Goal: Task Accomplishment & Management: Use online tool/utility

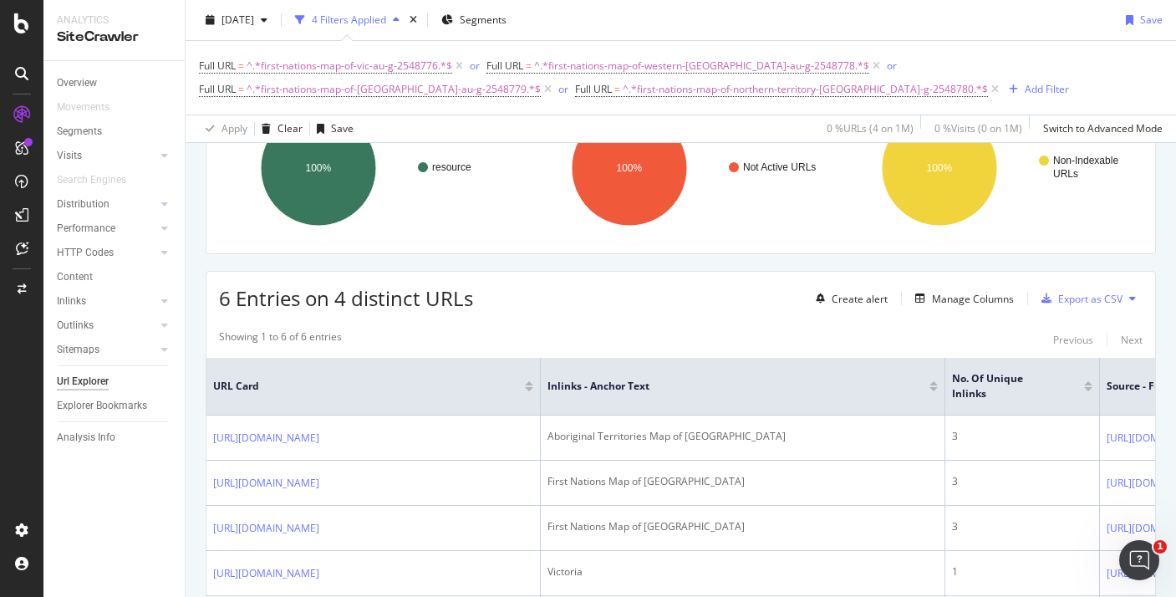
scroll to position [148, 0]
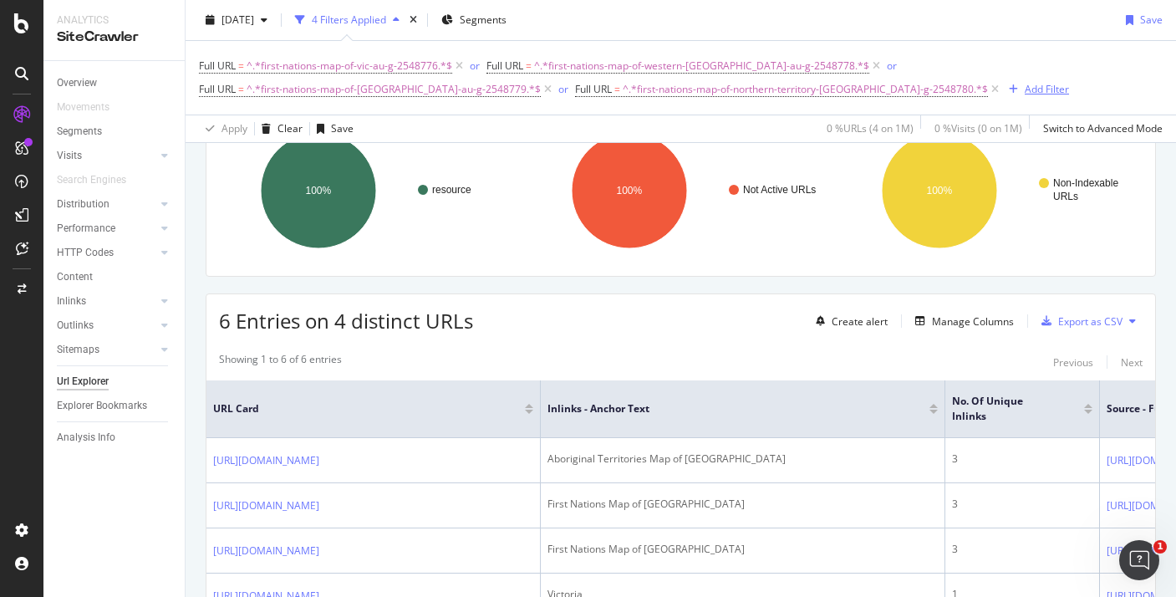
click at [1025, 88] on div "Add Filter" at bounding box center [1047, 89] width 44 height 14
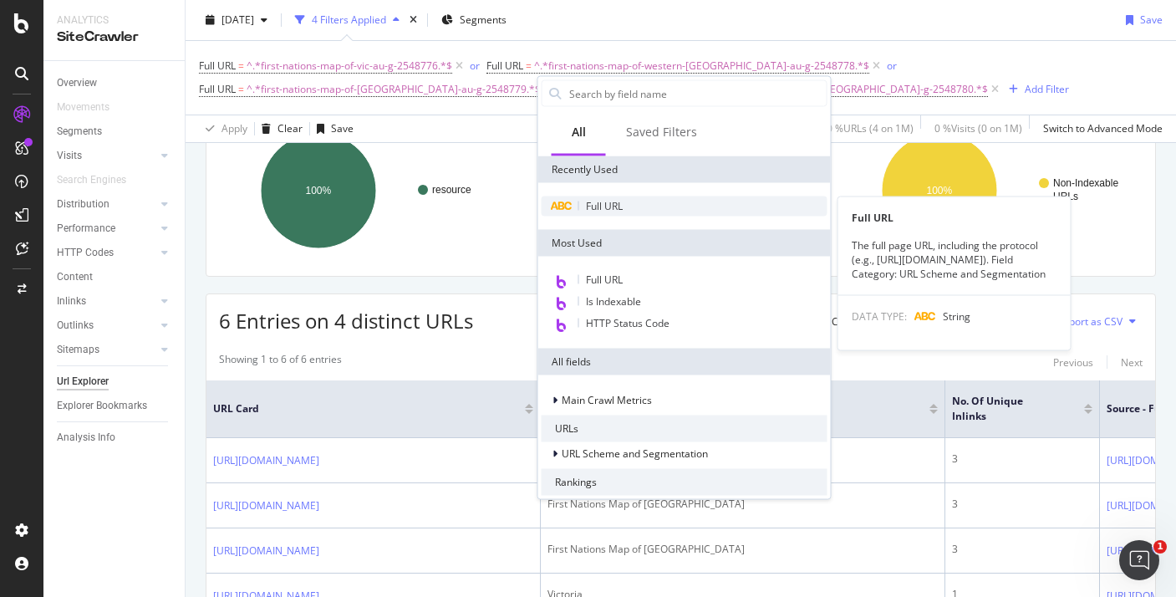
click at [603, 207] on span "Full URL" at bounding box center [604, 206] width 37 height 14
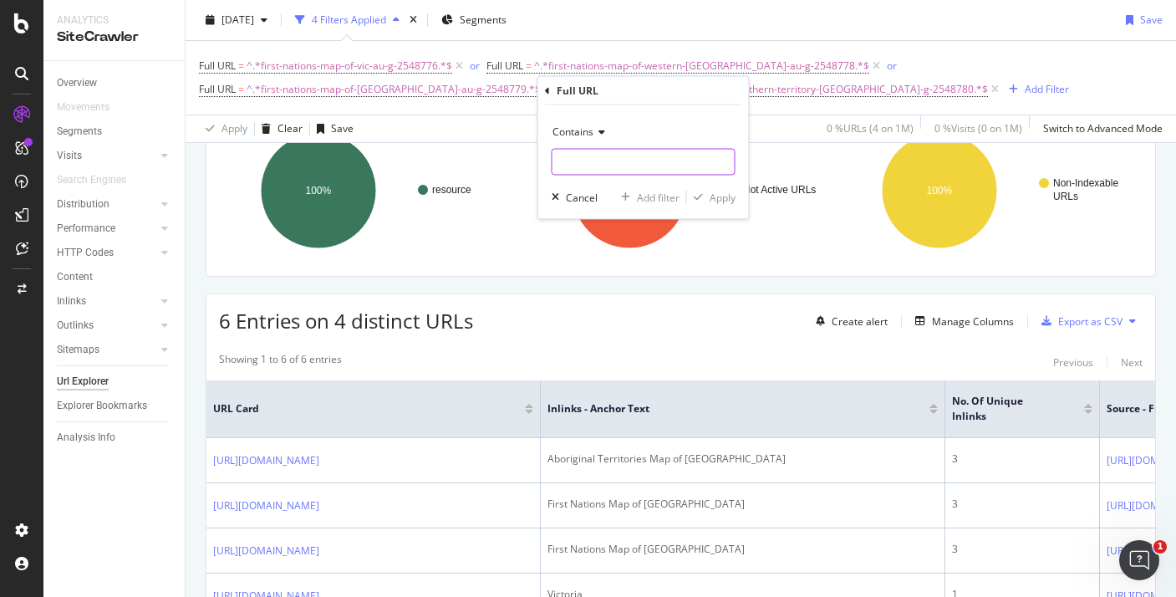
click at [612, 155] on input "text" at bounding box center [644, 162] width 182 height 27
paste input "first-nations-map-tas-activity-au-g-2548788"
type input "first-nations-map-tas-activity-au-g-2548788"
click at [726, 196] on div "Apply" at bounding box center [723, 197] width 26 height 14
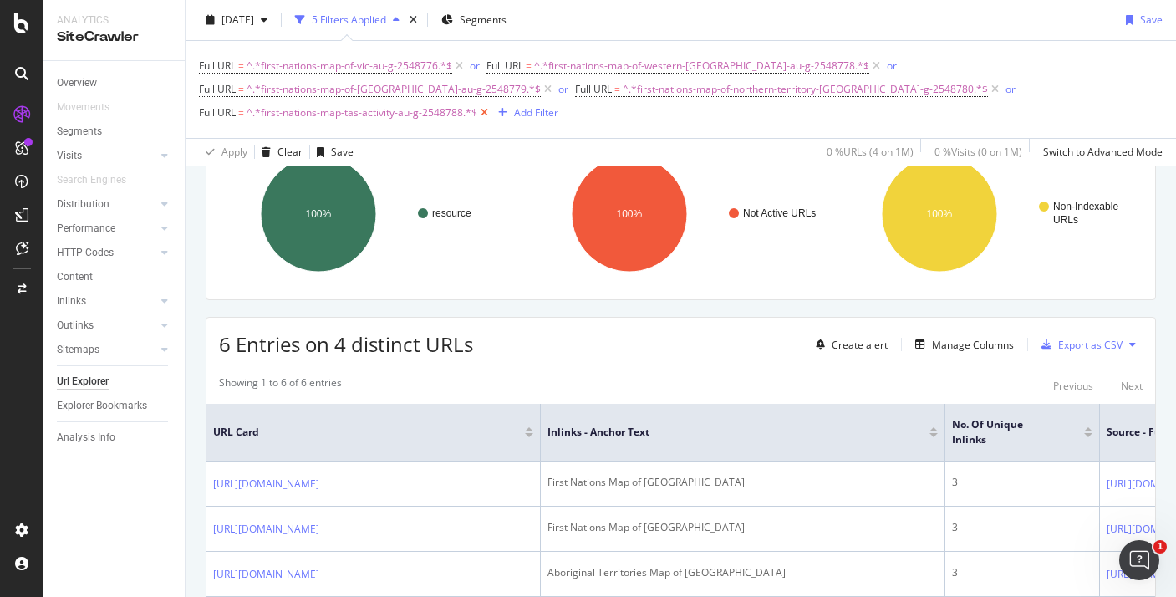
click at [492, 105] on icon at bounding box center [484, 113] width 14 height 17
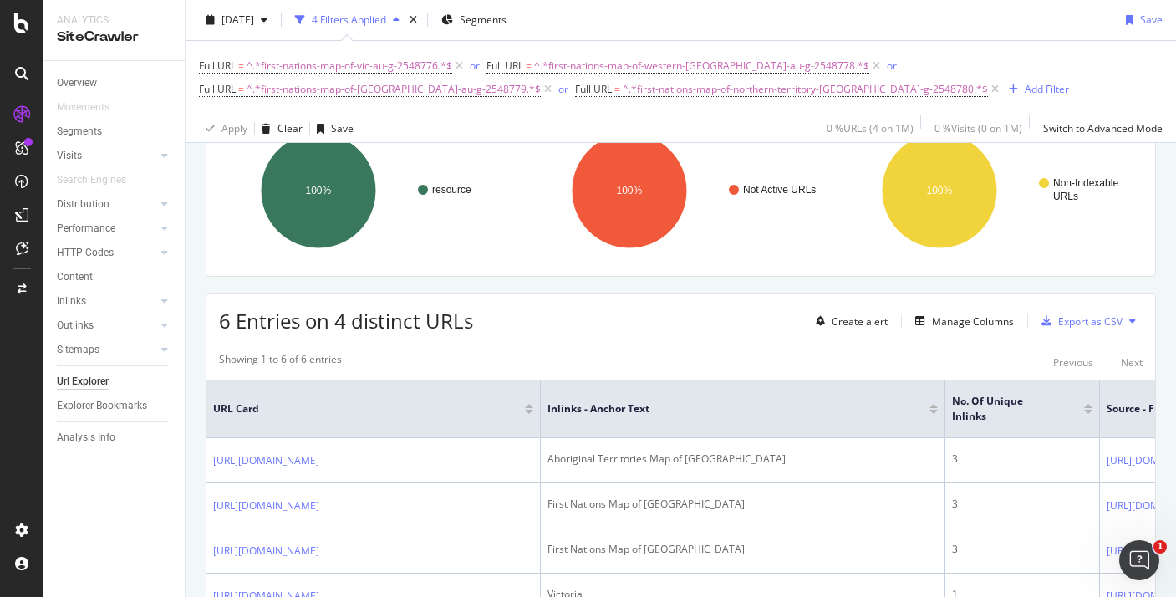
click at [1025, 86] on div "Add Filter" at bounding box center [1047, 89] width 44 height 14
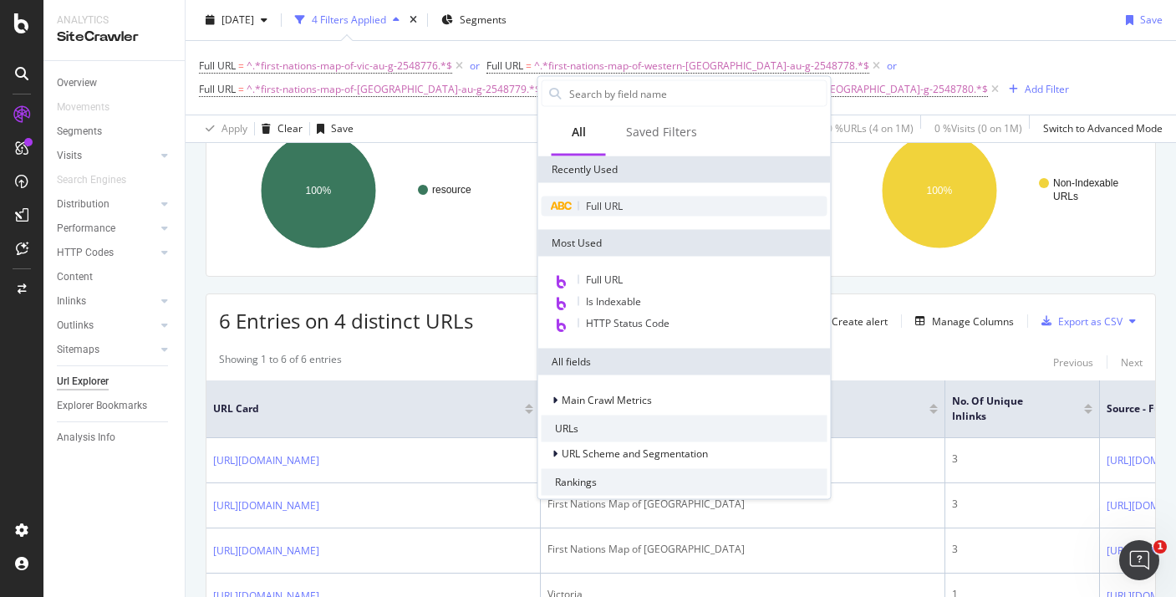
click at [600, 213] on div "Full URL" at bounding box center [685, 206] width 286 height 20
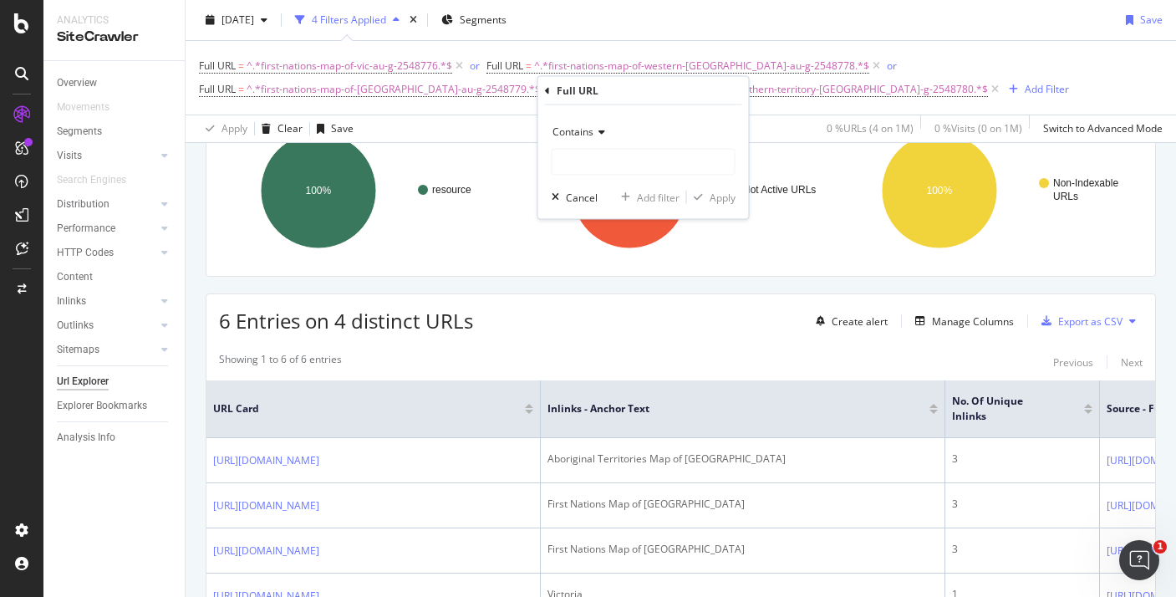
click at [606, 145] on div "Contains" at bounding box center [644, 147] width 184 height 57
click at [605, 157] on input "text" at bounding box center [644, 162] width 182 height 27
paste input "first-nations-map-nt-activity-au-g-2548785"
type input "first-nations-map-nt-activity-au-g-2548785"
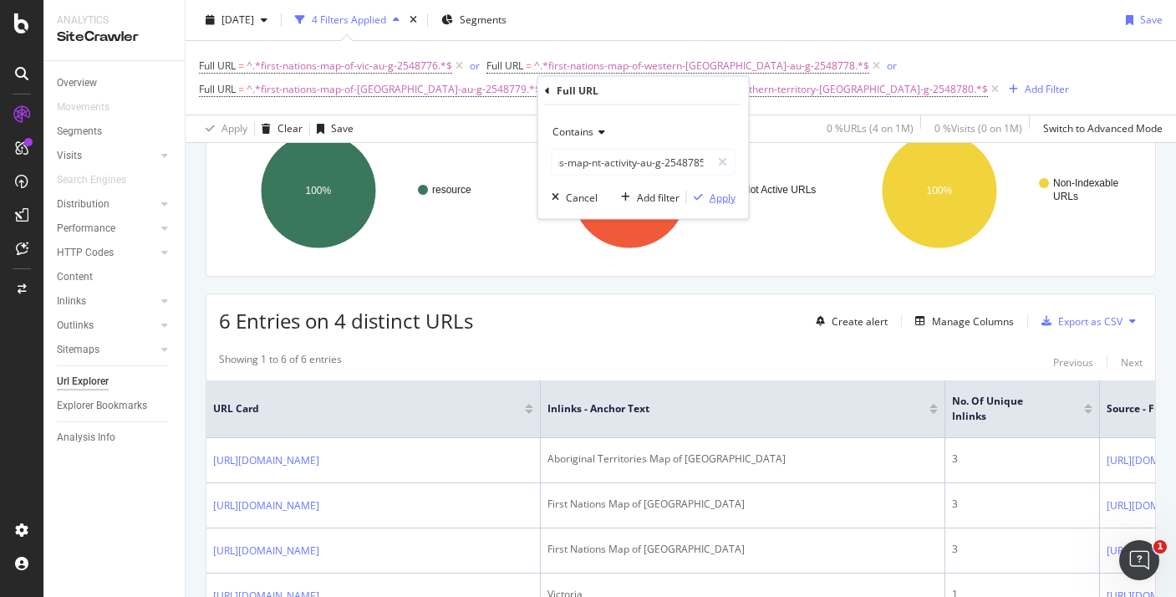
click at [727, 194] on div "Apply" at bounding box center [723, 197] width 26 height 14
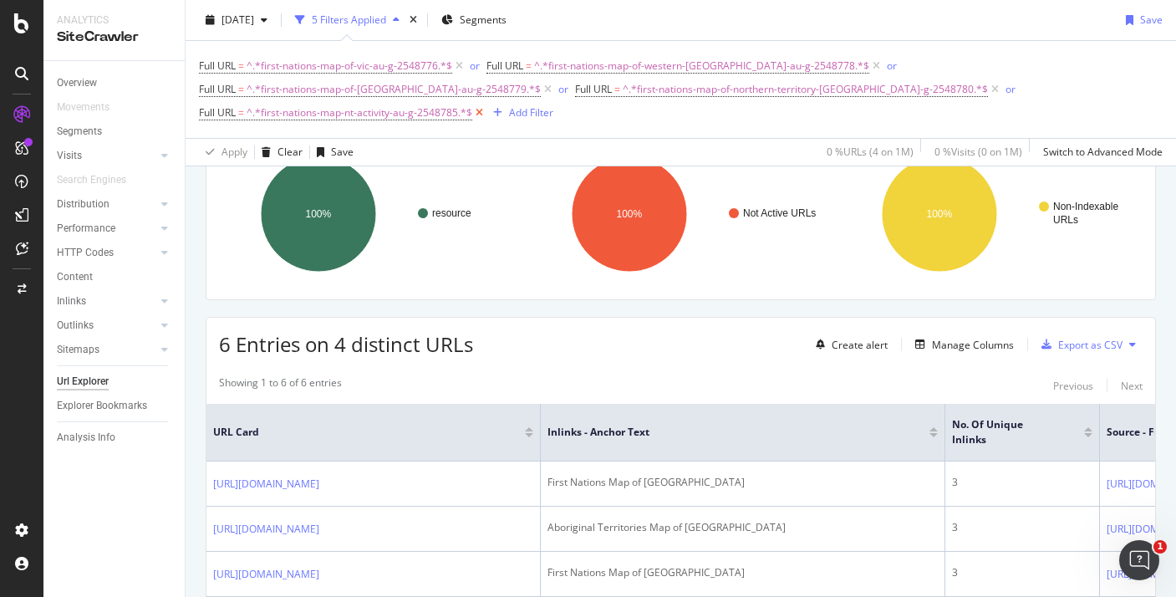
click at [487, 105] on icon at bounding box center [479, 113] width 14 height 17
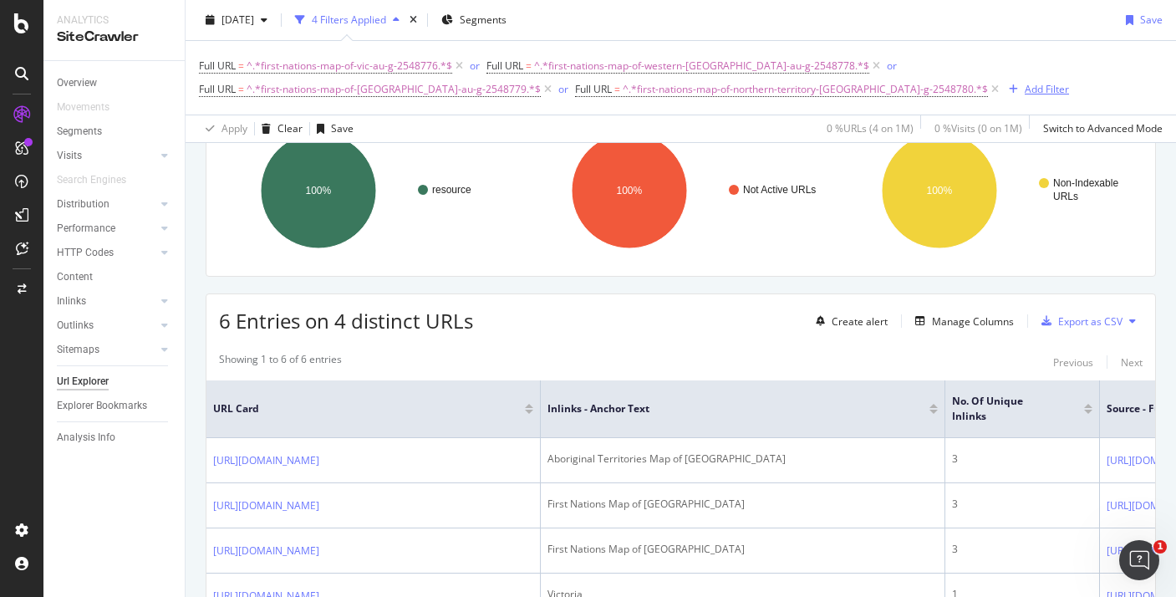
click at [1003, 80] on div "Add Filter" at bounding box center [1036, 89] width 67 height 18
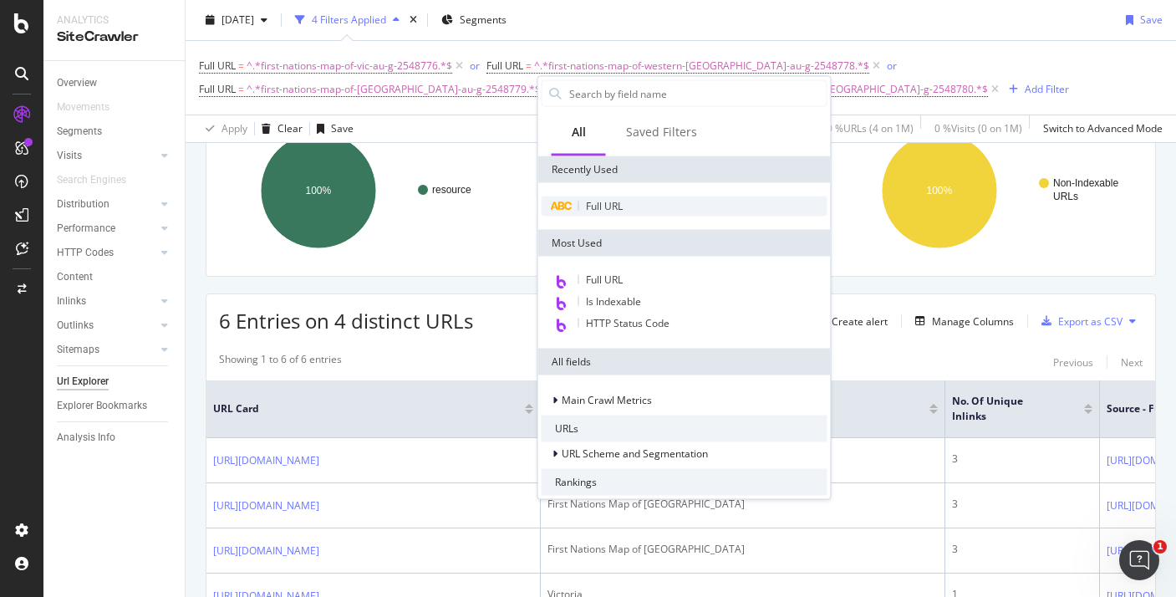
click at [602, 203] on span "Full URL" at bounding box center [604, 206] width 37 height 14
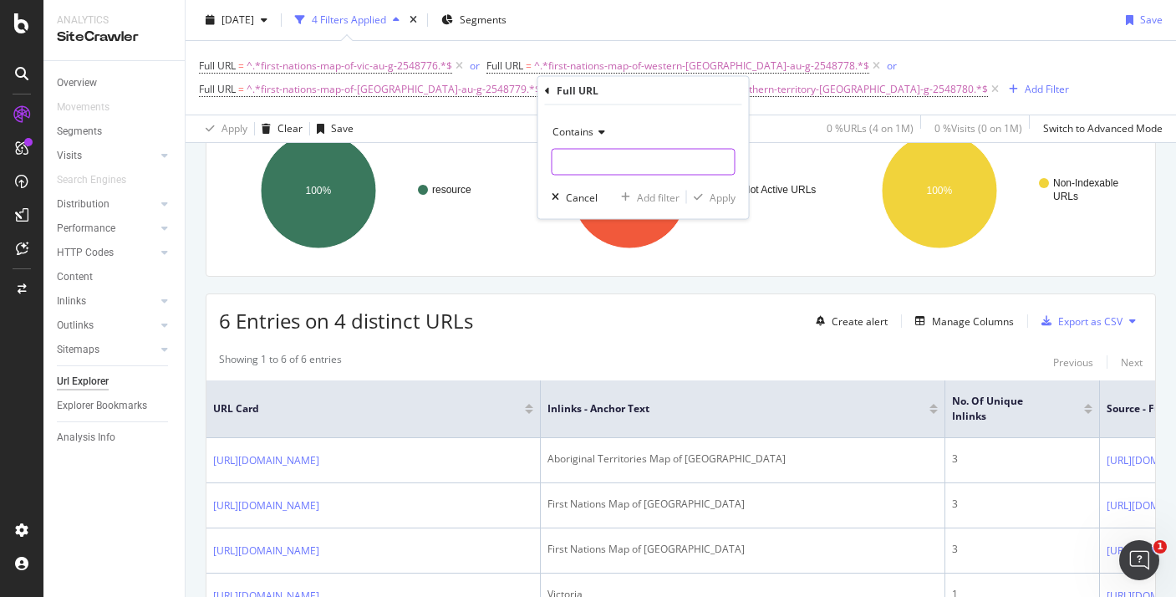
click at [656, 156] on input "text" at bounding box center [644, 162] width 182 height 27
paste input "australian-aboriginal-inspired-dreaming-story-starter-cubes-au-t-1658914777"
type input "australian-aboriginal-inspired-dreaming-story-starter-cubes-au-t-1658914777"
click at [704, 191] on div "Apply" at bounding box center [711, 197] width 48 height 15
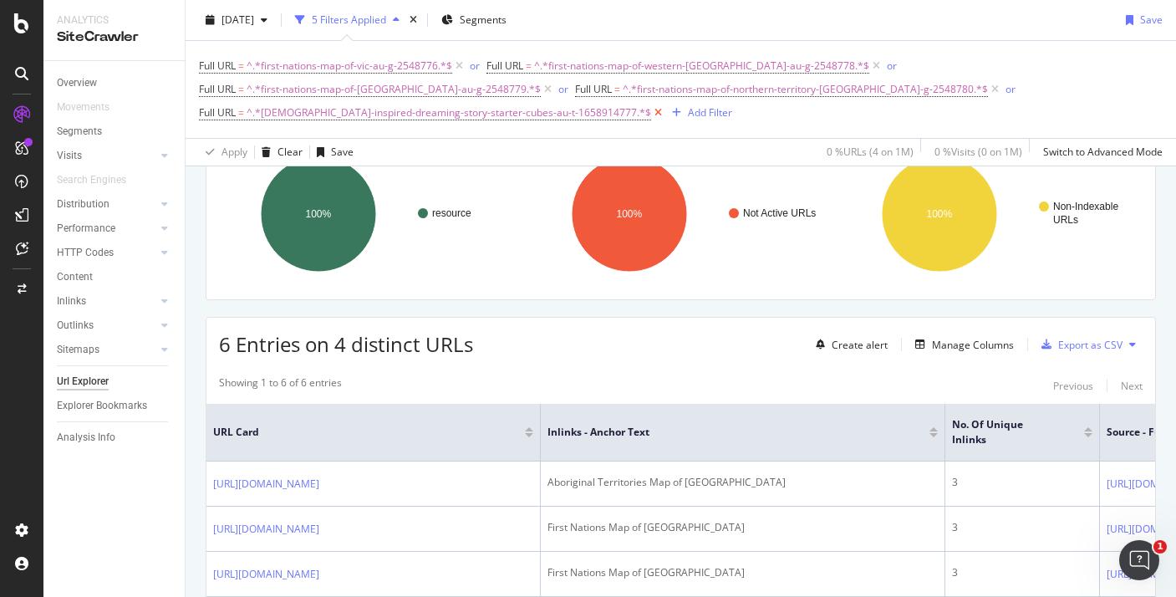
click at [666, 105] on icon at bounding box center [658, 113] width 14 height 17
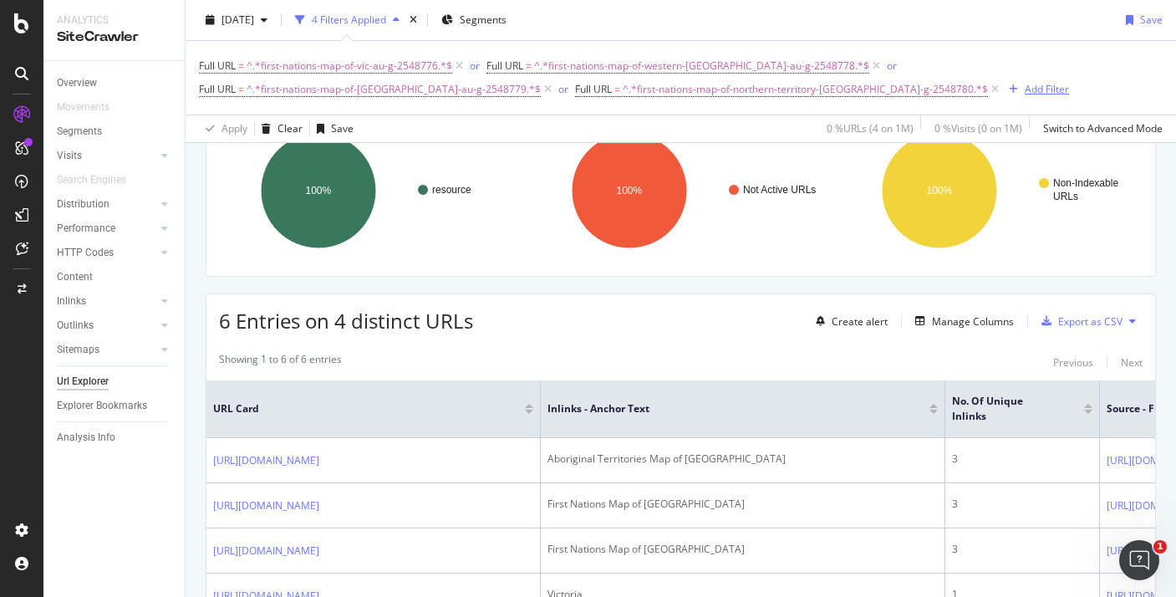
click at [1025, 90] on div "Add Filter" at bounding box center [1047, 89] width 44 height 14
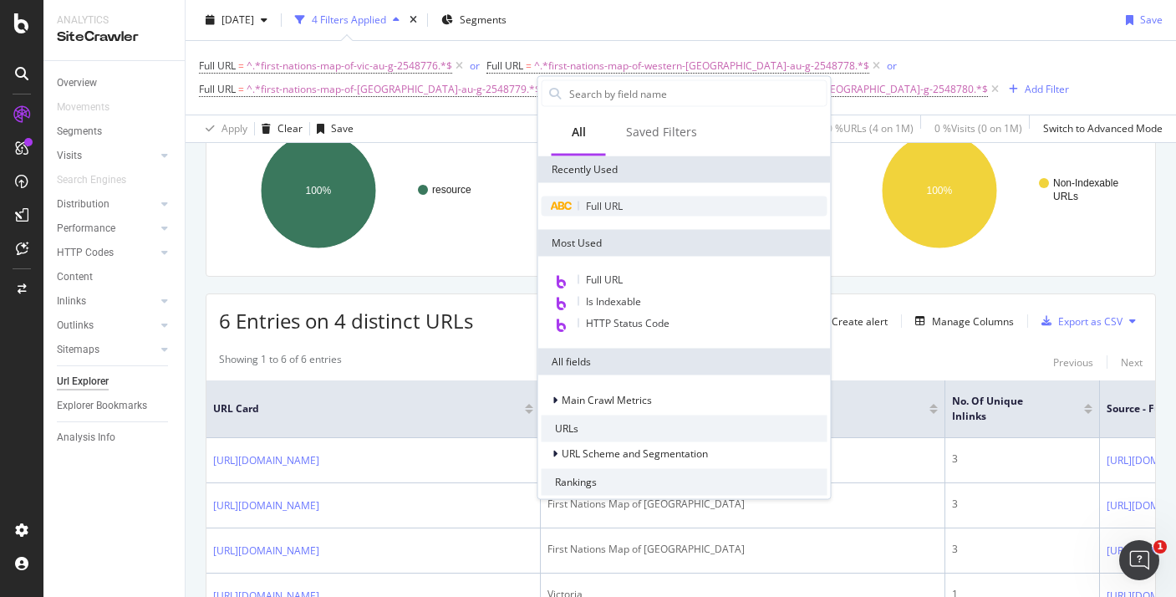
click at [595, 207] on span "Full URL" at bounding box center [604, 206] width 37 height 14
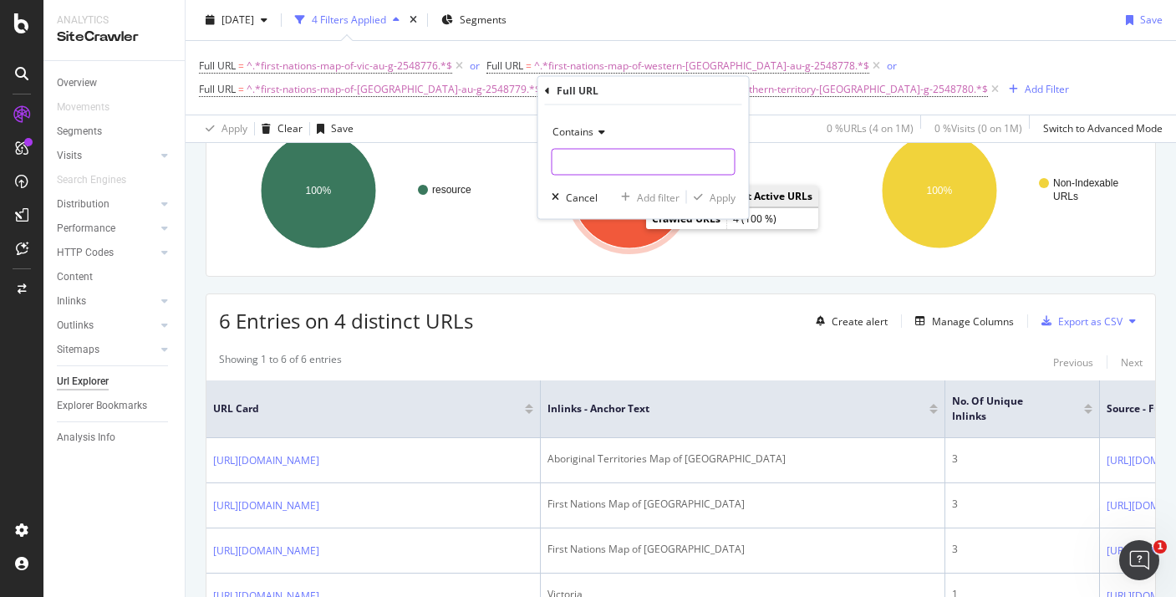
click at [625, 168] on input "text" at bounding box center [644, 162] width 182 height 27
paste input "australian-dreaming-story-template-au-t-1658833357"
type input "australian-dreaming-story-template-au-t-1658833357"
click at [701, 196] on icon "button" at bounding box center [698, 197] width 9 height 10
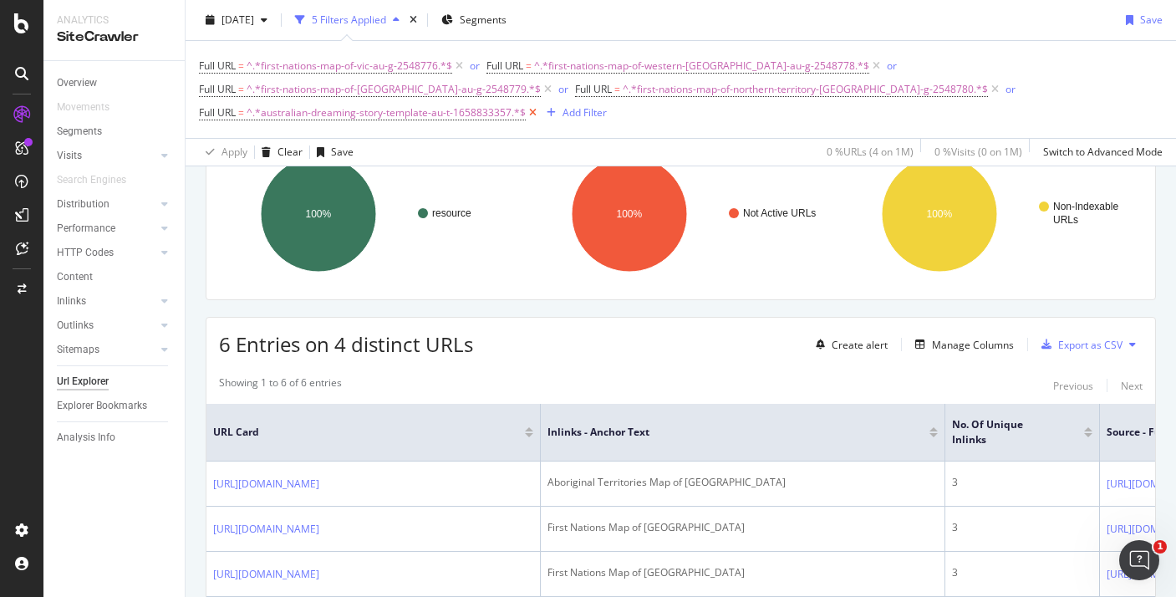
click at [540, 105] on icon at bounding box center [533, 113] width 14 height 17
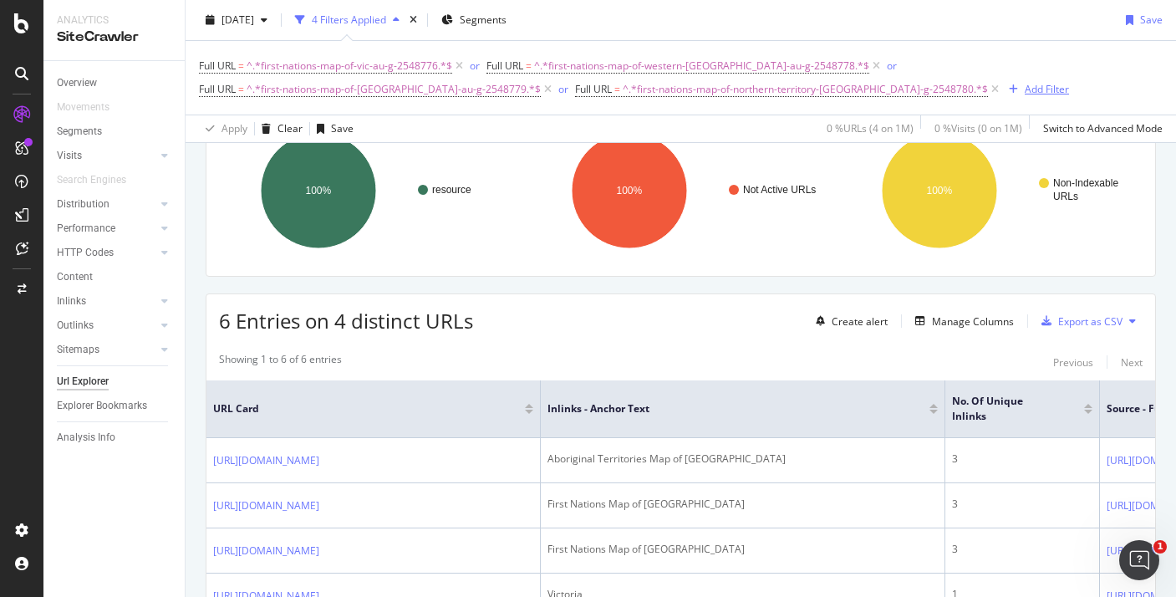
click at [1025, 92] on div "Add Filter" at bounding box center [1047, 89] width 44 height 14
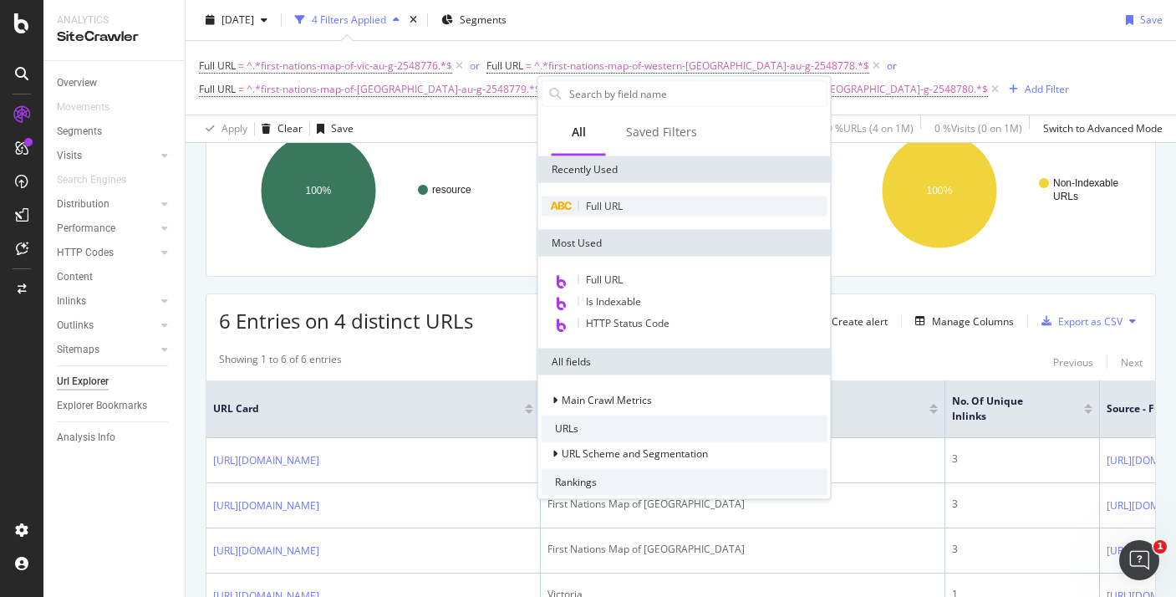
click at [610, 196] on div "Full URL" at bounding box center [685, 206] width 286 height 20
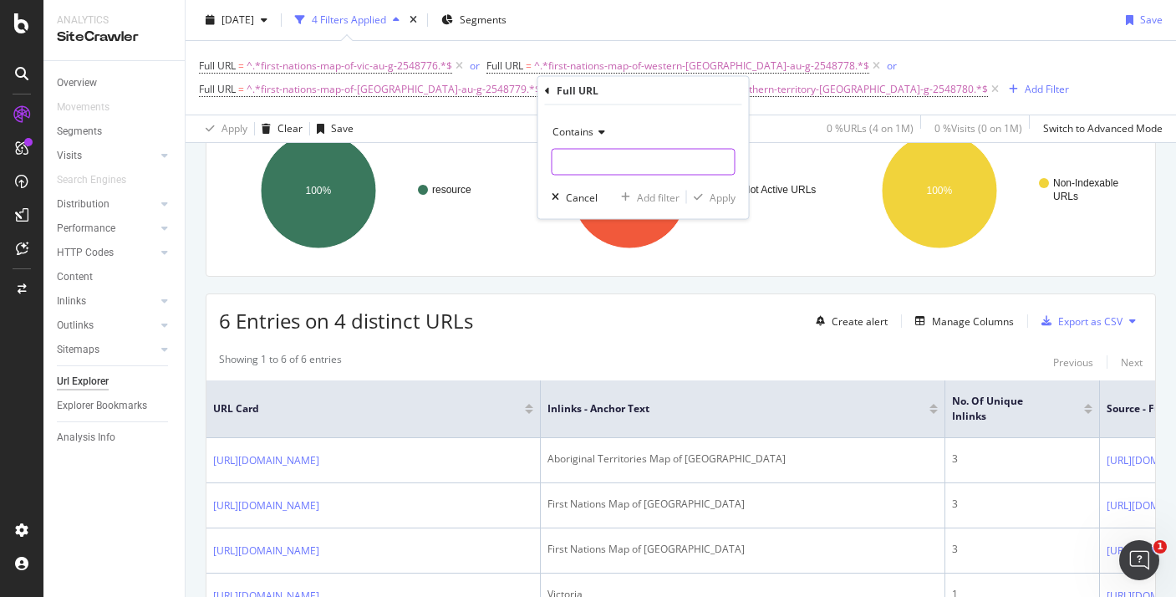
click at [647, 156] on input "text" at bounding box center [644, 162] width 182 height 27
paste input "australian-dreaming-story-conflict-poster-au-t-1658271313"
type input "australian-dreaming-story-conflict-poster-au-t-1658271313"
click at [705, 196] on div "button" at bounding box center [698, 197] width 23 height 10
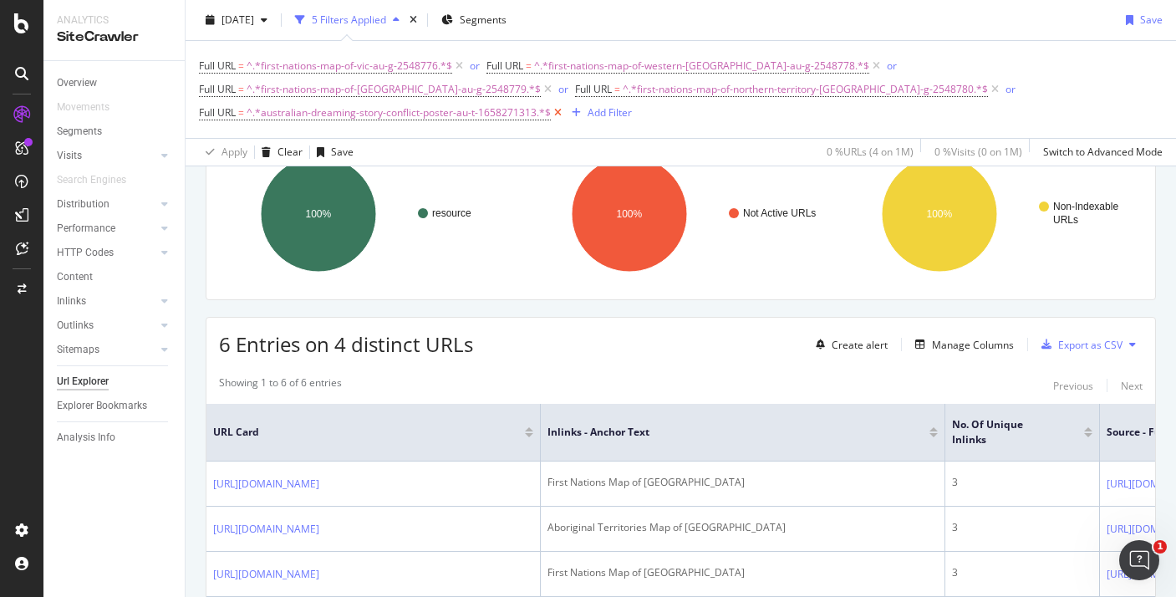
click at [565, 105] on icon at bounding box center [558, 113] width 14 height 17
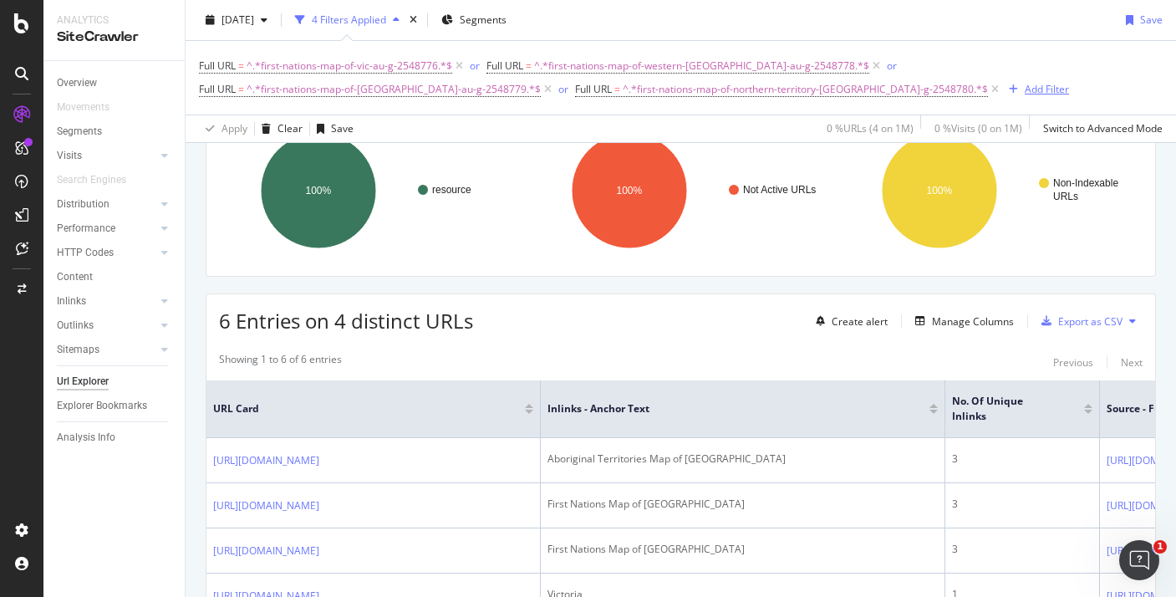
click at [1003, 97] on div "Add Filter" at bounding box center [1036, 89] width 67 height 18
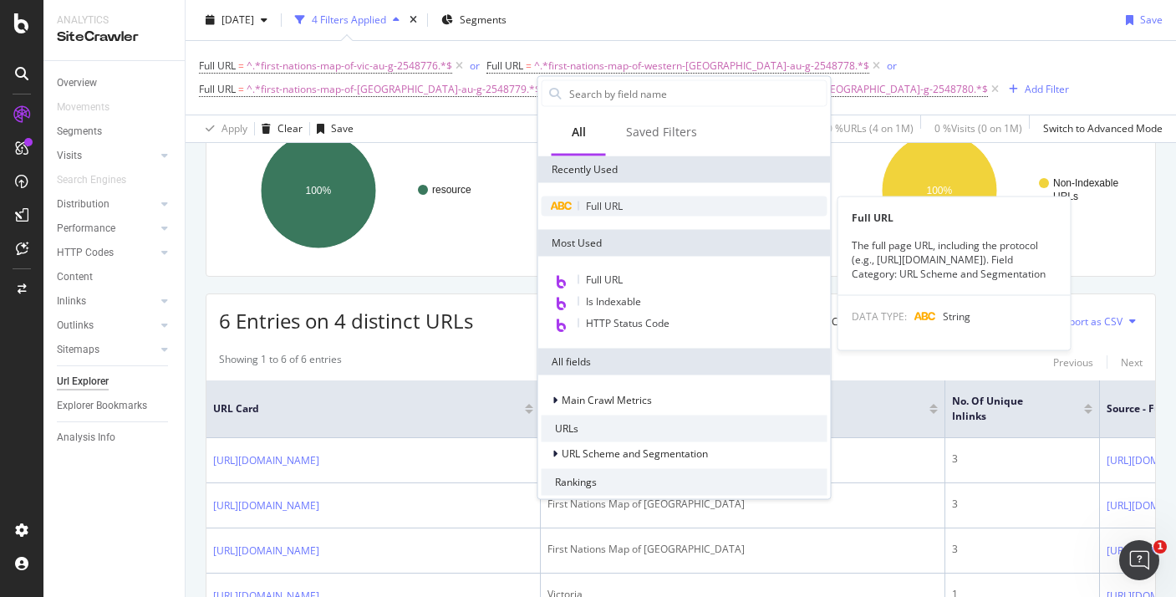
click at [599, 203] on span "Full URL" at bounding box center [604, 206] width 37 height 14
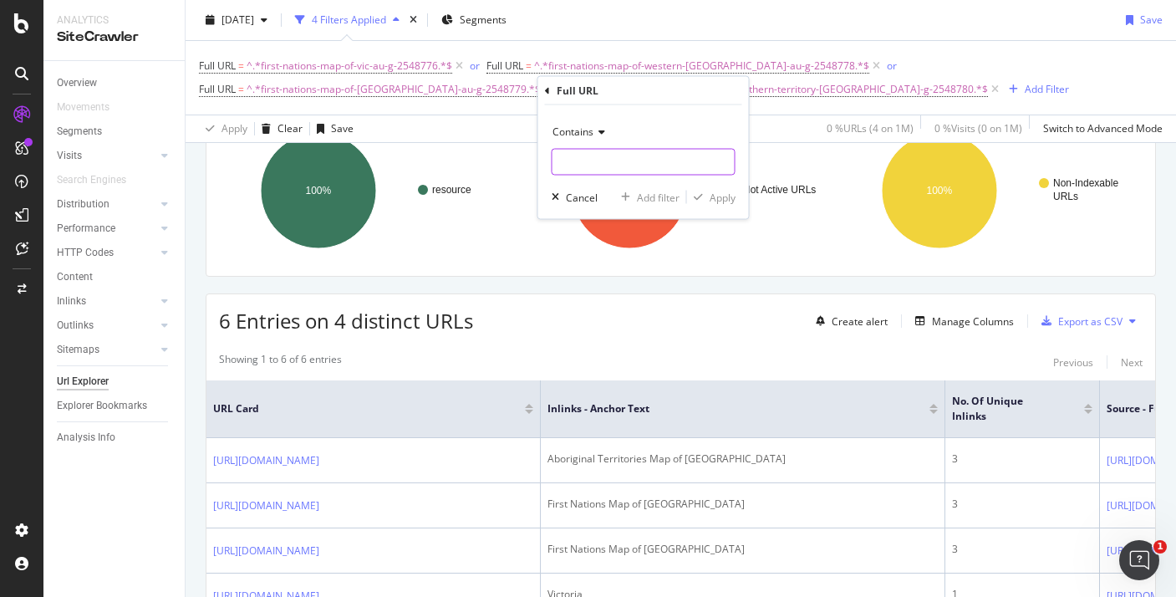
click at [609, 151] on input "text" at bounding box center [644, 162] width 182 height 27
paste input "australian-dreaming-story-resolution-poster-au-t-1658749438"
type input "australian-dreaming-story-resolution-poster-au-t-1658749438"
click at [727, 203] on div "Apply" at bounding box center [723, 197] width 26 height 14
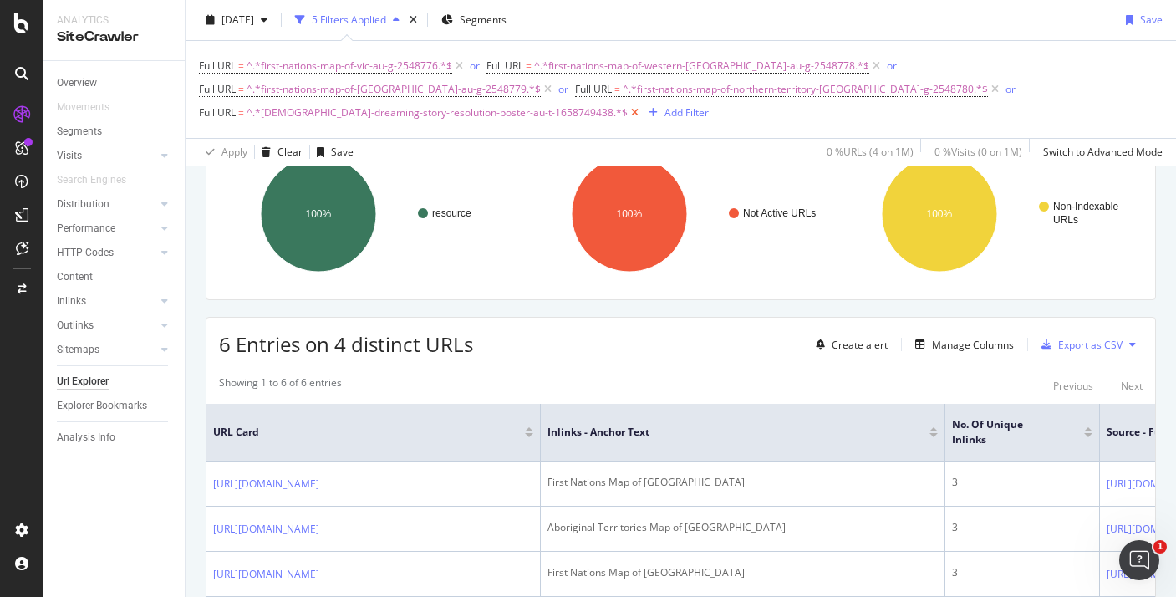
click at [642, 105] on icon at bounding box center [635, 113] width 14 height 17
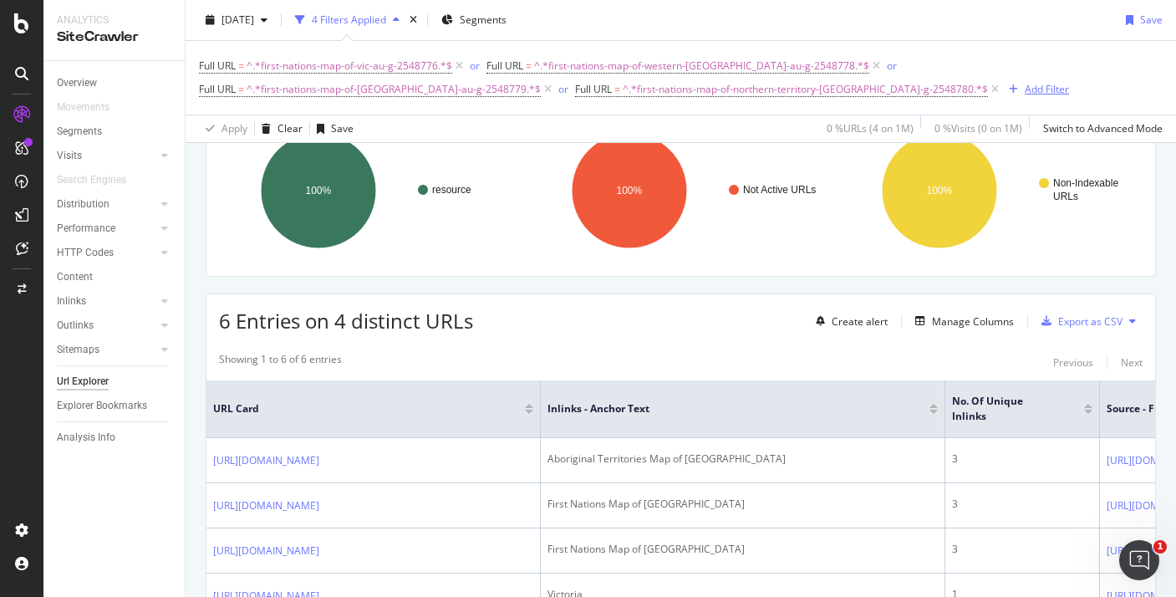
click at [1025, 91] on div "Add Filter" at bounding box center [1047, 89] width 44 height 14
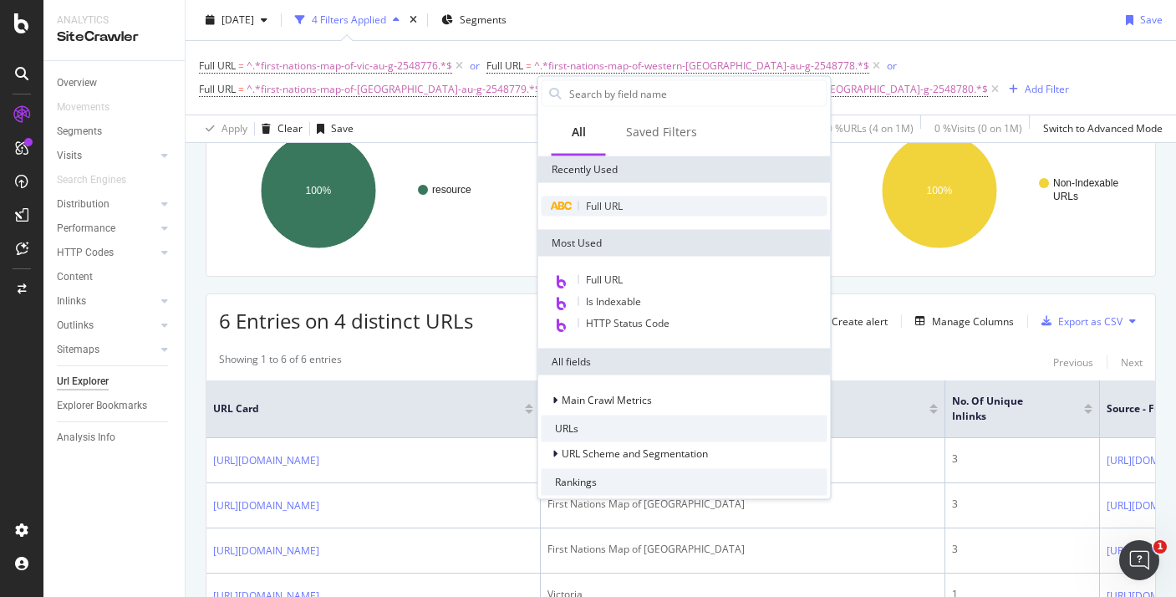
click at [600, 200] on span "Full URL" at bounding box center [604, 206] width 37 height 14
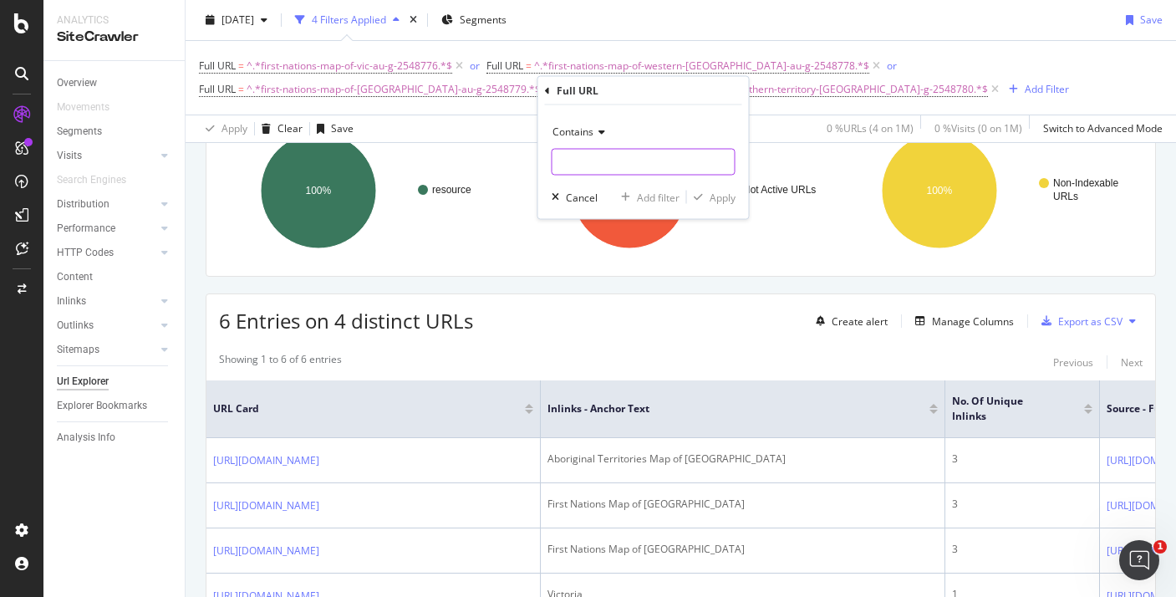
click at [623, 160] on input "text" at bounding box center [644, 162] width 182 height 27
paste input "australian-dreaming-story-settings-poster-au-t-1657680749"
type input "australian-dreaming-story-settings-poster-au-t-1657680749"
click at [726, 202] on div "Apply" at bounding box center [723, 197] width 26 height 14
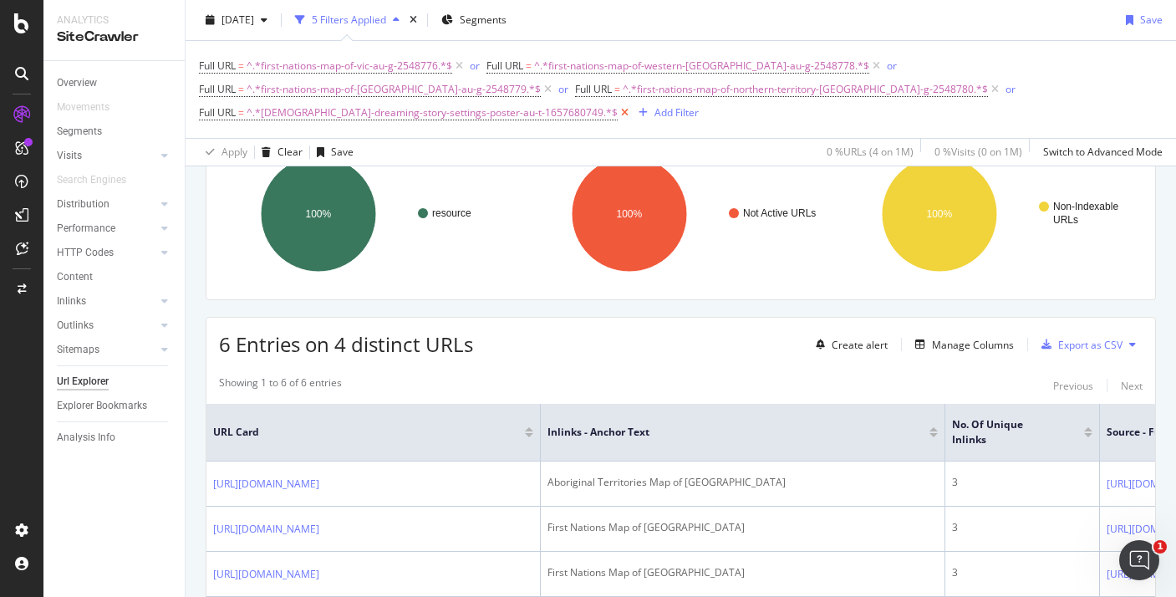
click at [632, 105] on icon at bounding box center [625, 113] width 14 height 17
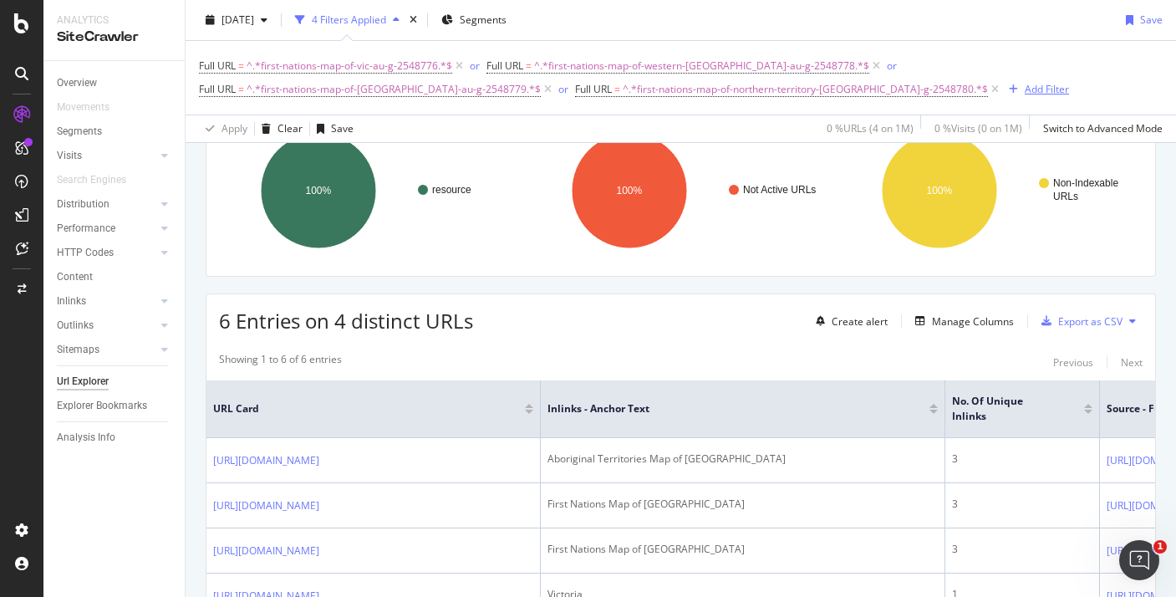
click at [1025, 93] on div "Add Filter" at bounding box center [1047, 89] width 44 height 14
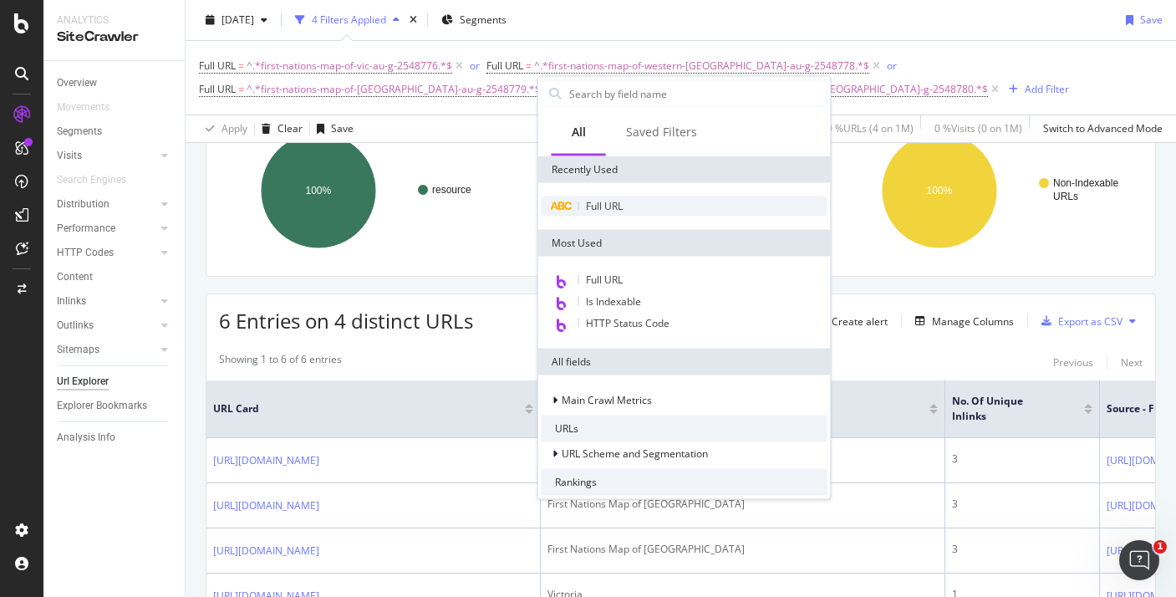
click at [610, 207] on span "Full URL" at bounding box center [604, 206] width 37 height 14
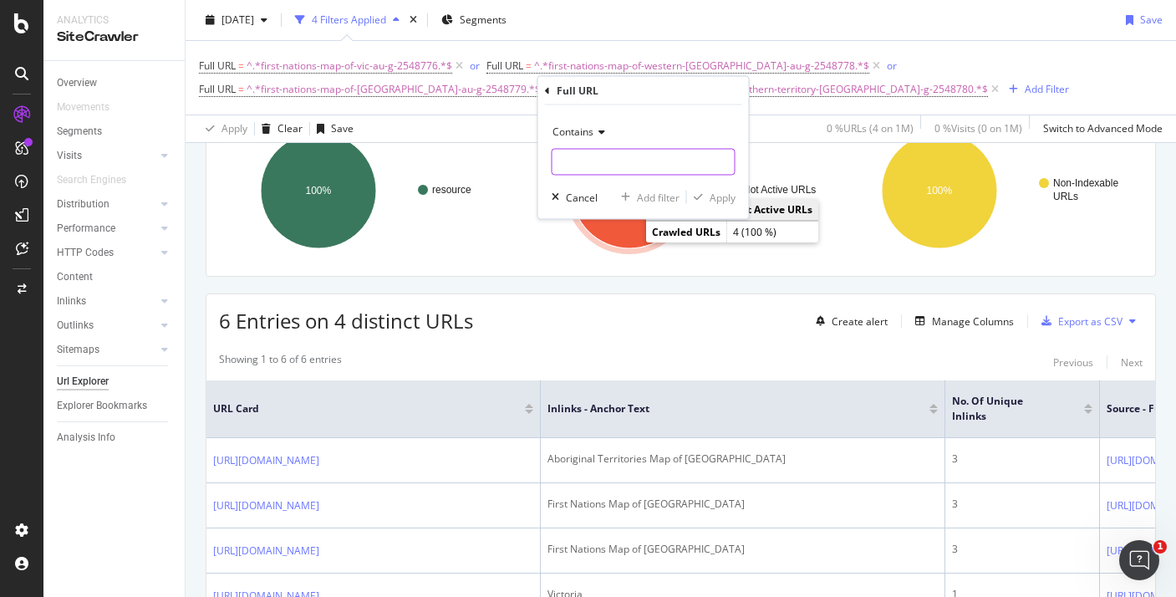
click at [590, 163] on input "text" at bounding box center [644, 162] width 182 height 27
paste input "australian-dreaming-story-character-adjectives-poster-au-t-1658140861"
type input "australian-dreaming-story-character-adjectives-poster-au-t-1658140861"
click at [710, 196] on div "Apply" at bounding box center [723, 197] width 26 height 14
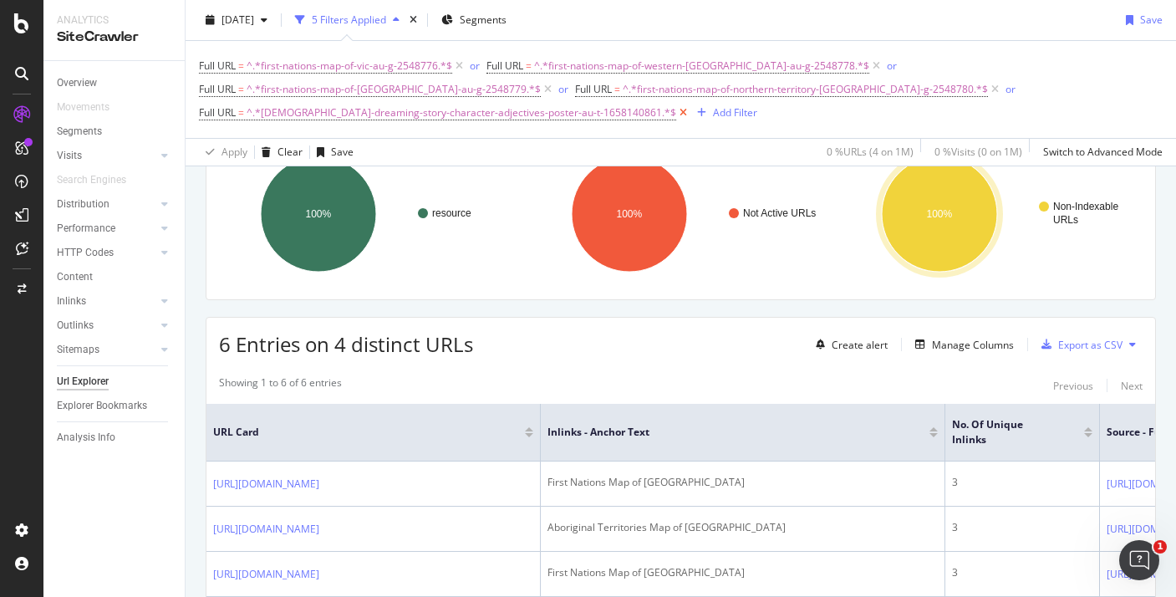
click at [691, 105] on icon at bounding box center [683, 113] width 14 height 17
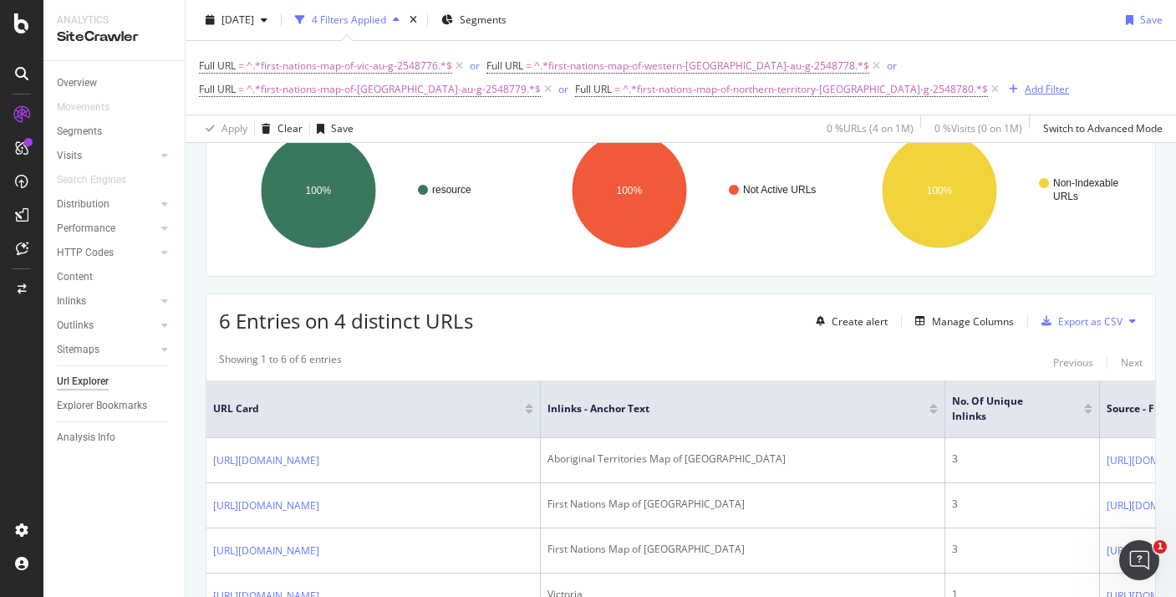
click at [1025, 93] on div "Add Filter" at bounding box center [1047, 89] width 44 height 14
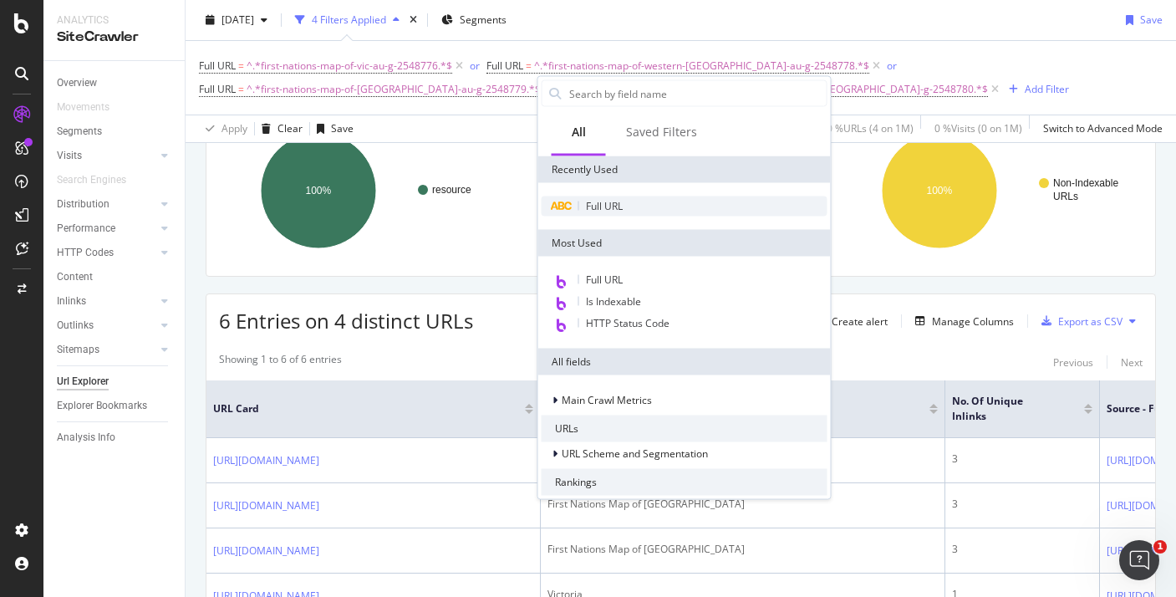
click at [601, 203] on span "Full URL" at bounding box center [604, 206] width 37 height 14
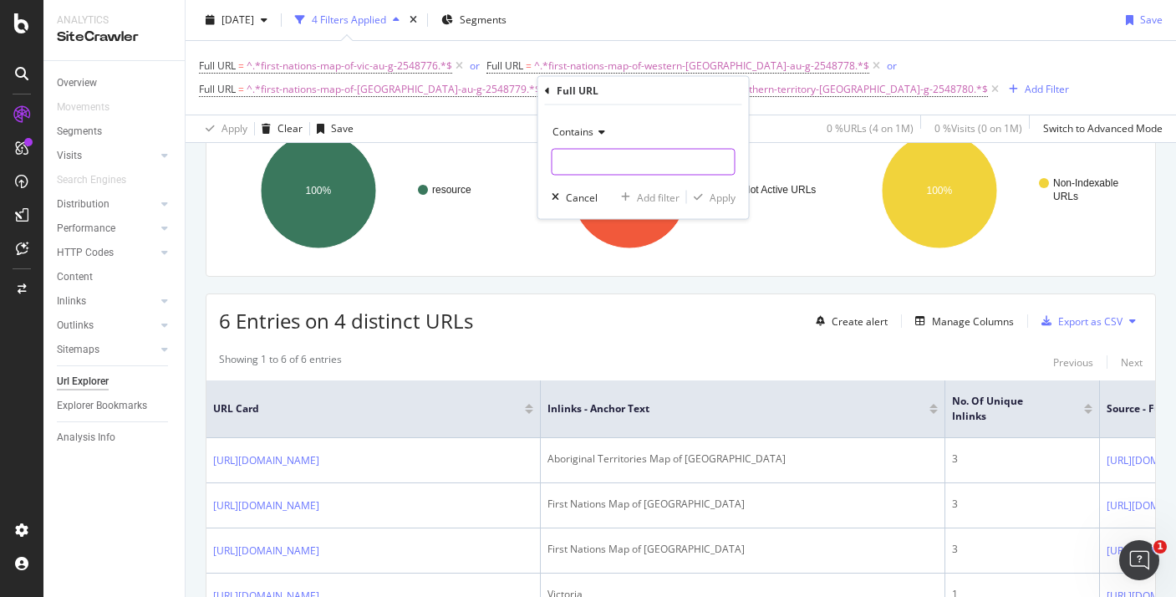
click at [603, 161] on input "text" at bounding box center [644, 162] width 182 height 27
paste input "australian-aboriginal-inspired-dreaming-story-resource-pack-au-t-1661959172"
type input "australian-aboriginal-inspired-dreaming-story-resource-pack-au-t-1661959172"
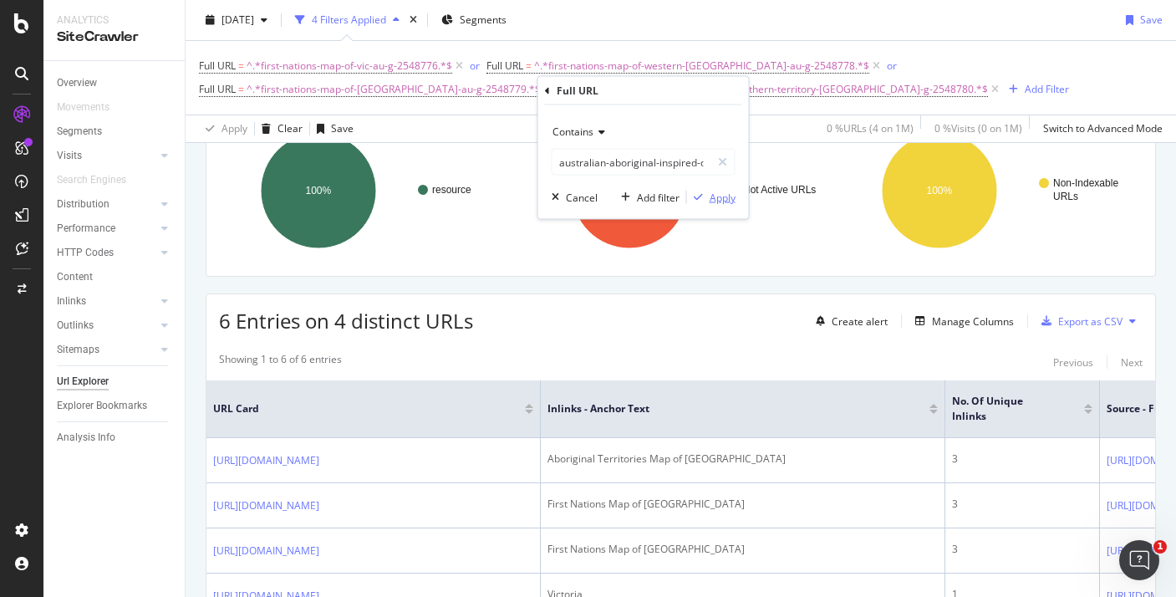
click at [713, 203] on div "Apply" at bounding box center [723, 197] width 26 height 14
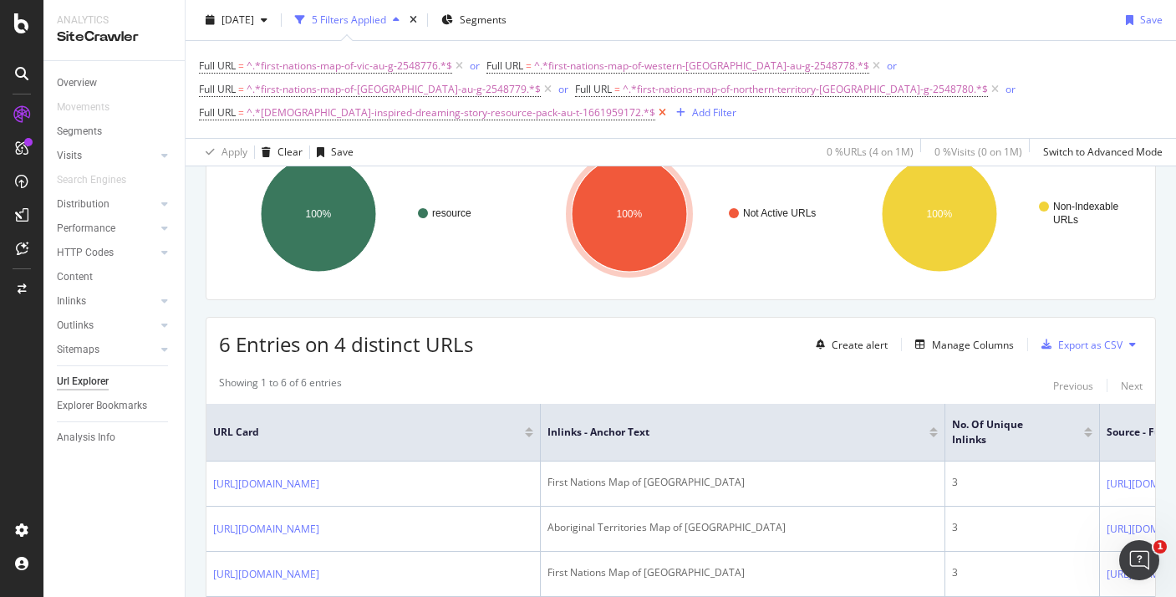
click at [670, 105] on icon at bounding box center [663, 113] width 14 height 17
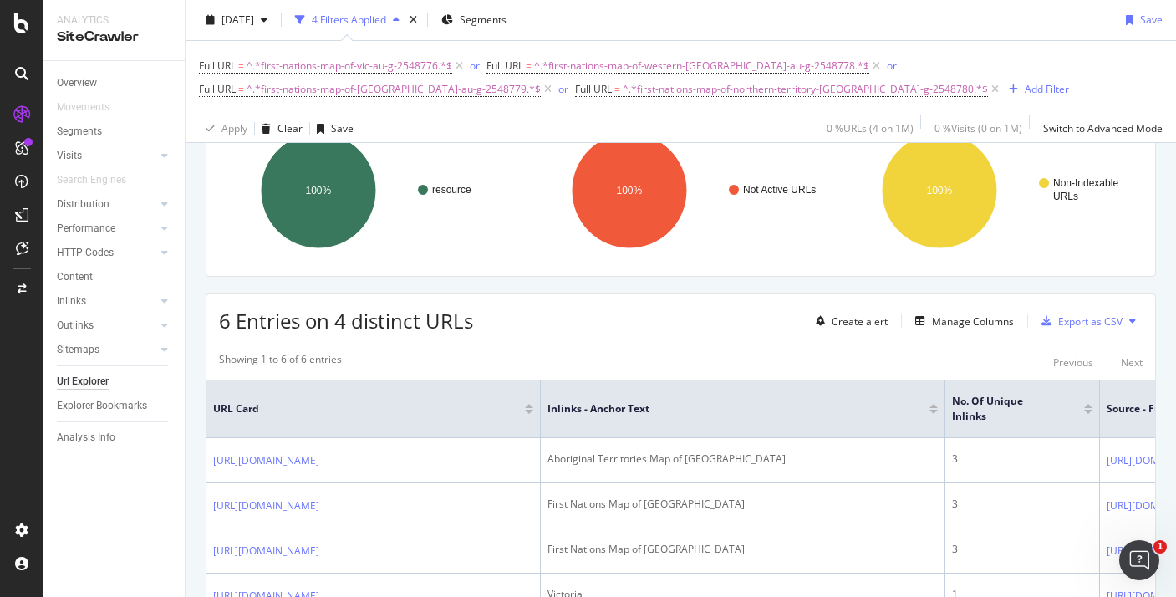
click at [1025, 91] on div "Add Filter" at bounding box center [1047, 89] width 44 height 14
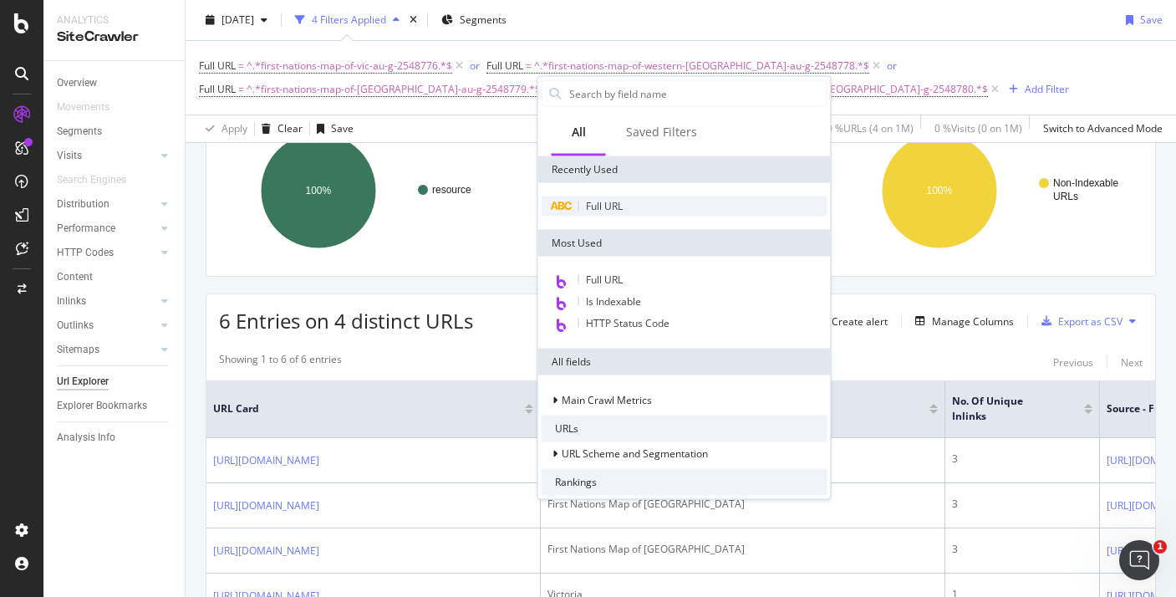
click at [604, 203] on span "Full URL" at bounding box center [604, 206] width 37 height 14
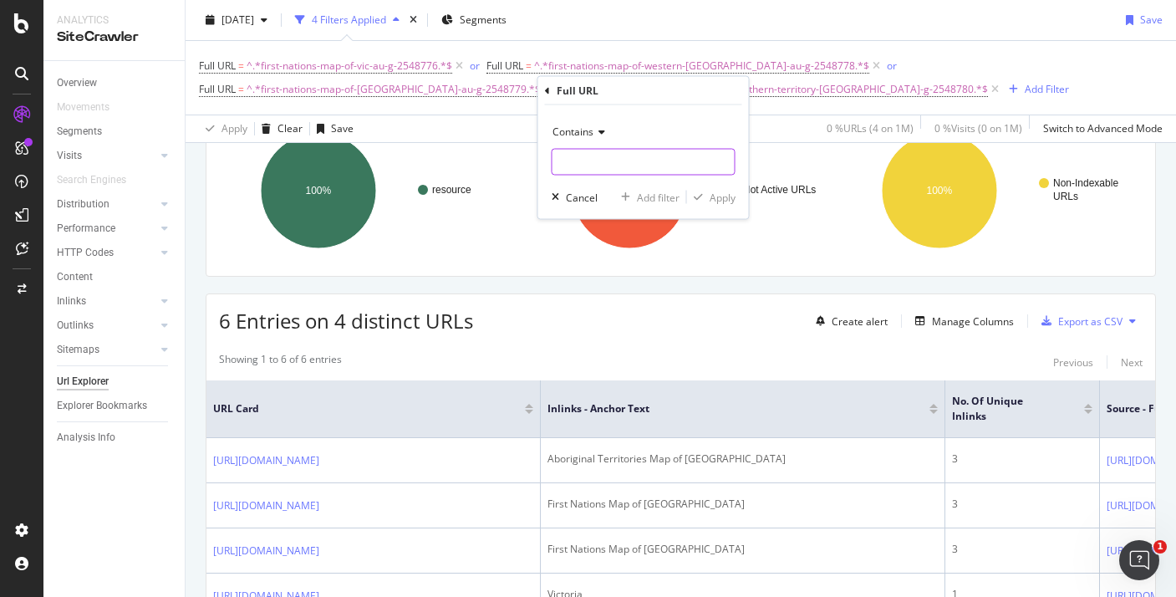
click at [608, 152] on input "text" at bounding box center [644, 162] width 182 height 27
paste input "au-t-3241-australia-aboriginal-page-borders"
type input "au-t-3241-australia-aboriginal-page-borders"
click at [715, 196] on div "Apply" at bounding box center [723, 197] width 26 height 14
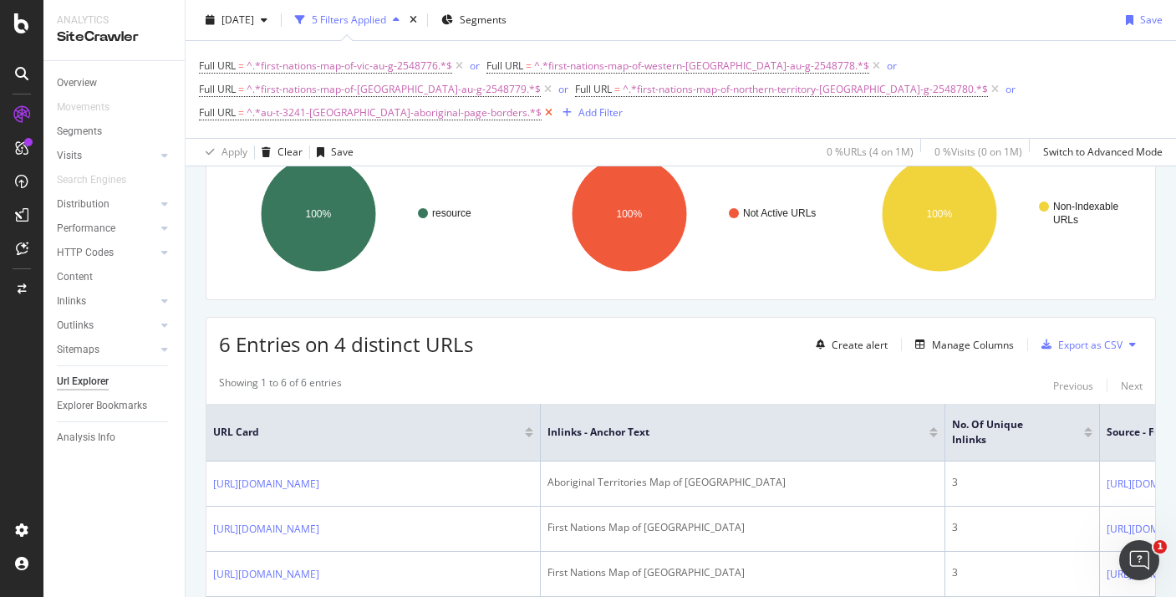
click at [556, 105] on icon at bounding box center [549, 113] width 14 height 17
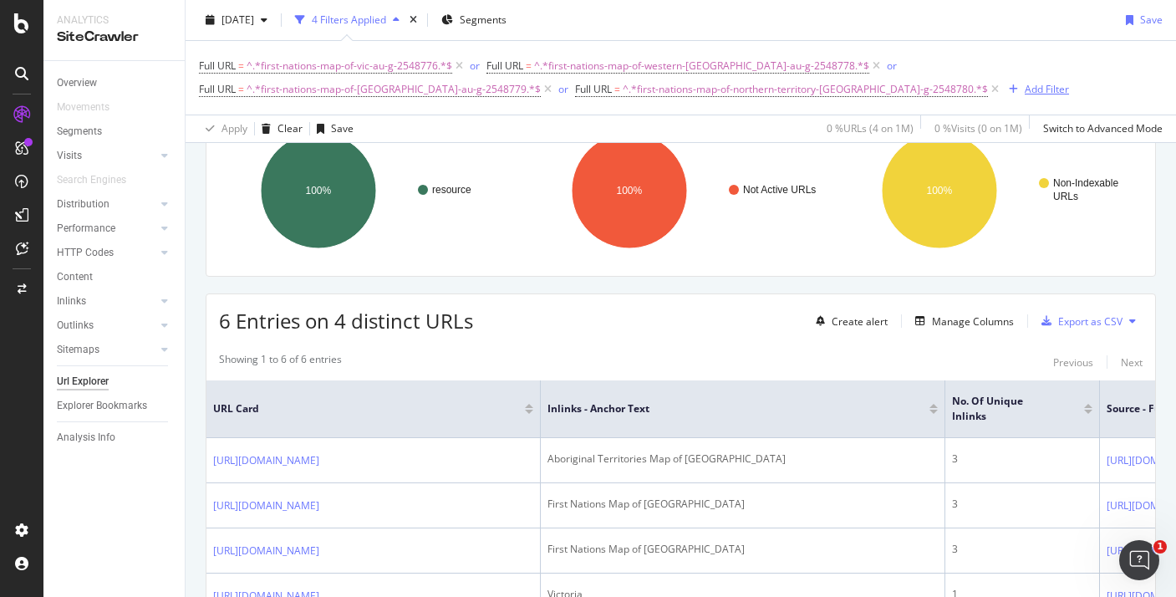
click at [1003, 97] on div "Add Filter" at bounding box center [1036, 89] width 67 height 18
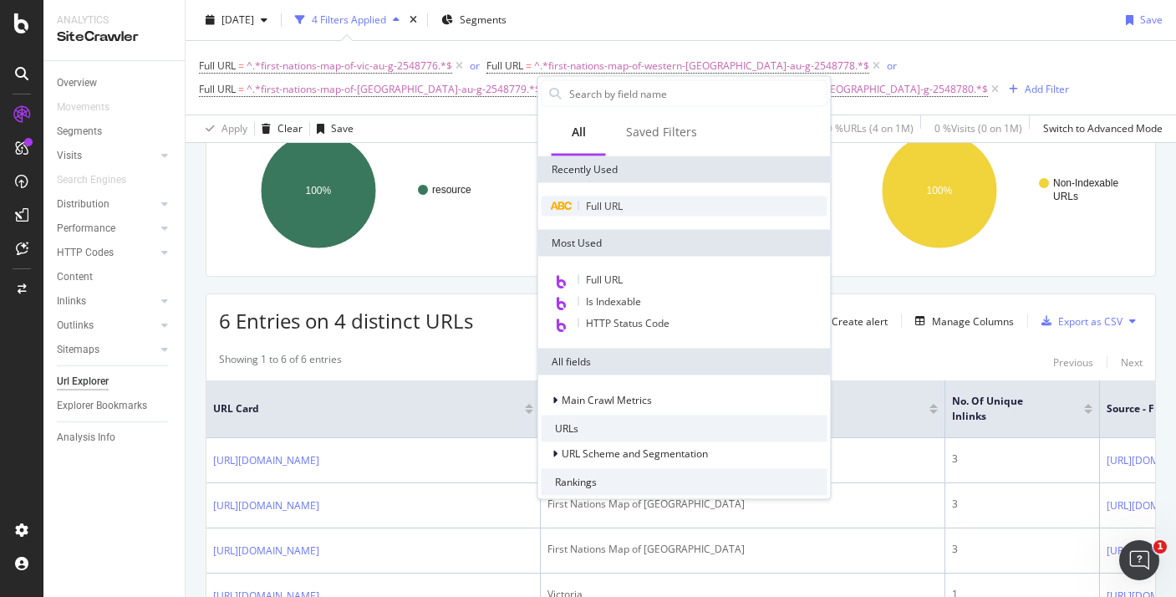
click at [597, 205] on span "Full URL" at bounding box center [604, 206] width 37 height 14
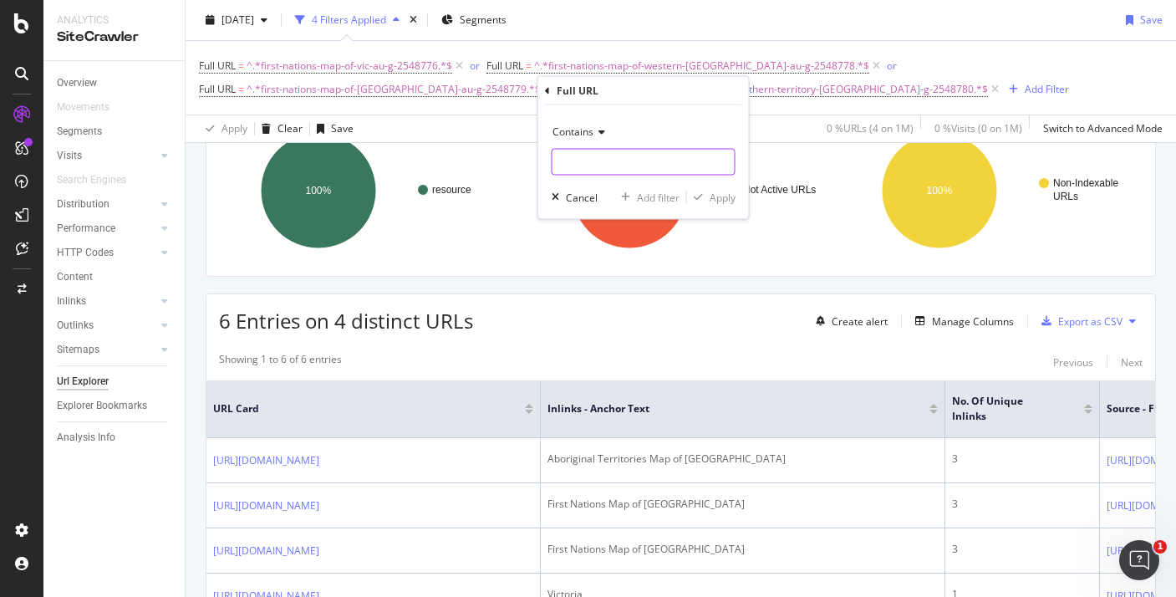
click at [611, 154] on input "text" at bounding box center [644, 162] width 182 height 27
paste input "kulin-seasons-poster-au-hu-87"
type input "kulin-seasons-poster-au-hu-87"
click at [700, 195] on icon "button" at bounding box center [698, 197] width 9 height 10
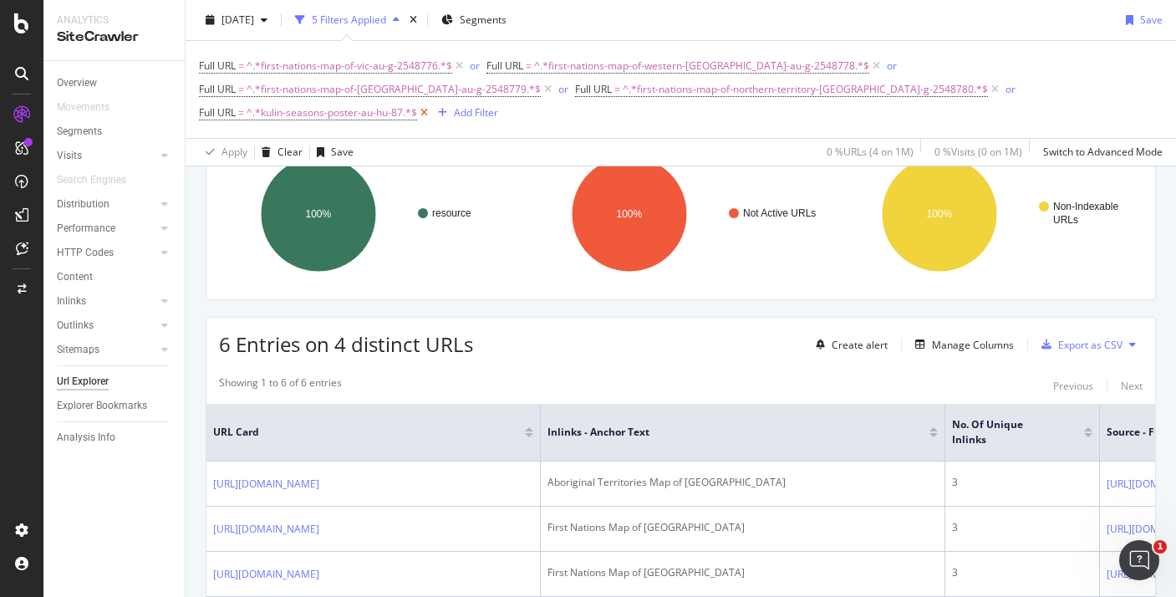
click at [431, 105] on icon at bounding box center [424, 113] width 14 height 17
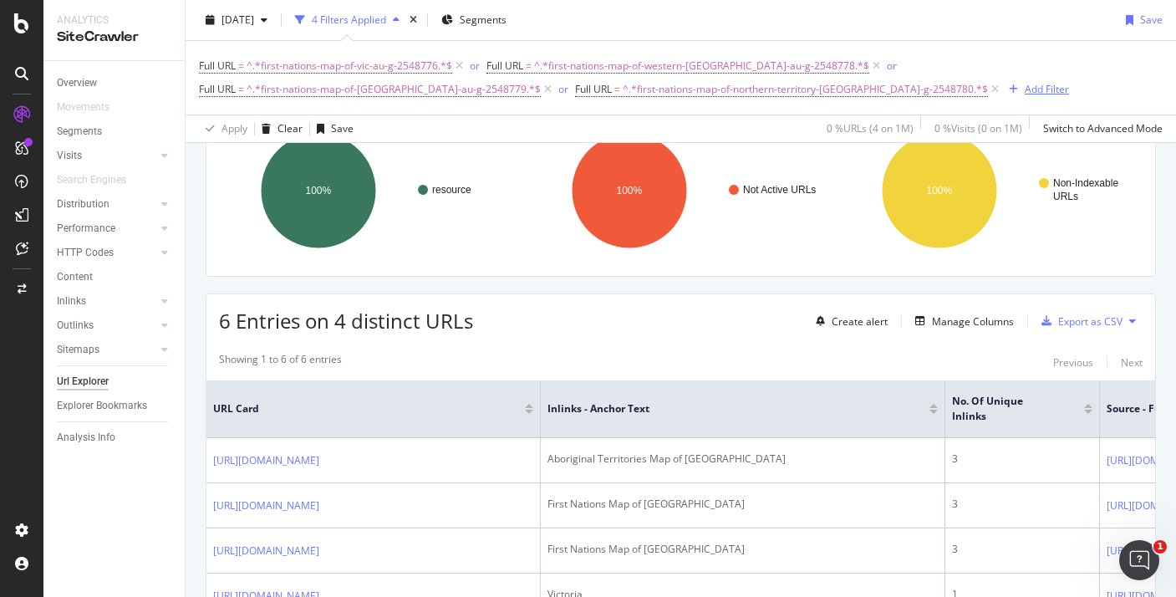
click at [1025, 85] on div "Add Filter" at bounding box center [1047, 89] width 44 height 14
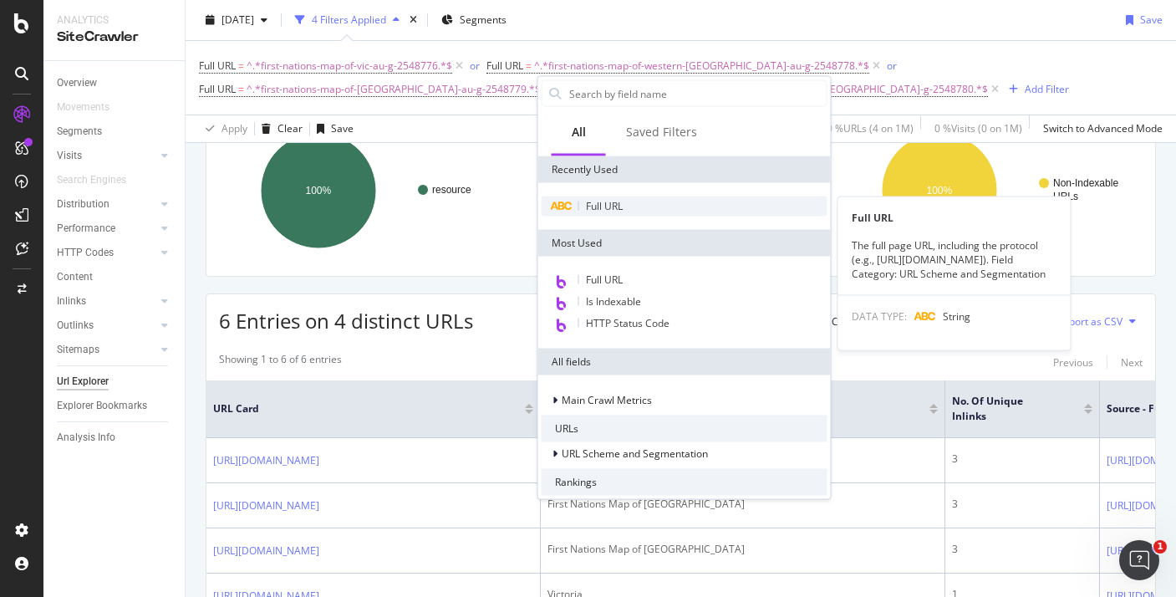
click at [587, 214] on div "Full URL" at bounding box center [685, 206] width 286 height 20
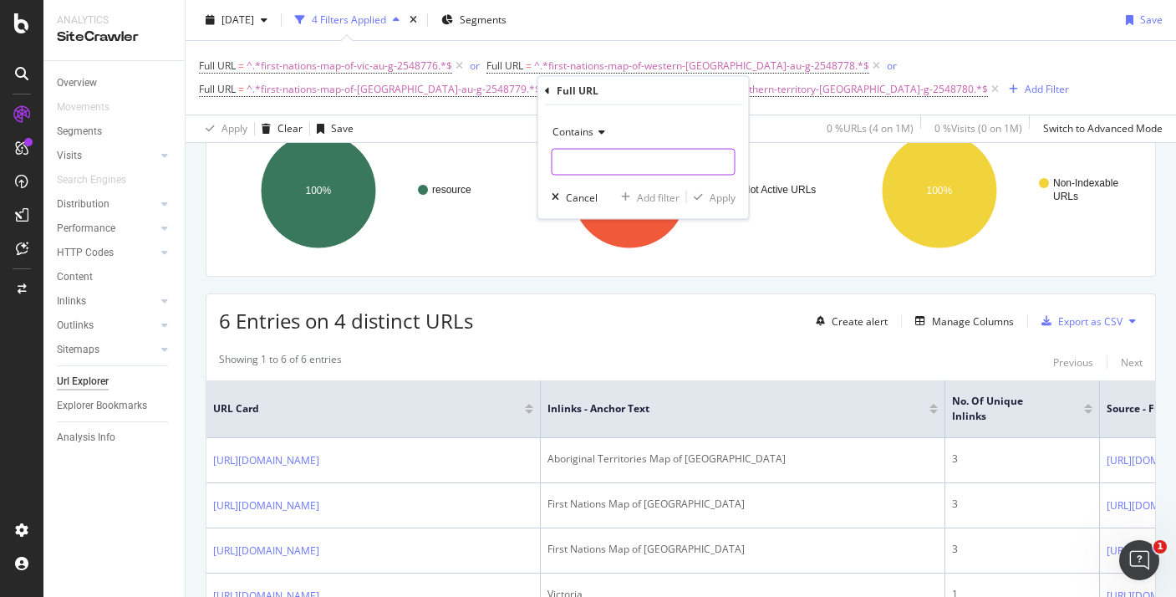
click at [587, 165] on input "text" at bounding box center [644, 162] width 182 height 27
paste input "aboriginal-kaurna-seasons-display-poster-au-t2-s-2548704"
type input "aboriginal-kaurna-seasons-display-poster-au-t2-s-2548704"
click at [706, 190] on div "Apply" at bounding box center [711, 197] width 48 height 15
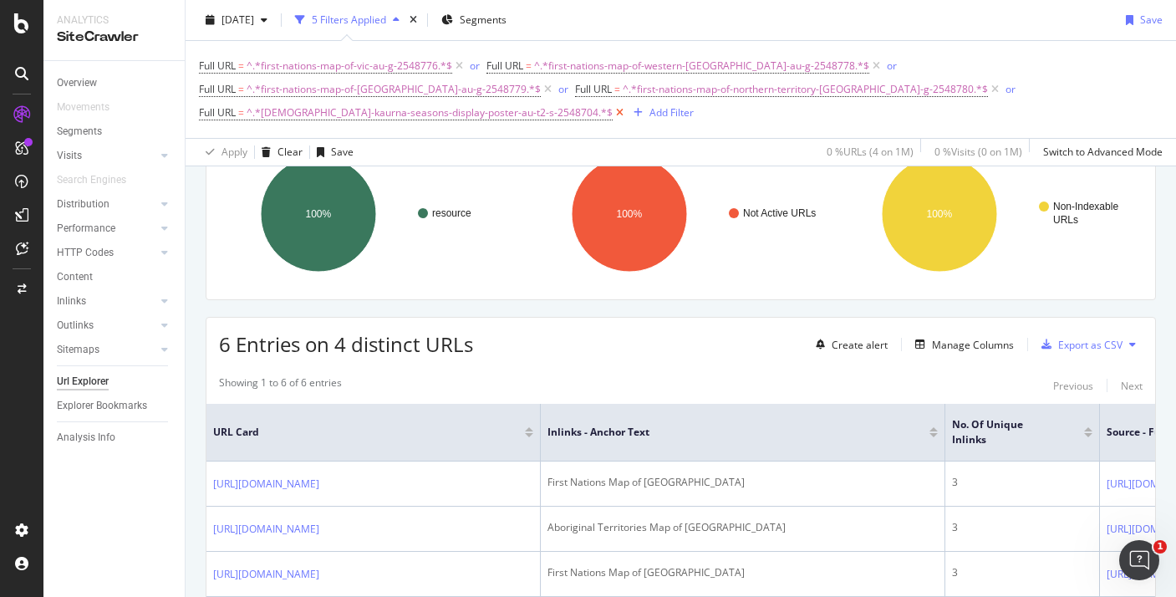
click at [627, 105] on icon at bounding box center [620, 113] width 14 height 17
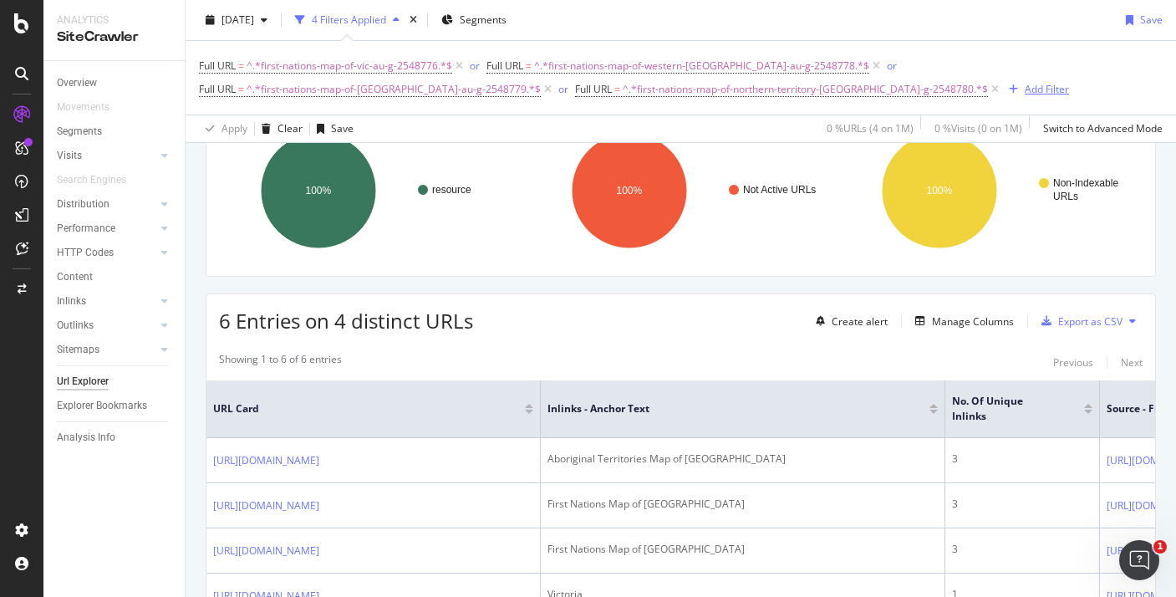
click at [1025, 93] on div "Add Filter" at bounding box center [1047, 89] width 44 height 14
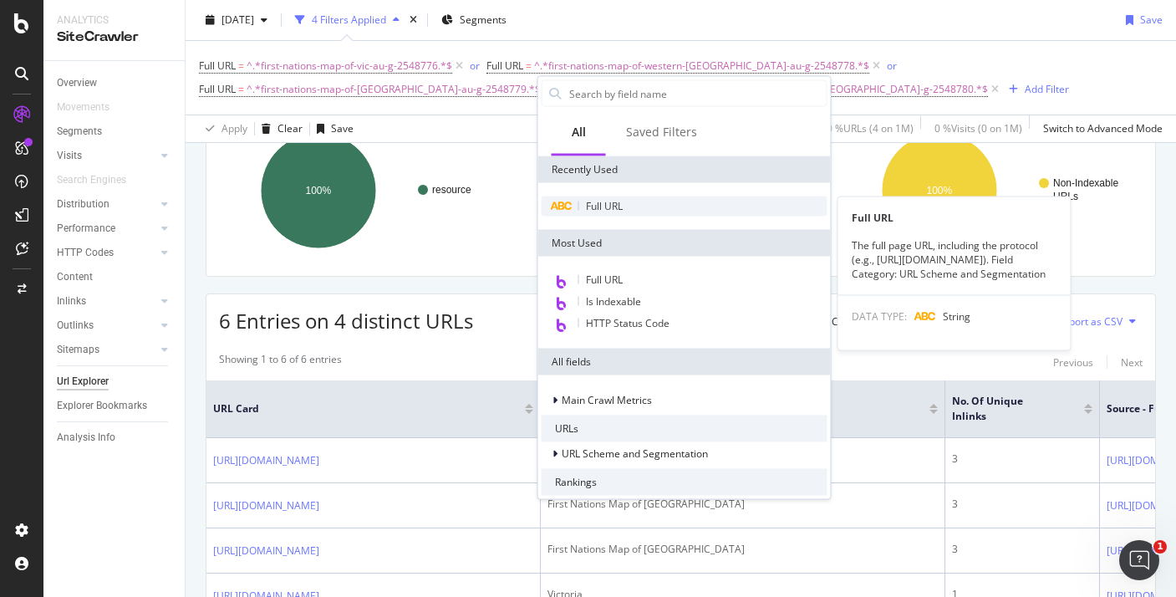
click at [611, 203] on span "Full URL" at bounding box center [604, 206] width 37 height 14
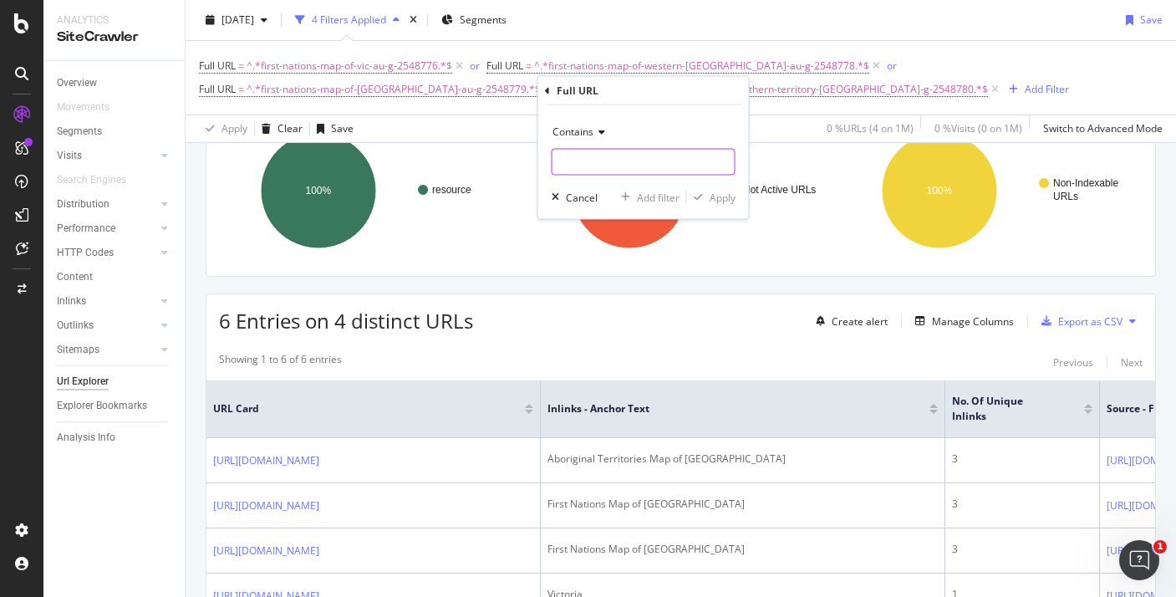
click at [615, 161] on input "text" at bounding box center [644, 162] width 182 height 27
paste input "tasmanian-tiger-in-the-sky-powerpoint-au-sc-2374"
type input "tasmanian-tiger-in-the-sky-powerpoint-au-sc-2374"
click at [716, 196] on div "Apply" at bounding box center [723, 197] width 26 height 14
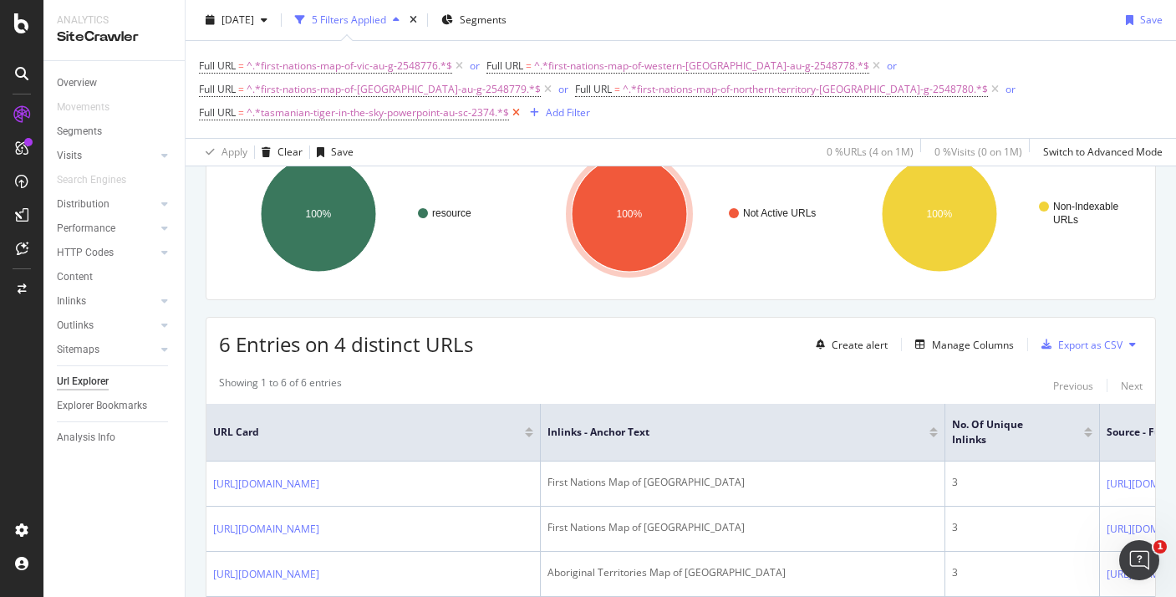
click at [523, 105] on icon at bounding box center [516, 113] width 14 height 17
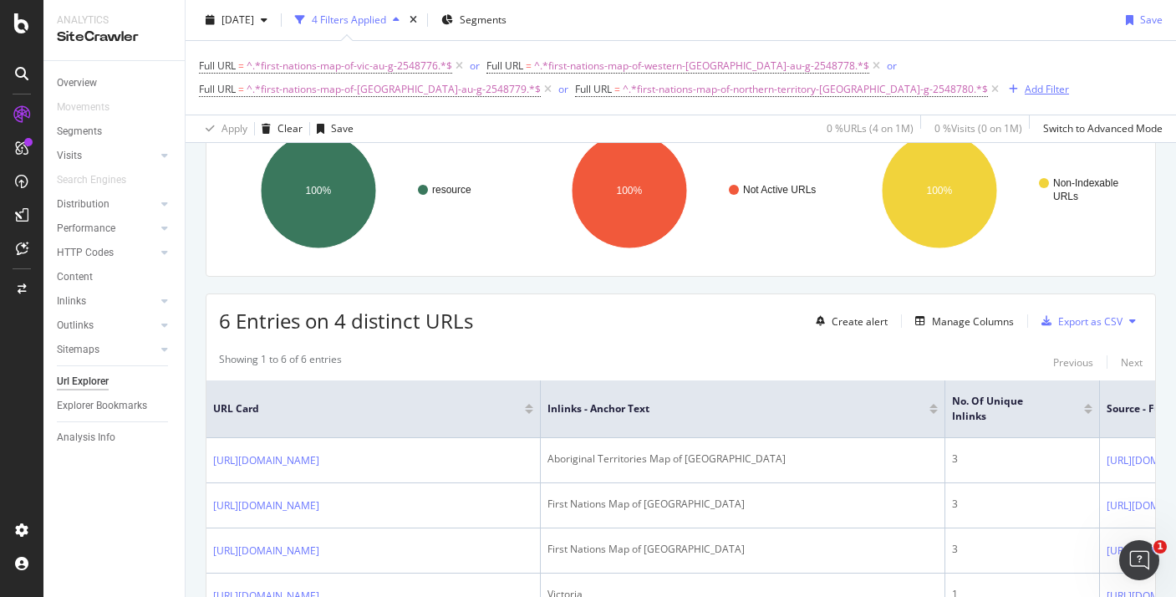
click at [1025, 91] on div "Add Filter" at bounding box center [1047, 89] width 44 height 14
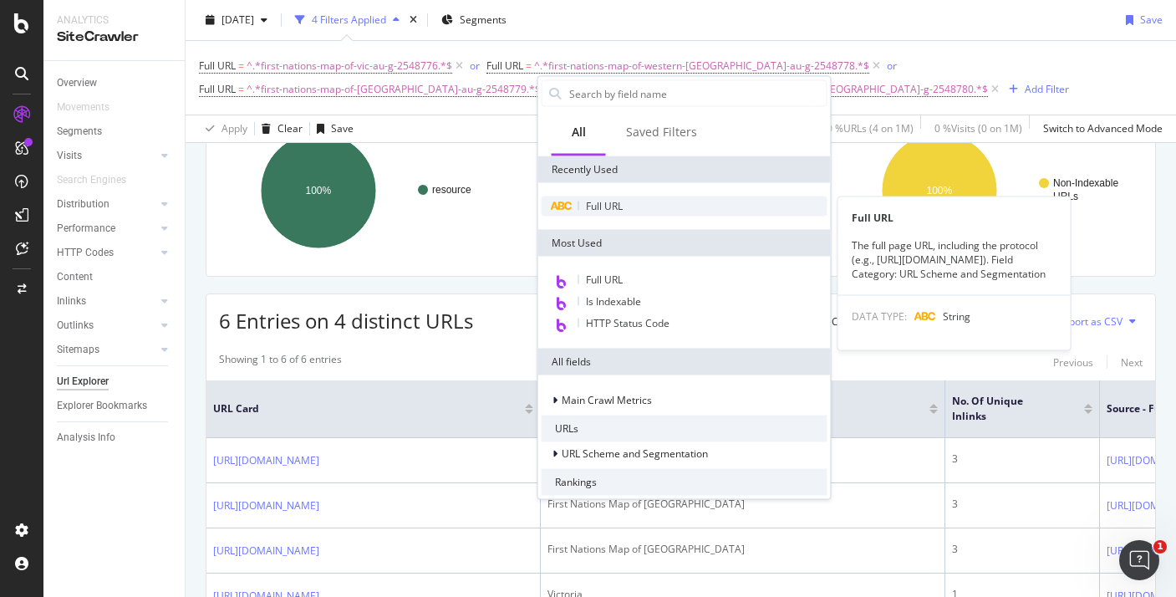
click at [600, 210] on span "Full URL" at bounding box center [604, 206] width 37 height 14
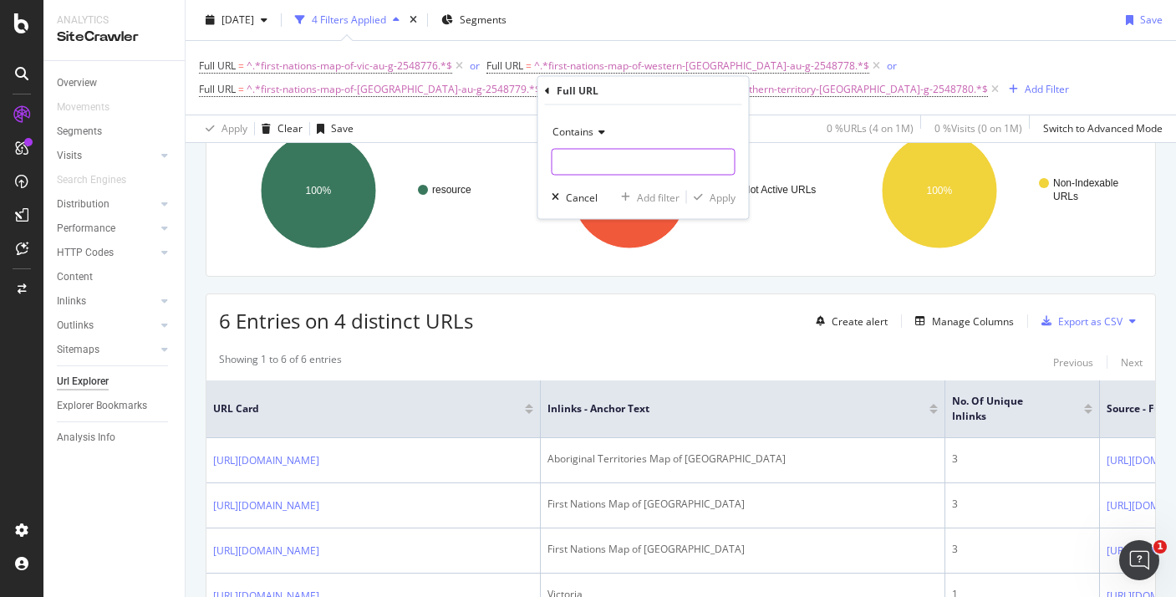
click at [615, 162] on input "text" at bounding box center [644, 162] width 182 height 27
paste input "first-nations-map-wa-activity-au-g-2548786"
type input "first-nations-map-wa-activity-au-g-2548786"
click at [697, 196] on icon "button" at bounding box center [698, 197] width 9 height 10
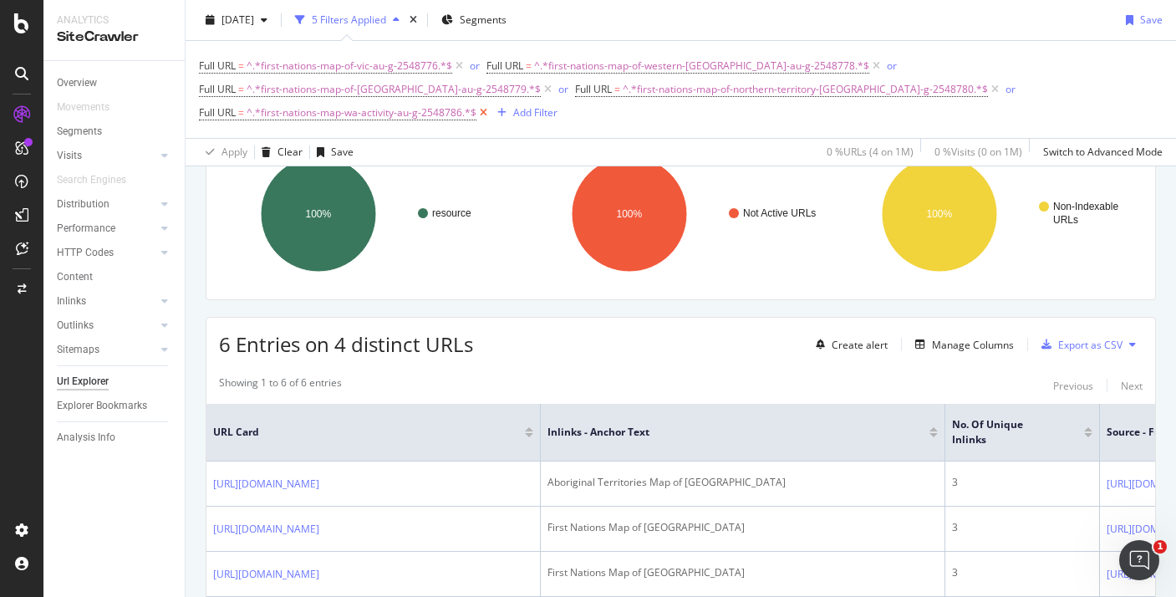
click at [491, 105] on icon at bounding box center [484, 113] width 14 height 17
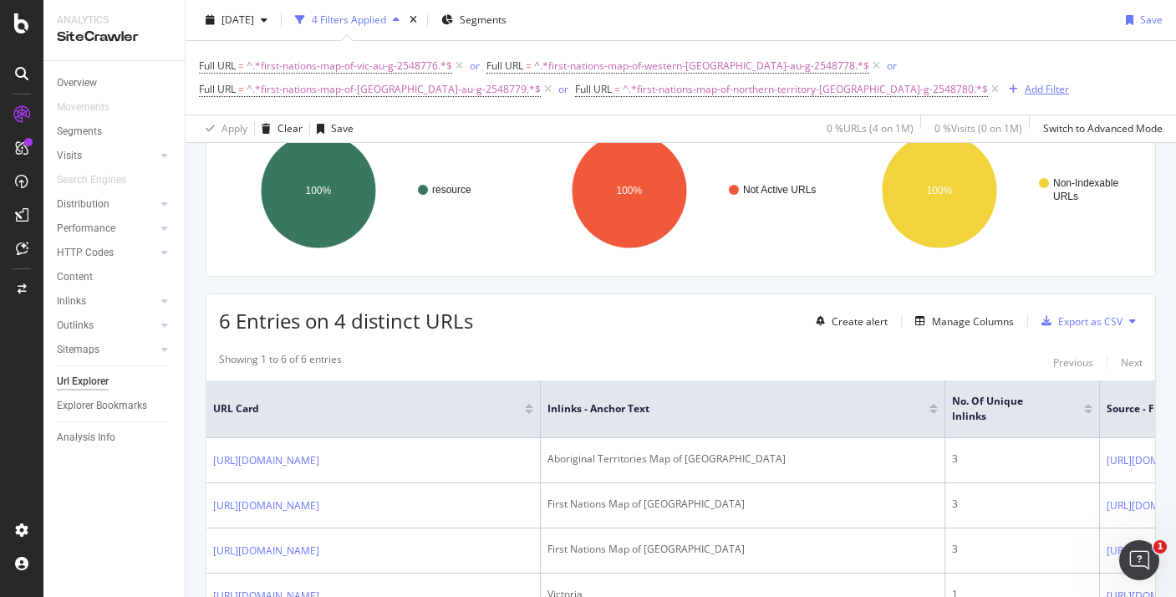
click at [1025, 95] on div "Add Filter" at bounding box center [1047, 89] width 44 height 14
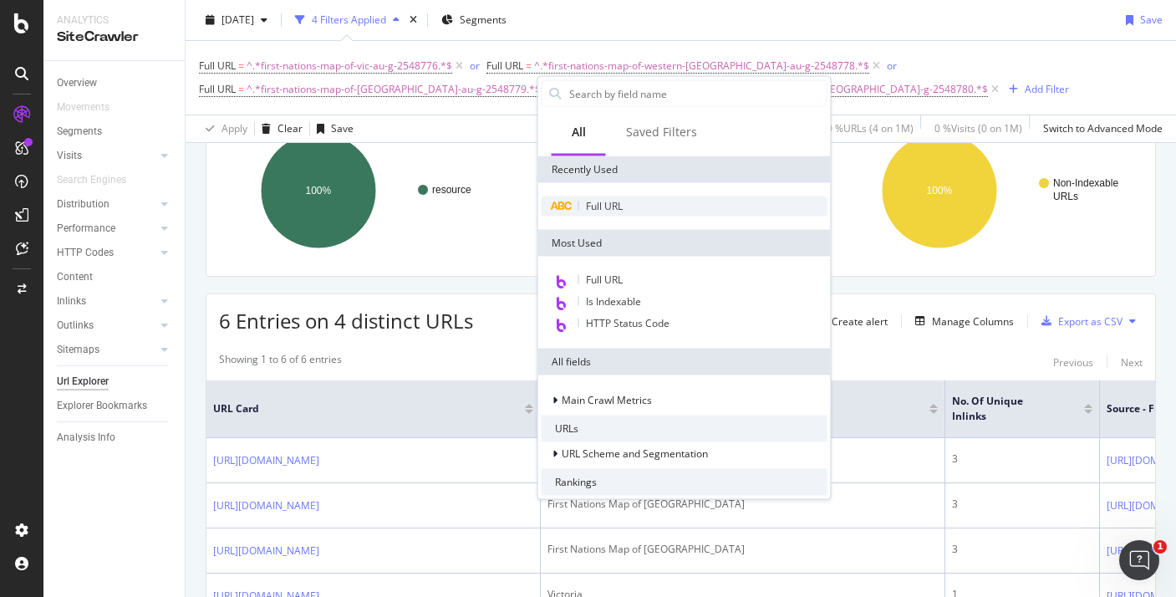
click at [589, 213] on div "Full URL" at bounding box center [685, 206] width 286 height 20
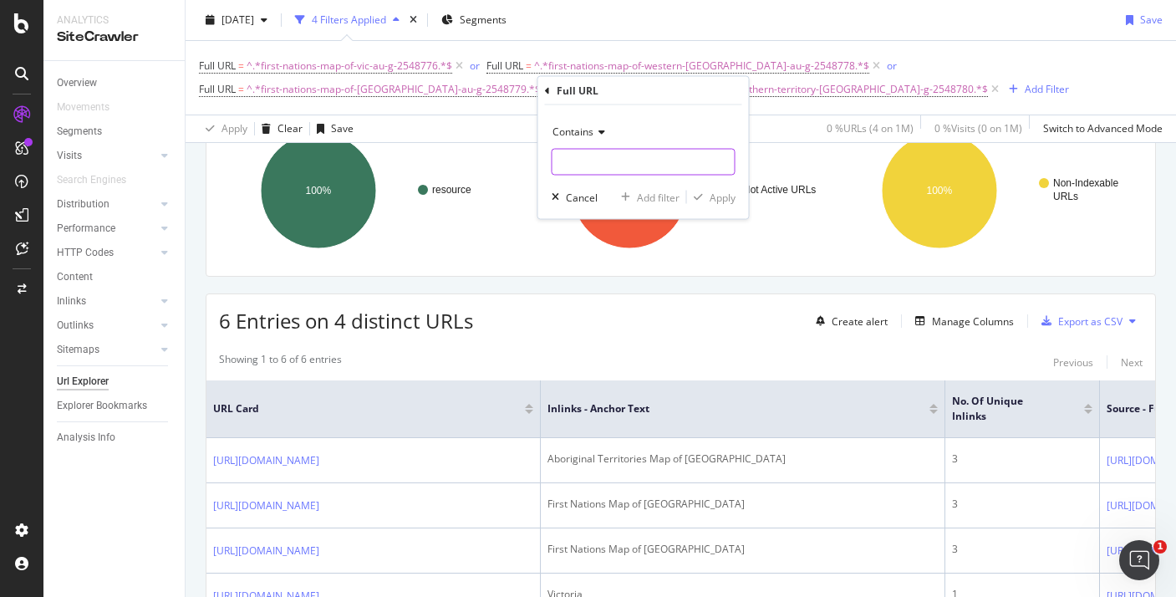
click at [610, 167] on input "text" at bounding box center [644, 162] width 182 height 27
paste input "first-nations-map-vic-activity-au-g-2548784"
type input "first-nations-map-vic-activity-au-g-2548784"
click at [691, 200] on div "button" at bounding box center [698, 197] width 23 height 10
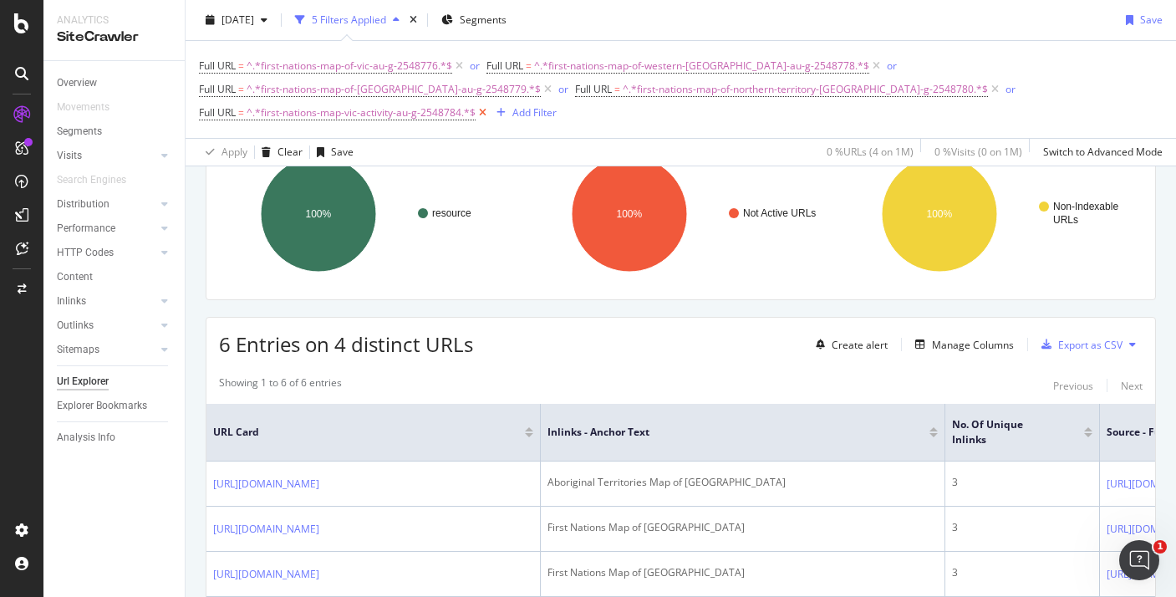
click at [490, 105] on icon at bounding box center [483, 113] width 14 height 17
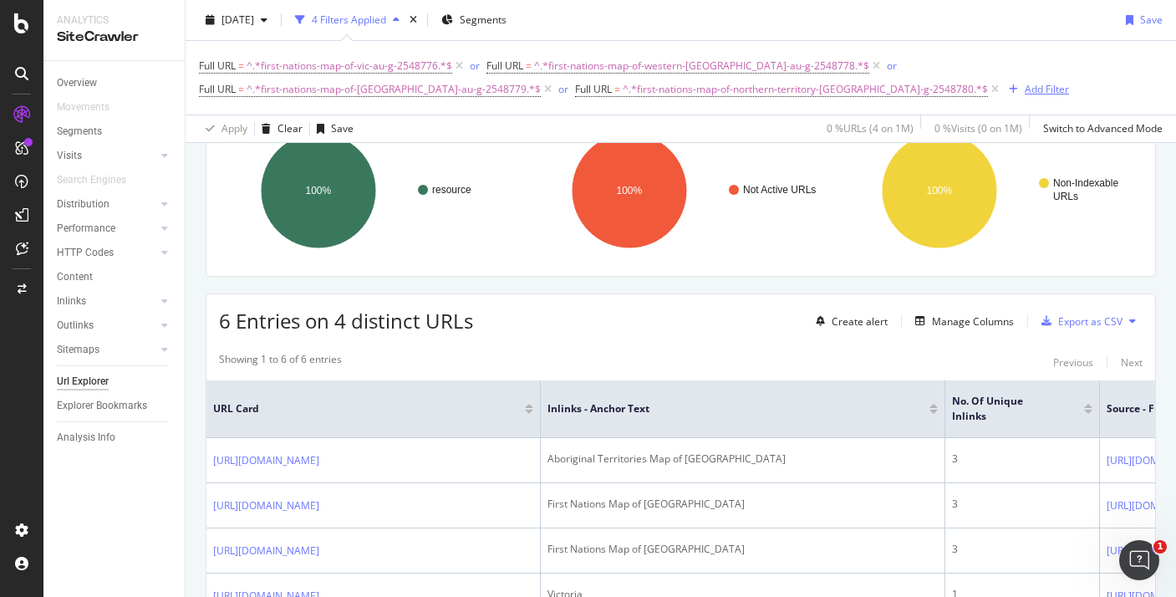
click at [1025, 86] on div "Add Filter" at bounding box center [1047, 89] width 44 height 14
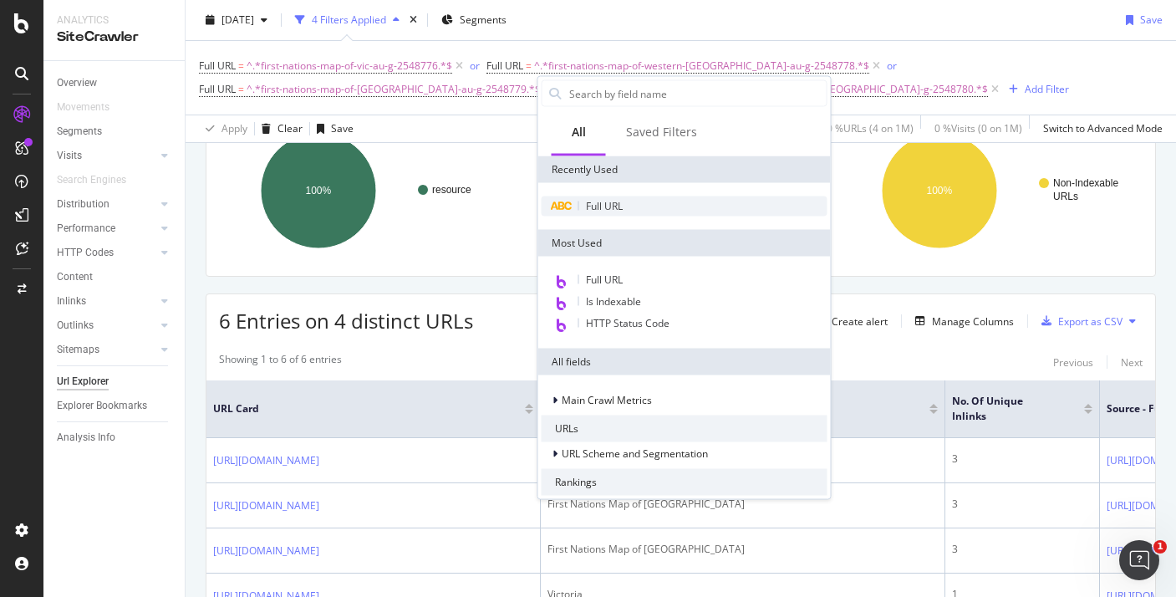
click at [606, 196] on div "Full URL" at bounding box center [685, 206] width 286 height 20
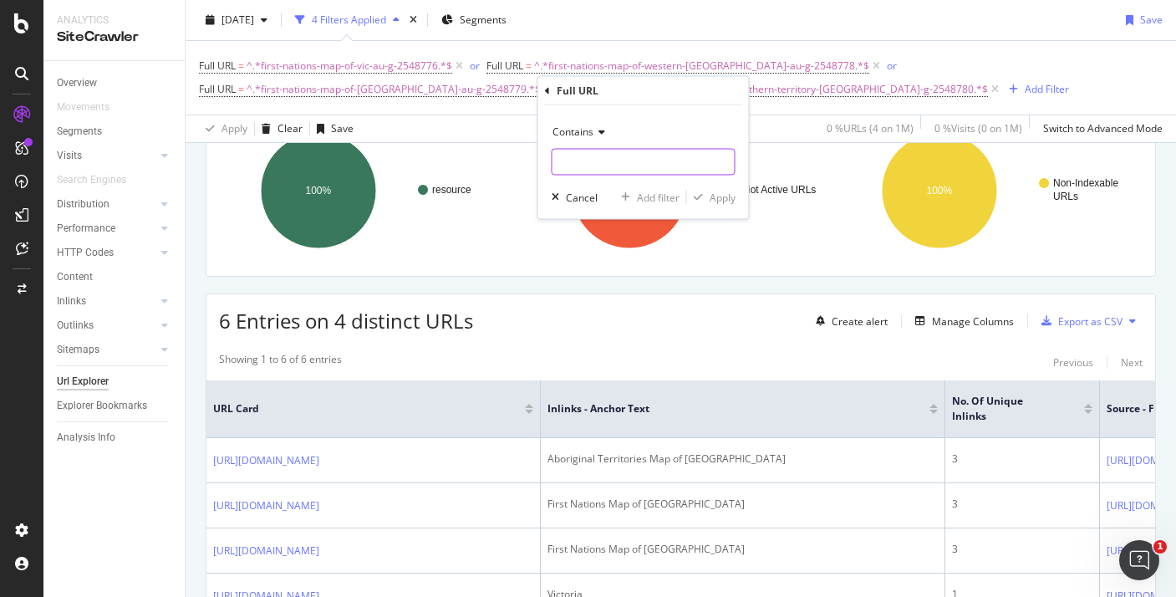
click at [618, 169] on input "text" at bounding box center [644, 162] width 182 height 27
paste input "indigenous-literacy-day-topic-planner-au-t-1659438945"
type input "indigenous-literacy-day-topic-planner-au-t-1659438945"
click at [703, 202] on div "button" at bounding box center [698, 197] width 23 height 10
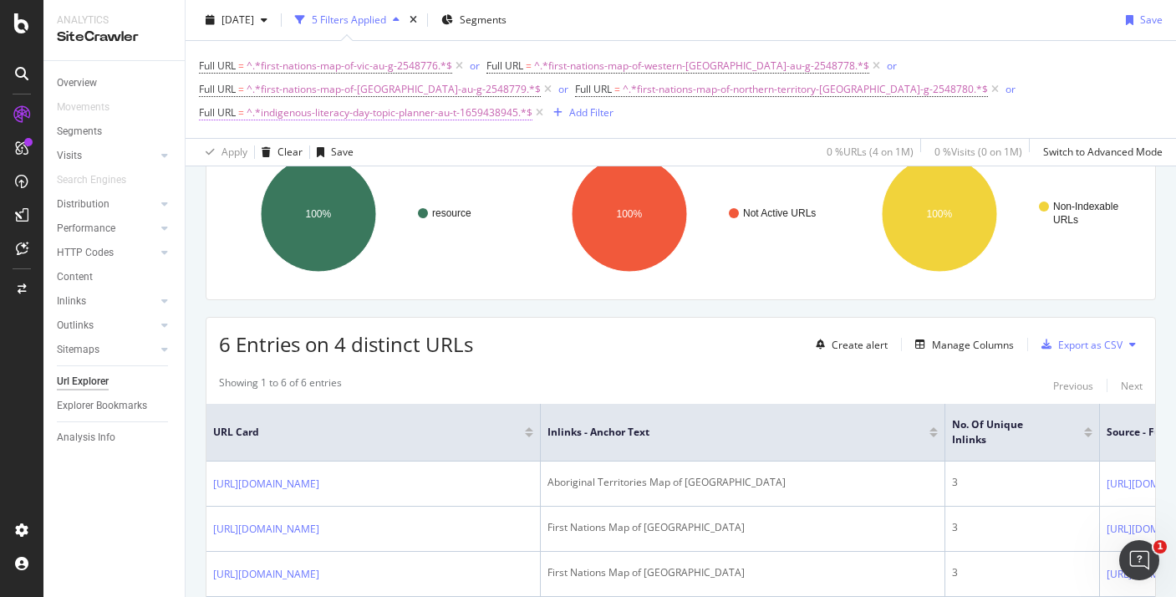
click at [533, 101] on span "^.*indigenous-literacy-day-topic-planner-au-t-1659438945.*$" at bounding box center [390, 112] width 286 height 23
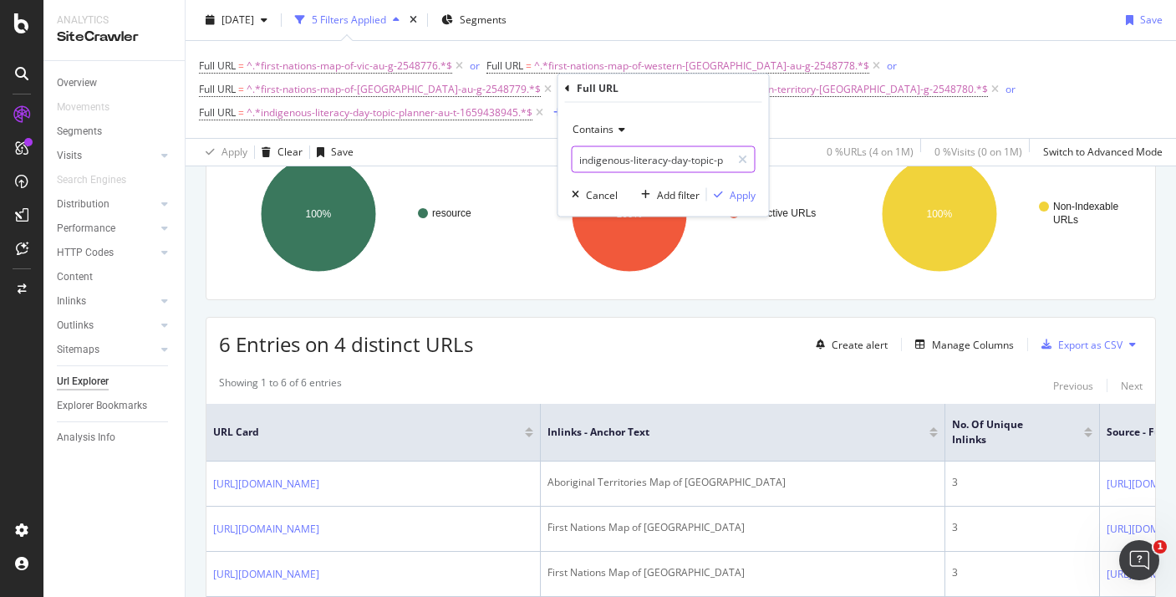
click at [652, 156] on input "indigenous-literacy-day-topic-planner-au-t-1659438945" at bounding box center [652, 159] width 158 height 27
paste input "aboriginal-and-and-torres-strait-islander-peoples-anzac-day-fact-file-au-t-1645…"
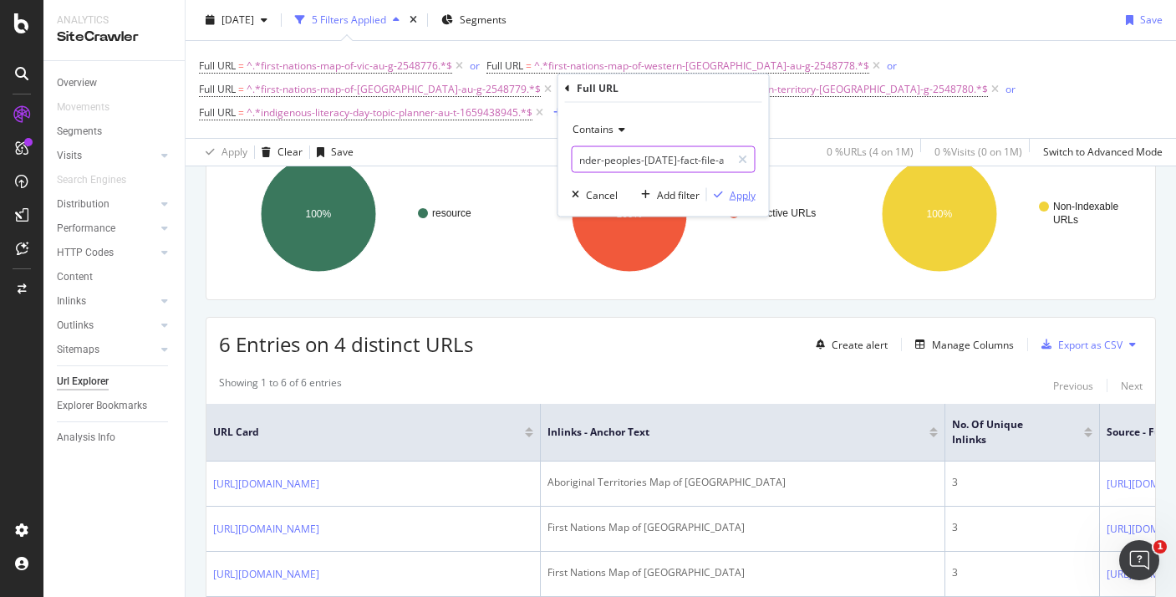
type input "aboriginal-and-and-torres-strait-islander-peoples-anzac-day-fact-file-au-t-1645…"
click at [736, 197] on div "Apply" at bounding box center [743, 194] width 26 height 14
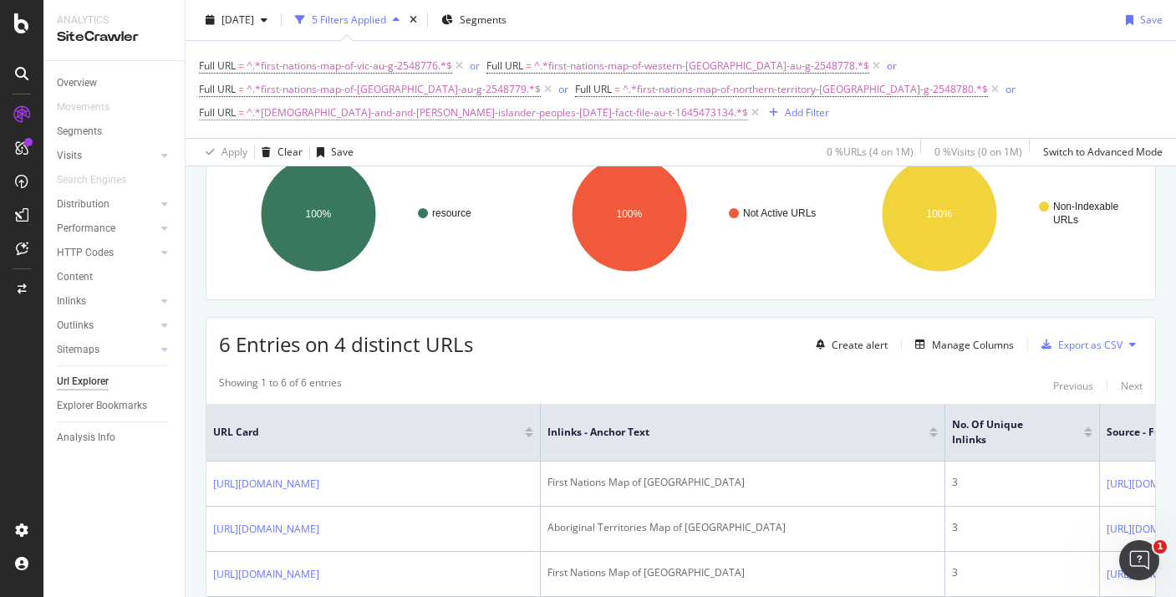
click at [729, 101] on span "^.*aboriginal-and-and-torres-strait-islander-peoples-anzac-day-fact-file-au-t-1…" at bounding box center [498, 112] width 502 height 23
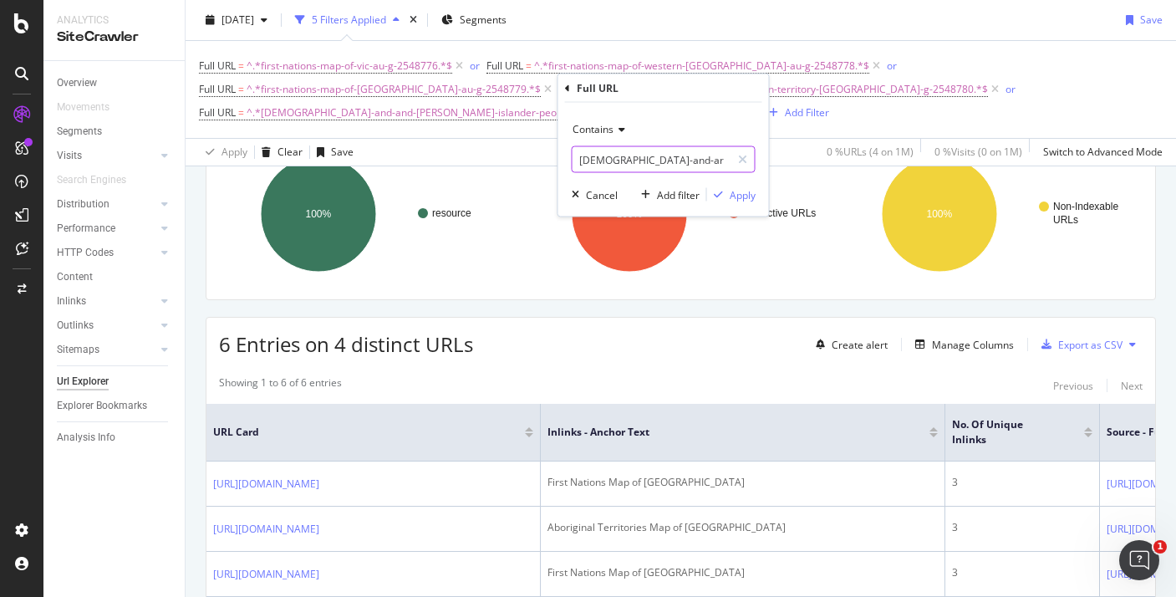
click at [656, 158] on input "aboriginal-and-and-torres-strait-islander-peoples-anzac-day-fact-file-au-t-1645…" at bounding box center [652, 159] width 158 height 27
paste input "first-nations-map-sa-activity-au-g-2548787"
type input "first-nations-map-sa-activity-au-g-2548787"
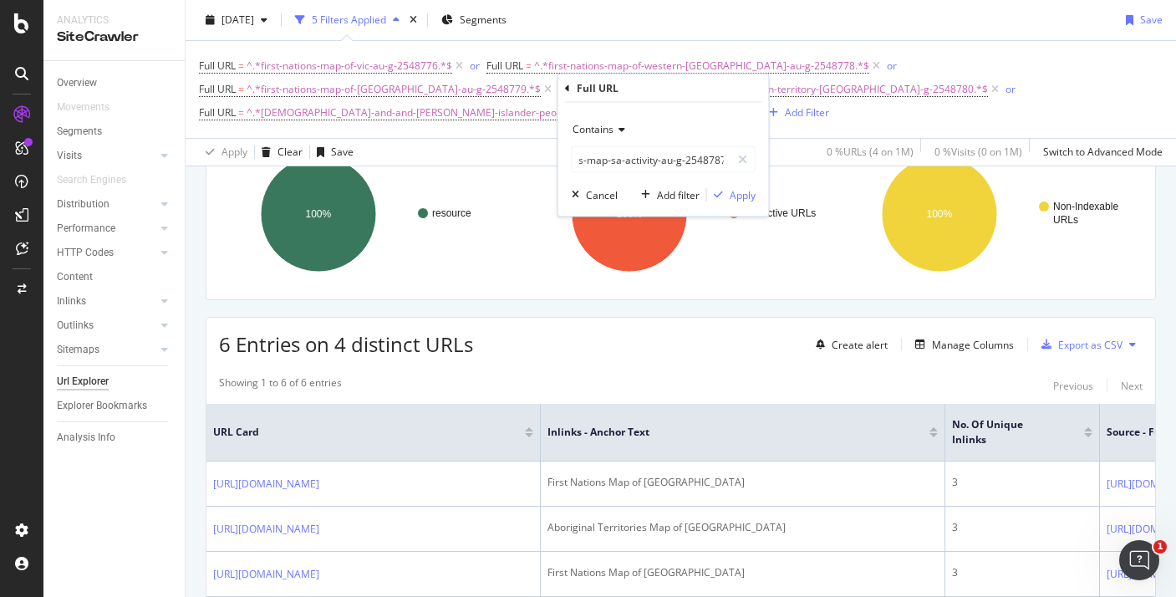
click at [756, 201] on div "Contains first-nations-map-sa-activity-au-g-2548787 Cancel Add filter Apply" at bounding box center [664, 160] width 211 height 114
click at [748, 196] on div "Apply" at bounding box center [743, 194] width 26 height 14
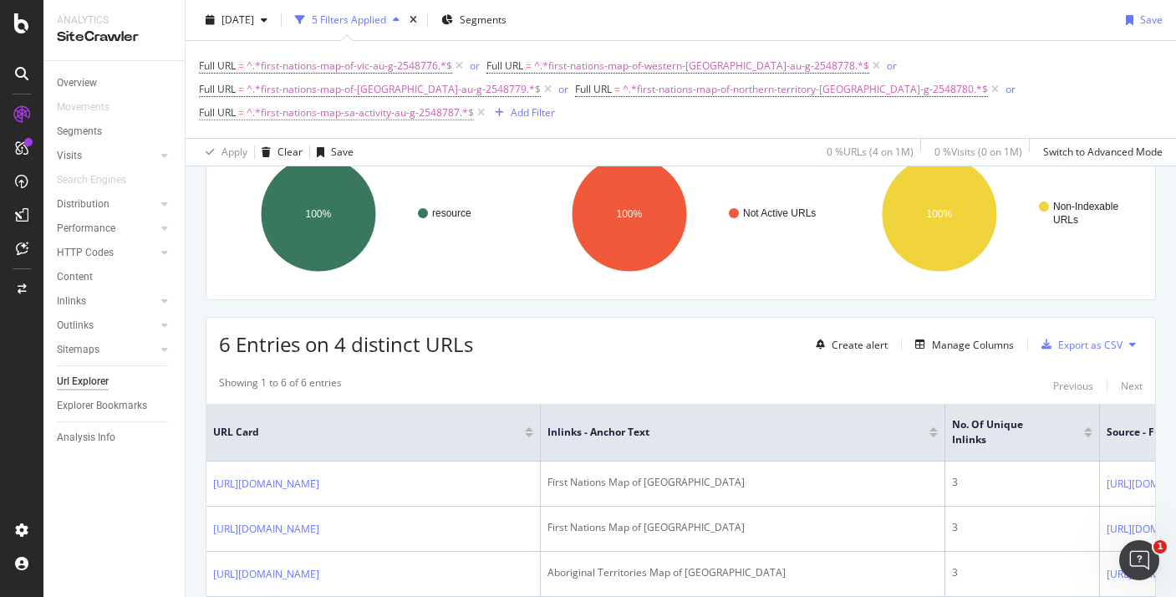
click at [474, 101] on span "^.*first-nations-map-sa-activity-au-g-2548787.*$" at bounding box center [360, 112] width 227 height 23
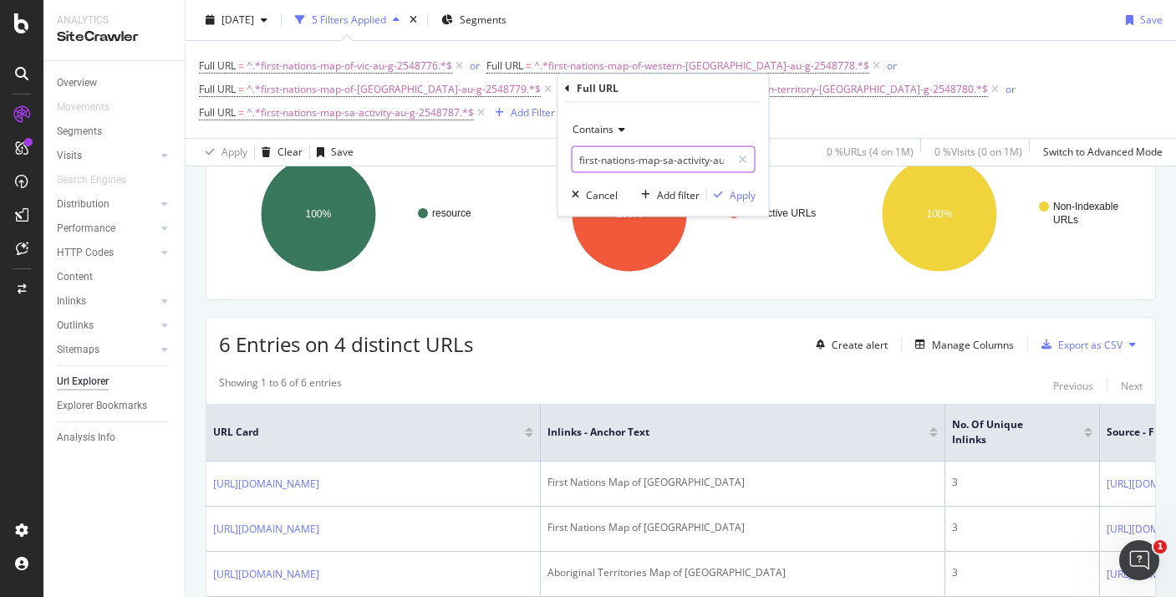
click at [625, 157] on input "first-nations-map-sa-activity-au-g-2548787" at bounding box center [652, 159] width 158 height 27
paste input "aboriginal-gariwerd-seasons-display-poster-au-t2-s-2548700"
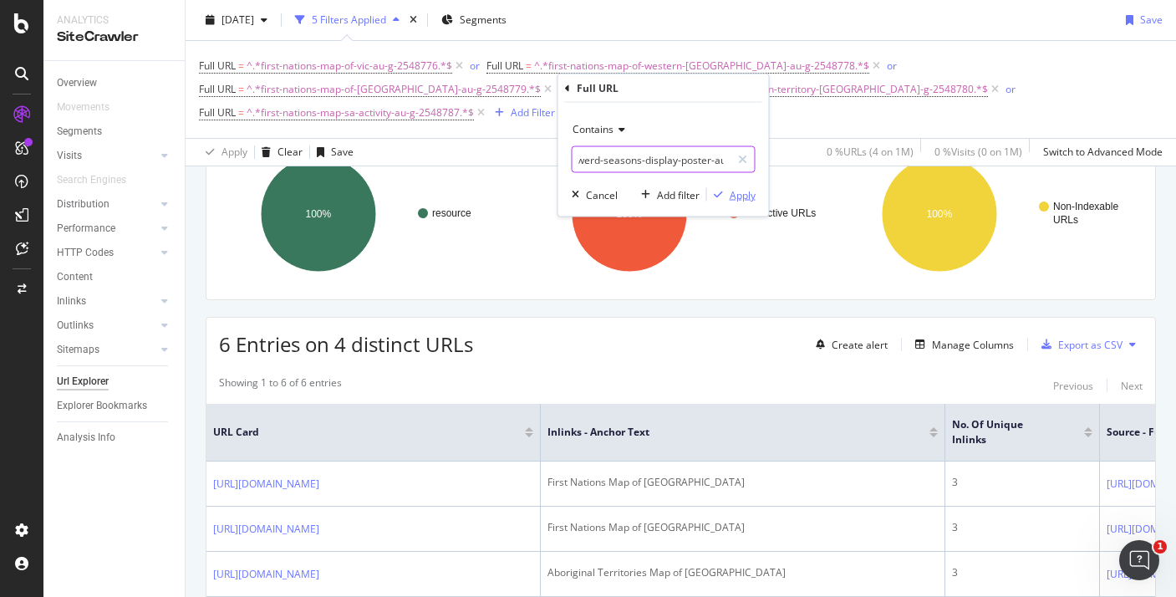
type input "aboriginal-gariwerd-seasons-display-poster-au-t2-s-2548700"
click at [737, 198] on div "Apply" at bounding box center [743, 194] width 26 height 14
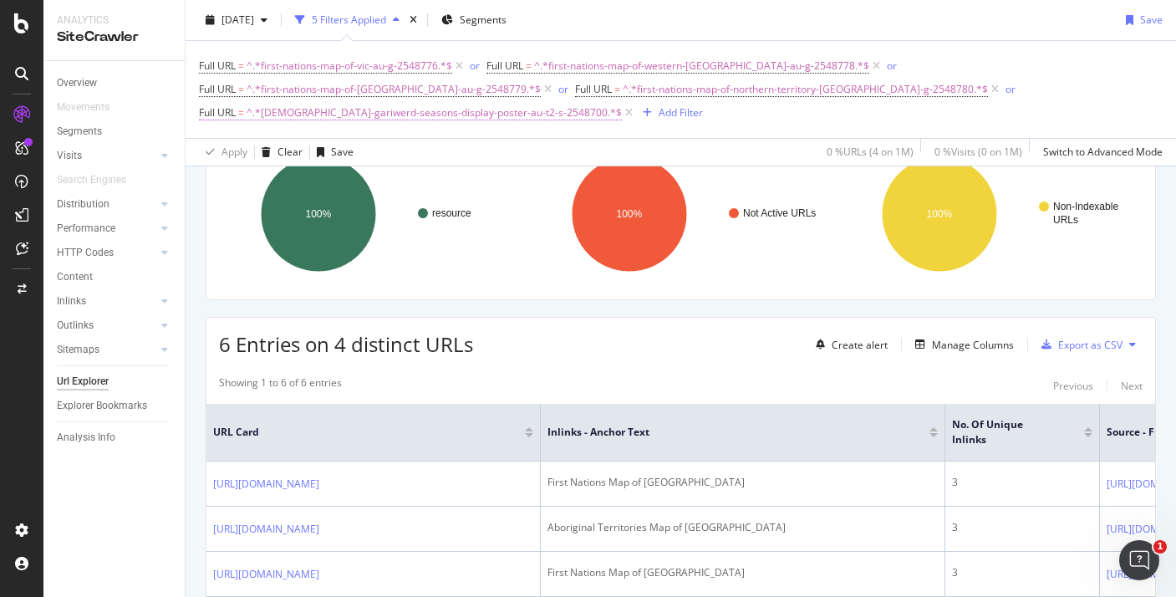
click at [622, 101] on span "^.*aboriginal-gariwerd-seasons-display-poster-au-t2-s-2548700.*$" at bounding box center [434, 112] width 375 height 23
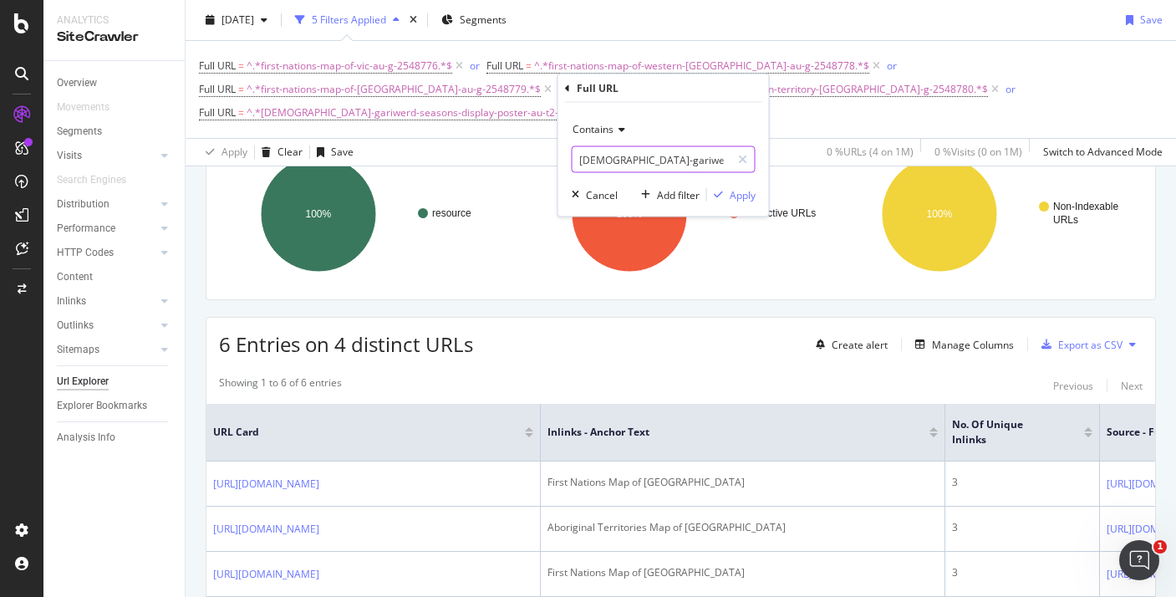
click at [656, 161] on input "aboriginal-gariwerd-seasons-display-poster-au-t2-s-2548700" at bounding box center [652, 159] width 158 height 27
paste input "yawuru-aboriginal-seasons-display-poster-au-sc-2372"
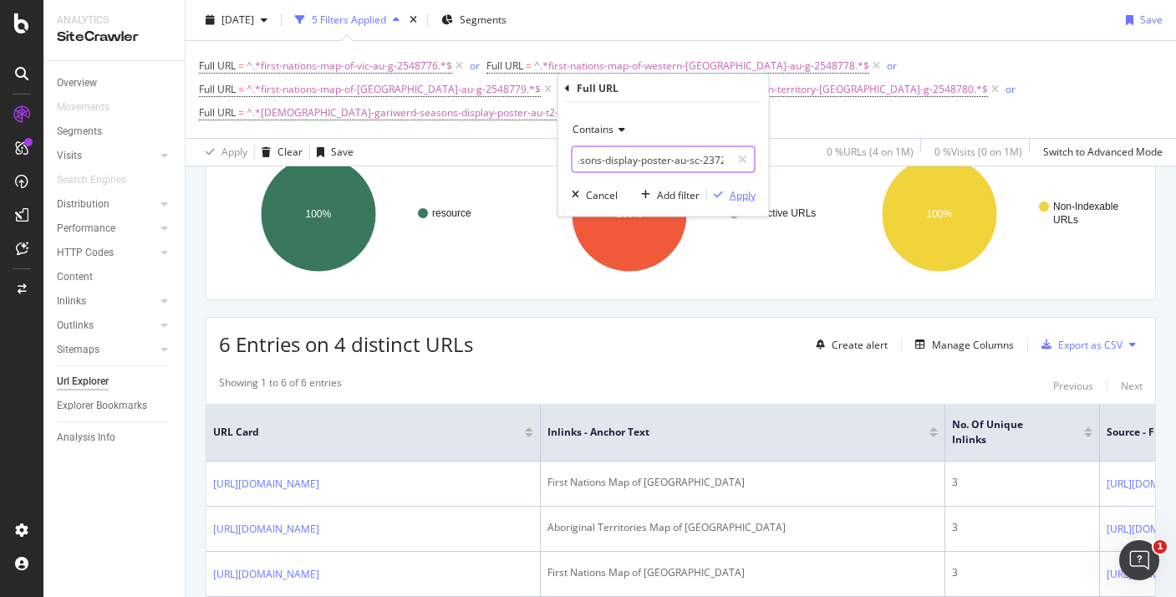
type input "yawuru-aboriginal-seasons-display-poster-au-sc-2372"
click at [735, 196] on div "Apply" at bounding box center [743, 194] width 26 height 14
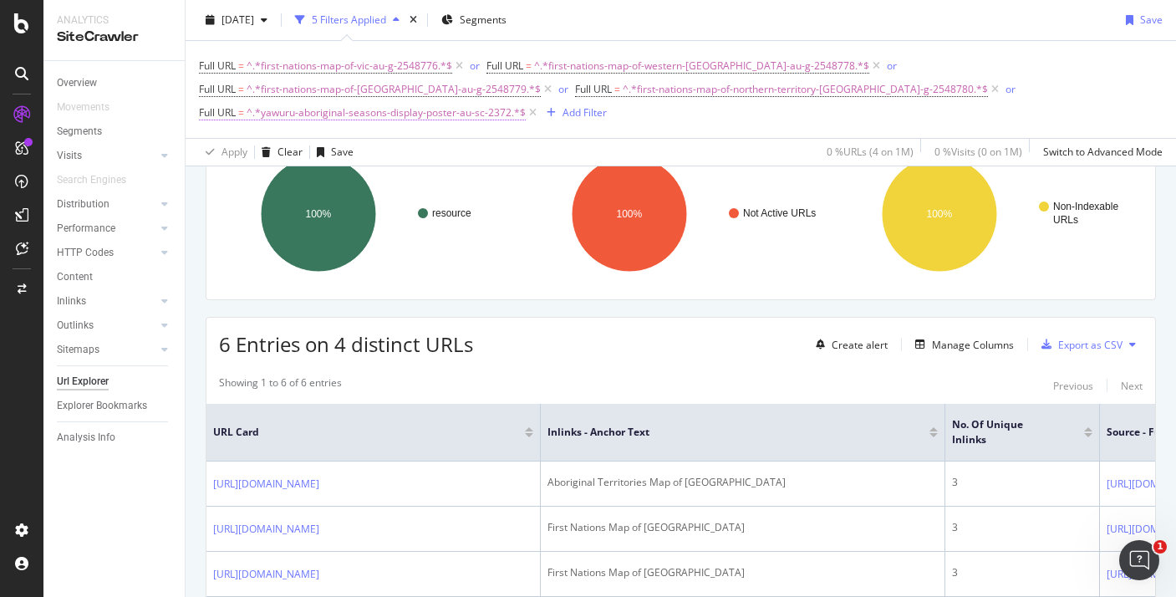
click at [526, 101] on span "^.*yawuru-aboriginal-seasons-display-poster-au-sc-2372.*$" at bounding box center [386, 112] width 279 height 23
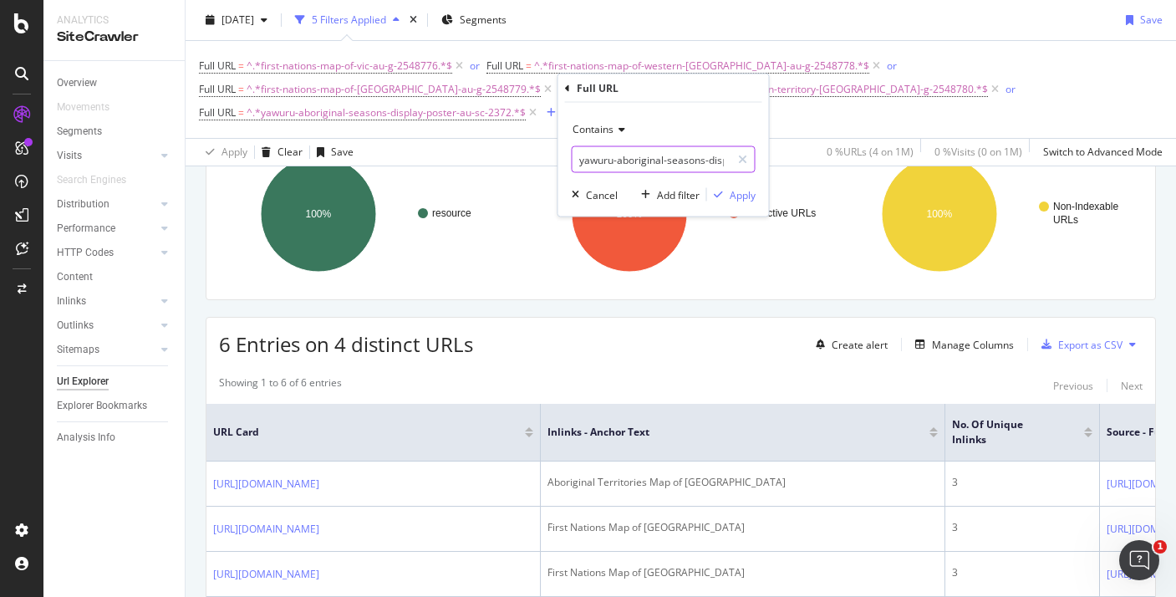
click at [633, 156] on input "yawuru-aboriginal-seasons-display-poster-au-sc-2372" at bounding box center [652, 159] width 158 height 27
paste input "aboriginal-gulumoerrgin-seasons-display-poster-au-t2-s-2548707"
type input "aboriginal-gulumoerrgin-seasons-display-poster-au-t2-s-2548707"
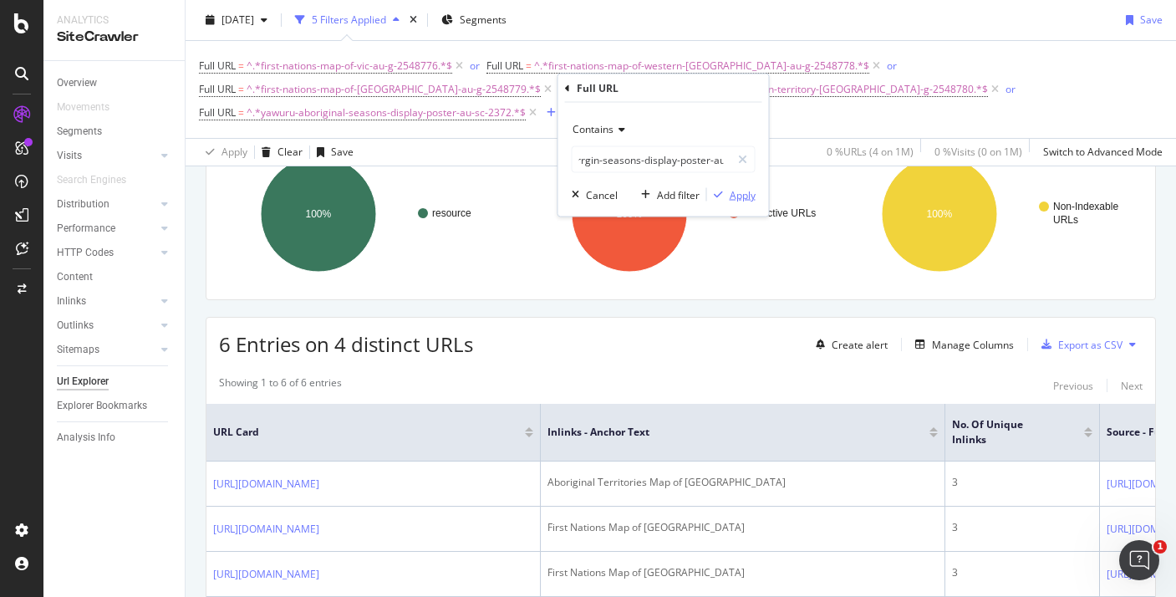
click at [725, 196] on div "button" at bounding box center [718, 195] width 23 height 10
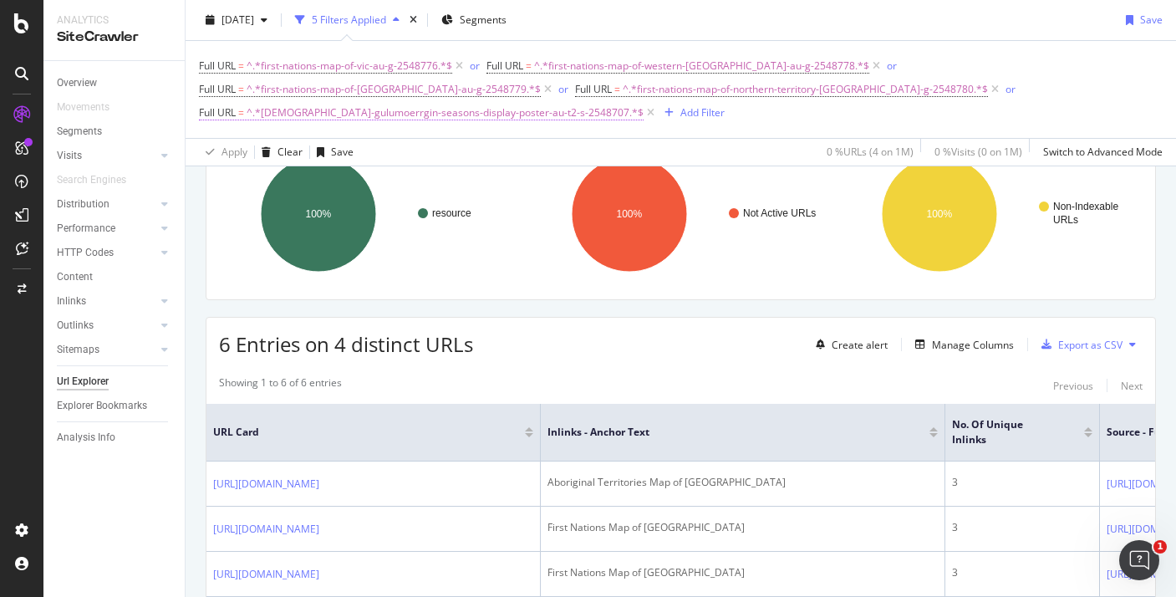
click at [644, 101] on span "^.*aboriginal-gulumoerrgin-seasons-display-poster-au-t2-s-2548707.*$" at bounding box center [445, 112] width 397 height 23
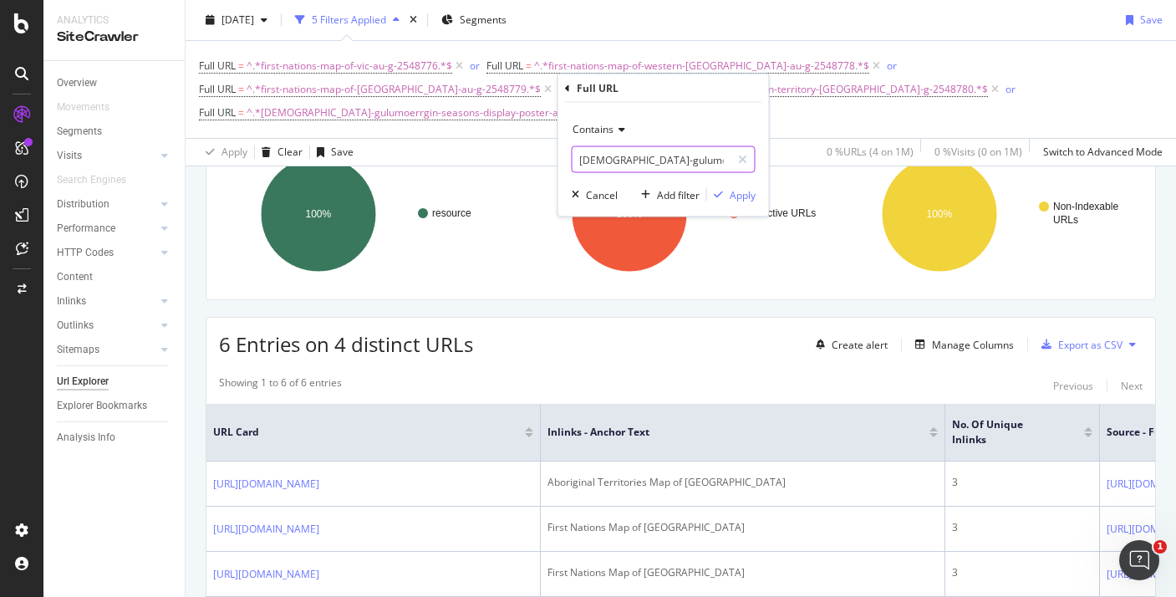
click at [617, 158] on input "aboriginal-gulumoerrgin-seasons-display-poster-au-t2-s-2548707" at bounding box center [652, 159] width 158 height 27
paste input "yawuru-seasons-display-poster-au-t2-s-2548710"
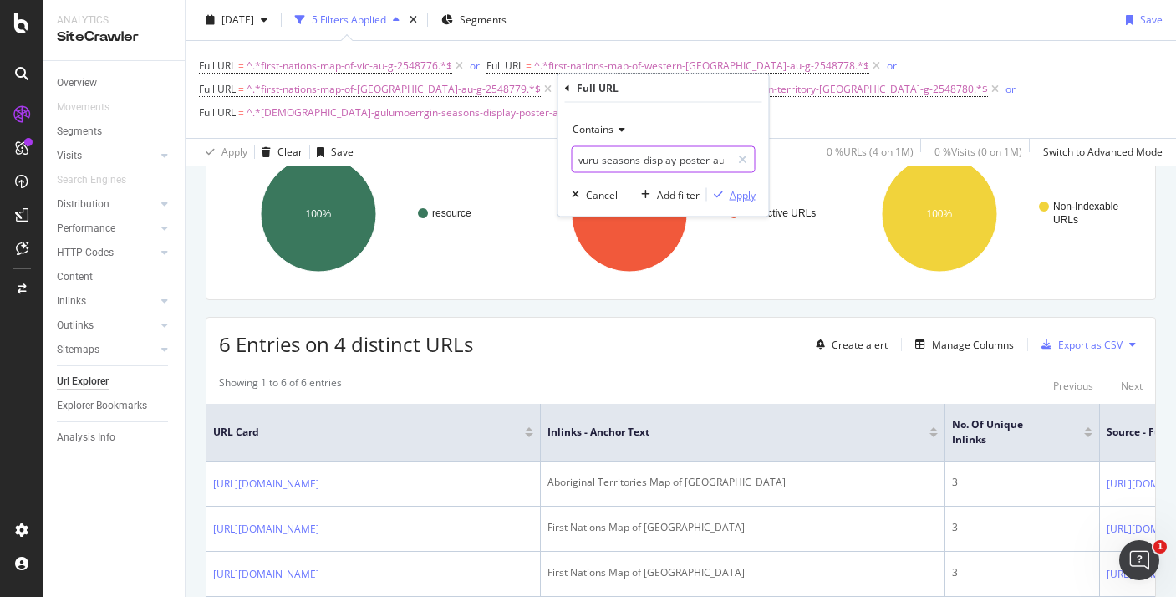
type input "aboriginal-yawuru-seasons-display-poster-au-t2-s-2548710"
click at [736, 191] on div "Apply" at bounding box center [743, 194] width 26 height 14
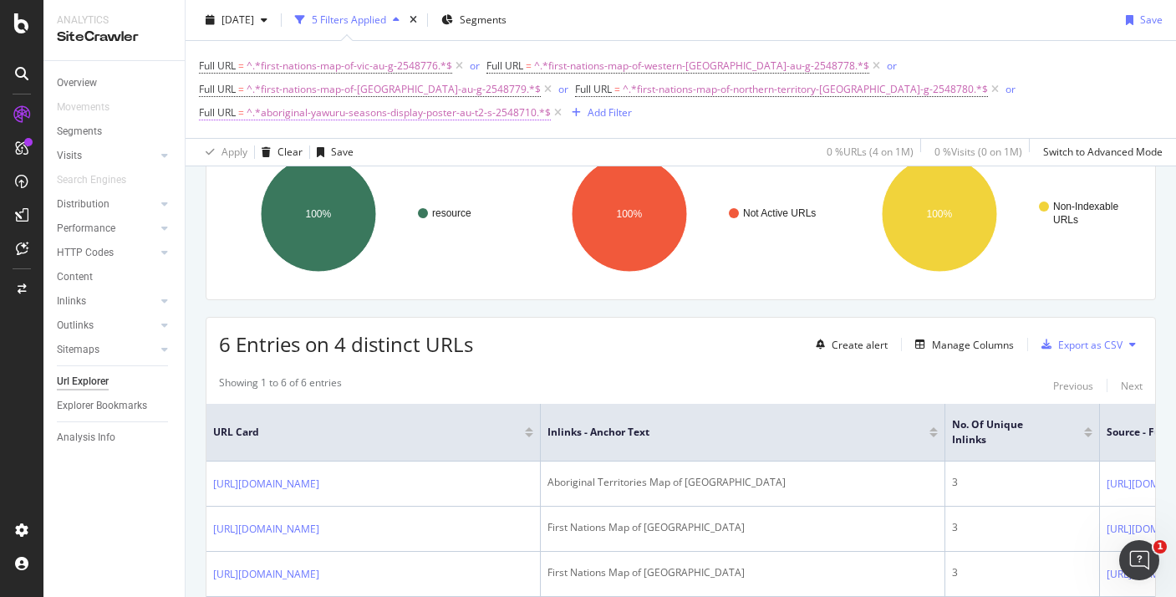
click at [551, 101] on span "^.*aboriginal-yawuru-seasons-display-poster-au-t2-s-2548710.*$" at bounding box center [399, 112] width 304 height 23
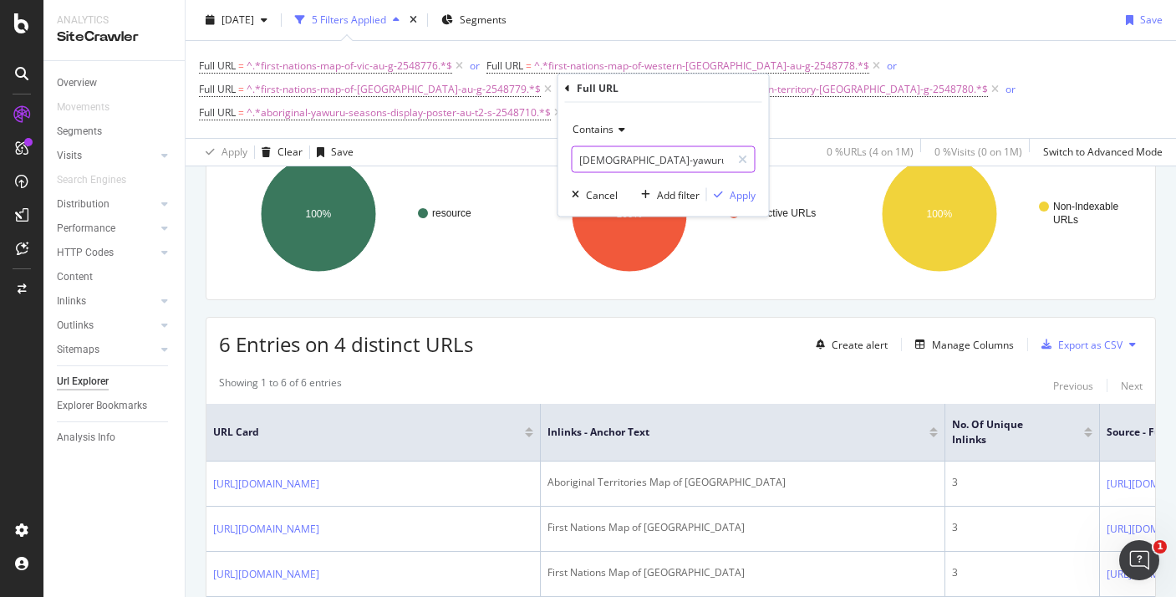
click at [644, 171] on input "aboriginal-yawuru-seasons-display-poster-au-t2-s-2548710" at bounding box center [652, 159] width 158 height 27
paste input "walmajarri-seasons-display-poster-au-t2-s-2548703"
type input "aboriginal-walmajarri-seasons-display-poster-au-t2-s-2548703"
click at [733, 192] on div "Apply" at bounding box center [743, 194] width 26 height 14
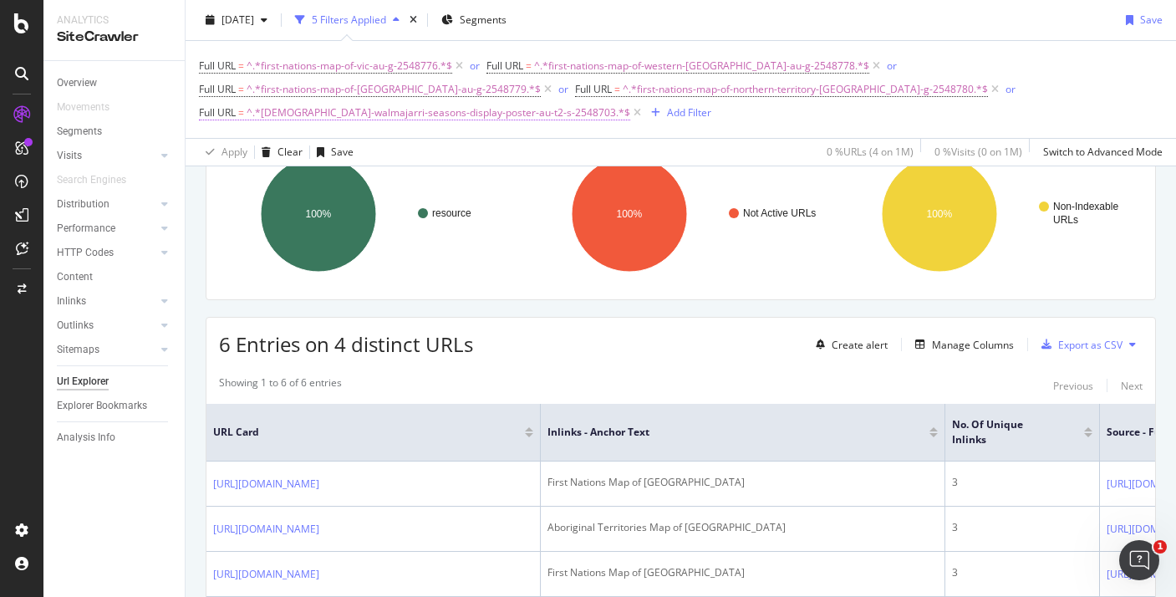
click at [630, 101] on span "^.*aboriginal-walmajarri-seasons-display-poster-au-t2-s-2548703.*$" at bounding box center [439, 112] width 384 height 23
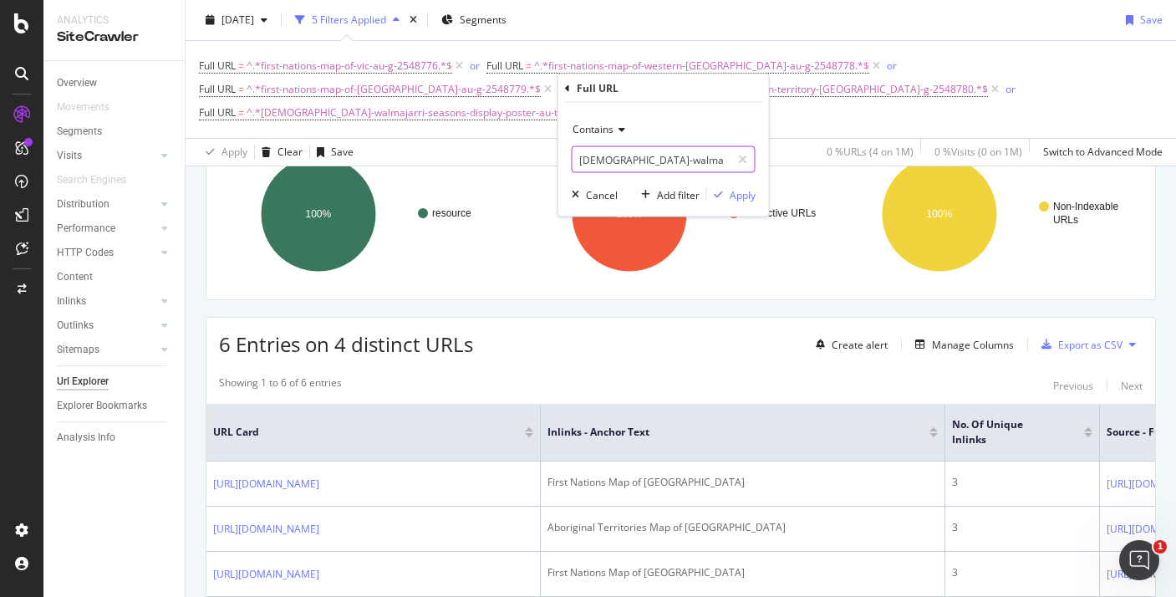
click at [628, 157] on input "aboriginal-walmajarri-seasons-display-poster-au-t2-s-2548703" at bounding box center [652, 159] width 158 height 27
click at [629, 161] on input "aboriginal-walmajarri-seasons-display-poster-au-t2-s-2548703" at bounding box center [652, 159] width 158 height 27
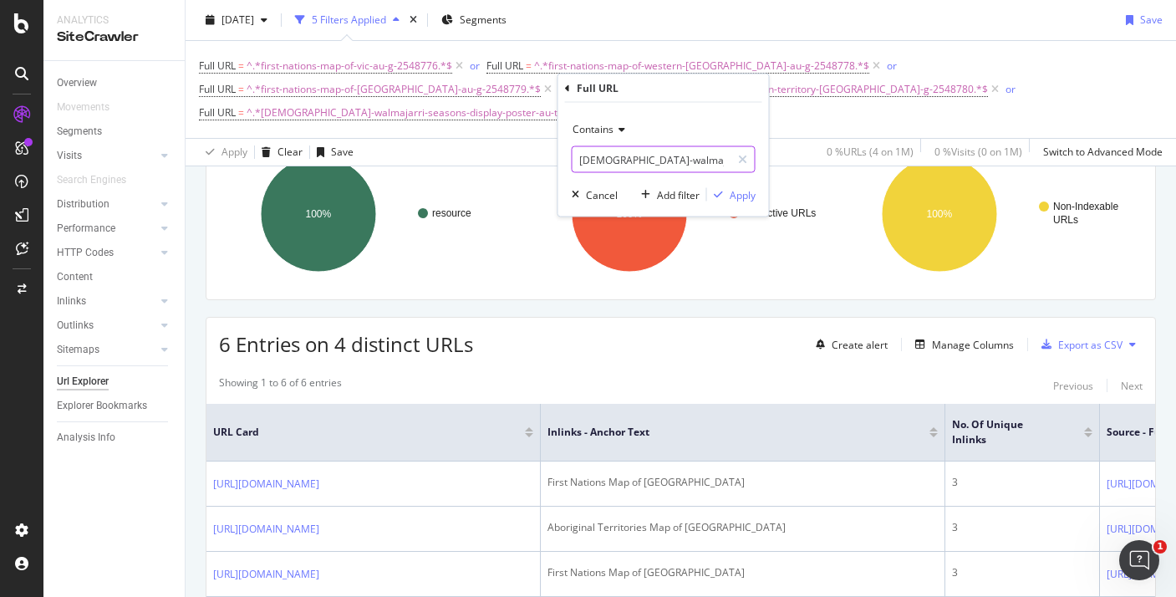
paste input "how-to-write-an-australian-dreaming-story-au-t-1658831111"
type input "how-to-write-an-australian-dreaming-story-au-t-1658831111"
click at [727, 190] on div "button" at bounding box center [718, 195] width 23 height 10
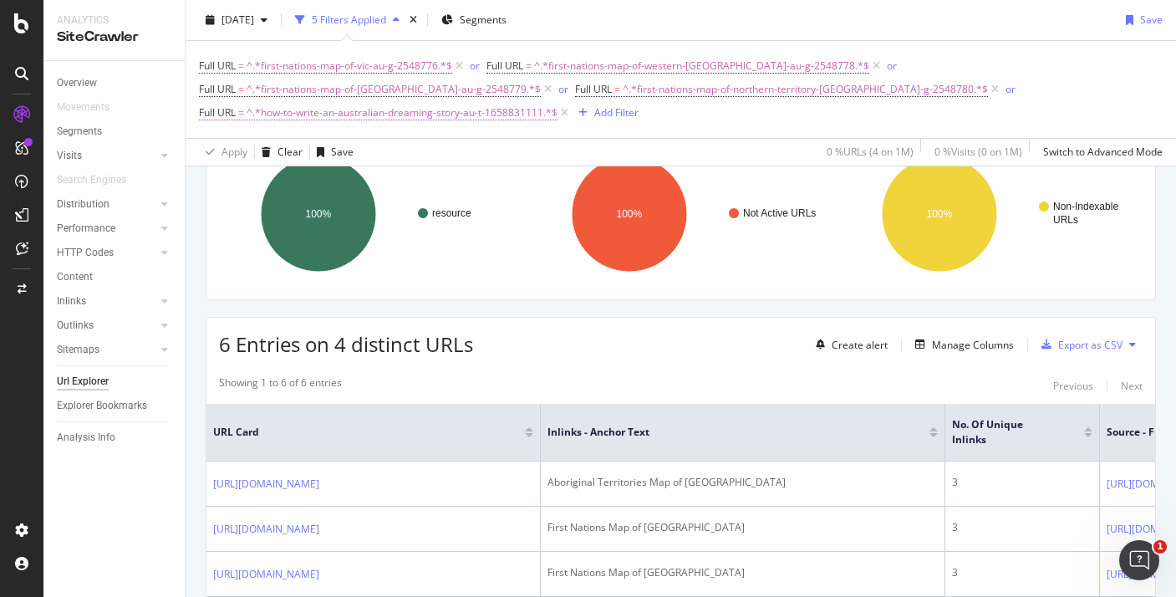
click at [558, 101] on span "^.*how-to-write-an-australian-dreaming-story-au-t-1658831111.*$" at bounding box center [402, 112] width 311 height 23
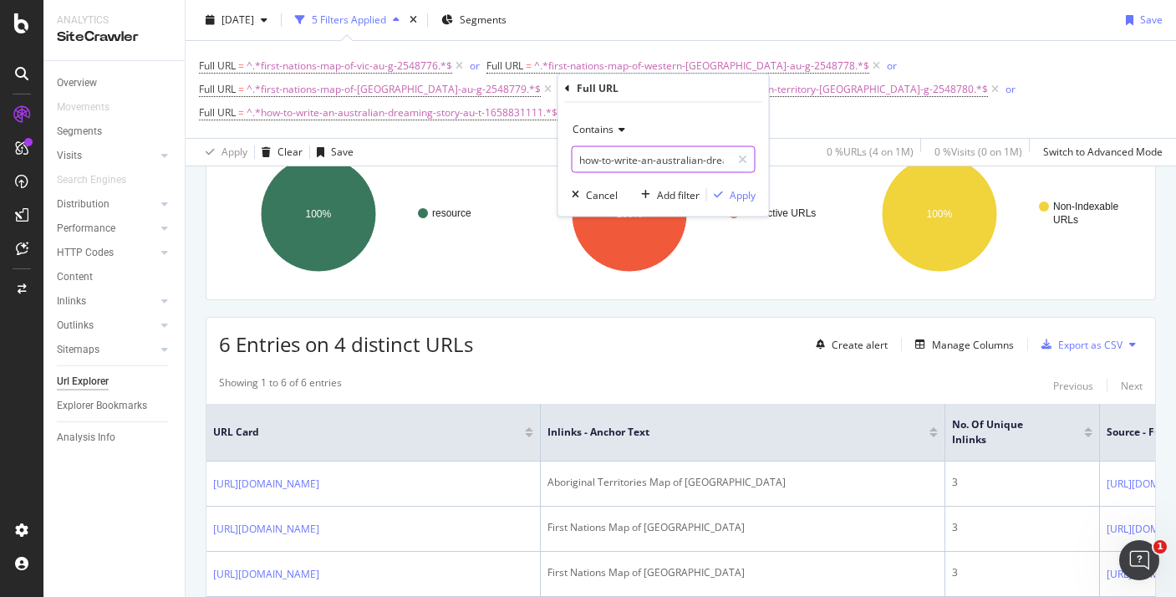
click at [618, 166] on input "how-to-write-an-australian-dreaming-story-au-t-1658831111" at bounding box center [652, 159] width 158 height 27
paste input "aboriginal-maung-seasons-display-poster-au-t2-s-2548708"
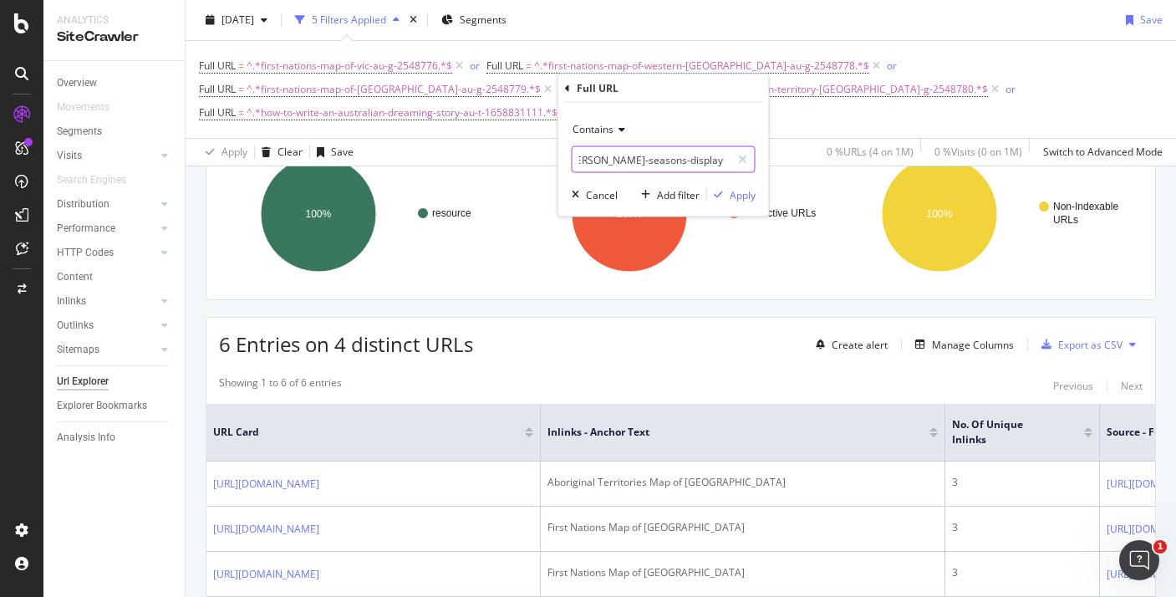
type input "aboriginal-maung-seasons-display-poster-au-t2-s-2548708"
click at [735, 191] on div "Apply" at bounding box center [743, 194] width 26 height 14
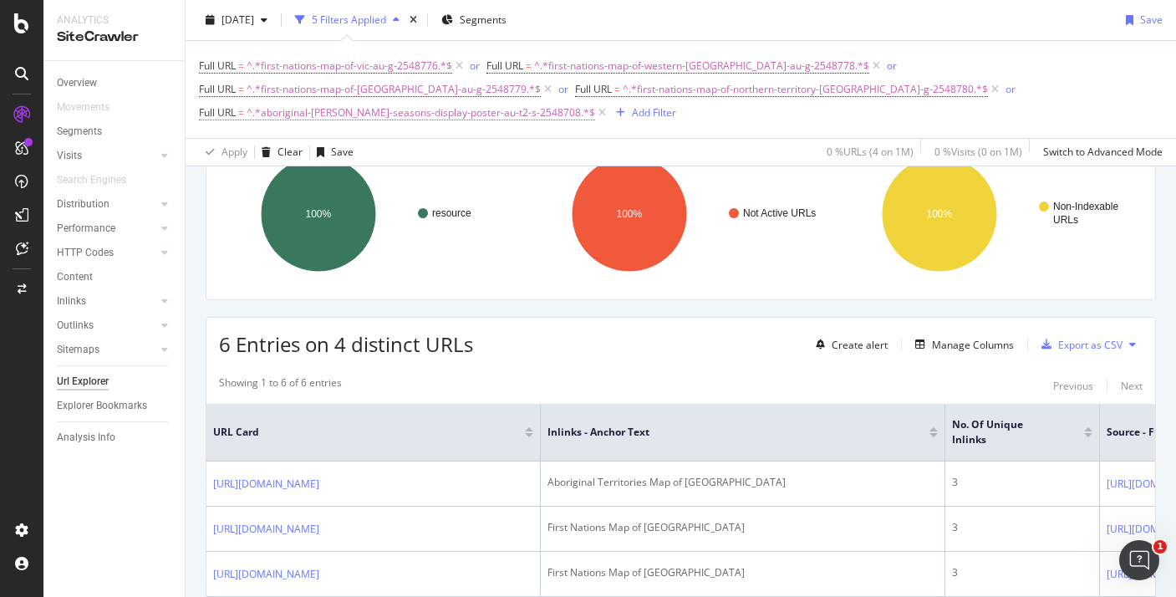
click at [595, 101] on span "^.*aboriginal-maung-seasons-display-poster-au-t2-s-2548708.*$" at bounding box center [421, 112] width 349 height 23
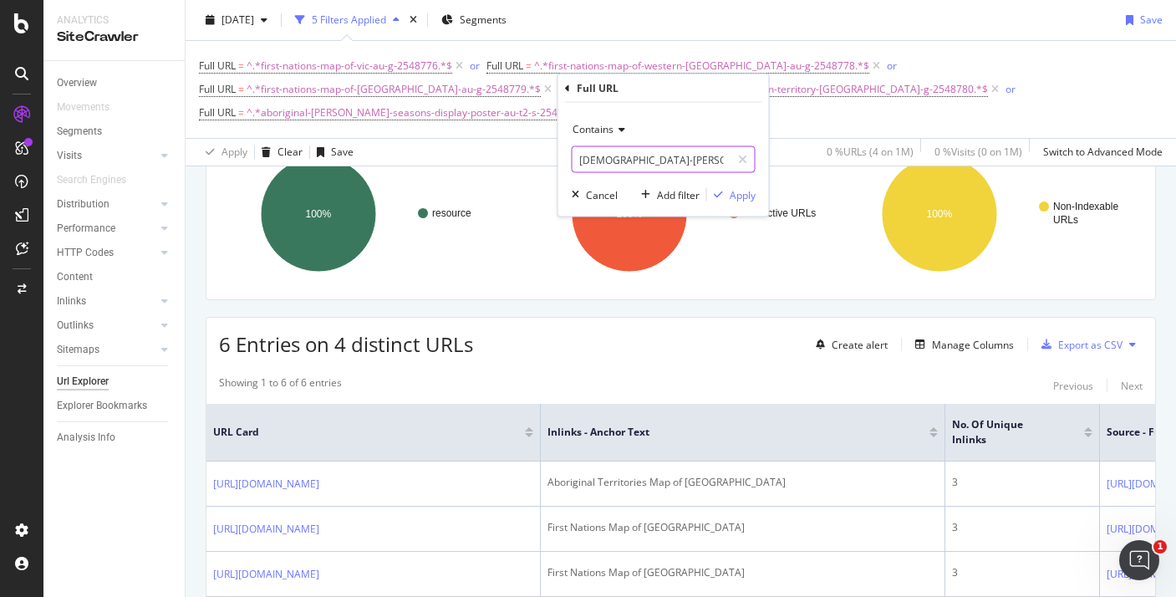
click at [671, 151] on input "aboriginal-maung-seasons-display-poster-au-t2-s-2548708" at bounding box center [652, 159] width 158 height 27
paste input "ngangi-seasons-display-poster-au-t2-s-2548699"
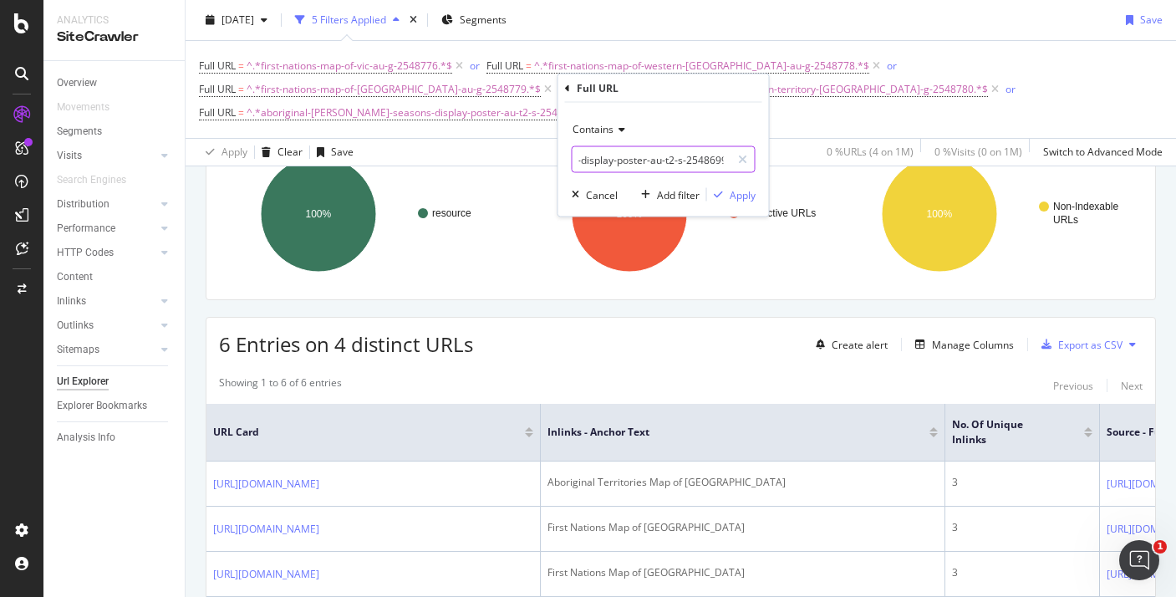
type input "aboriginal-ngangi-seasons-display-poster-au-t2-s-2548699"
click at [725, 188] on div "Apply" at bounding box center [731, 194] width 48 height 15
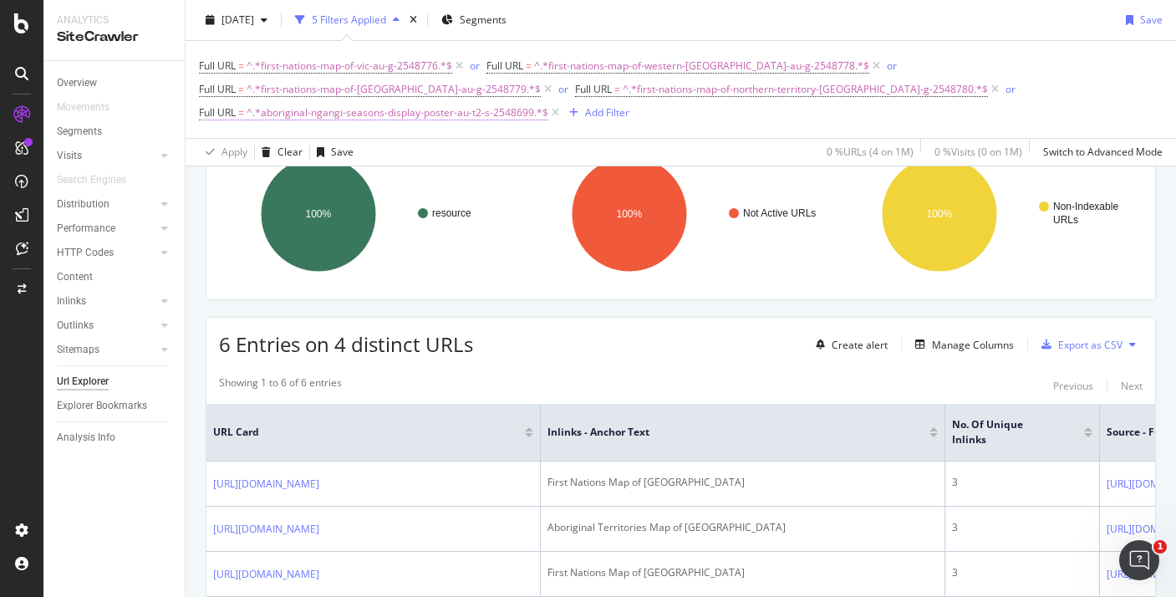
click at [549, 101] on span "^.*aboriginal-ngangi-seasons-display-poster-au-t2-s-2548699.*$" at bounding box center [398, 112] width 302 height 23
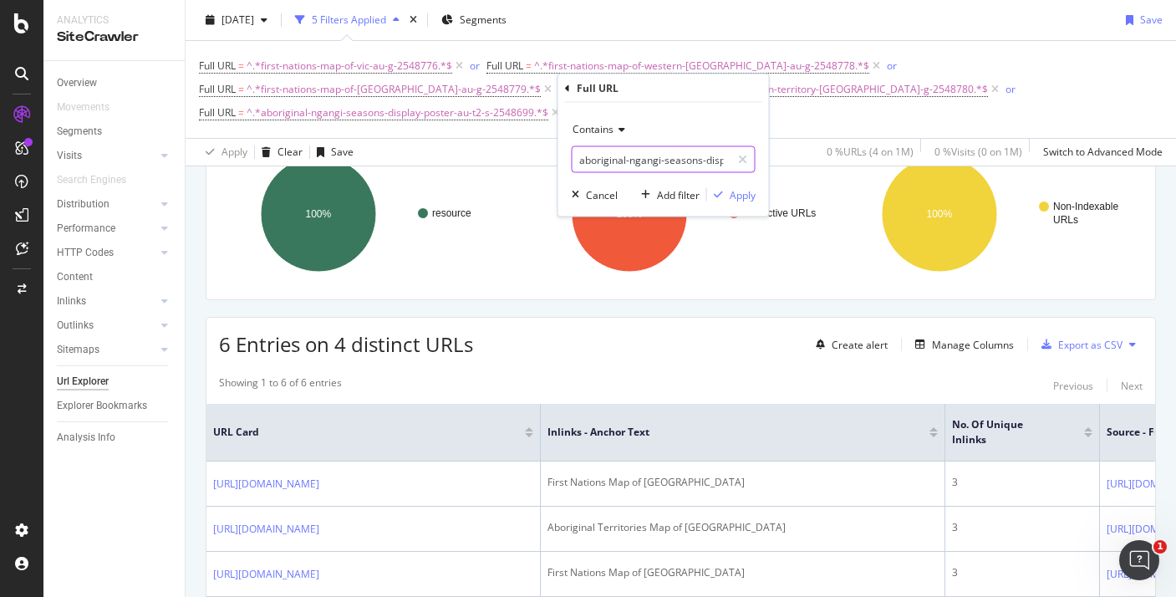
click at [675, 161] on input "aboriginal-ngangi-seasons-display-poster-au-t2-s-2548699" at bounding box center [652, 159] width 158 height 27
paste input "gooniyandi-seasons-display-poster-au-t2-s-2548705"
type input "aboriginal-gooniyandi-seasons-display-poster-au-t2-s-2548705"
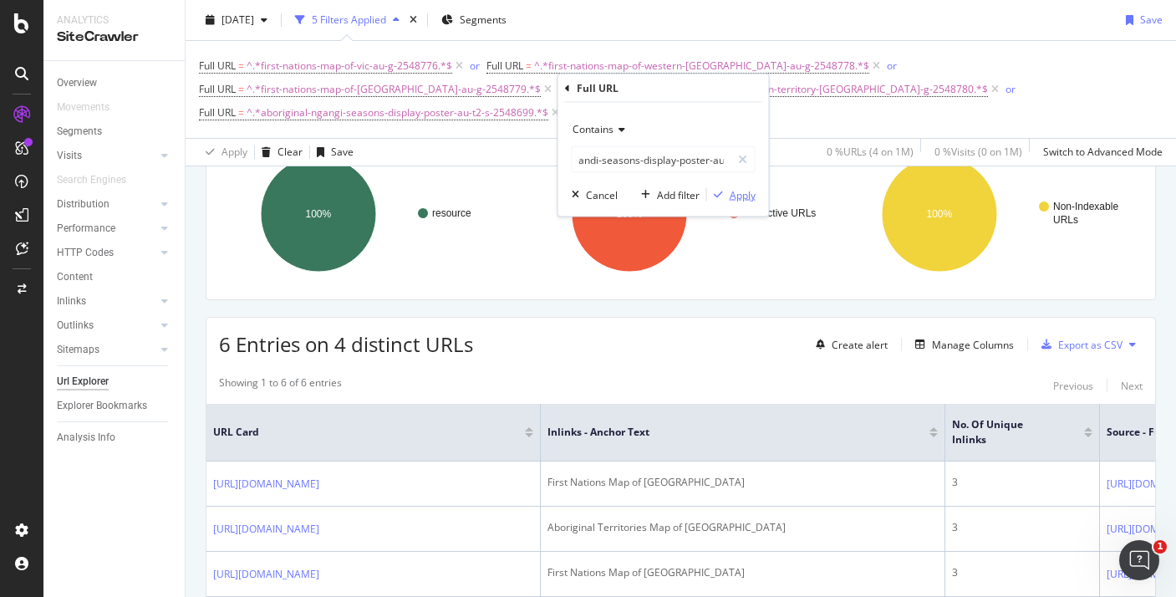
click at [732, 192] on div "Apply" at bounding box center [743, 194] width 26 height 14
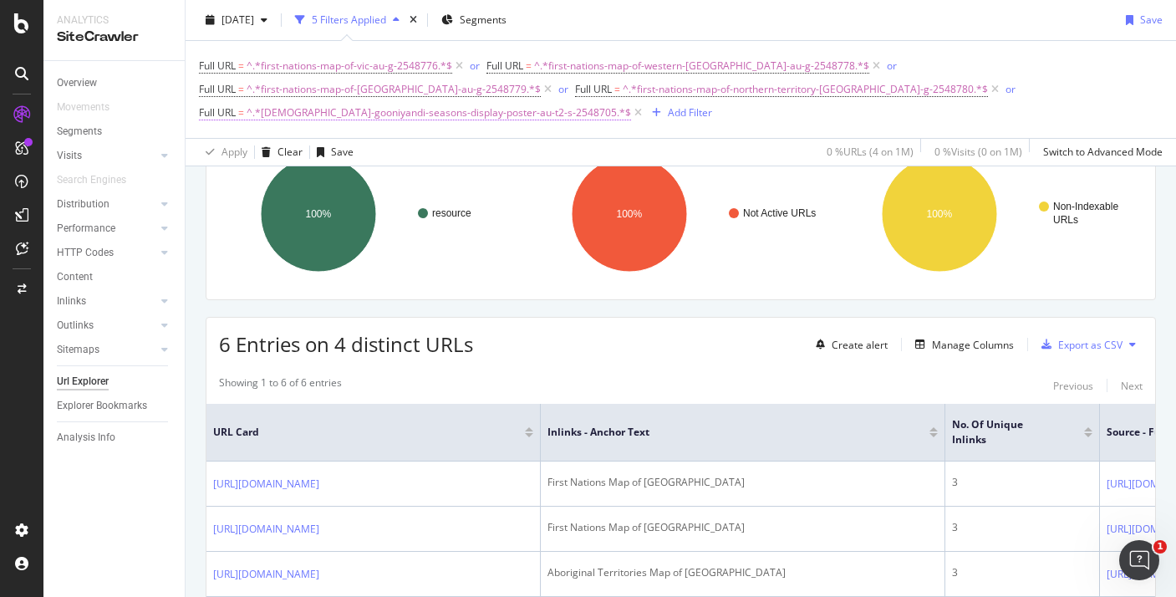
click at [631, 101] on span "^.*aboriginal-gooniyandi-seasons-display-poster-au-t2-s-2548705.*$" at bounding box center [439, 112] width 385 height 23
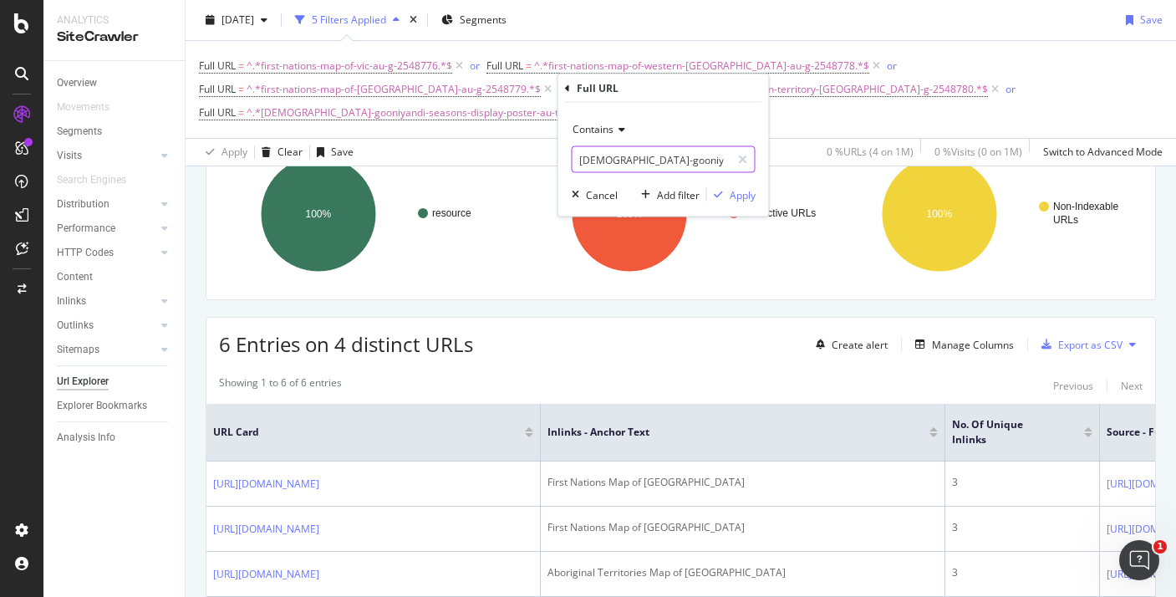
click at [656, 151] on input "aboriginal-gooniyandi-seasons-display-poster-au-t2-s-2548705" at bounding box center [652, 159] width 158 height 27
paste input "wardaman-seasons-display-poster-au-t2-s-2548702"
type input "aboriginal-wardaman-seasons-display-poster-au-t2-s-2548702"
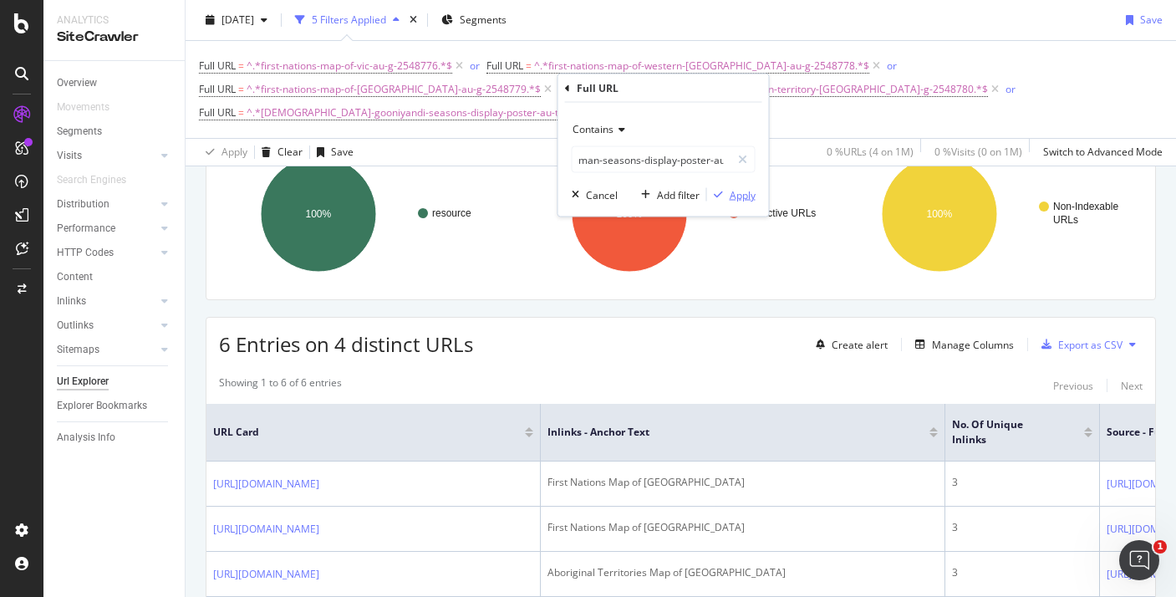
click at [724, 202] on div "Apply" at bounding box center [731, 194] width 48 height 15
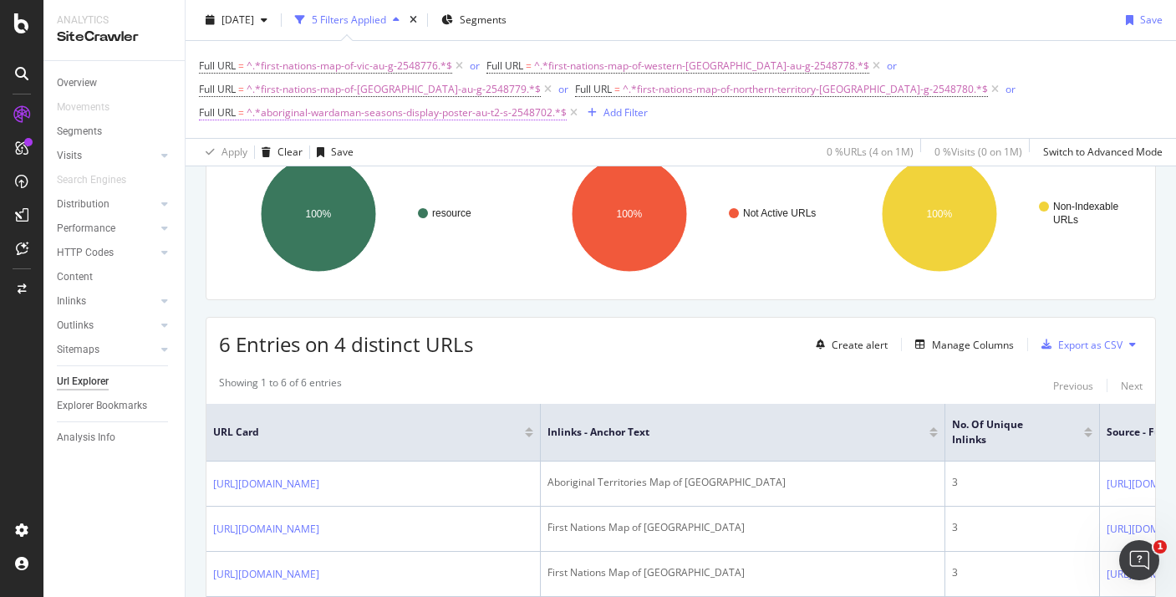
click at [567, 101] on span "^.*aboriginal-wardaman-seasons-display-poster-au-t2-s-2548702.*$" at bounding box center [407, 112] width 320 height 23
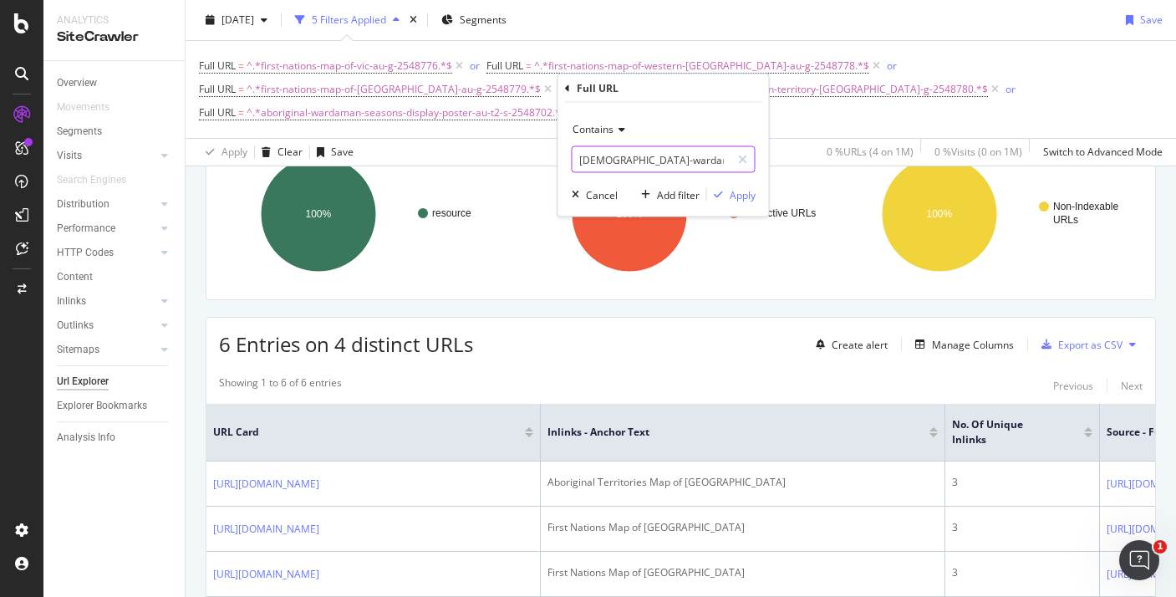
click at [654, 161] on input "aboriginal-wardaman-seasons-display-poster-au-t2-s-2548702" at bounding box center [652, 159] width 158 height 27
paste input "ngadju-seasons-display-poster-au-t2-s-2548701"
type input "aboriginal-ngadju-seasons-display-poster-au-t2-s-2548701"
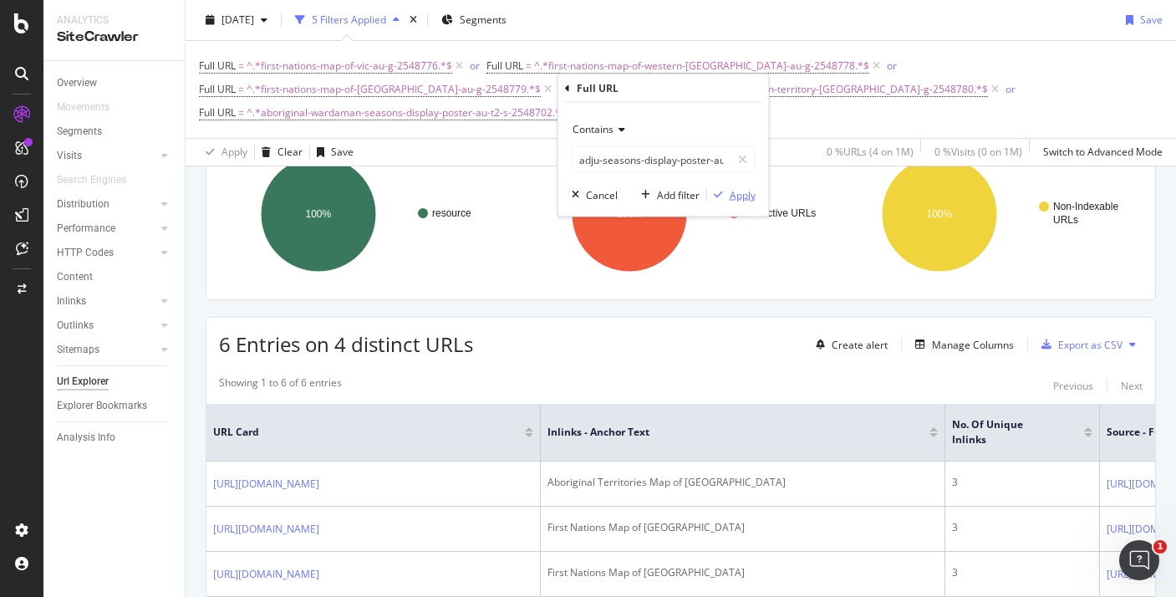
click at [732, 201] on div "Apply" at bounding box center [743, 194] width 26 height 14
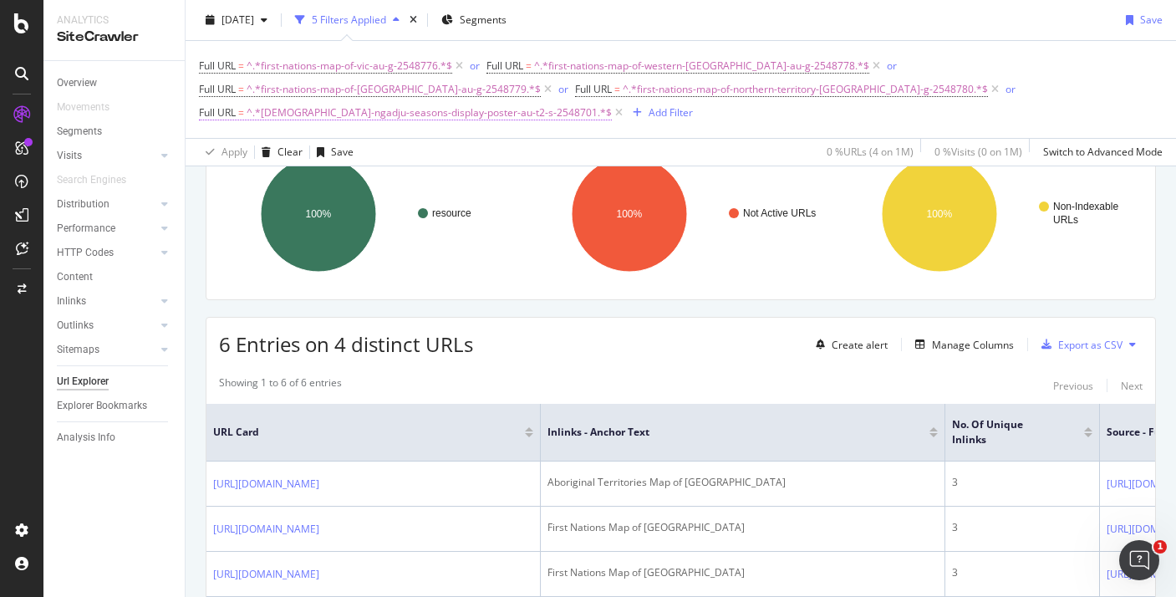
click at [612, 101] on span "^.*aboriginal-ngadju-seasons-display-poster-au-t2-s-2548701.*$" at bounding box center [429, 112] width 365 height 23
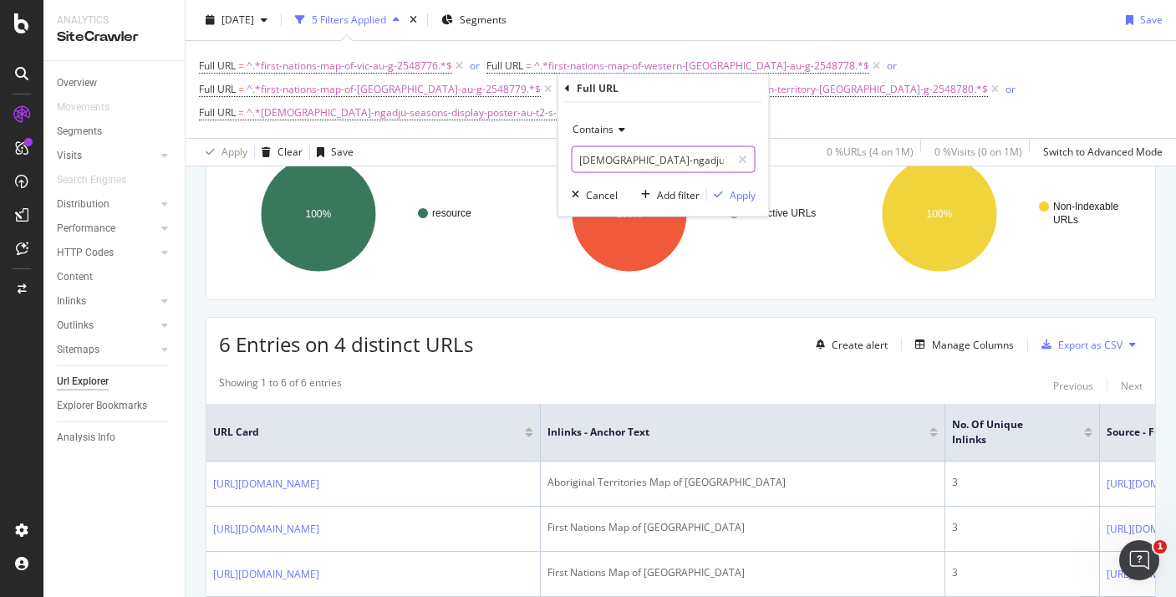
click at [695, 150] on input "aboriginal-ngadju-seasons-display-poster-au-t2-s-2548701" at bounding box center [652, 159] width 158 height 27
paste input "yanyuwa-seasons-display-poster-au-t2-s-2548706"
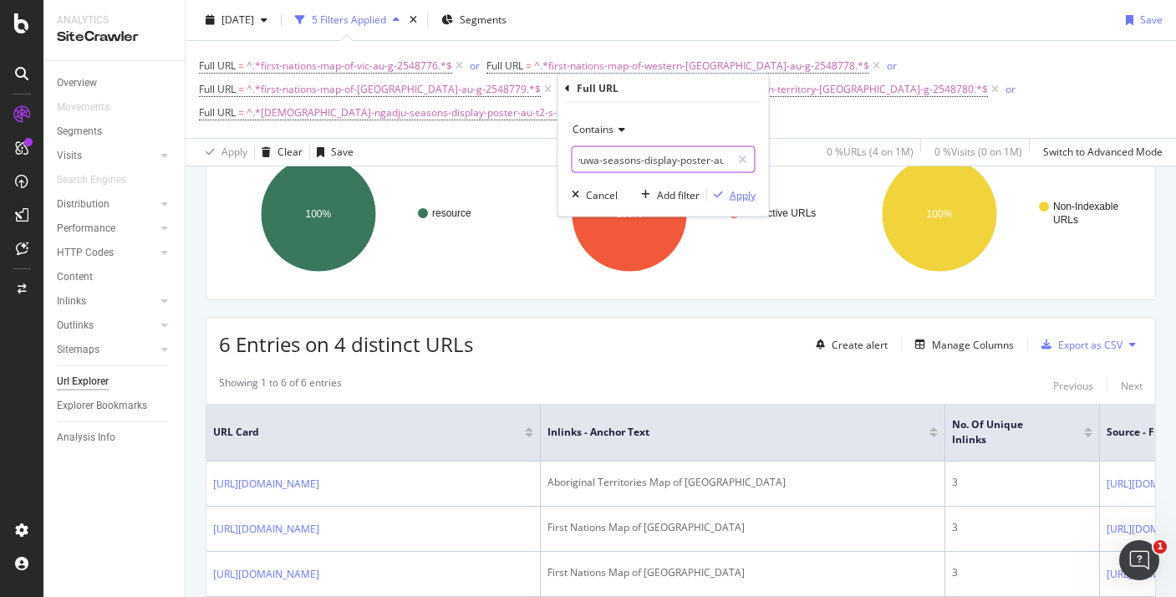
type input "aboriginal-yanyuwa-seasons-display-poster-au-t2-s-2548706"
click at [733, 187] on div "Apply" at bounding box center [731, 194] width 48 height 15
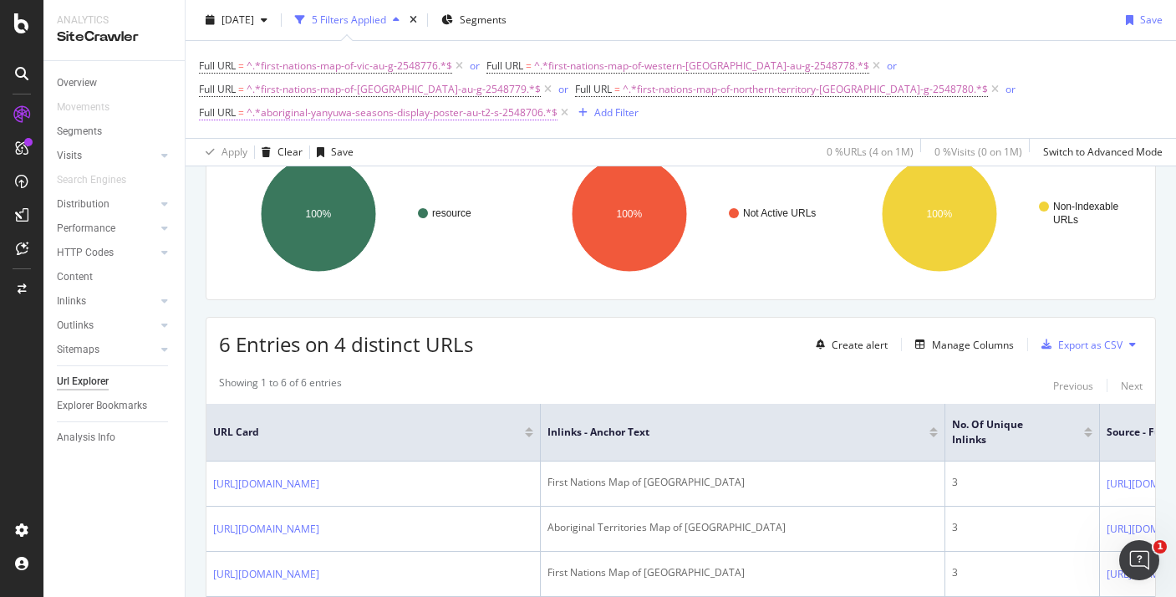
click at [558, 101] on span "^.*aboriginal-yanyuwa-seasons-display-poster-au-t2-s-2548706.*$" at bounding box center [402, 112] width 311 height 23
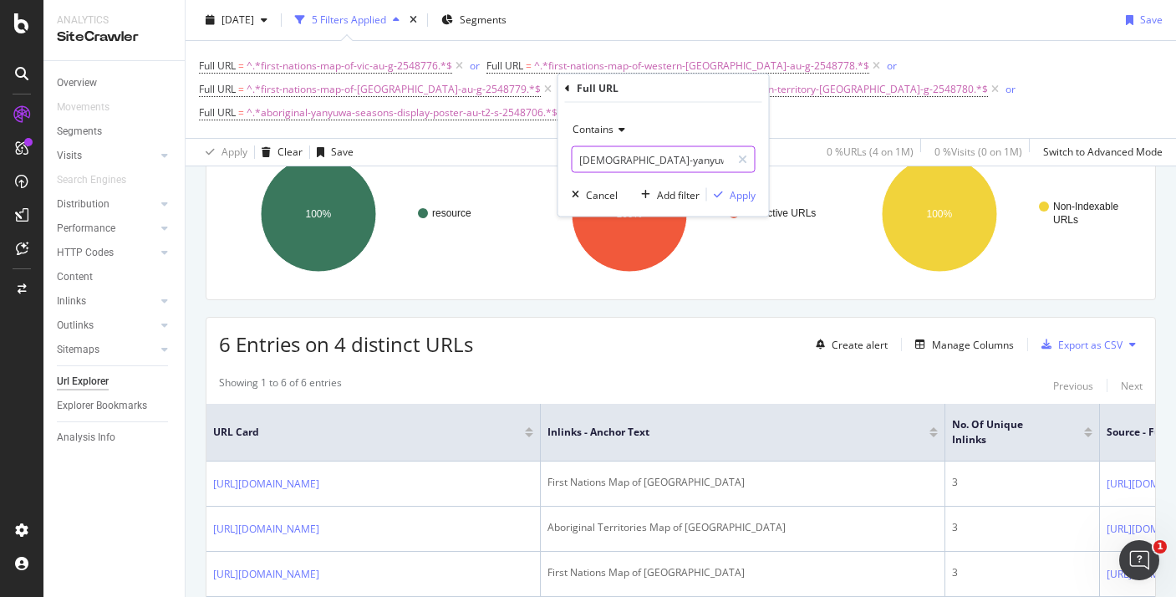
click at [627, 160] on input "aboriginal-yanyuwa-seasons-display-poster-au-t2-s-2548706" at bounding box center [652, 159] width 158 height 27
paste input "kulin-seasons-pairing-game-tg-au-hu"
type input "kulin-seasons-pairing-game-tg-au-hu"
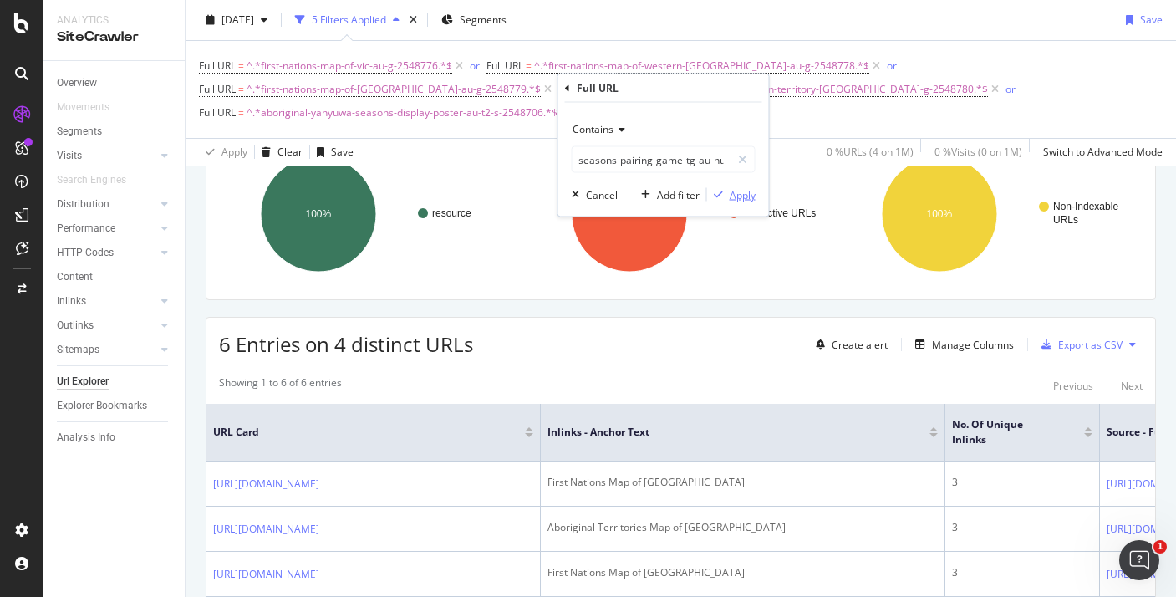
click at [728, 195] on div "button" at bounding box center [718, 195] width 23 height 10
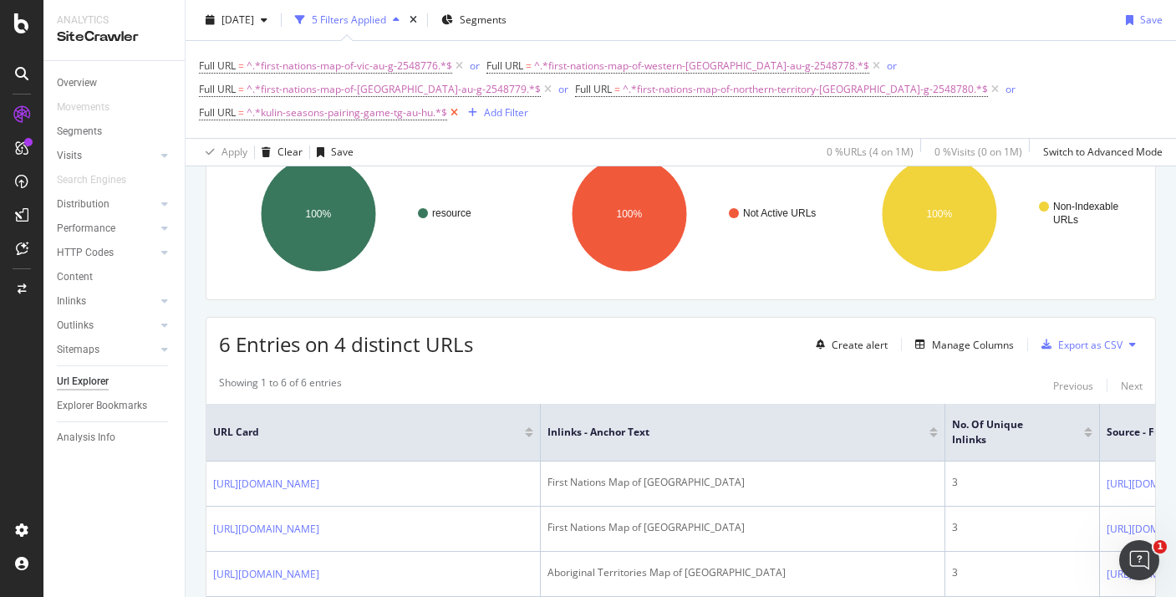
click at [462, 105] on icon at bounding box center [454, 113] width 14 height 17
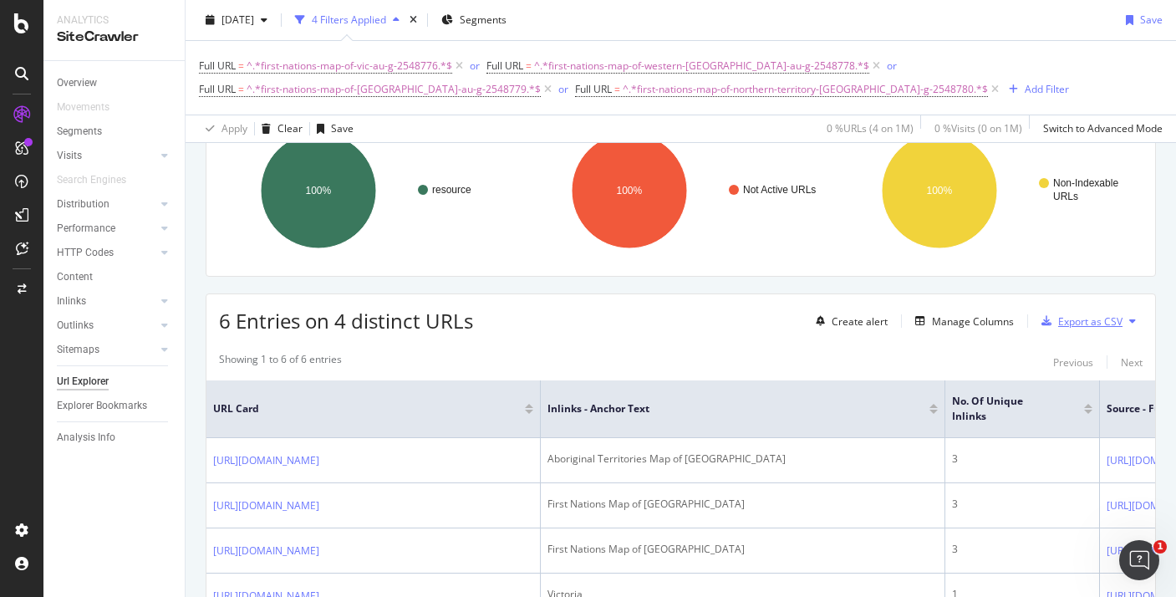
click at [1079, 325] on div "Export as CSV" at bounding box center [1091, 321] width 64 height 14
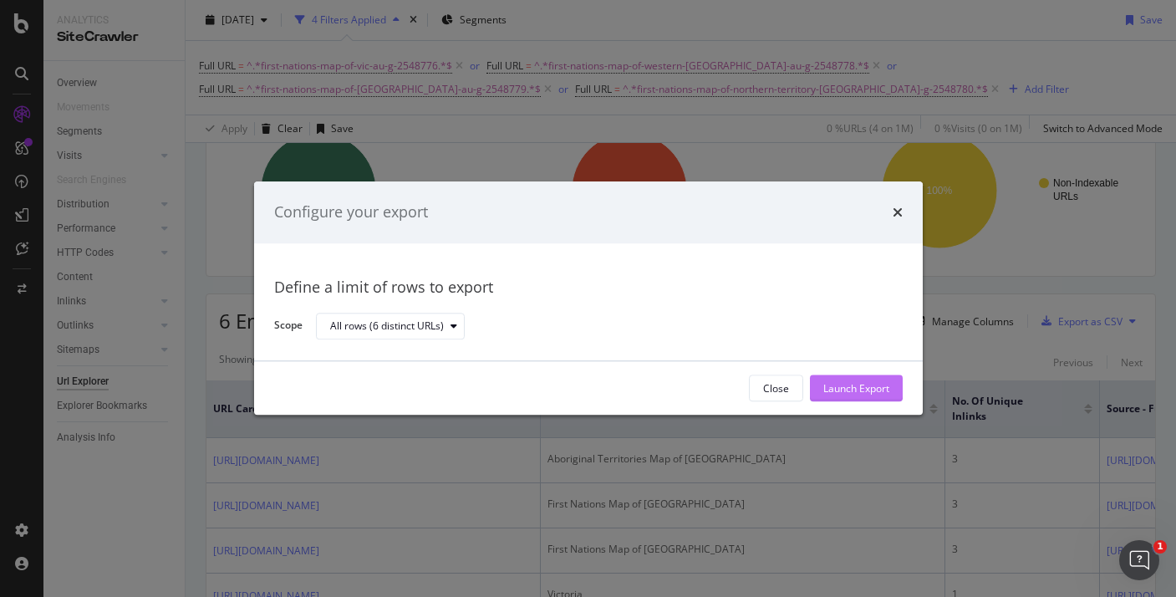
click at [845, 386] on div "Launch Export" at bounding box center [857, 388] width 66 height 14
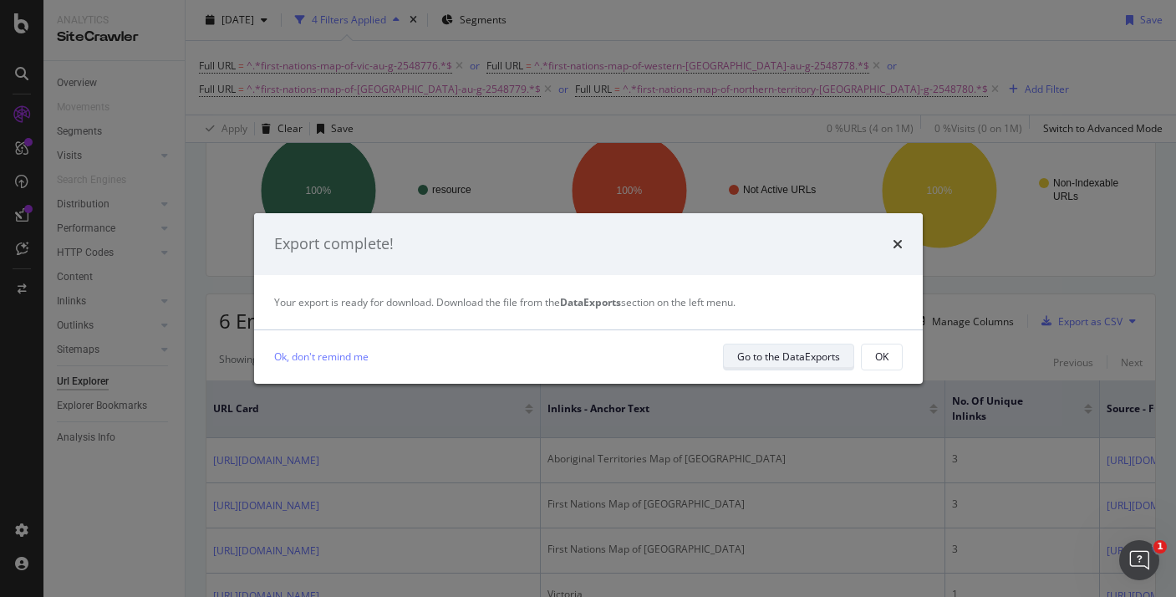
click at [808, 359] on div "Go to the DataExports" at bounding box center [788, 357] width 103 height 14
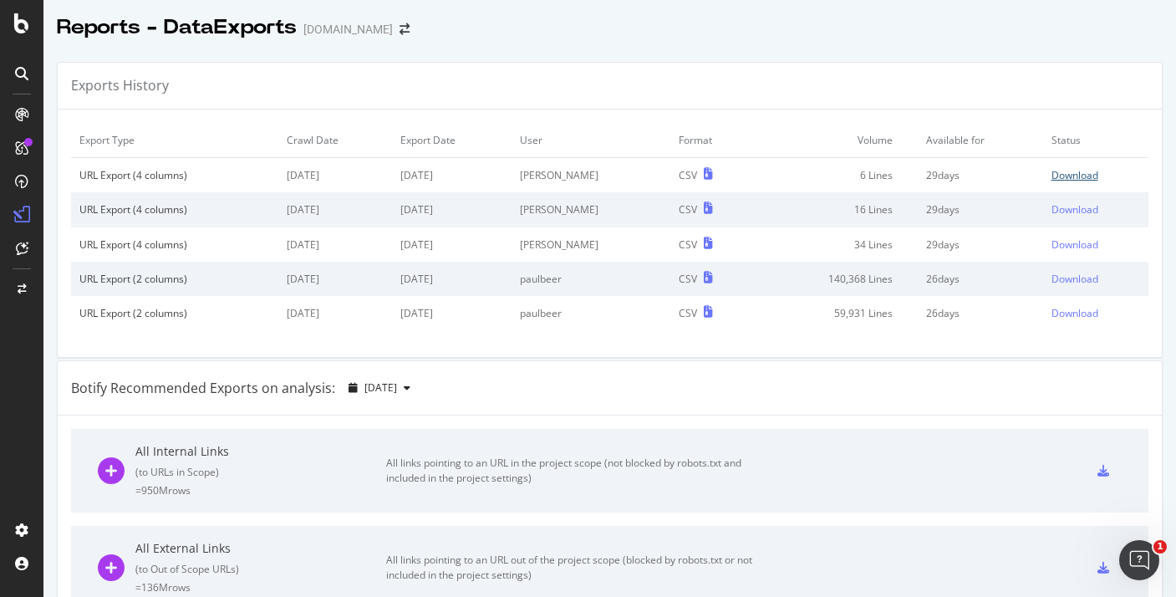
click at [1066, 170] on div "Download" at bounding box center [1075, 175] width 47 height 14
click at [17, 32] on icon at bounding box center [21, 23] width 15 height 20
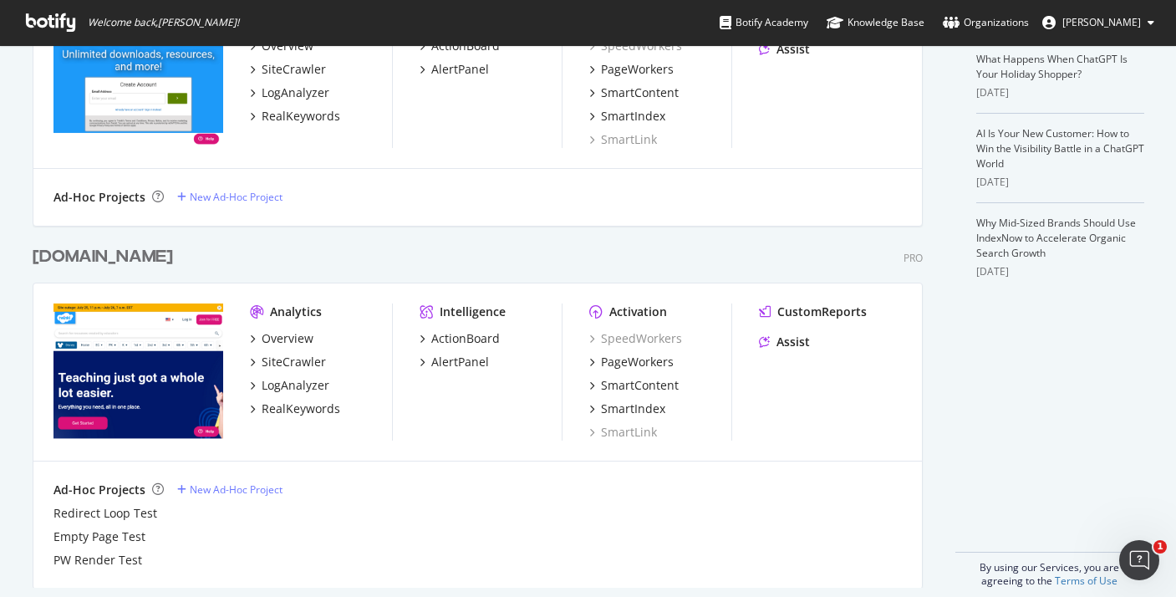
scroll to position [483, 0]
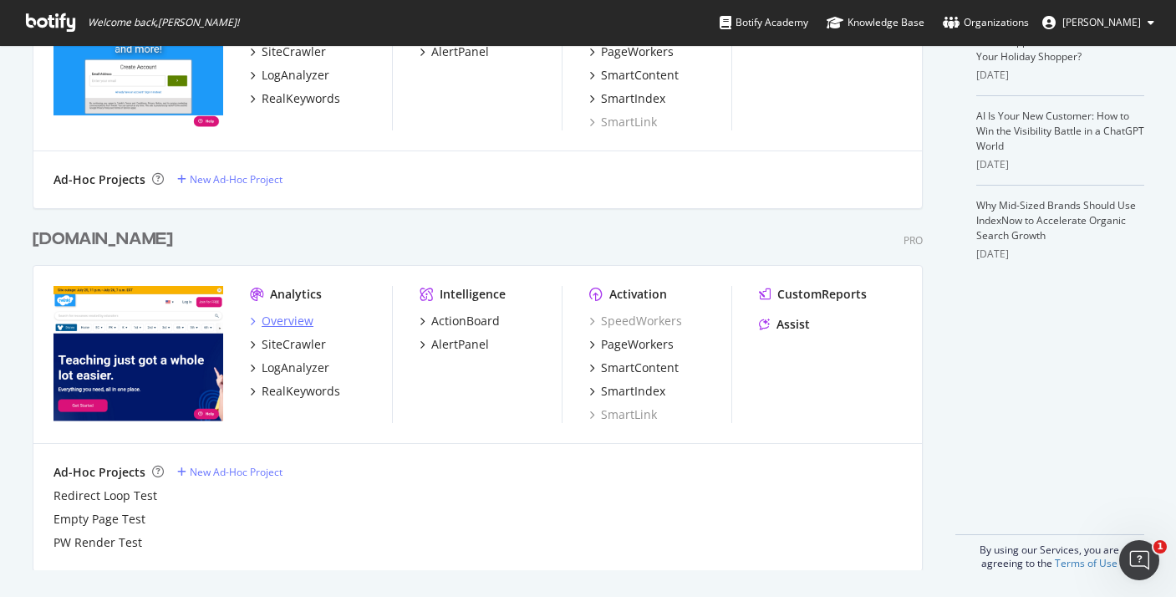
click at [282, 325] on div "Overview" at bounding box center [288, 321] width 52 height 17
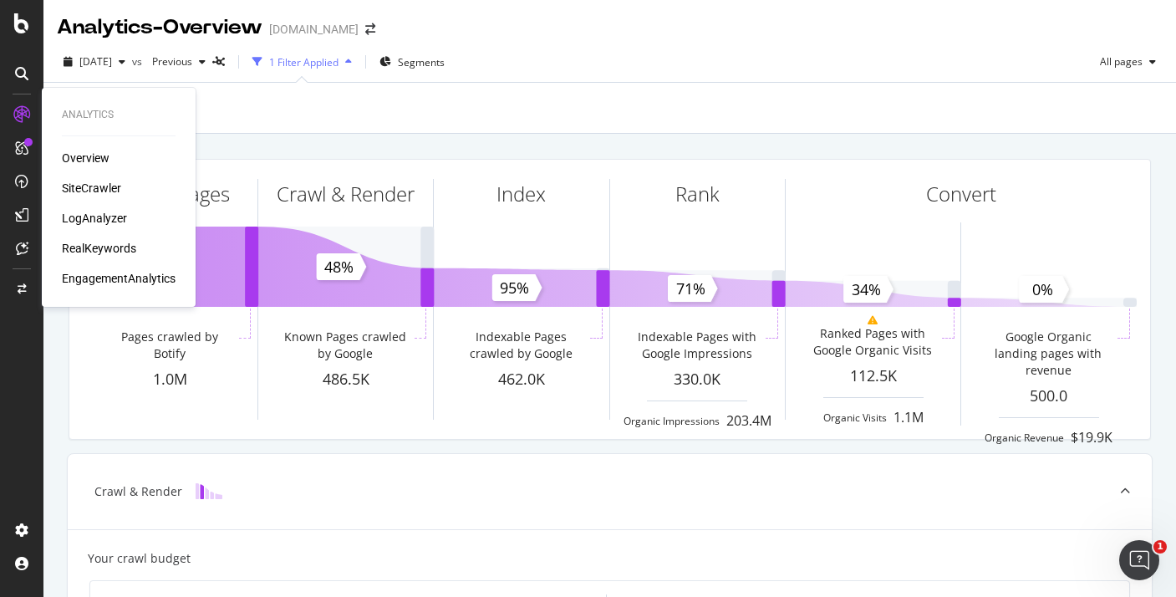
click at [92, 190] on div "SiteCrawler" at bounding box center [91, 188] width 59 height 17
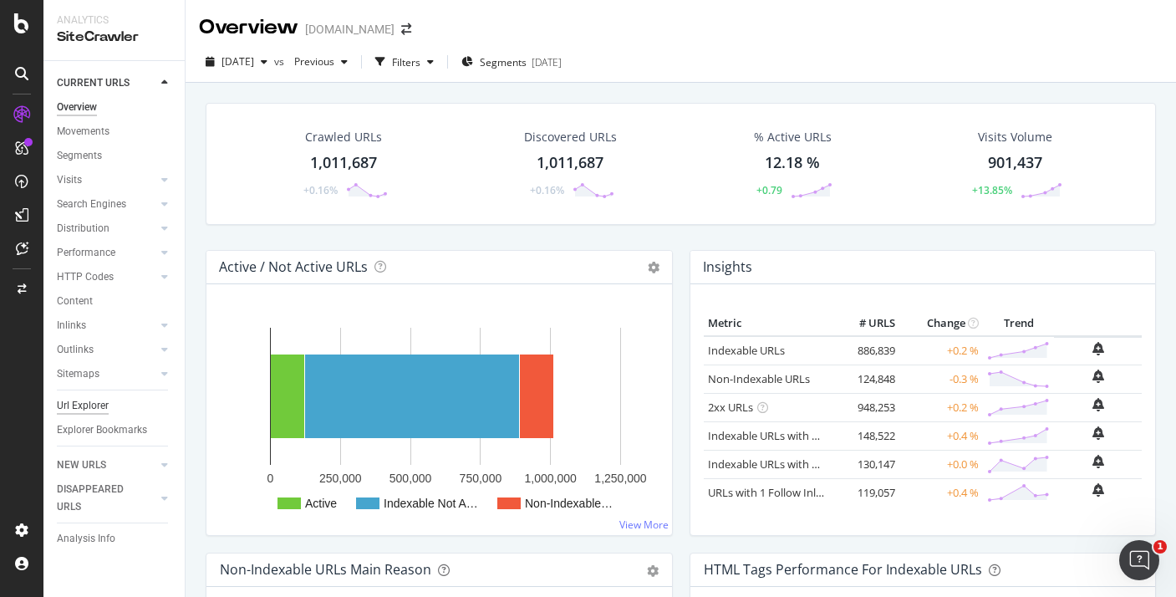
click at [108, 403] on div "Url Explorer" at bounding box center [83, 406] width 52 height 18
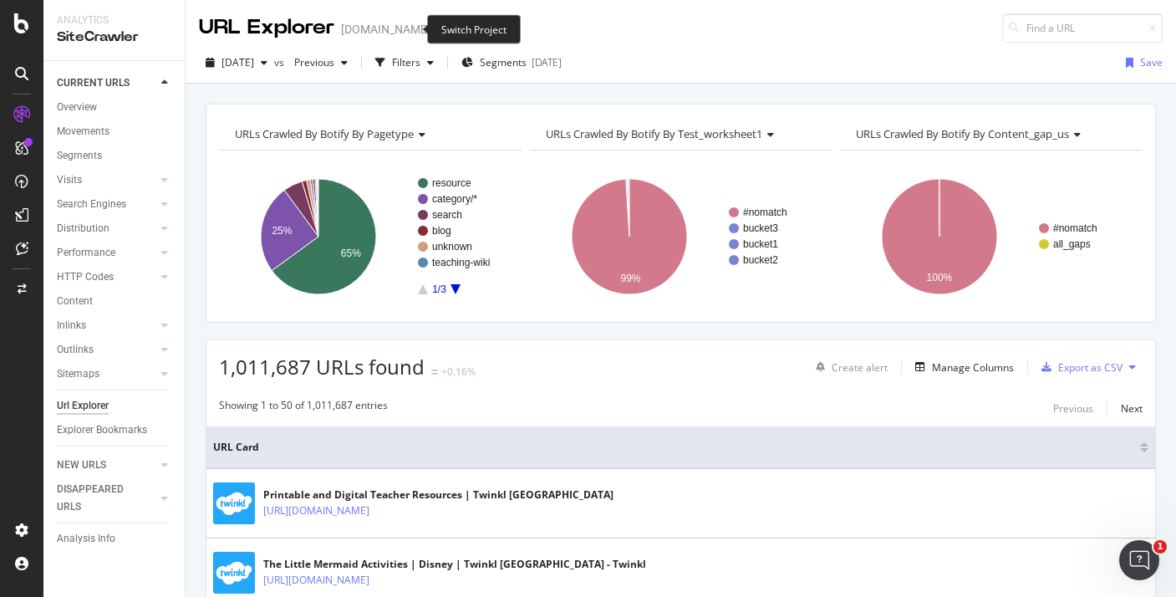
click at [437, 26] on icon "arrow-right-arrow-left" at bounding box center [442, 29] width 10 height 12
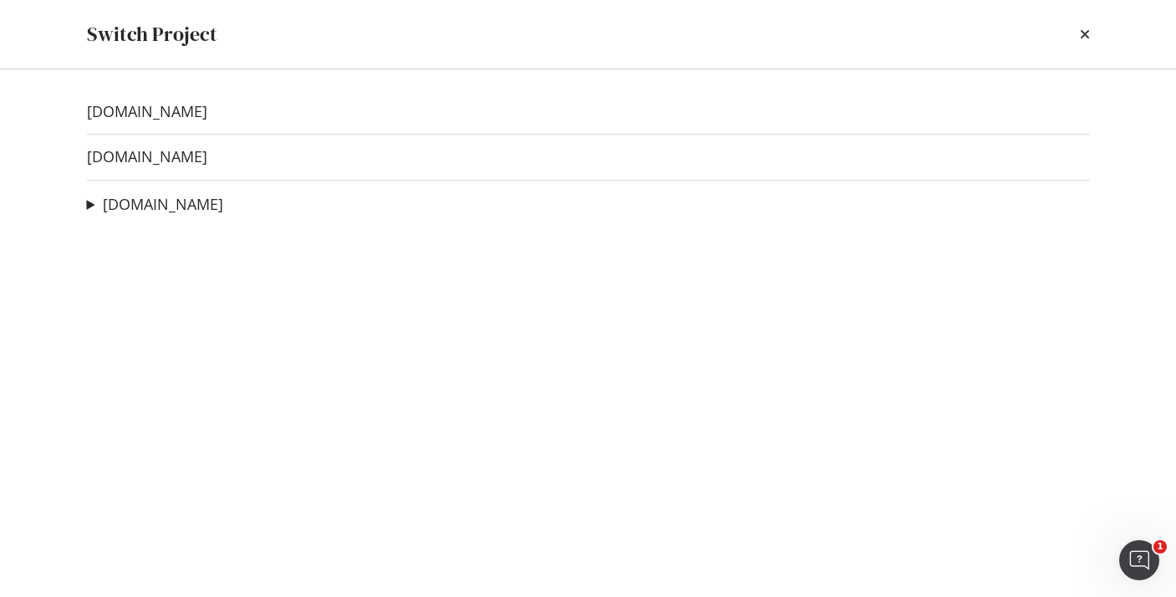
click at [153, 122] on div "twinkl.com.au twinkl.co.uk twinkl.com Redirect Loop Test Ad-Hoc Project Empty P…" at bounding box center [589, 333] width 1070 height 528
click at [151, 113] on link "[DOMAIN_NAME]" at bounding box center [147, 112] width 120 height 18
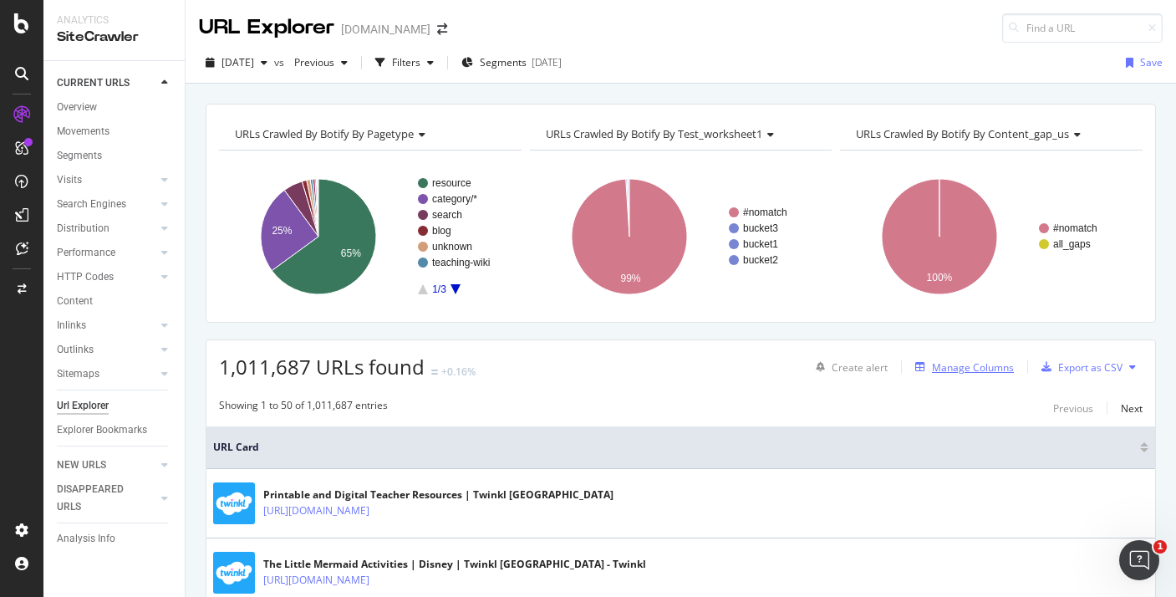
click at [973, 376] on button "Manage Columns" at bounding box center [961, 367] width 105 height 20
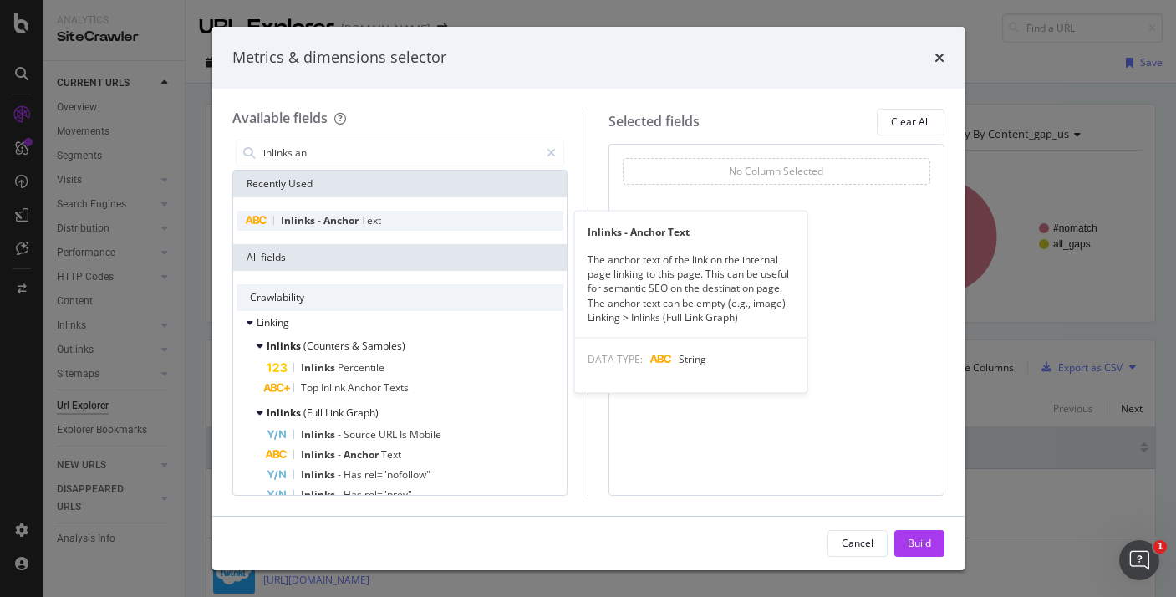
type input "inlinks an"
click at [403, 211] on div "Inlinks - Anchor Text" at bounding box center [401, 221] width 328 height 20
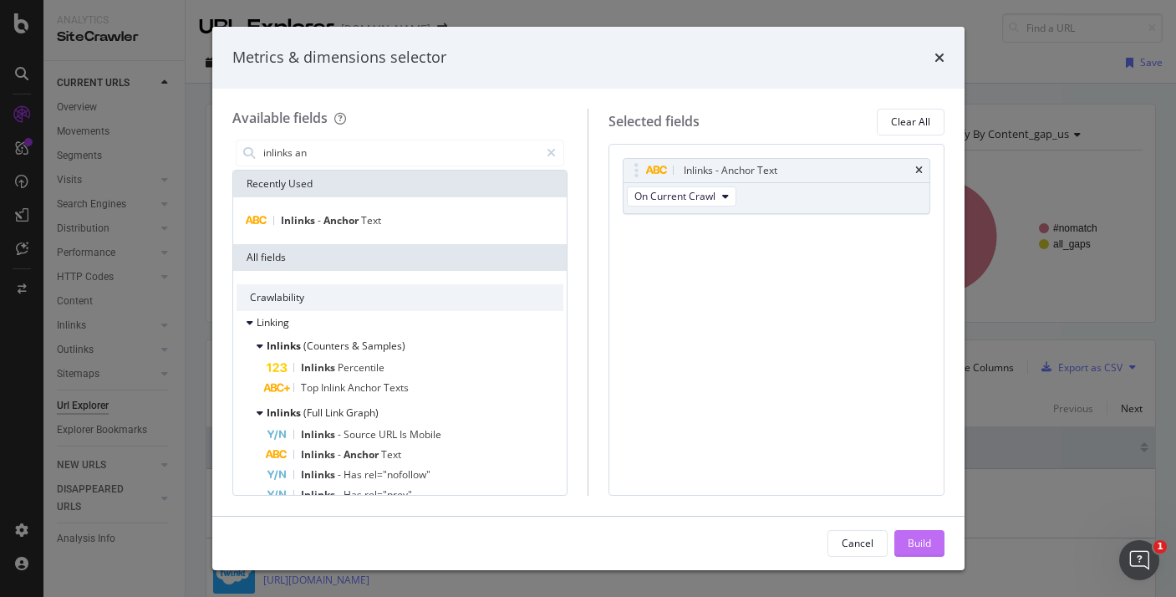
click at [921, 536] on div "Build" at bounding box center [919, 543] width 23 height 25
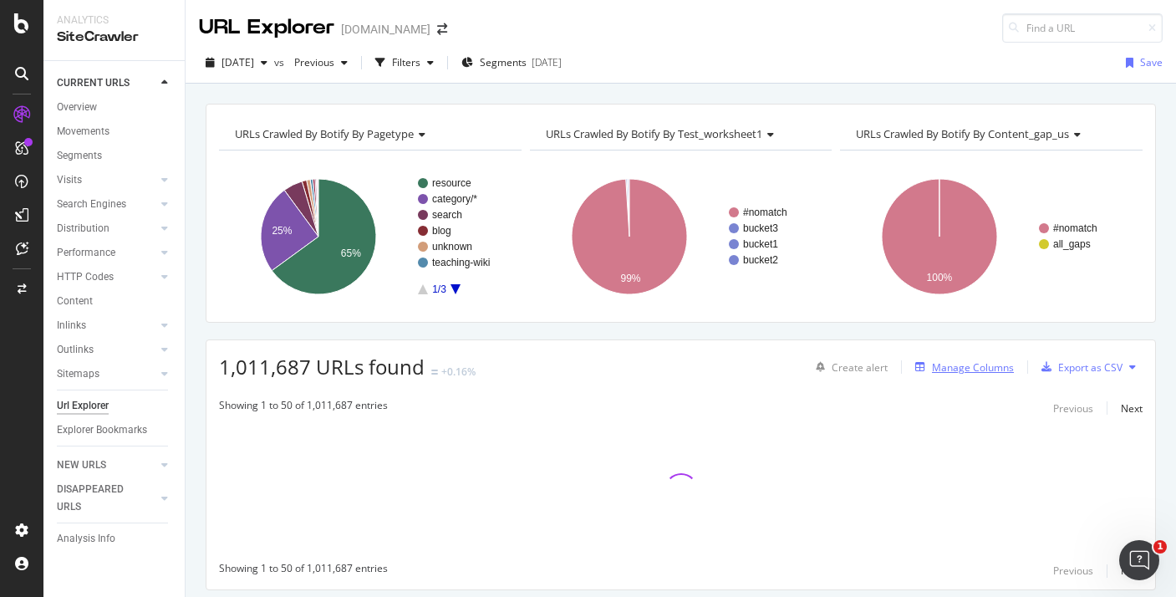
click at [952, 372] on div "Manage Columns" at bounding box center [973, 367] width 82 height 14
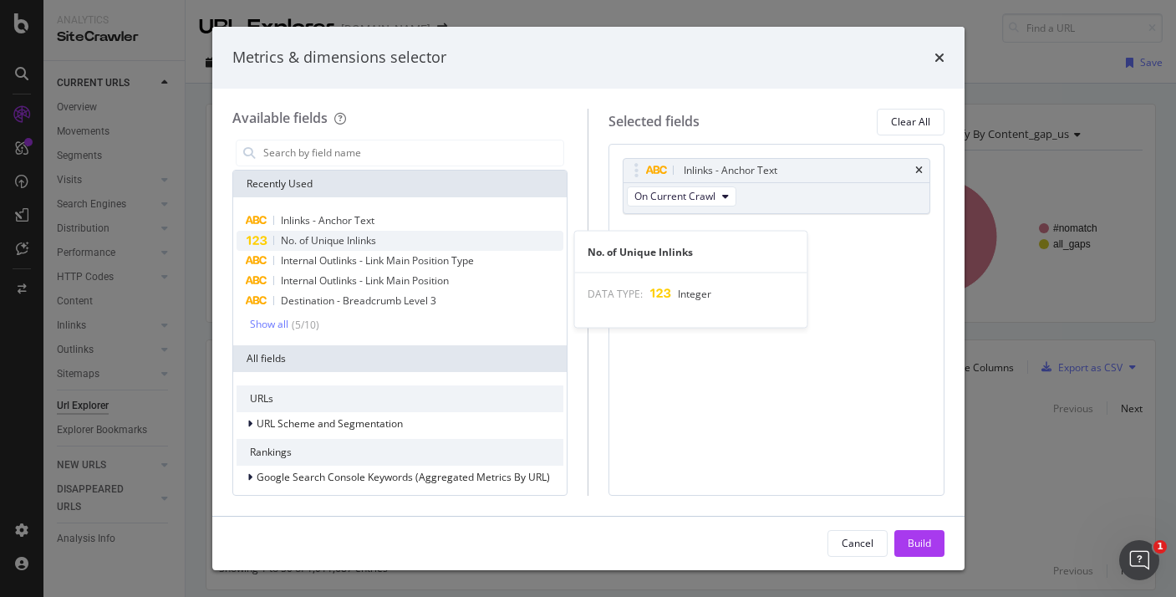
click at [369, 245] on span "No. of Unique Inlinks" at bounding box center [328, 240] width 95 height 14
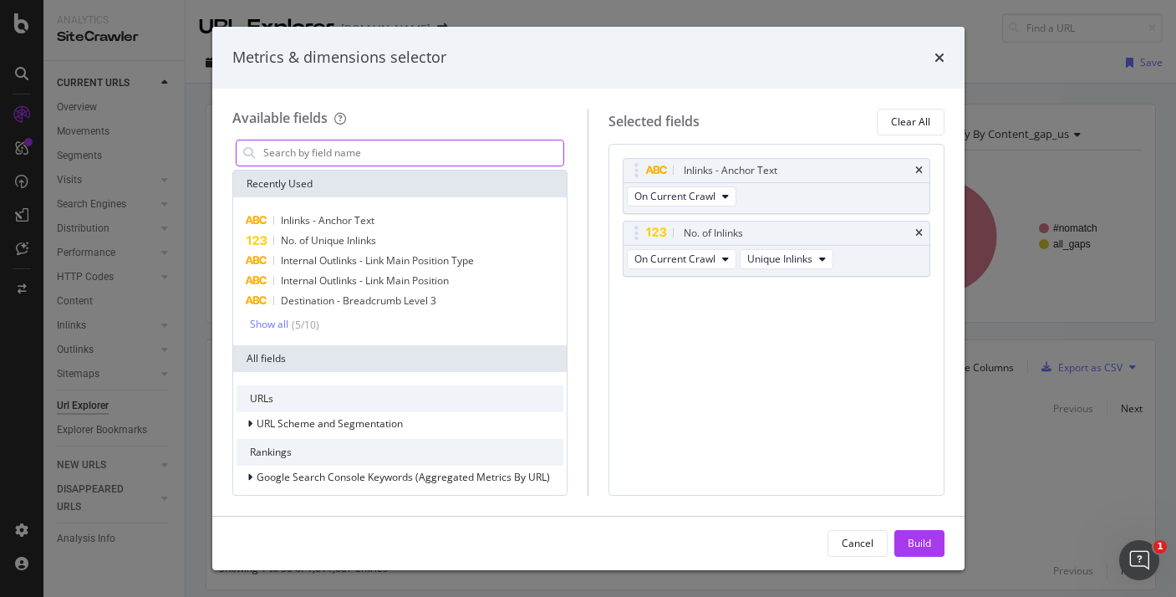
click at [364, 164] on input "modal" at bounding box center [413, 152] width 303 height 25
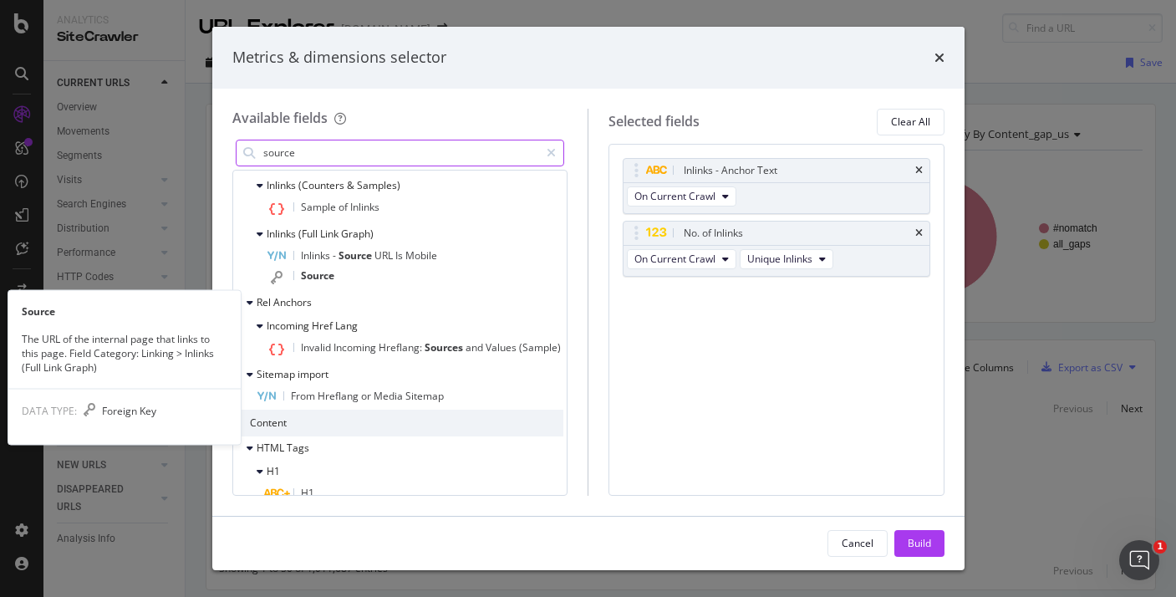
scroll to position [683, 0]
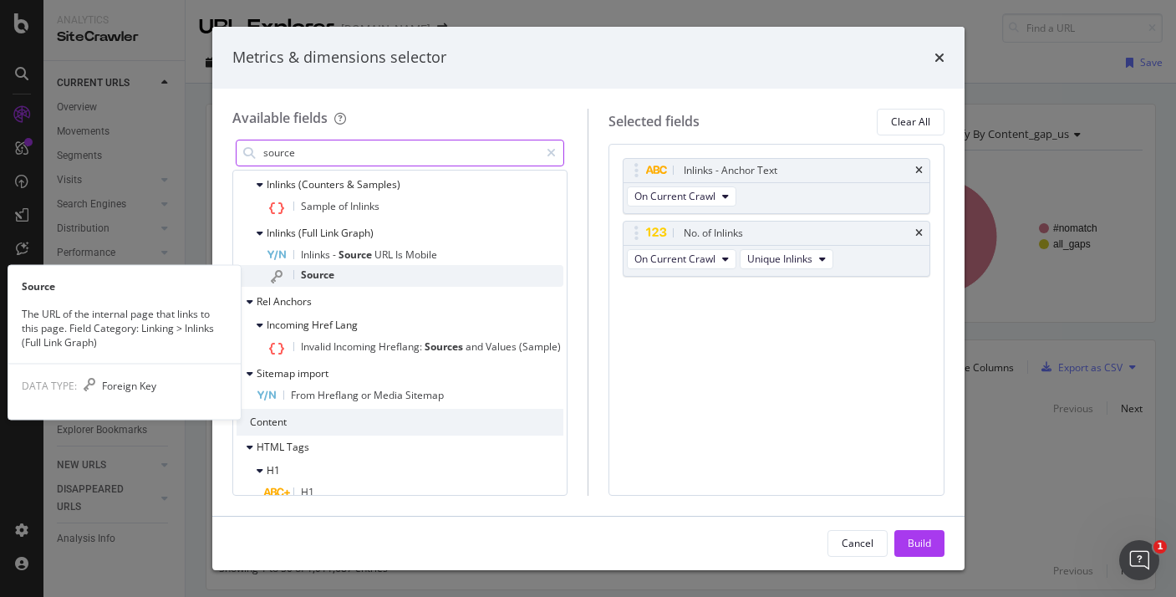
type input "source"
click at [367, 268] on div "Source" at bounding box center [416, 276] width 298 height 22
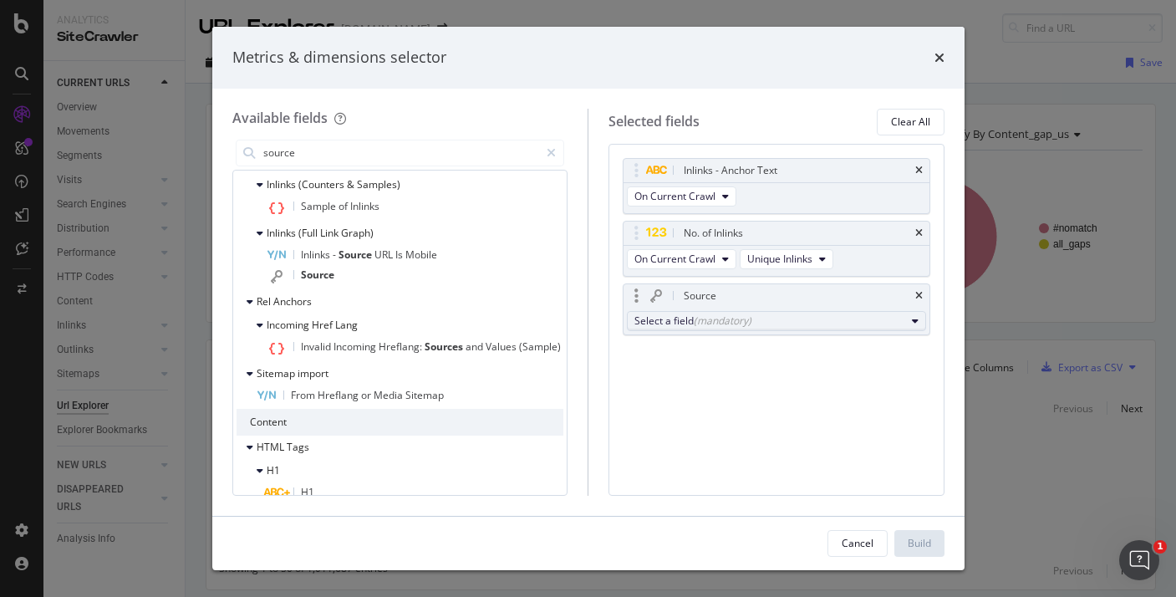
click at [697, 316] on div "(mandatory)" at bounding box center [723, 321] width 58 height 14
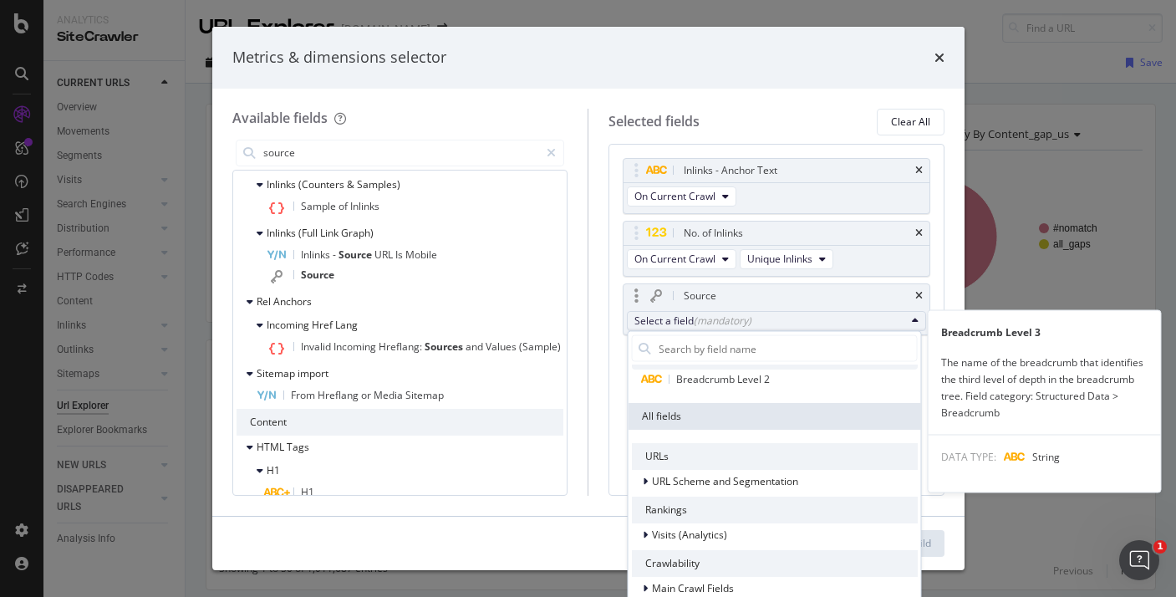
scroll to position [116, 0]
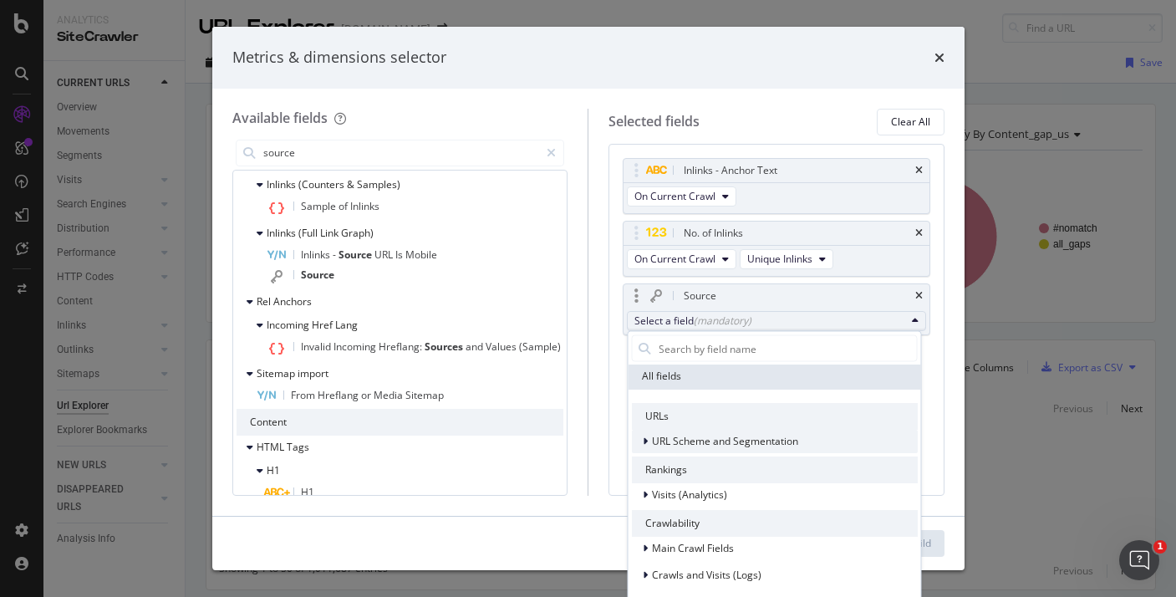
click at [710, 442] on span "URL Scheme and Segmentation" at bounding box center [724, 441] width 146 height 14
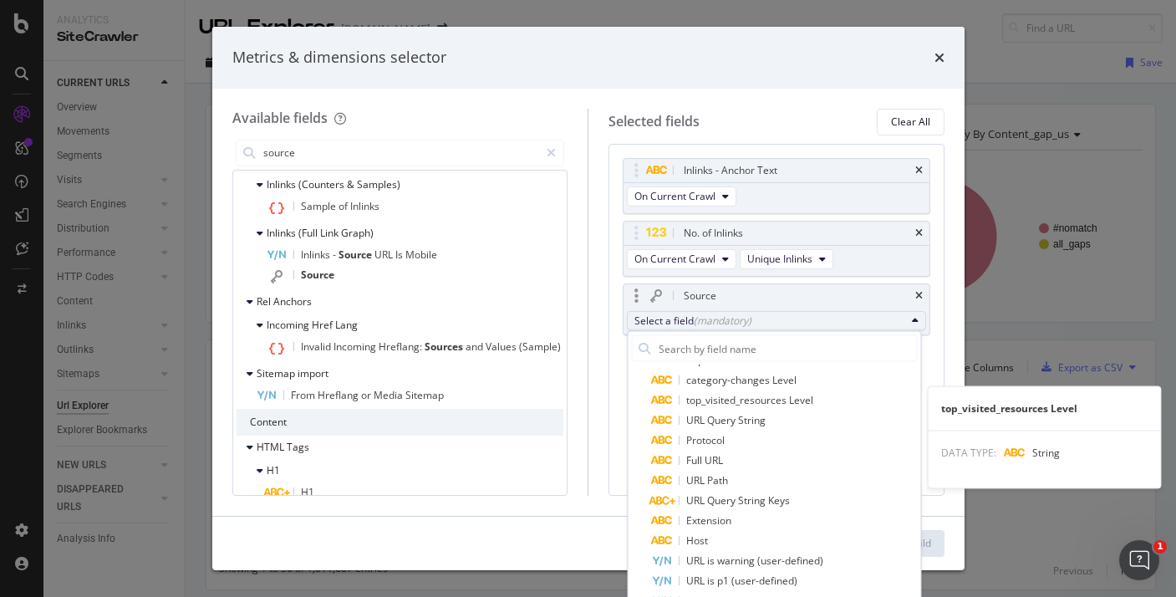
scroll to position [425, 0]
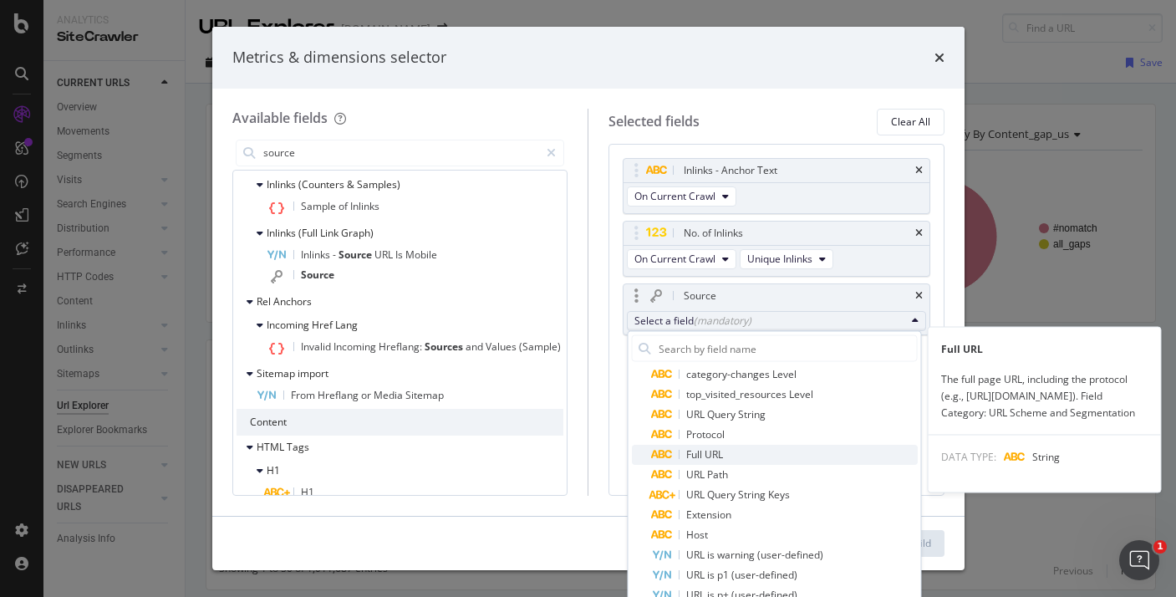
click at [721, 457] on span "Full URL" at bounding box center [704, 455] width 37 height 14
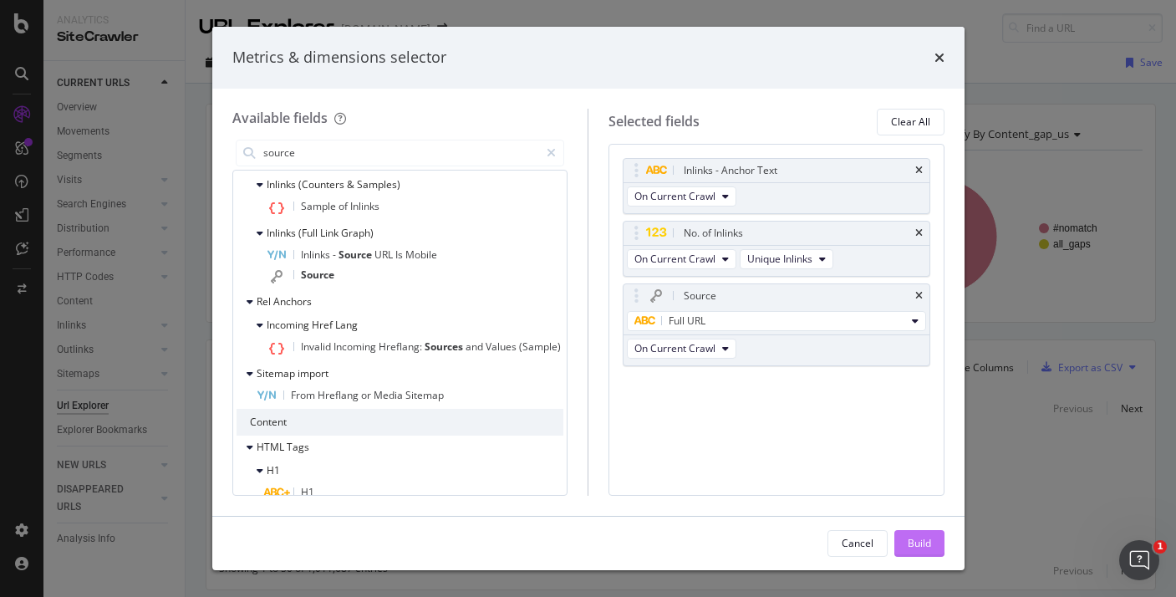
click at [906, 535] on button "Build" at bounding box center [920, 543] width 50 height 27
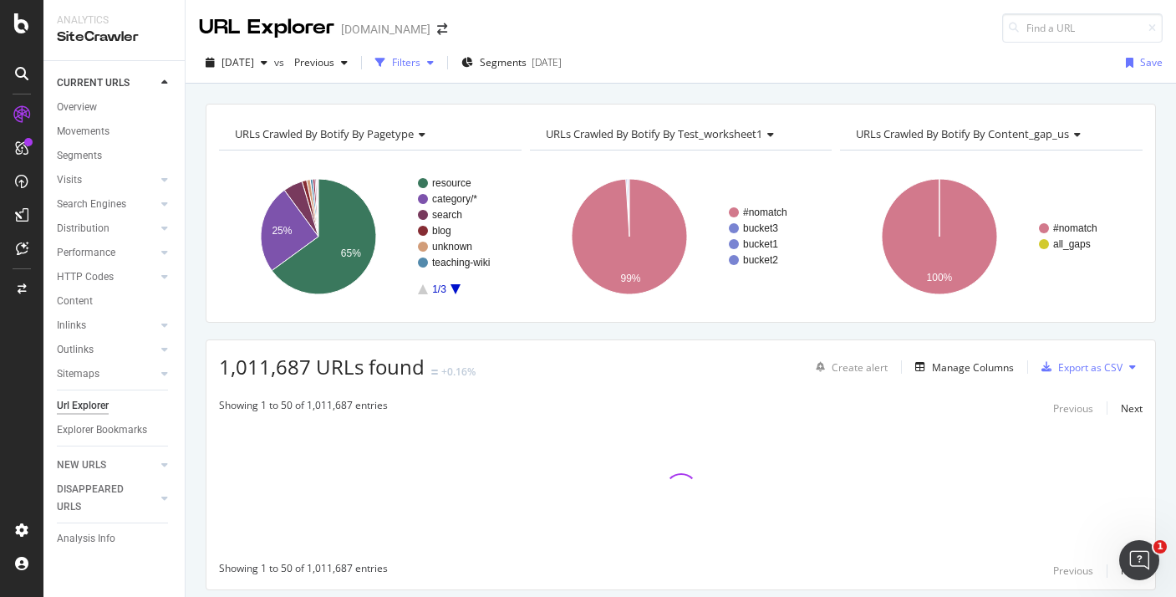
click at [441, 70] on div "Filters" at bounding box center [405, 62] width 72 height 25
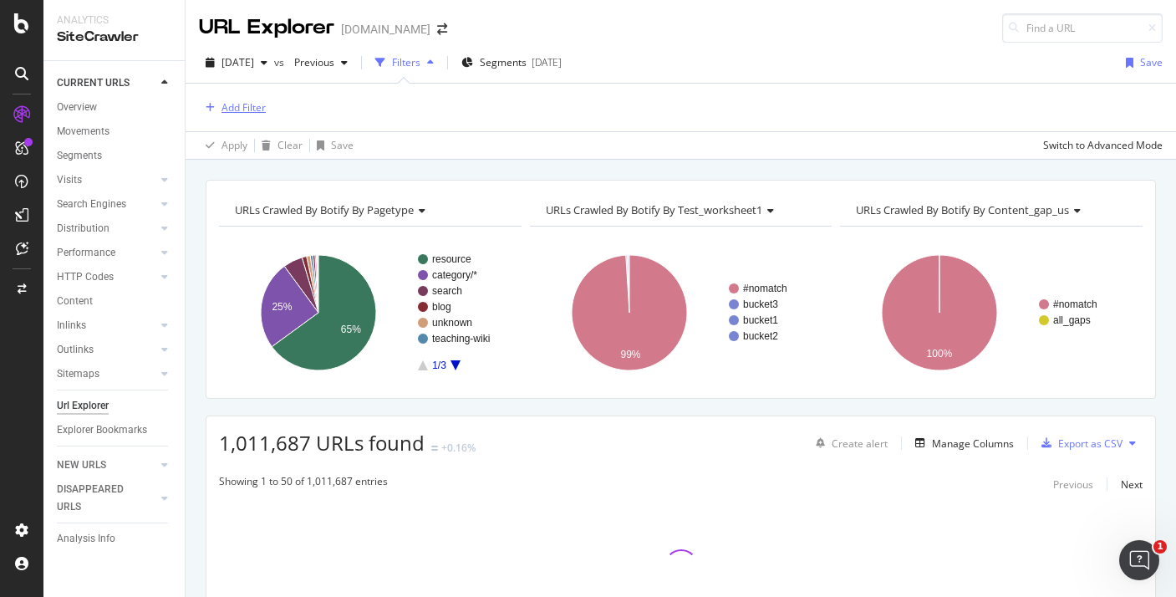
click at [237, 100] on div "Add Filter" at bounding box center [244, 107] width 44 height 14
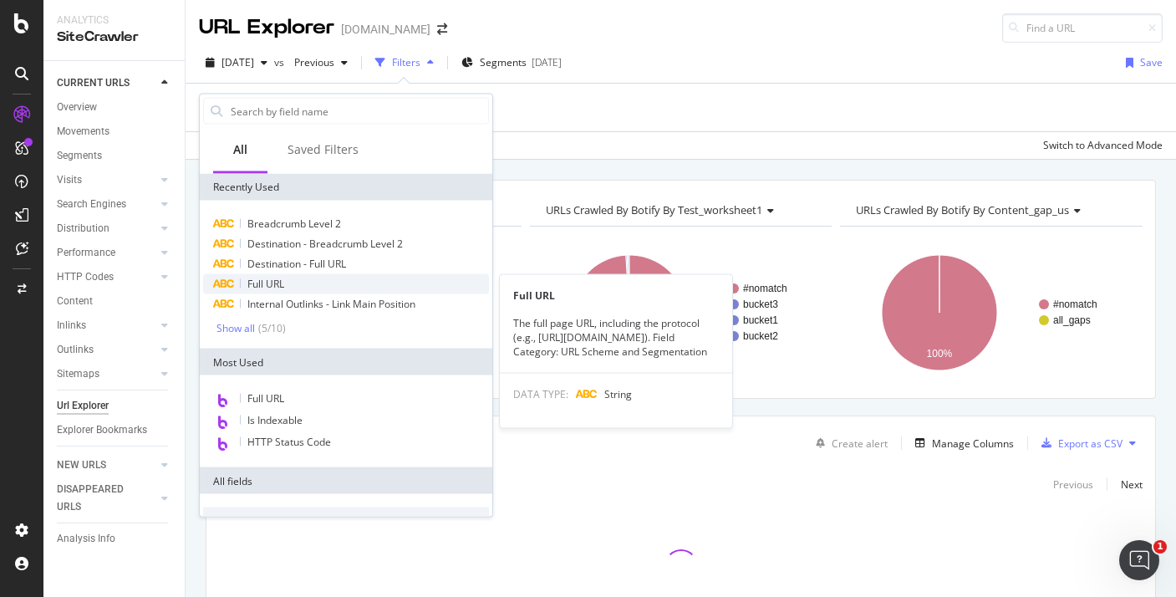
click at [261, 280] on span "Full URL" at bounding box center [265, 284] width 37 height 14
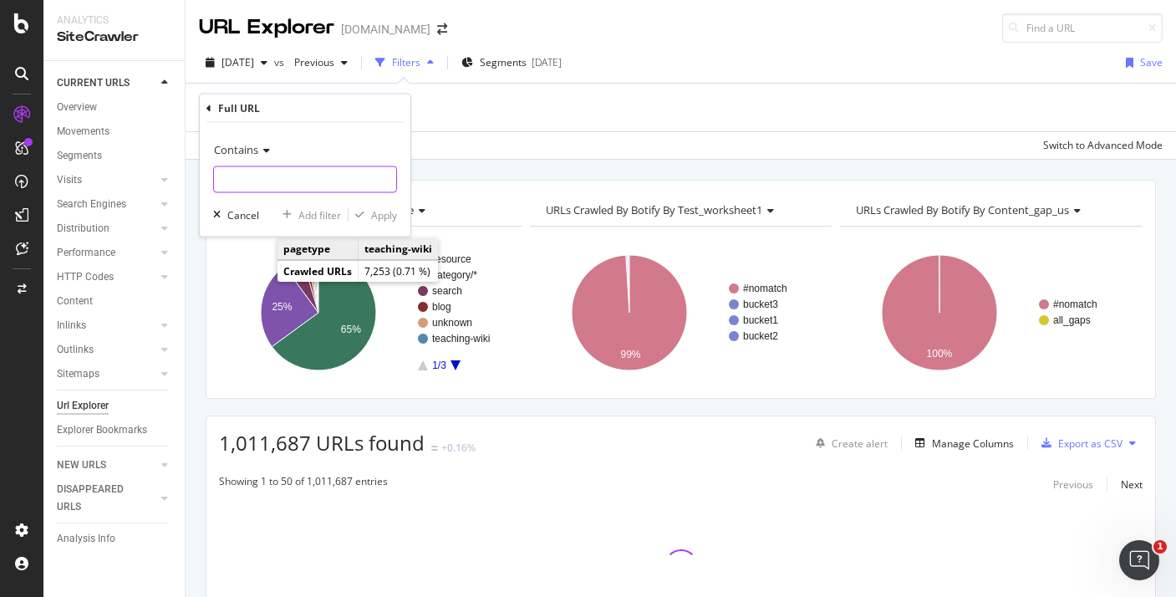
click at [272, 171] on input "text" at bounding box center [305, 179] width 182 height 27
type input "v"
paste input "au-t2-h-5760-captain-james-cook-reward-stickers"
type input "au-t2-h-5760-captain-james-cook-reward-stickers"
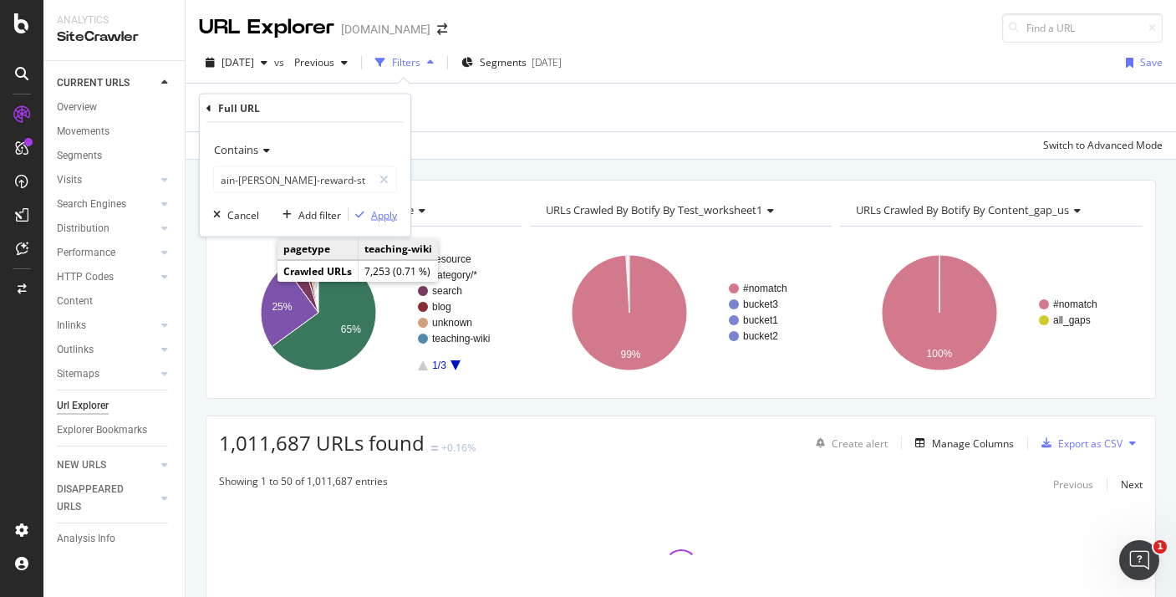
click at [376, 217] on div "Apply" at bounding box center [384, 214] width 26 height 14
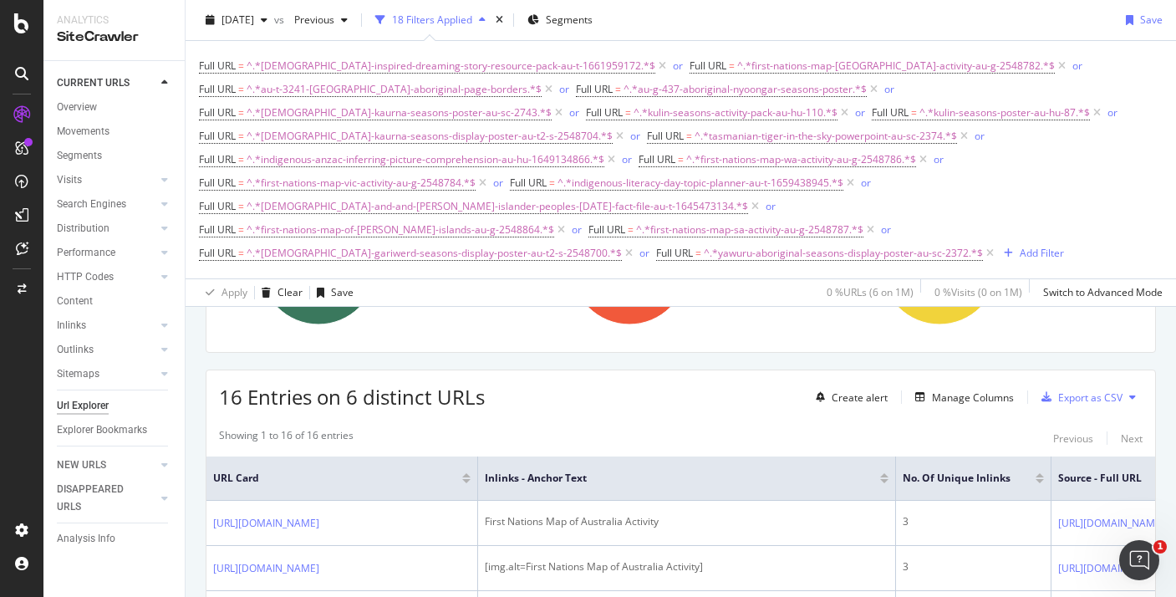
scroll to position [258, 0]
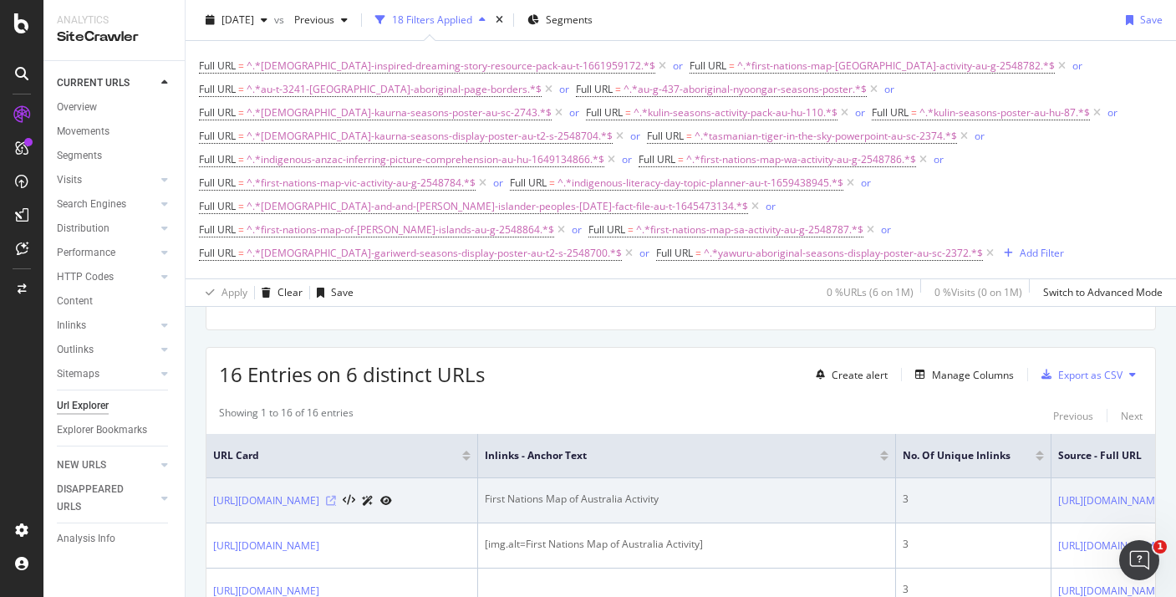
click at [336, 496] on icon at bounding box center [331, 501] width 10 height 10
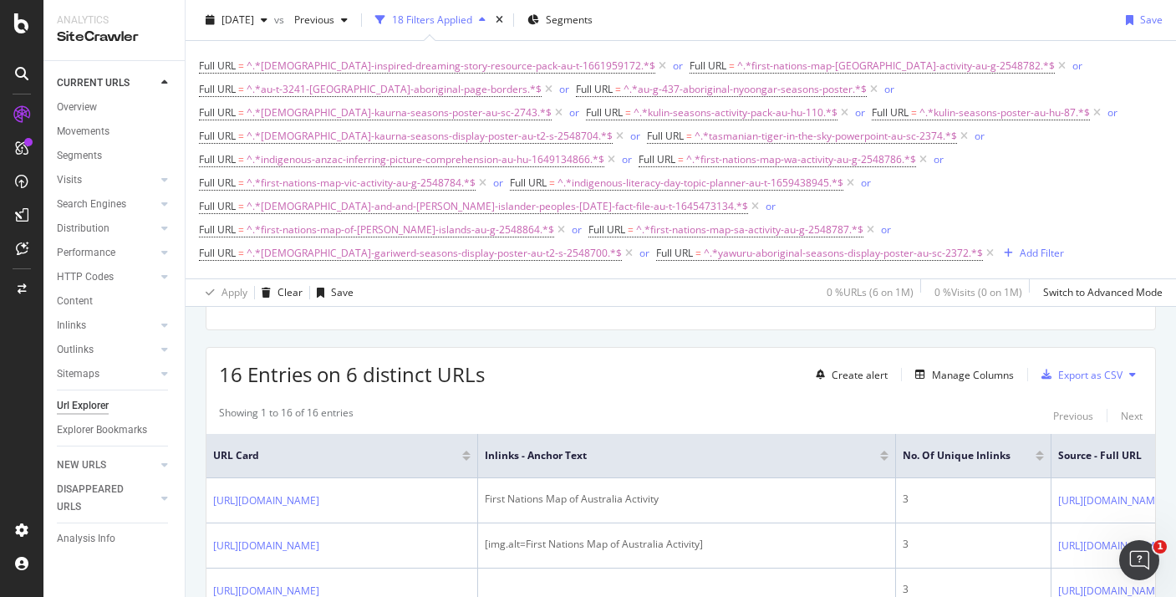
scroll to position [364, 0]
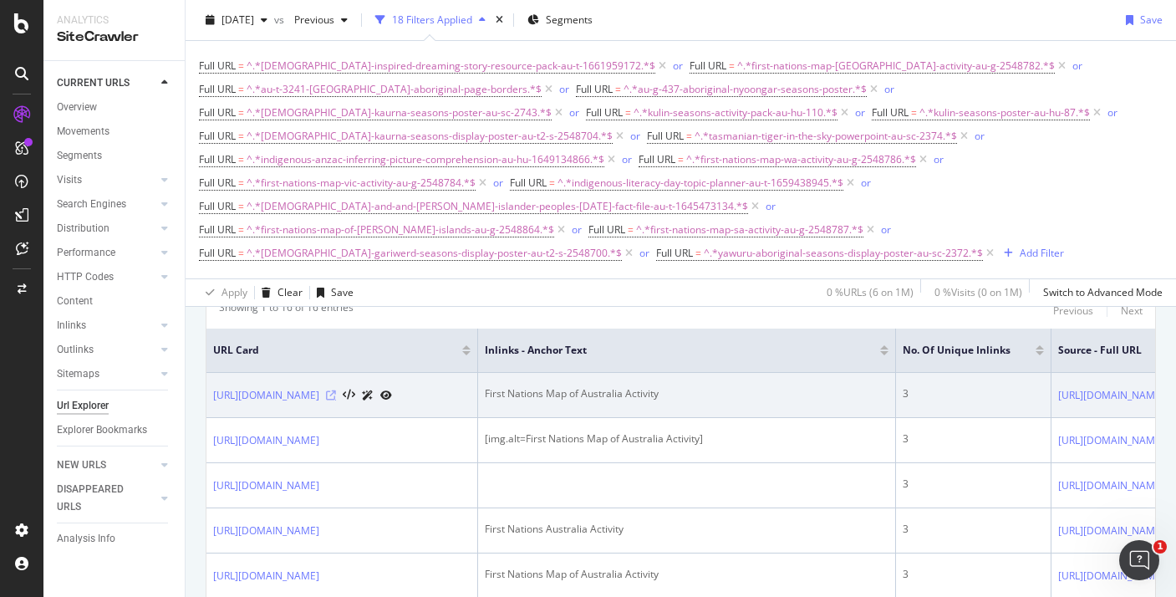
click at [336, 390] on icon at bounding box center [331, 395] width 10 height 10
copy link "https://www.twinkl.com.au/resource/first-nations-map-australia-activity-au-g-25…"
click at [336, 390] on icon at bounding box center [331, 395] width 10 height 10
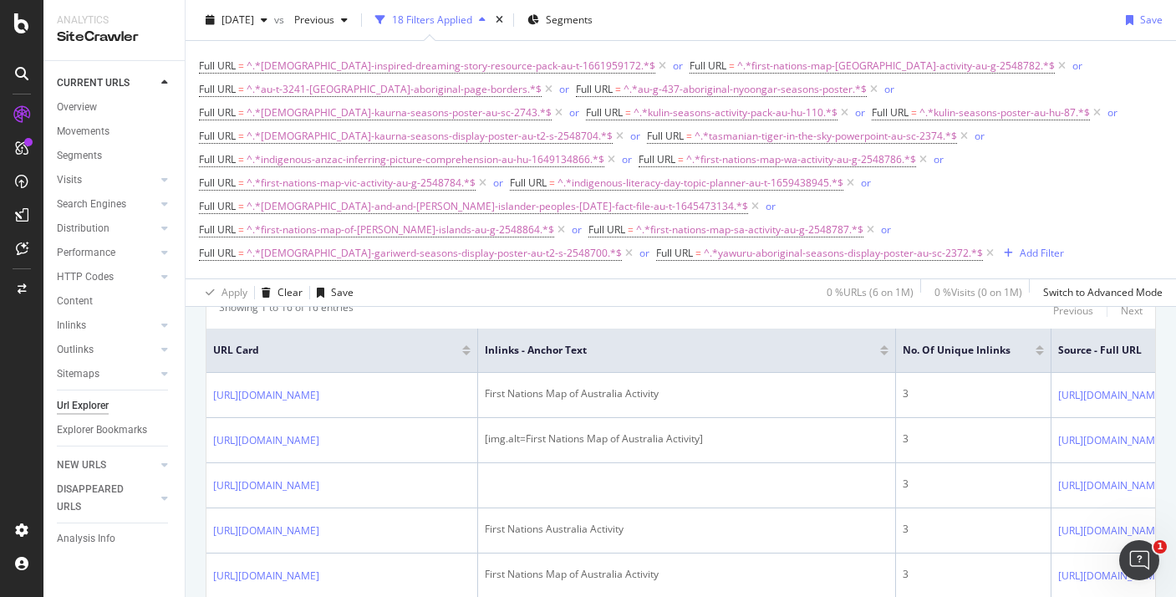
click at [68, 335] on div "Inlinks" at bounding box center [121, 326] width 128 height 24
click at [73, 323] on div "Inlinks" at bounding box center [71, 326] width 29 height 18
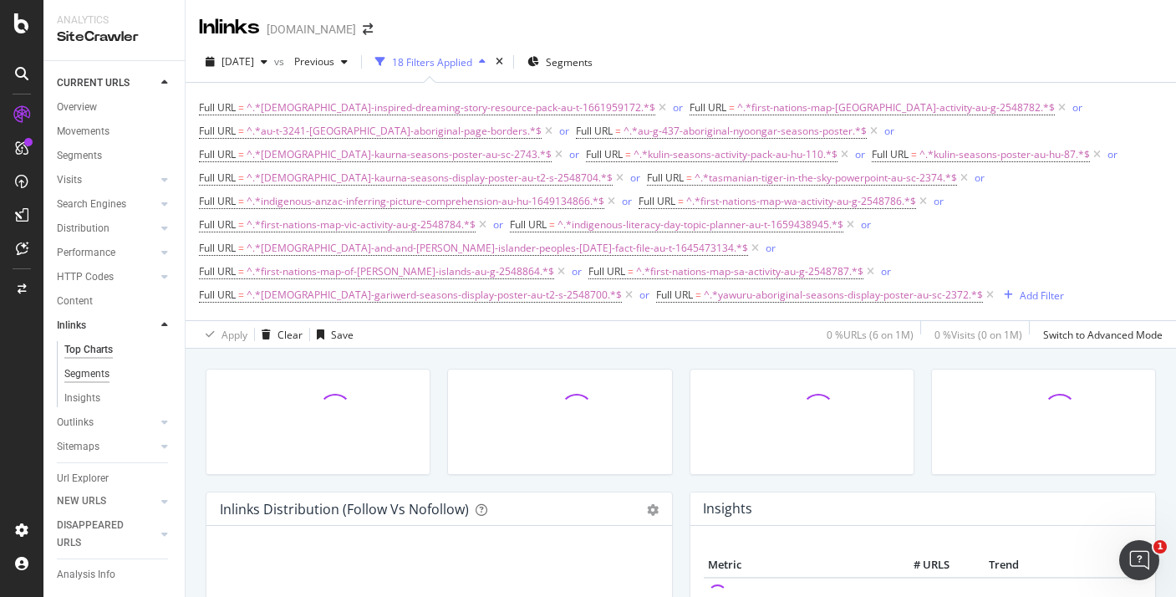
click at [88, 369] on div "Segments" at bounding box center [86, 374] width 45 height 18
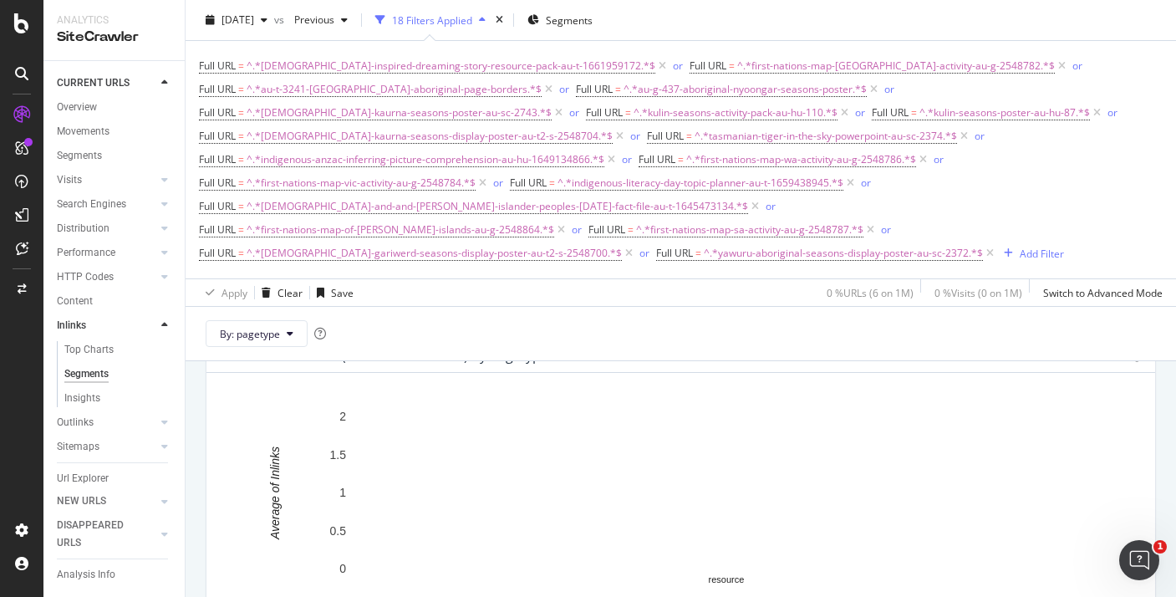
scroll to position [276, 0]
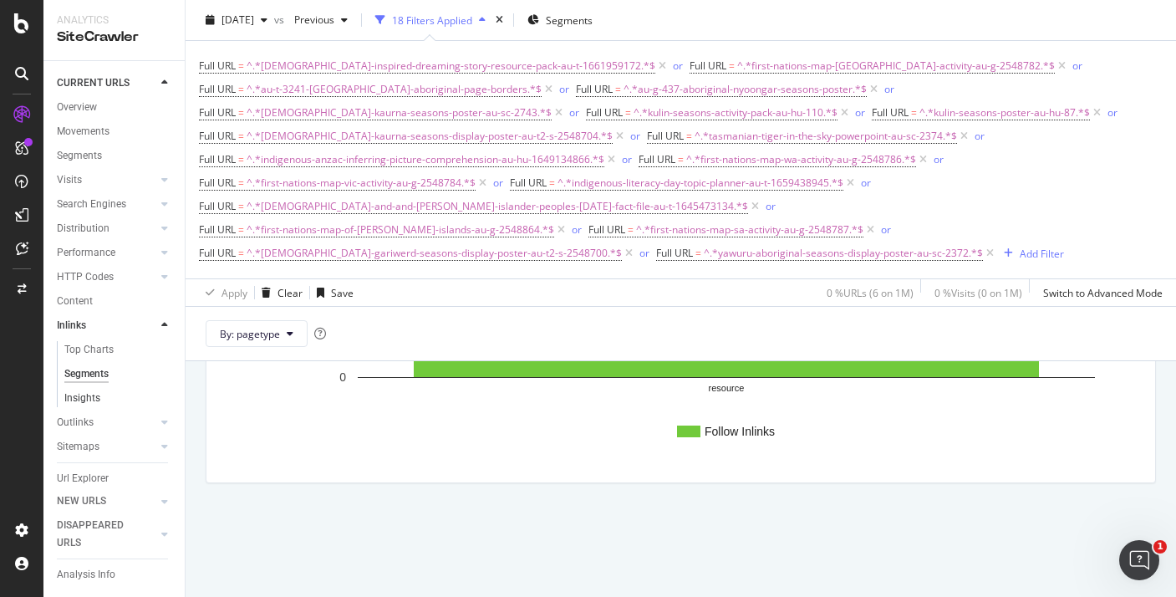
click at [102, 392] on link "Insights" at bounding box center [118, 399] width 109 height 18
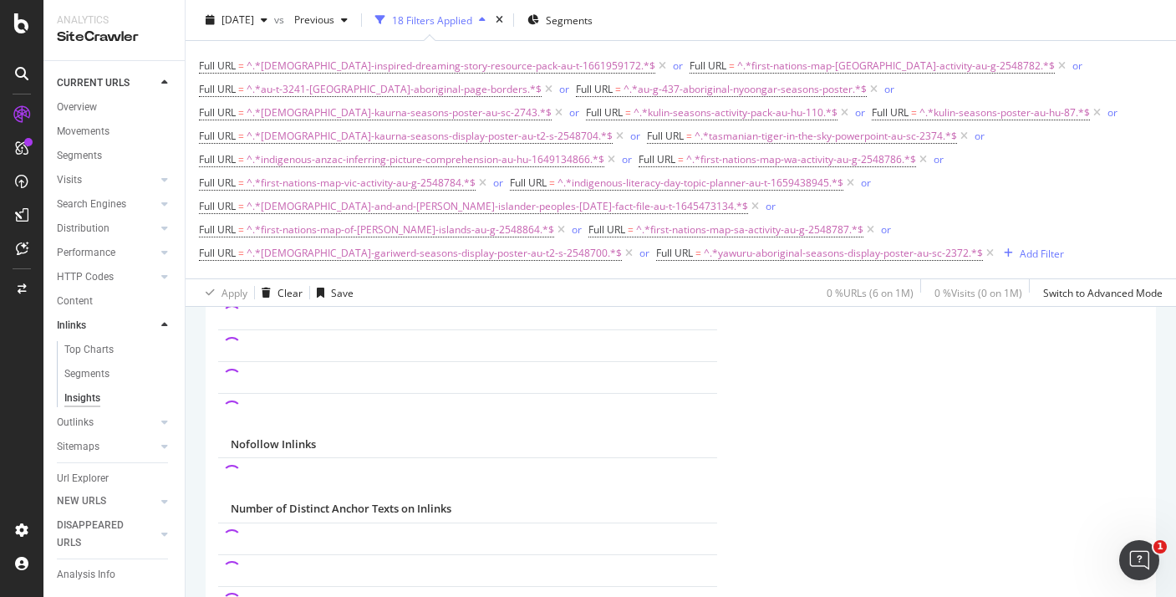
scroll to position [156, 0]
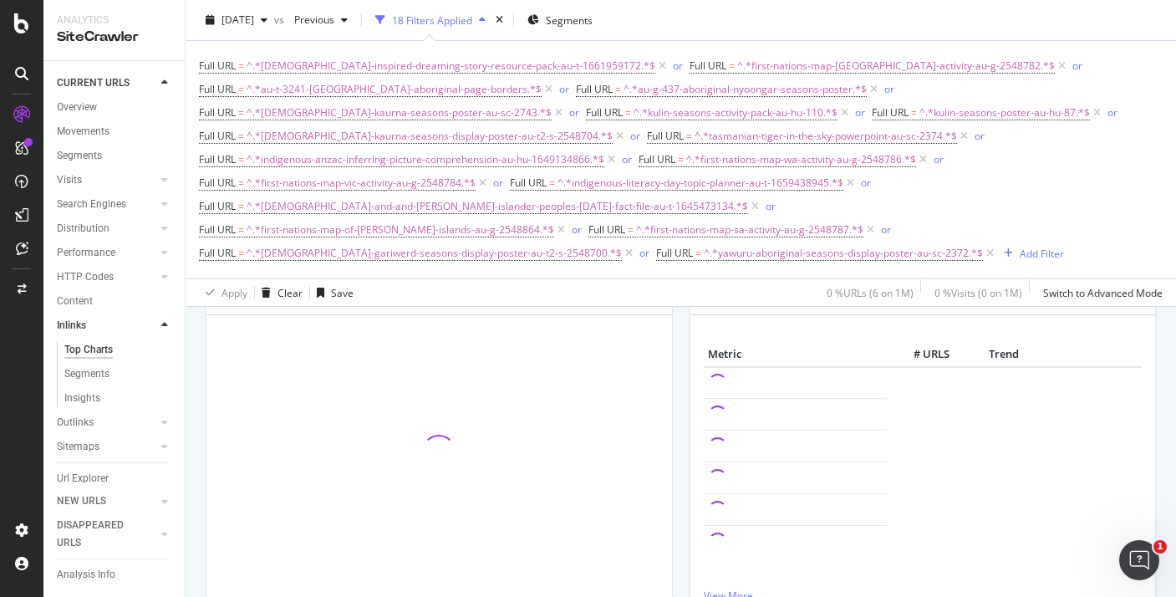
scroll to position [156, 0]
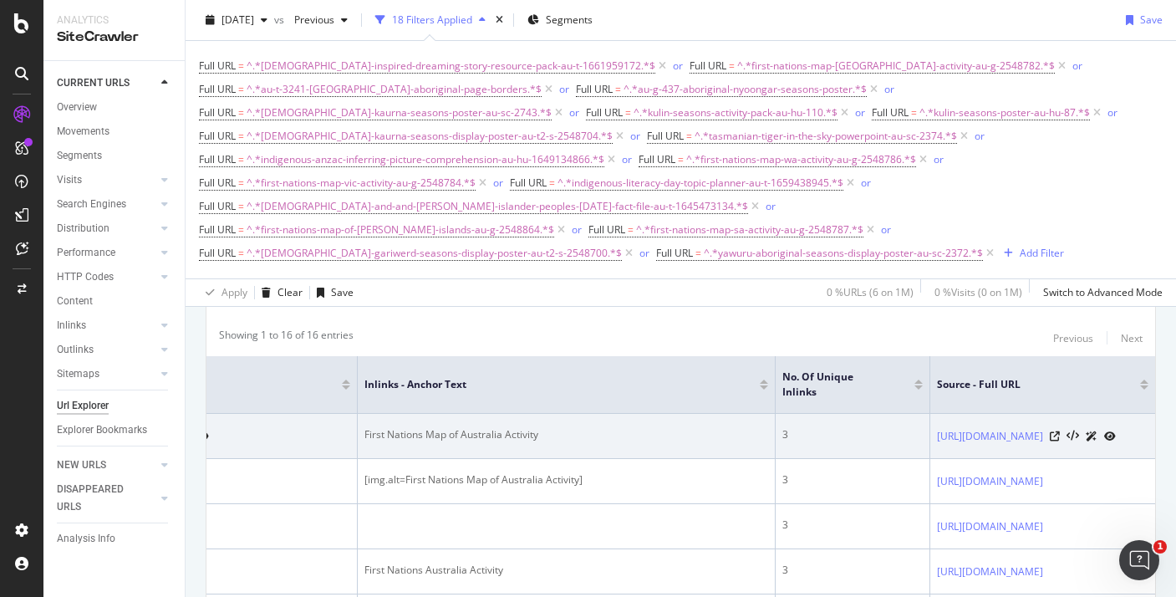
scroll to position [0, 376]
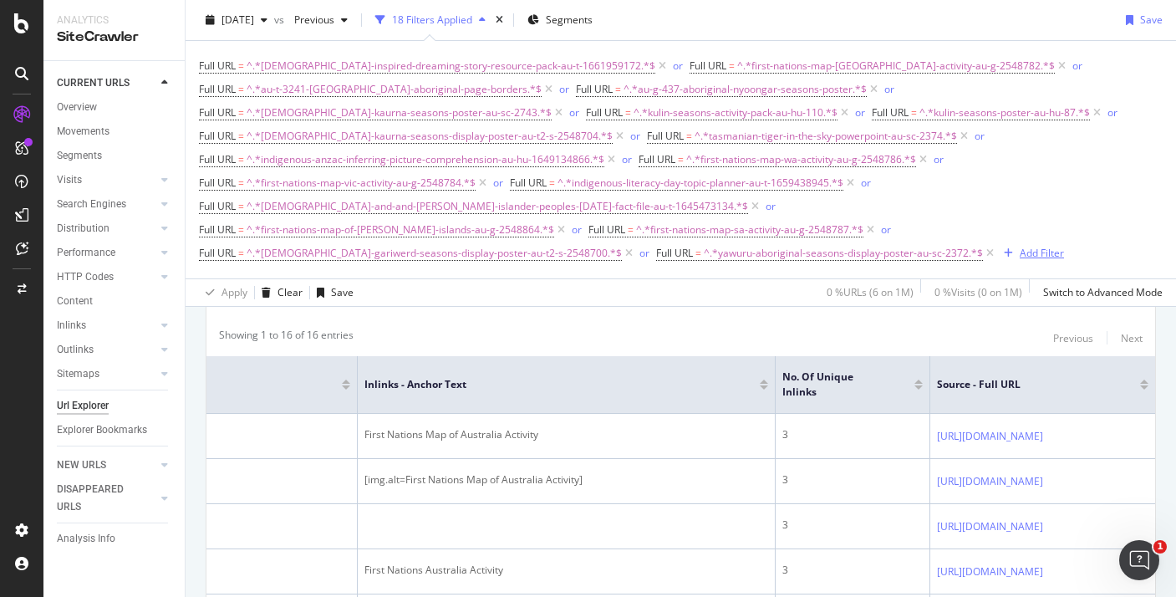
click at [1020, 246] on div "Add Filter" at bounding box center [1042, 253] width 44 height 14
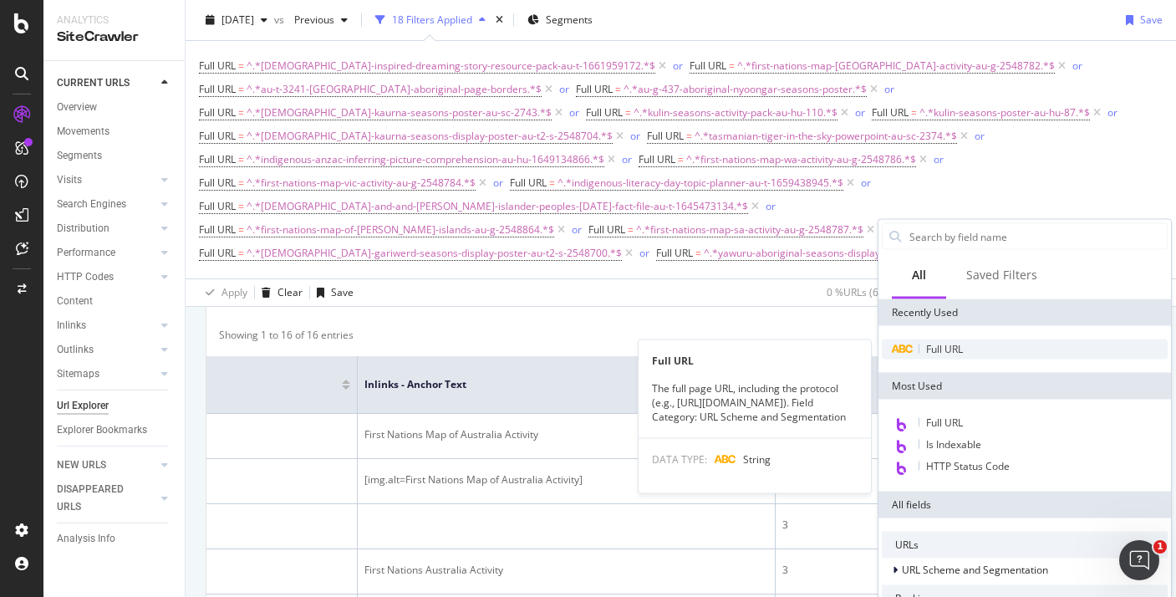
click at [945, 353] on span "Full URL" at bounding box center [944, 349] width 37 height 14
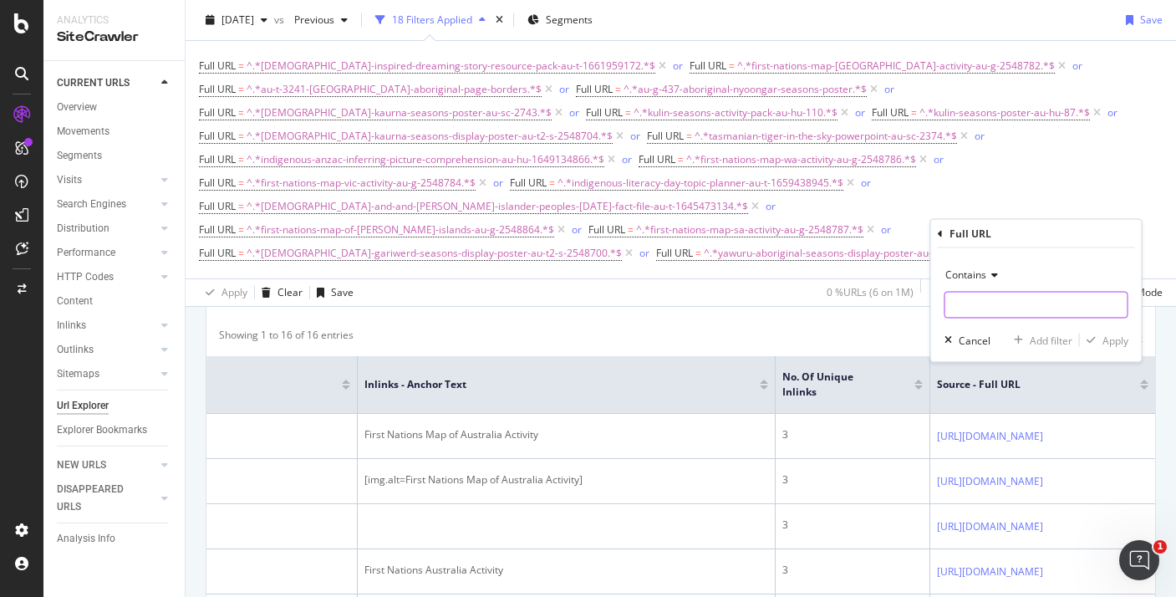
click at [969, 299] on input "text" at bounding box center [1037, 305] width 182 height 27
paste input "first-nations-map-vic-activity-au-g-2548784"
type input "first-nations-map-vic-activity-au-g-2548784"
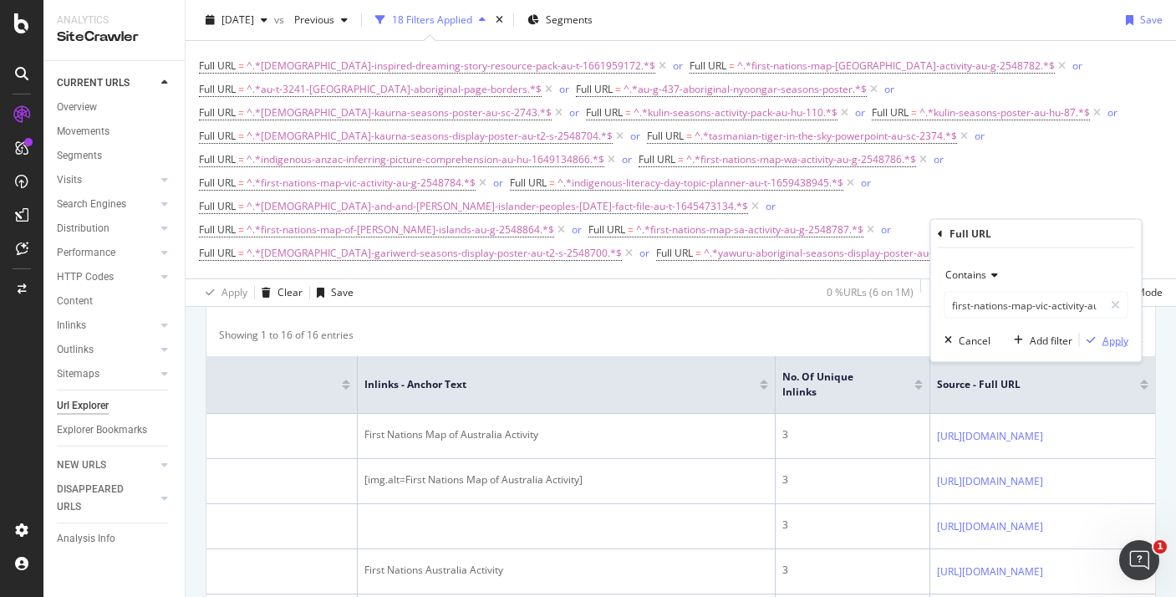
click at [1105, 336] on div "Apply" at bounding box center [1116, 340] width 26 height 14
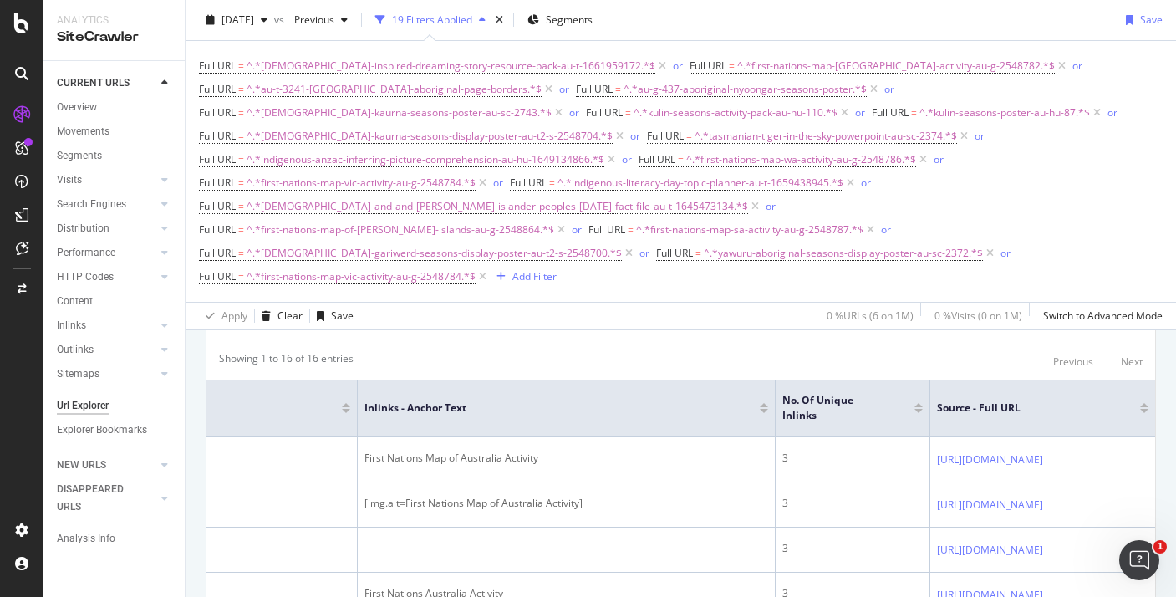
scroll to position [360, 0]
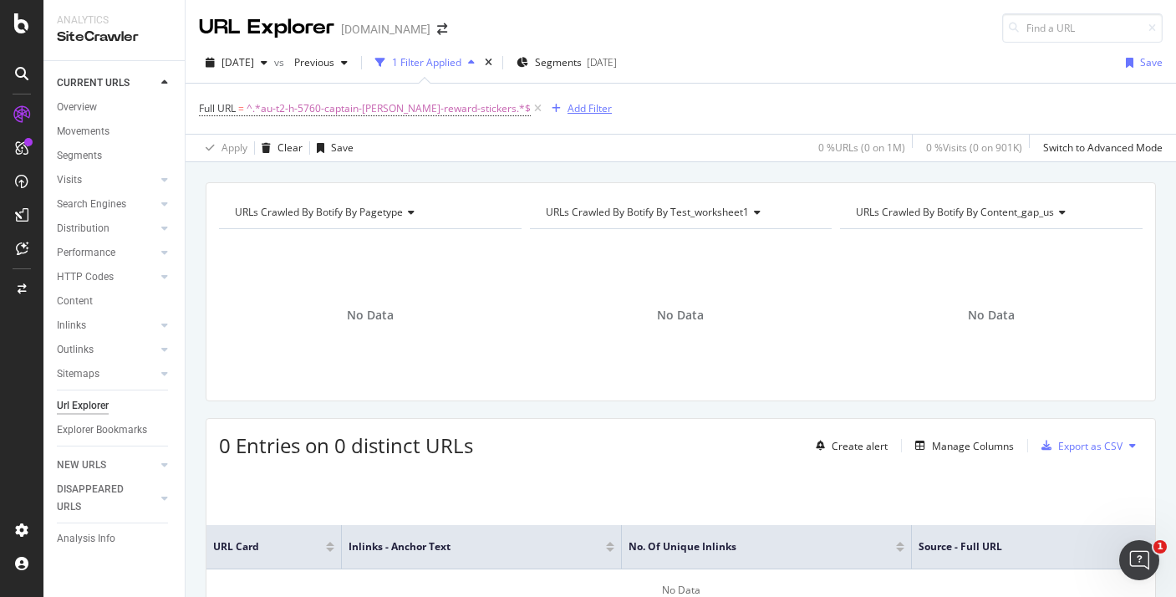
click at [568, 115] on div "Add Filter" at bounding box center [590, 108] width 44 height 14
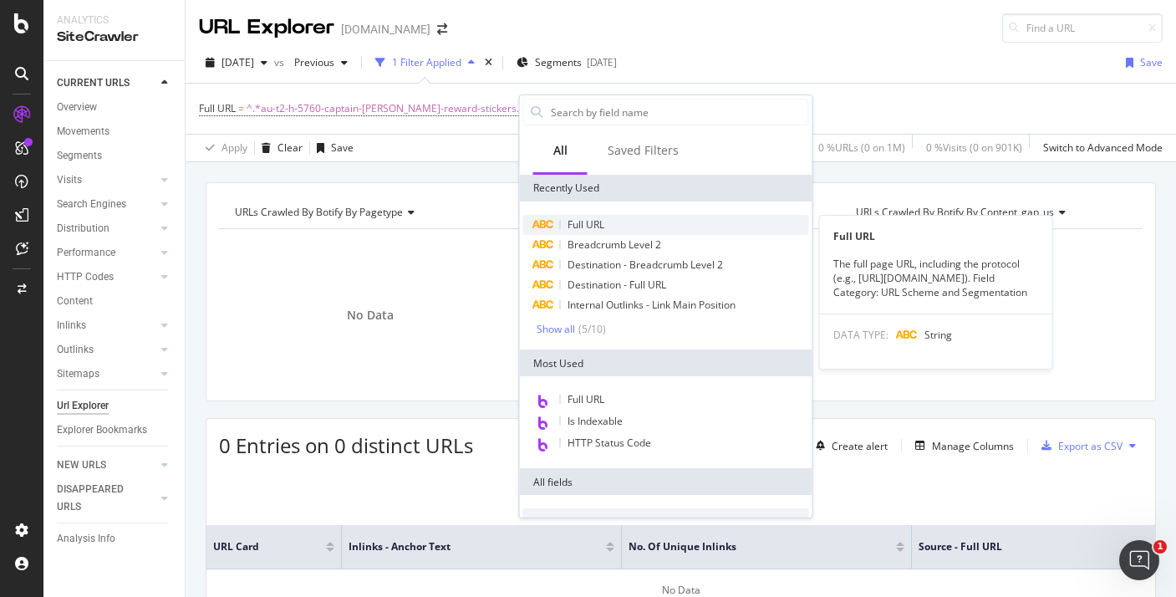
click at [590, 229] on span "Full URL" at bounding box center [586, 224] width 37 height 14
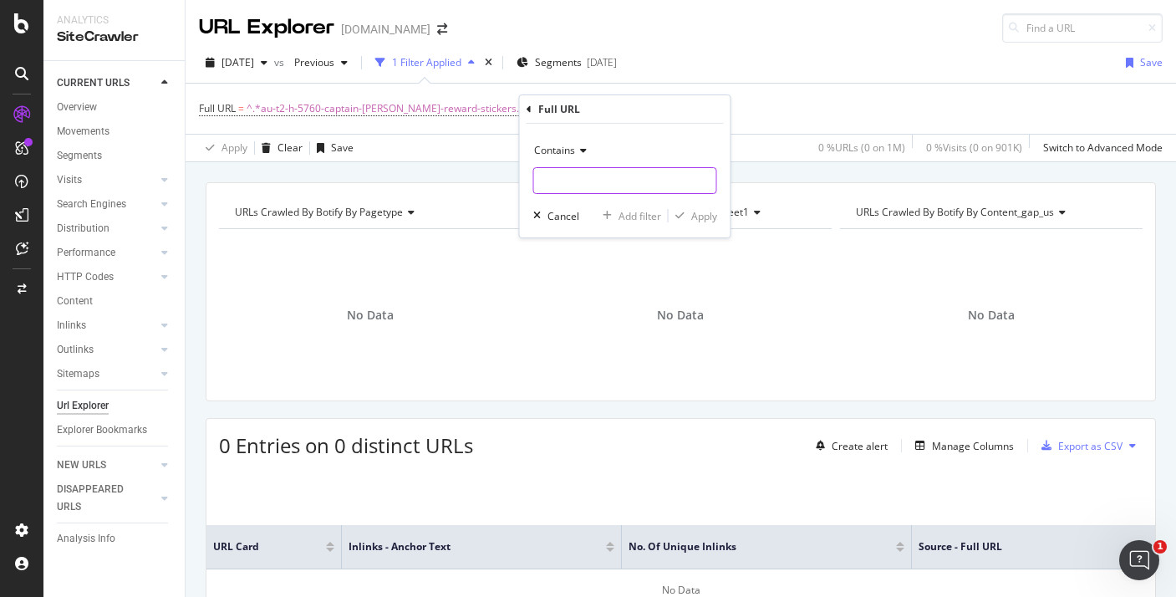
click at [586, 179] on input "text" at bounding box center [625, 180] width 182 height 27
paste input "first-nations-map-nsw-activity-au-g-2548783"
type input "first-nations-map-nsw-activity-au-g-2548783"
click at [708, 212] on div "Apply" at bounding box center [704, 216] width 26 height 14
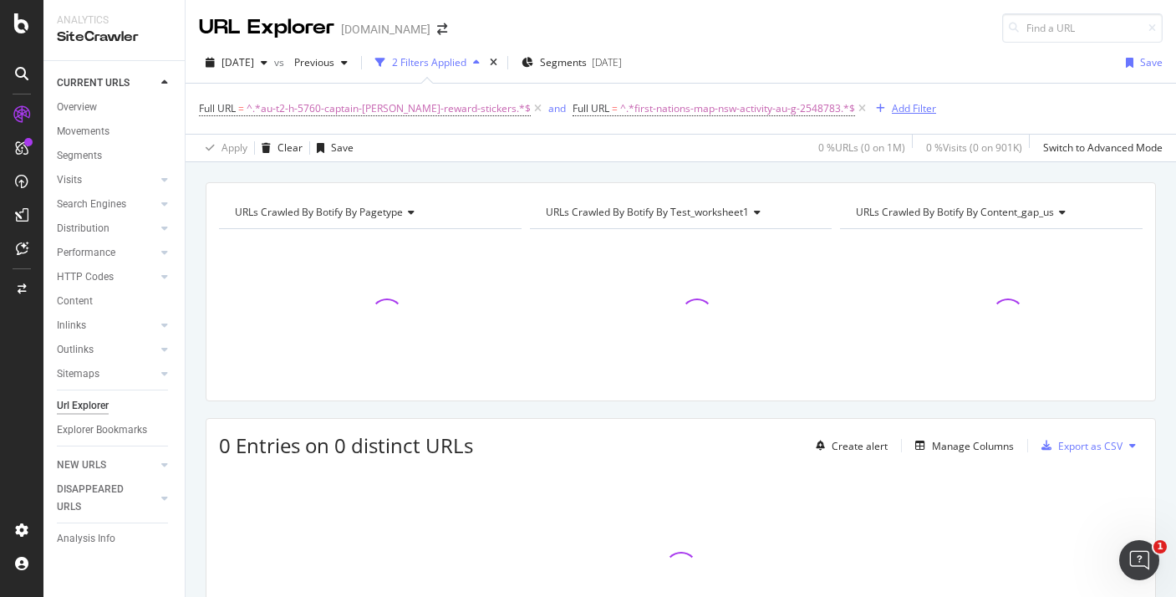
click at [892, 106] on div "Add Filter" at bounding box center [914, 108] width 44 height 14
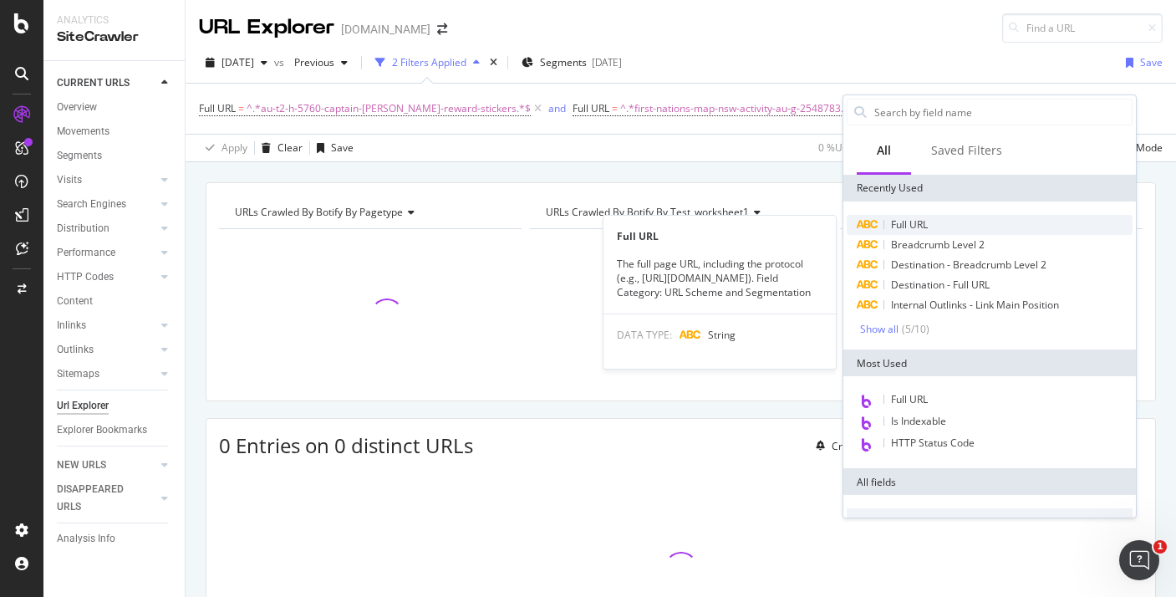
click at [887, 219] on div "Full URL" at bounding box center [990, 225] width 286 height 20
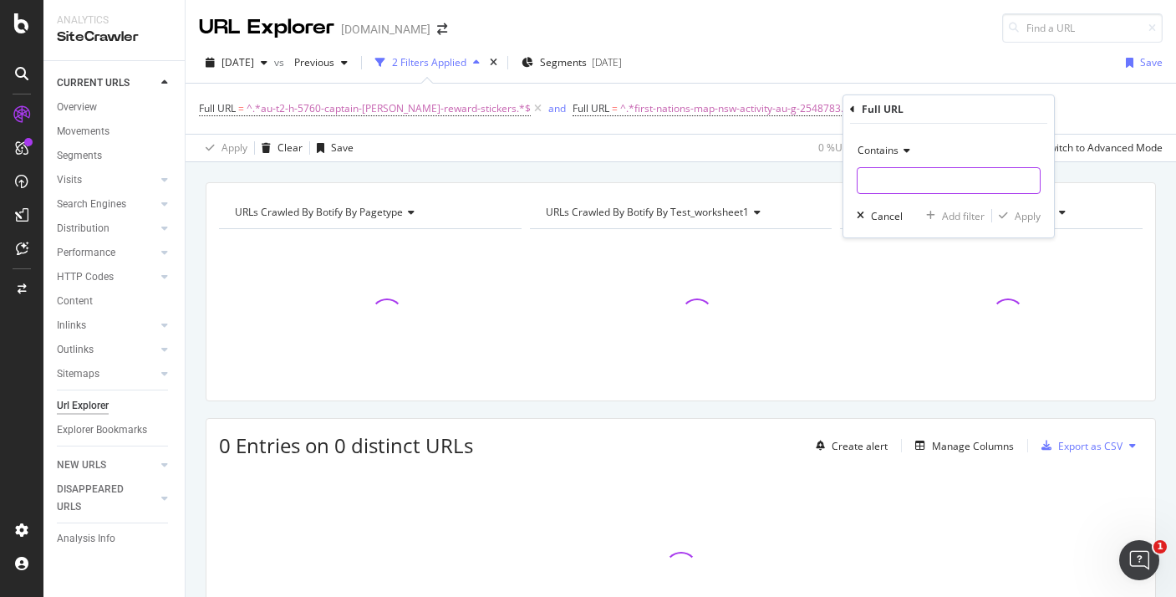
click at [883, 184] on input "text" at bounding box center [949, 180] width 182 height 27
paste input "first-nations-map-of-south-australia-au-g-2548777"
type input "first-nations-map-of-south-australia-au-g-2548777"
click at [1043, 213] on div "Contains first-nations-map-of-south-australia-au-g-2548777 Cancel Add filter Ap…" at bounding box center [949, 181] width 211 height 114
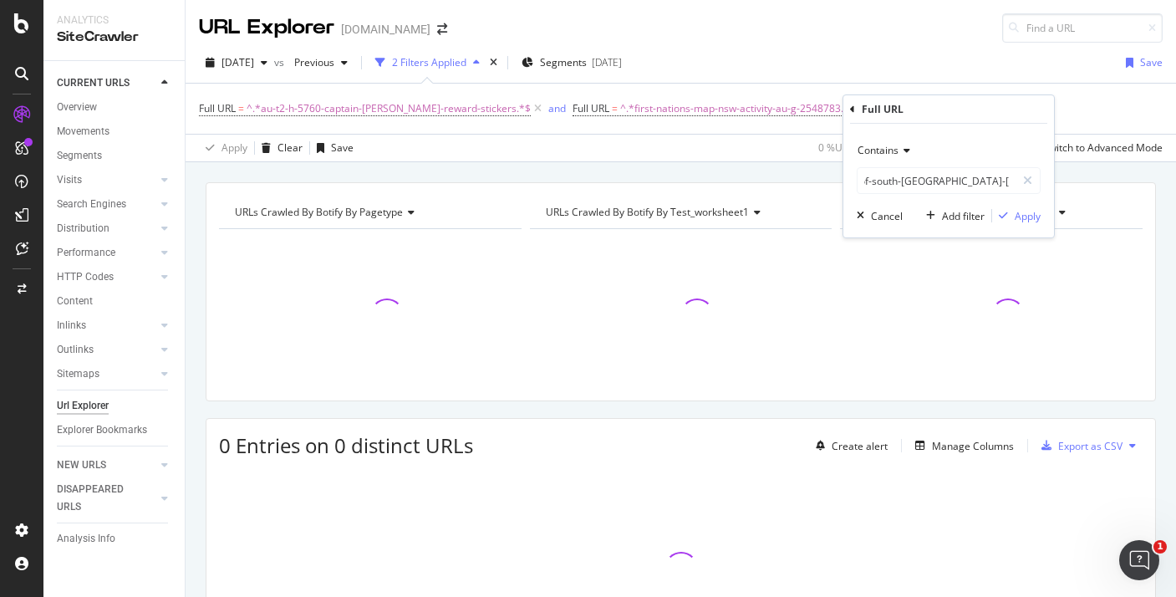
scroll to position [0, 0]
click at [1029, 212] on div "Apply" at bounding box center [1028, 216] width 26 height 14
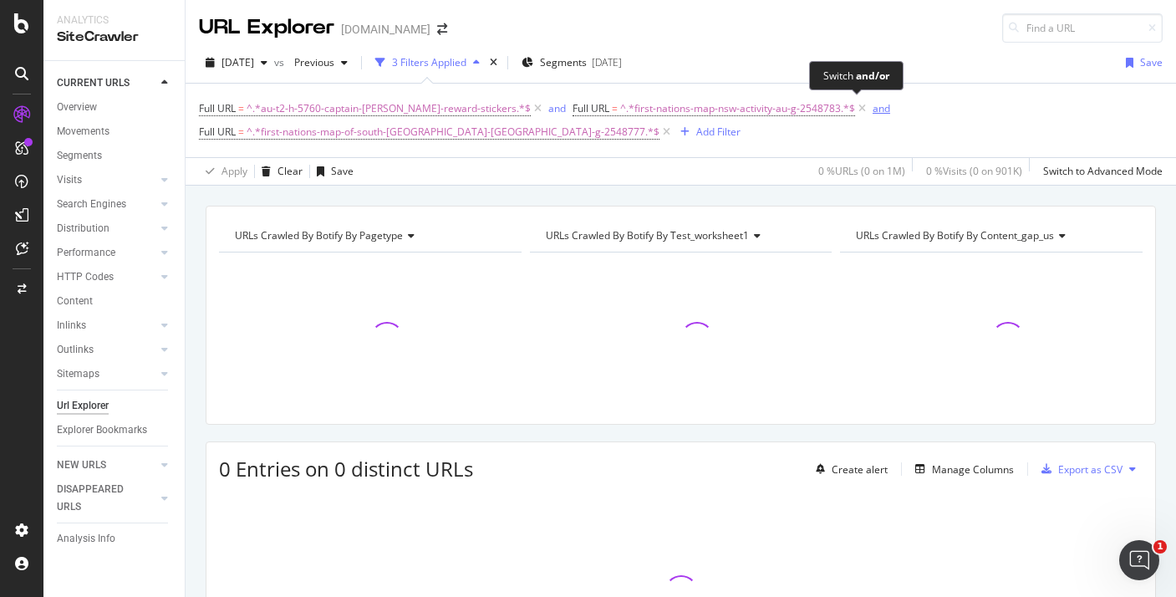
click at [873, 115] on button "and" at bounding box center [882, 108] width 18 height 16
click at [697, 133] on div "Add Filter" at bounding box center [719, 132] width 44 height 14
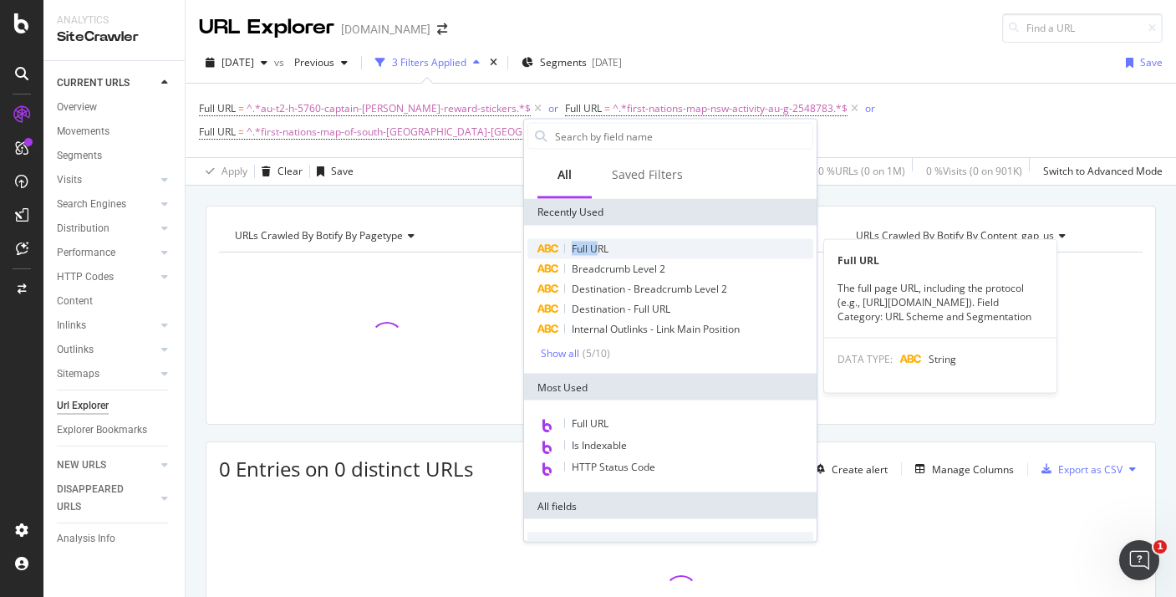
click at [595, 242] on span "Full URL" at bounding box center [590, 249] width 37 height 14
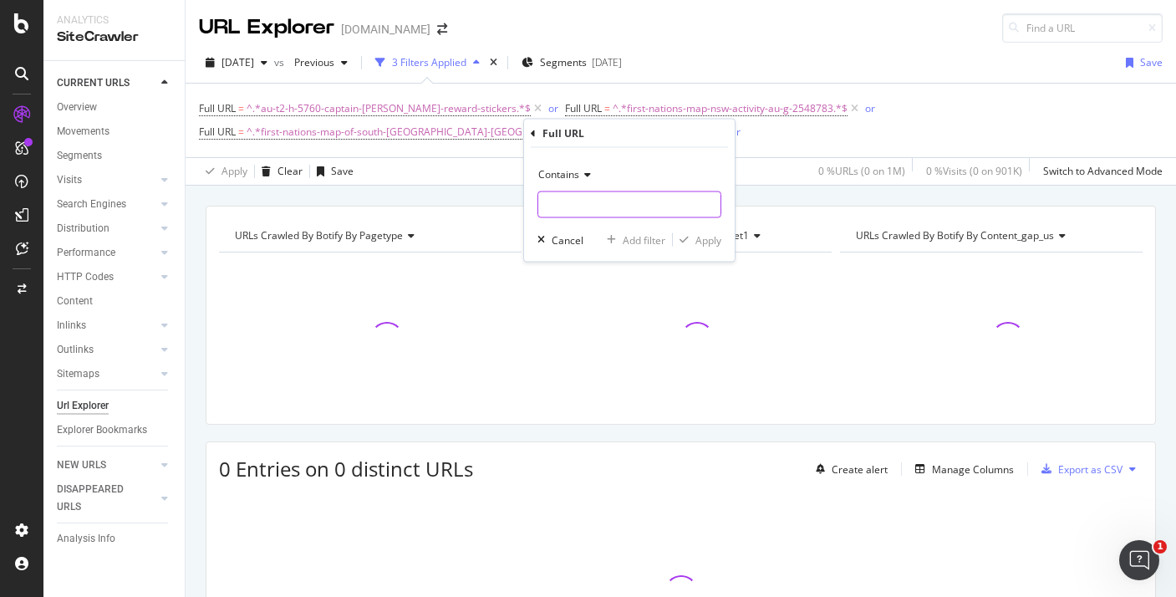
click at [600, 197] on input "text" at bounding box center [629, 204] width 182 height 27
paste input "first-nations-map-tas-activity-au-g-2548788"
type input "first-nations-map-tas-activity-au-g-2548788"
click at [702, 237] on div "Apply" at bounding box center [709, 239] width 26 height 14
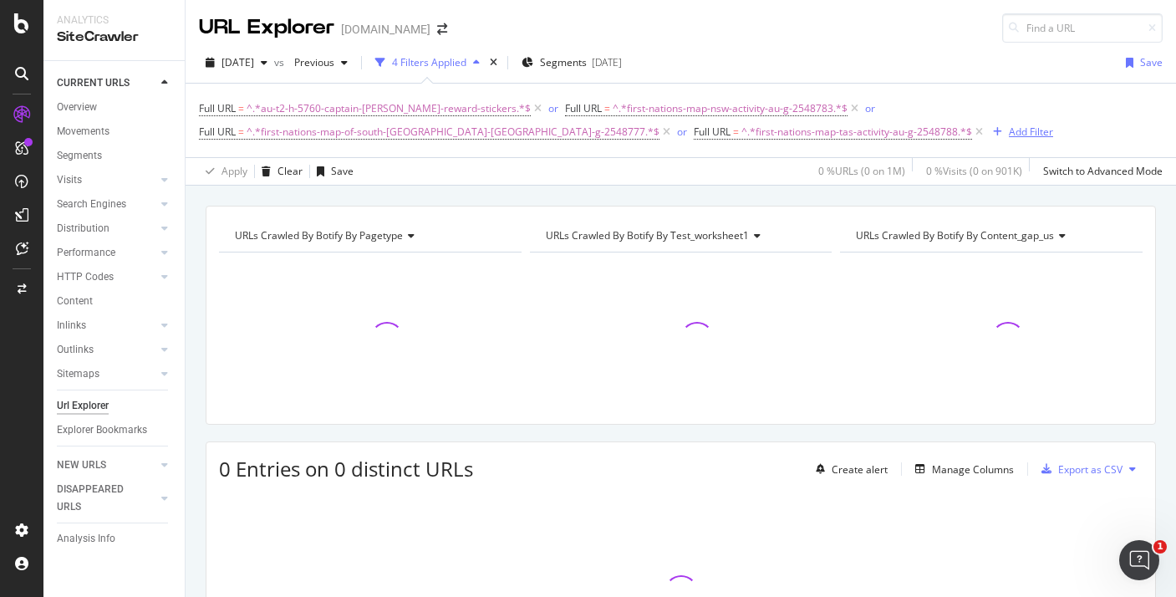
click at [987, 141] on div "Add Filter" at bounding box center [1020, 132] width 67 height 18
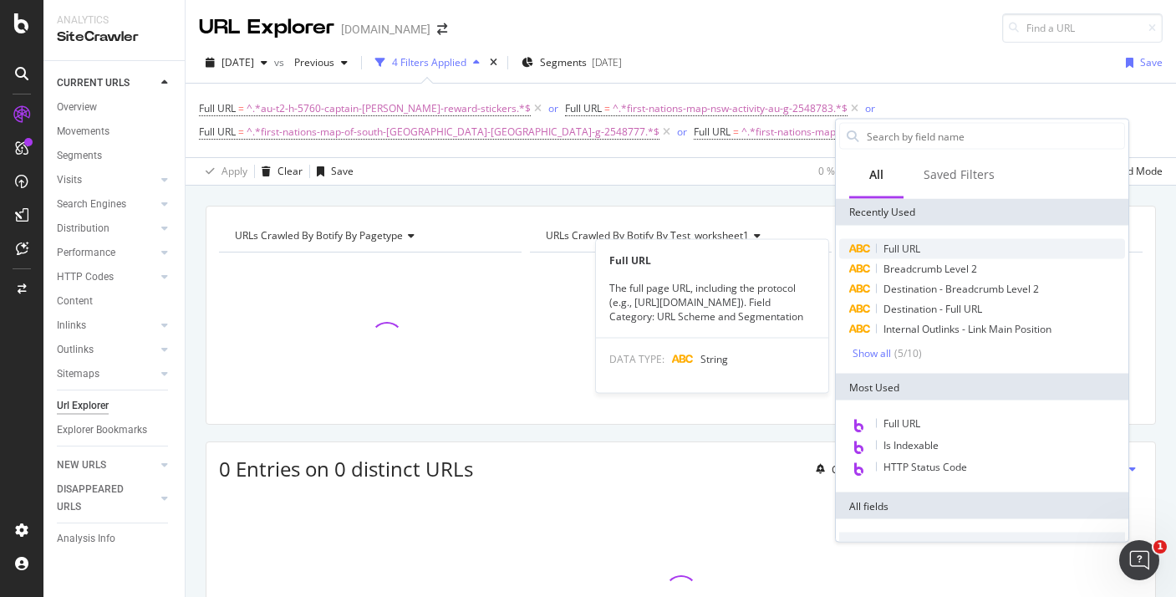
click at [908, 247] on span "Full URL" at bounding box center [902, 249] width 37 height 14
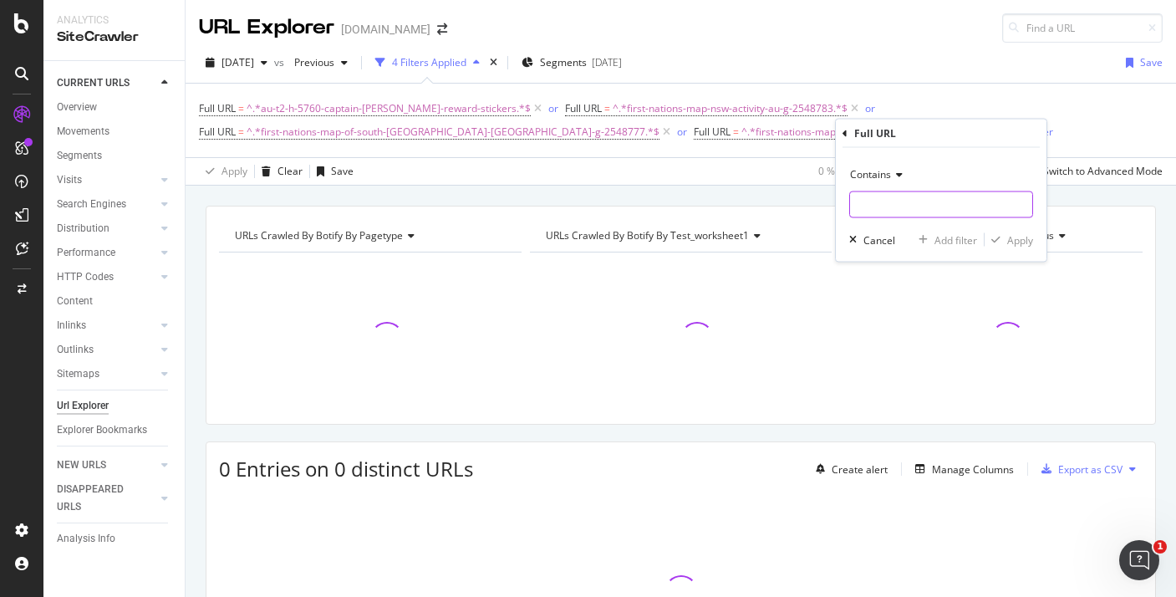
click at [882, 211] on input "text" at bounding box center [941, 204] width 182 height 27
paste input "first-nations-map-nt-activity-au-g-2548785"
type input "first-nations-map-nt-activity-au-g-2548785"
click at [1013, 245] on div "Apply" at bounding box center [1021, 239] width 26 height 14
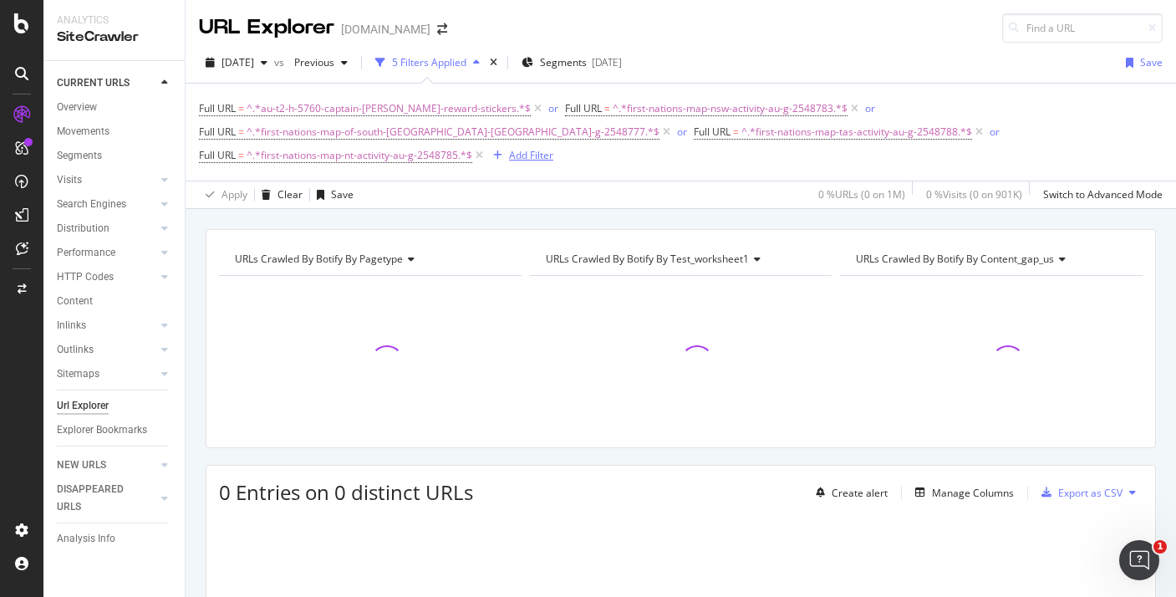
click at [509, 155] on div "Add Filter" at bounding box center [531, 155] width 44 height 14
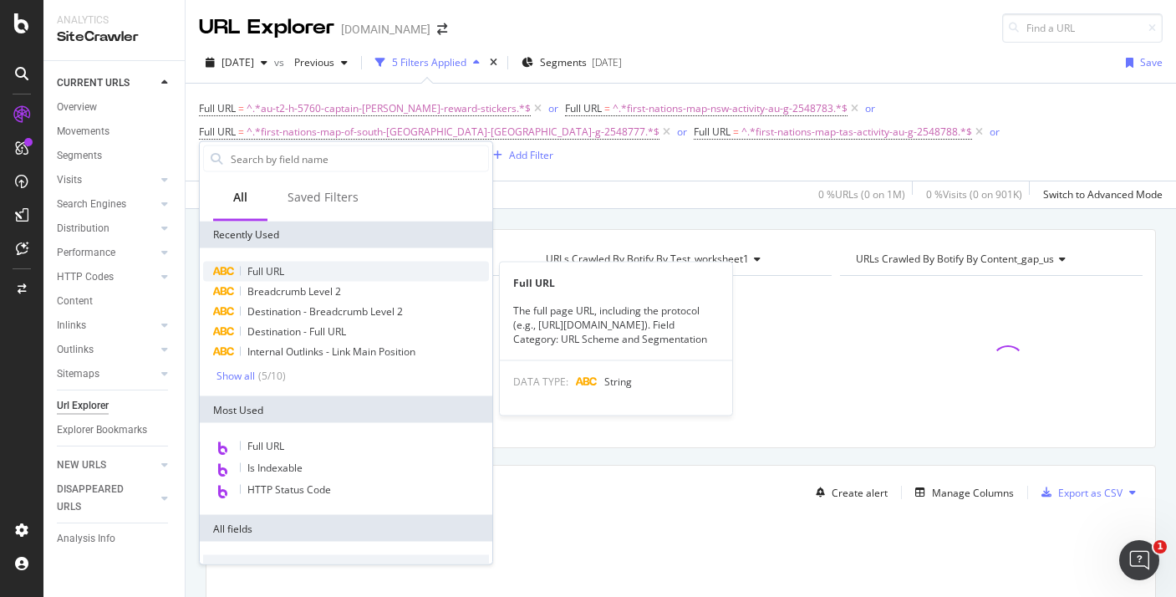
click at [273, 276] on span "Full URL" at bounding box center [265, 271] width 37 height 14
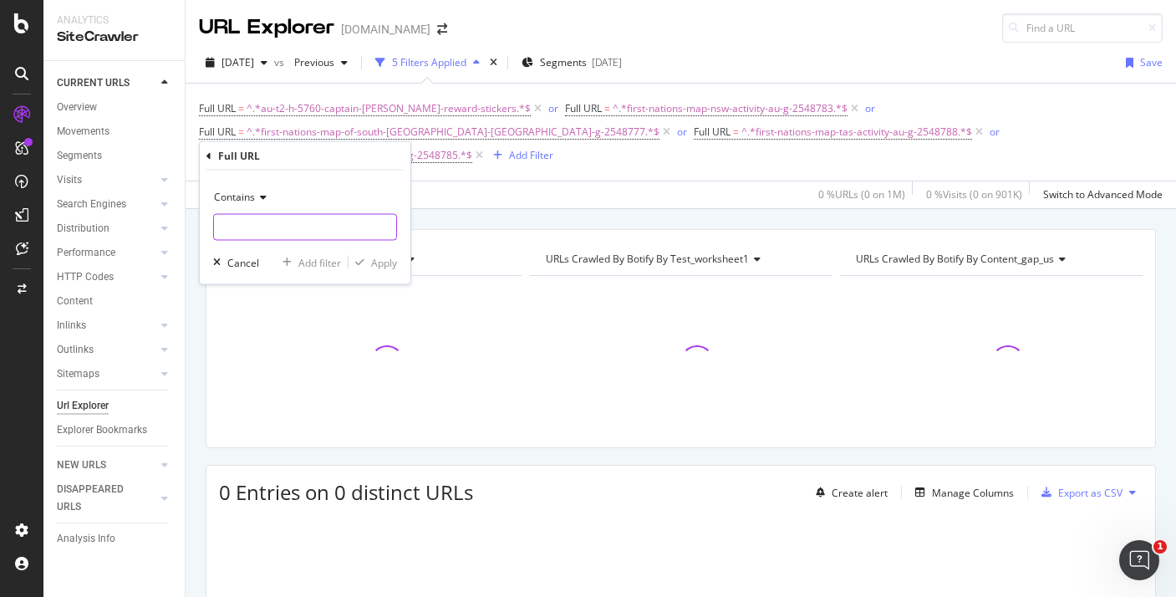
click at [324, 227] on input "text" at bounding box center [305, 227] width 182 height 27
paste input "australian-aboriginal-inspired-dreaming-story-starter-cubes-au-t-1658914777"
type input "australian-aboriginal-inspired-dreaming-story-starter-cubes-au-t-1658914777"
click at [370, 257] on div "Apply" at bounding box center [373, 262] width 48 height 15
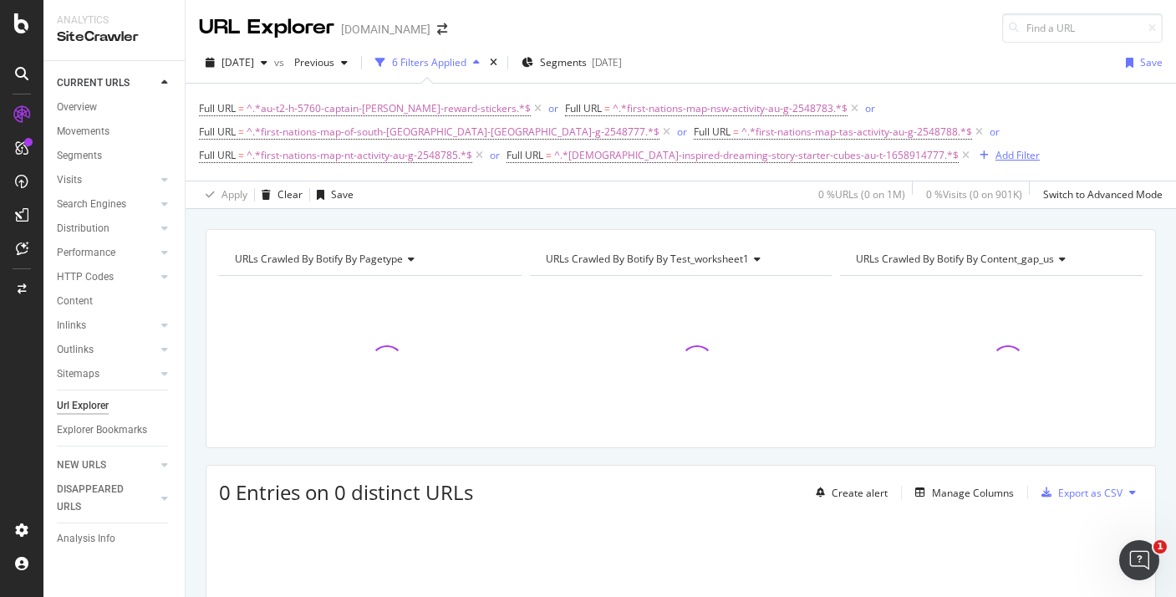
click at [996, 160] on div "Add Filter" at bounding box center [1018, 155] width 44 height 14
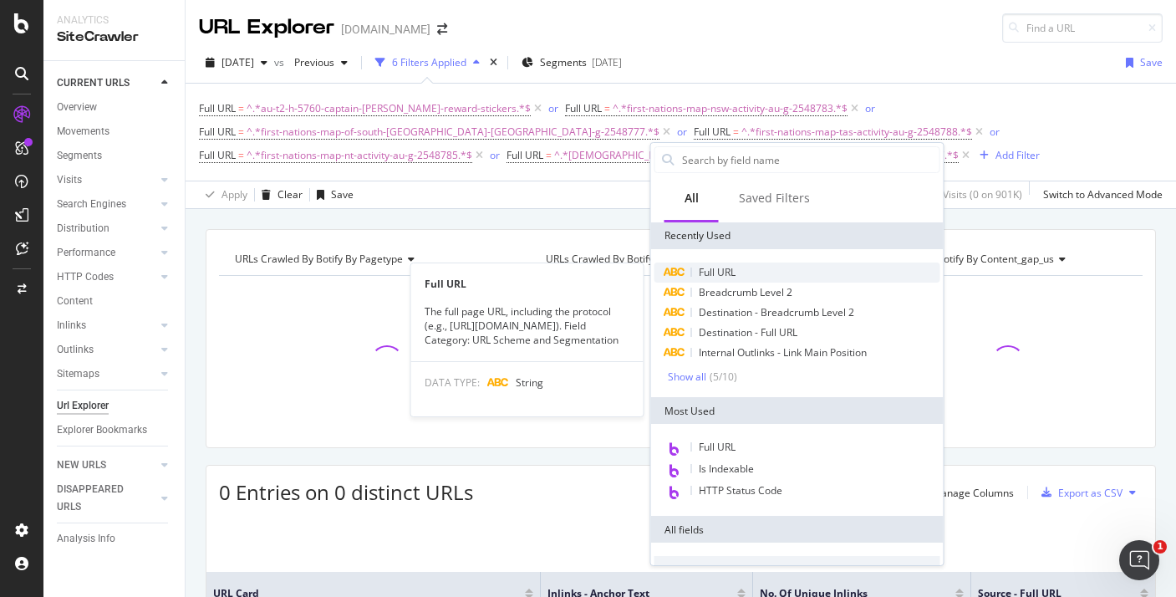
click at [686, 269] on div "Full URL" at bounding box center [798, 273] width 286 height 20
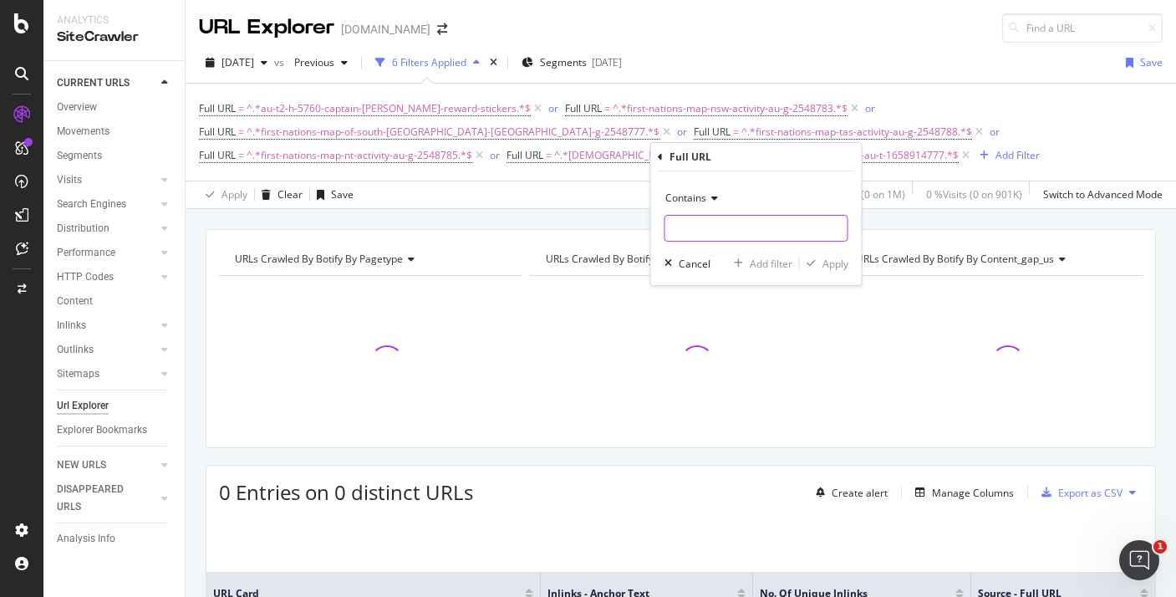
click at [689, 221] on input "text" at bounding box center [757, 228] width 182 height 27
paste input "australian-dreaming-story-template-au-t-1658833357"
type input "australian-dreaming-story-template-au-t-1658833357"
click at [827, 258] on div "Apply" at bounding box center [836, 264] width 26 height 14
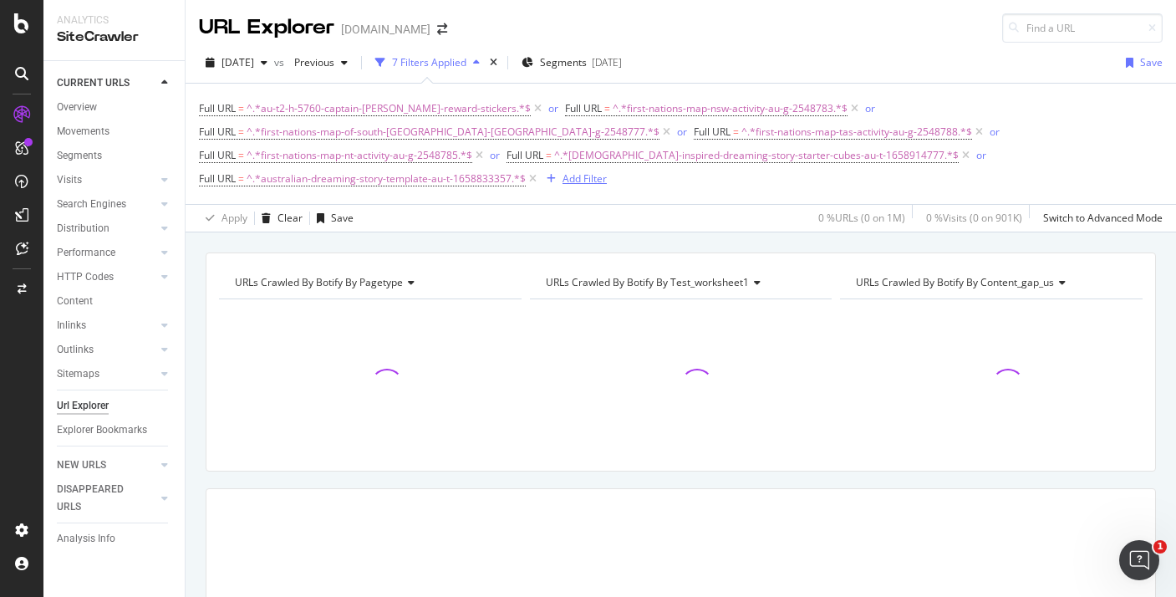
click at [607, 171] on div "Add Filter" at bounding box center [585, 178] width 44 height 14
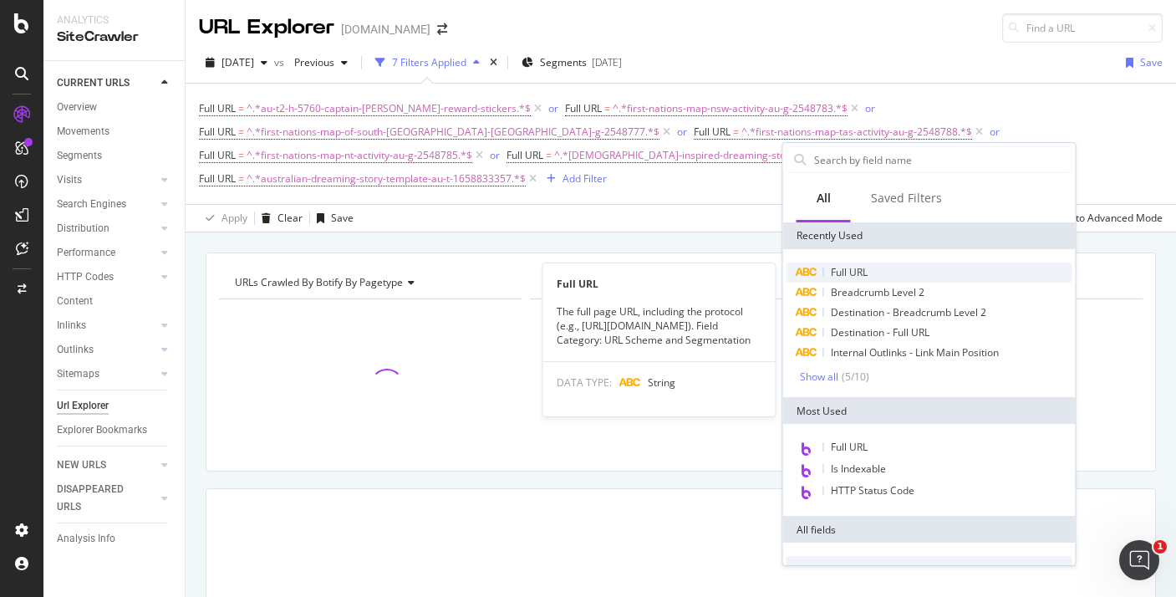
click at [863, 263] on div "Full URL" at bounding box center [930, 273] width 286 height 20
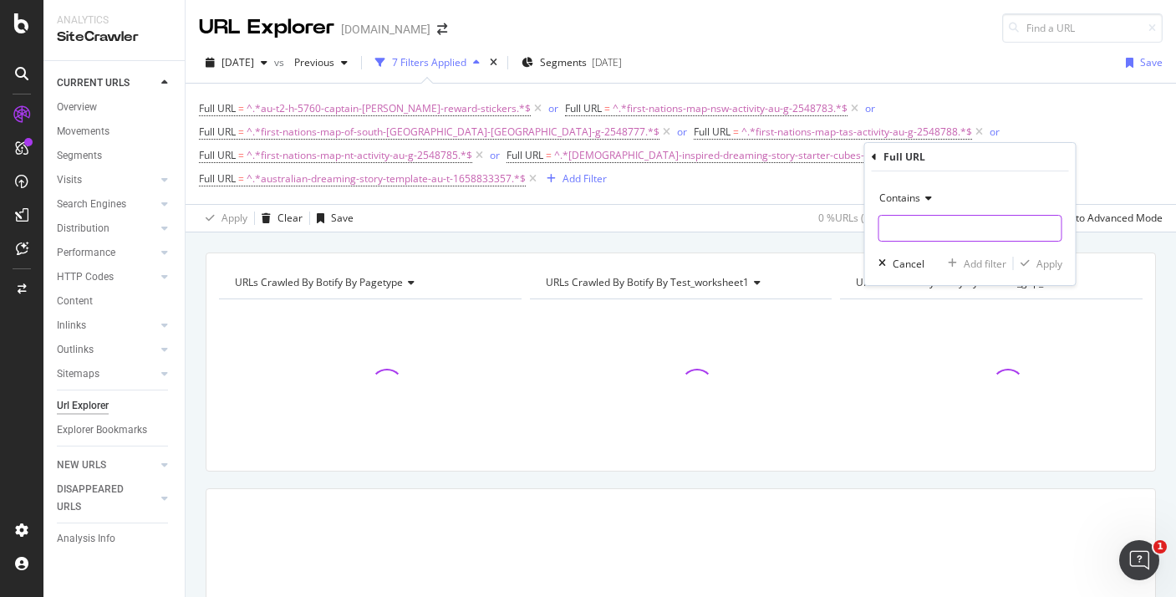
click at [910, 222] on input "text" at bounding box center [971, 228] width 182 height 27
paste input "australian-dreaming-story-conflict-poster-au-t-1658271313"
type input "australian-dreaming-story-conflict-poster-au-t-1658271313"
click at [1045, 267] on div "Apply" at bounding box center [1050, 264] width 26 height 14
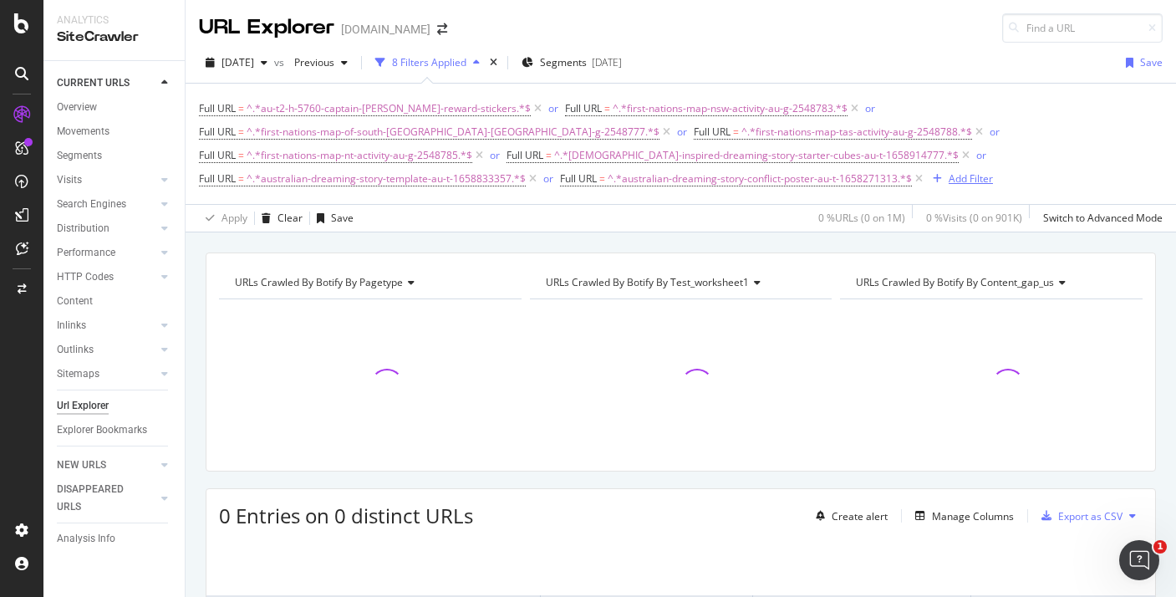
click at [949, 183] on div "Add Filter" at bounding box center [971, 178] width 44 height 14
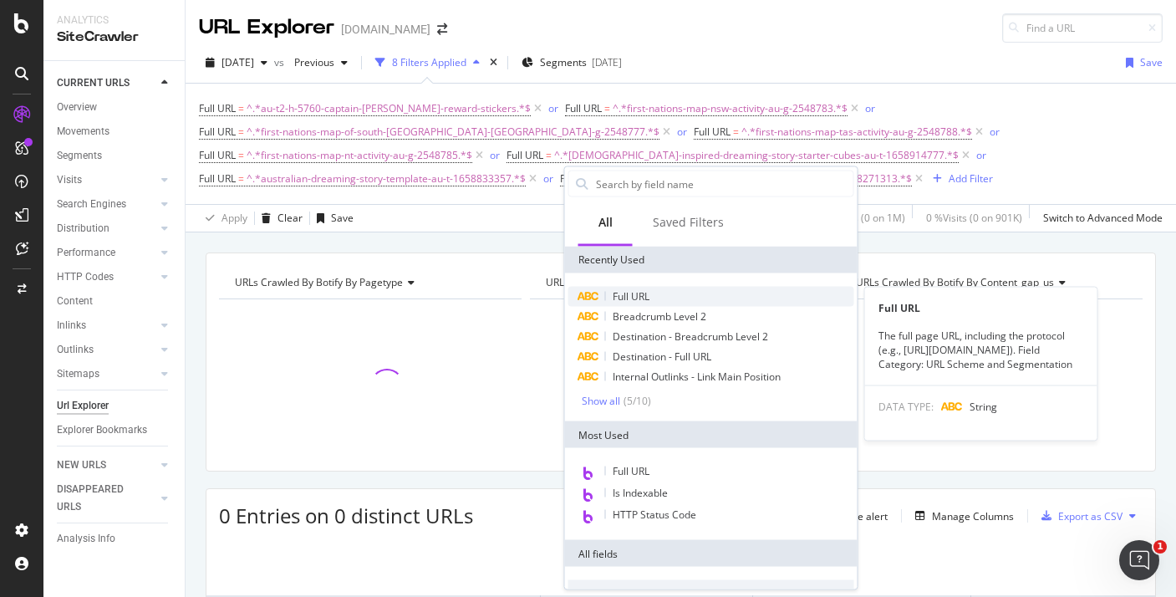
click at [614, 288] on div "Full URL" at bounding box center [712, 297] width 286 height 20
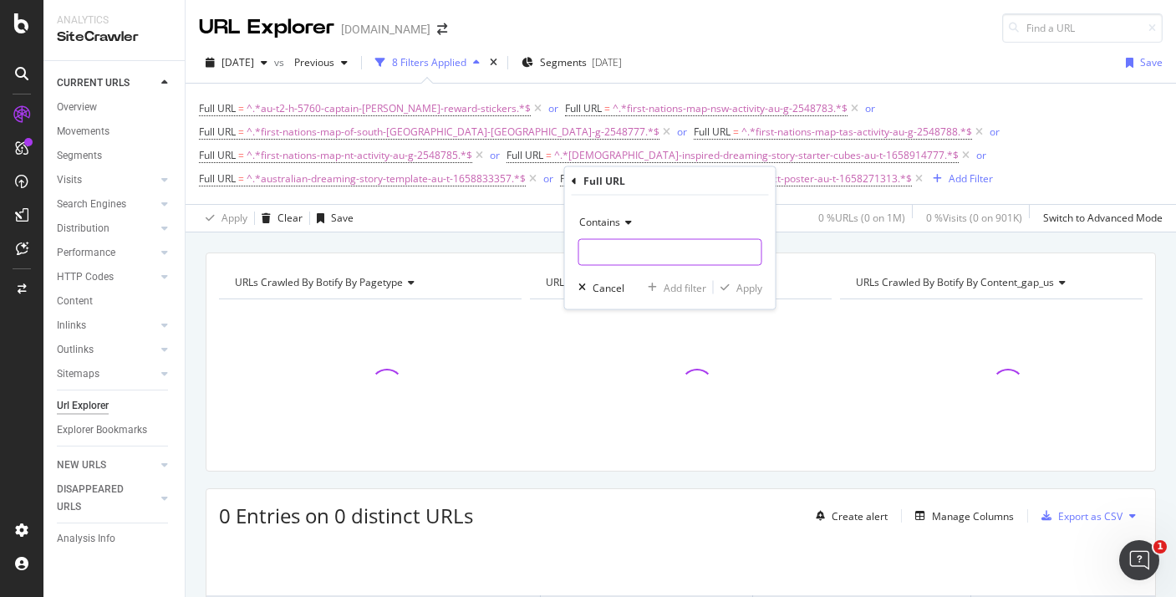
click at [636, 243] on input "text" at bounding box center [670, 252] width 182 height 27
paste input "australian-dreaming-story-resolution-poster-au-t-1658749438"
type input "australian-dreaming-story-resolution-poster-au-t-1658749438"
click at [737, 280] on div "Apply" at bounding box center [750, 287] width 26 height 14
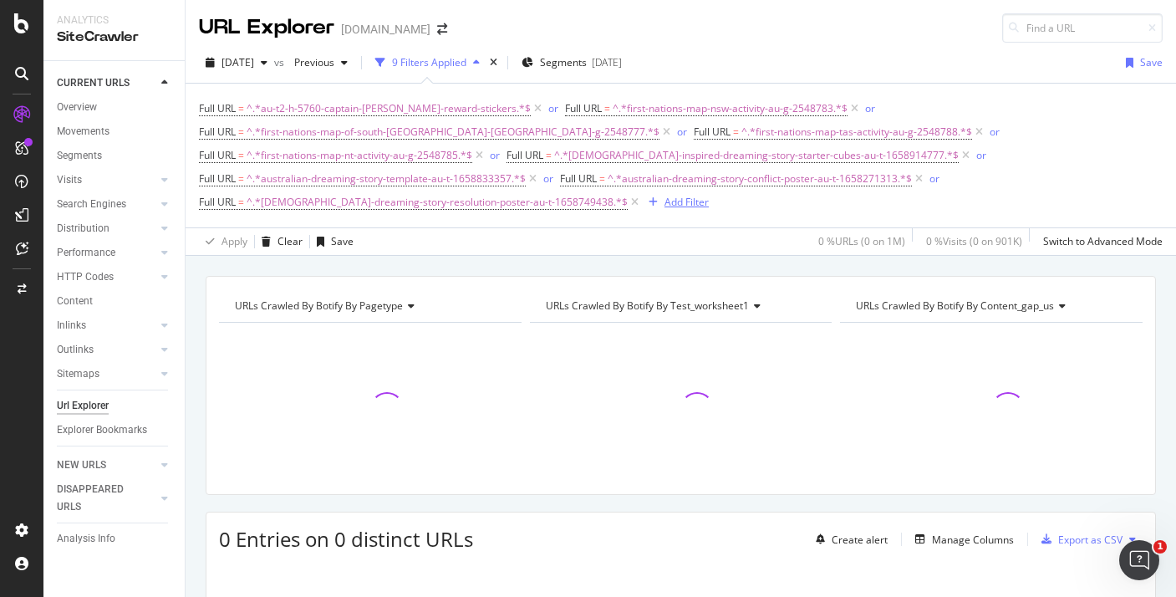
click at [709, 195] on div "Add Filter" at bounding box center [687, 202] width 44 height 14
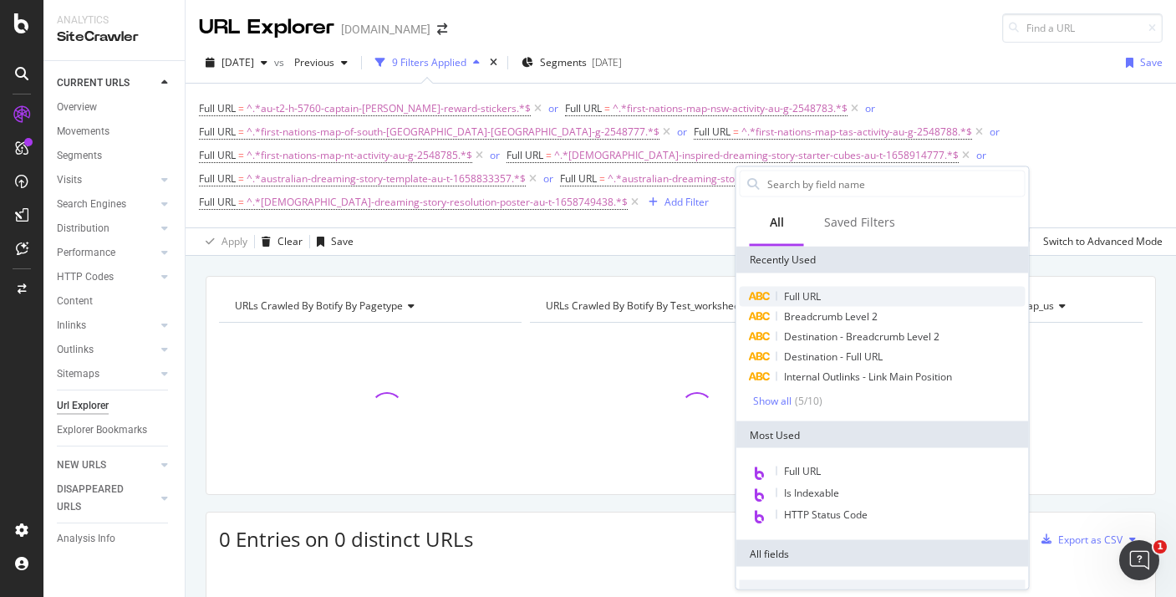
click at [840, 295] on div "Full URL" at bounding box center [883, 297] width 286 height 20
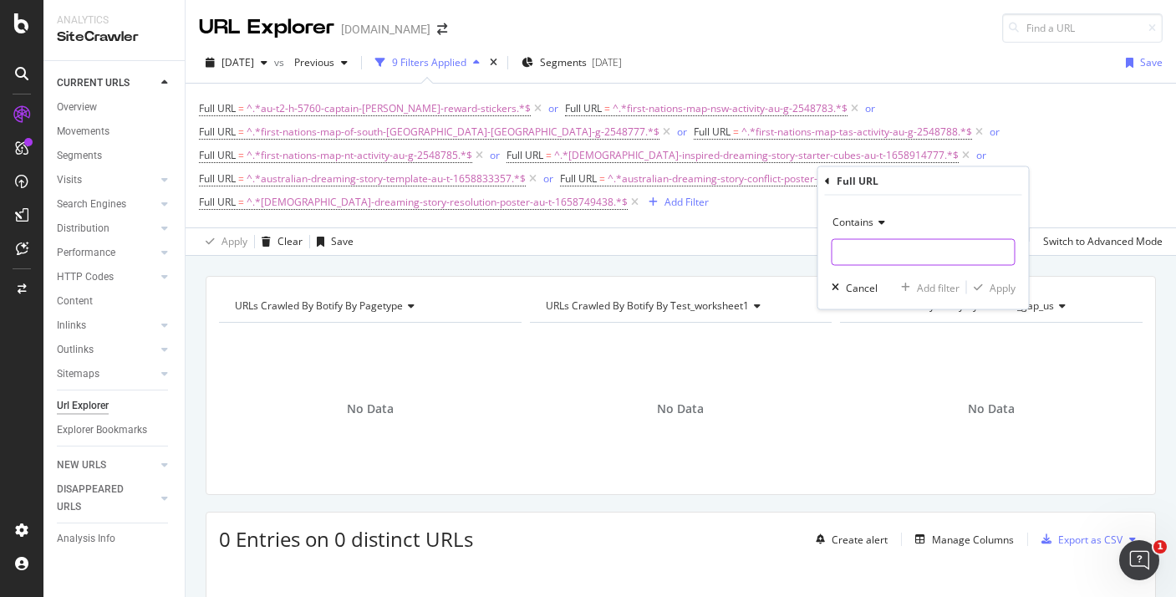
click at [875, 247] on input "text" at bounding box center [924, 252] width 182 height 27
paste input "australian-dreaming-story-settings-poster-au-t-1657680749"
type input "australian-dreaming-story-settings-poster-au-t-1657680749"
click at [1006, 290] on div "Apply" at bounding box center [1003, 287] width 26 height 14
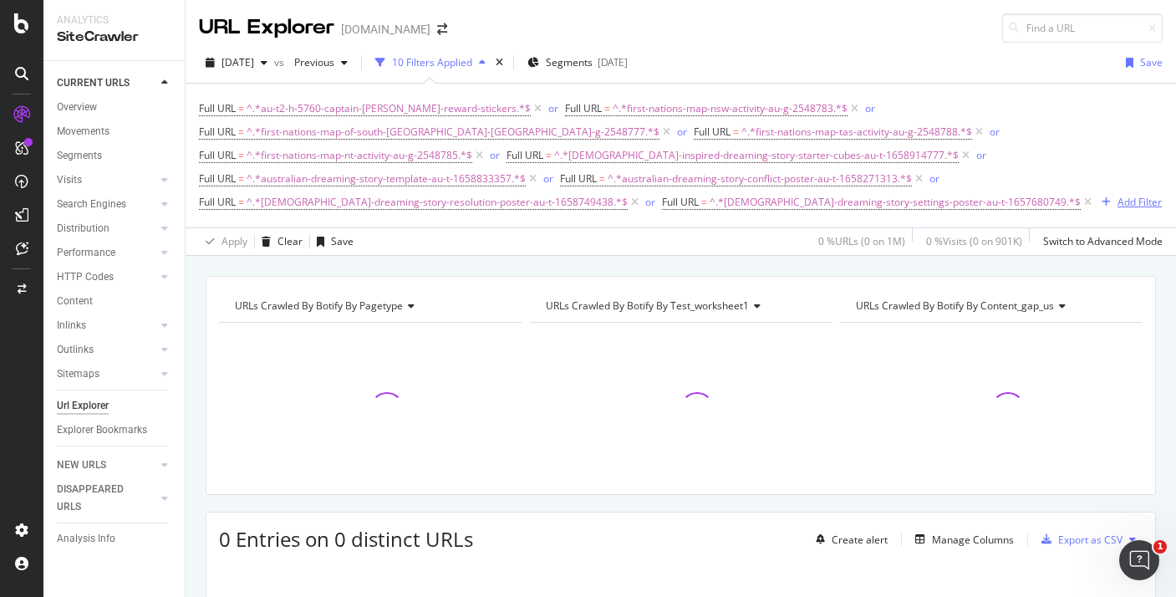
click at [1118, 203] on div "Add Filter" at bounding box center [1140, 202] width 44 height 14
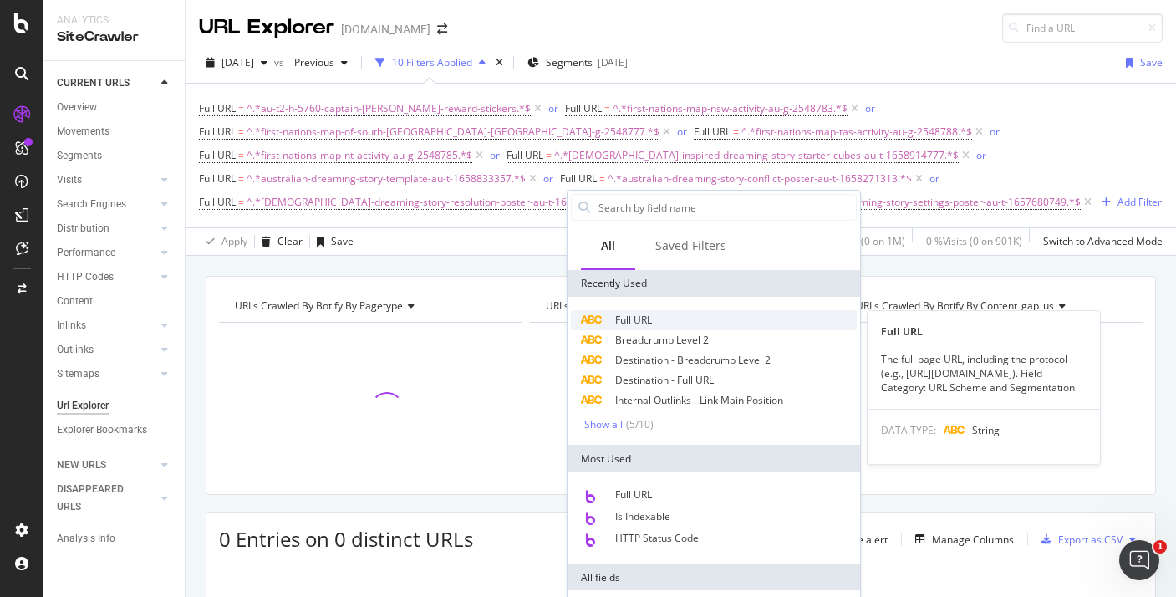
click at [607, 314] on div "Full URL" at bounding box center [714, 320] width 286 height 20
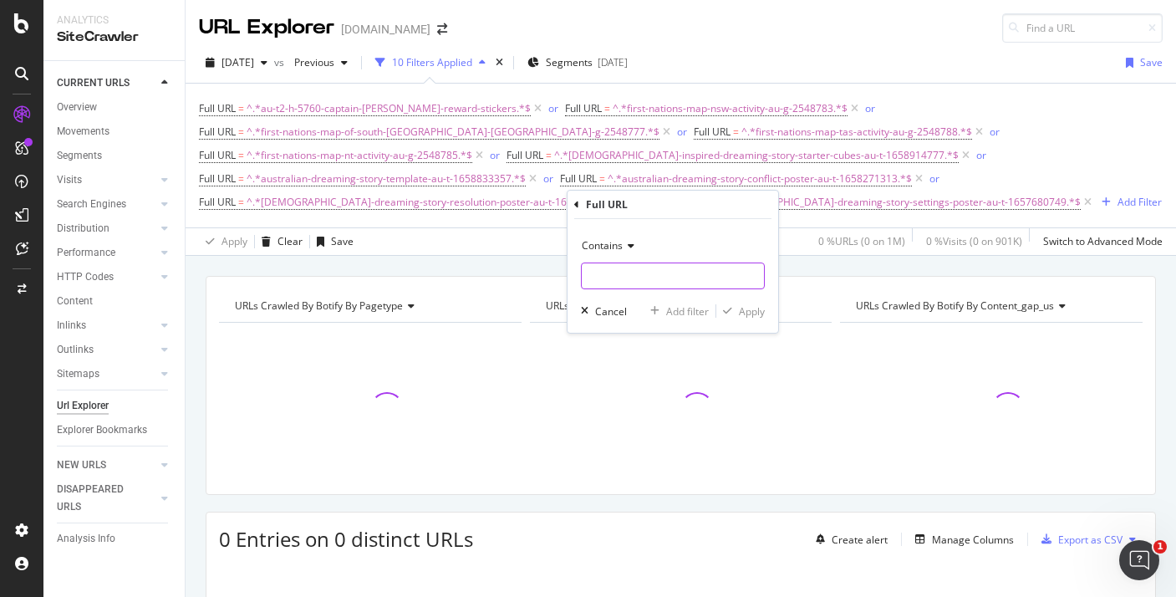
click at [618, 279] on input "text" at bounding box center [673, 276] width 182 height 27
paste input "australian-dreaming-story-character-adjectives-poster-au-t-1658140861"
type input "australian-dreaming-story-character-adjectives-poster-au-t-1658140861"
click at [739, 317] on div "Apply" at bounding box center [752, 311] width 26 height 14
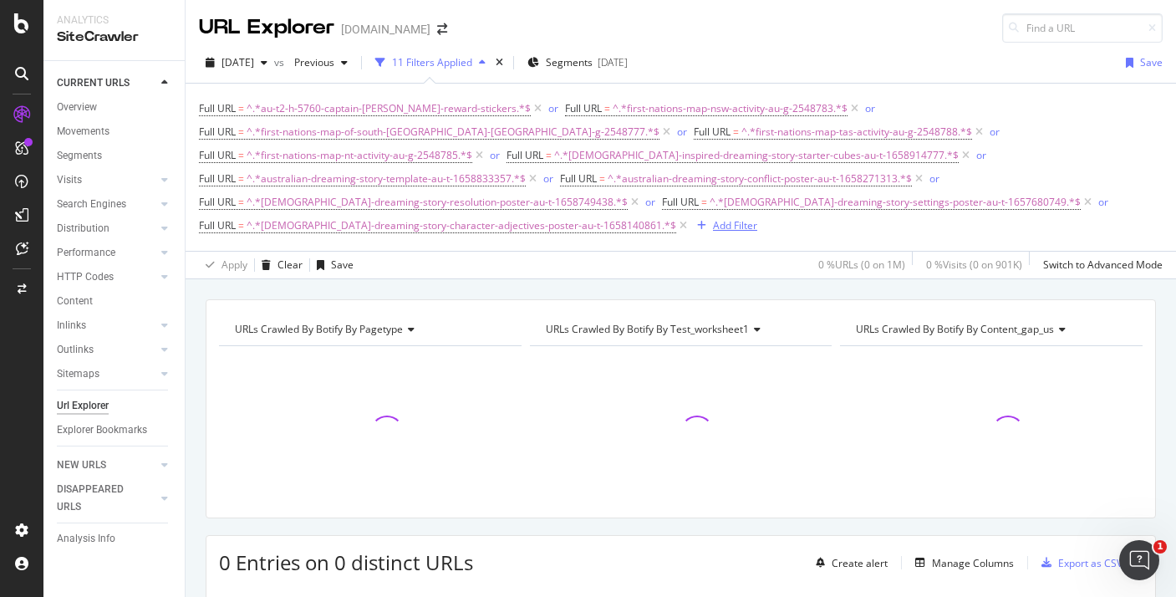
click at [758, 218] on div "Add Filter" at bounding box center [735, 225] width 44 height 14
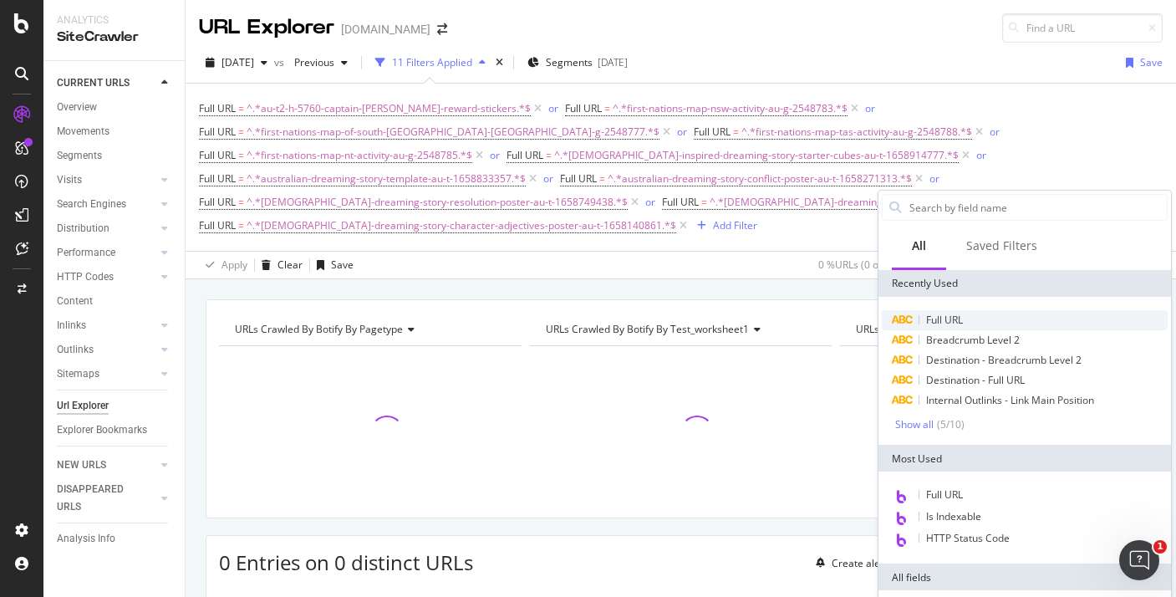
click at [932, 320] on span "Full URL" at bounding box center [944, 320] width 37 height 14
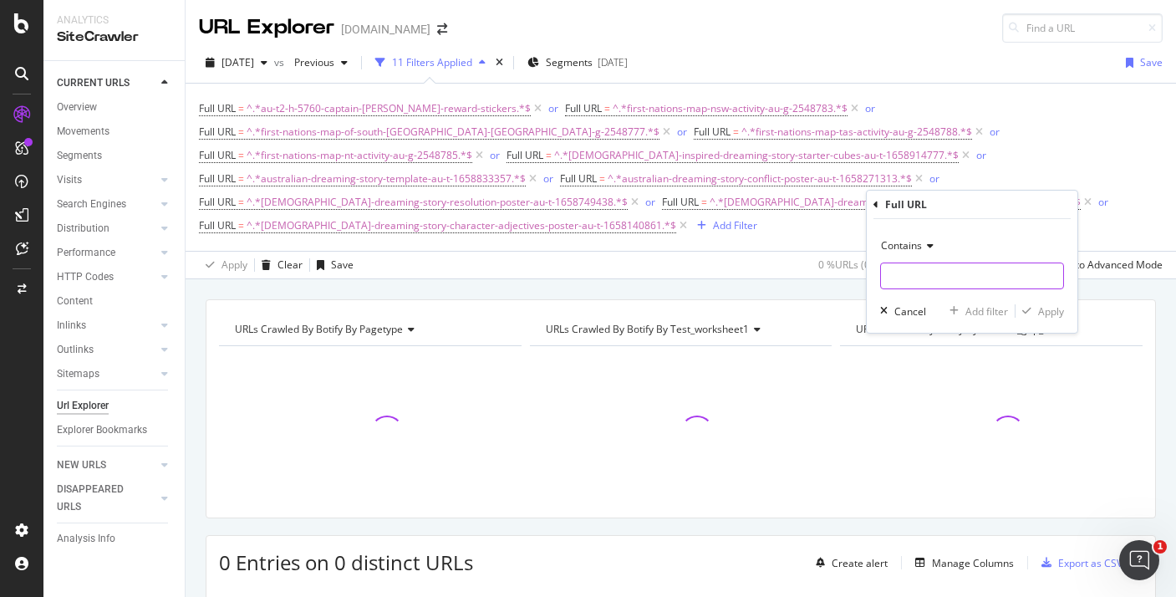
click at [914, 289] on div "Contains Cancel Add filter Apply" at bounding box center [972, 276] width 211 height 114
paste input "australian-aboriginal-inspired-dreaming-story-resource-pack-au-t-1661959172"
type input "australian-aboriginal-inspired-dreaming-story-resource-pack-au-t-1661959172"
click at [1063, 312] on div "Apply" at bounding box center [1051, 311] width 26 height 14
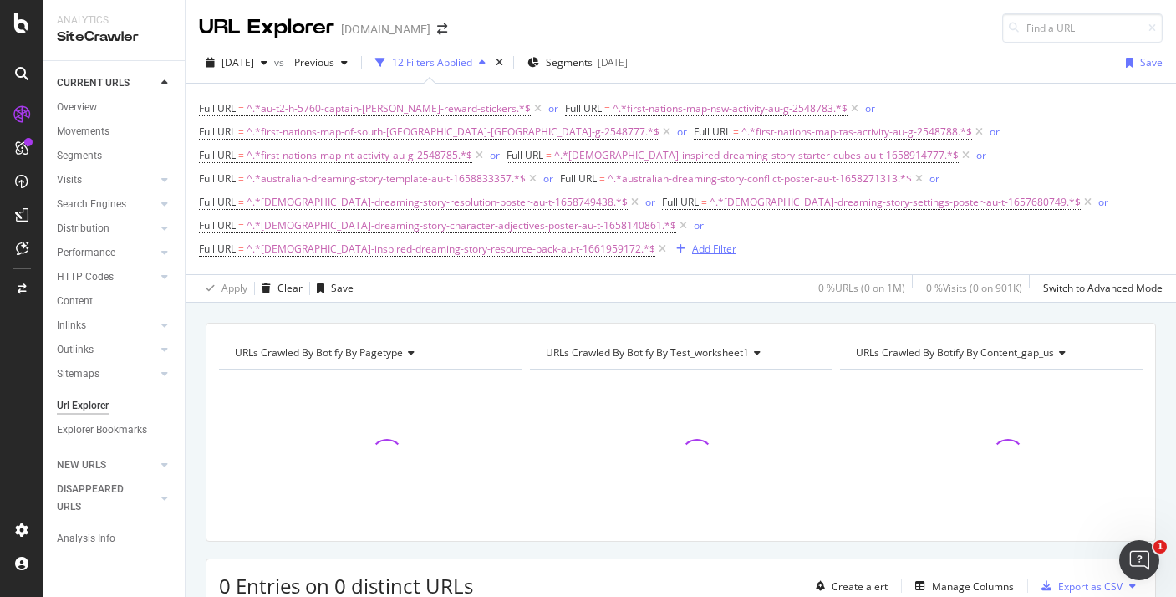
click at [713, 242] on div "Add Filter" at bounding box center [714, 249] width 44 height 14
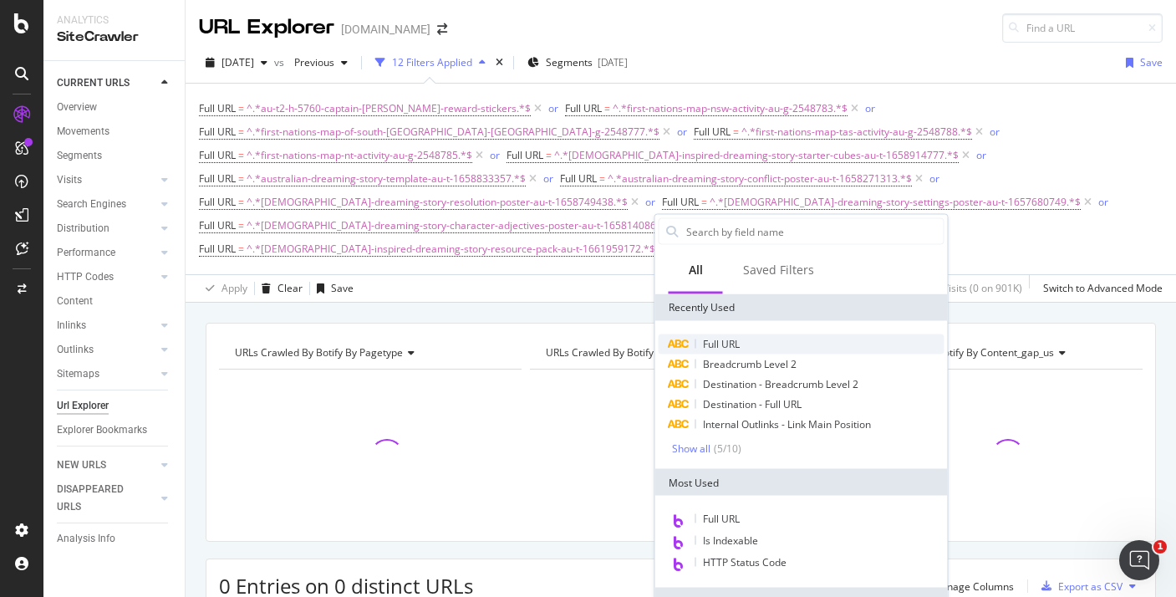
click at [720, 344] on span "Full URL" at bounding box center [721, 344] width 37 height 14
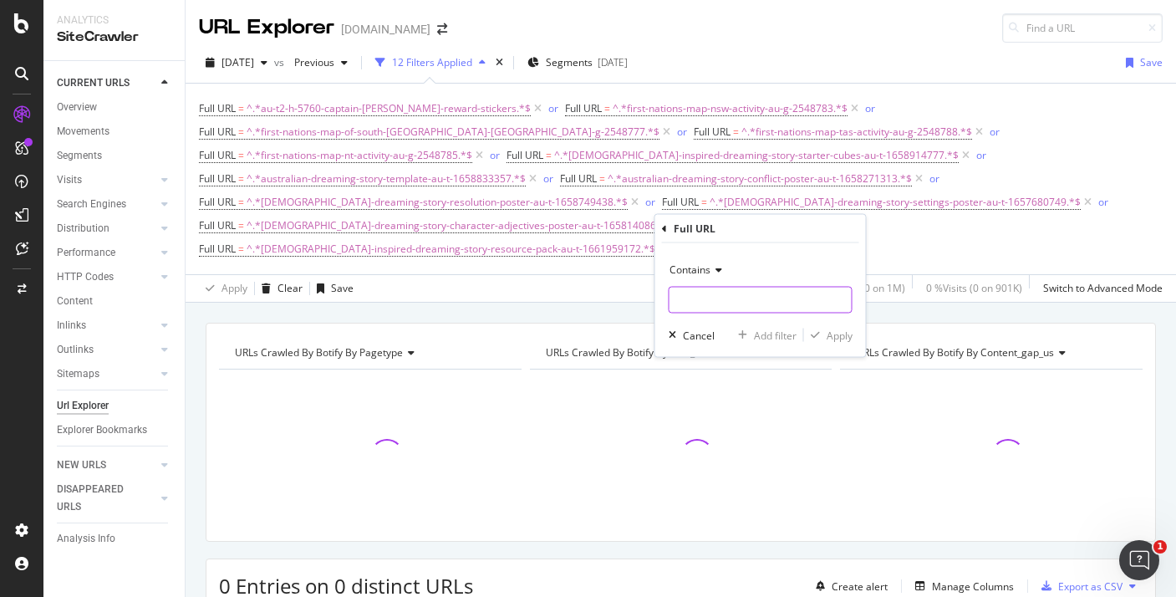
click at [710, 299] on input "text" at bounding box center [761, 300] width 182 height 27
paste input "au-t-3241-australia-aboriginal-page-borders"
type input "au-t-3241-australia-aboriginal-page-borders"
click at [837, 337] on div "Apply" at bounding box center [840, 335] width 26 height 14
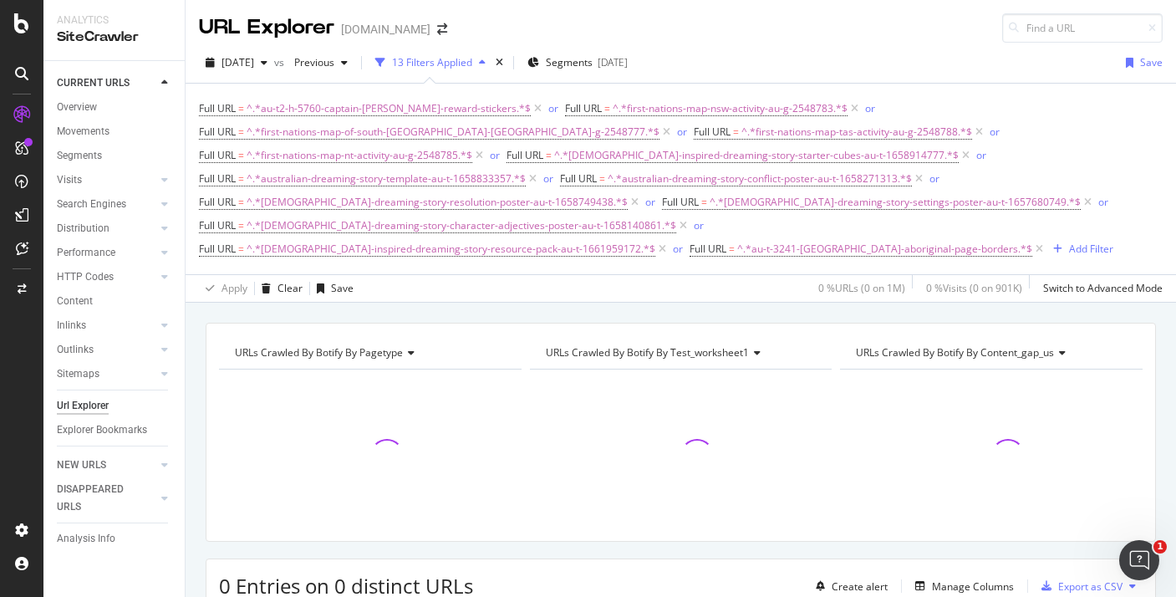
click at [1055, 228] on div "Full URL = ^.*au-t2-h-5760-captain-james-cook-reward-stickers.*$ or Full URL = …" at bounding box center [681, 179] width 964 height 164
click at [1069, 242] on div "Add Filter" at bounding box center [1091, 249] width 44 height 14
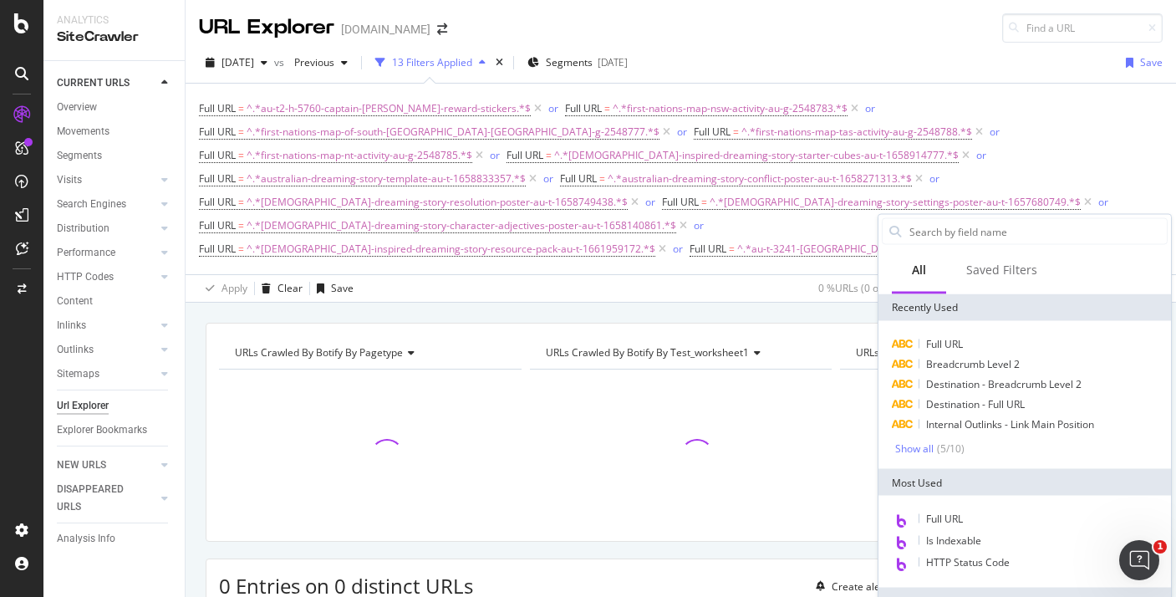
click at [954, 333] on div "Full URL Breadcrumb Level 2 Destination - Breadcrumb Level 2 Destination - Full…" at bounding box center [1025, 395] width 293 height 148
click at [961, 344] on span "Full URL" at bounding box center [944, 344] width 37 height 14
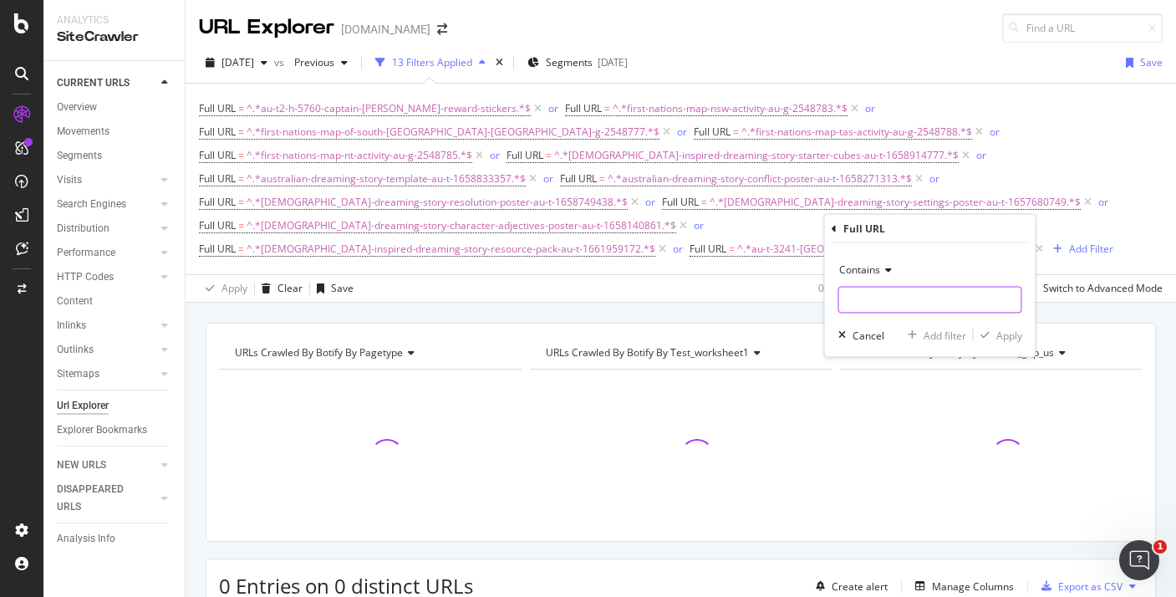
click at [901, 297] on input "text" at bounding box center [930, 300] width 182 height 27
paste input "kulin-seasons-poster-au-hu-87"
type input "kulin-seasons-poster-au-hu-87"
click at [1005, 324] on div "Contains kulin-seasons-poster-au-hu-87 Cancel Add filter Apply" at bounding box center [930, 300] width 211 height 114
click at [1018, 328] on div "Apply" at bounding box center [1010, 335] width 26 height 14
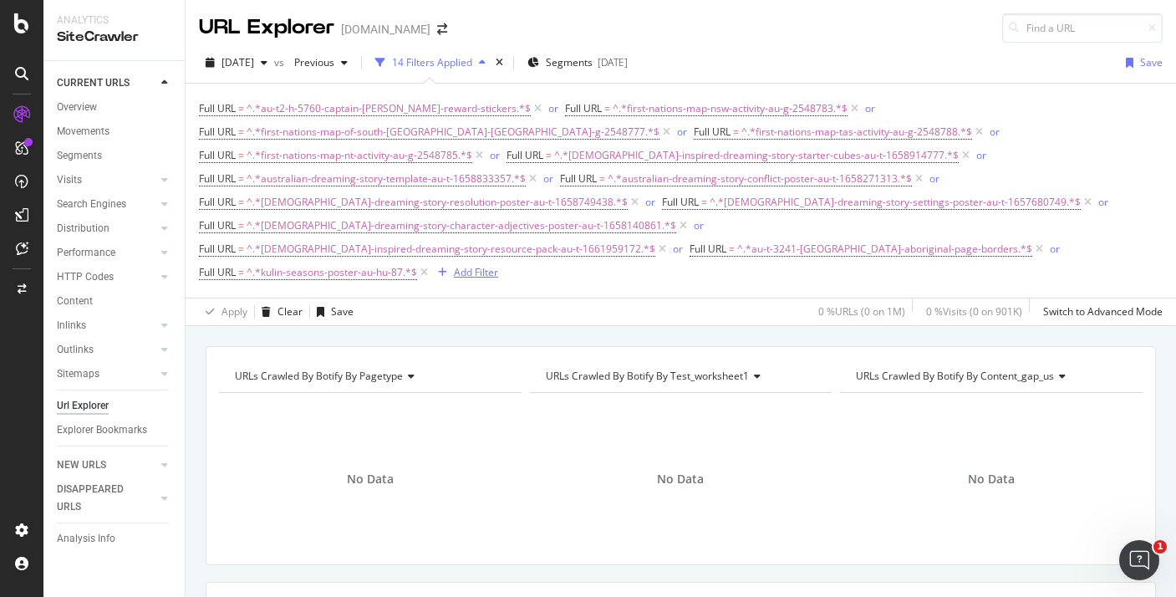
click at [476, 265] on div "Add Filter" at bounding box center [476, 272] width 44 height 14
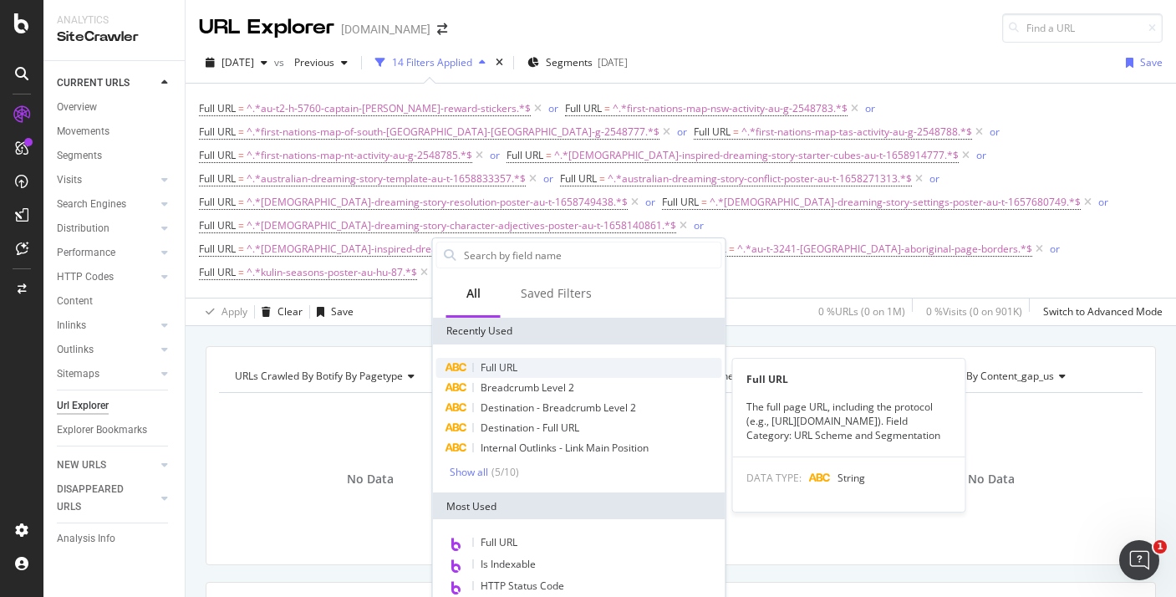
click at [522, 370] on div "Full URL" at bounding box center [579, 368] width 286 height 20
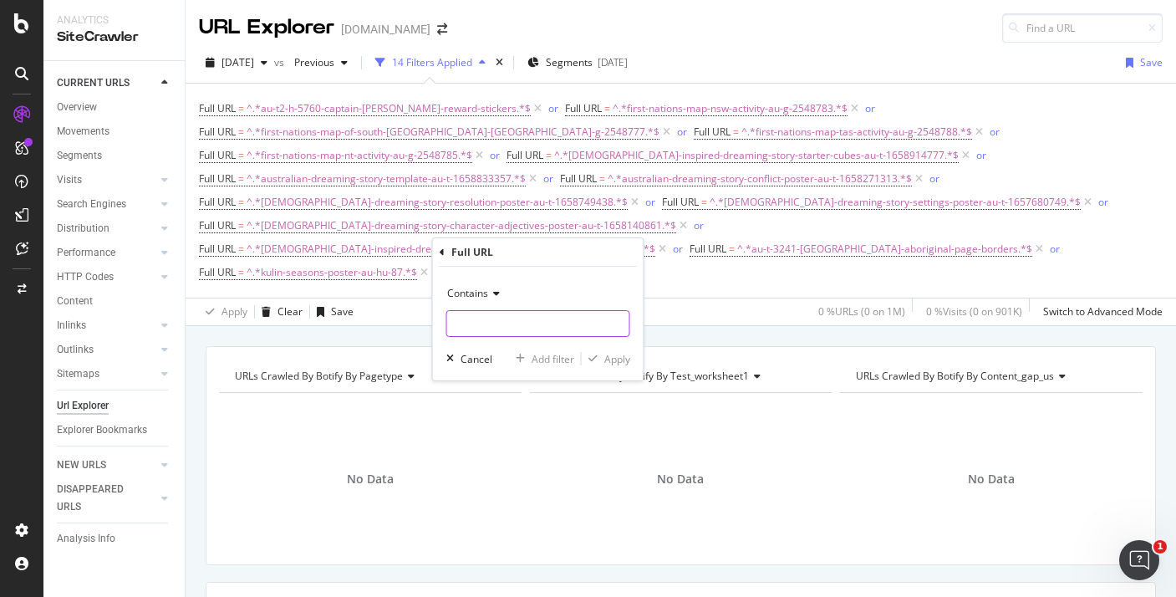
click at [542, 324] on input "text" at bounding box center [538, 323] width 182 height 27
paste input "aboriginal-kaurna-seasons-display-poster-au-t2-s-2548704"
type input "aboriginal-kaurna-seasons-display-poster-au-t2-s-2548704"
click at [600, 355] on div "button" at bounding box center [593, 359] width 23 height 10
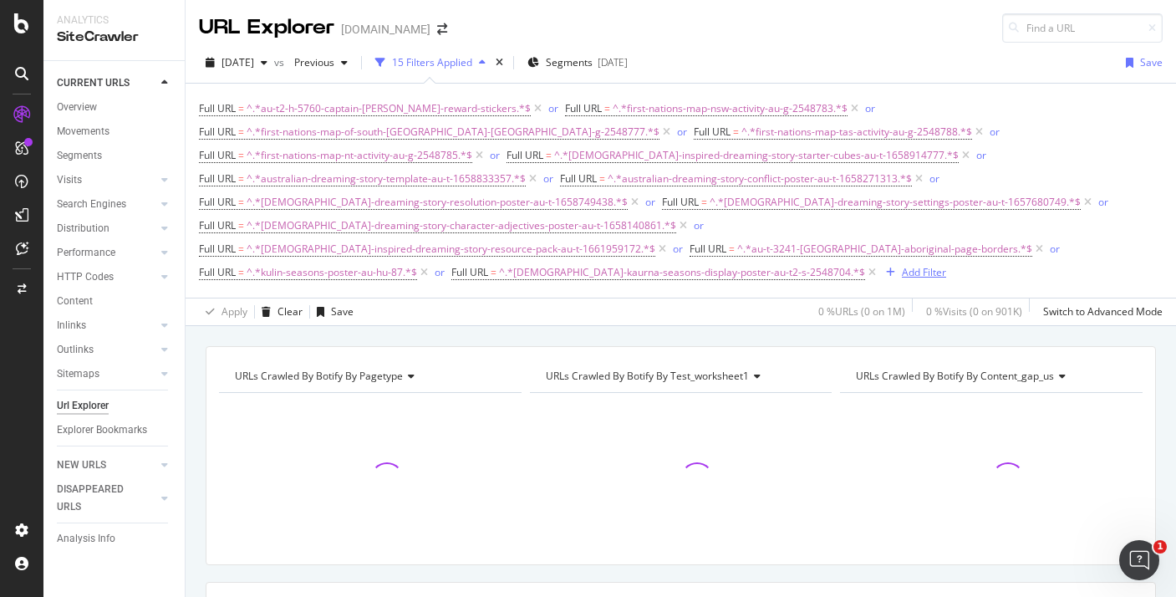
click at [880, 263] on div "Add Filter" at bounding box center [913, 272] width 67 height 18
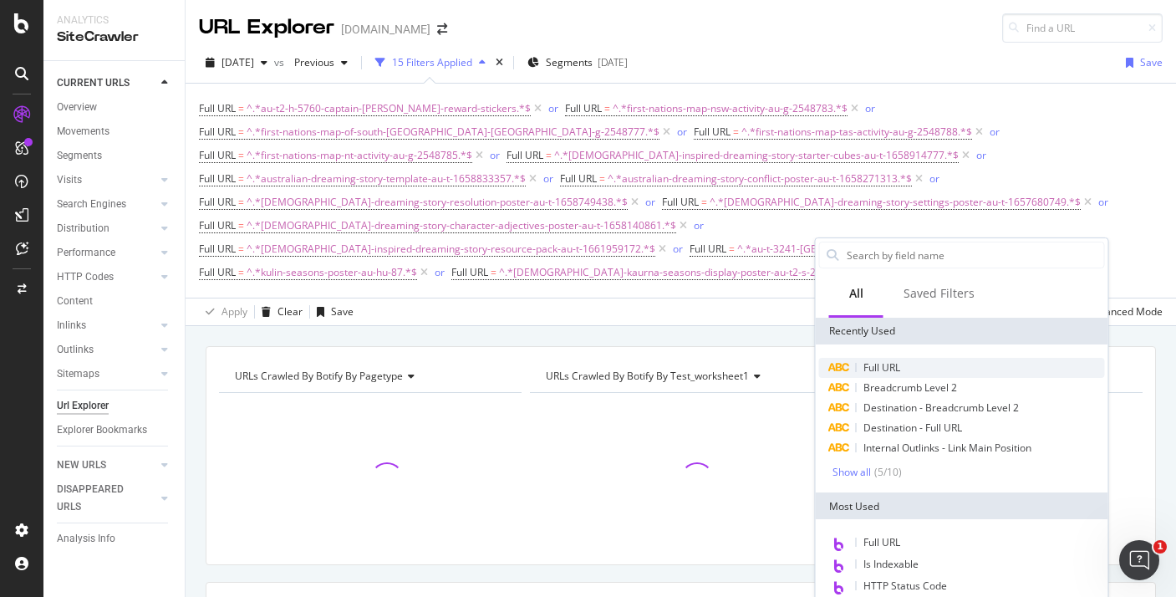
click at [860, 363] on div "Full URL" at bounding box center [962, 368] width 286 height 20
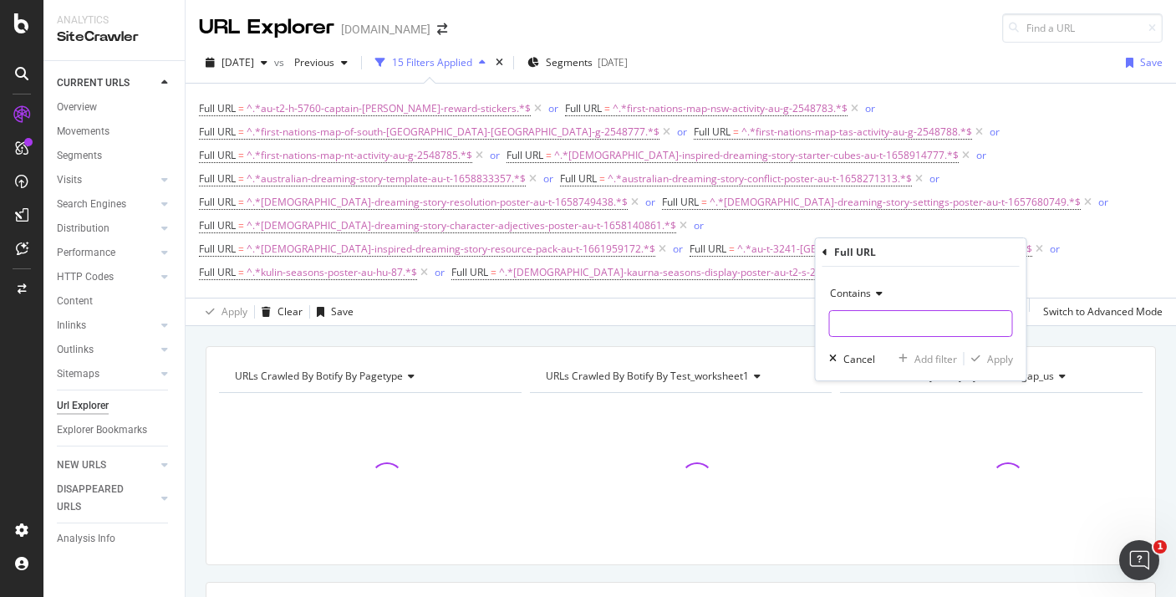
click at [839, 329] on input "text" at bounding box center [921, 323] width 182 height 27
paste input "tasmanian-tiger-in-the-sky-powerpoint-au-sc-2374"
type input "tasmanian-tiger-in-the-sky-powerpoint-au-sc-2374"
click at [987, 360] on div "Apply" at bounding box center [1000, 359] width 26 height 14
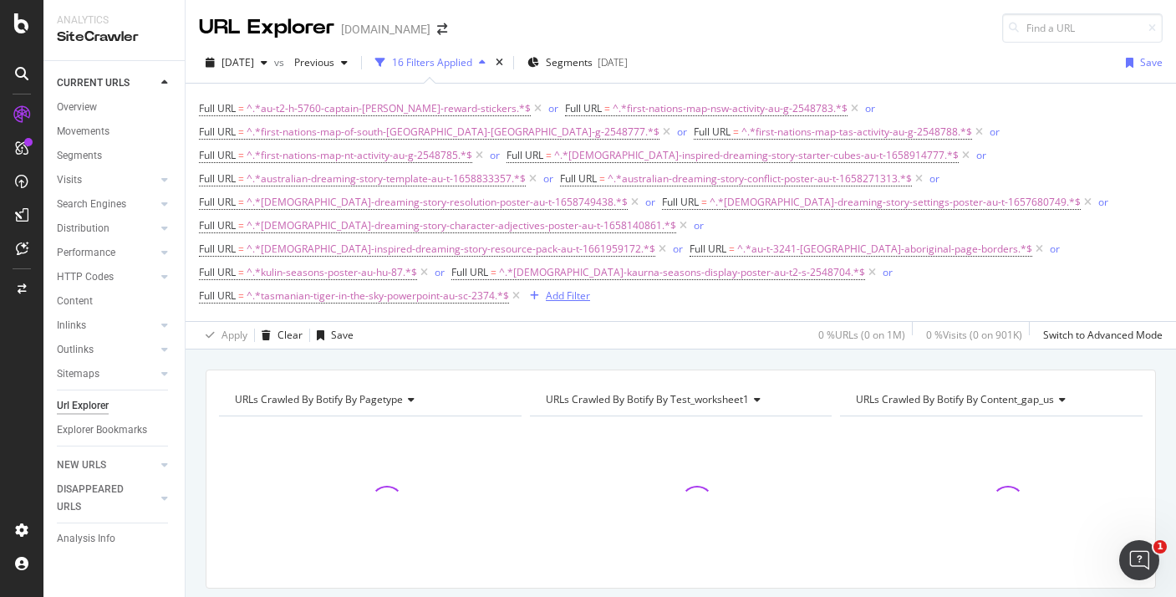
click at [523, 286] on button "Add Filter" at bounding box center [556, 296] width 67 height 20
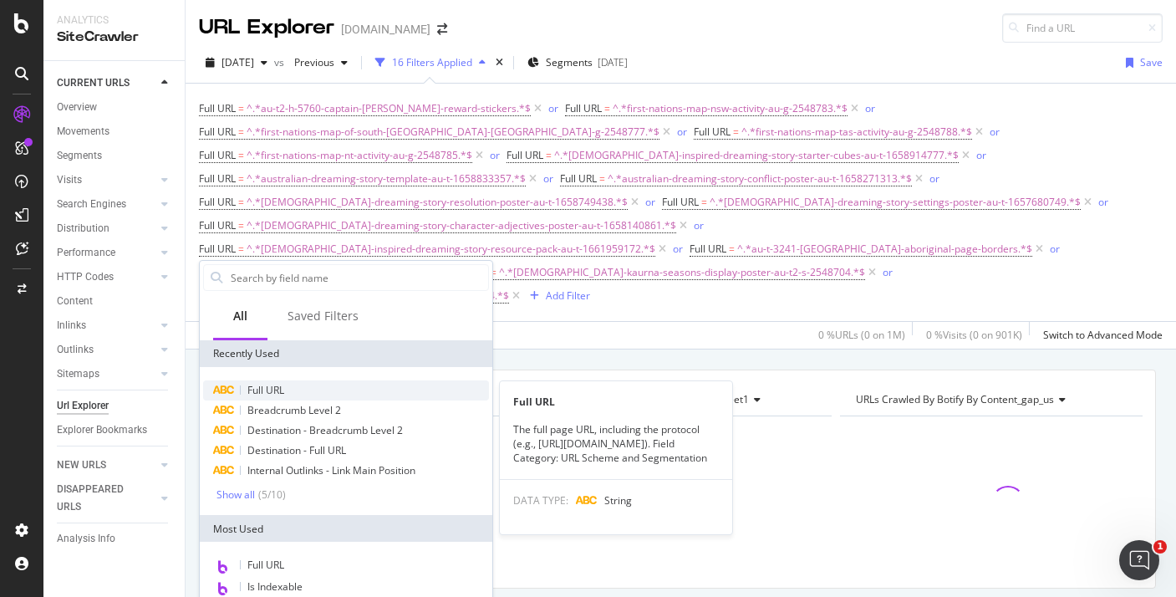
click at [314, 395] on div "Full URL" at bounding box center [346, 390] width 286 height 20
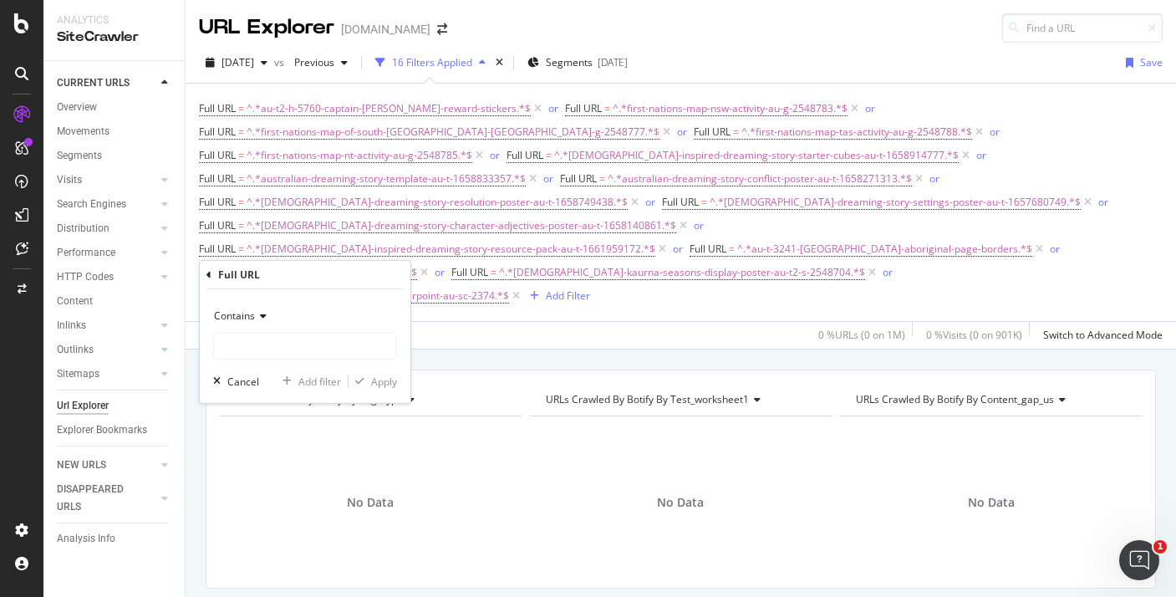
click at [309, 363] on div "Contains Cancel Add filter Apply" at bounding box center [305, 346] width 211 height 114
click at [307, 350] on input "text" at bounding box center [305, 346] width 182 height 27
paste input "first-nations-map-wa-activity-au-g-2548786"
type input "first-nations-map-wa-activity-au-g-2548786"
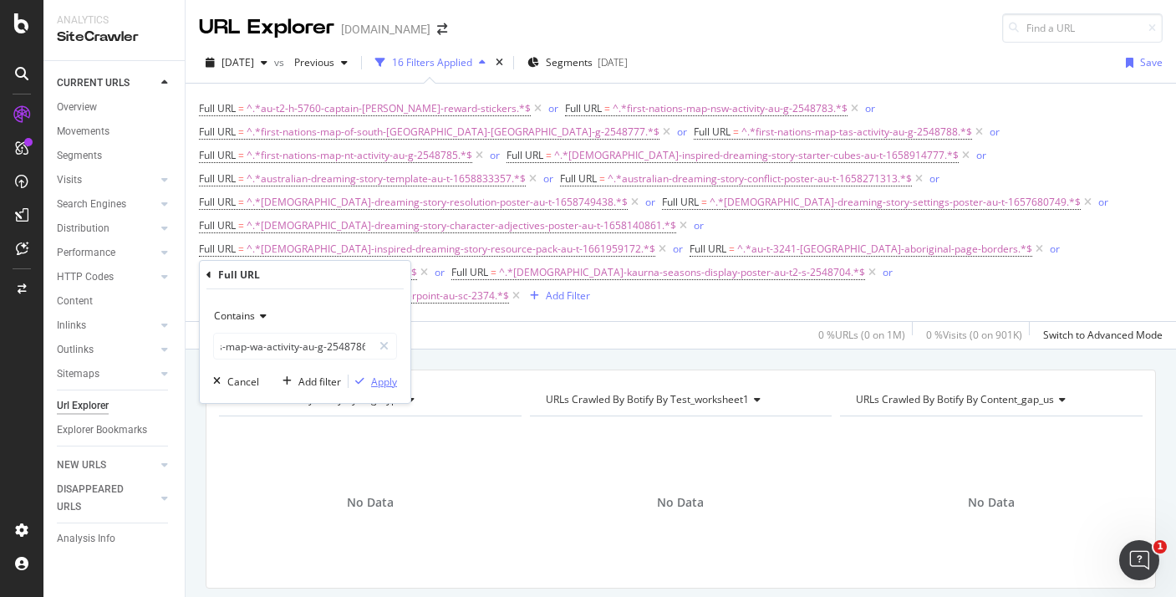
click at [385, 379] on div "Apply" at bounding box center [384, 382] width 26 height 14
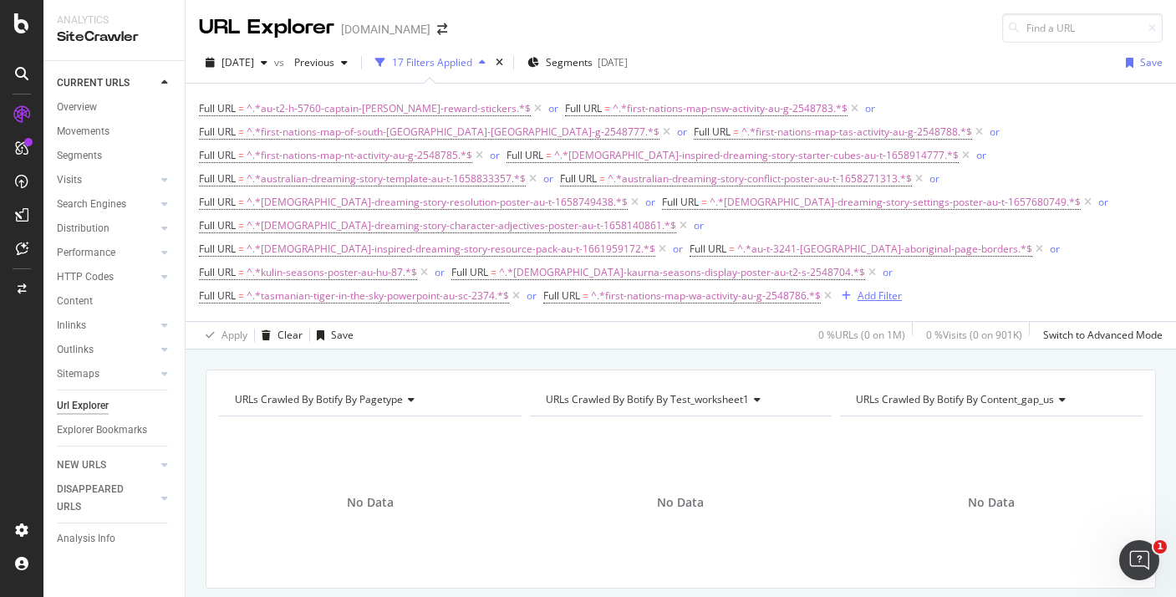
click at [861, 288] on div "Add Filter" at bounding box center [880, 295] width 44 height 14
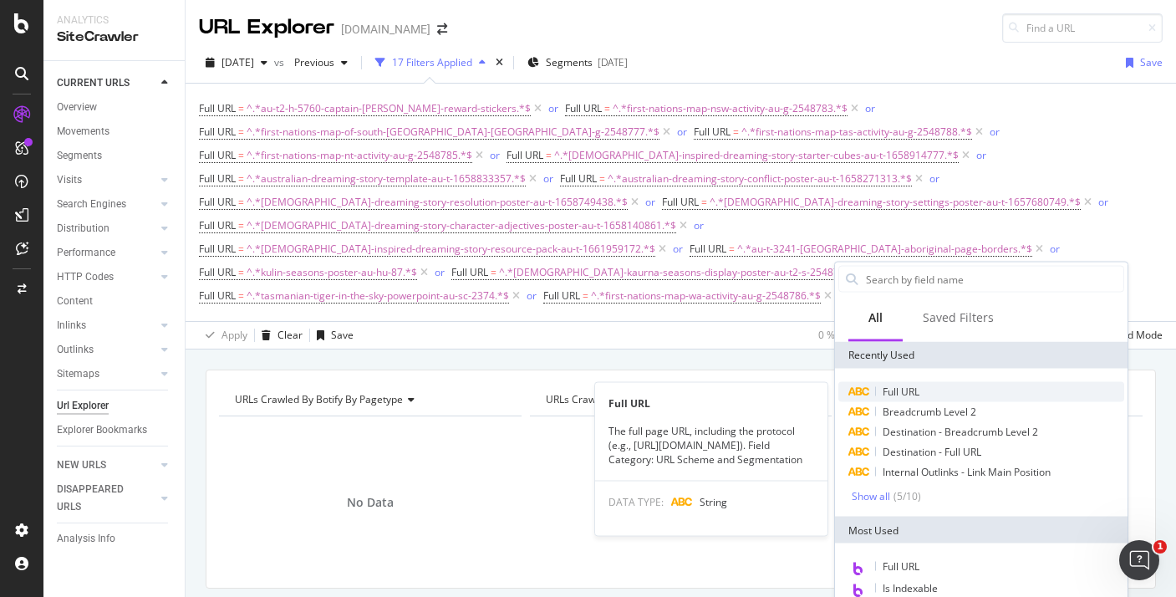
click at [890, 383] on div "Full URL" at bounding box center [982, 392] width 286 height 20
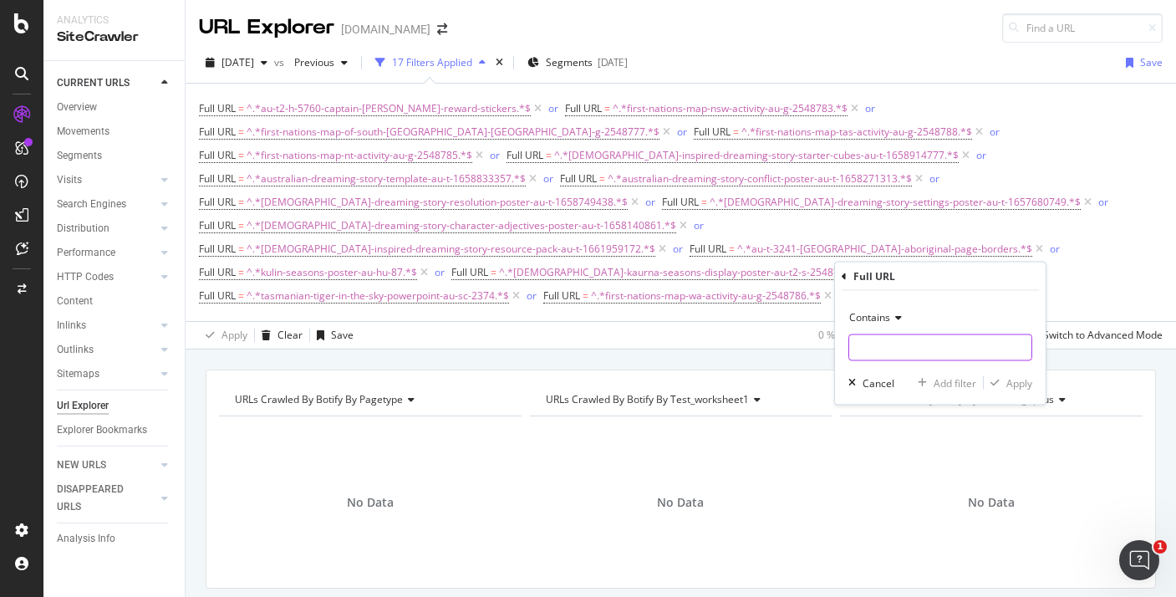
click at [890, 345] on input "text" at bounding box center [941, 347] width 182 height 27
paste input "first-nations-map-vic-activity-au-g-2548784"
type input "first-nations-map-vic-activity-au-g-2548784"
click at [998, 375] on div "Apply" at bounding box center [1008, 382] width 48 height 15
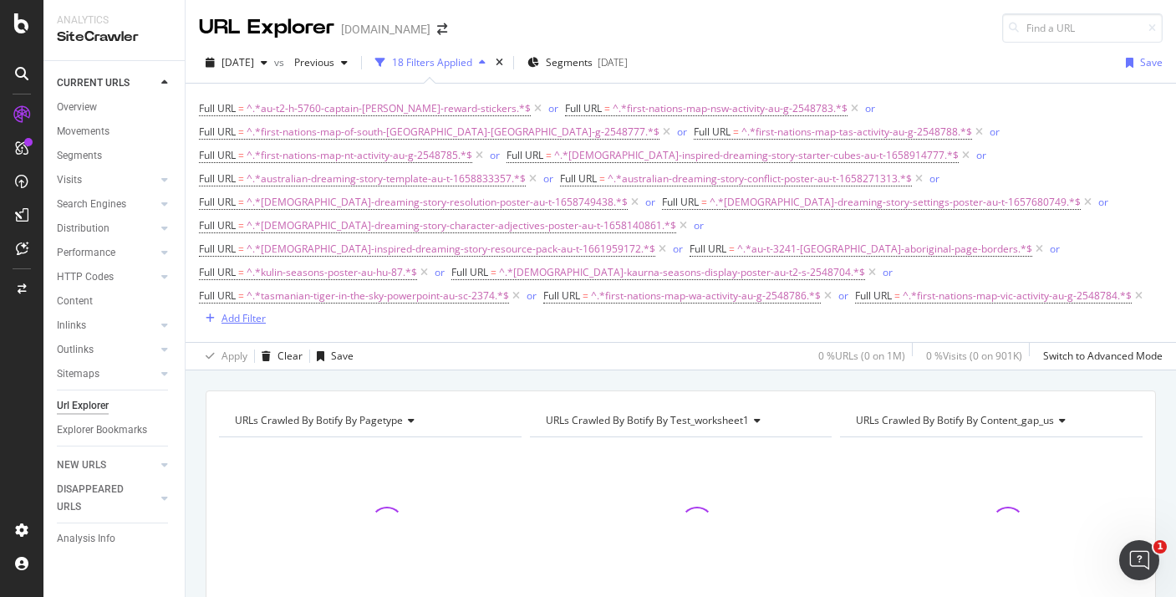
click at [240, 311] on div "Add Filter" at bounding box center [244, 318] width 44 height 14
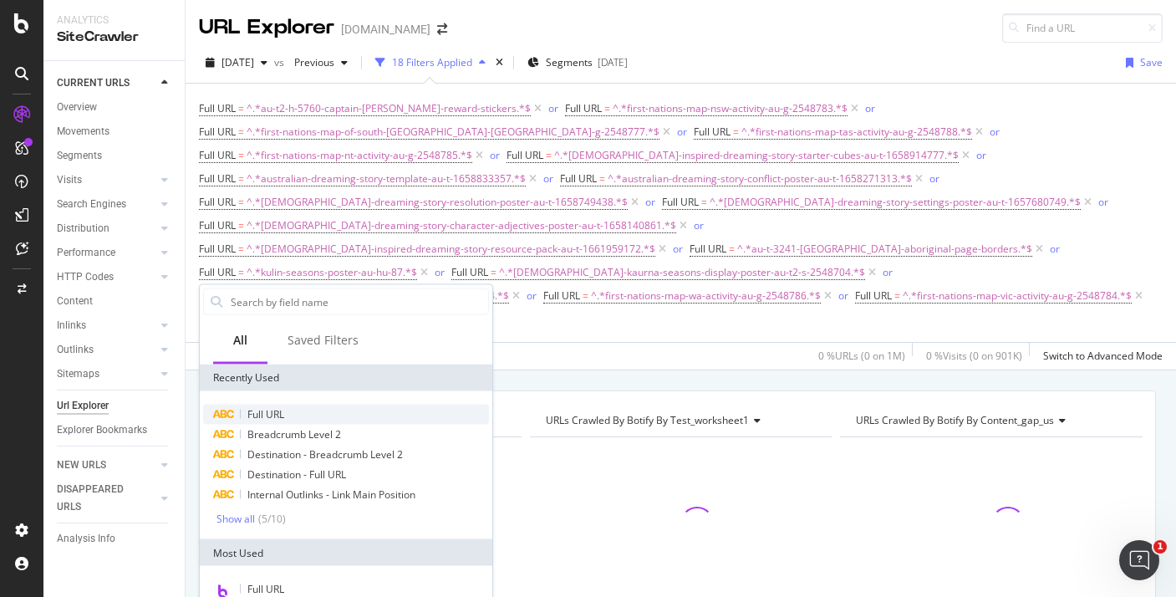
click at [275, 417] on span "Full URL" at bounding box center [265, 414] width 37 height 14
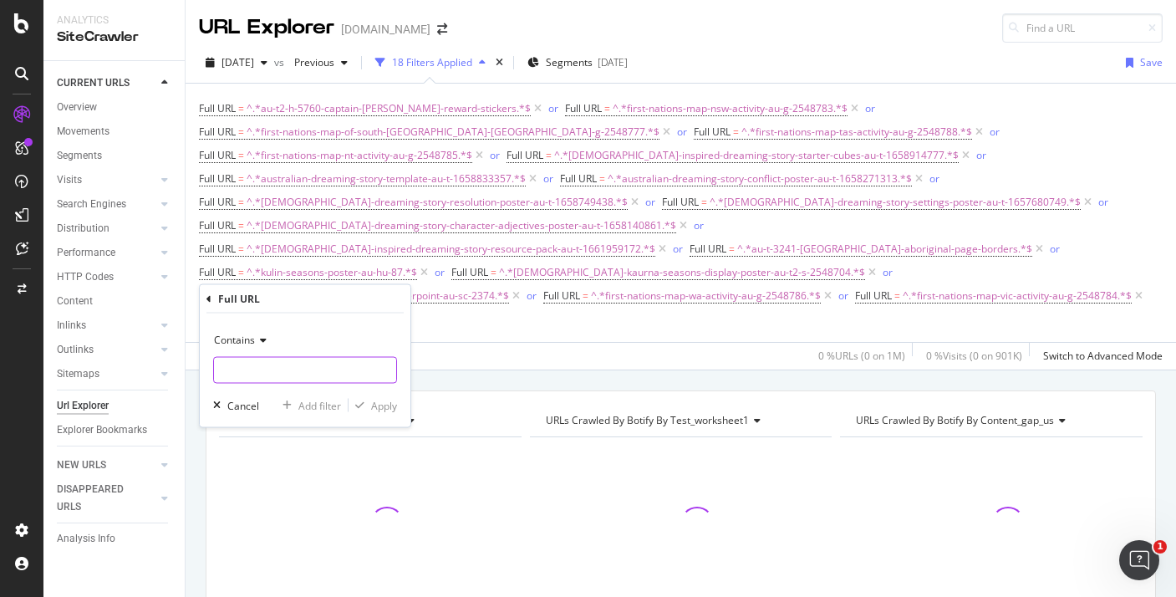
click at [316, 364] on input "text" at bounding box center [305, 370] width 182 height 27
paste input "indigenous-literacy-day-topic-planner-au-t-1659438945"
type input "indigenous-literacy-day-topic-planner-au-t-1659438945"
click at [403, 407] on div "Contains indigenous-literacy-day-topic-planner-au-t-1659438945 Cancel Add filte…" at bounding box center [305, 371] width 211 height 114
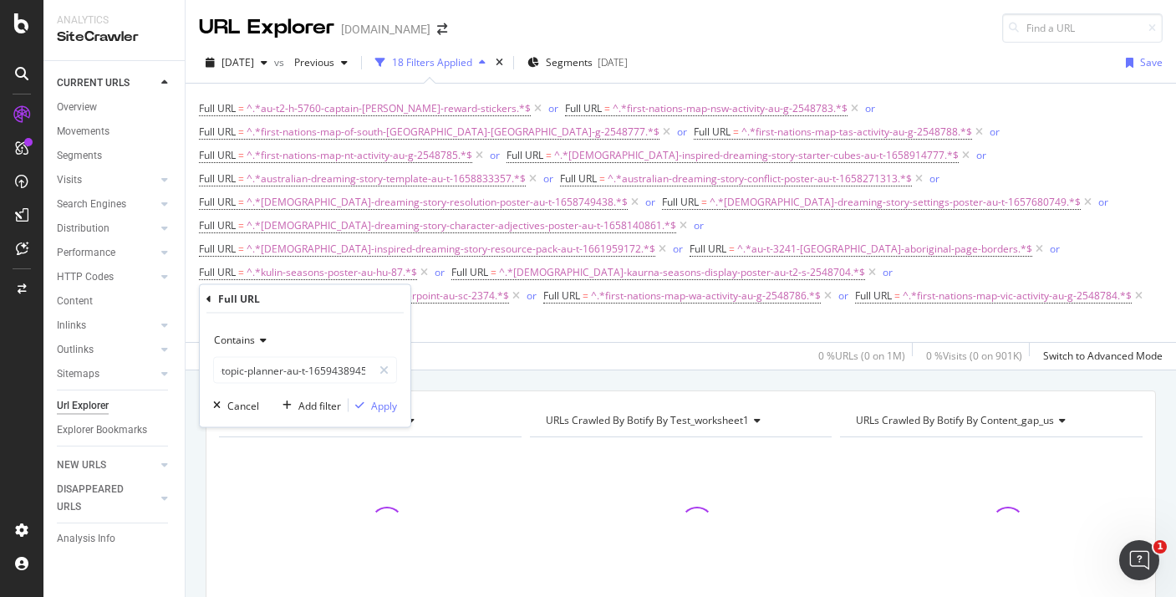
scroll to position [0, 0]
click at [392, 406] on div "Apply" at bounding box center [384, 405] width 26 height 14
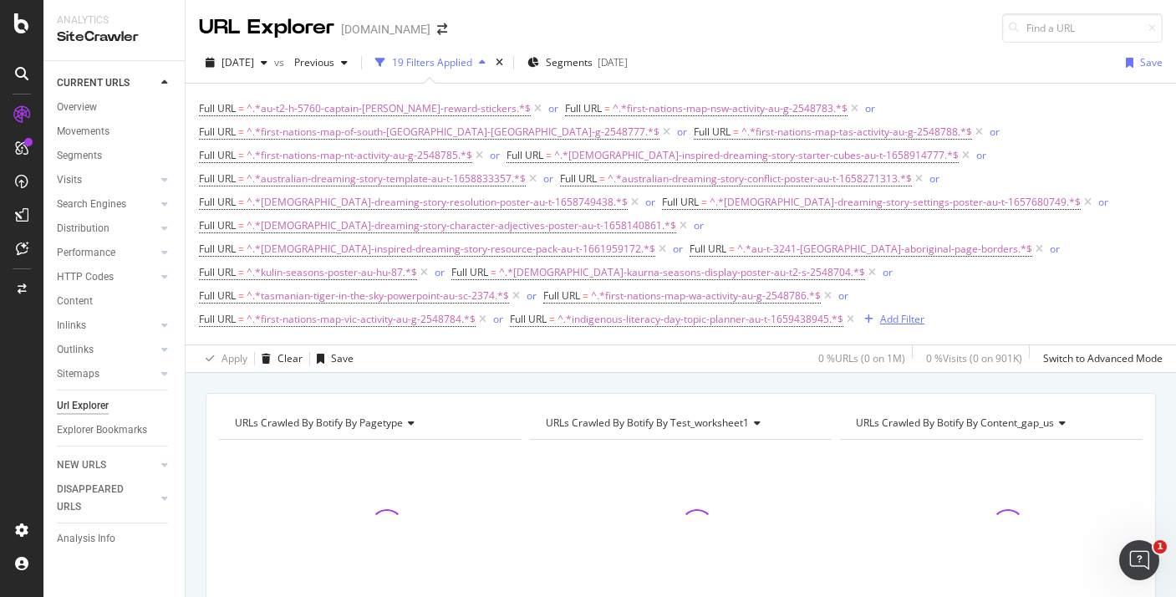
click at [896, 310] on div "Add Filter" at bounding box center [891, 319] width 67 height 18
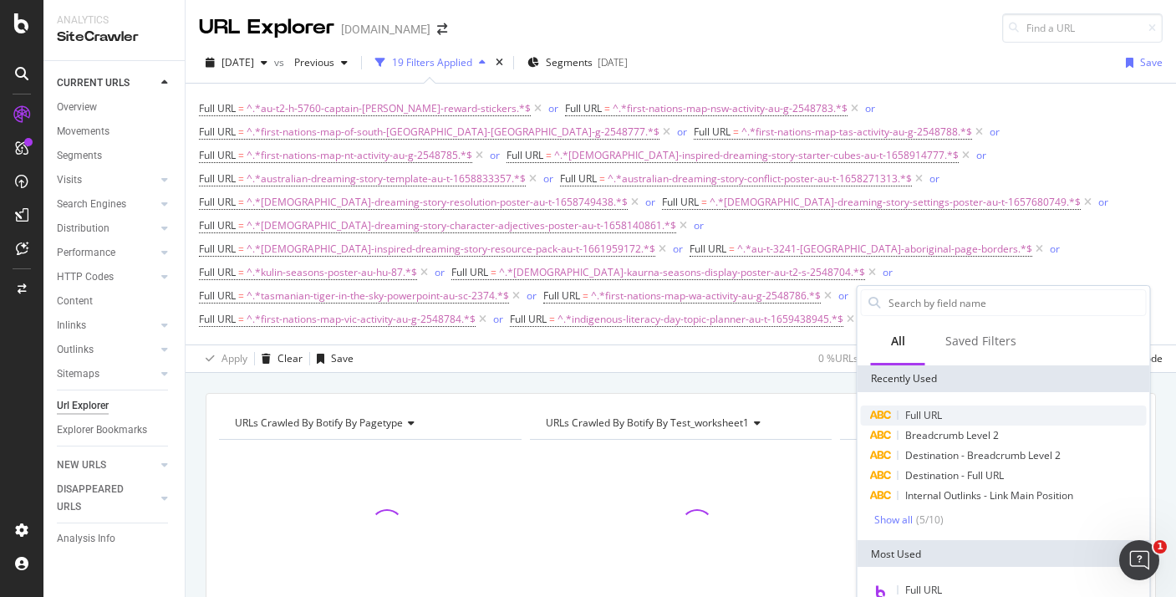
click at [904, 415] on div "Full URL" at bounding box center [1004, 416] width 286 height 20
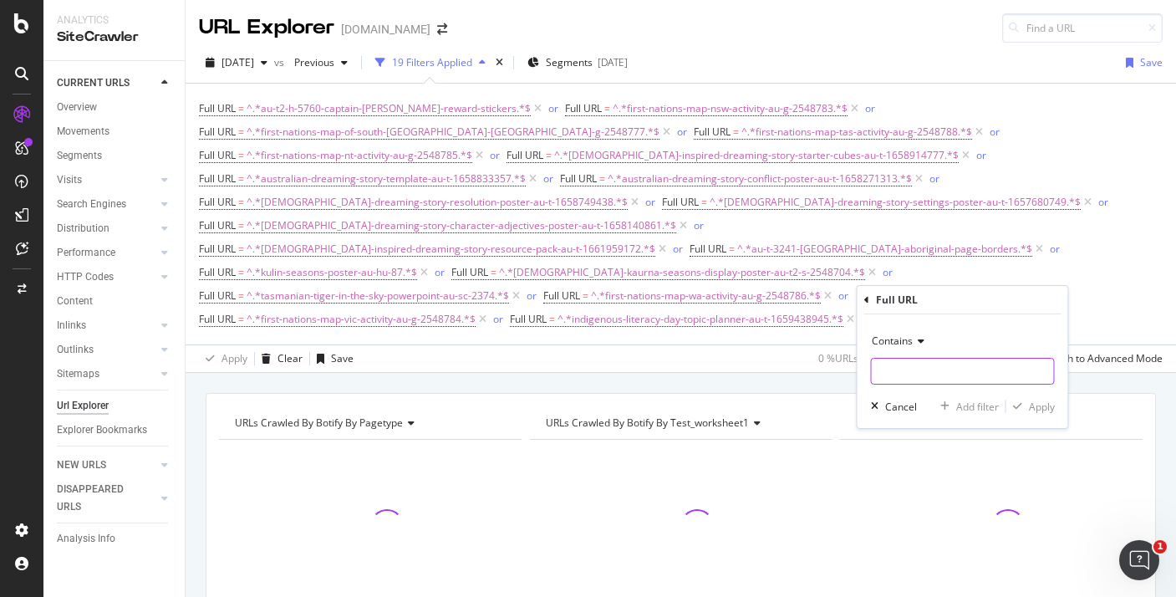
click at [892, 361] on input "text" at bounding box center [963, 371] width 182 height 27
paste input "aboriginal-and-and-torres-strait-islander-peoples-anzac-day-fact-file-au-t-1645…"
type input "aboriginal-and-and-torres-strait-islander-peoples-anzac-day-fact-file-au-t-1645…"
click at [1038, 401] on div "Apply" at bounding box center [1042, 407] width 26 height 14
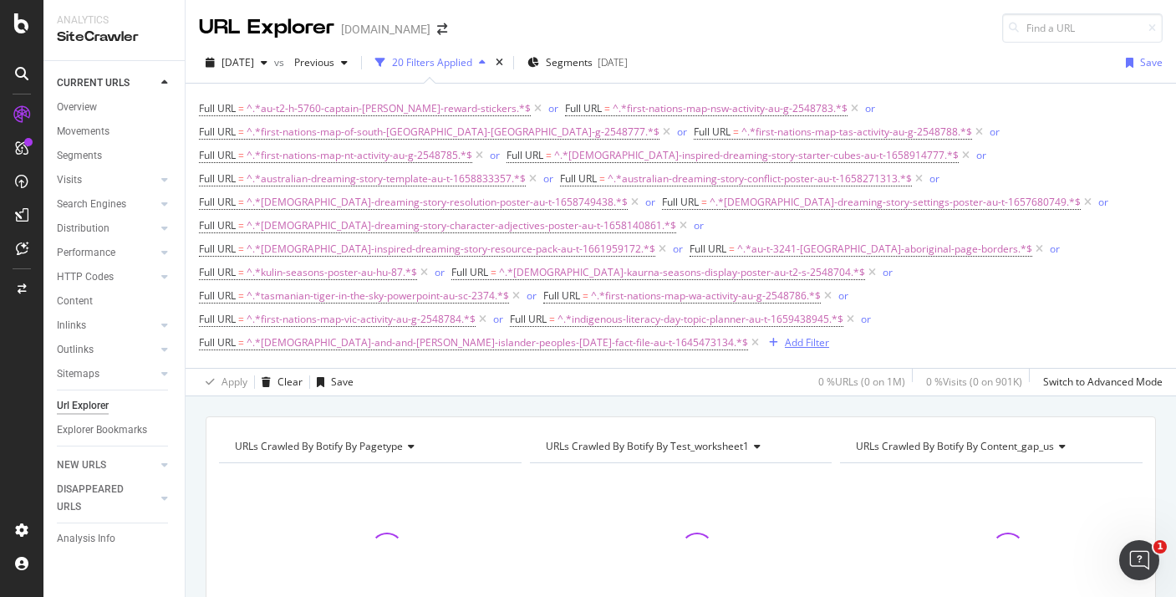
click at [785, 335] on div "Add Filter" at bounding box center [807, 342] width 44 height 14
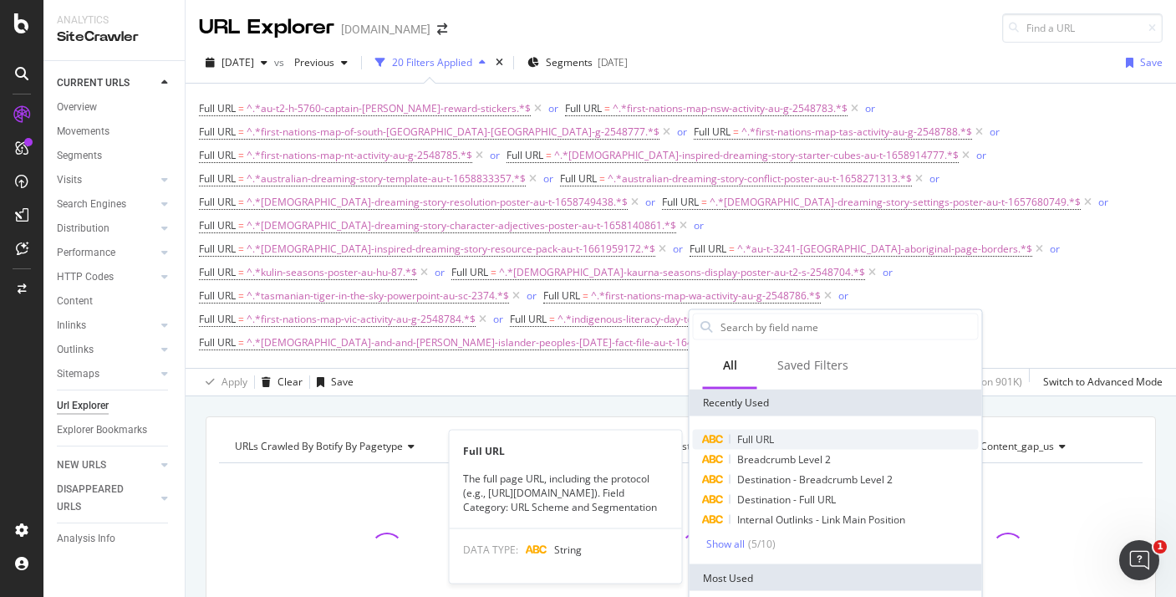
click at [753, 437] on span "Full URL" at bounding box center [755, 439] width 37 height 14
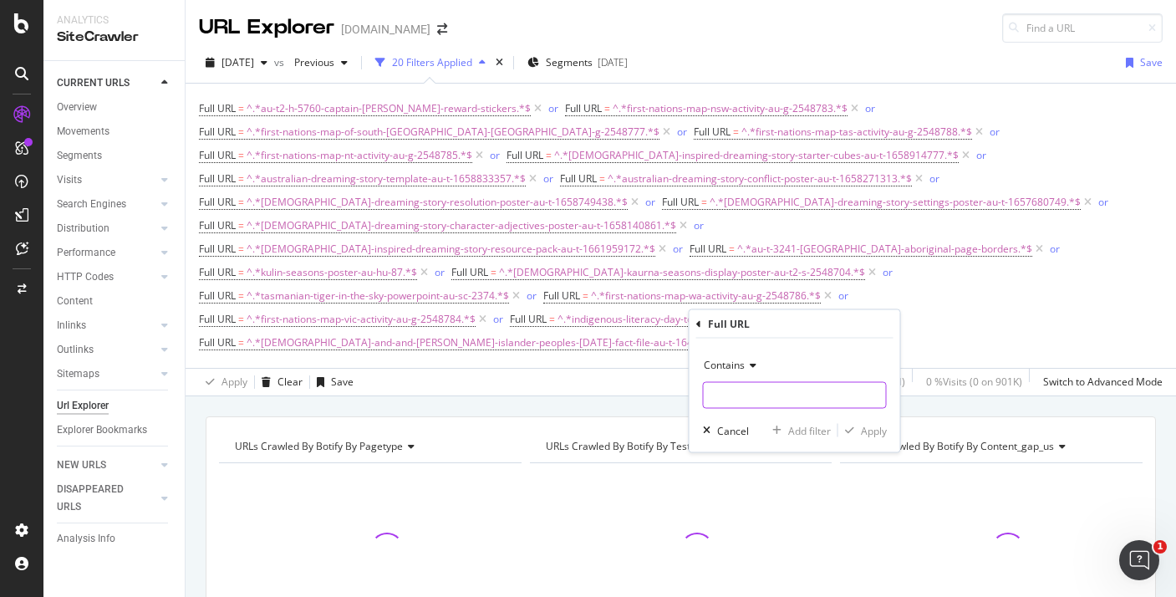
click at [739, 385] on input "text" at bounding box center [795, 395] width 182 height 27
paste input "first-nations-map-sa-activity-au-g-2548787"
type input "first-nations-map-sa-activity-au-g-2548787"
click at [867, 423] on div "Apply" at bounding box center [863, 430] width 48 height 15
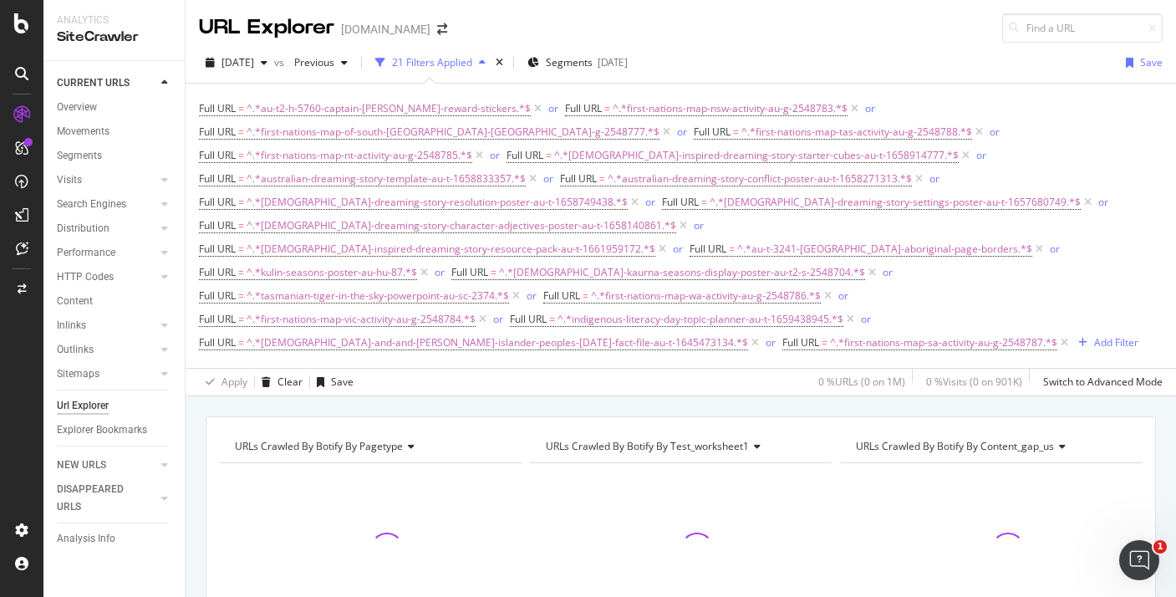
click at [1035, 334] on div "Full URL = ^.*au-t2-h-5760-captain-james-cook-reward-stickers.*$ or Full URL = …" at bounding box center [681, 226] width 964 height 258
click at [1095, 335] on div "Add Filter" at bounding box center [1117, 342] width 44 height 14
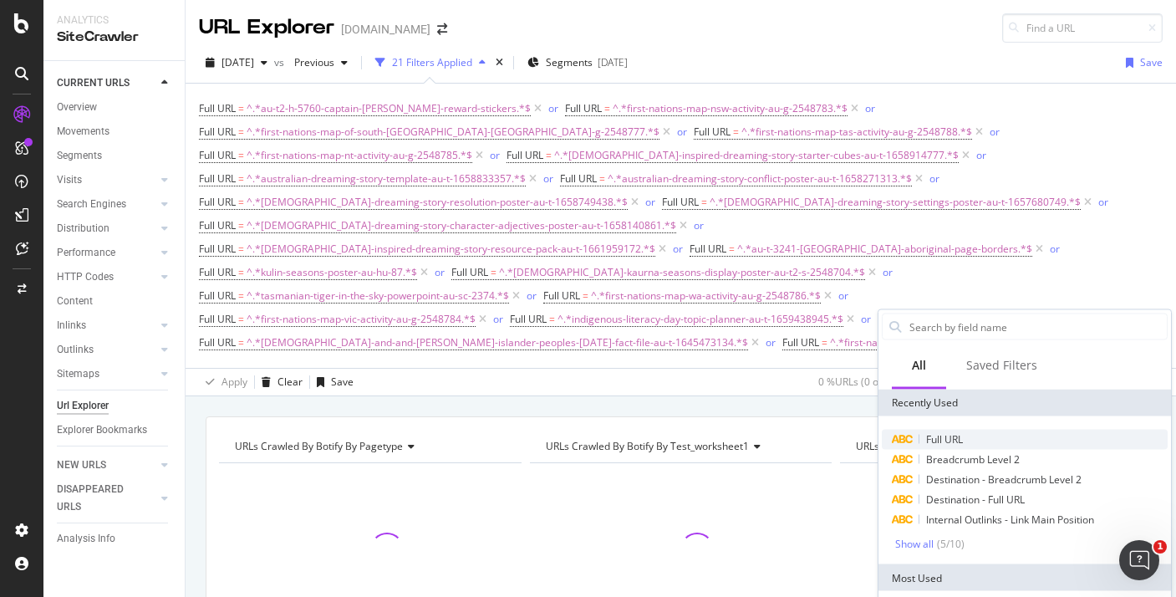
click at [961, 447] on div "Full URL" at bounding box center [1025, 440] width 286 height 20
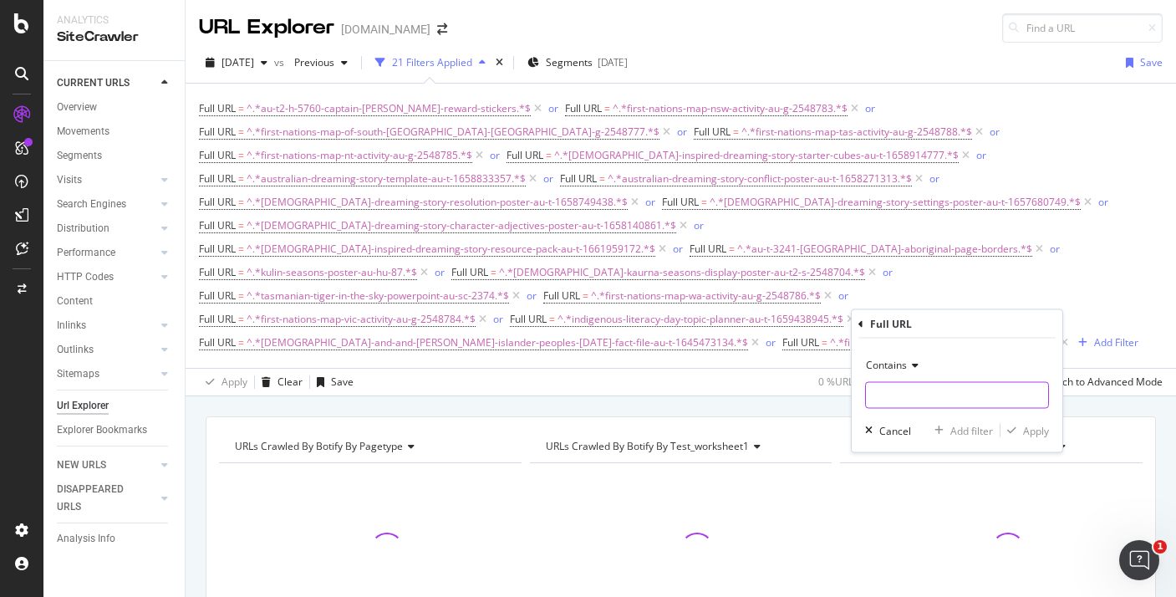
click at [909, 403] on input "text" at bounding box center [957, 395] width 182 height 27
paste input "aboriginal-gariwerd-seasons-display-poster-au-t2-s-2548700"
type input "aboriginal-gariwerd-seasons-display-poster-au-t2-s-2548700"
click at [1038, 435] on div "Apply" at bounding box center [1036, 430] width 26 height 14
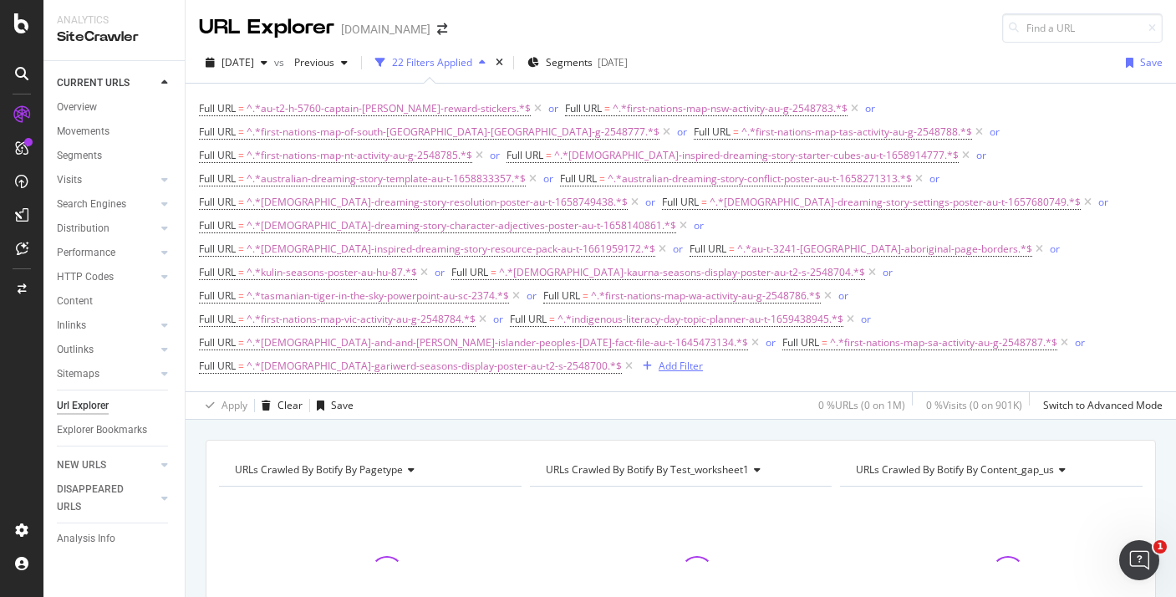
click at [659, 359] on div "Add Filter" at bounding box center [681, 366] width 44 height 14
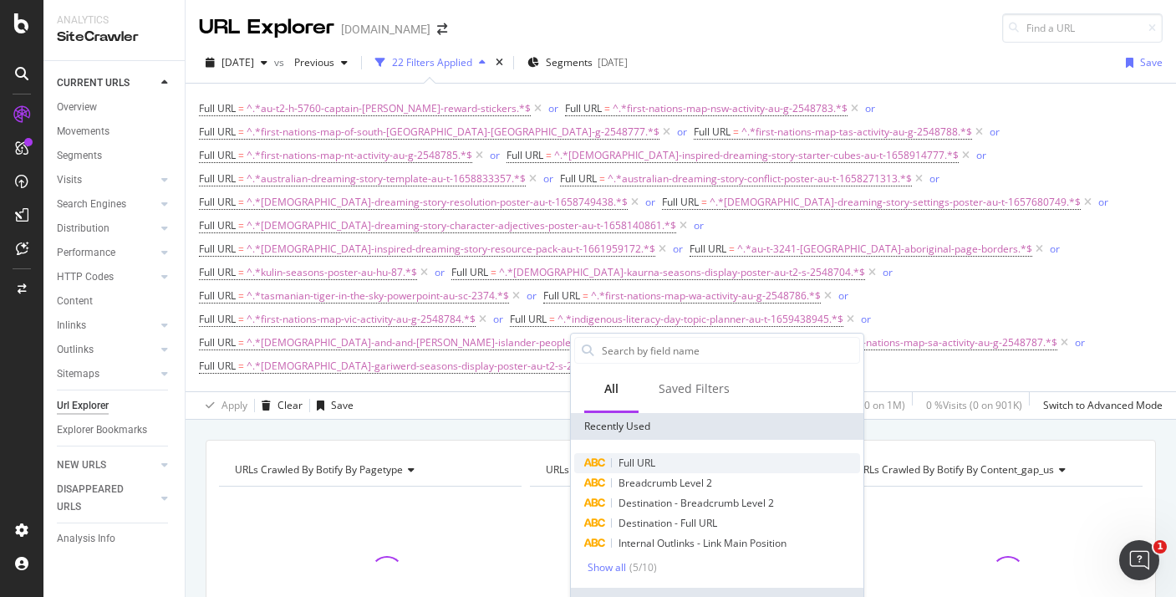
click at [631, 469] on span "Full URL" at bounding box center [637, 463] width 37 height 14
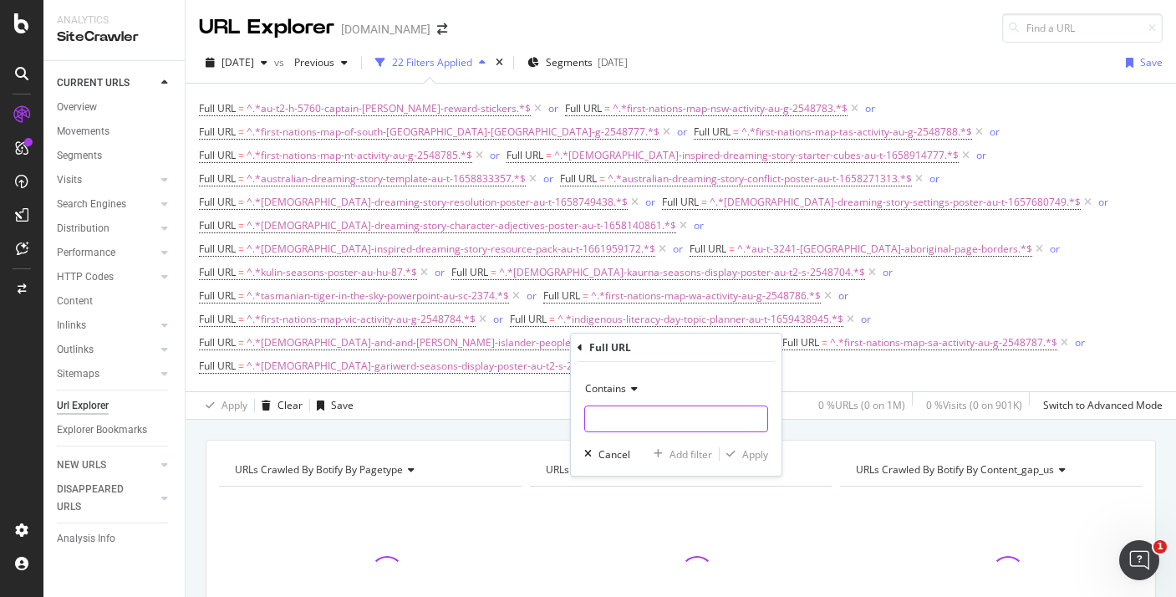
click at [620, 409] on input "text" at bounding box center [676, 419] width 182 height 27
paste input "yawuru-aboriginal-seasons-display-poster-au-sc-2372"
type input "yawuru-aboriginal-seasons-display-poster-au-sc-2372"
click at [743, 455] on div "Apply" at bounding box center [755, 454] width 26 height 14
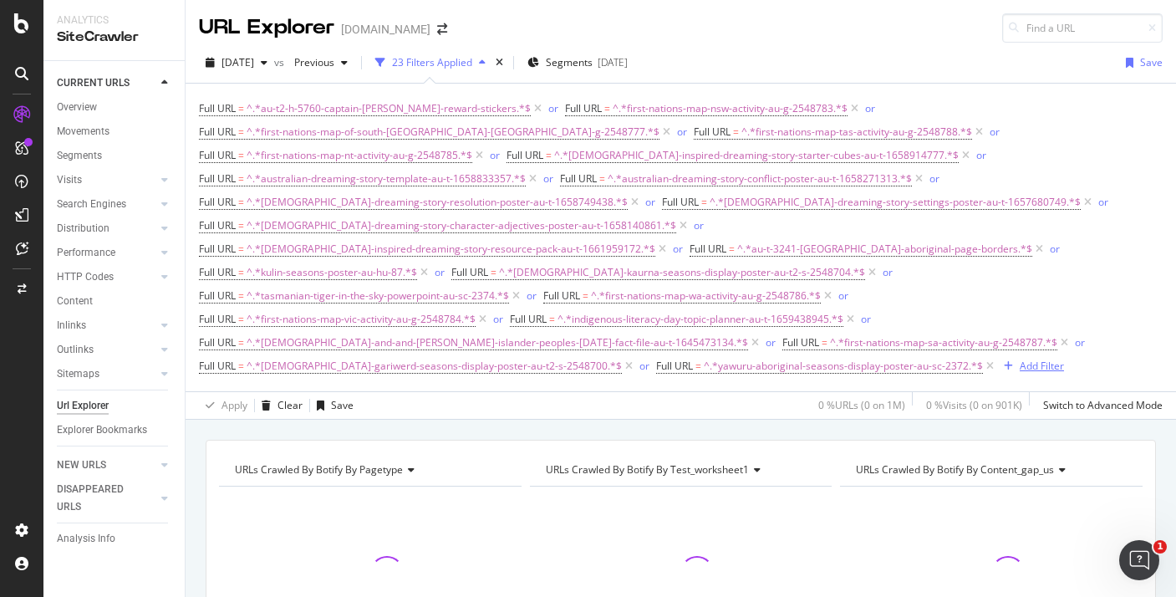
click at [998, 357] on div "Add Filter" at bounding box center [1031, 366] width 67 height 18
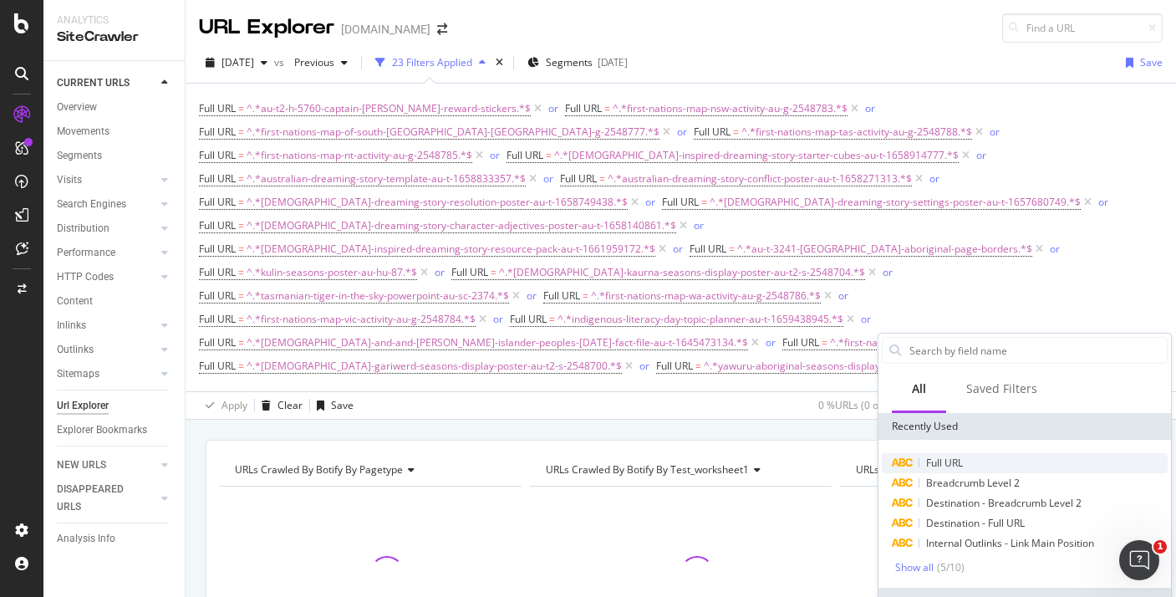
click at [927, 457] on span "Full URL" at bounding box center [944, 463] width 37 height 14
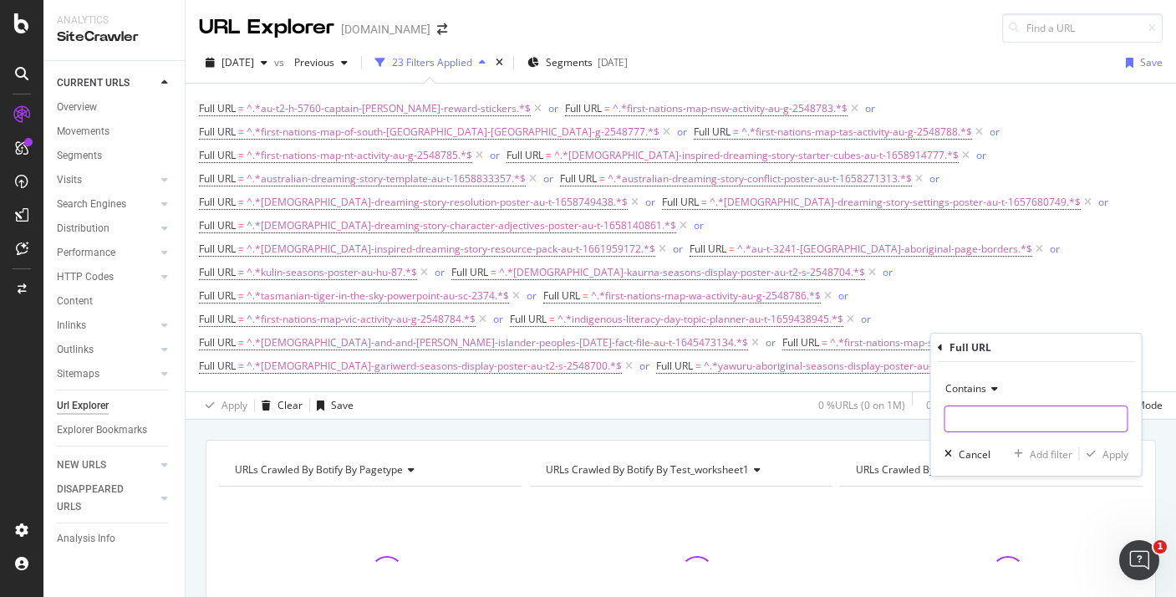
click at [962, 423] on input "text" at bounding box center [1037, 419] width 182 height 27
paste input "aboriginal-gulumoerrgin-seasons-display-poster-au-t2-s-2548707"
type input "aboriginal-gulumoerrgin-seasons-display-poster-au-t2-s-2548707"
click at [1103, 446] on button "Apply" at bounding box center [1104, 454] width 48 height 17
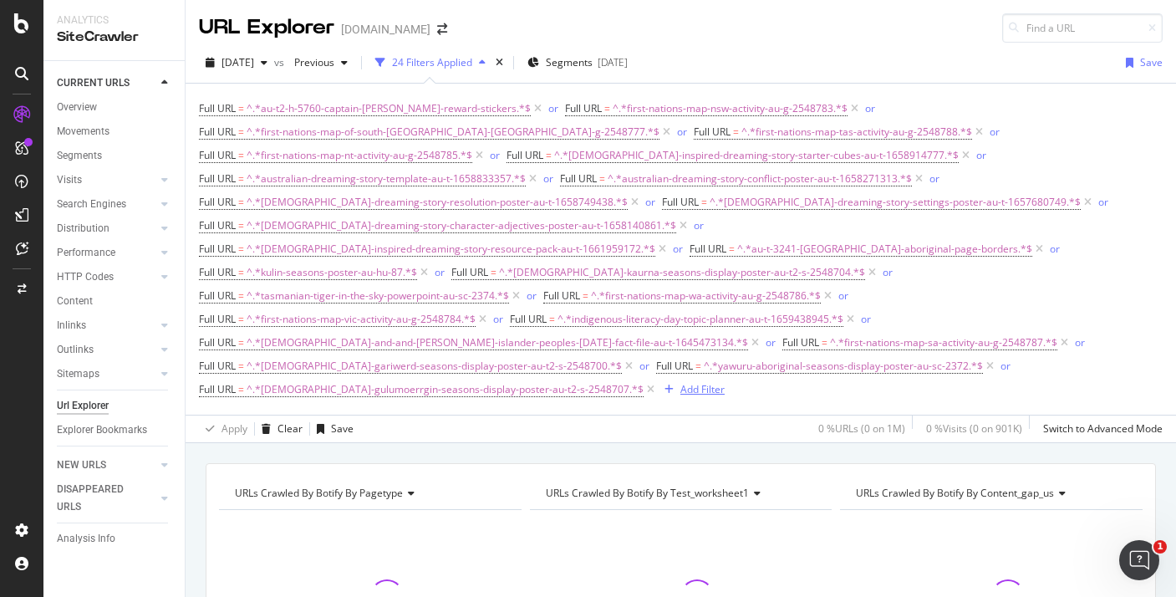
click at [681, 382] on div "Add Filter" at bounding box center [703, 389] width 44 height 14
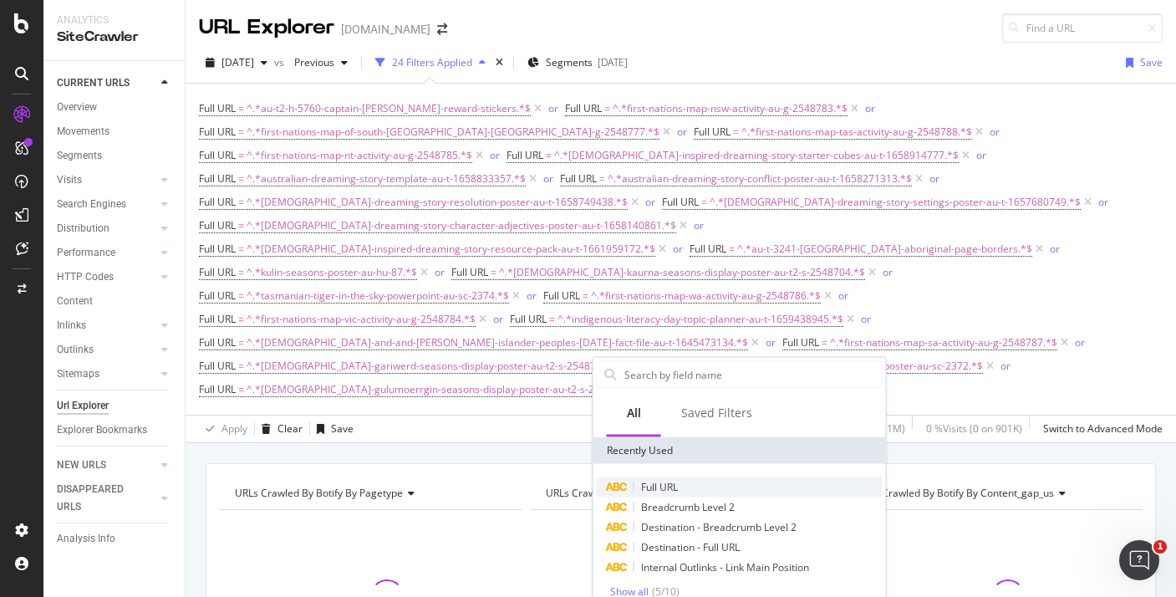
click at [659, 483] on span "Full URL" at bounding box center [659, 487] width 37 height 14
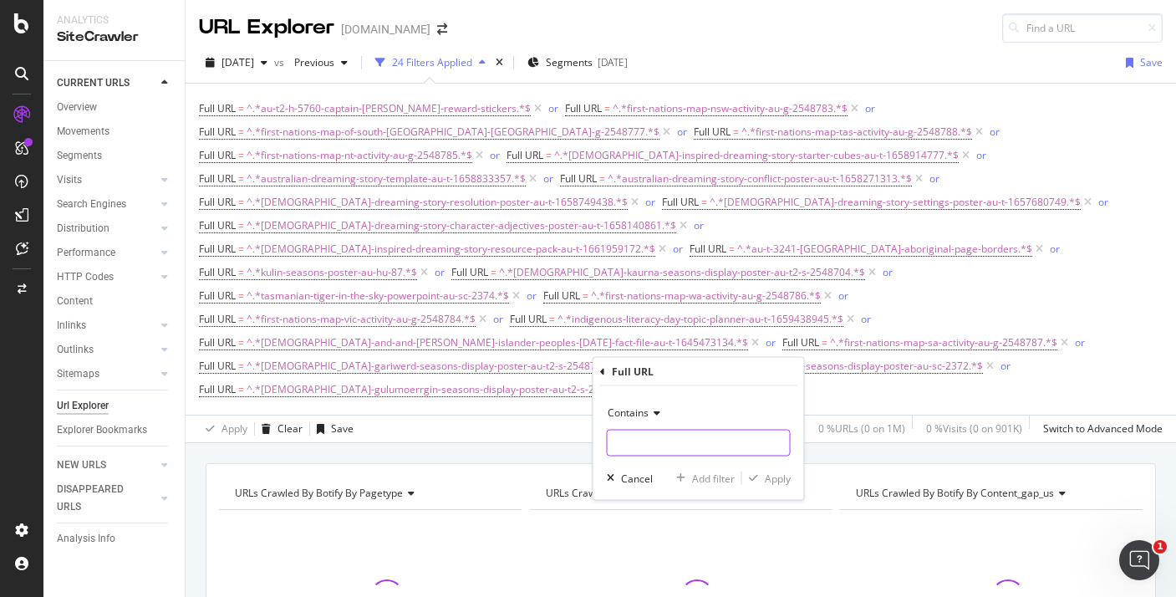
click at [656, 441] on input "text" at bounding box center [699, 443] width 182 height 27
paste input "aboriginal-yawuru-seasons-display-poster-au-t2-s-2548710"
type input "aboriginal-yawuru-seasons-display-poster-au-t2-s-2548710"
click at [768, 475] on div "Apply" at bounding box center [778, 478] width 26 height 14
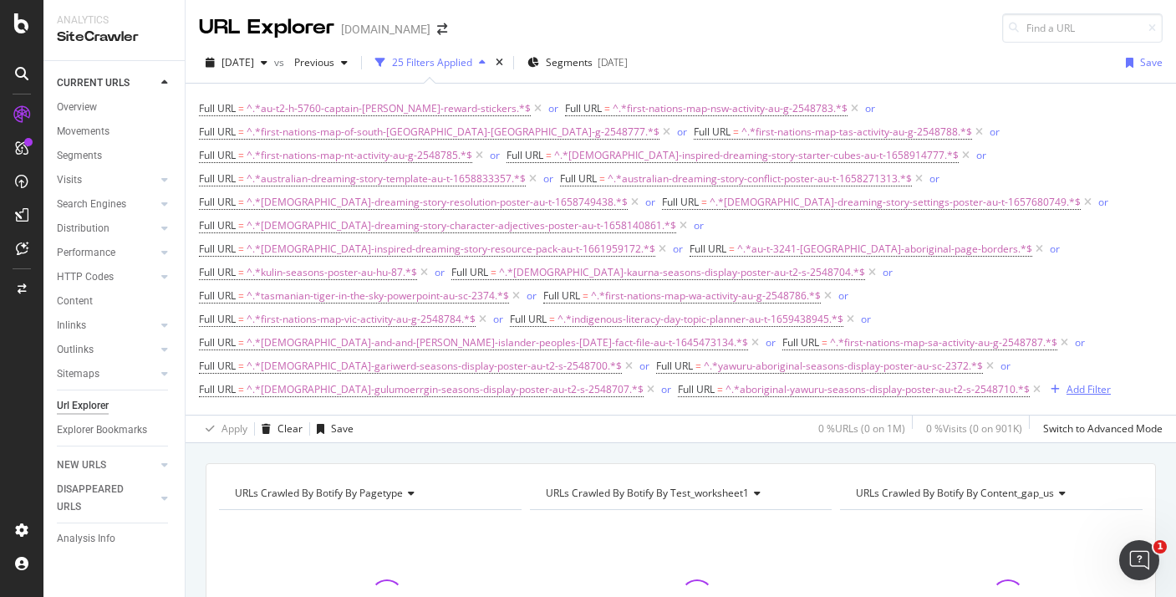
click at [1067, 382] on div "Add Filter" at bounding box center [1089, 389] width 44 height 14
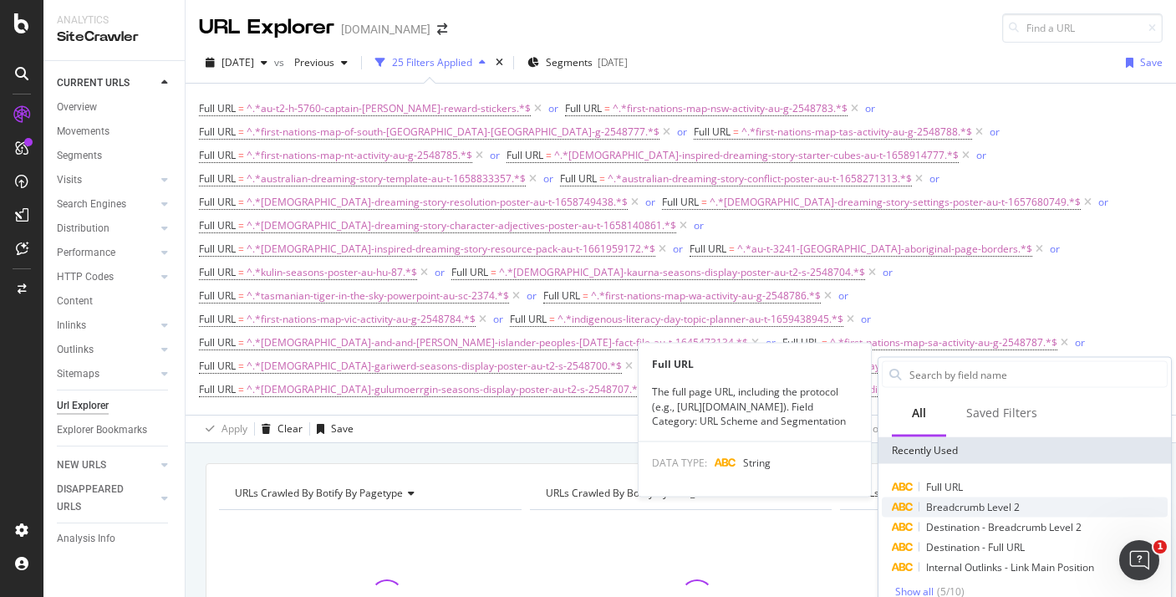
click at [960, 504] on span "Breadcrumb Level 2" at bounding box center [973, 507] width 94 height 14
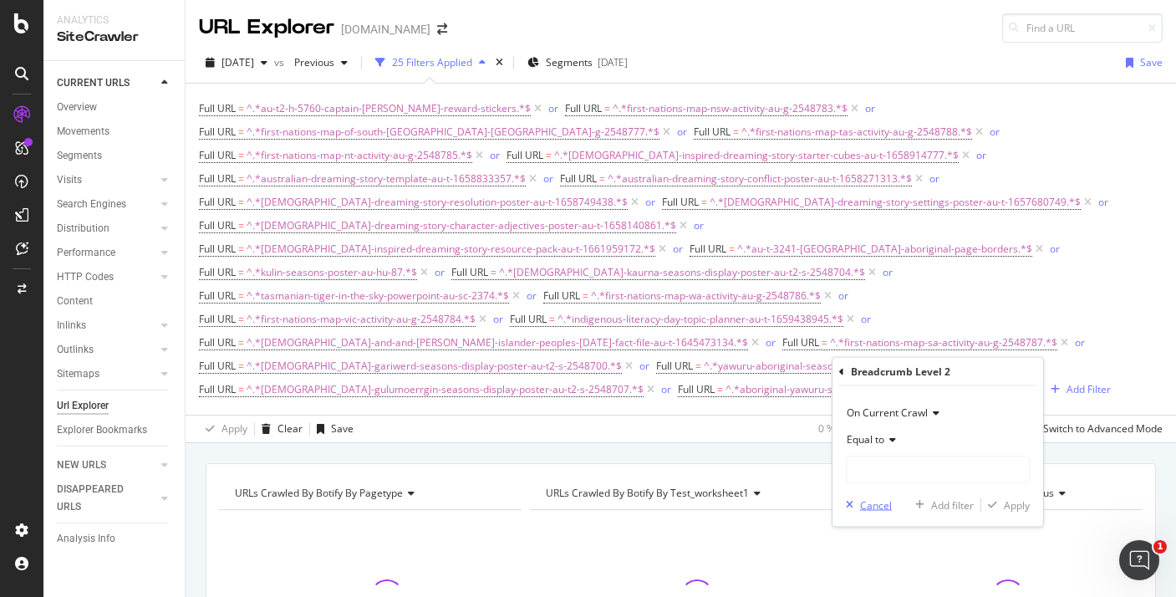
click at [888, 508] on div "Cancel" at bounding box center [876, 505] width 32 height 14
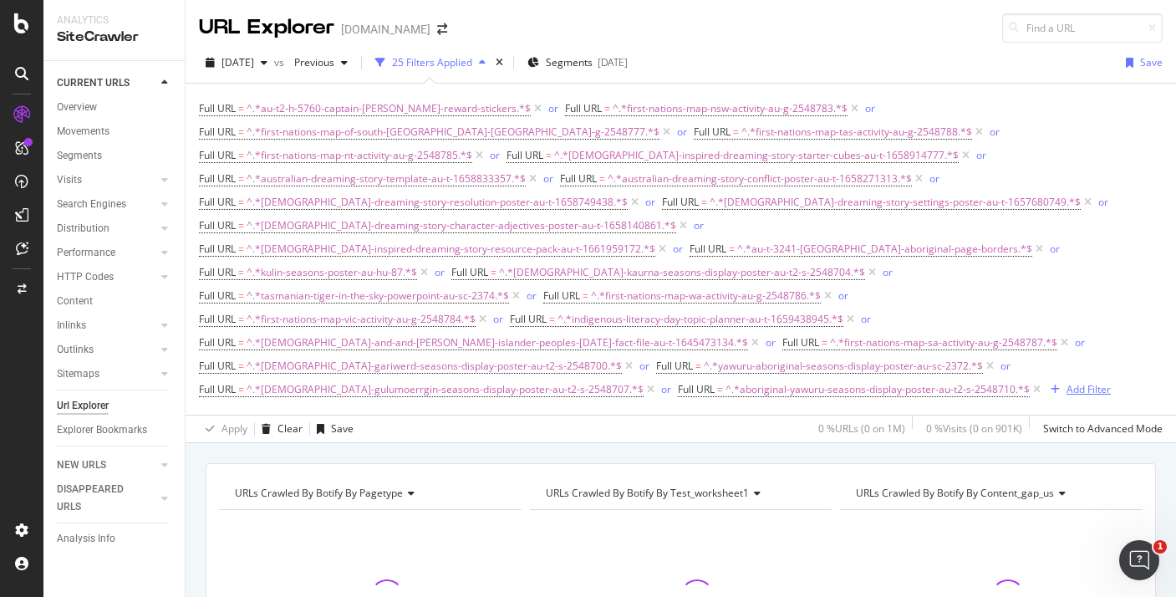
click at [1044, 380] on button "Add Filter" at bounding box center [1077, 390] width 67 height 20
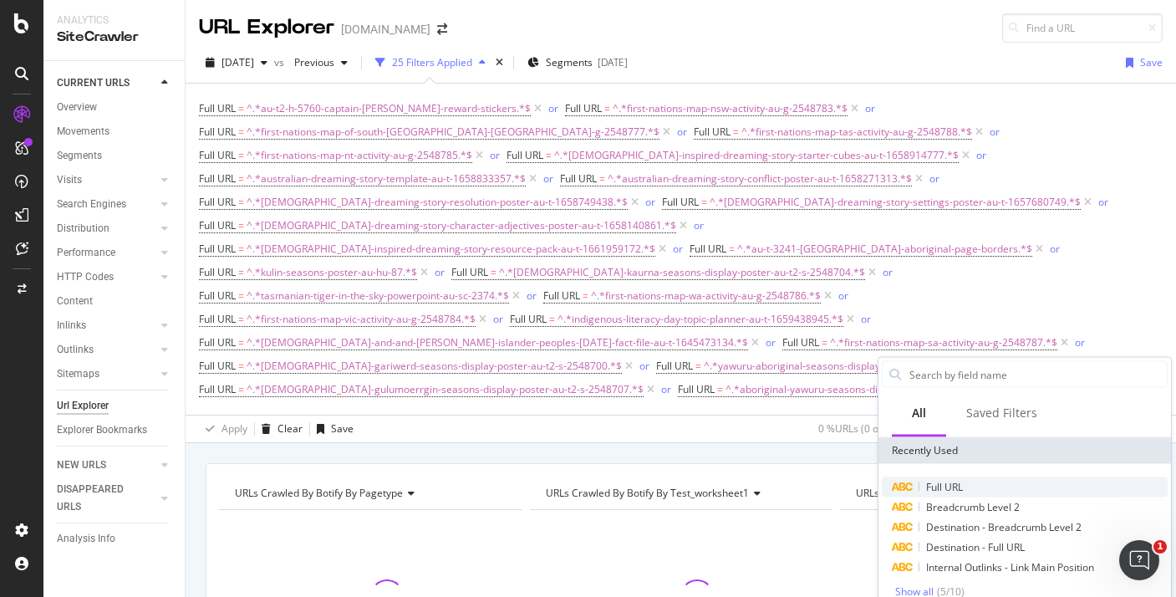
click at [940, 493] on span "Full URL" at bounding box center [944, 487] width 37 height 14
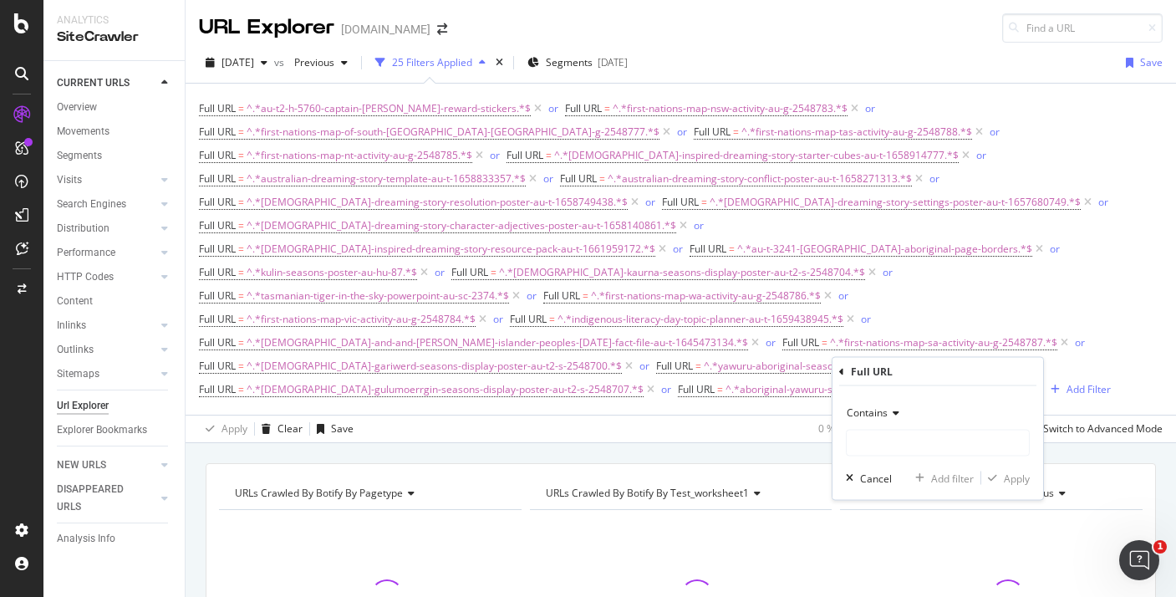
click at [940, 493] on div "Contains Cancel Add filter Apply" at bounding box center [938, 443] width 211 height 114
click at [916, 457] on div "Contains Cancel Add filter Apply" at bounding box center [938, 443] width 211 height 114
click at [906, 445] on input "text" at bounding box center [938, 443] width 182 height 27
paste input "aboriginal-walmajarri-seasons-display-poster-au-t2-s-2548703"
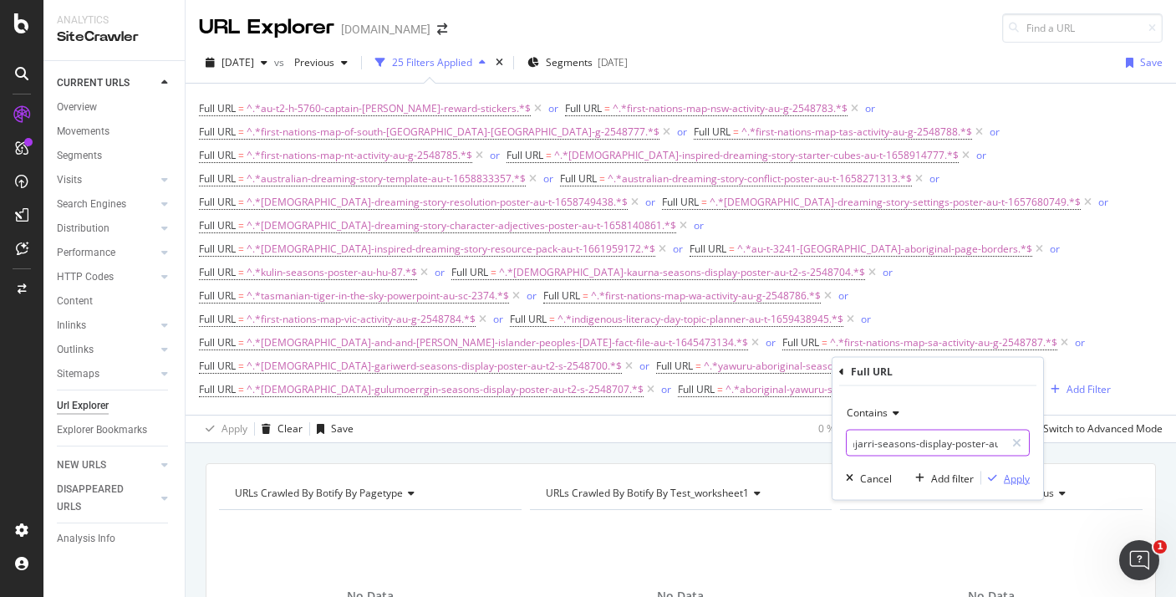
type input "aboriginal-walmajarri-seasons-display-poster-au-t2-s-2548703"
drag, startPoint x: 1007, startPoint y: 477, endPoint x: 850, endPoint y: 153, distance: 360.1
click at [1007, 477] on div "Apply" at bounding box center [1017, 478] width 26 height 14
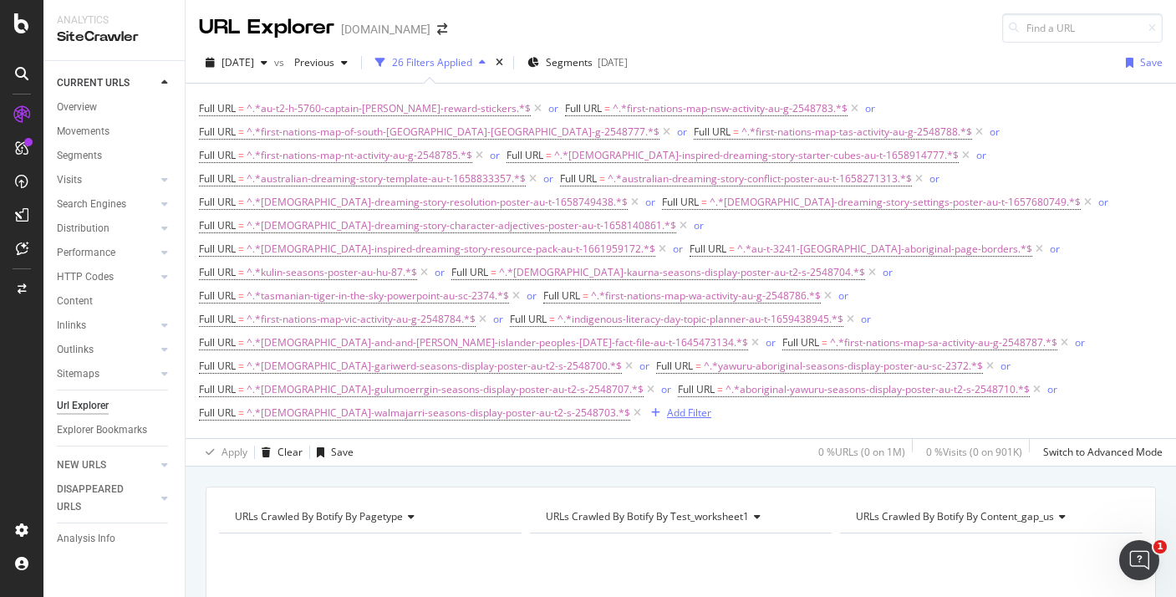
click at [667, 406] on div "Add Filter" at bounding box center [689, 413] width 44 height 14
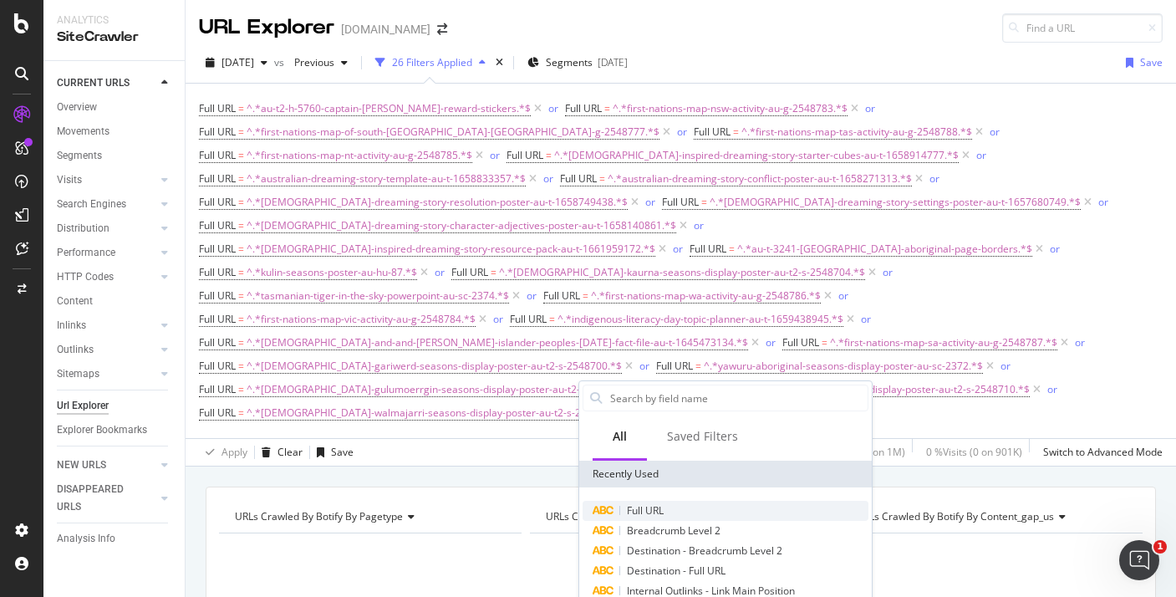
click at [640, 508] on span "Full URL" at bounding box center [645, 510] width 37 height 14
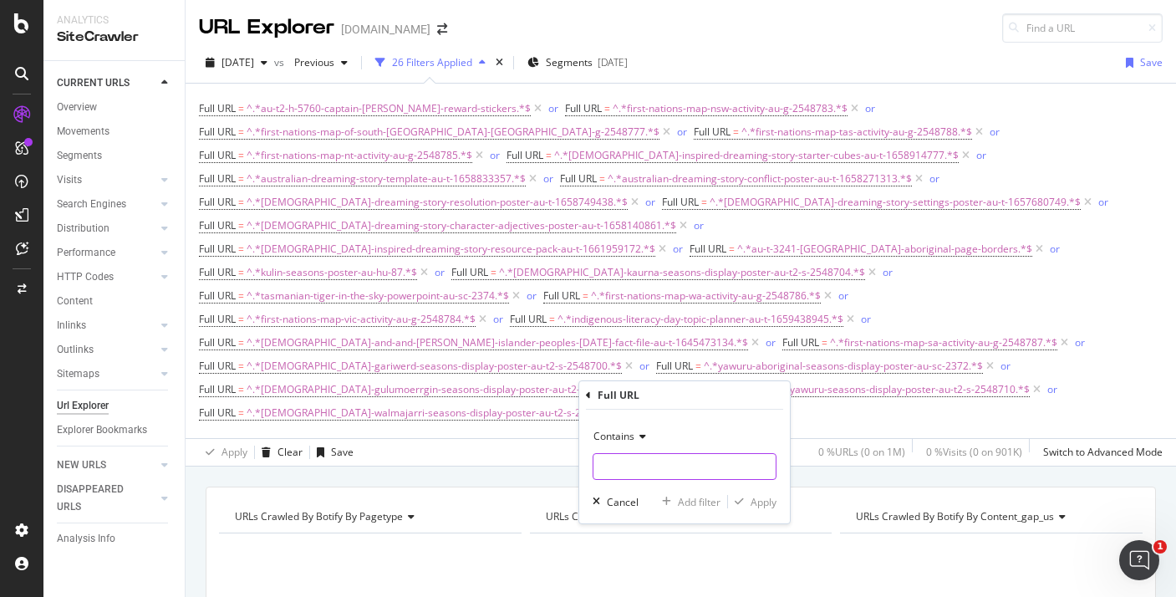
click at [657, 462] on input "text" at bounding box center [685, 466] width 182 height 27
paste input "how-to-write-an-australian-dreaming-story-au-t-1658831111"
type input "how-to-write-an-australian-dreaming-story-au-t-1658831111"
click at [751, 504] on div "Apply" at bounding box center [764, 502] width 26 height 14
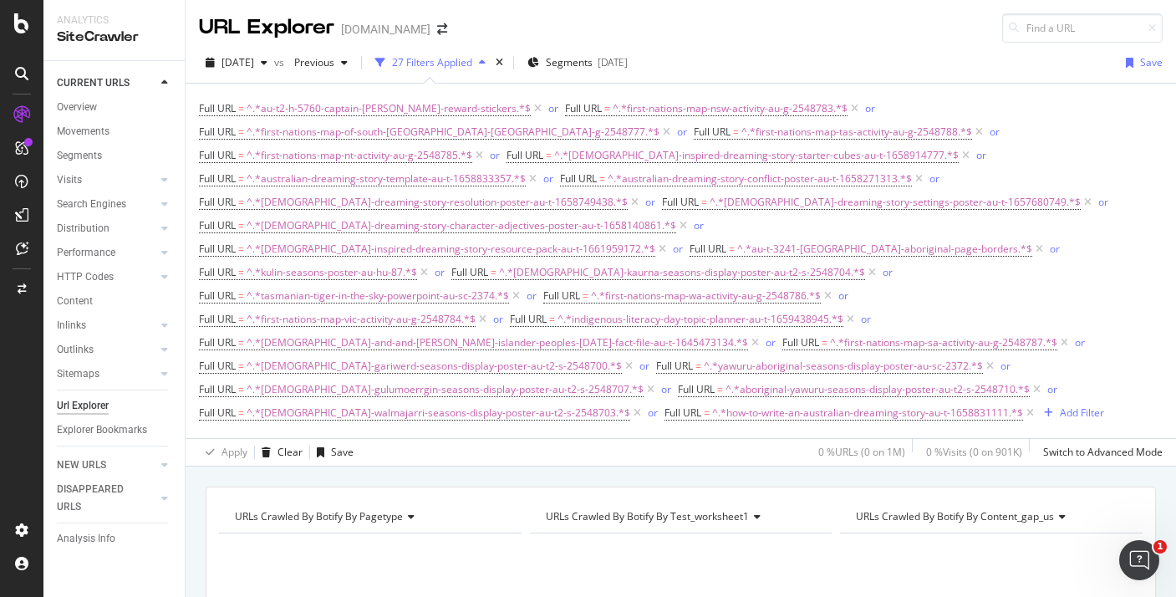
click at [1033, 383] on div "Full URL = ^.*au-t2-h-5760-captain-james-cook-reward-stickers.*$ or Full URL = …" at bounding box center [681, 261] width 964 height 328
click at [1060, 406] on div "Add Filter" at bounding box center [1082, 413] width 44 height 14
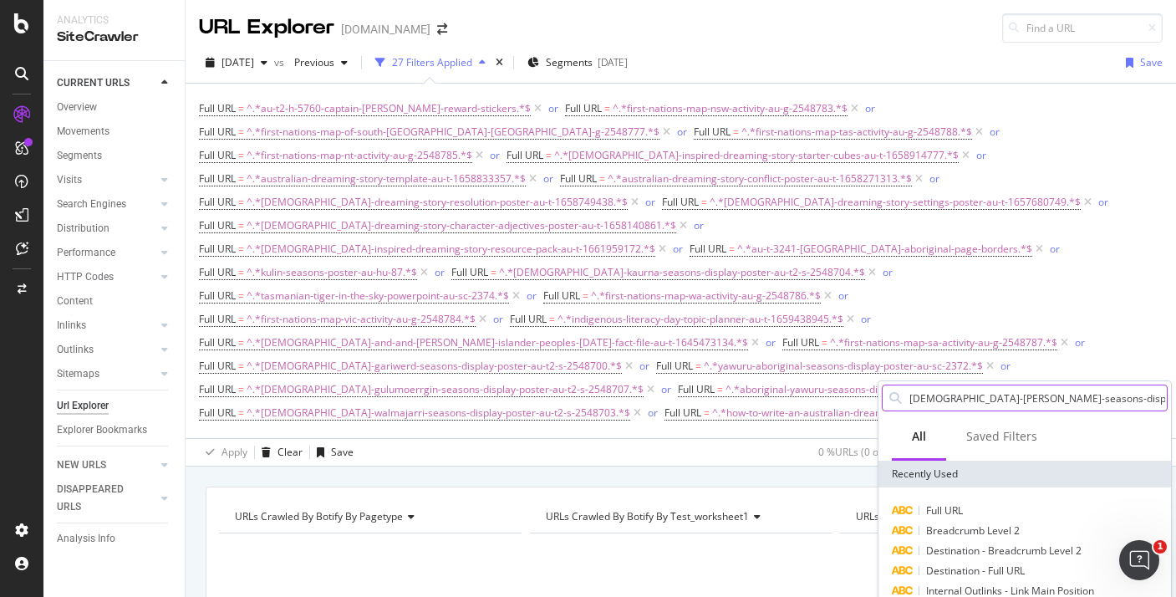
scroll to position [0, 39]
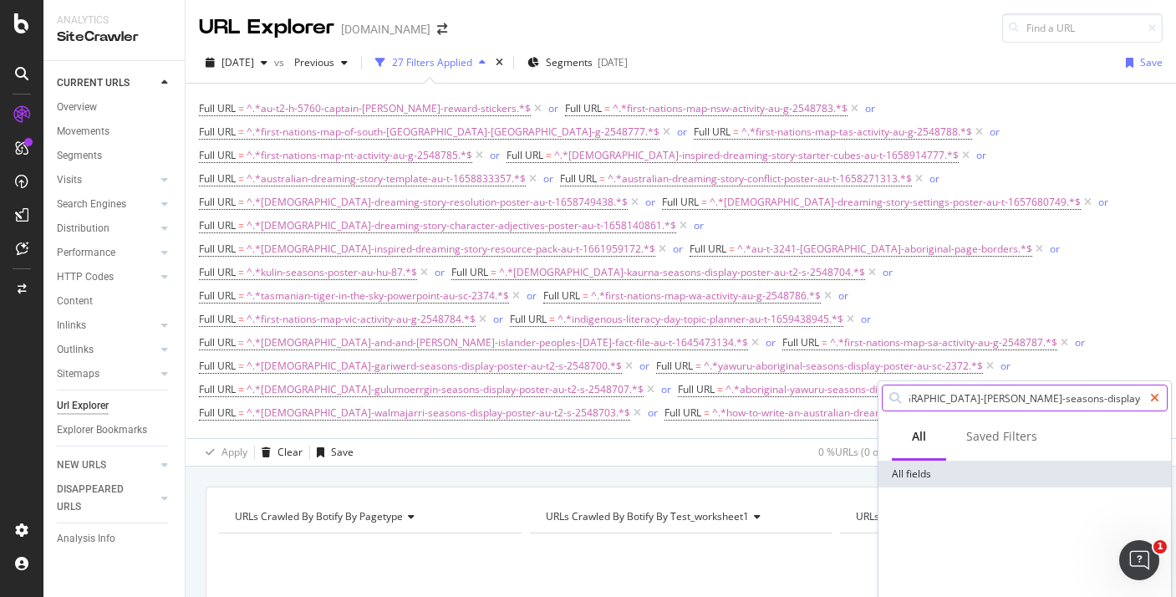
type input "aboriginal-maung-seasons-display-poster-au-t2-s-2548708"
click at [1160, 403] on div at bounding box center [1155, 398] width 24 height 27
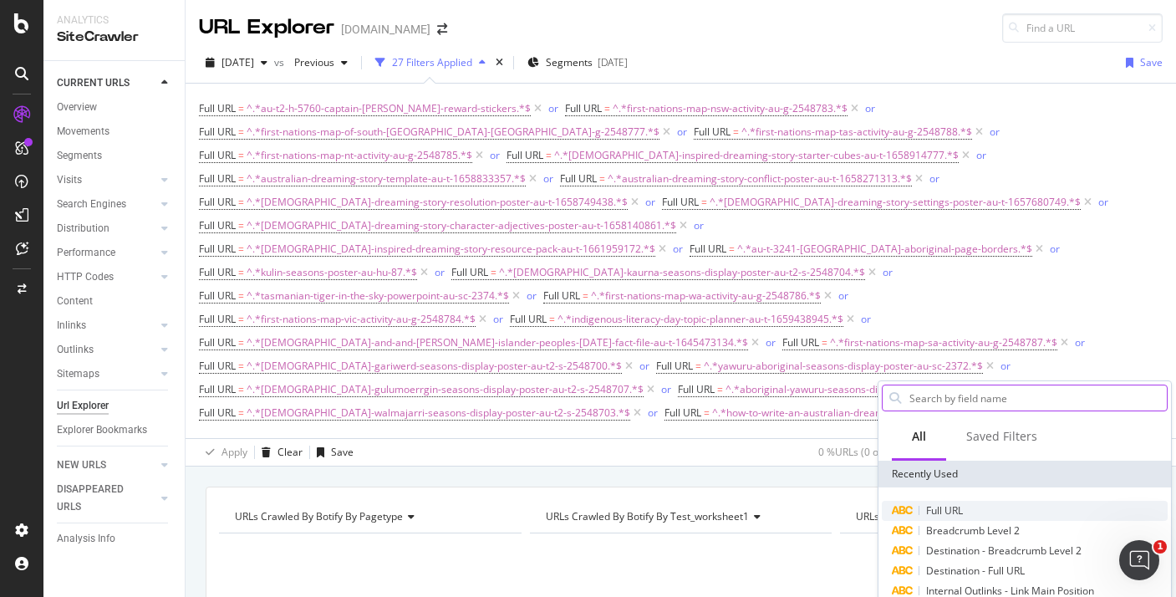
click at [983, 508] on div "Full URL" at bounding box center [1025, 511] width 286 height 20
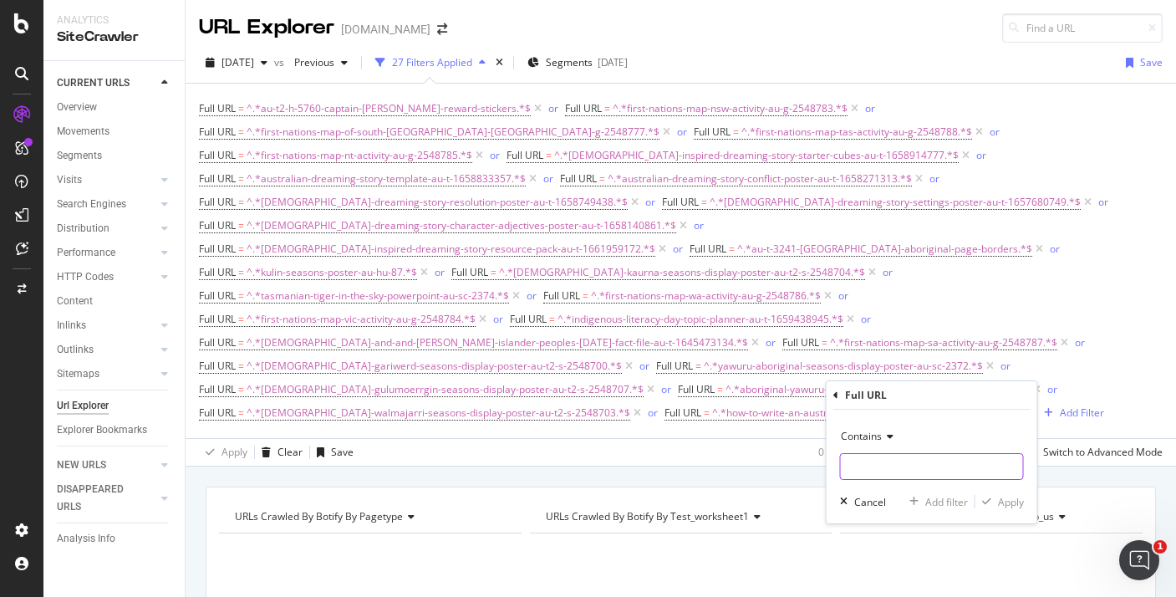
click at [934, 462] on input "text" at bounding box center [932, 466] width 182 height 27
paste input "aboriginal-maung-seasons-display-poster-au-t2-s-2548708"
type input "aboriginal-maung-seasons-display-poster-au-t2-s-2548708"
click at [981, 504] on div "button" at bounding box center [987, 502] width 23 height 10
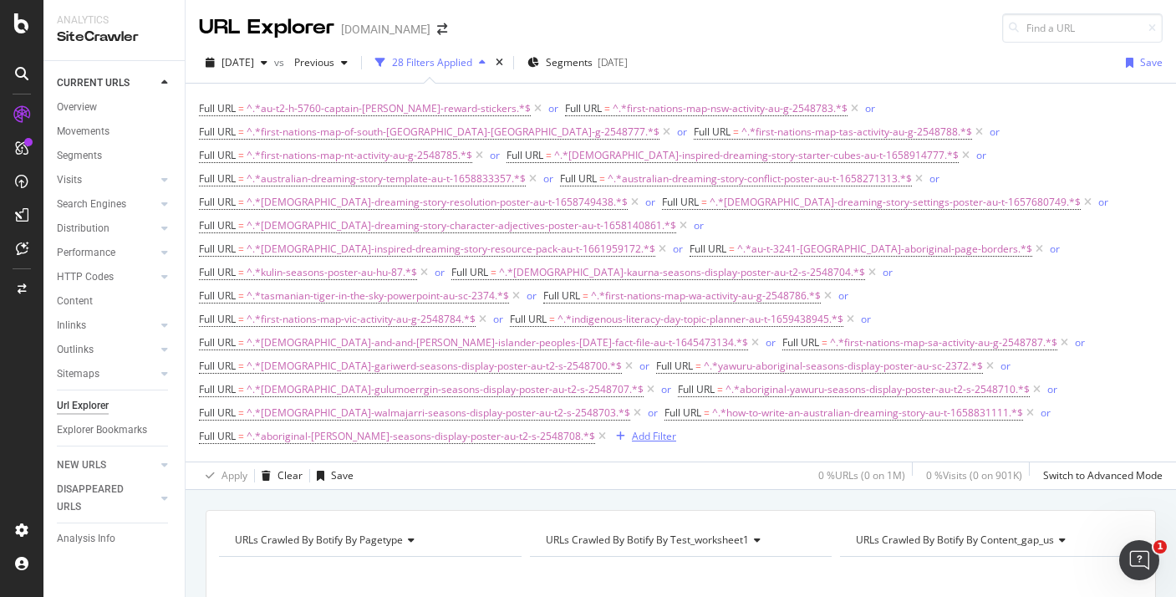
click at [632, 429] on div "Add Filter" at bounding box center [654, 436] width 44 height 14
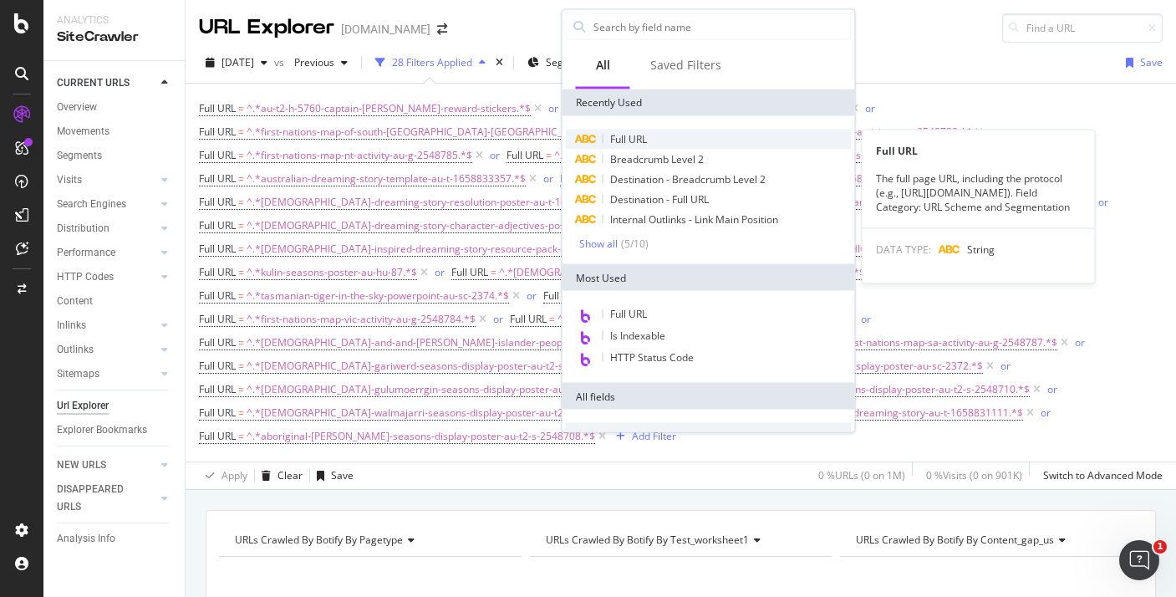
click at [666, 140] on div "Full URL" at bounding box center [709, 140] width 286 height 20
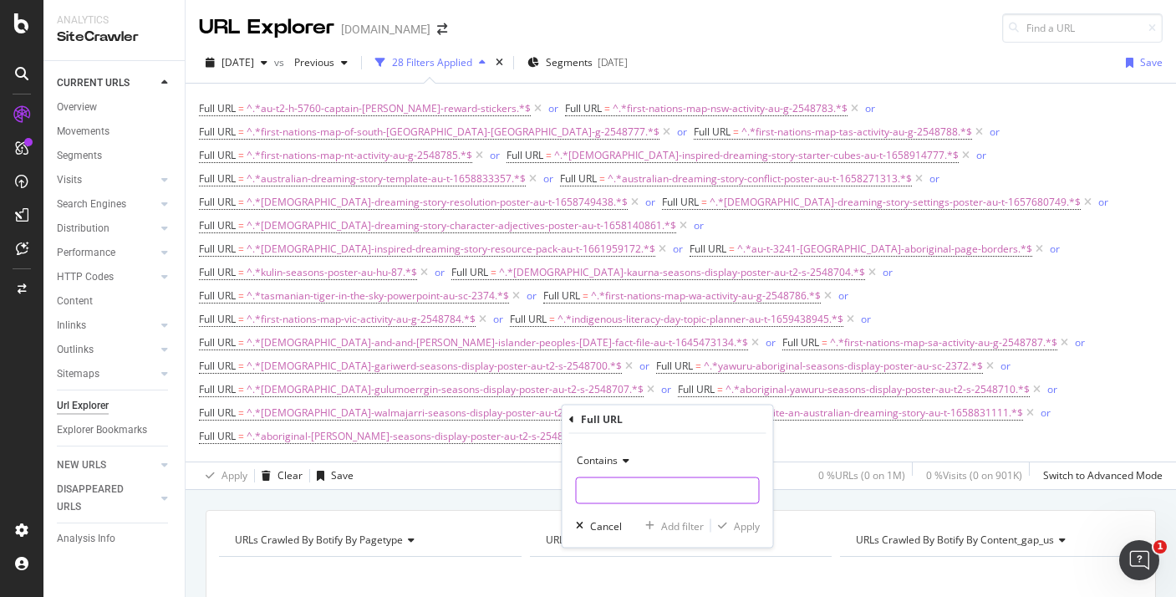
click at [651, 484] on input "text" at bounding box center [668, 490] width 182 height 27
paste input "aboriginal-ngangi-seasons-display-poster-au-t2-s-2548699"
type input "aboriginal-ngangi-seasons-display-poster-au-t2-s-2548699"
click at [747, 532] on div "Apply" at bounding box center [747, 525] width 26 height 14
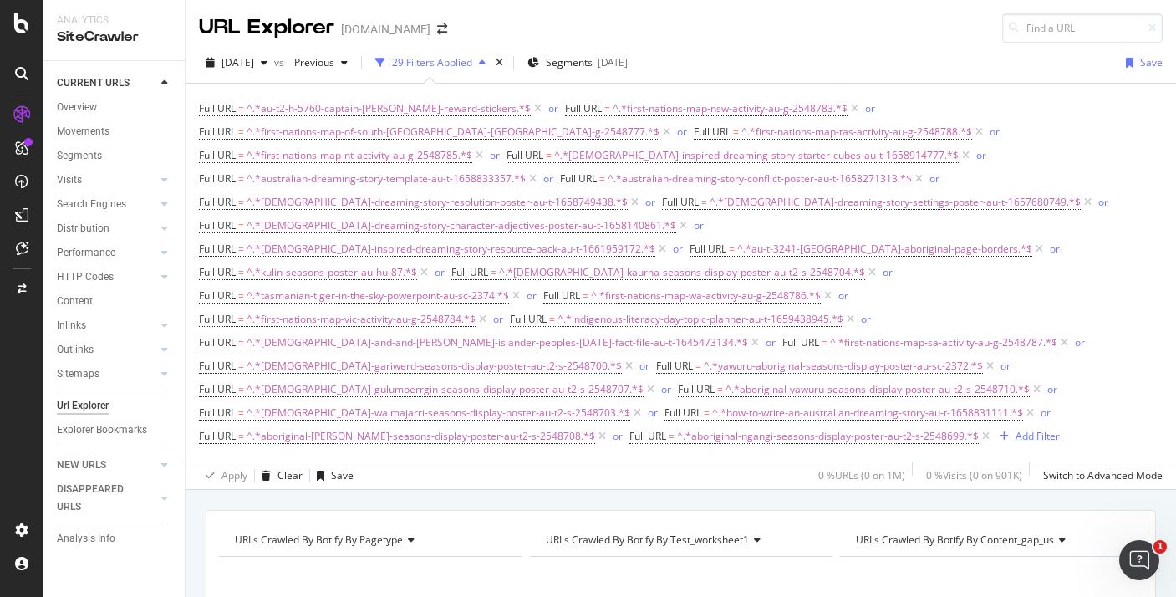
click at [1016, 429] on div "Add Filter" at bounding box center [1038, 436] width 44 height 14
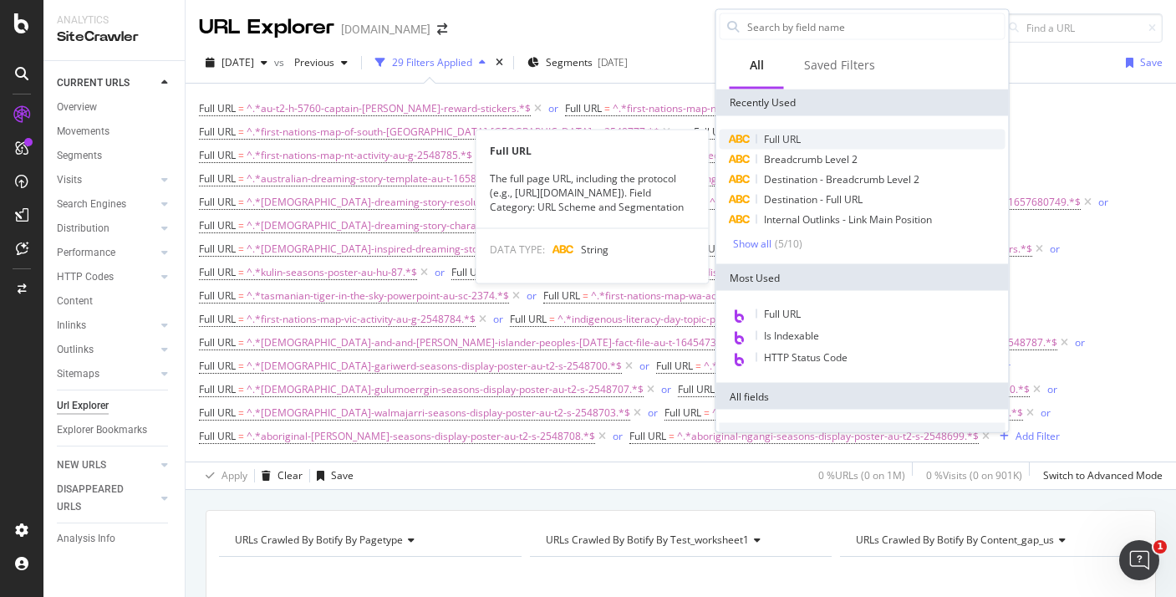
click at [831, 131] on div "Full URL" at bounding box center [863, 140] width 286 height 20
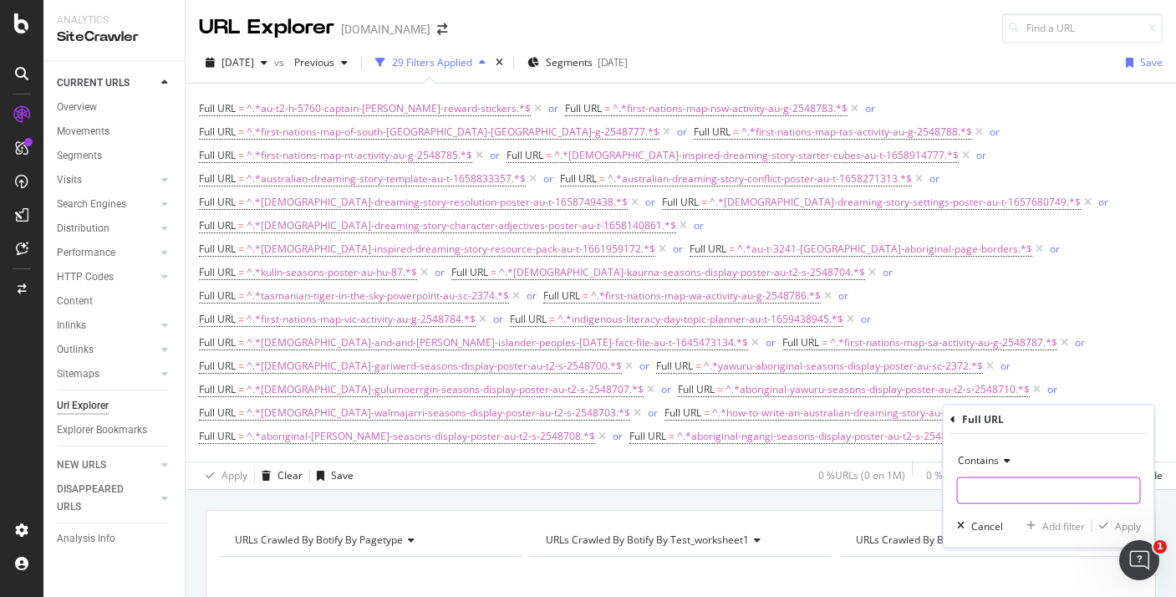
click at [995, 478] on input "text" at bounding box center [1049, 490] width 182 height 27
paste input "aboriginal-gooniyandi-seasons-display-poster-au-t2-s-2548705"
type input "aboriginal-gooniyandi-seasons-display-poster-au-t2-s-2548705"
click at [1120, 520] on div "Apply" at bounding box center [1128, 525] width 26 height 14
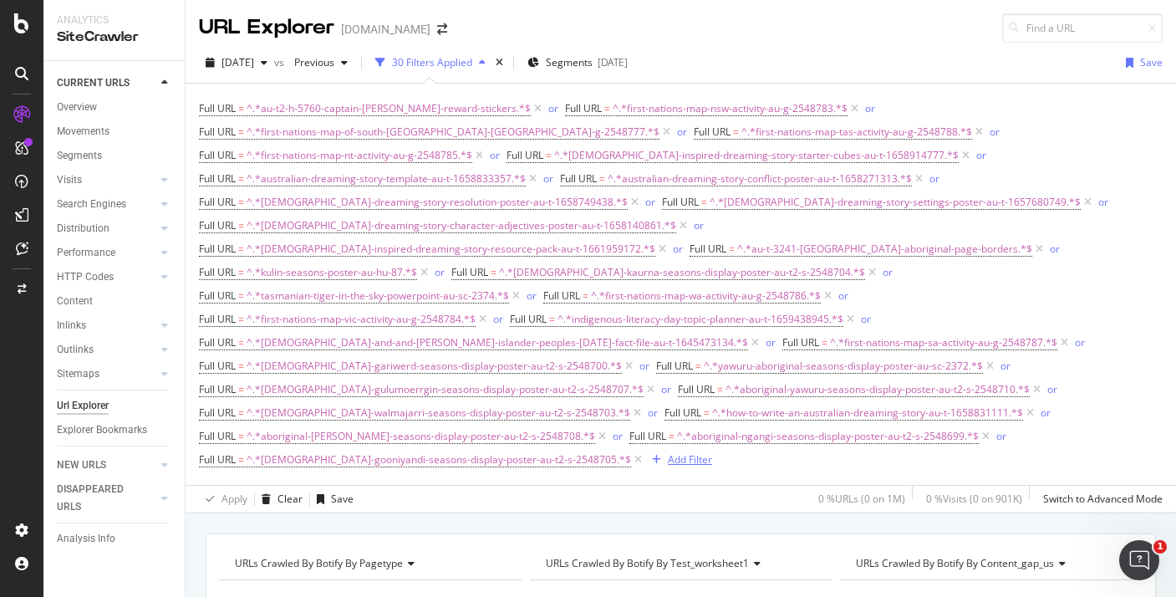
click at [668, 452] on div "Add Filter" at bounding box center [690, 459] width 44 height 14
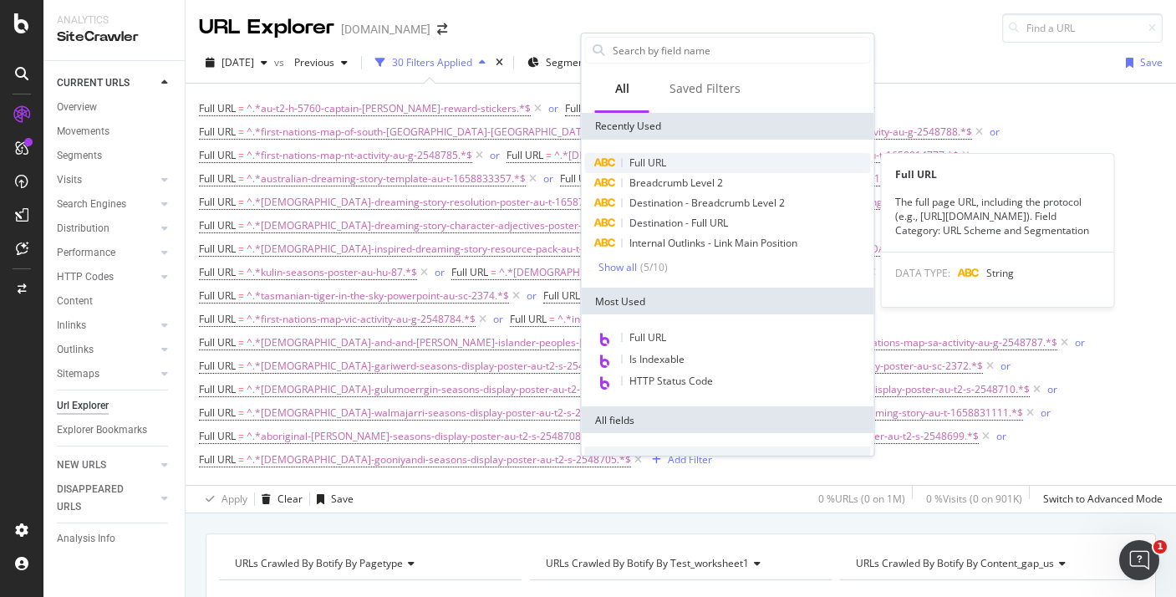
click at [671, 169] on div "Full URL" at bounding box center [728, 163] width 286 height 20
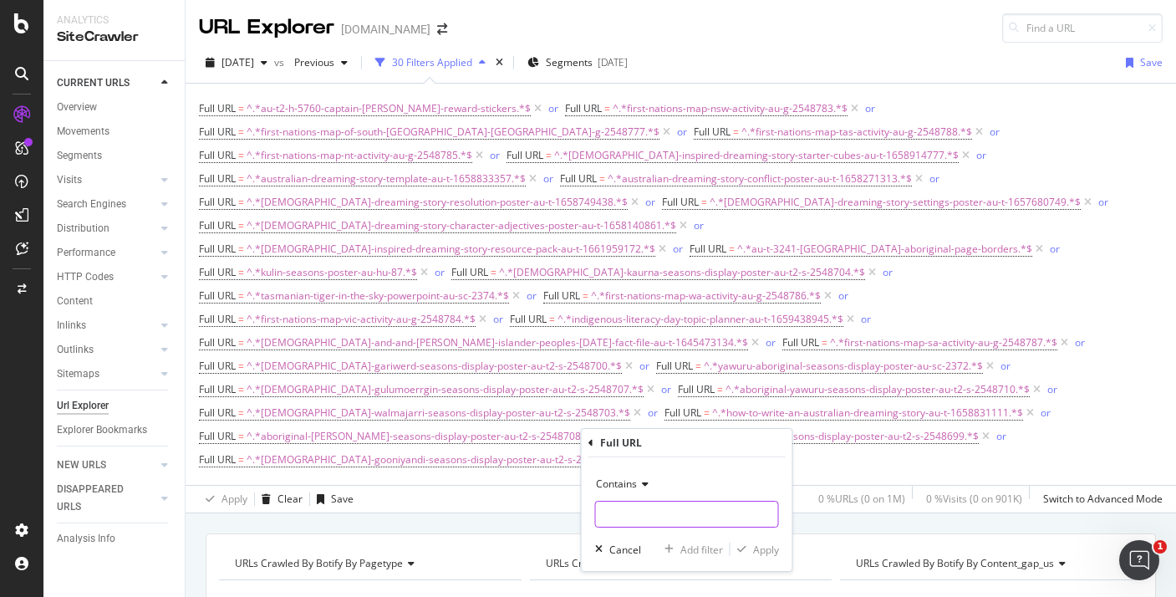
click at [646, 510] on input "text" at bounding box center [687, 514] width 182 height 27
paste input "aboriginal-wardaman-seasons-display-poster-au-t2-s-2548702"
type input "aboriginal-wardaman-seasons-display-poster-au-t2-s-2548702"
click at [760, 554] on div "Apply" at bounding box center [766, 550] width 26 height 14
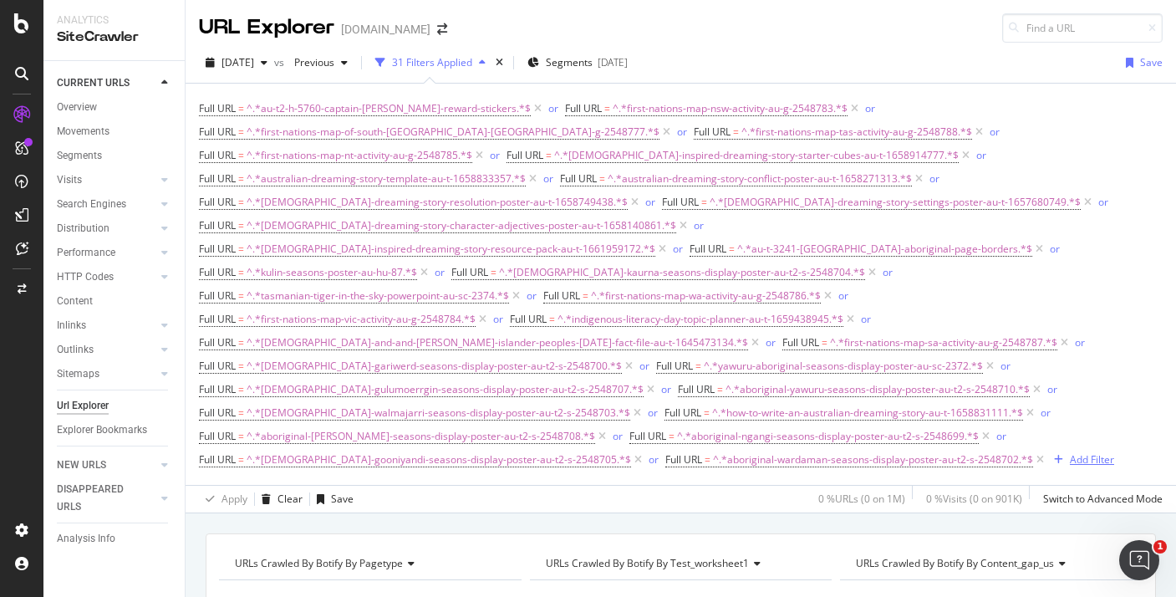
click at [1070, 452] on div "Add Filter" at bounding box center [1092, 459] width 44 height 14
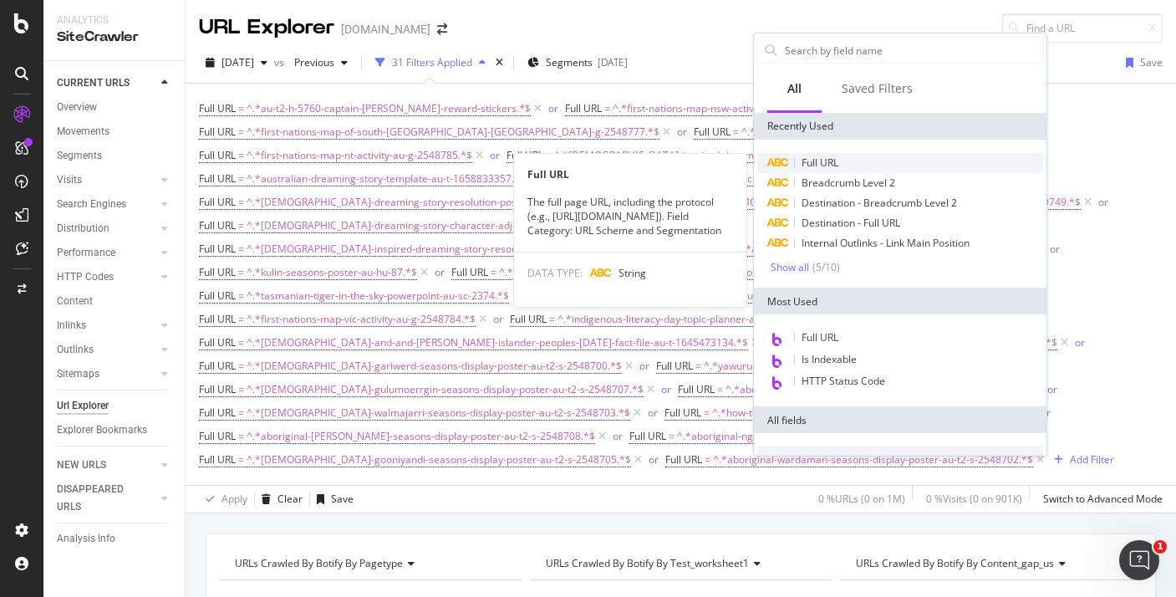
click at [890, 161] on div "Full URL" at bounding box center [901, 163] width 286 height 20
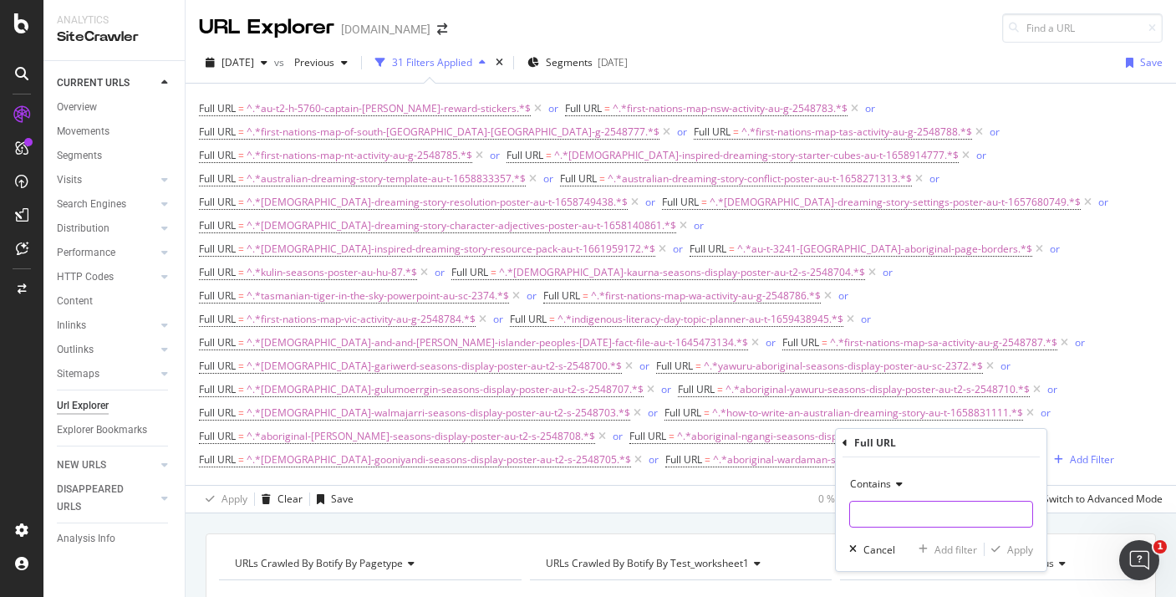
click at [887, 501] on input "text" at bounding box center [941, 514] width 182 height 27
paste input "aboriginal-ngadju-seasons-display-poster-au-t2-s-2548701"
type input "aboriginal-ngadju-seasons-display-poster-au-t2-s-2548701"
click at [1015, 558] on div "Contains aboriginal-ngadju-seasons-display-poster-au-t2-s-2548701 Cancel Add fi…" at bounding box center [941, 514] width 211 height 114
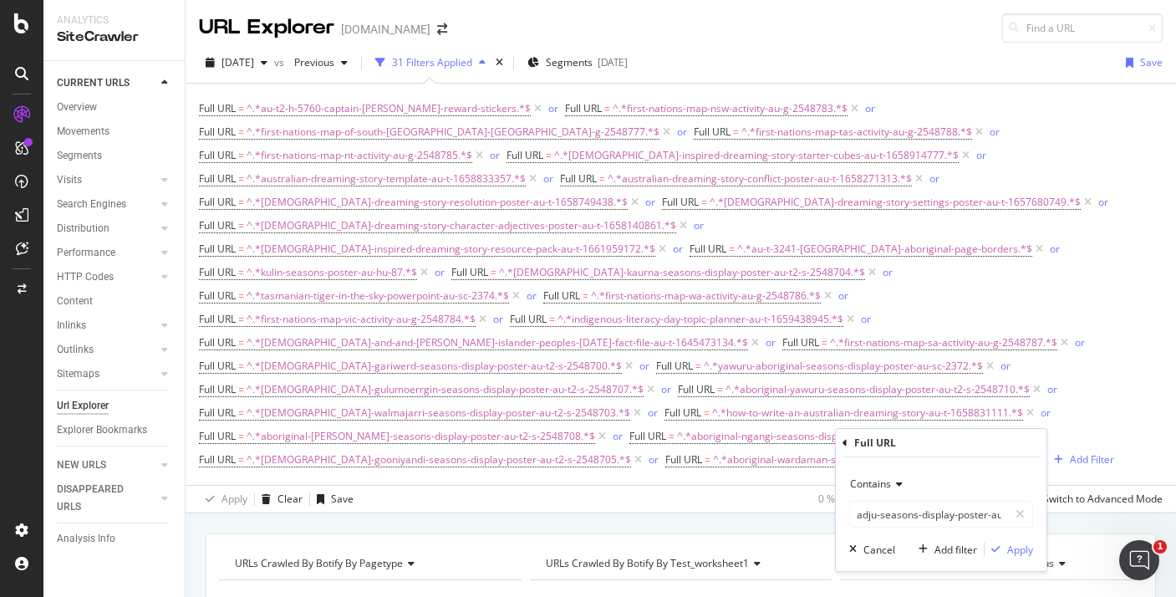
scroll to position [0, 0]
click at [1013, 553] on div "Apply" at bounding box center [1021, 550] width 26 height 14
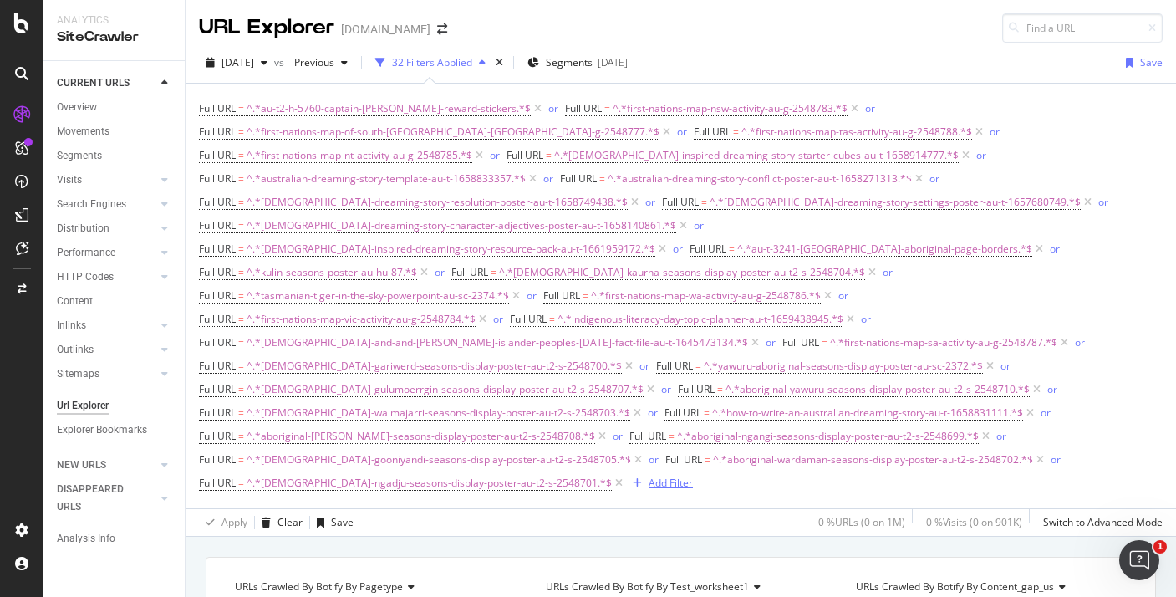
click at [649, 476] on div "Add Filter" at bounding box center [671, 483] width 44 height 14
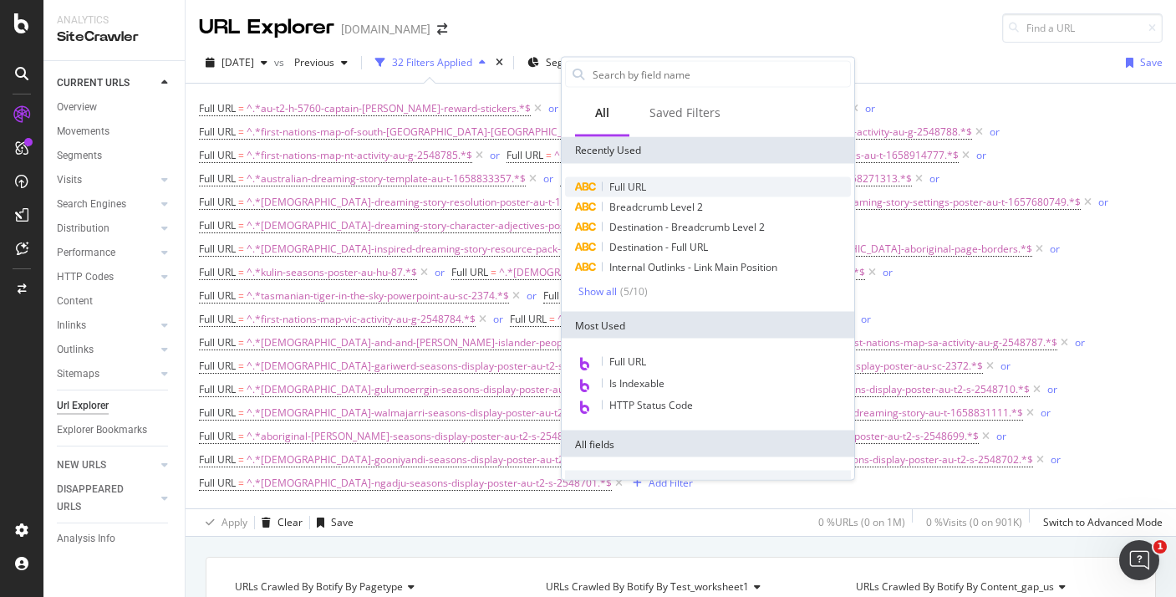
click at [661, 185] on div "Full URL" at bounding box center [708, 187] width 286 height 20
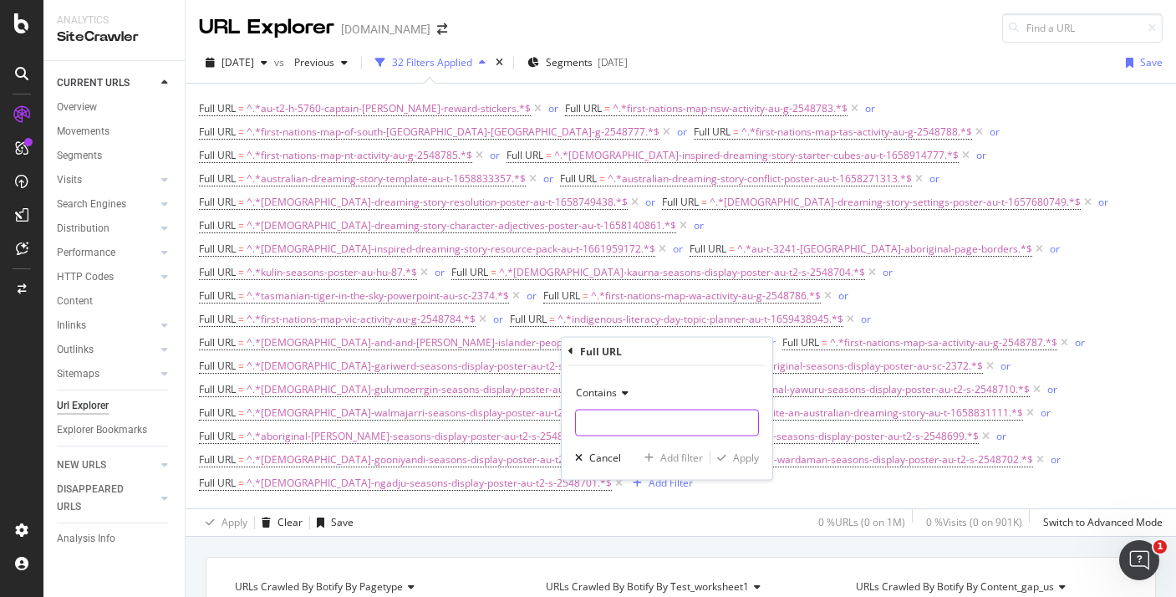
click at [641, 411] on input "text" at bounding box center [667, 423] width 182 height 27
paste input "aboriginal-yanyuwa-seasons-display-poster-au-t2-s-2548706"
type input "aboriginal-yanyuwa-seasons-display-poster-au-t2-s-2548706"
click at [751, 460] on div "Apply" at bounding box center [746, 458] width 26 height 14
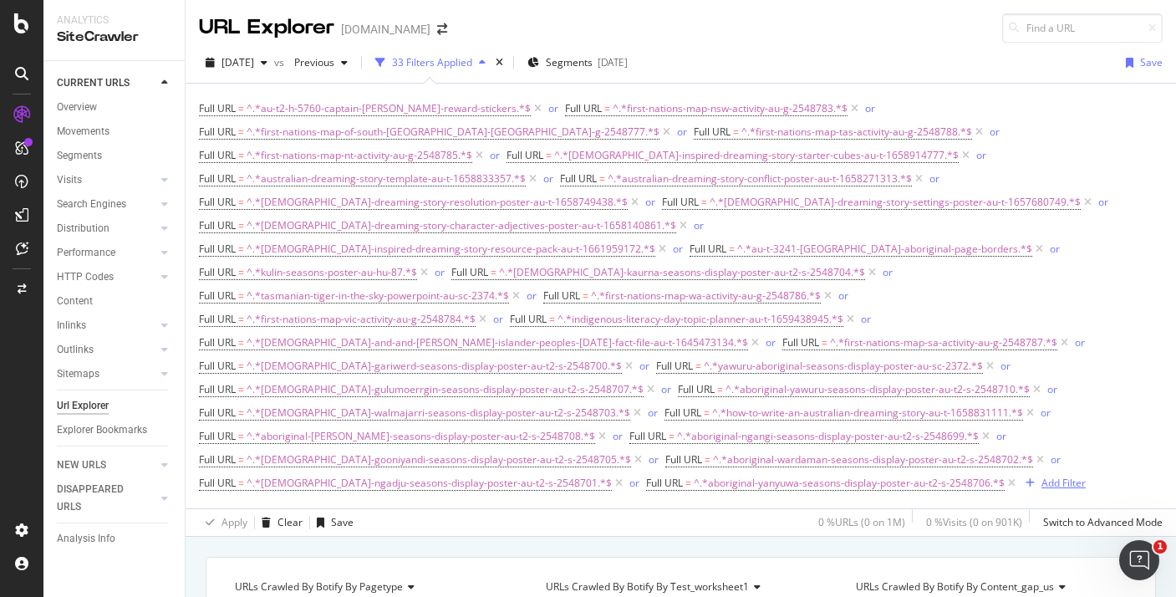
click at [1042, 476] on div "Add Filter" at bounding box center [1064, 483] width 44 height 14
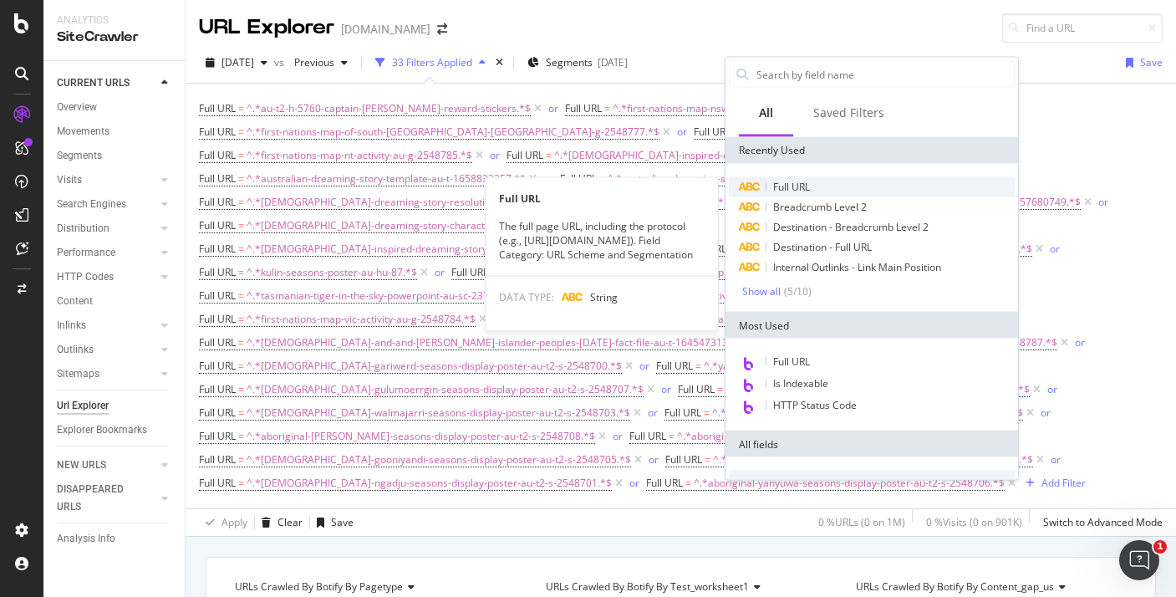
click at [806, 189] on span "Full URL" at bounding box center [791, 187] width 37 height 14
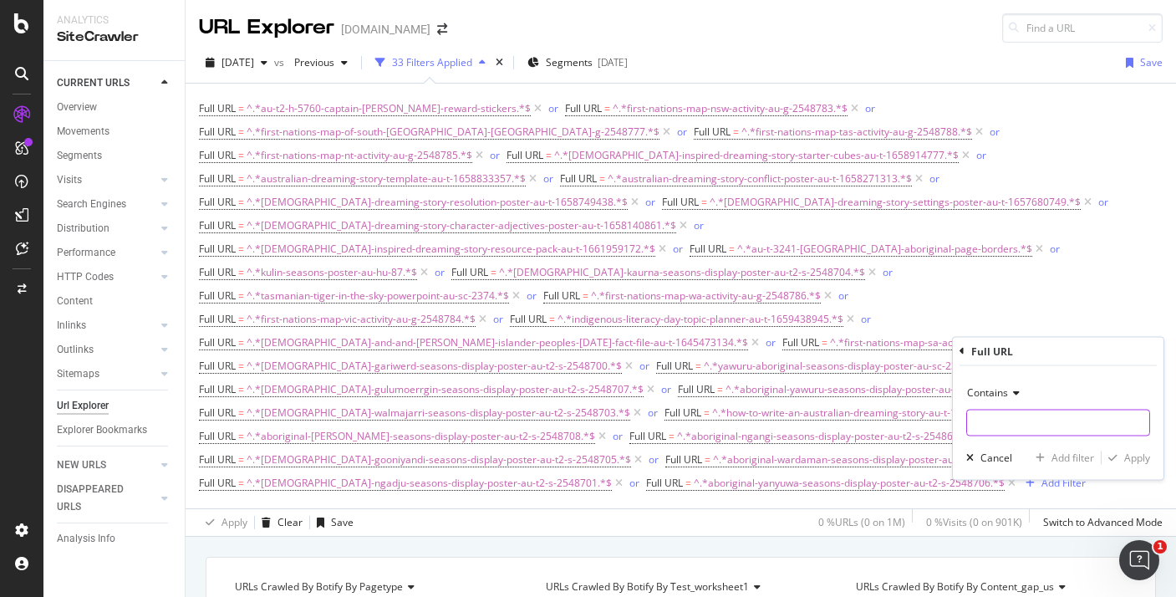
click at [1013, 430] on input "text" at bounding box center [1058, 423] width 182 height 27
paste input "kulin-seasons-pairing-game-tg-au-hu"
type input "kulin-seasons-pairing-game-tg-au-hu"
click at [1140, 457] on div "Apply" at bounding box center [1138, 458] width 26 height 14
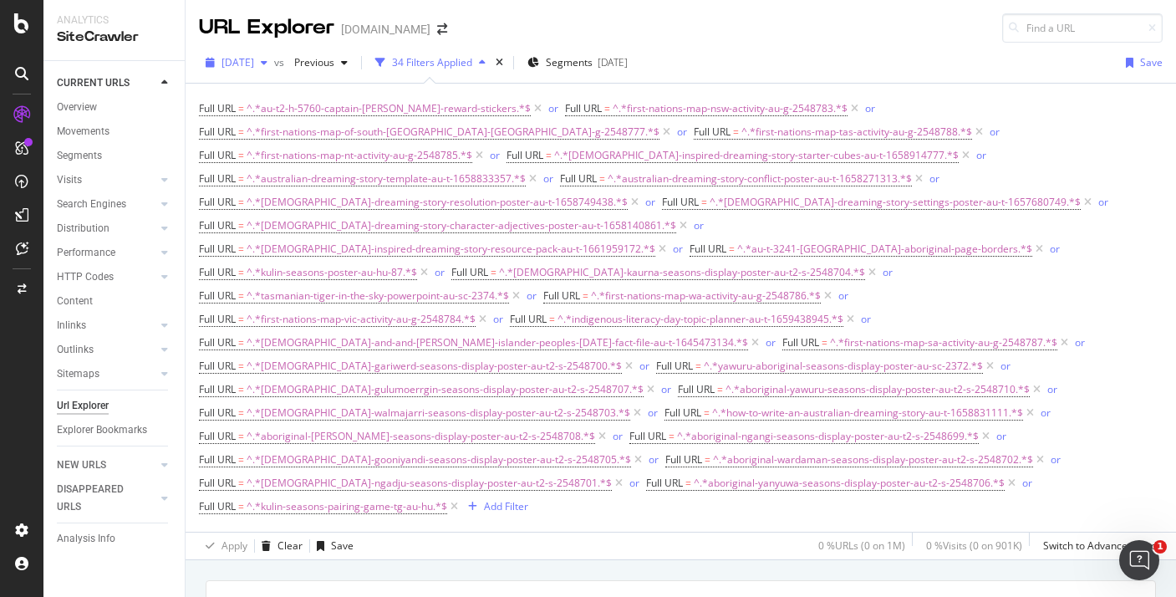
click at [274, 73] on div "[DATE]" at bounding box center [236, 62] width 75 height 25
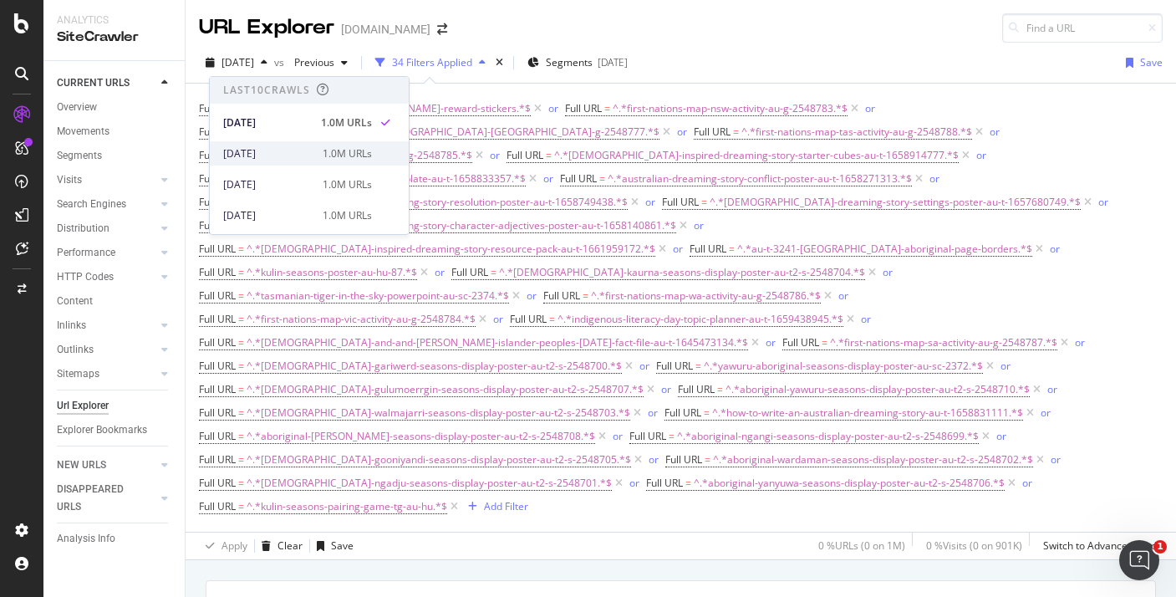
scroll to position [522, 0]
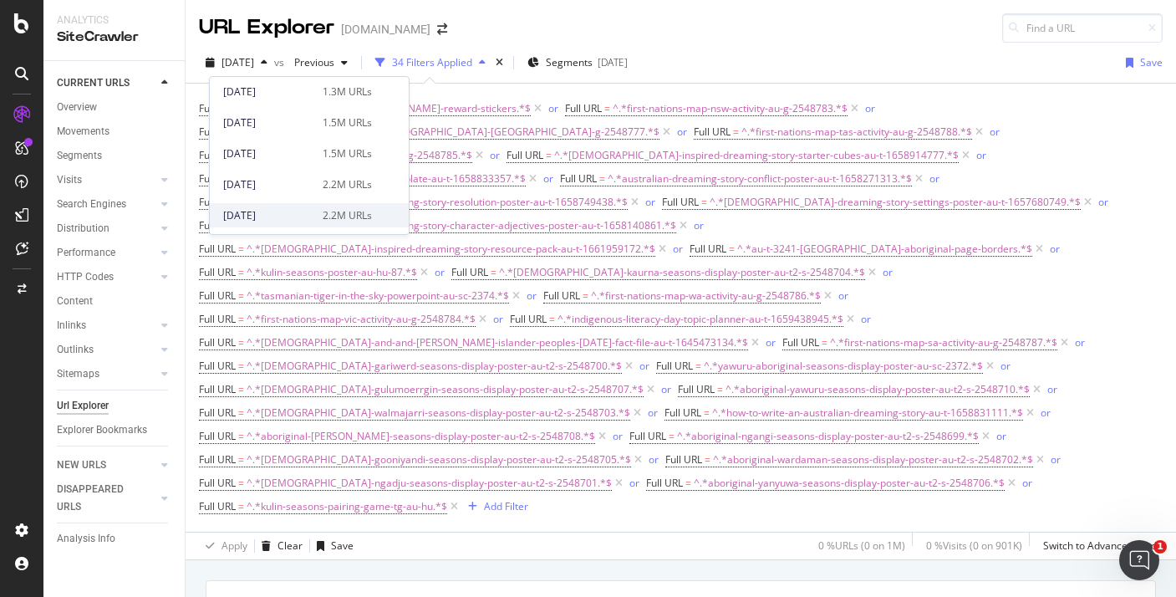
click at [314, 210] on div "2024 Sep. 27th 2.2M URLs" at bounding box center [297, 215] width 149 height 15
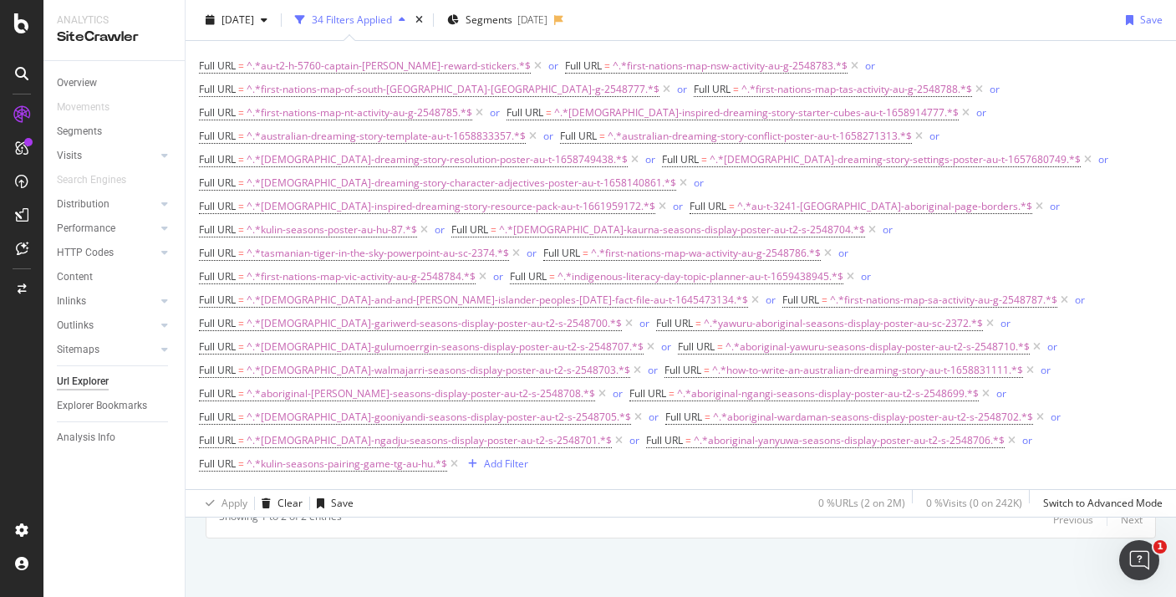
scroll to position [0, 1]
click at [274, 32] on div "2024 Sep. 27th" at bounding box center [236, 20] width 75 height 25
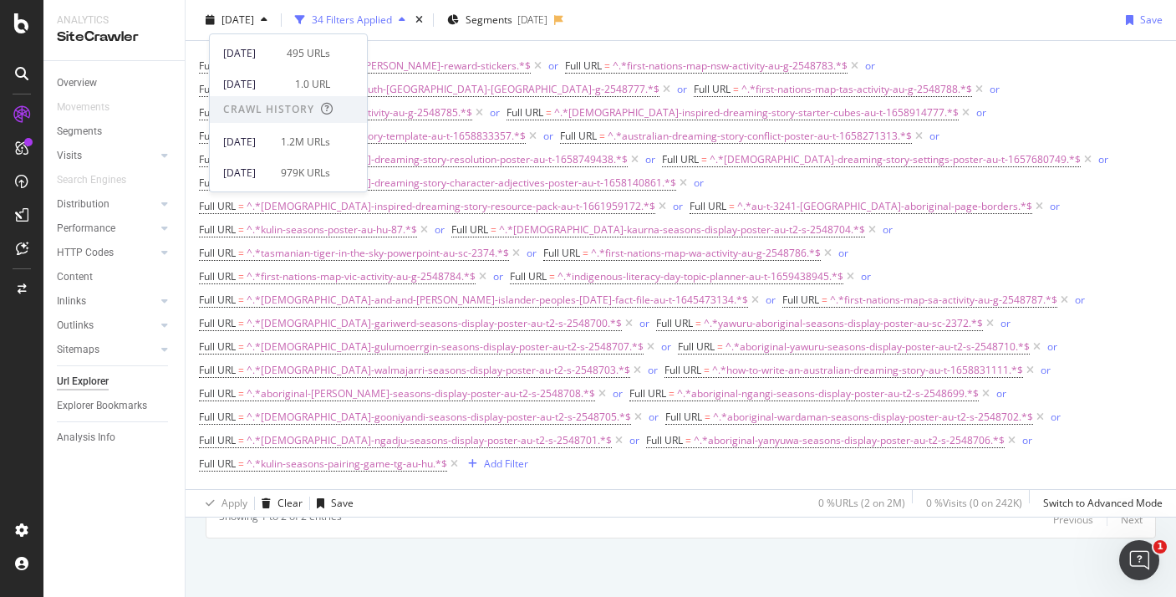
scroll to position [271, 0]
click at [330, 86] on div "1.0 URL" at bounding box center [312, 87] width 35 height 15
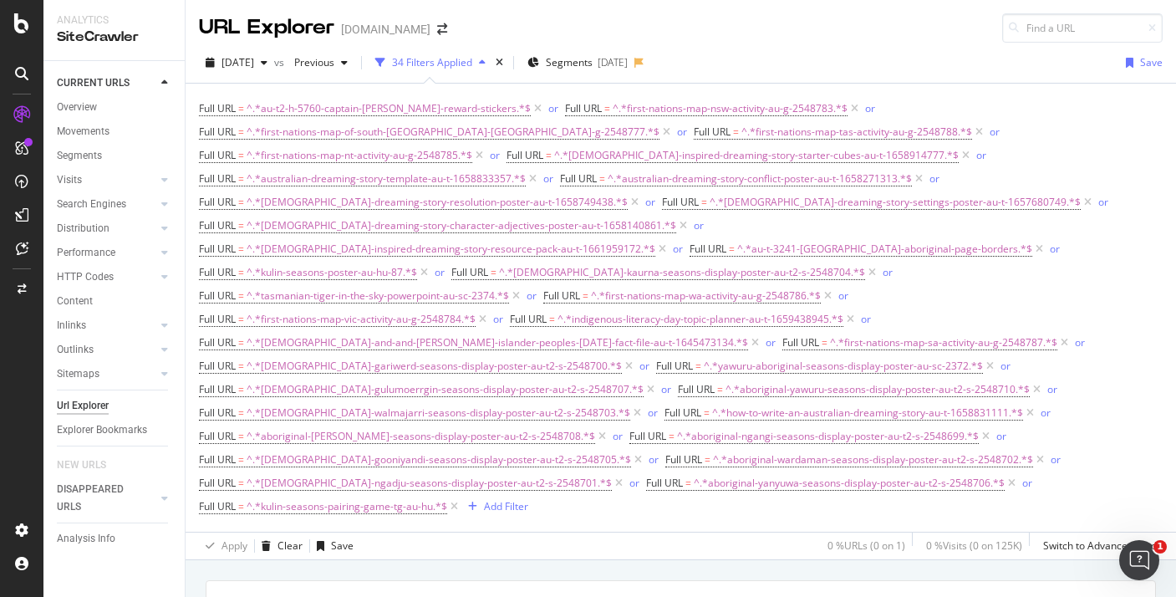
click at [18, 32] on icon at bounding box center [21, 23] width 15 height 20
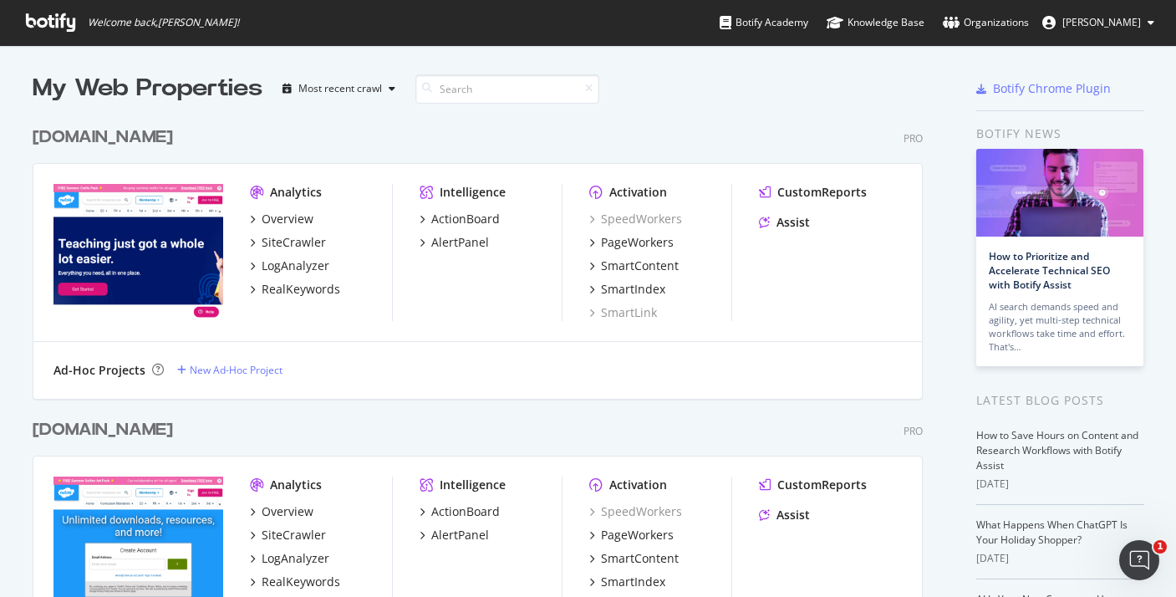
scroll to position [28, 0]
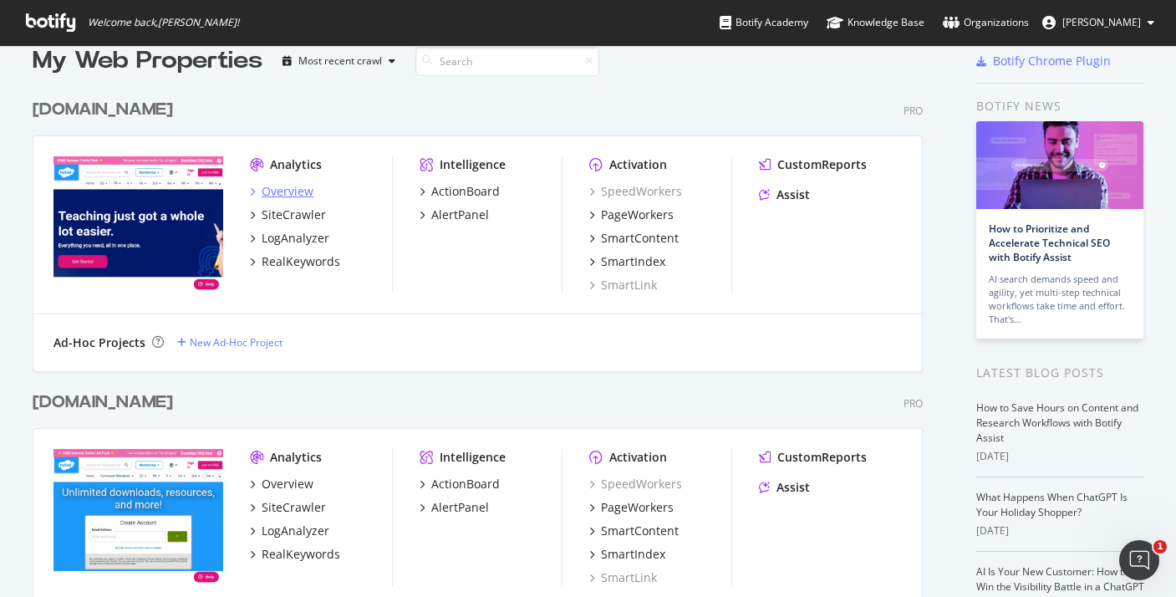
click at [279, 185] on div "Overview" at bounding box center [288, 191] width 52 height 17
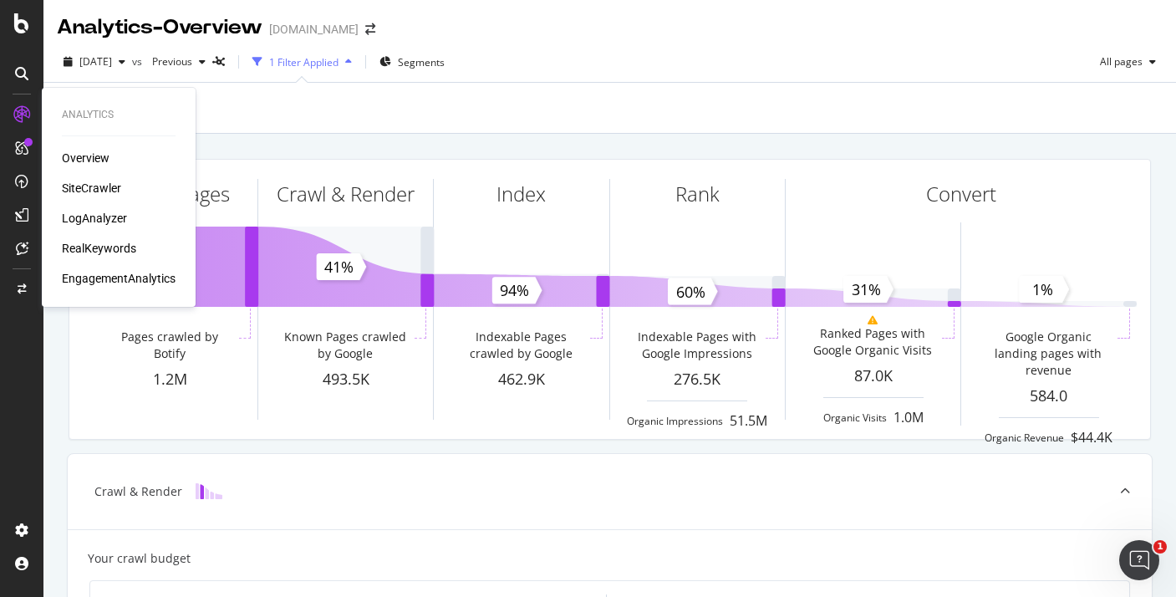
click at [92, 182] on div "SiteCrawler" at bounding box center [91, 188] width 59 height 17
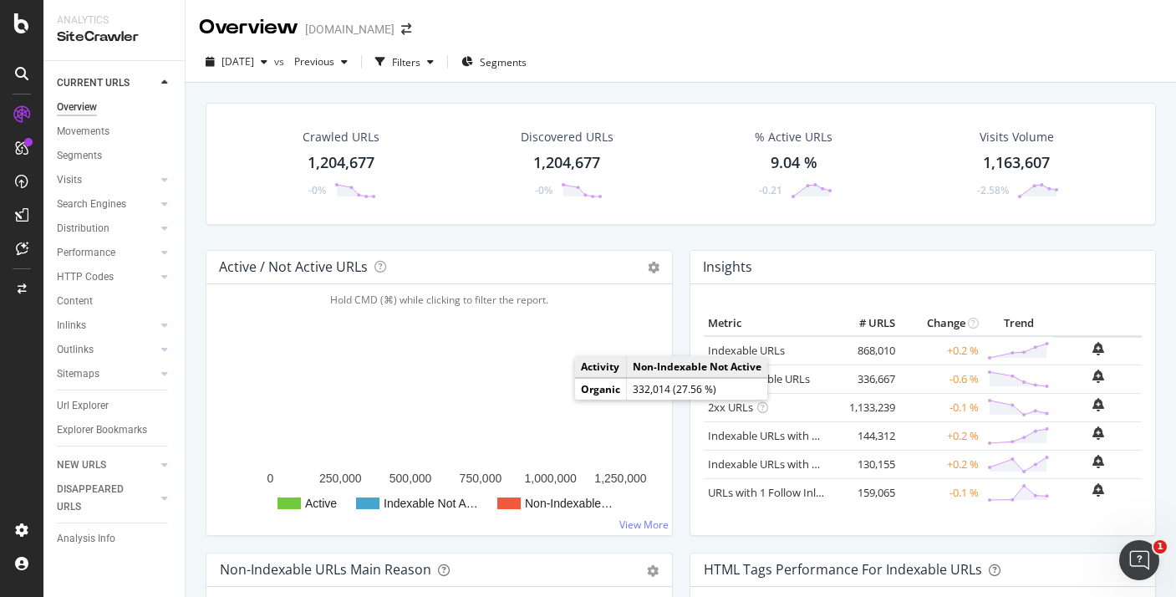
click at [559, 398] on rect "A chart." at bounding box center [562, 397] width 92 height 84
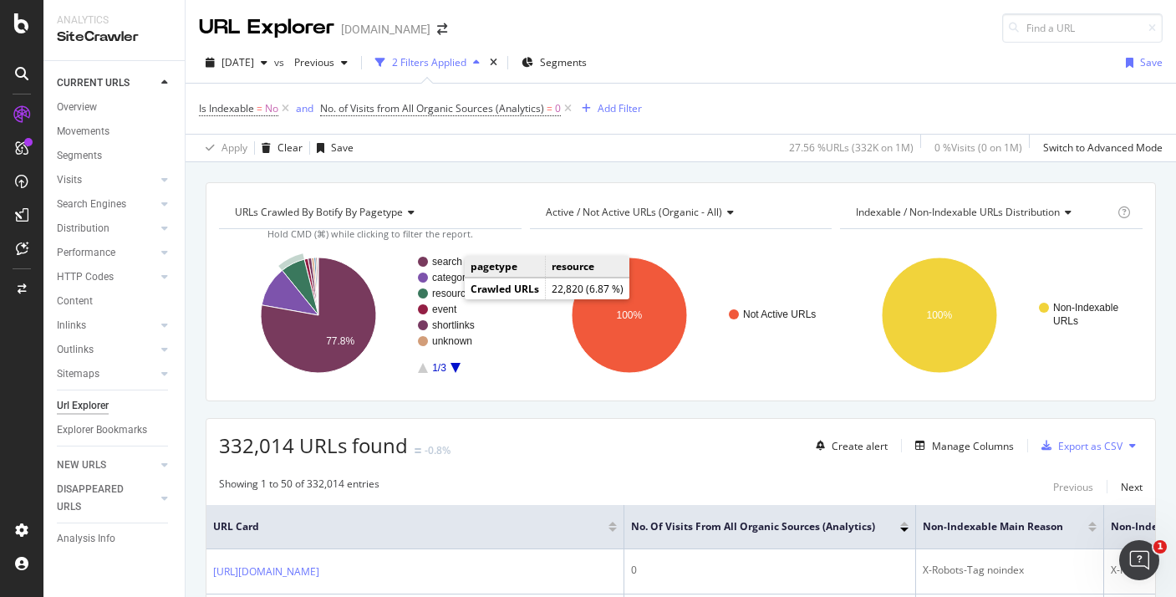
click at [448, 296] on text "resource" at bounding box center [451, 294] width 39 height 12
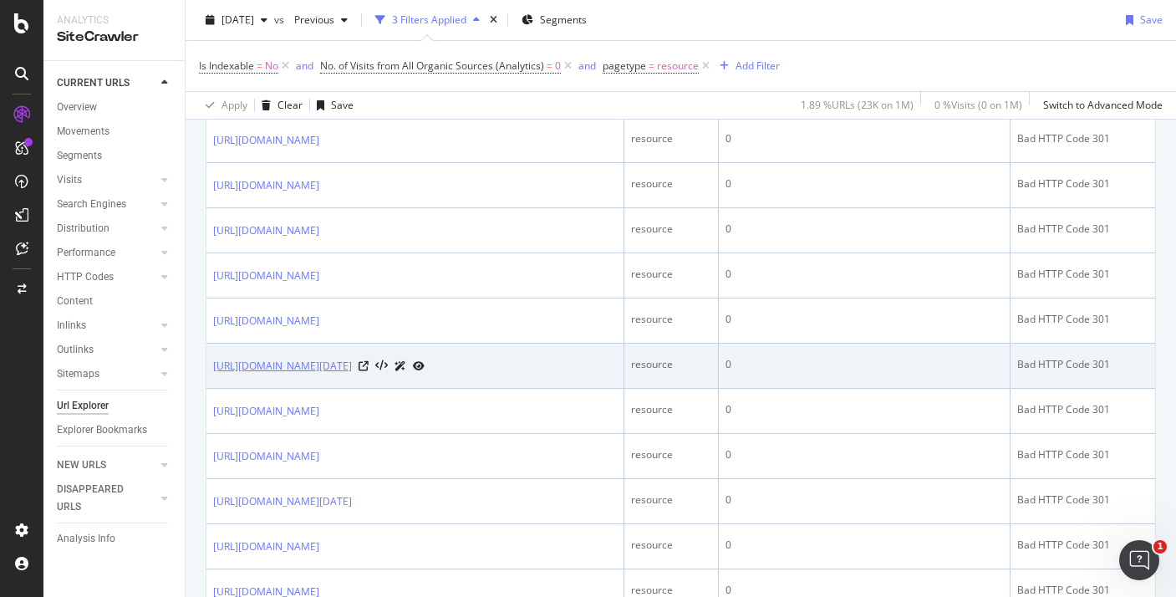
scroll to position [317, 0]
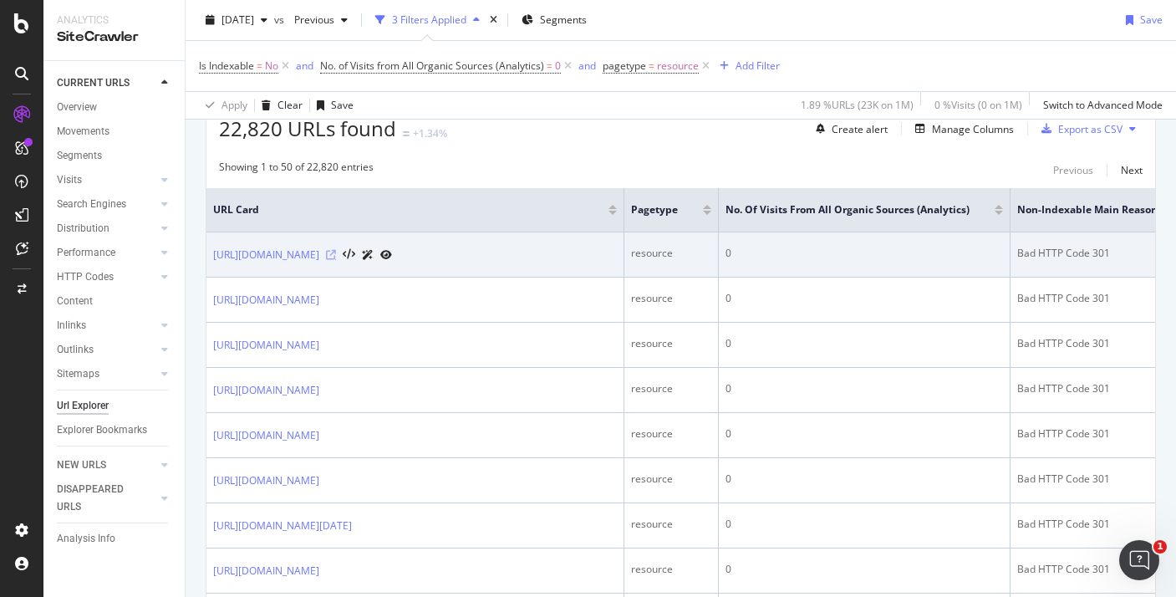
click at [336, 256] on icon at bounding box center [331, 255] width 10 height 10
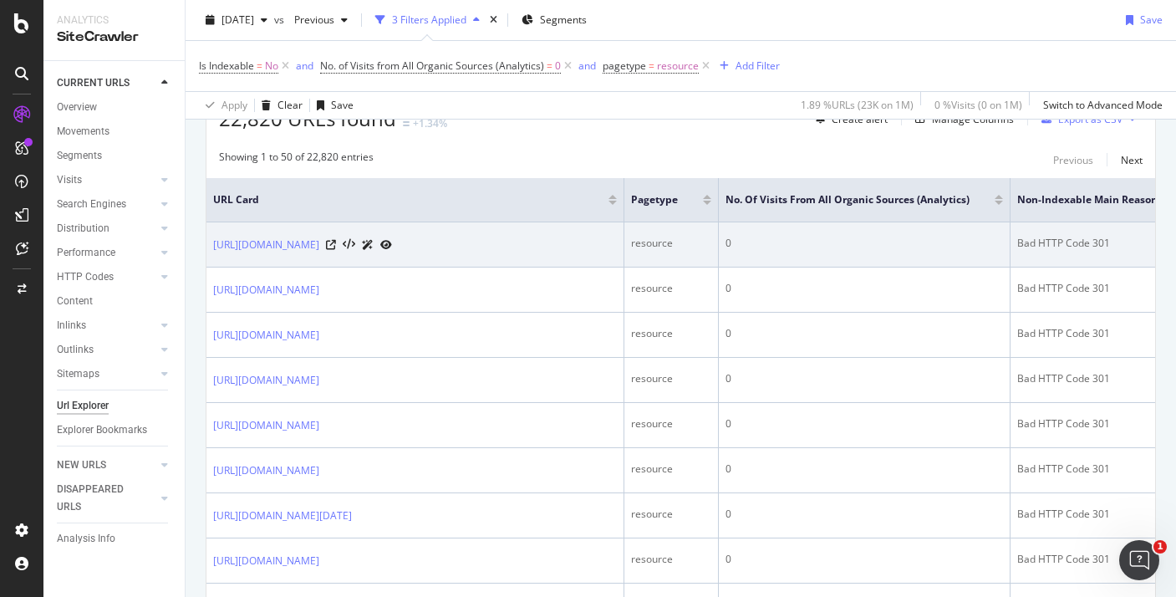
scroll to position [0, 0]
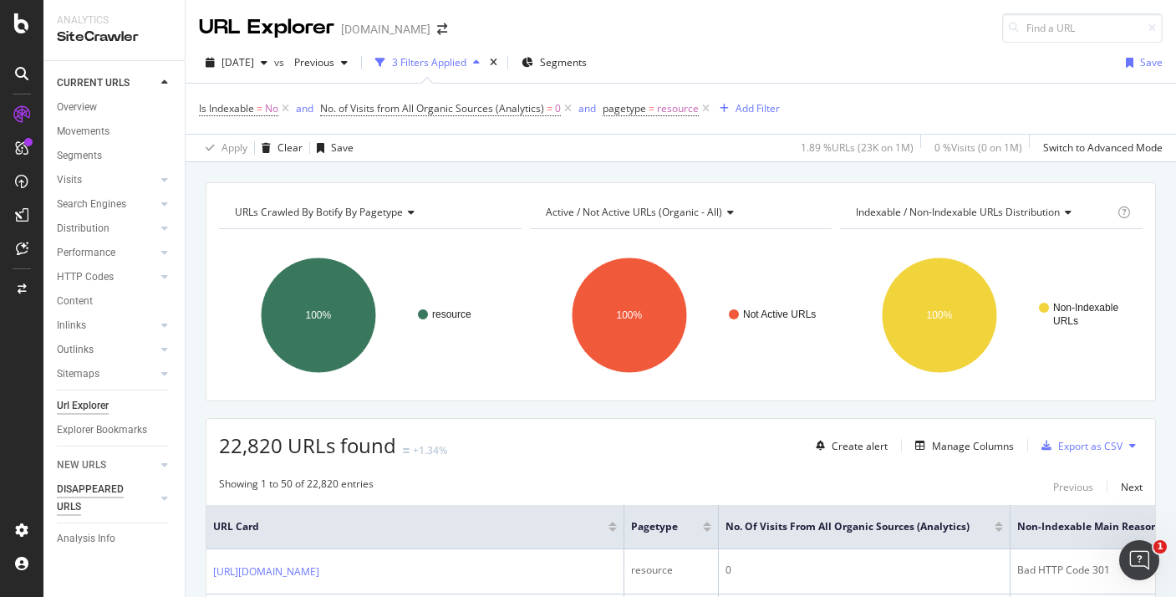
click at [98, 482] on div "DISAPPEARED URLS" at bounding box center [99, 498] width 84 height 35
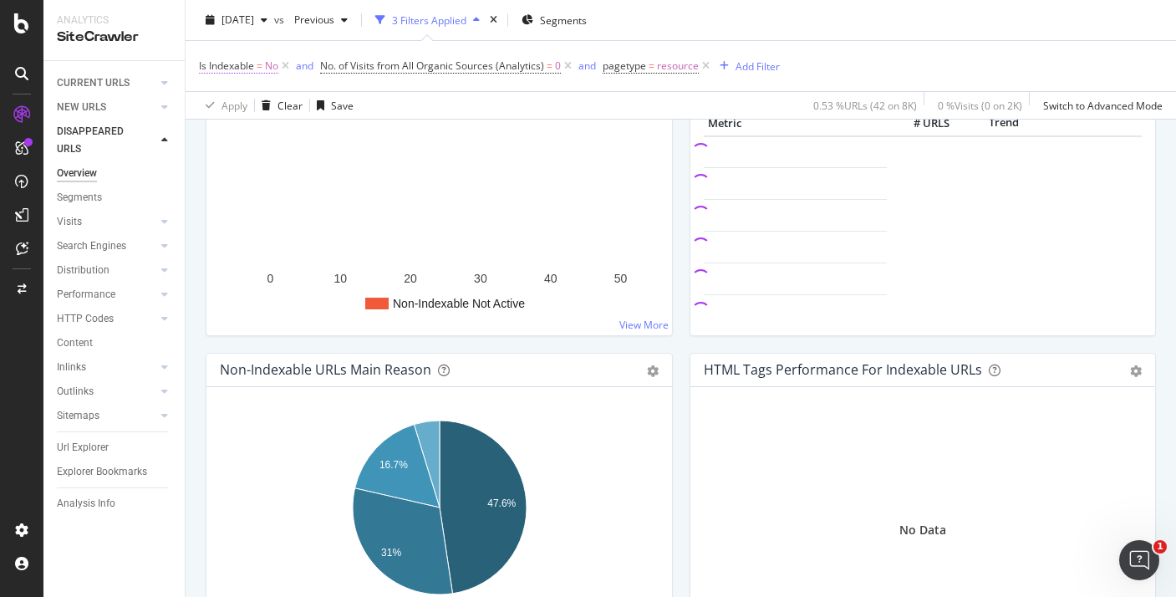
scroll to position [184, 0]
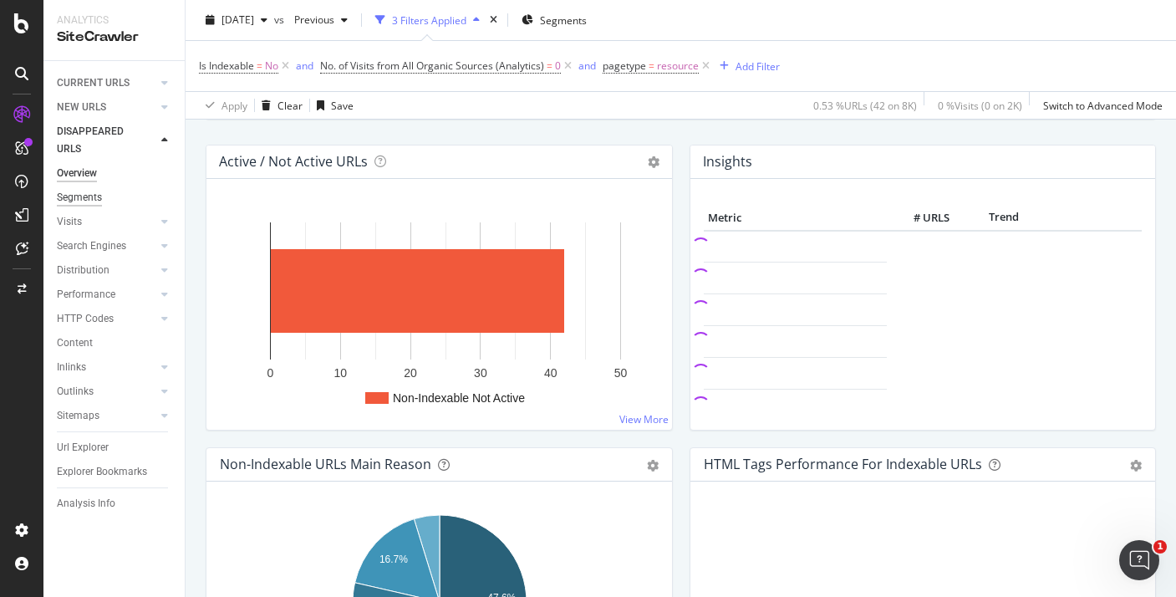
click at [84, 200] on div "Segments" at bounding box center [79, 198] width 45 height 18
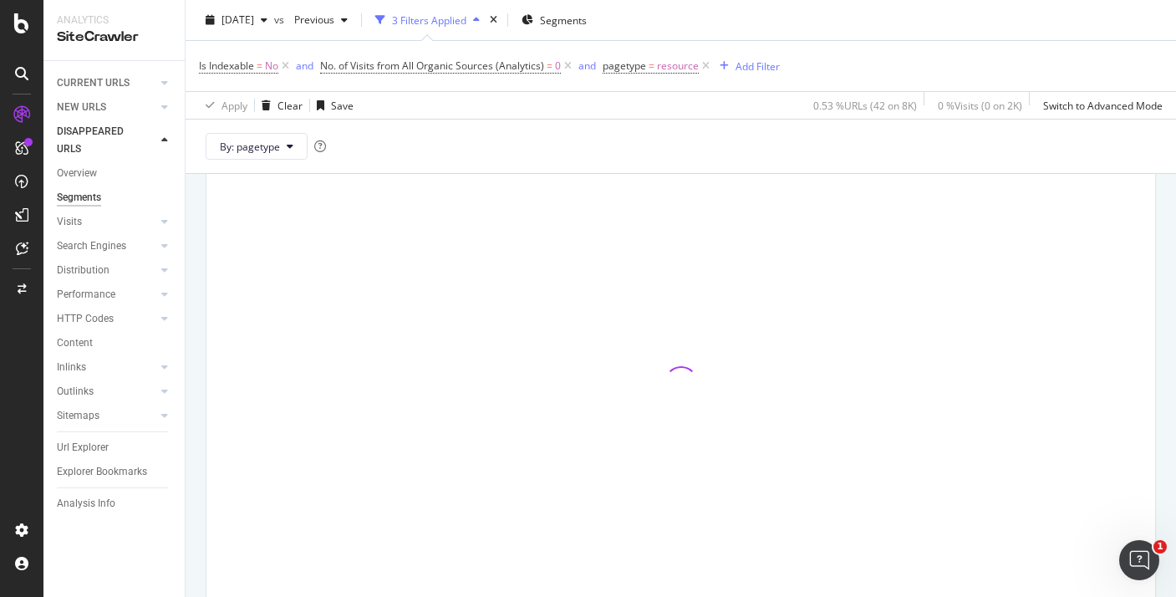
scroll to position [118, 0]
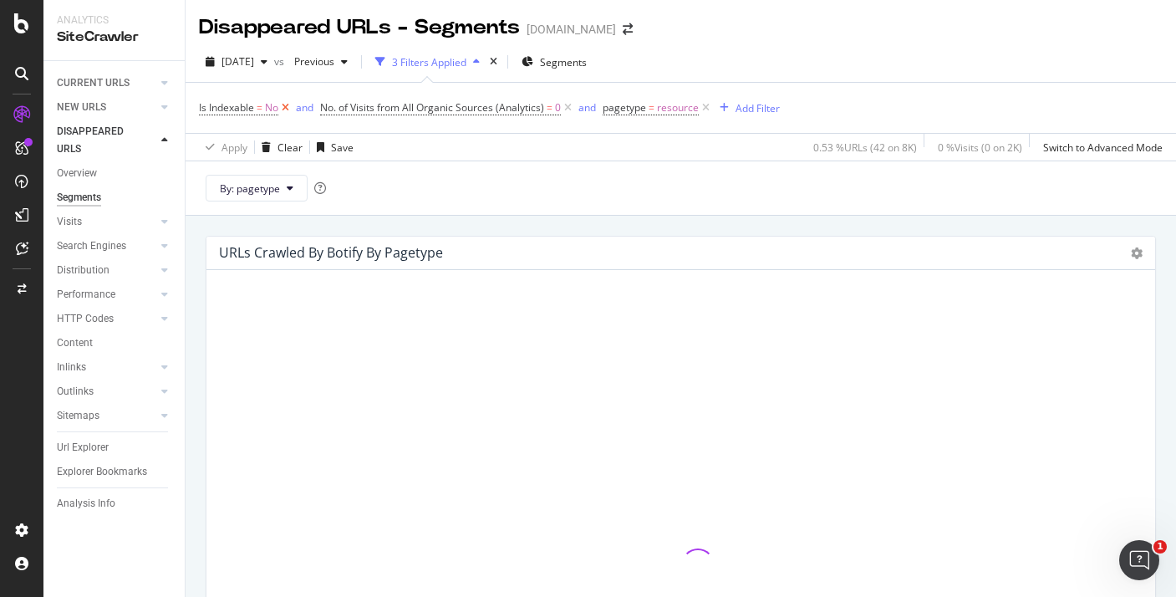
click at [292, 109] on icon at bounding box center [285, 108] width 14 height 17
click at [447, 107] on icon at bounding box center [447, 108] width 14 height 17
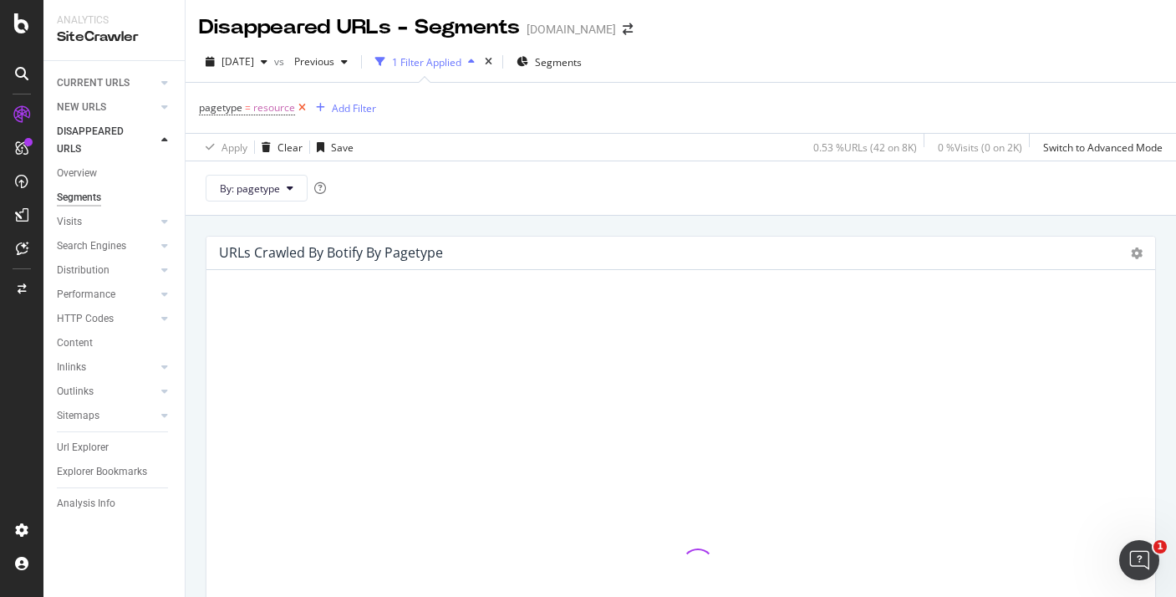
click at [299, 106] on icon at bounding box center [302, 108] width 14 height 17
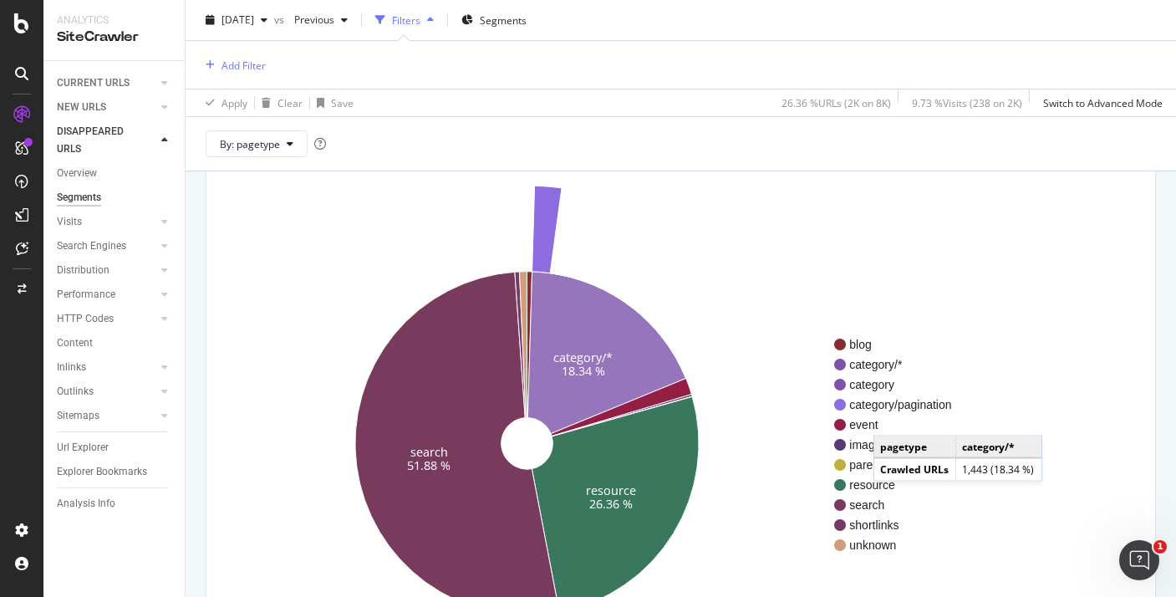
scroll to position [161, 0]
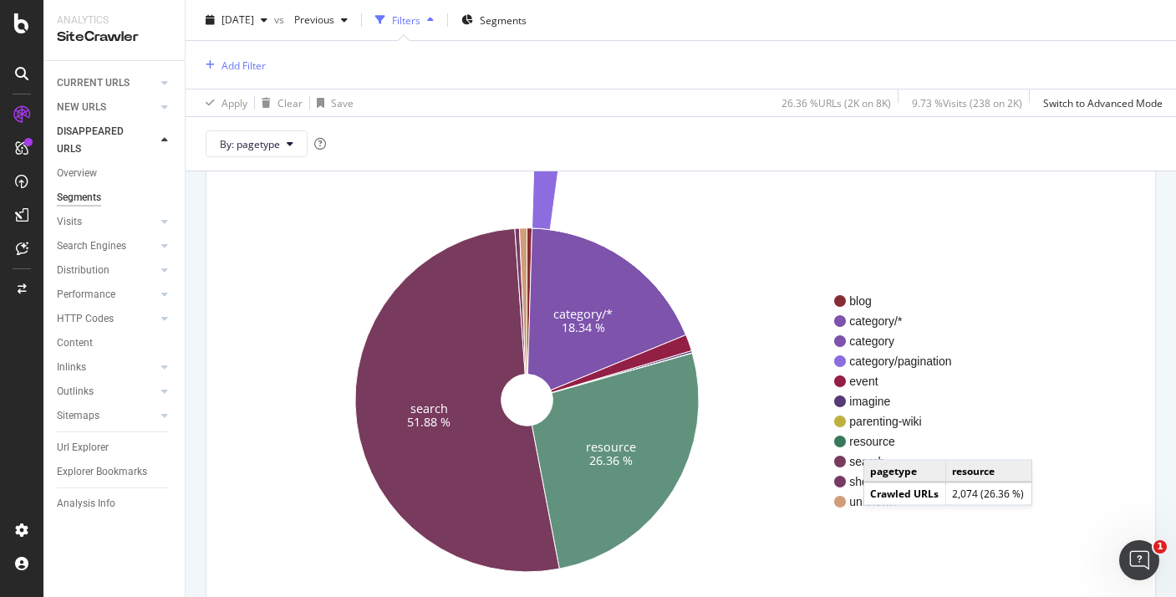
click at [880, 443] on span "resource" at bounding box center [901, 441] width 102 height 17
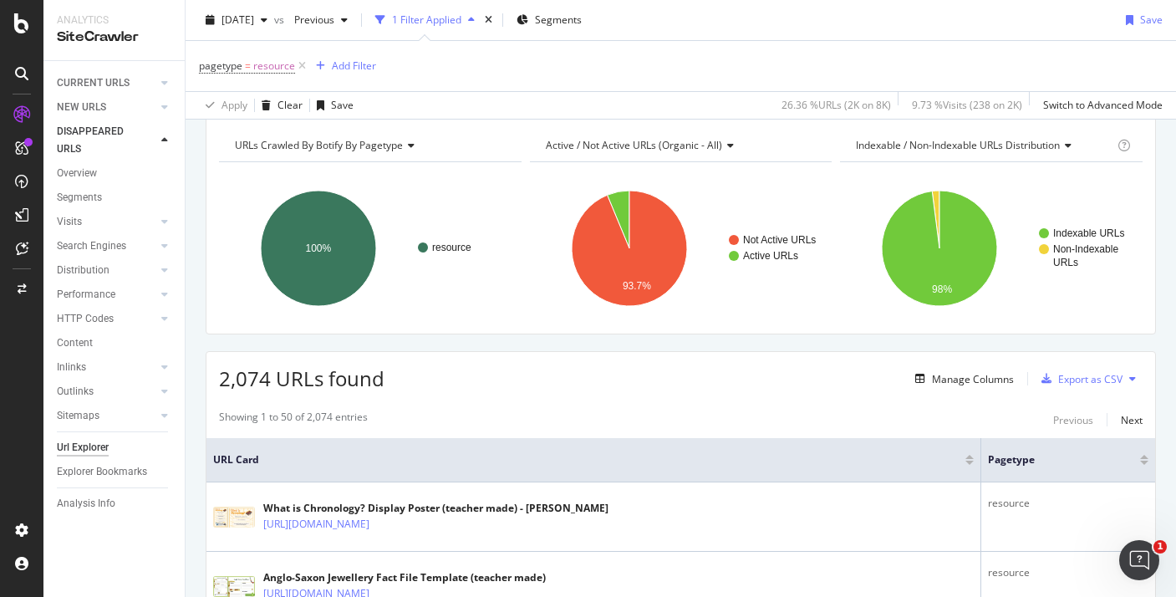
scroll to position [69, 0]
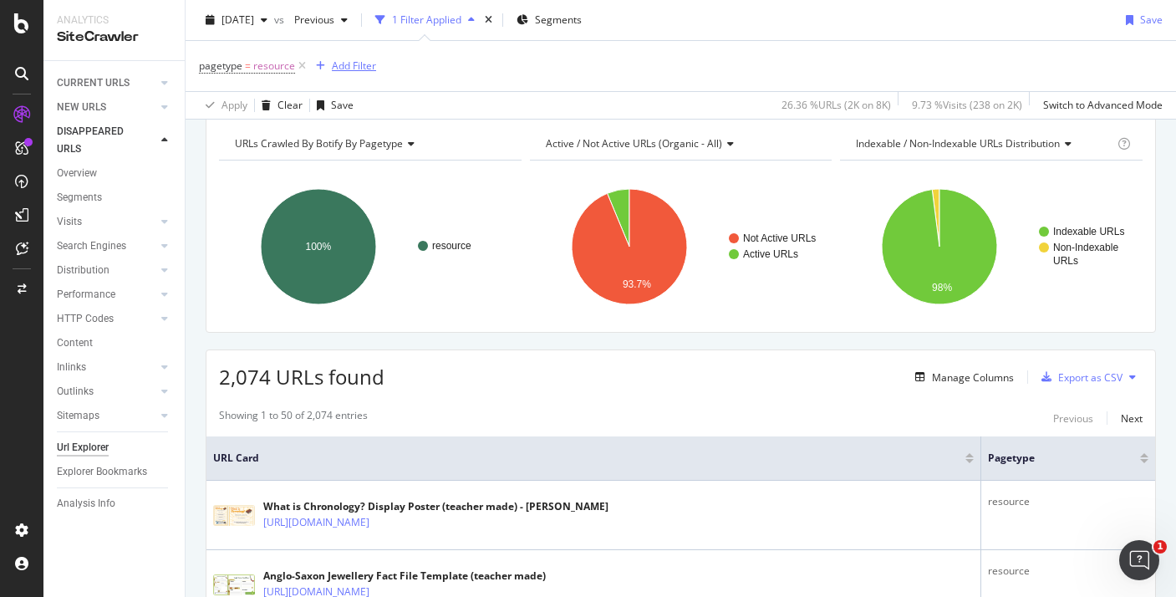
click at [370, 65] on div "Add Filter" at bounding box center [354, 66] width 44 height 14
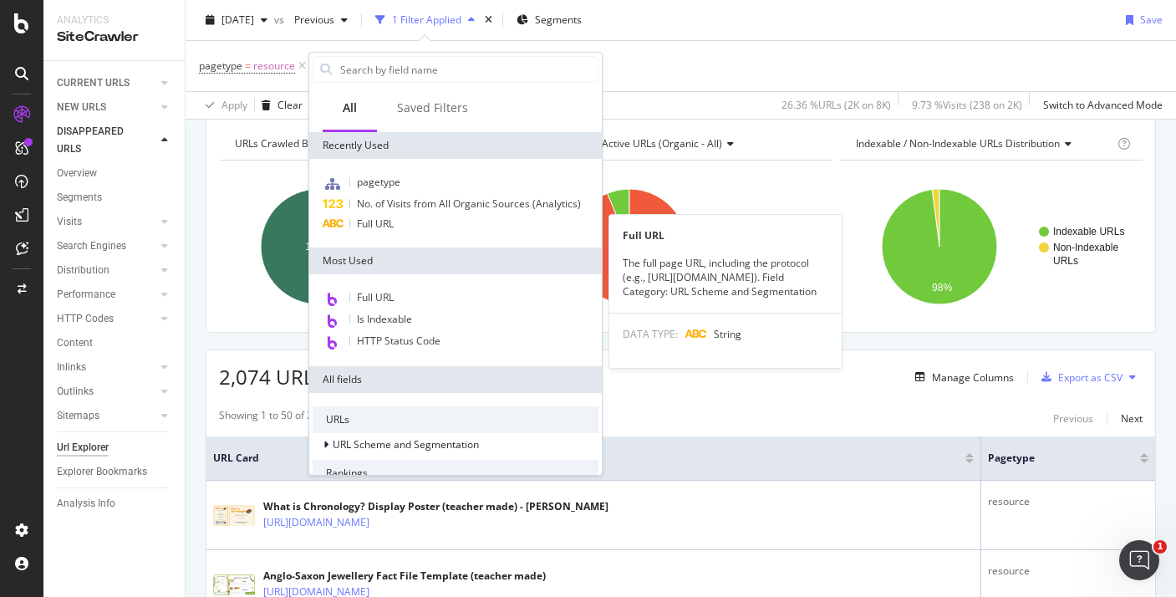
click at [376, 235] on div "pagetype No. of Visits from All Organic Sources (Analytics) Full URL Full URL T…" at bounding box center [455, 203] width 293 height 89
click at [376, 226] on span "Full URL" at bounding box center [375, 224] width 37 height 14
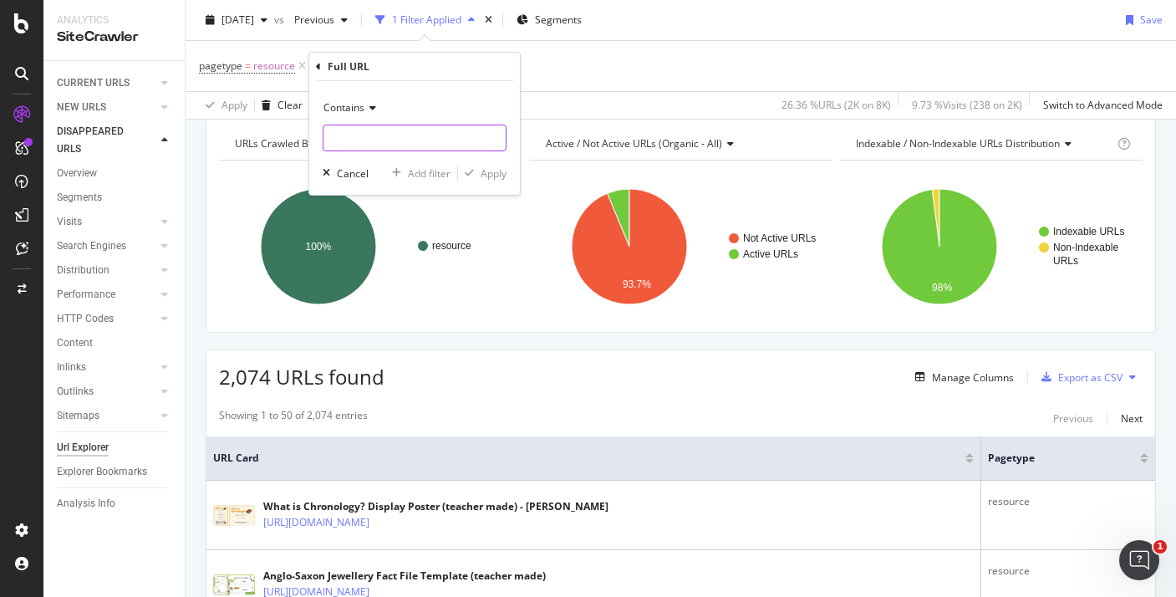
click at [420, 131] on input "text" at bounding box center [415, 138] width 182 height 27
paste input "au-t2-h-5760-captain-[PERSON_NAME]-reward-stickers"
type input "au-t2-h-5760-captain-[PERSON_NAME]-reward-stickers"
click at [496, 176] on div "Apply" at bounding box center [494, 173] width 26 height 14
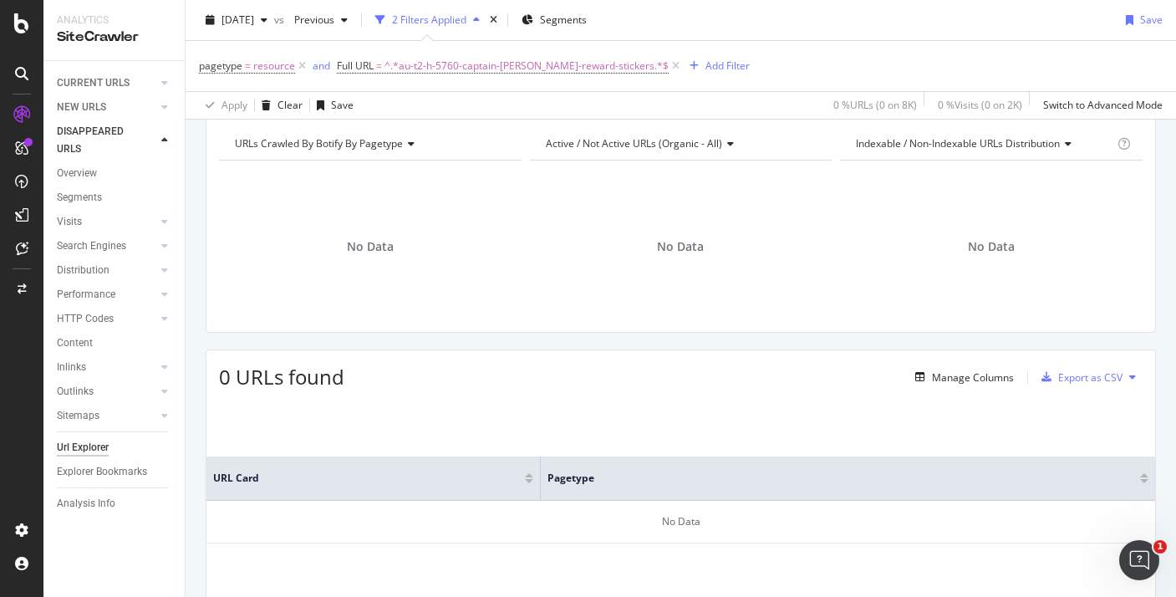
click at [103, 452] on div "Url Explorer" at bounding box center [83, 448] width 52 height 18
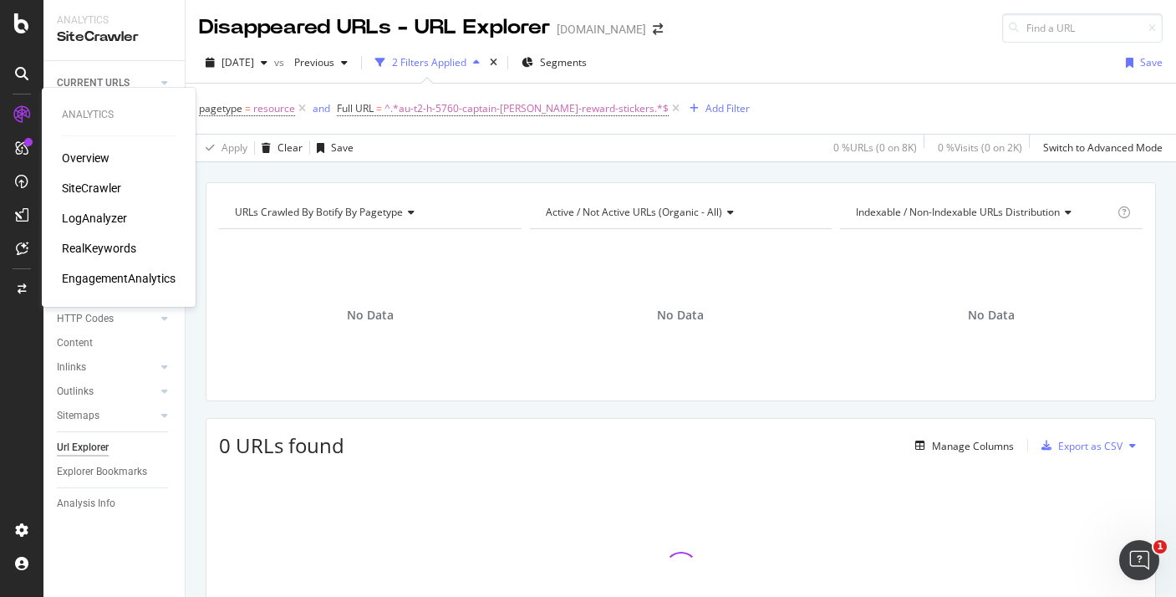
click at [88, 217] on div "LogAnalyzer" at bounding box center [94, 218] width 65 height 17
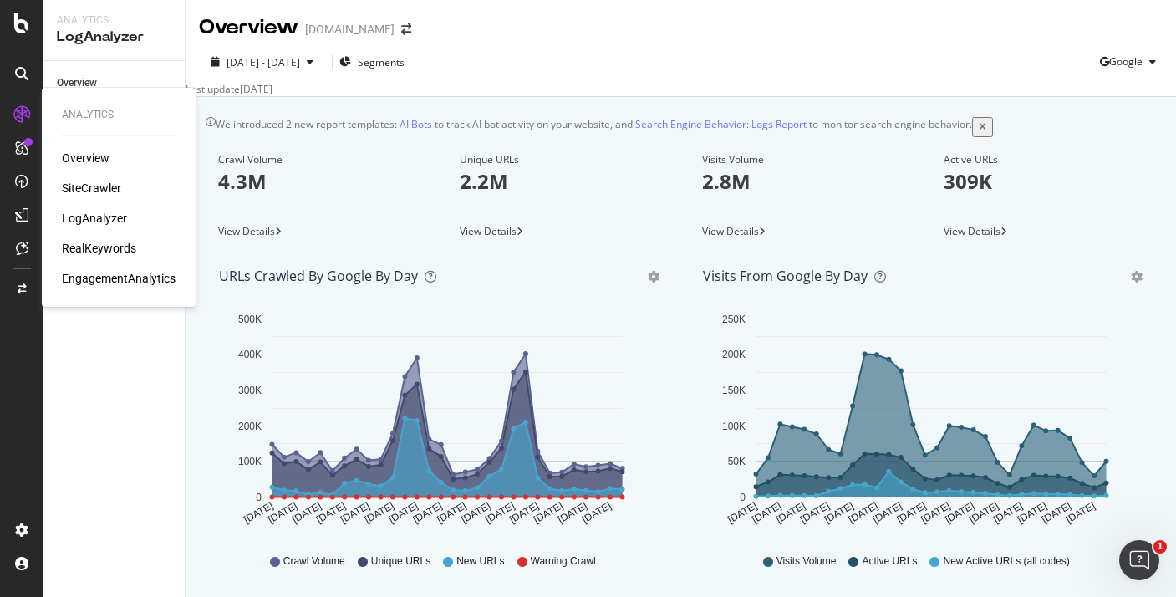
click at [101, 179] on div "Overview SiteCrawler LogAnalyzer RealKeywords EngagementAnalytics" at bounding box center [119, 218] width 114 height 137
click at [103, 185] on div "SiteCrawler" at bounding box center [91, 188] width 59 height 17
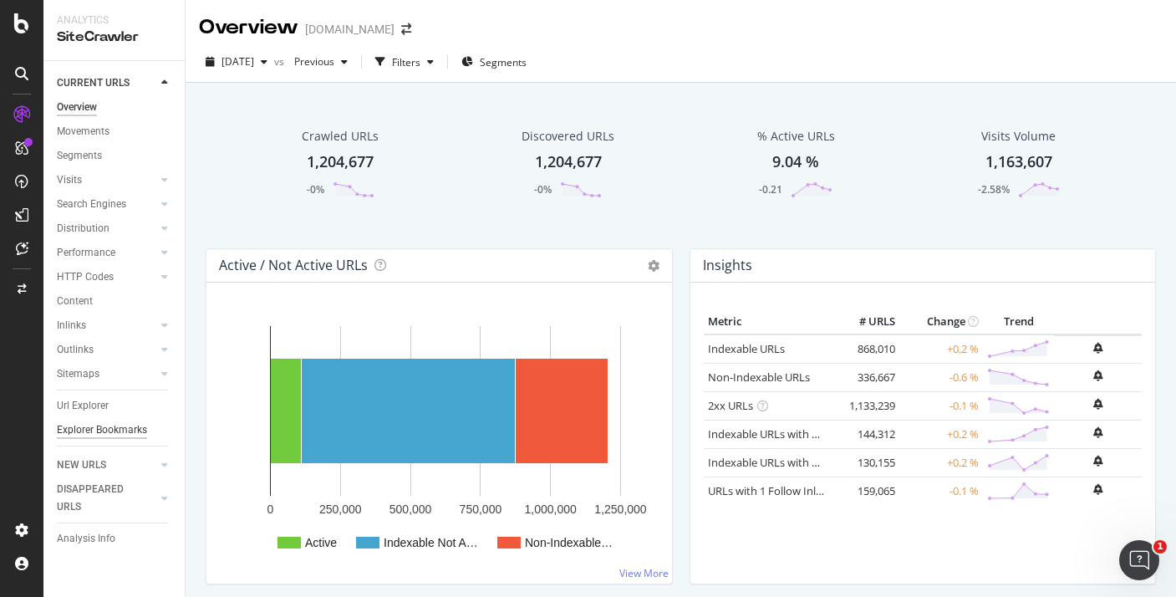
click at [105, 425] on div "Explorer Bookmarks" at bounding box center [102, 430] width 90 height 18
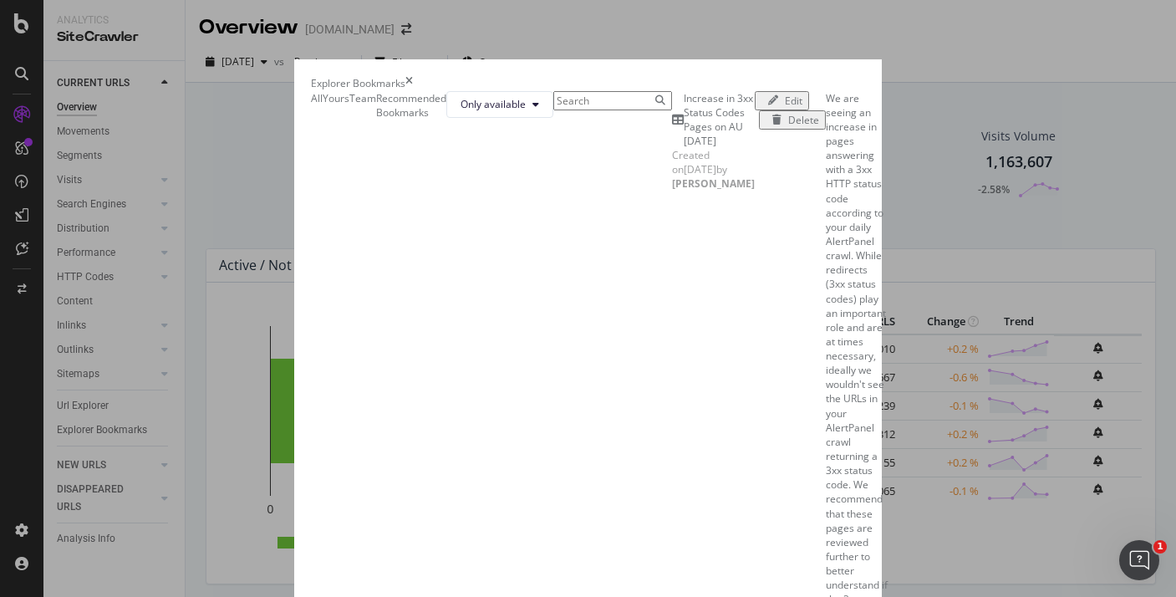
click at [413, 76] on icon "times" at bounding box center [410, 83] width 8 height 14
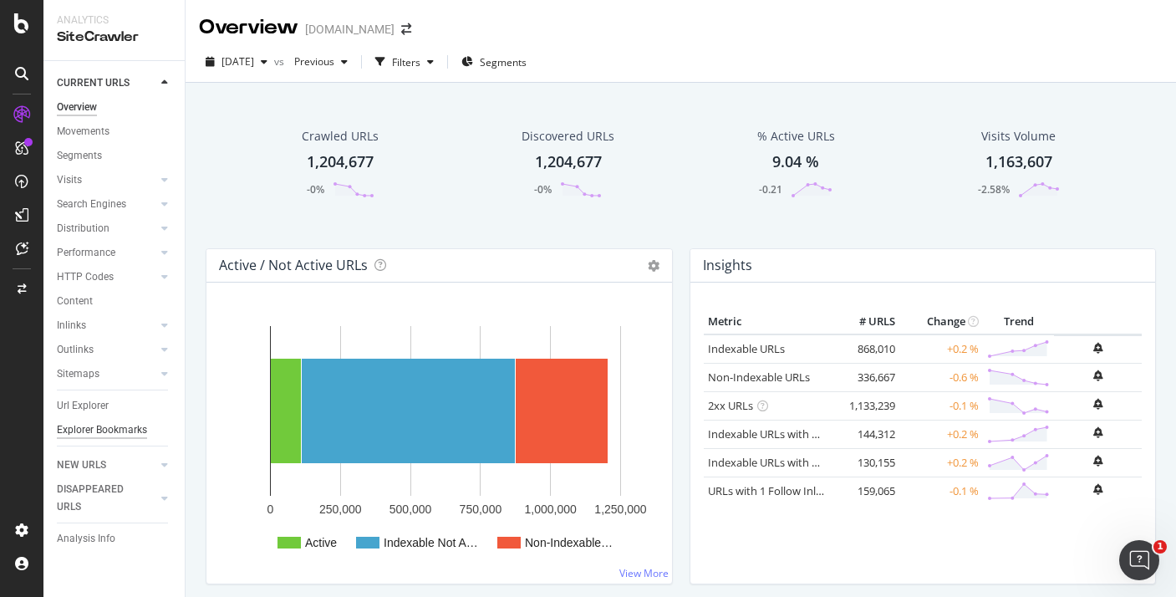
click at [98, 433] on div "Explorer Bookmarks" at bounding box center [102, 430] width 90 height 18
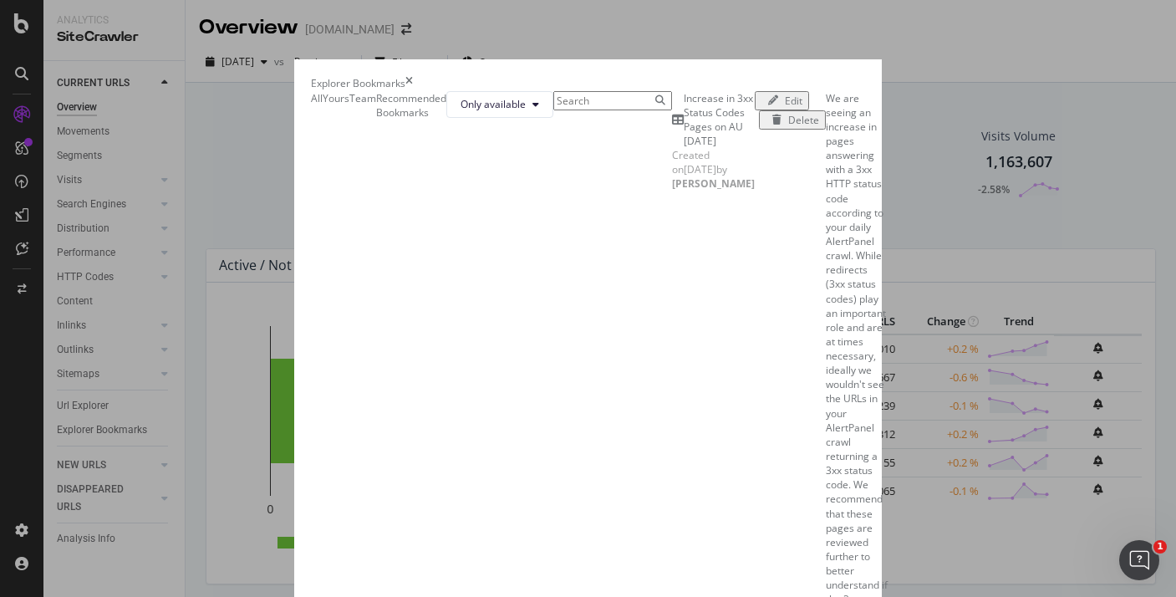
click at [413, 76] on icon "times" at bounding box center [410, 83] width 8 height 14
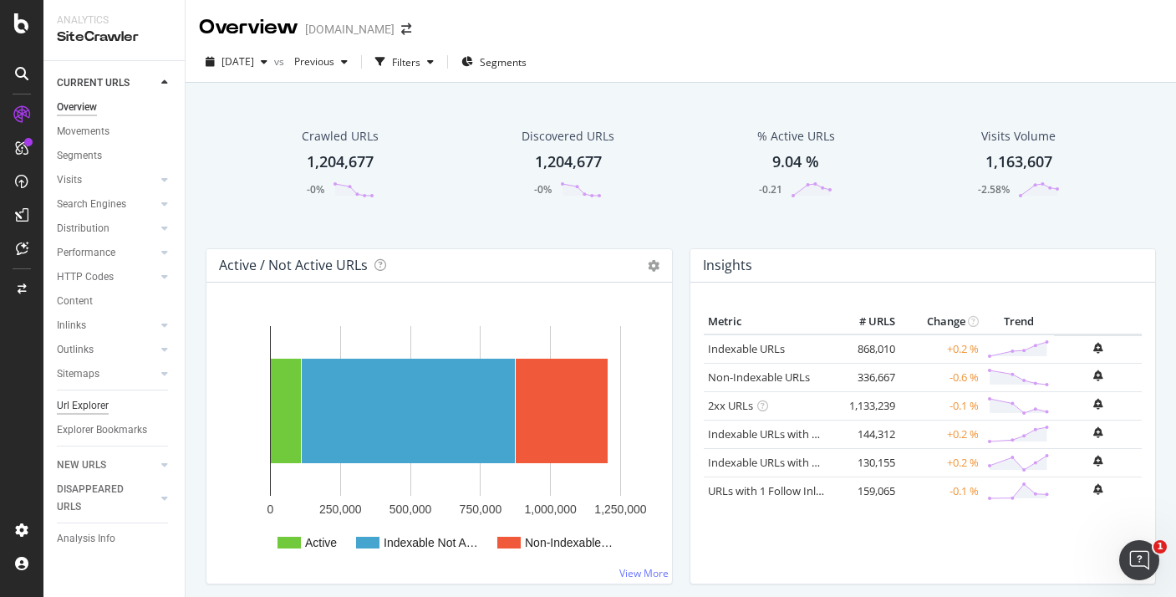
click at [100, 410] on div "Url Explorer" at bounding box center [83, 406] width 52 height 18
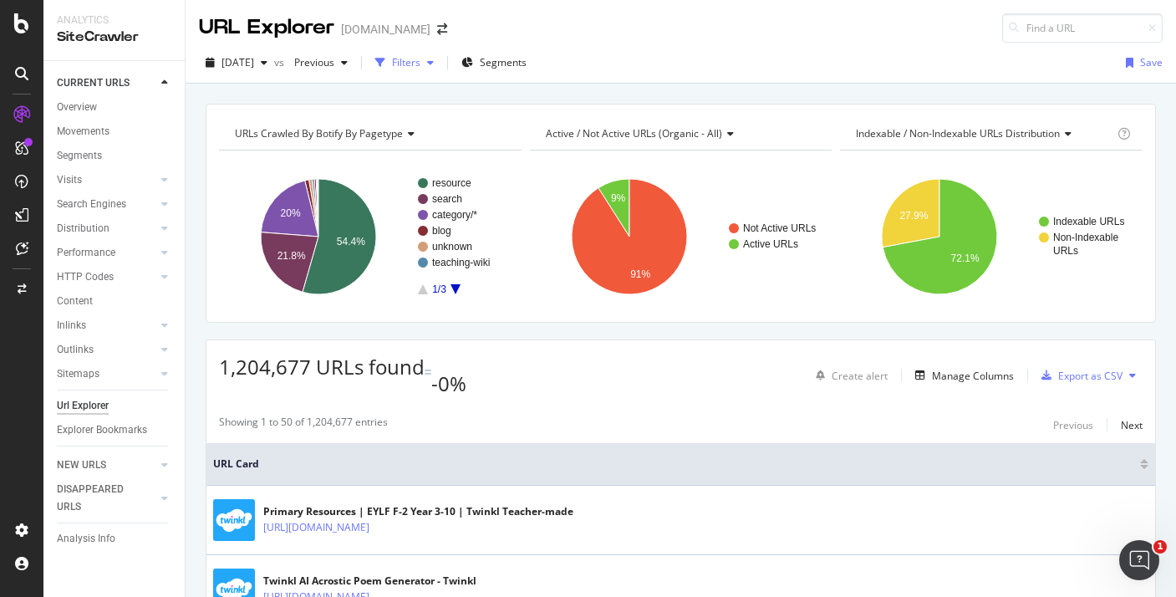
click at [421, 56] on div "Filters" at bounding box center [406, 62] width 28 height 14
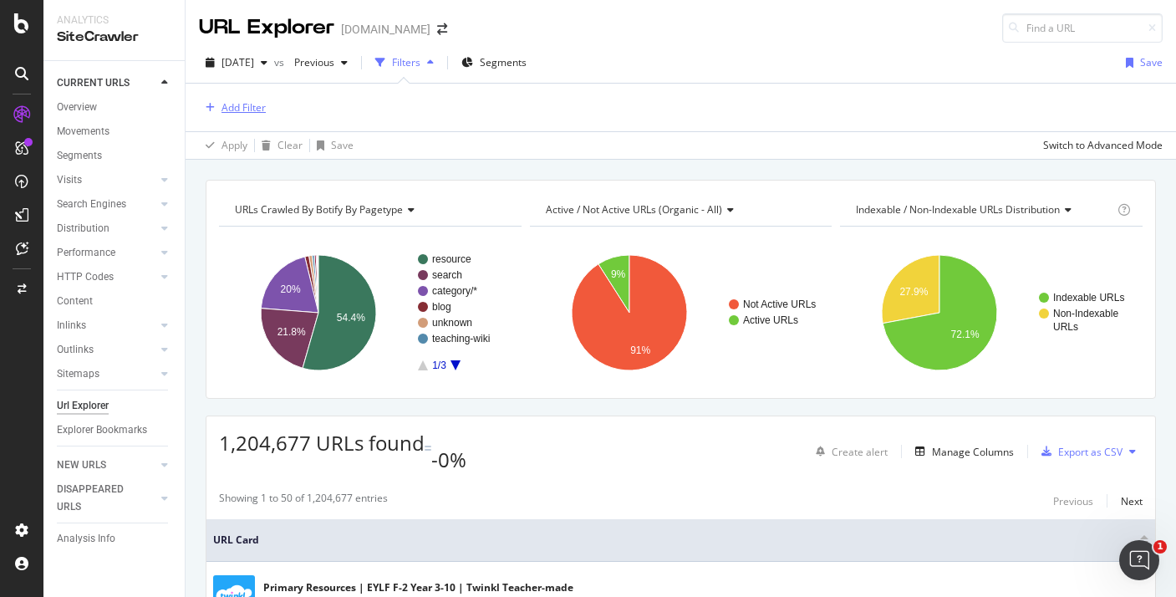
click at [249, 110] on div "Add Filter" at bounding box center [244, 107] width 44 height 14
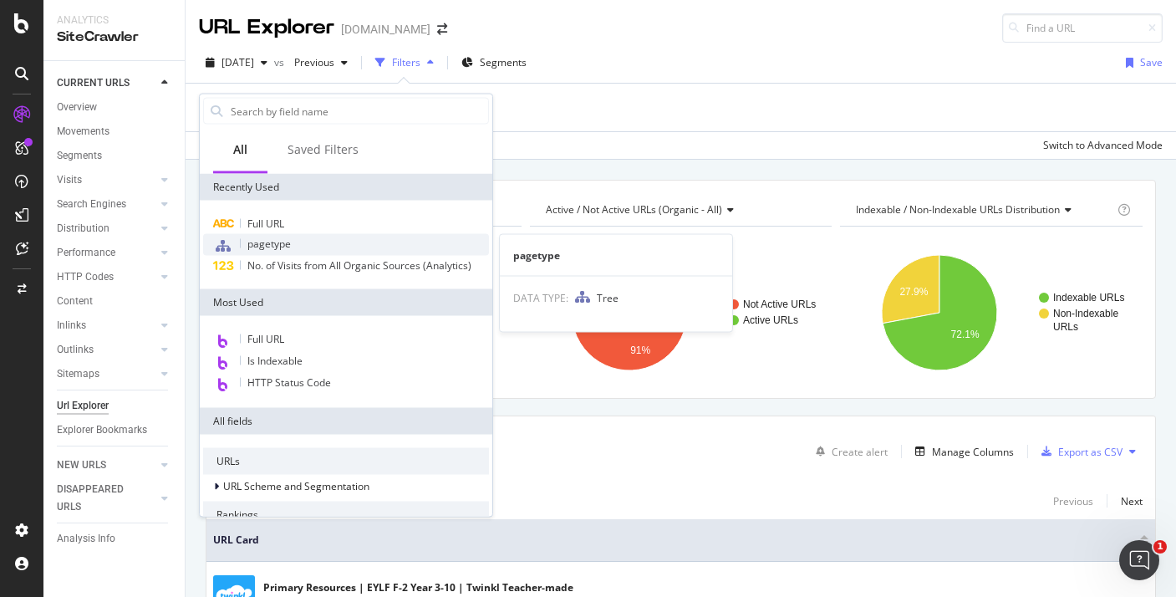
click at [272, 247] on span "pagetype" at bounding box center [268, 244] width 43 height 14
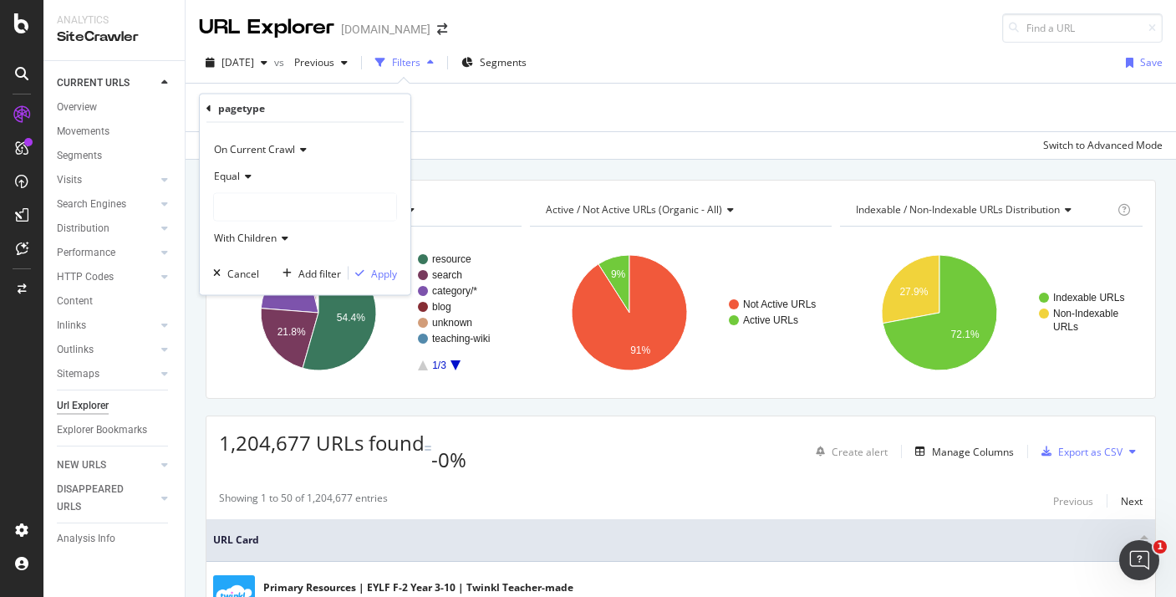
click at [255, 282] on div "On Current Crawl Equal With Children Cancel Add filter Apply" at bounding box center [305, 209] width 211 height 172
click at [250, 271] on div "Cancel" at bounding box center [243, 273] width 32 height 14
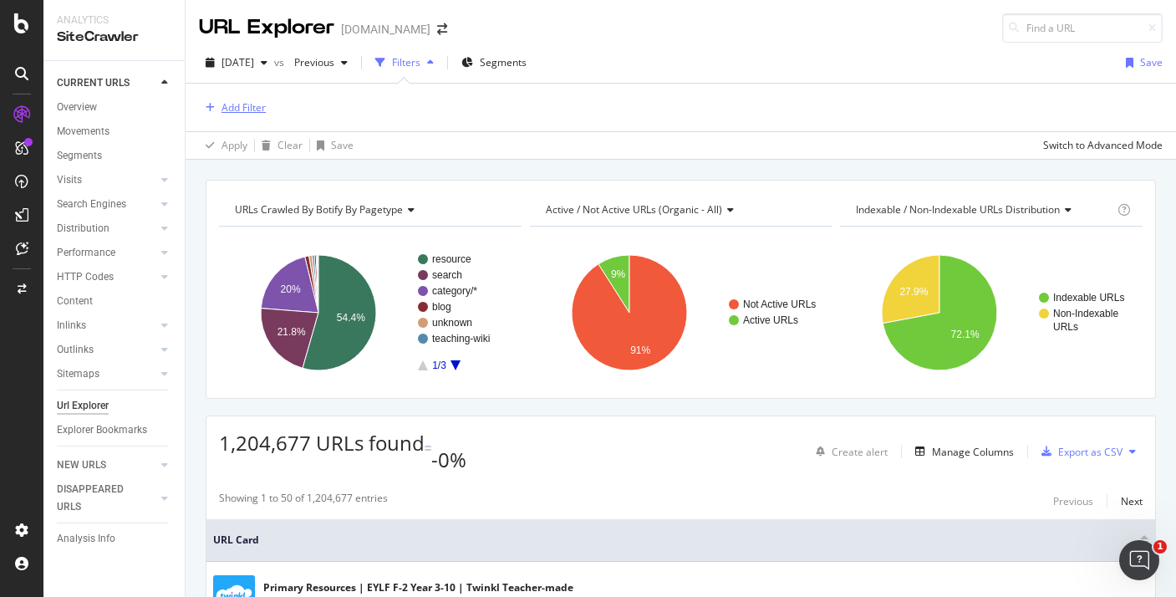
click at [255, 110] on div "Add Filter" at bounding box center [244, 107] width 44 height 14
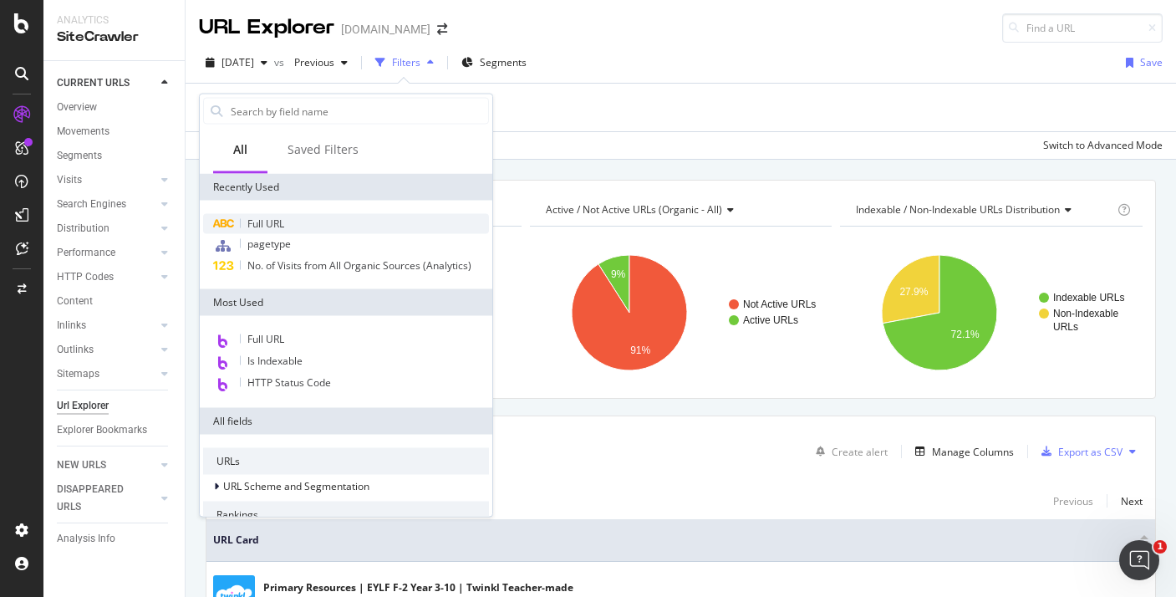
click at [278, 227] on span "Full URL" at bounding box center [265, 224] width 37 height 14
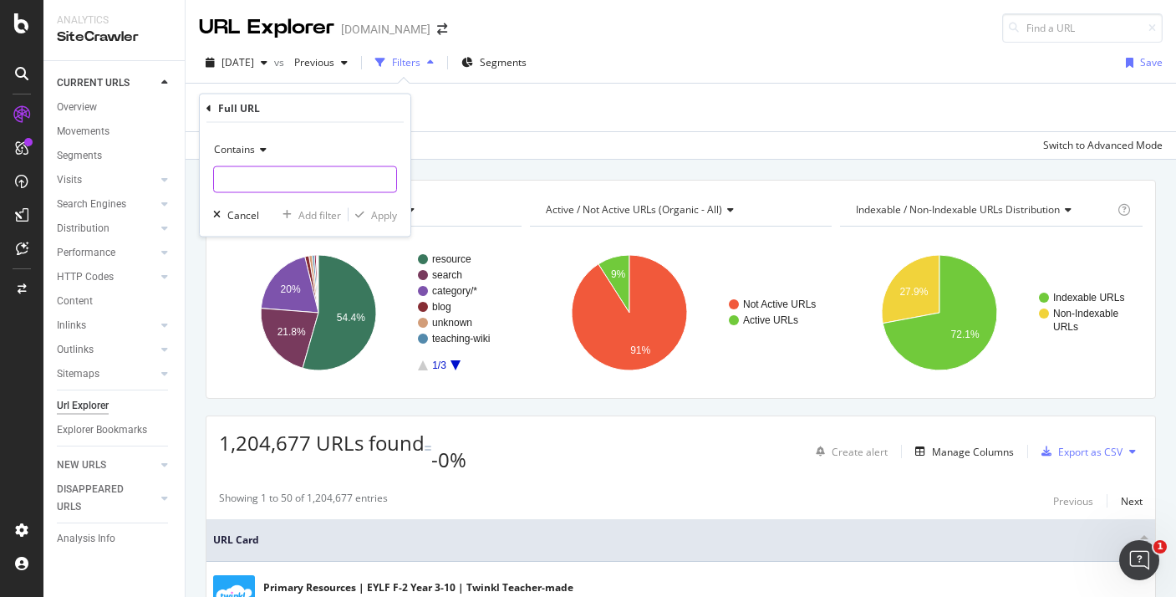
click at [291, 181] on input "text" at bounding box center [305, 179] width 182 height 27
paste input "au-t2-h-5760-captain-james-cook-reward-stickers"
type input "au-t2-h-5760-captain-james-cook-reward-stickers"
click at [397, 218] on div "Contains au-t2-h-5760-captain-james-cook-reward-stickers Cancel Add filter Apply" at bounding box center [305, 180] width 211 height 114
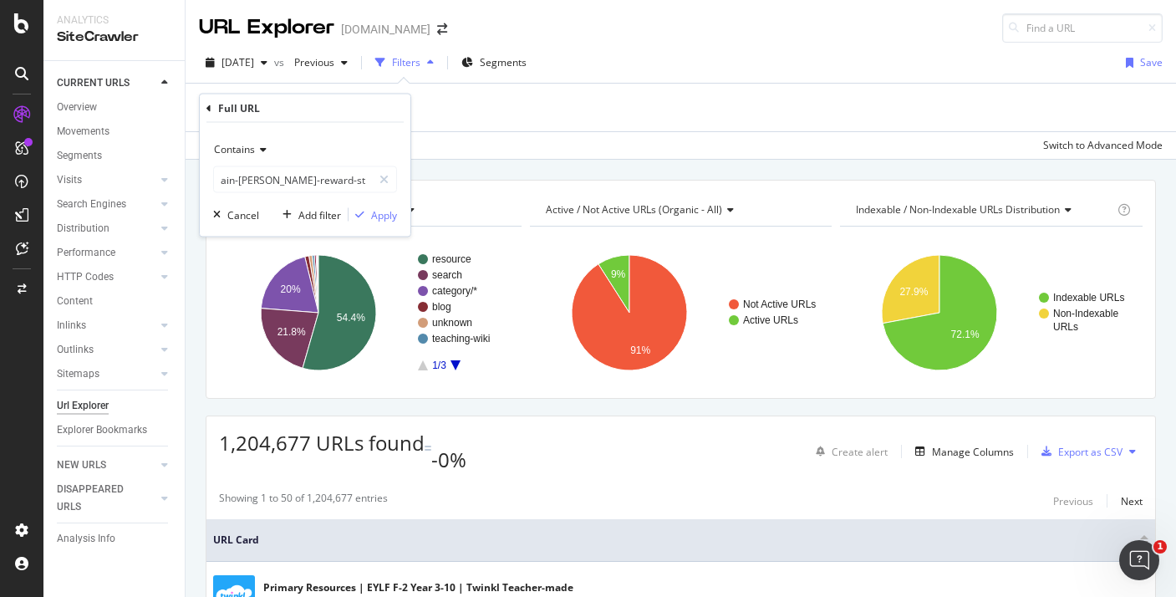
scroll to position [0, 0]
click at [381, 218] on div "Apply" at bounding box center [384, 214] width 26 height 14
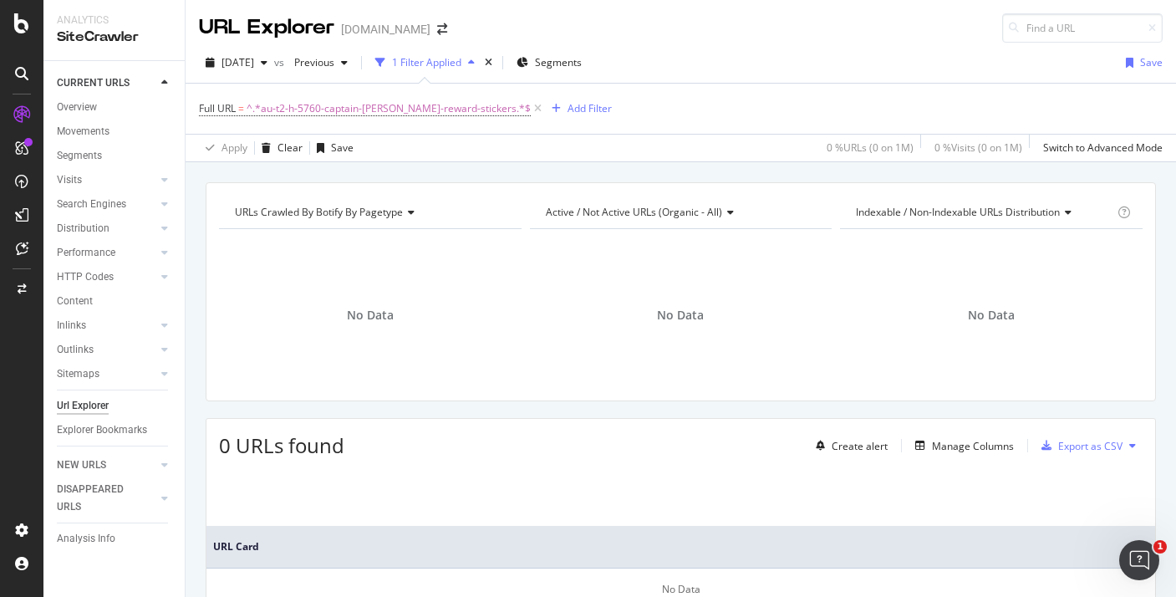
click at [462, 122] on div "Full URL = ^.*au-t2-h-5760-captain-james-cook-reward-stickers.*$ Add Filter" at bounding box center [681, 109] width 964 height 50
click at [462, 116] on span "^.*au-t2-h-5760-captain-james-cook-reward-stickers.*$" at bounding box center [389, 108] width 284 height 23
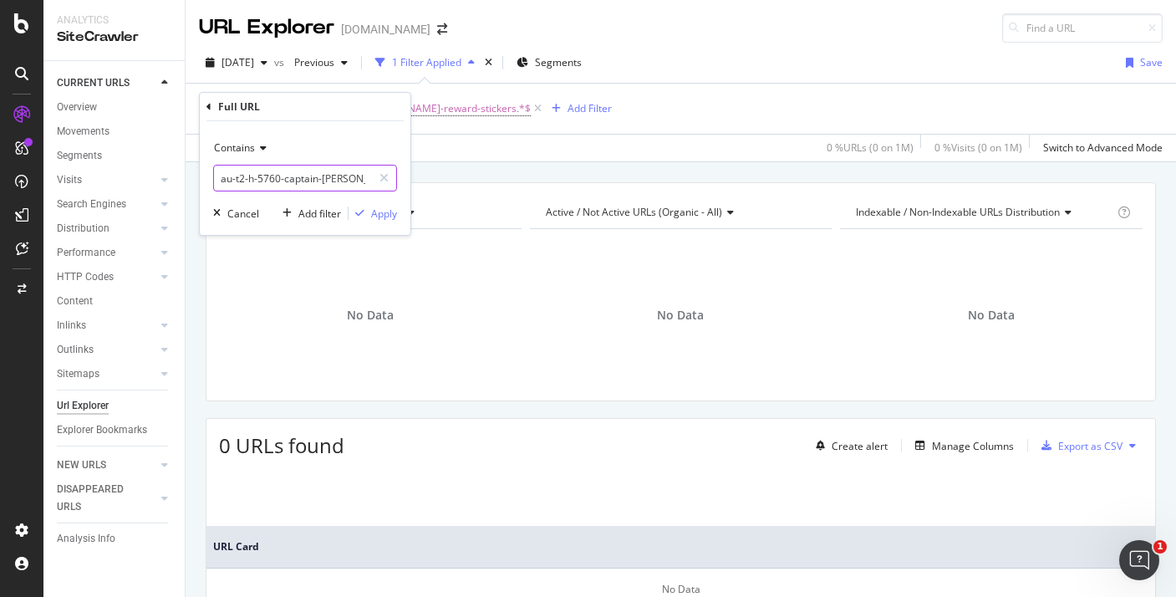
scroll to position [0, 20]
click at [360, 180] on input "au-t2-h-5760-captain-james-cook-reward-stickers" at bounding box center [293, 178] width 158 height 27
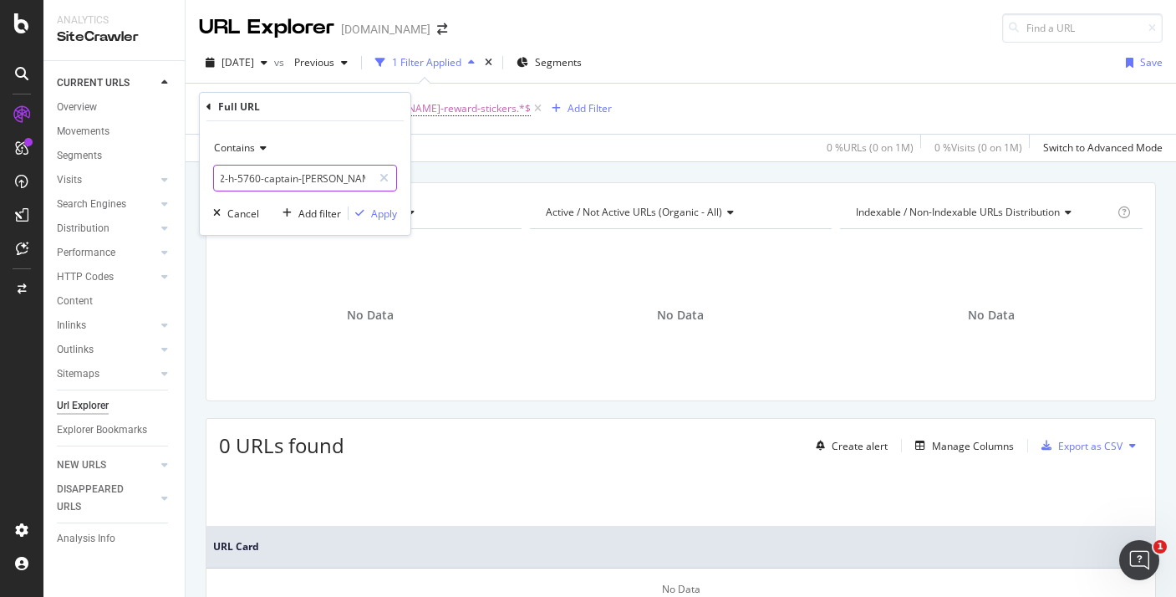
click at [360, 180] on input "au-t2-h-5760-captain-james-cook-reward-stickers" at bounding box center [293, 178] width 158 height 27
paste input "a-1-australian-aboriginal-dot-painting-artwork"
type input "au-t2-a-1-australian-aboriginal-dot-painting-artwork"
click at [388, 214] on div "Apply" at bounding box center [384, 214] width 26 height 14
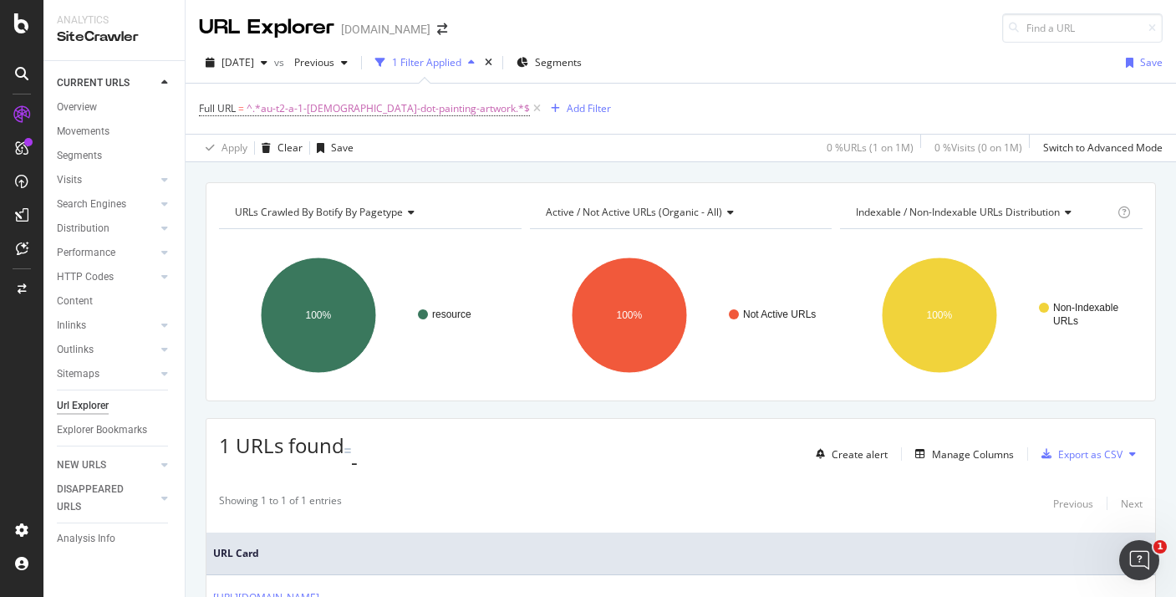
scroll to position [130, 0]
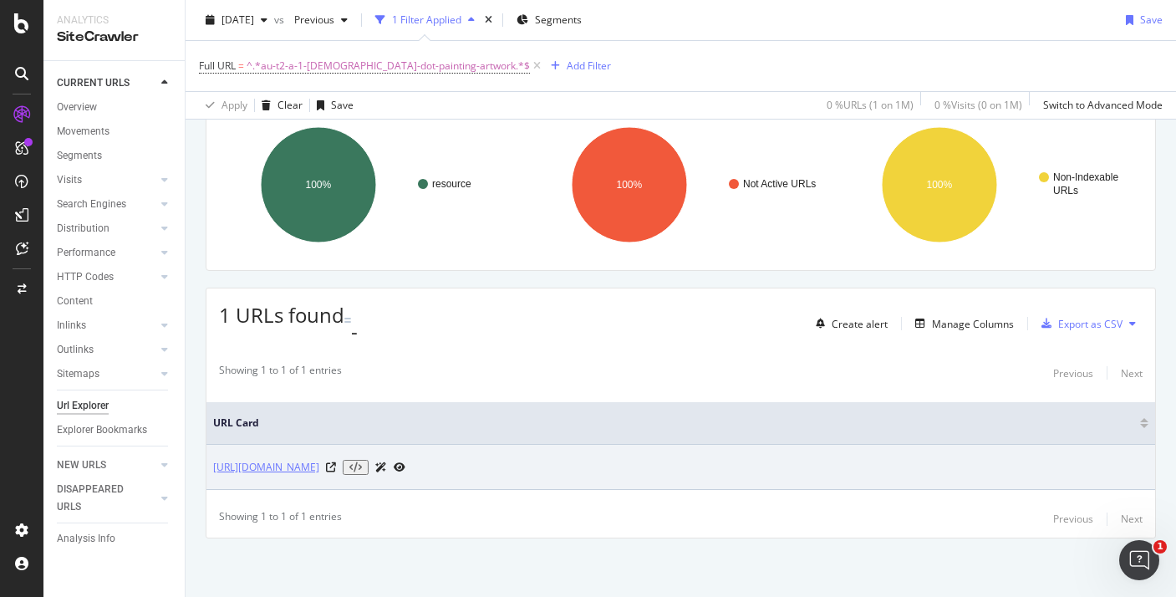
click at [319, 459] on link "https://www.twinkl.com.au/resource/au-t2-a-1-australian-aboriginal-dot-painting…" at bounding box center [266, 467] width 106 height 17
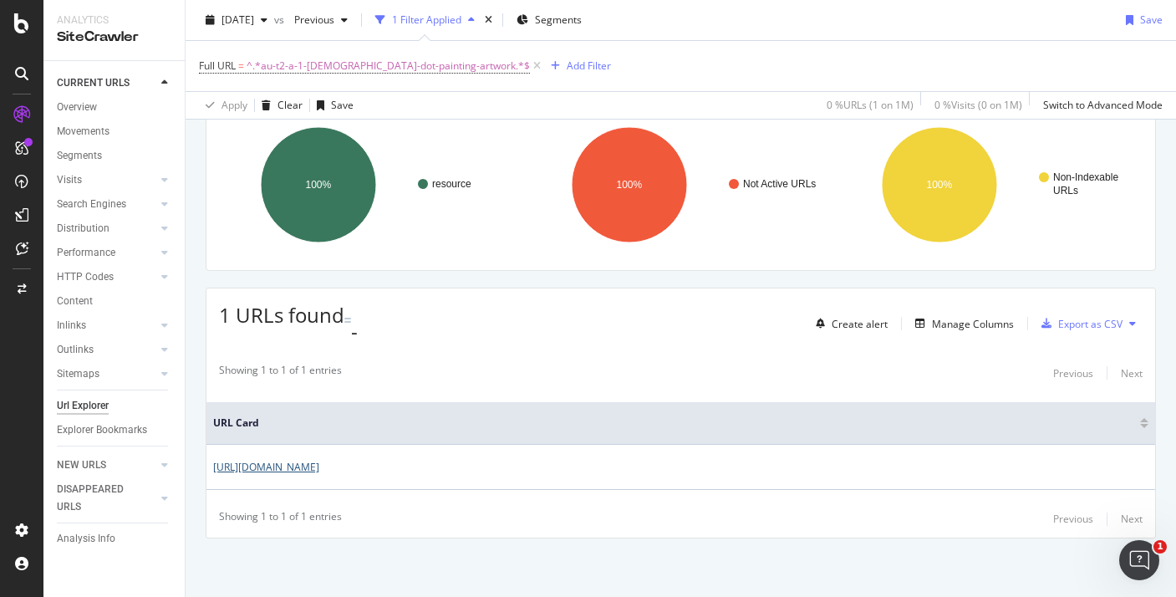
scroll to position [0, 0]
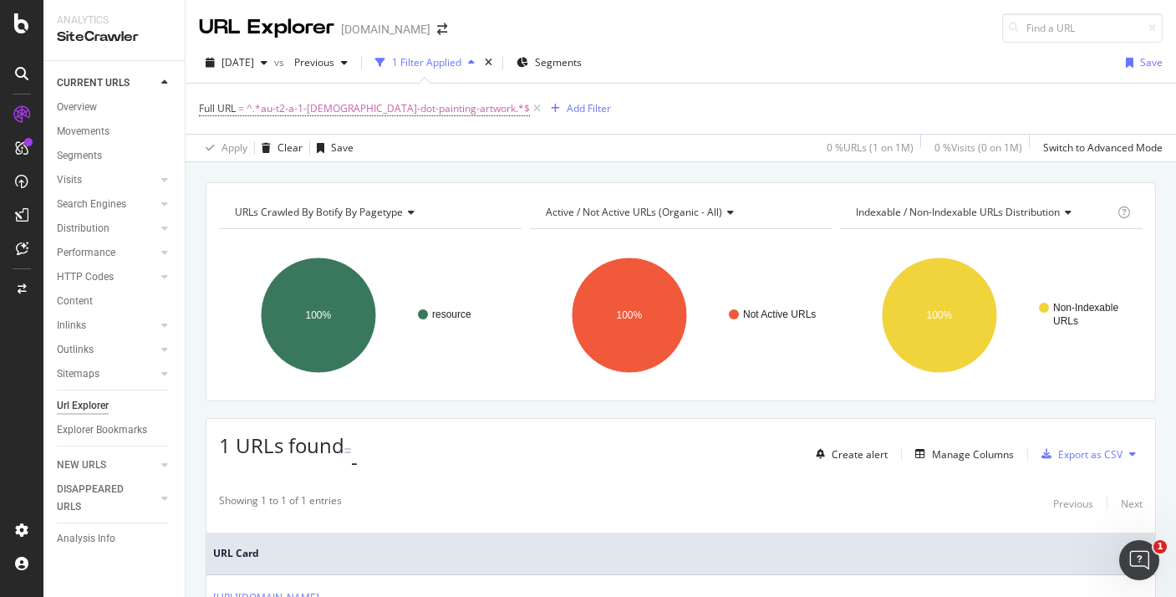
click at [394, 33] on div "[DOMAIN_NAME]" at bounding box center [385, 29] width 89 height 17
click at [431, 33] on span at bounding box center [442, 29] width 23 height 12
click at [437, 28] on icon "arrow-right-arrow-left" at bounding box center [442, 29] width 10 height 12
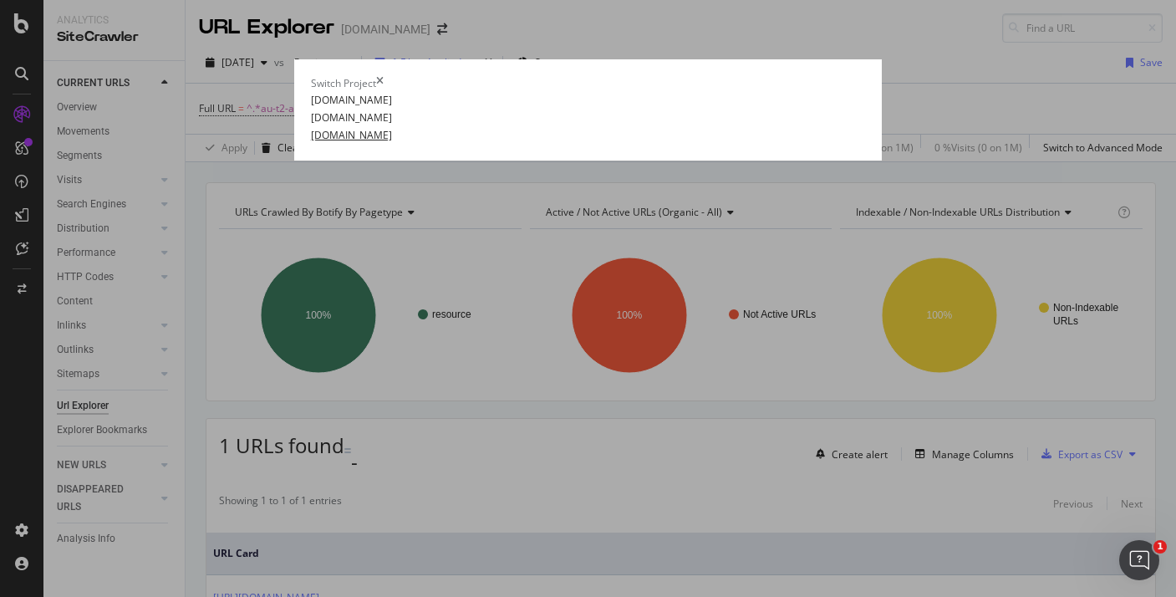
click at [311, 144] on link "twinkl.com" at bounding box center [351, 135] width 81 height 18
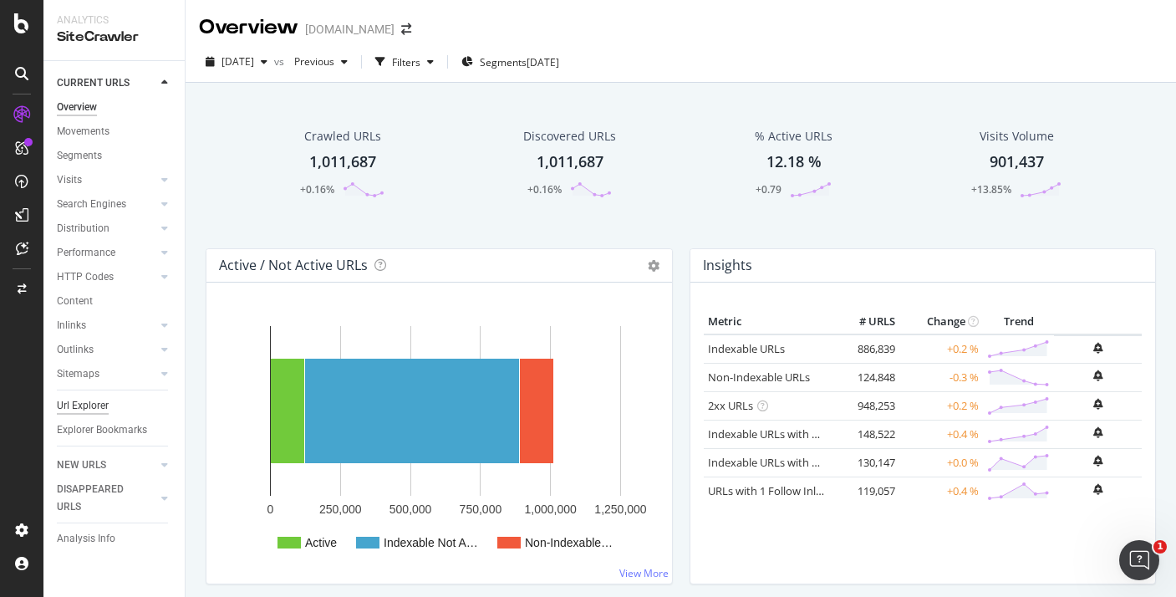
click at [95, 406] on div "Url Explorer" at bounding box center [83, 406] width 52 height 18
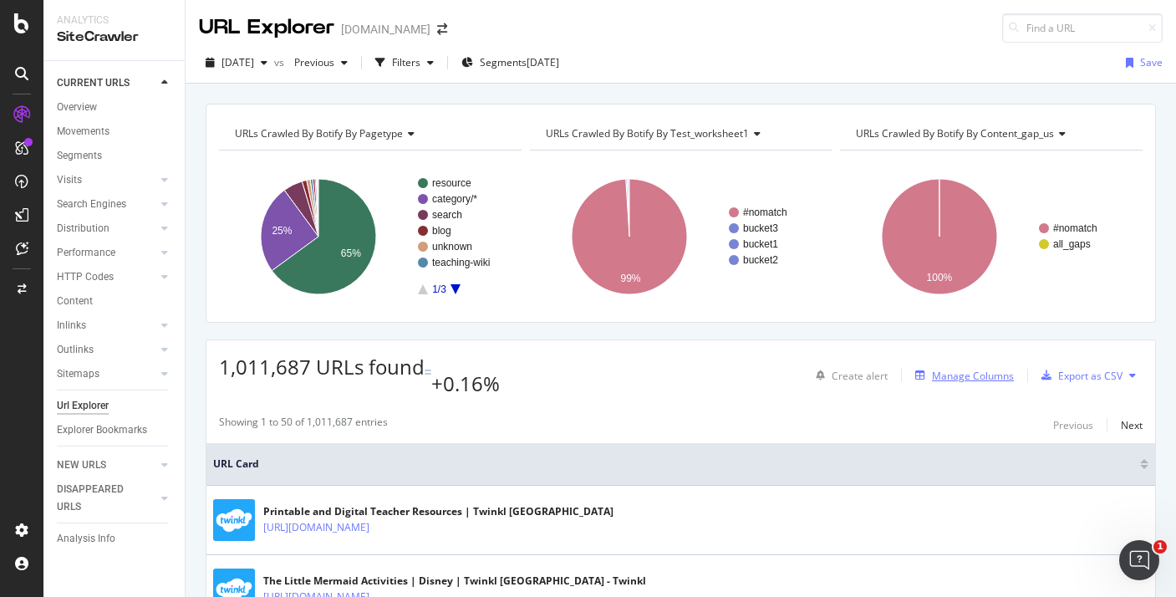
click at [952, 369] on div "Manage Columns" at bounding box center [973, 376] width 82 height 14
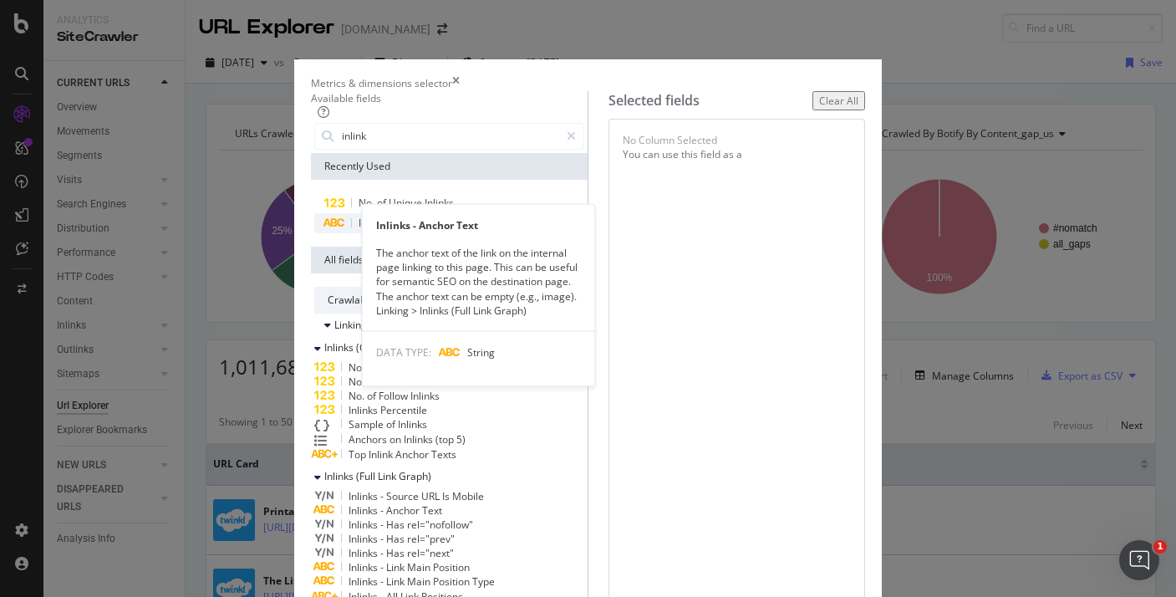
click at [396, 230] on span "Anchor" at bounding box center [414, 223] width 36 height 14
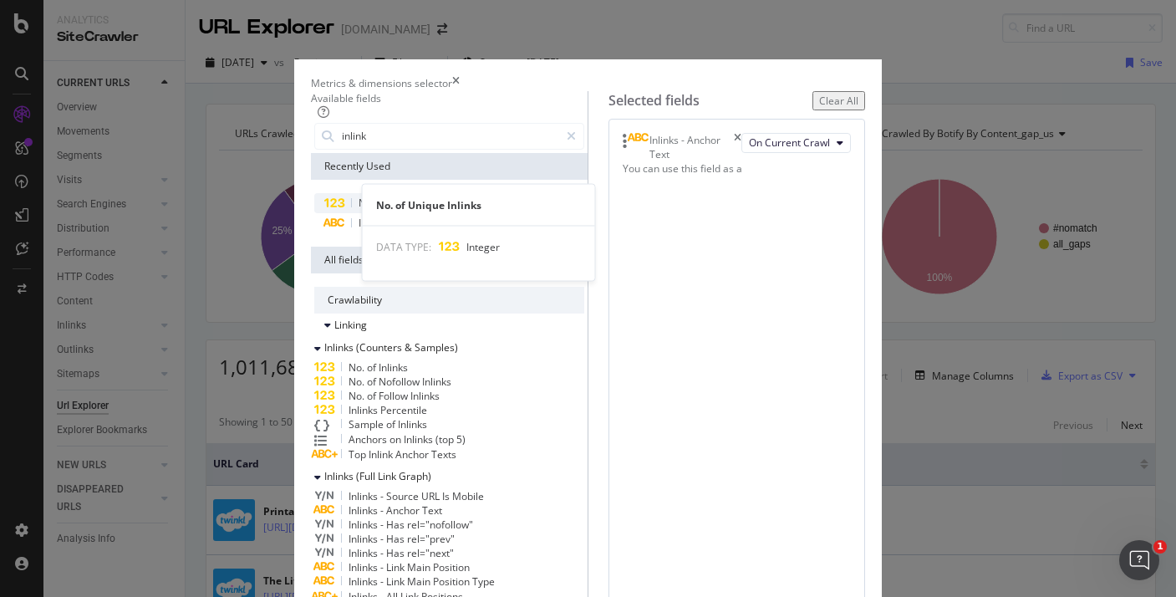
click at [389, 210] on span "Unique" at bounding box center [407, 203] width 36 height 14
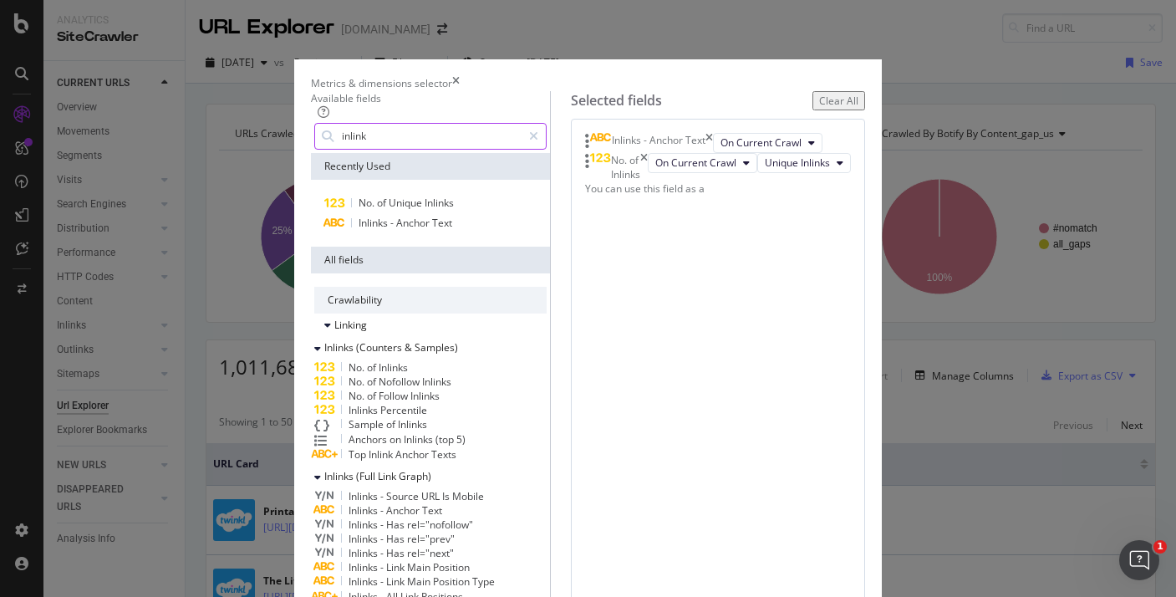
click at [340, 149] on input "inlink" at bounding box center [431, 136] width 182 height 25
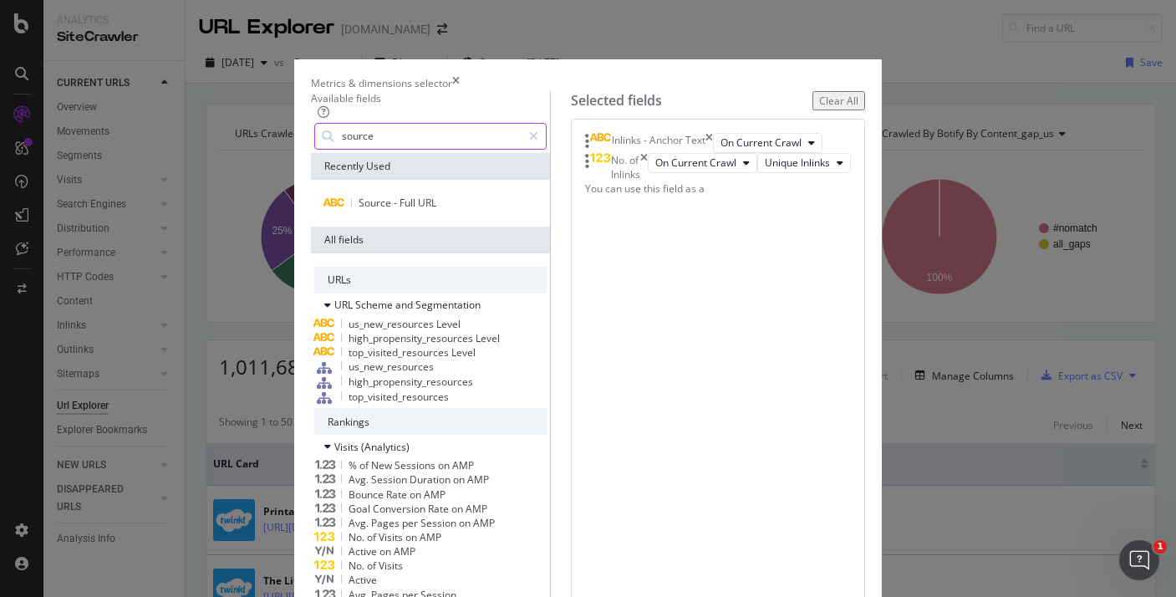
scroll to position [1031, 0]
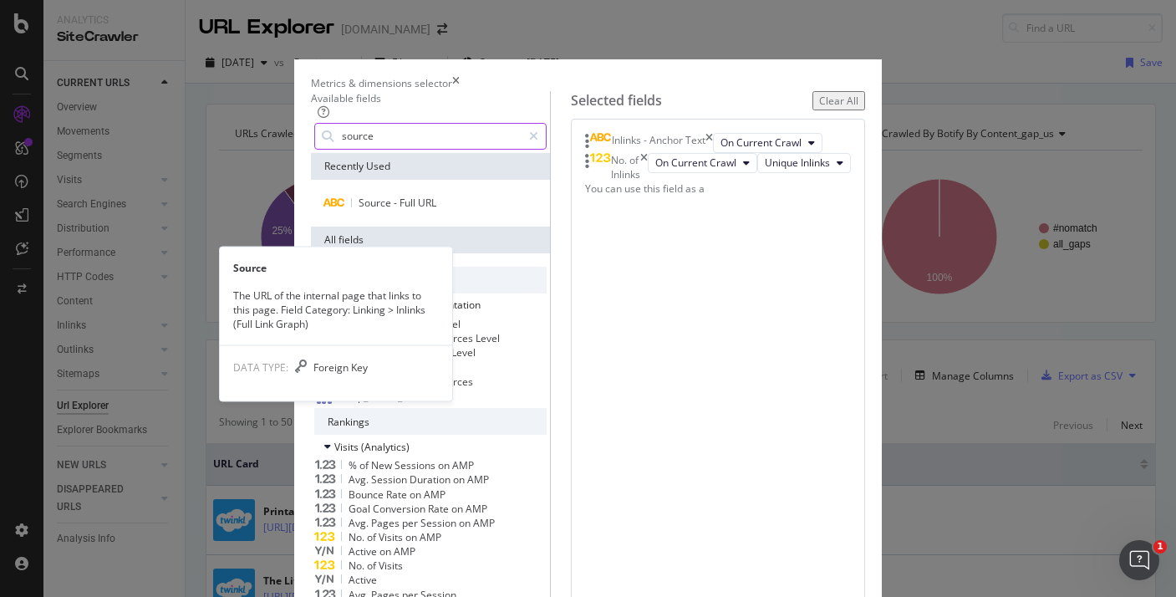
type input "source"
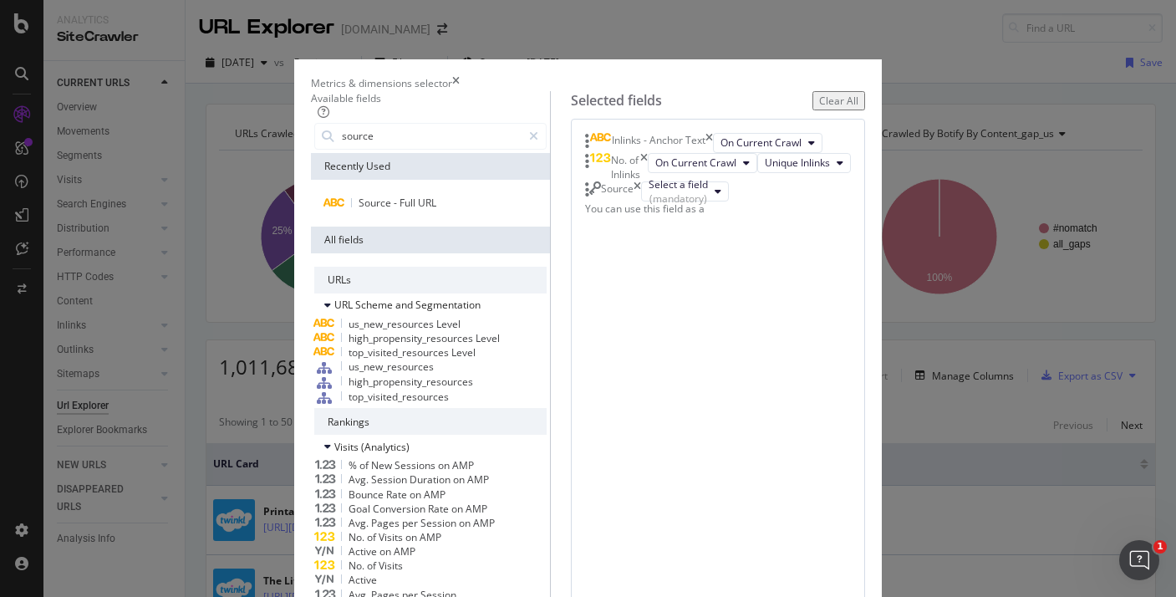
click at [718, 202] on div "Select a field (mandatory)" at bounding box center [685, 191] width 88 height 20
click at [708, 206] on div "(mandatory)" at bounding box center [678, 198] width 59 height 14
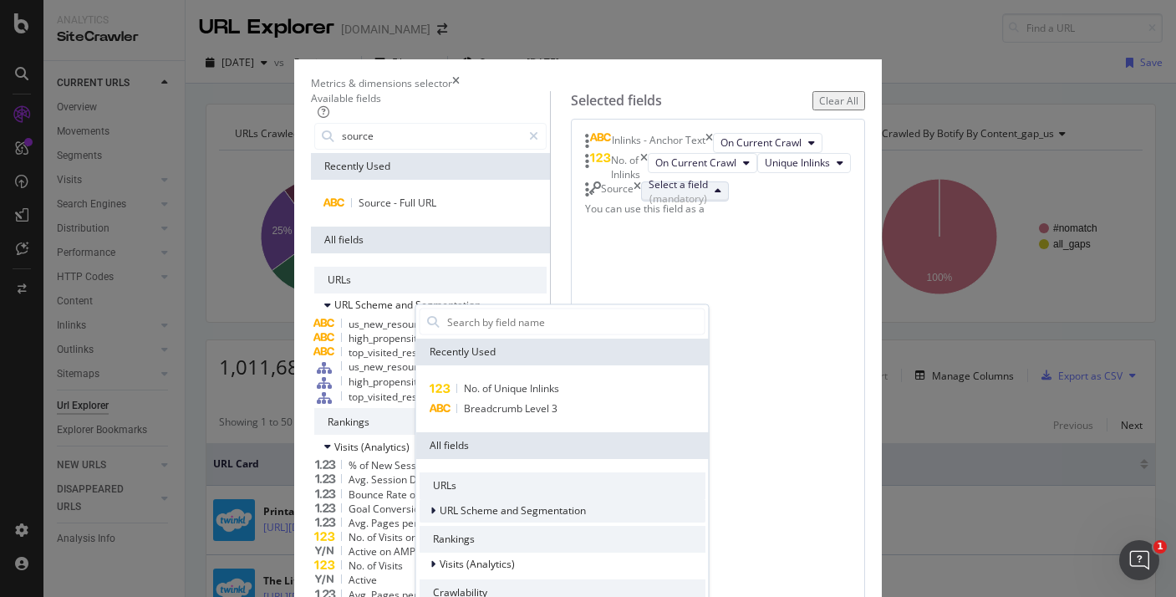
click at [586, 518] on span "URL Scheme and Segmentation" at bounding box center [513, 510] width 146 height 14
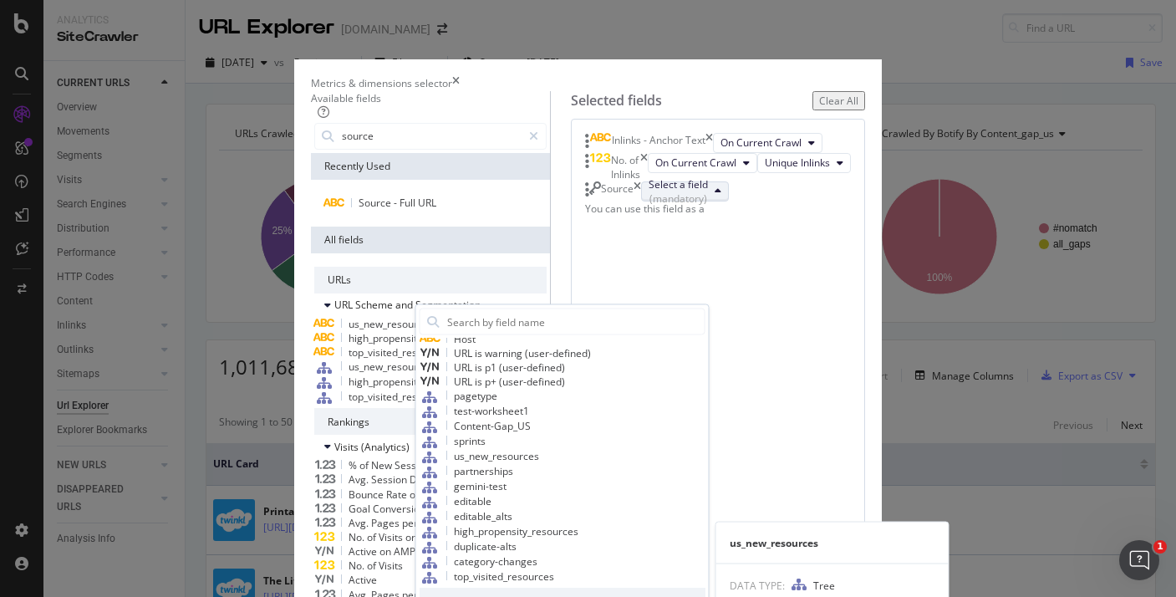
scroll to position [440, 0]
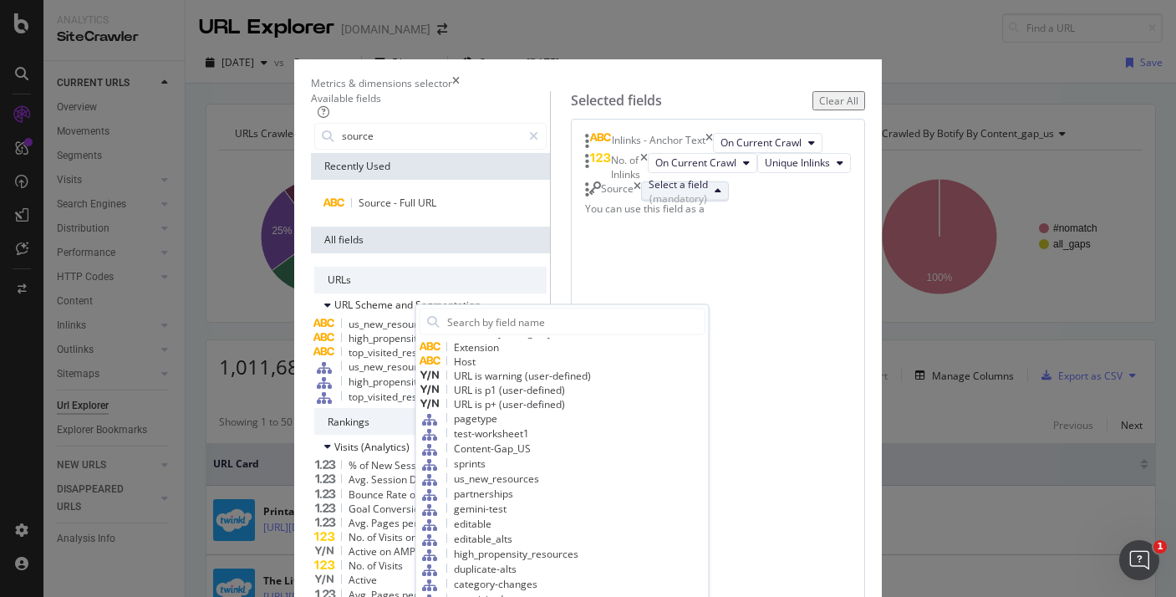
click at [706, 312] on div "Full URL" at bounding box center [563, 305] width 286 height 14
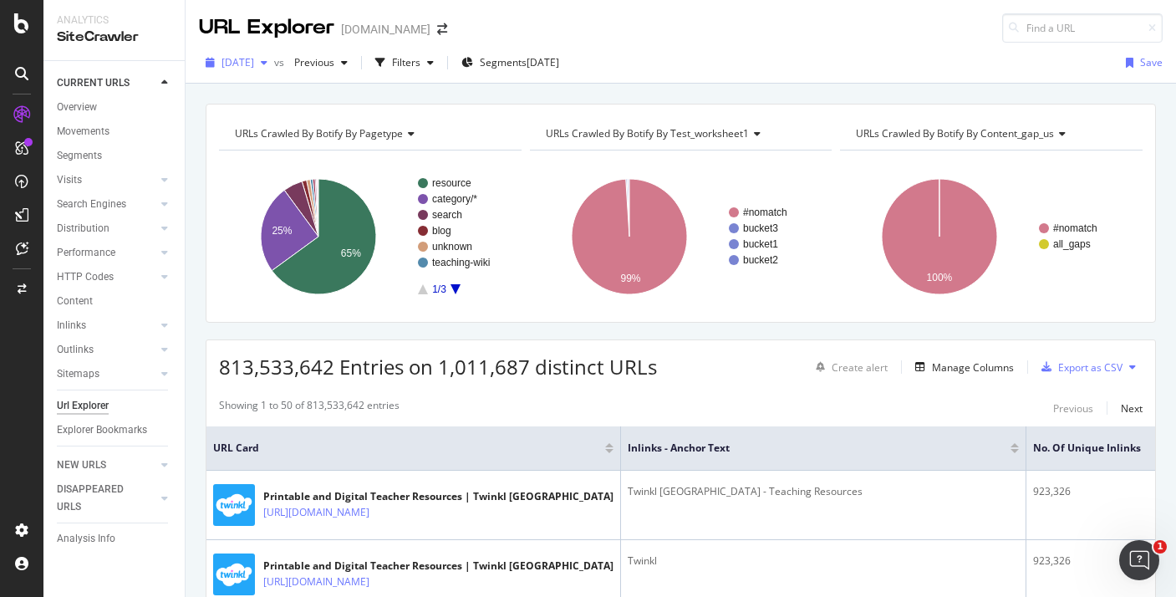
click at [238, 70] on div "[DATE]" at bounding box center [236, 62] width 75 height 25
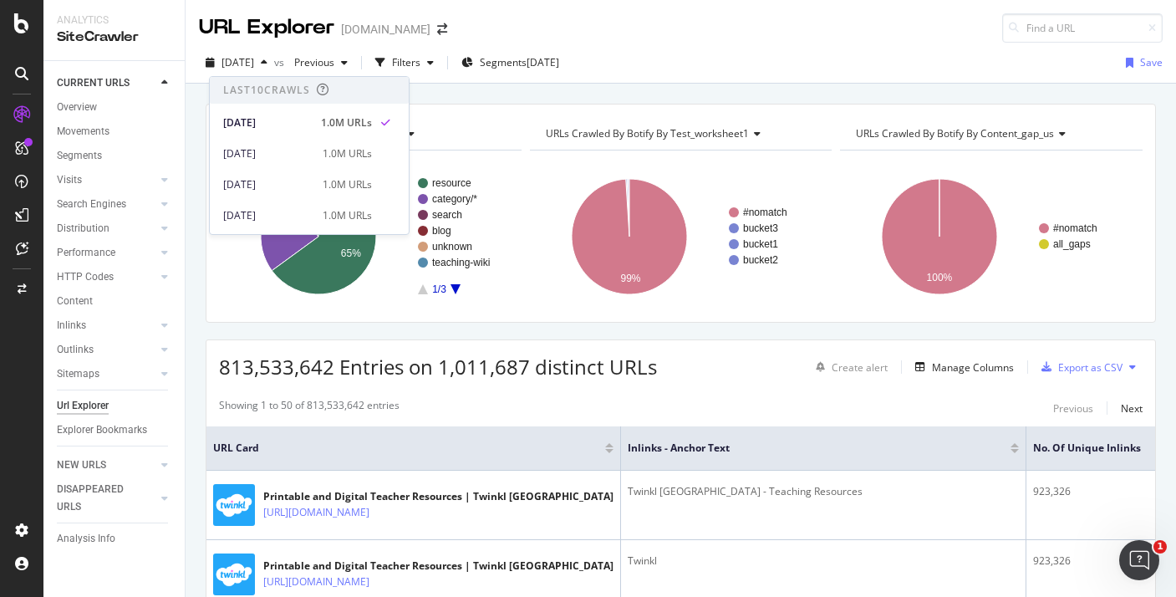
click at [466, 29] on div "URL Explorer twinkl.com" at bounding box center [681, 21] width 991 height 43
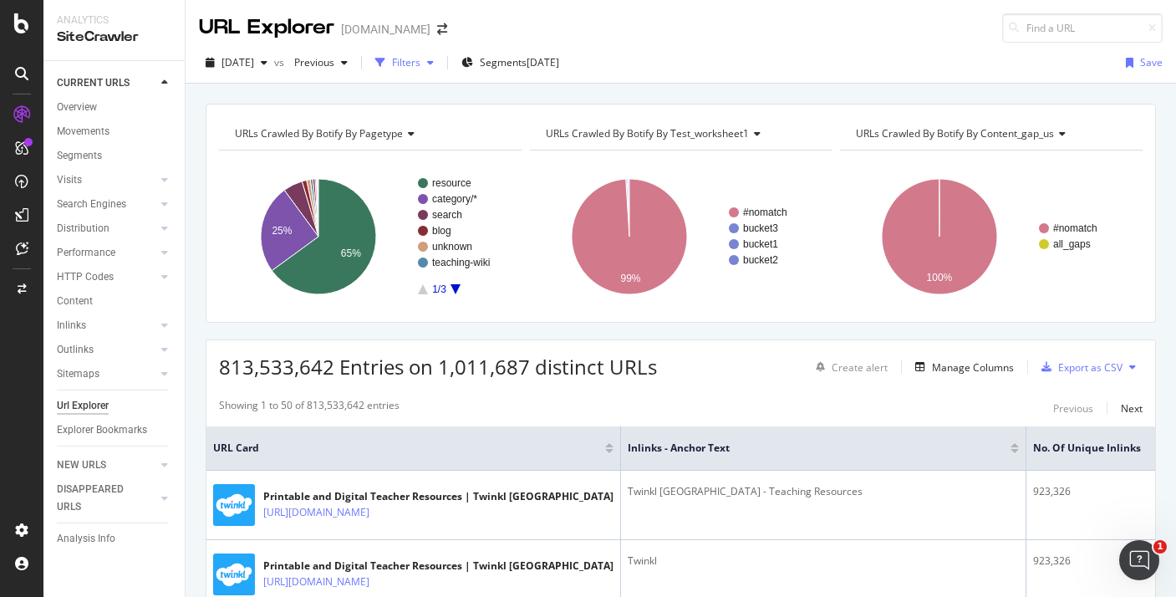
click at [435, 72] on div "Filters" at bounding box center [405, 62] width 72 height 25
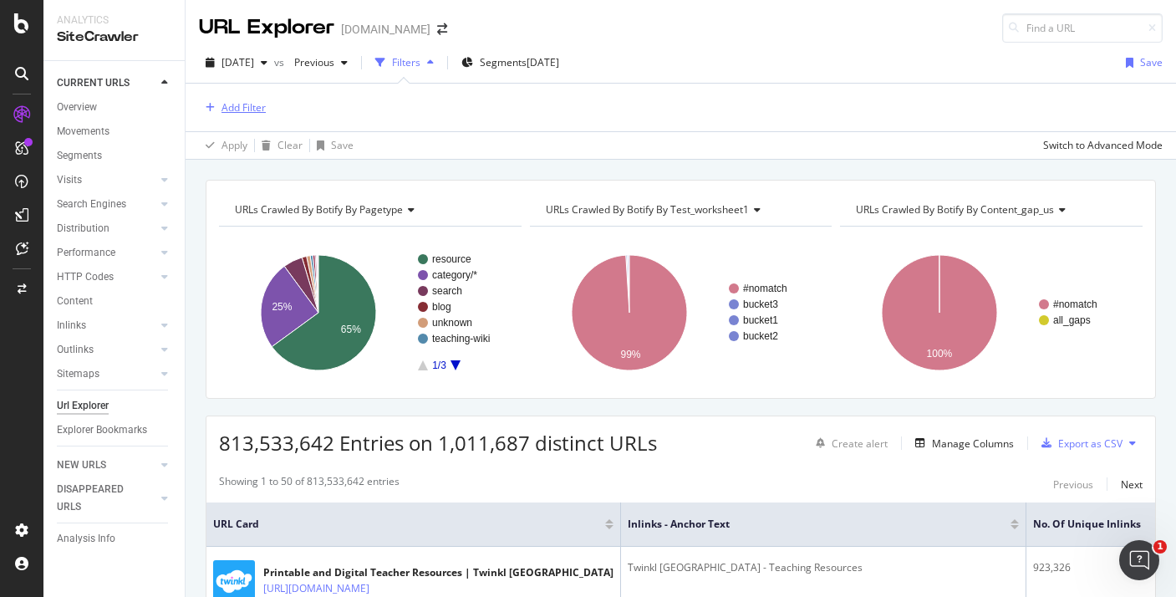
click at [242, 101] on div "Add Filter" at bounding box center [244, 107] width 44 height 14
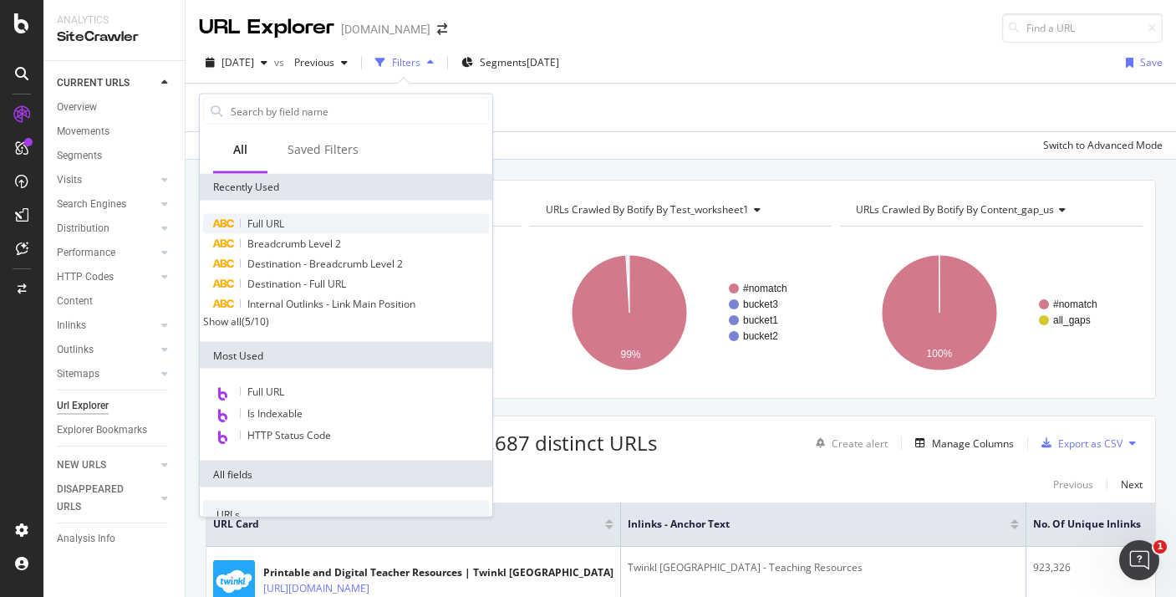
click at [314, 219] on div "Full URL" at bounding box center [346, 224] width 286 height 20
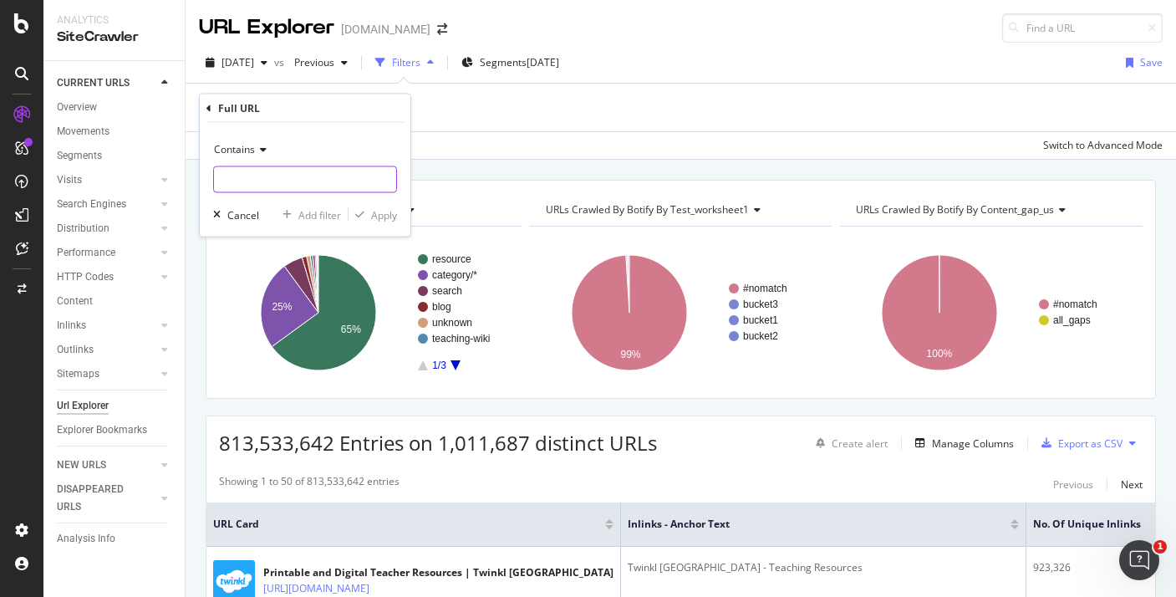
click at [341, 176] on input "text" at bounding box center [305, 179] width 182 height 27
paste input "au-t2-a-1-australian-aboriginal-dot-painting-artwork"
type input "au-t2-a-1-australian-aboriginal-dot-painting-artwork"
click at [370, 212] on div "button" at bounding box center [360, 215] width 23 height 10
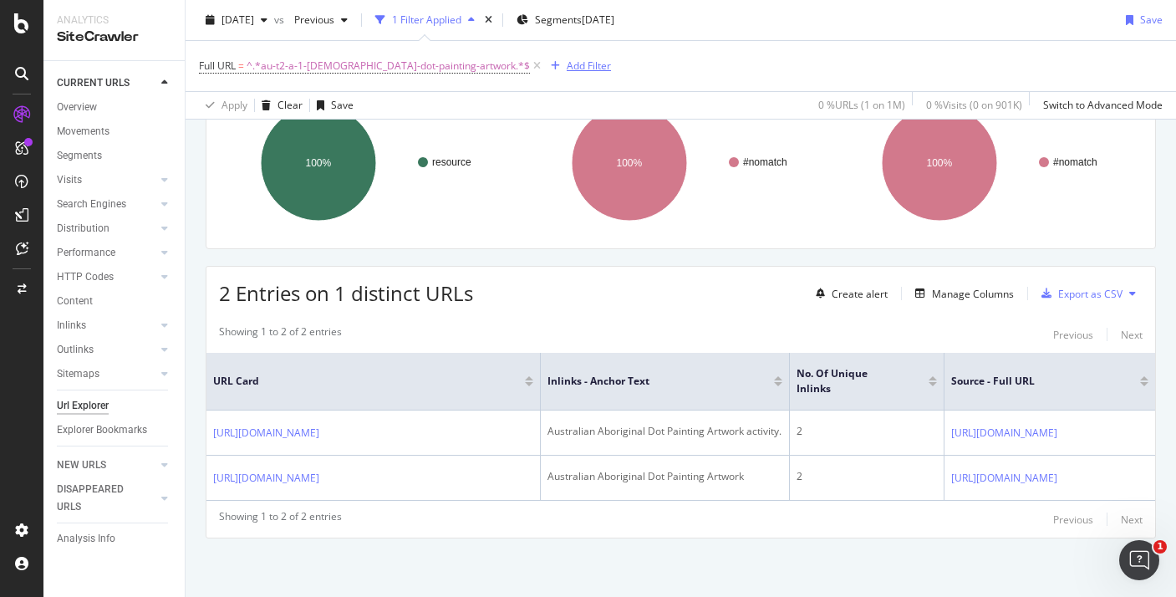
click at [549, 74] on div "Add Filter" at bounding box center [577, 66] width 67 height 18
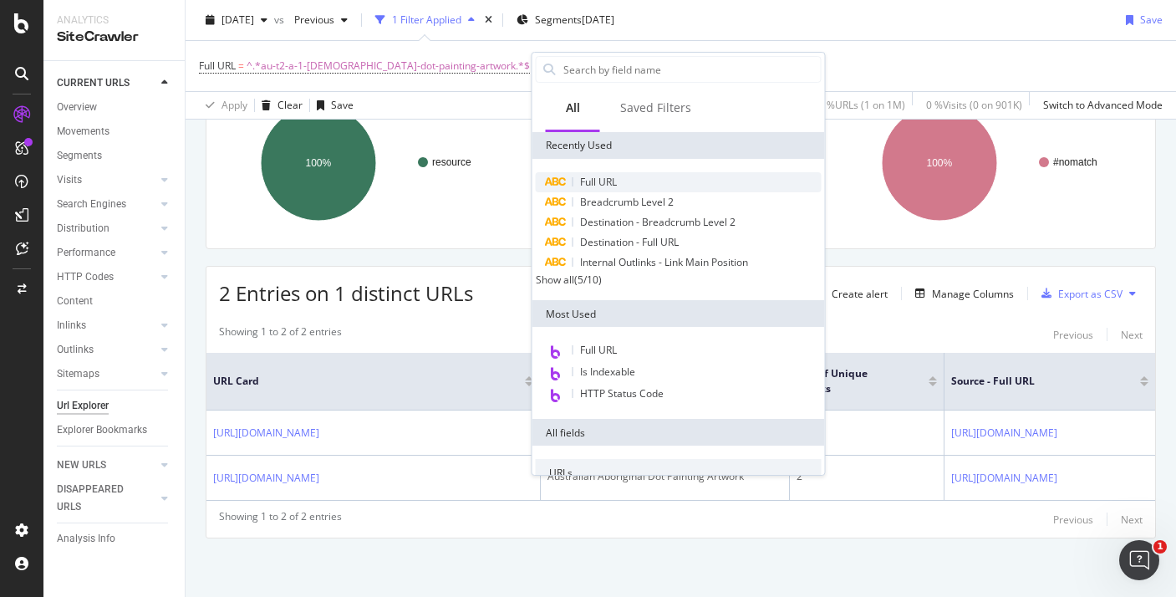
click at [595, 175] on div "Full URL" at bounding box center [679, 182] width 286 height 20
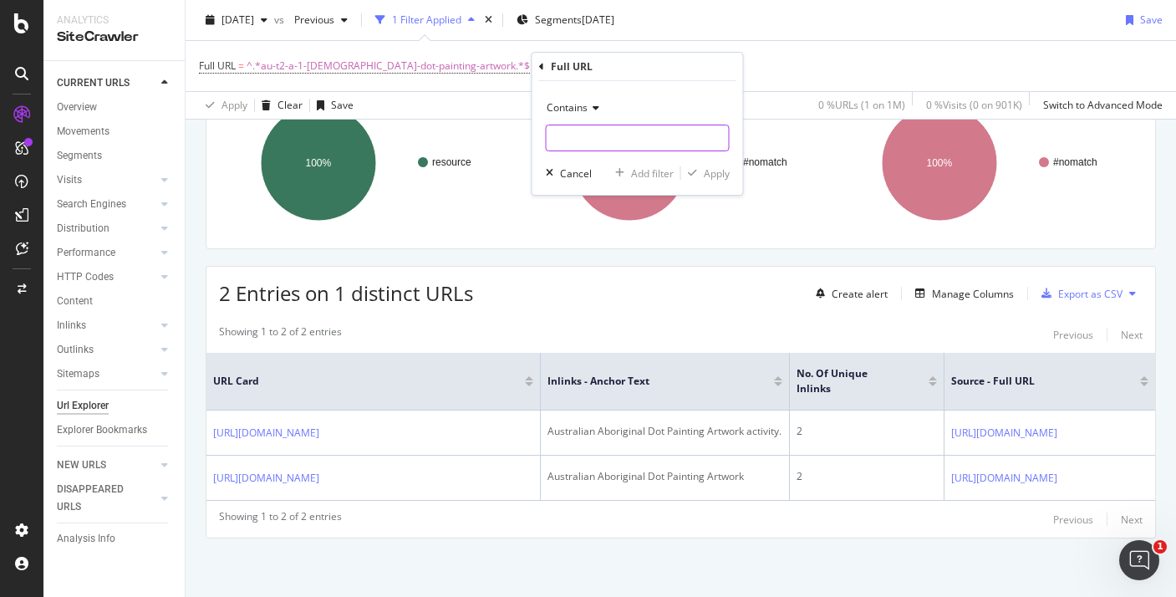
click at [580, 145] on input "text" at bounding box center [638, 138] width 182 height 27
paste input "indigenous-australian-language-map-au-hu-1628040145"
type input "indigenous-australian-language-map-au-hu-1628040145"
click at [710, 175] on div "Apply" at bounding box center [717, 173] width 26 height 14
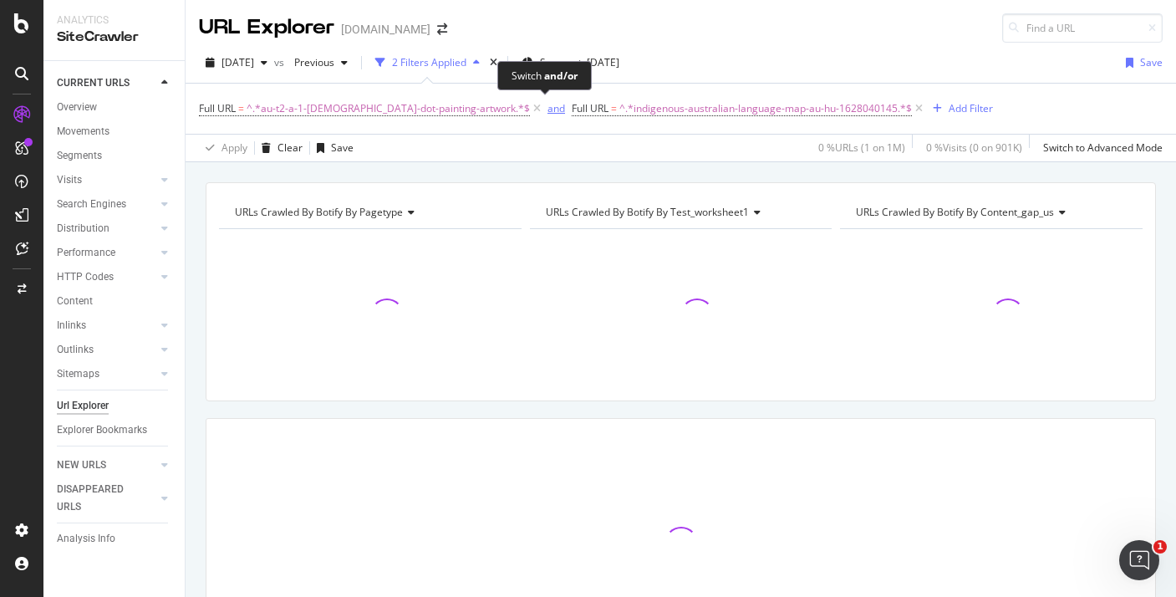
click at [551, 111] on div "and" at bounding box center [557, 108] width 18 height 14
click at [920, 106] on div "button" at bounding box center [930, 109] width 23 height 10
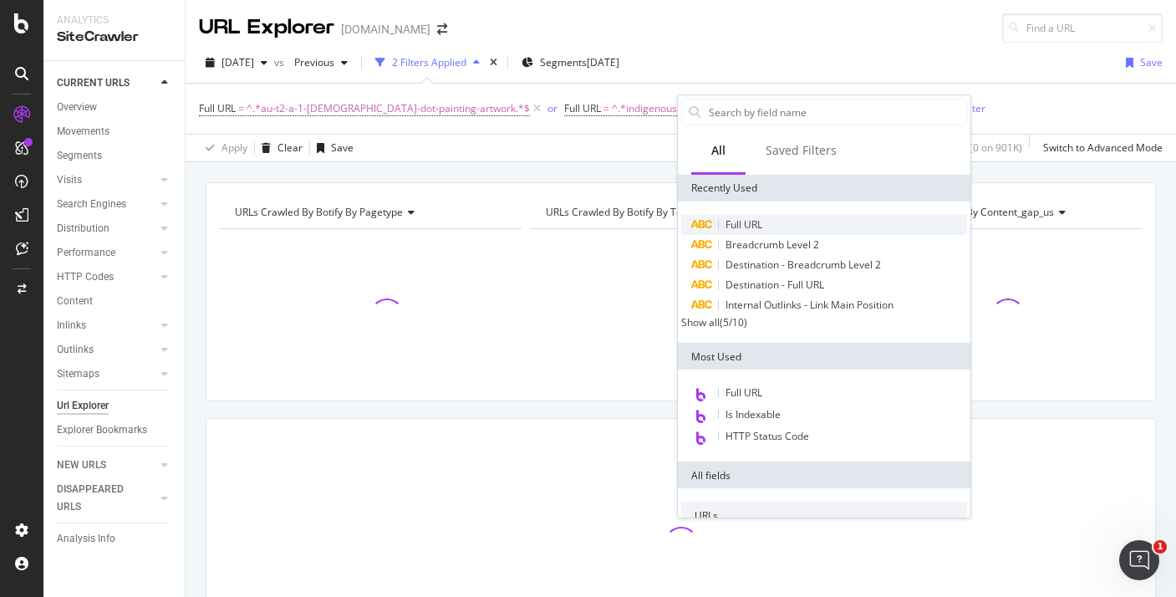
click at [760, 227] on span "Full URL" at bounding box center [744, 224] width 37 height 14
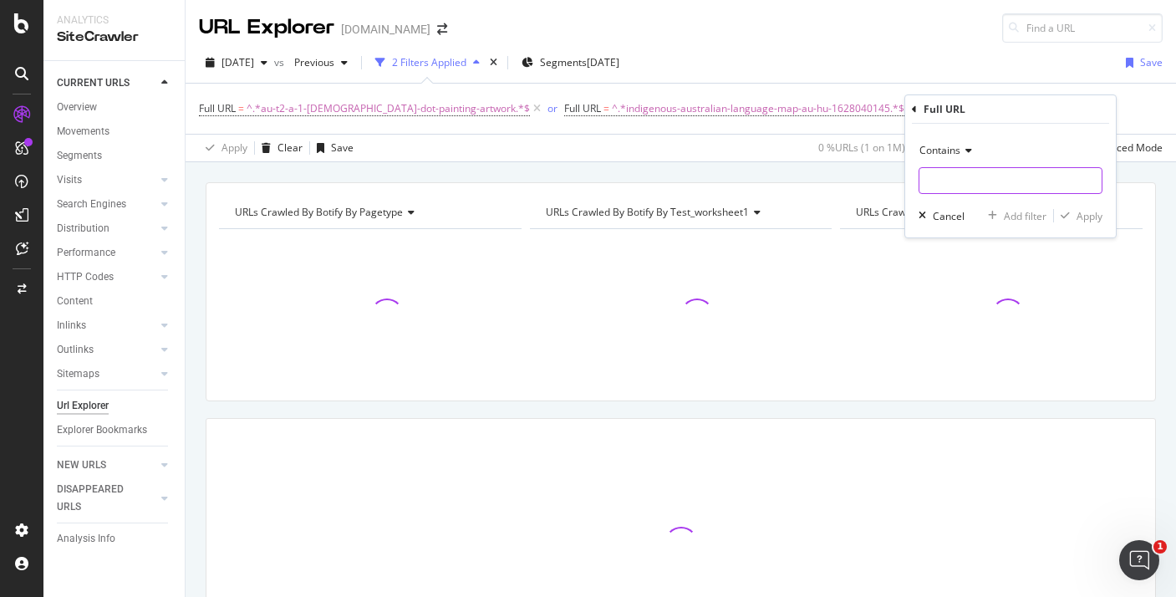
click at [947, 180] on input "text" at bounding box center [1011, 180] width 182 height 27
paste input "first-nations-map-of-[GEOGRAPHIC_DATA]-[GEOGRAPHIC_DATA]-g-2548774"
type input "first-nations-map-of-[GEOGRAPHIC_DATA]-[GEOGRAPHIC_DATA]-g-2548774"
click at [1089, 212] on div "Apply" at bounding box center [1090, 216] width 26 height 14
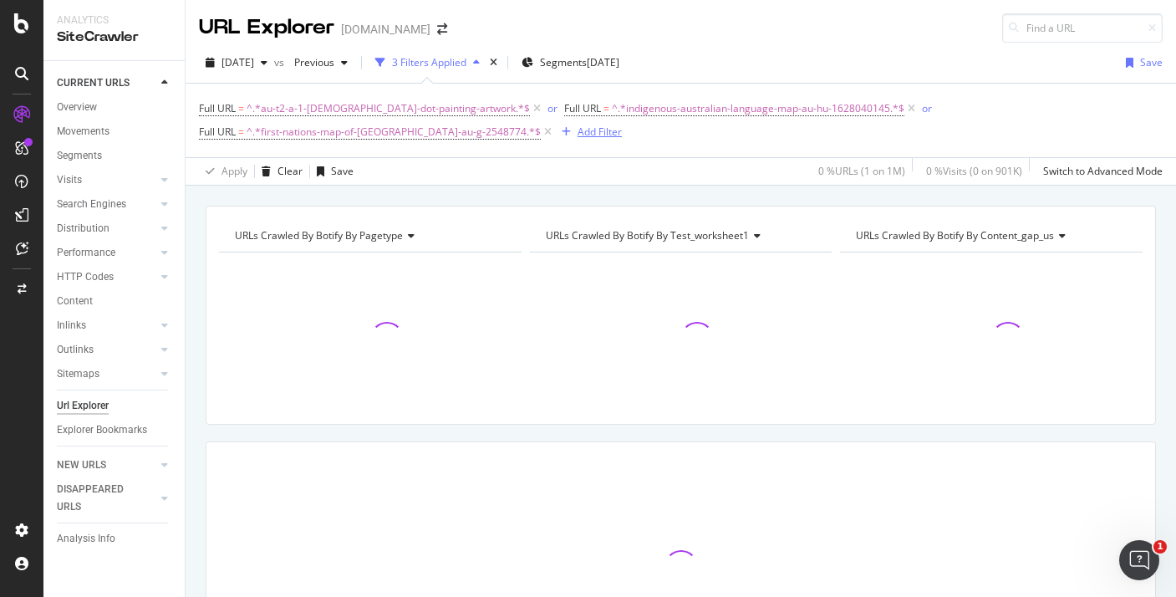
click at [578, 126] on div "Add Filter" at bounding box center [600, 132] width 44 height 14
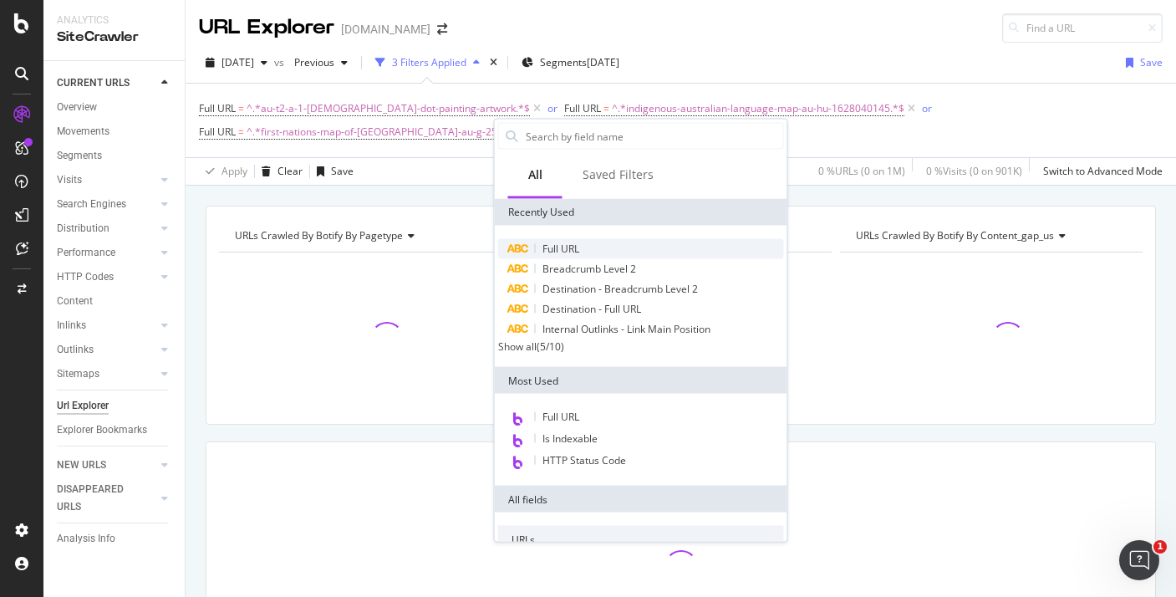
click at [547, 255] on span "Full URL" at bounding box center [561, 249] width 37 height 14
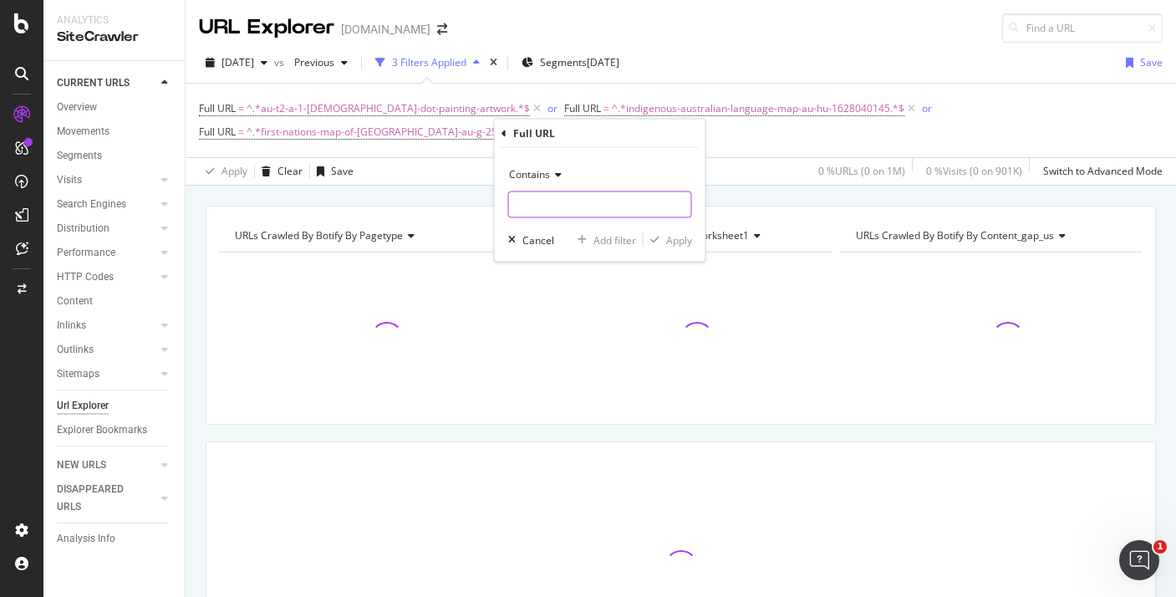
click at [594, 202] on input "text" at bounding box center [600, 204] width 182 height 27
paste input "first-nations-map-of-[GEOGRAPHIC_DATA]-au-g-2548775"
type input "first-nations-map-of-[GEOGRAPHIC_DATA]-au-g-2548775"
click at [681, 236] on div "Apply" at bounding box center [679, 239] width 26 height 14
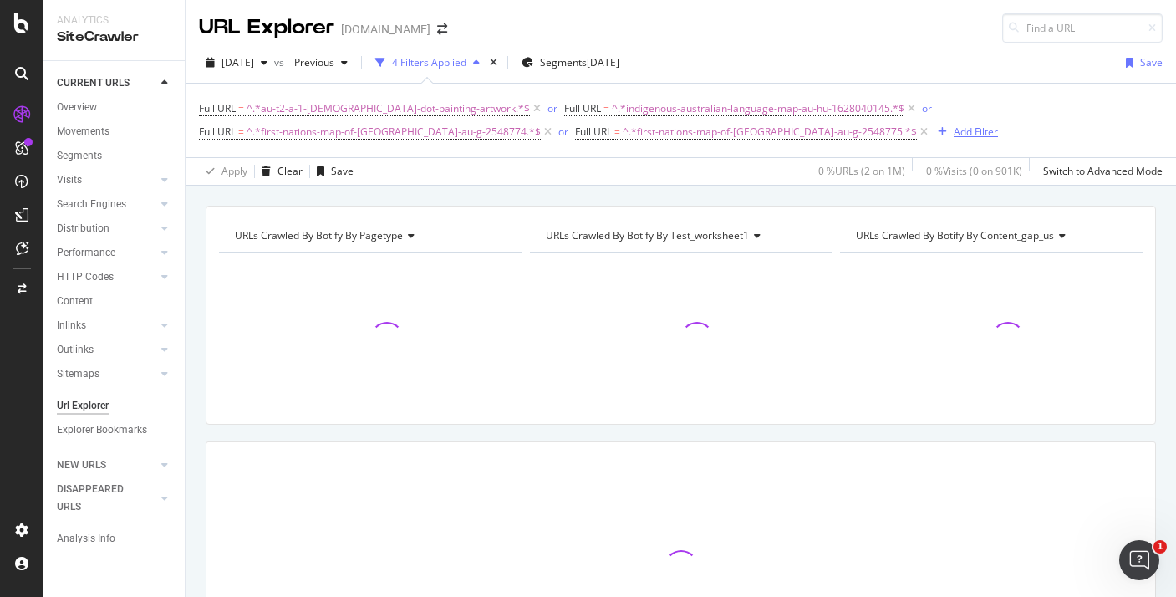
click at [954, 133] on div "Add Filter" at bounding box center [976, 132] width 44 height 14
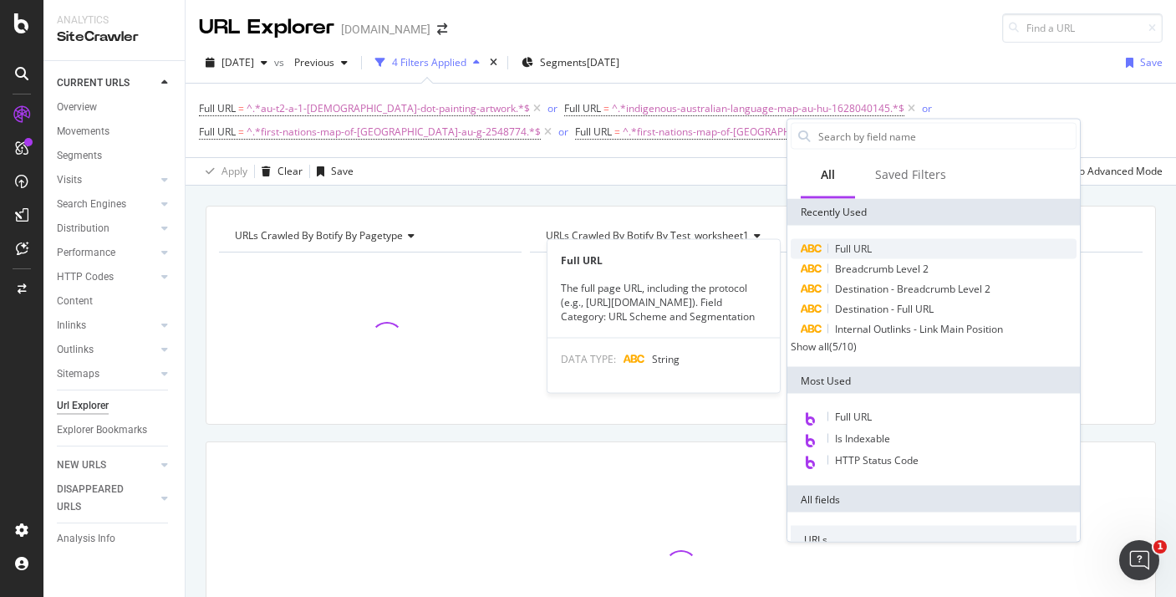
click at [845, 252] on span "Full URL" at bounding box center [853, 249] width 37 height 14
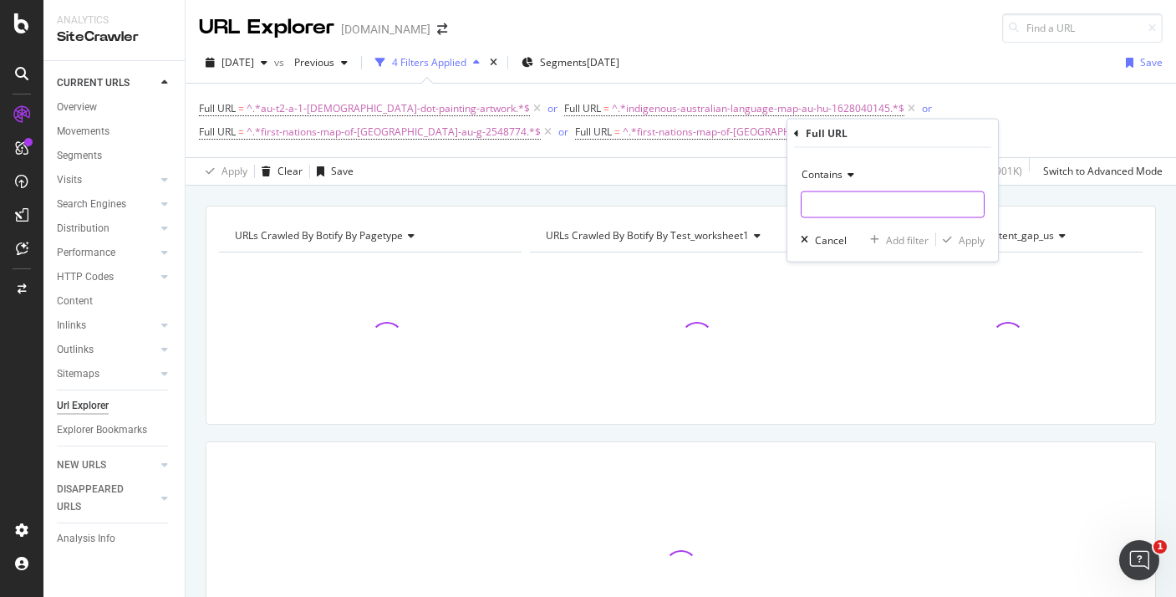
click at [860, 207] on input "text" at bounding box center [893, 204] width 182 height 27
paste input "first-nations-map-of-[GEOGRAPHIC_DATA]-au-g-2548781"
type input "first-nations-map-of-[GEOGRAPHIC_DATA]-au-g-2548781"
click at [973, 249] on div "Contains first-nations-map-of-queensland-au-g-2548781 Cancel Add filter Apply" at bounding box center [893, 205] width 211 height 114
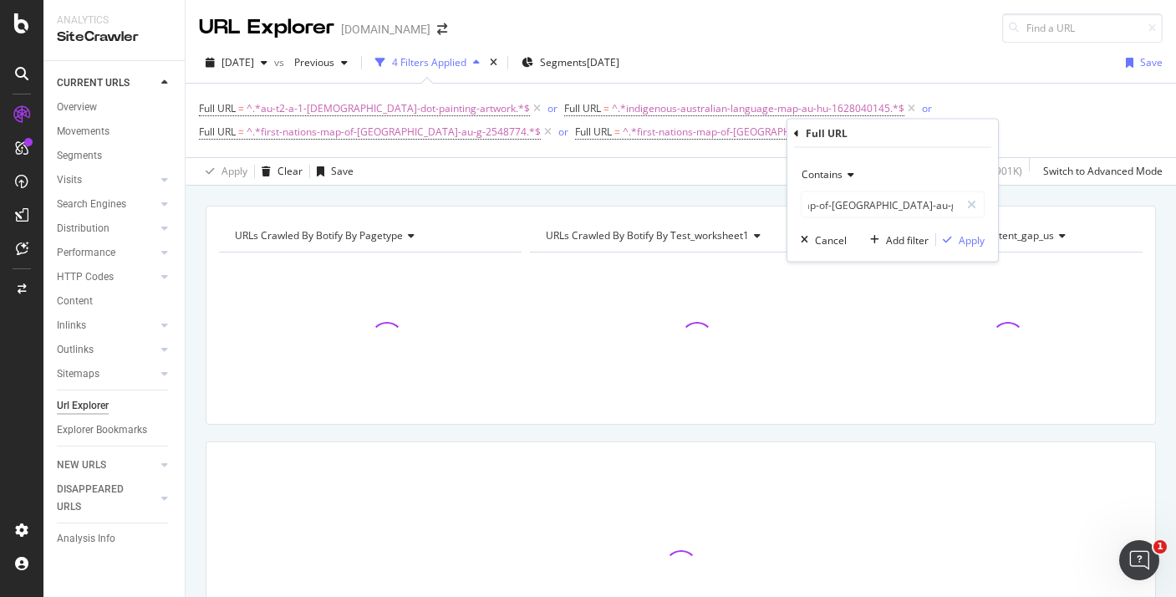
scroll to position [0, 0]
click at [972, 241] on div "Apply" at bounding box center [972, 239] width 26 height 14
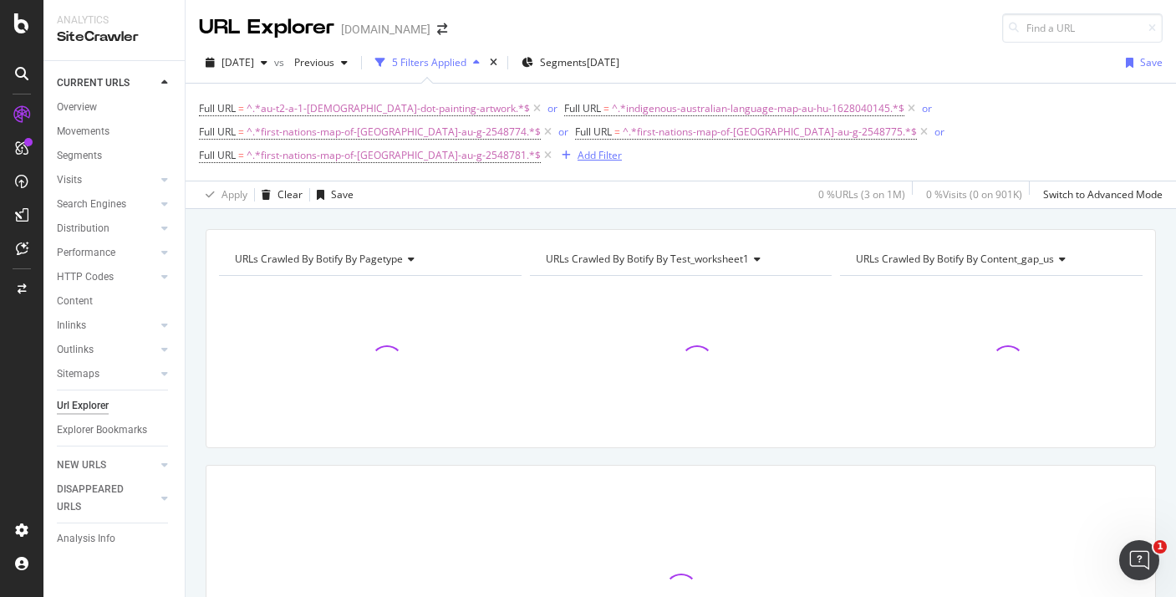
click at [555, 163] on div "Add Filter" at bounding box center [588, 155] width 67 height 18
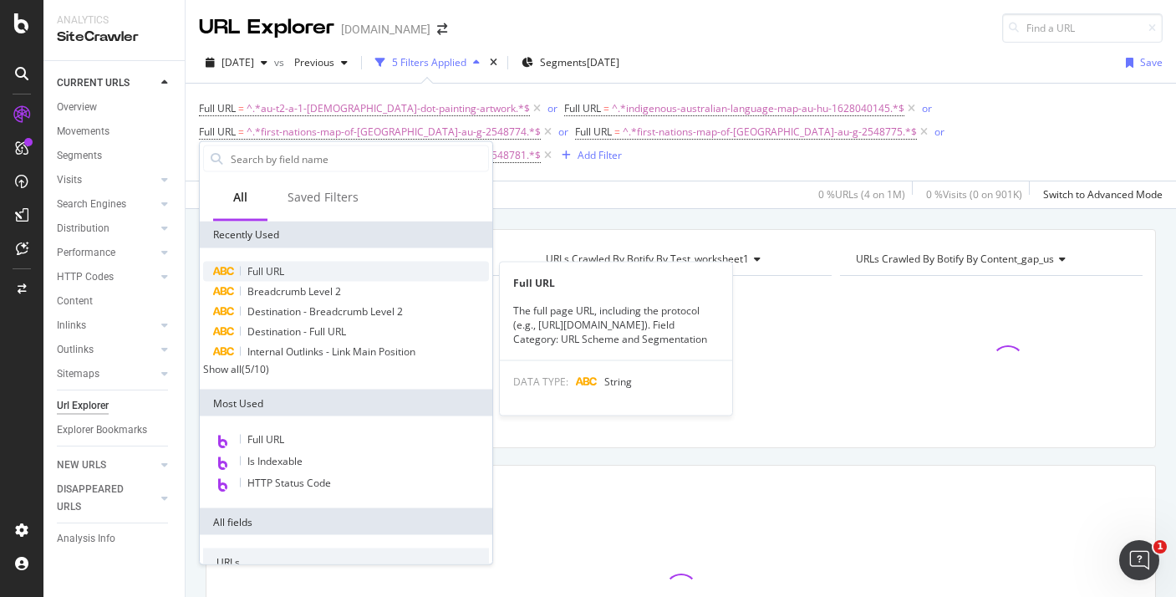
click at [274, 275] on span "Full URL" at bounding box center [265, 271] width 37 height 14
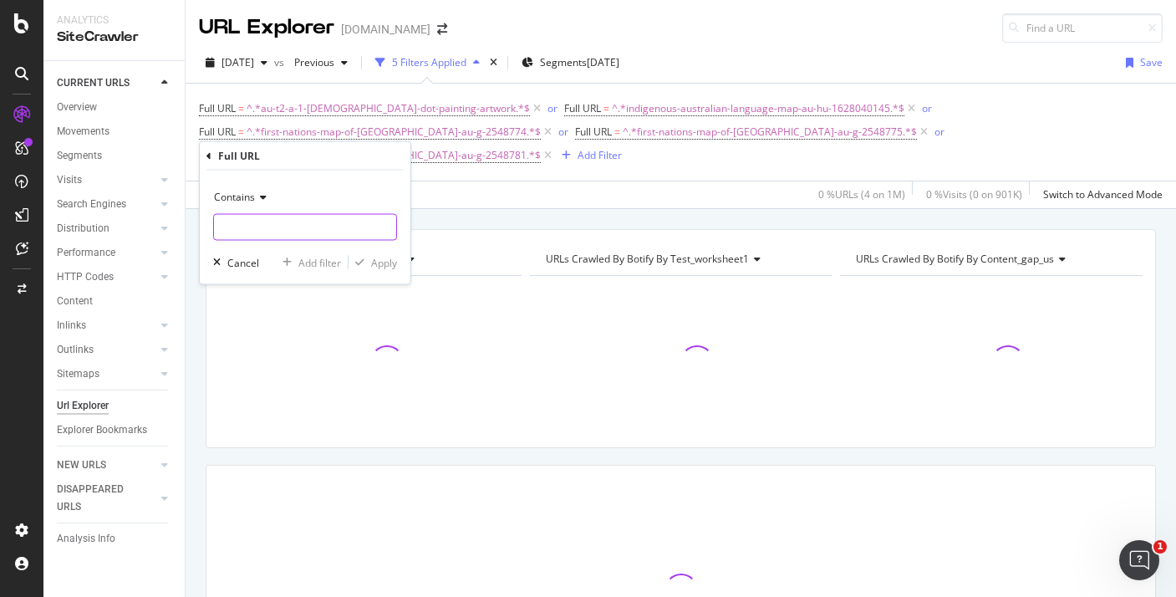
click at [356, 234] on input "text" at bounding box center [305, 227] width 182 height 27
paste input "first-nations-map-of-[GEOGRAPHIC_DATA]-au-g-2548776"
type input "first-nations-map-of-[GEOGRAPHIC_DATA]-au-g-2548776"
click at [390, 258] on div "Apply" at bounding box center [384, 262] width 26 height 14
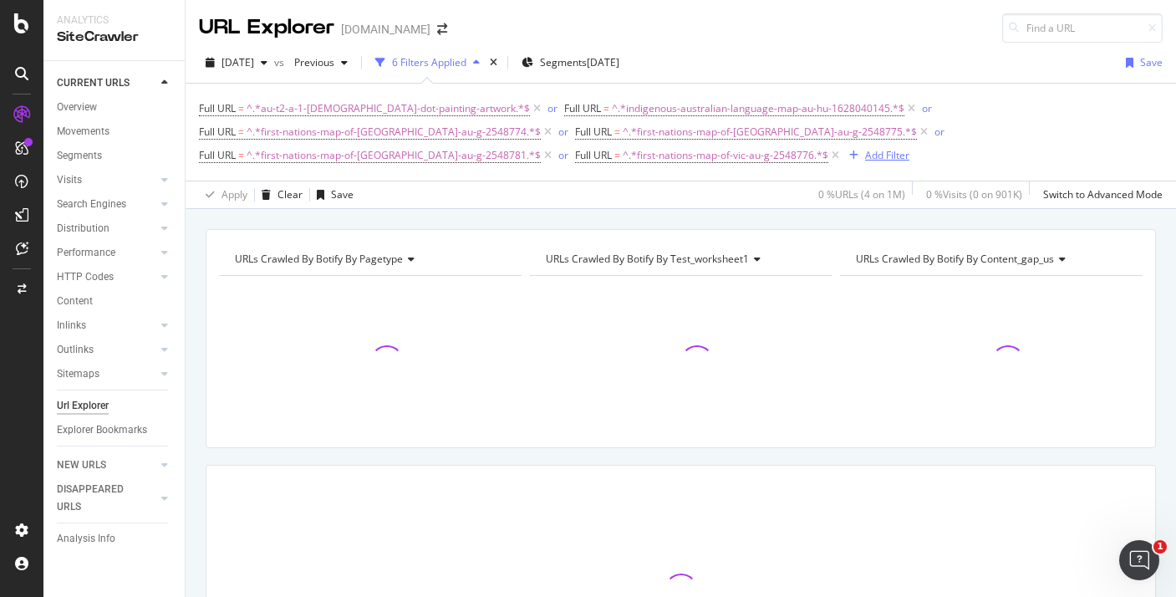
click at [843, 146] on button "Add Filter" at bounding box center [876, 155] width 67 height 20
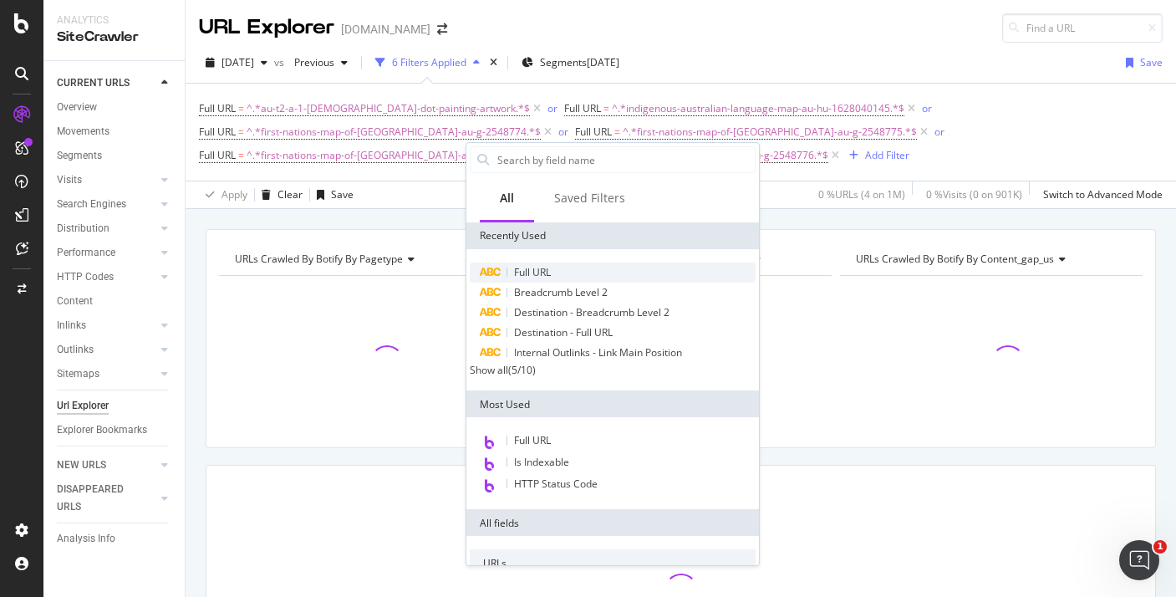
click at [527, 272] on span "Full URL" at bounding box center [532, 272] width 37 height 14
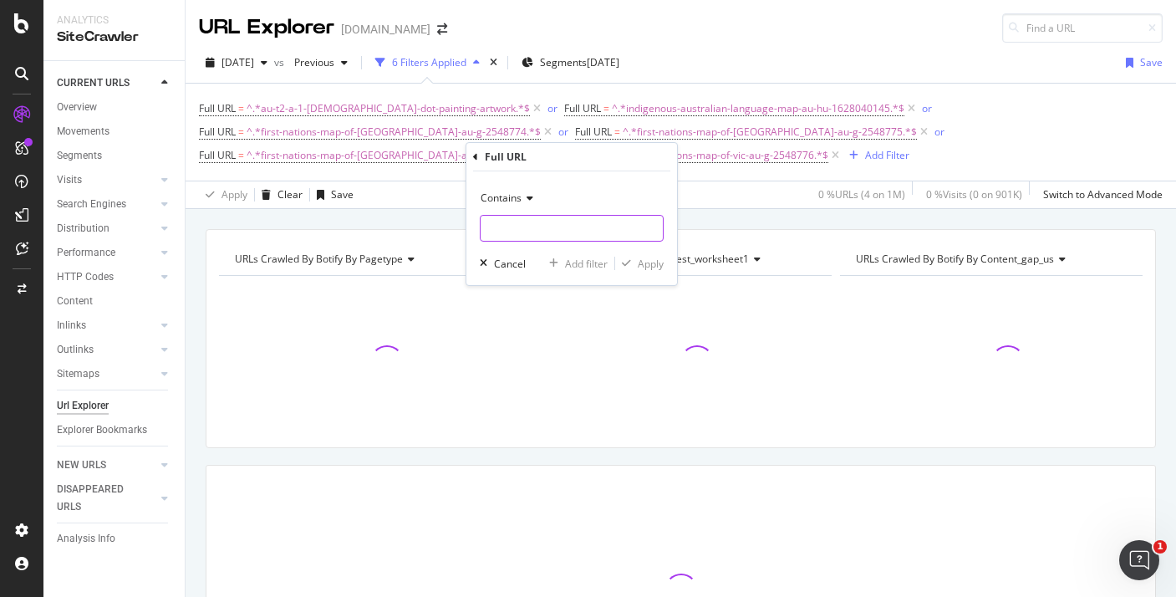
click at [552, 228] on input "text" at bounding box center [572, 228] width 182 height 27
paste input "first-nations-map-of-western-[GEOGRAPHIC_DATA]-[GEOGRAPHIC_DATA]-g-2548778"
type input "first-nations-map-of-western-[GEOGRAPHIC_DATA]-[GEOGRAPHIC_DATA]-g-2548778"
click at [637, 258] on div "button" at bounding box center [626, 263] width 23 height 10
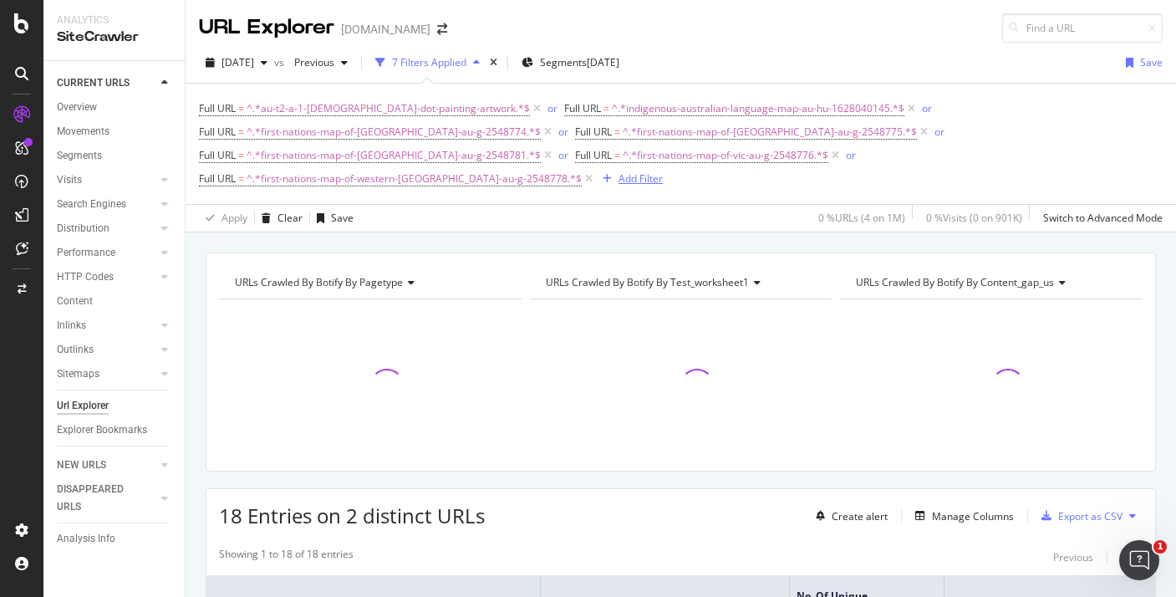
click at [663, 171] on div "Add Filter" at bounding box center [641, 178] width 44 height 14
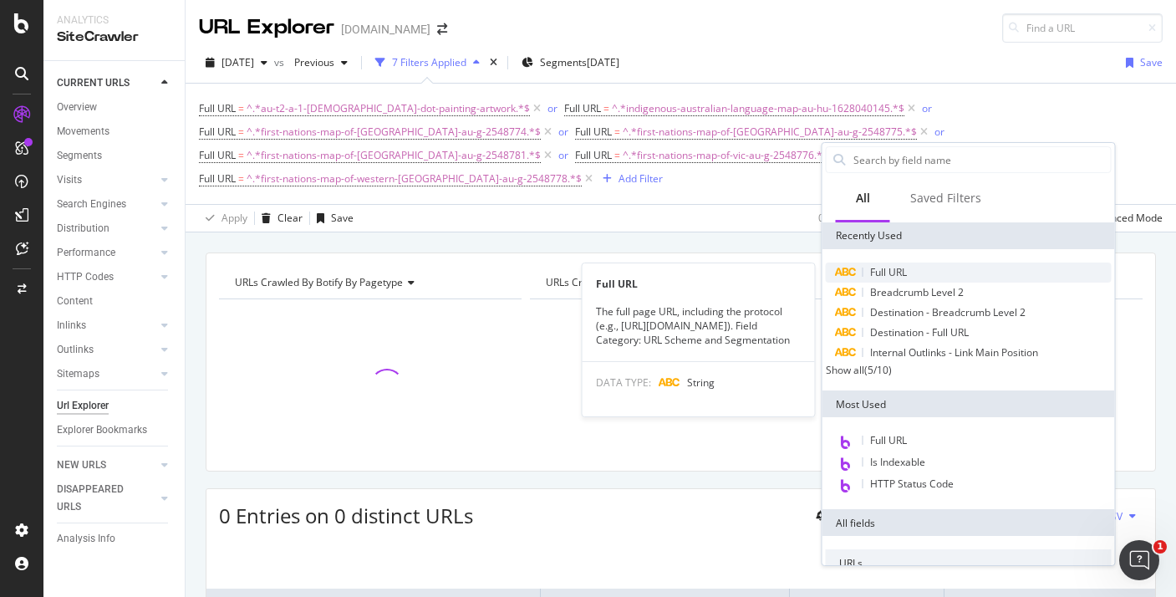
click at [863, 271] on div at bounding box center [863, 272] width 1 height 9
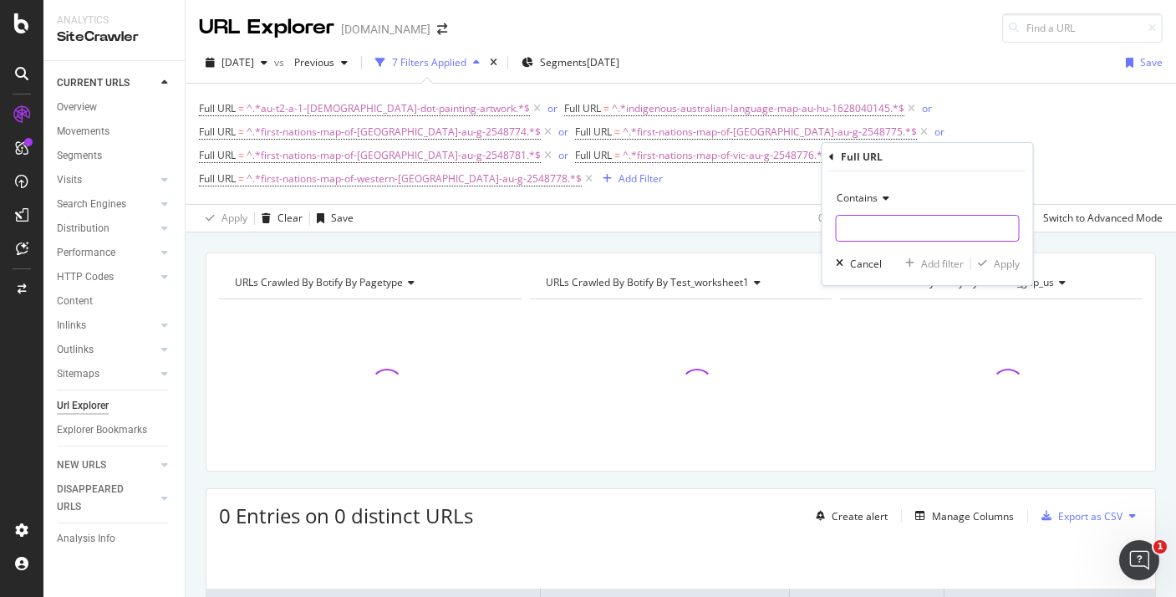
click at [869, 240] on input "text" at bounding box center [928, 228] width 182 height 27
paste input "first-nations-map-of-[GEOGRAPHIC_DATA]-au-g-2548779"
type input "first-nations-map-of-[GEOGRAPHIC_DATA]-au-g-2548779"
click at [1008, 264] on div "Apply" at bounding box center [1007, 264] width 26 height 14
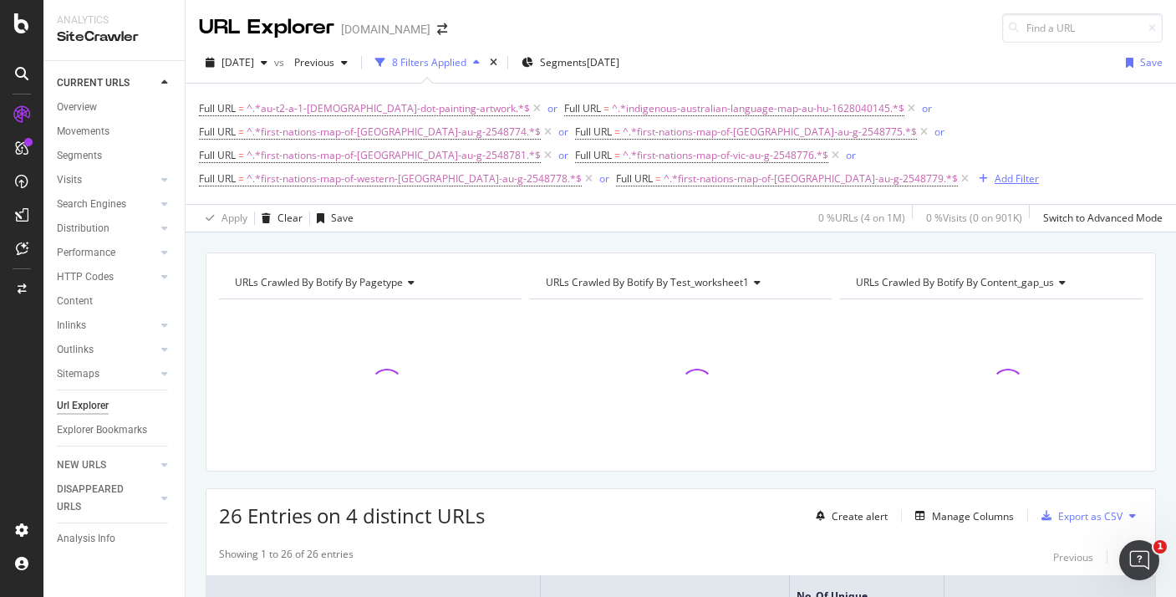
click at [972, 186] on div "Add Filter" at bounding box center [1005, 179] width 67 height 18
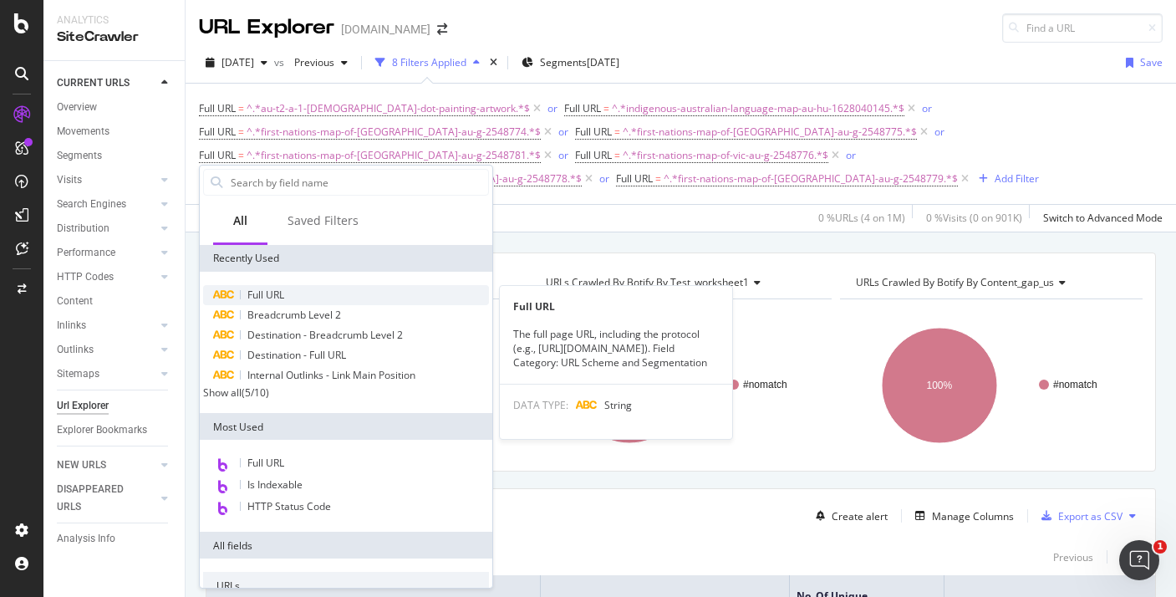
click at [269, 292] on span "Full URL" at bounding box center [265, 295] width 37 height 14
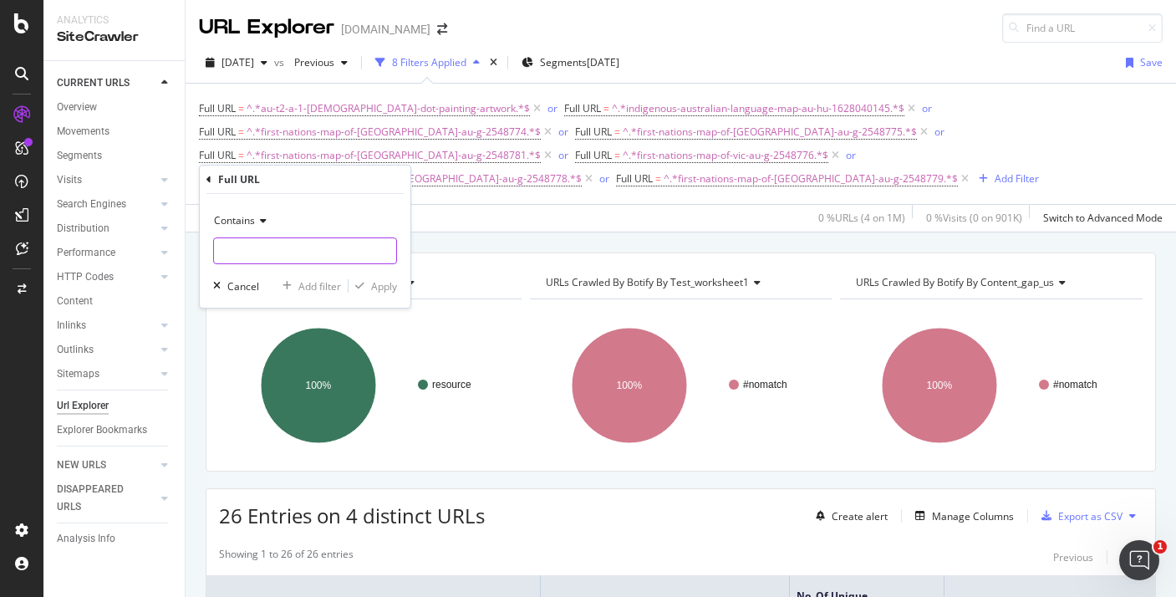
click at [329, 245] on input "text" at bounding box center [305, 250] width 182 height 27
paste input "first-nations-map-of-northern-territory-au-g-2548780"
type input "first-nations-map-of-northern-territory-au-g-2548780"
click at [385, 287] on div "Apply" at bounding box center [384, 286] width 26 height 14
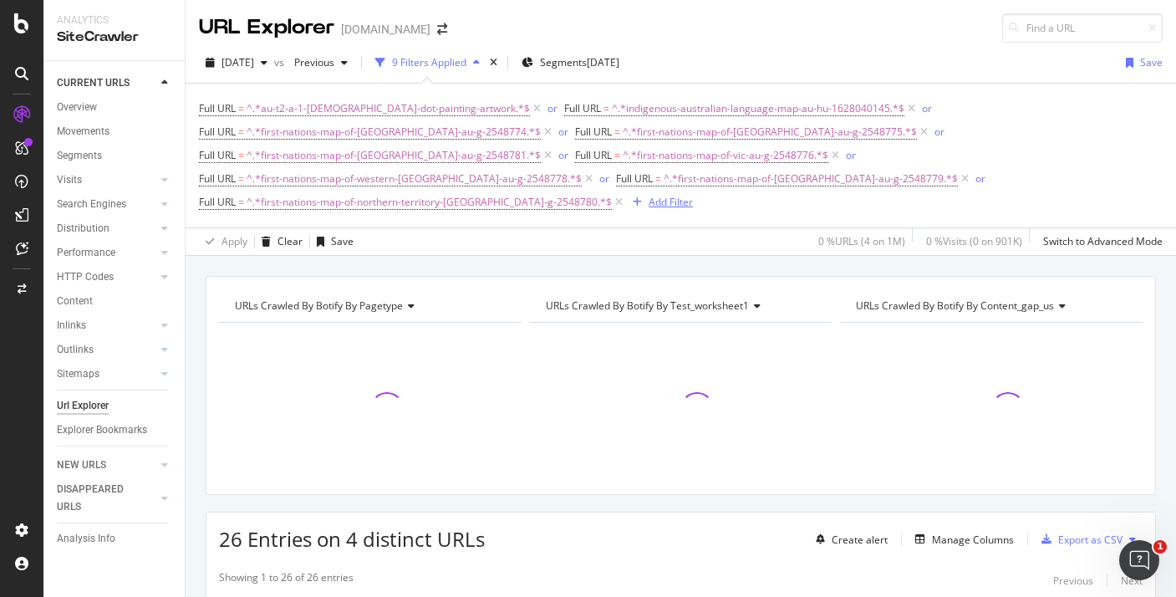
click at [649, 195] on div "Add Filter" at bounding box center [671, 202] width 44 height 14
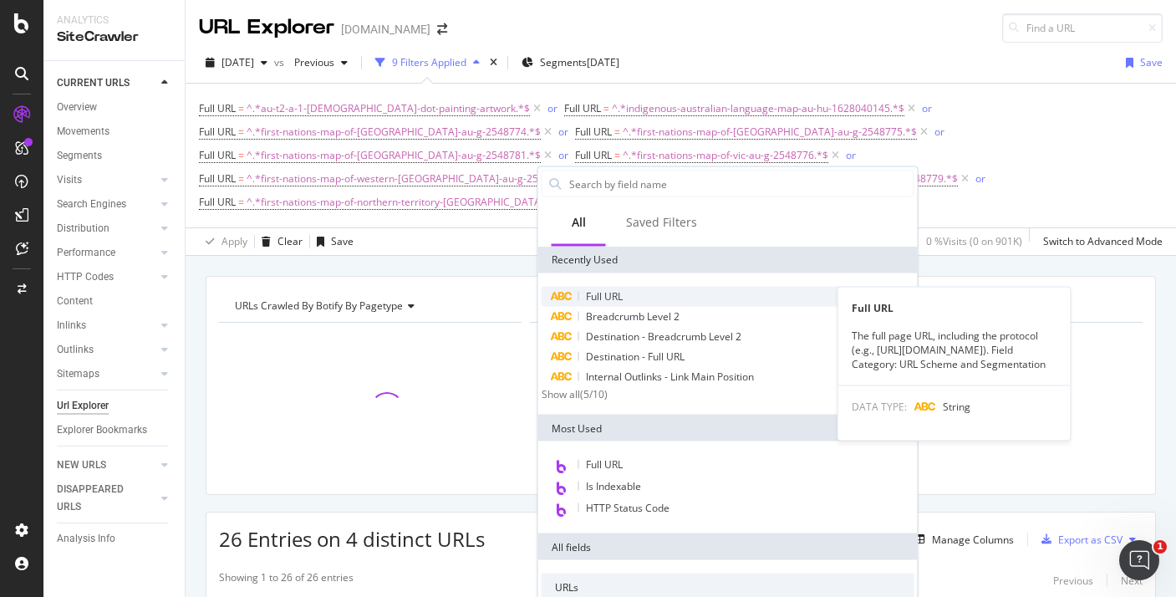
click at [600, 299] on span "Full URL" at bounding box center [604, 296] width 37 height 14
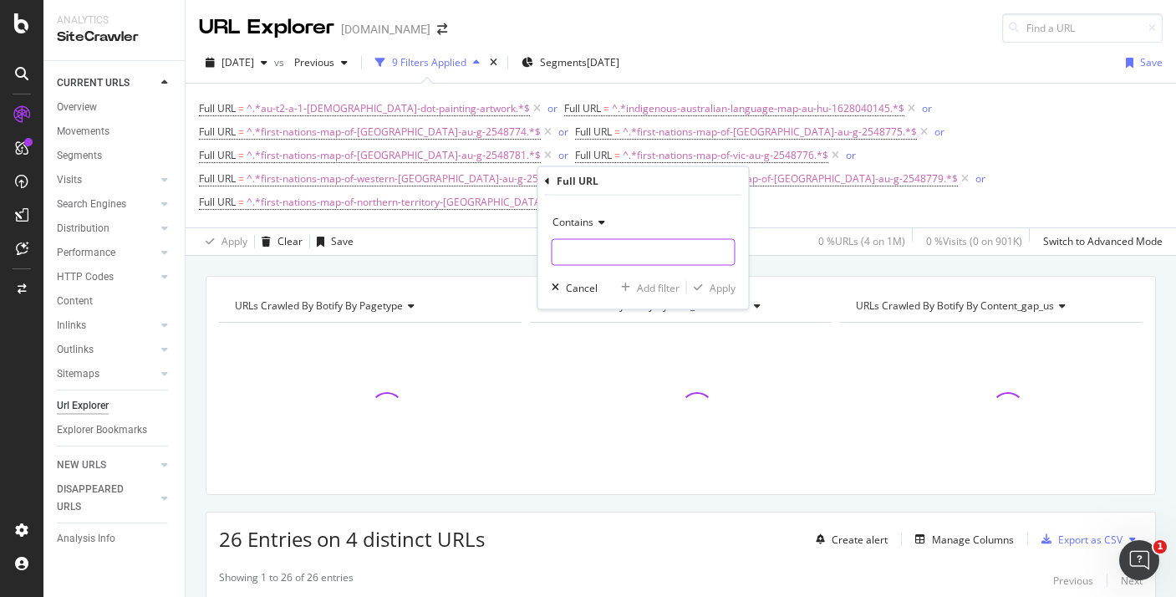
click at [586, 247] on input "text" at bounding box center [644, 252] width 182 height 27
paste input "first-nations-map-[GEOGRAPHIC_DATA]-activity-au-g-2548782"
type input "first-nations-map-[GEOGRAPHIC_DATA]-activity-au-g-2548782"
click at [722, 281] on div "Apply" at bounding box center [723, 287] width 26 height 14
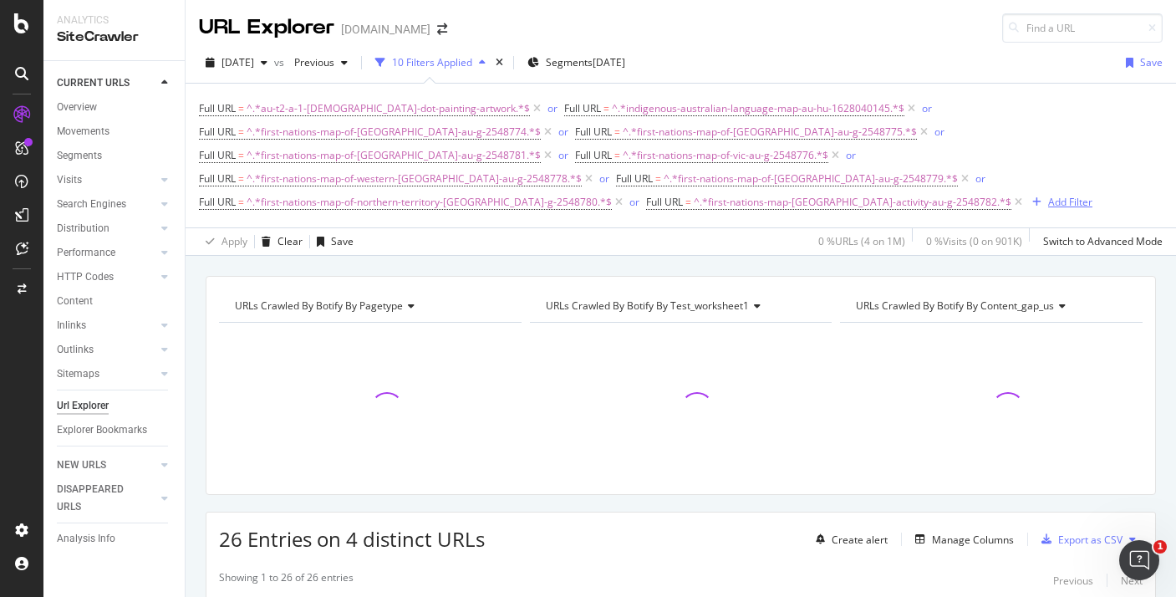
click at [1049, 195] on div "Add Filter" at bounding box center [1071, 202] width 44 height 14
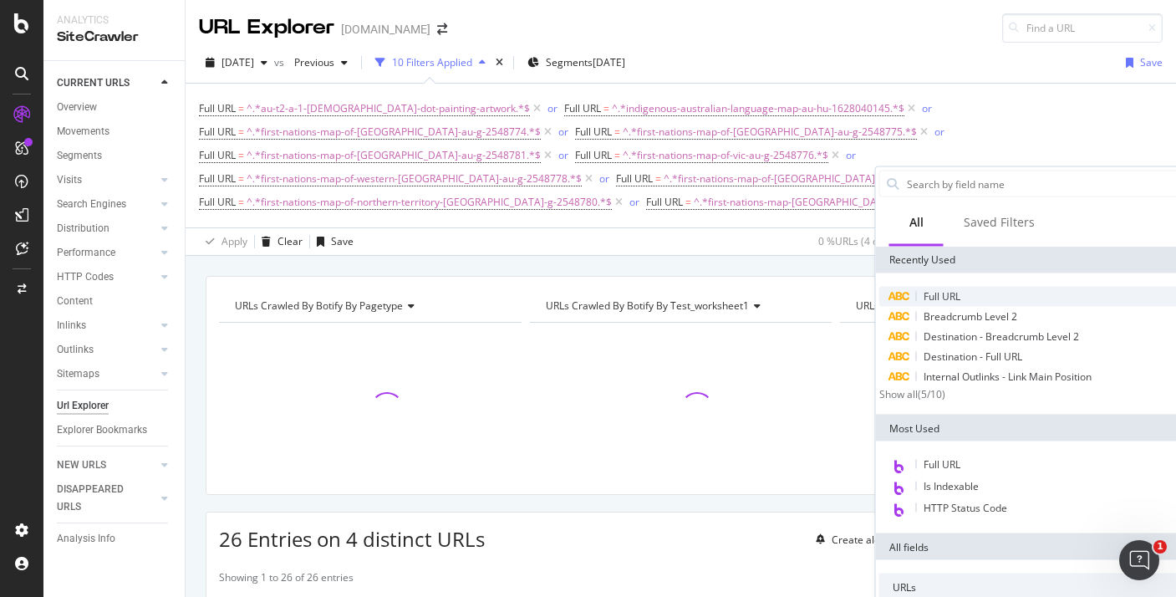
click at [926, 287] on div "Full URL" at bounding box center [1066, 297] width 373 height 20
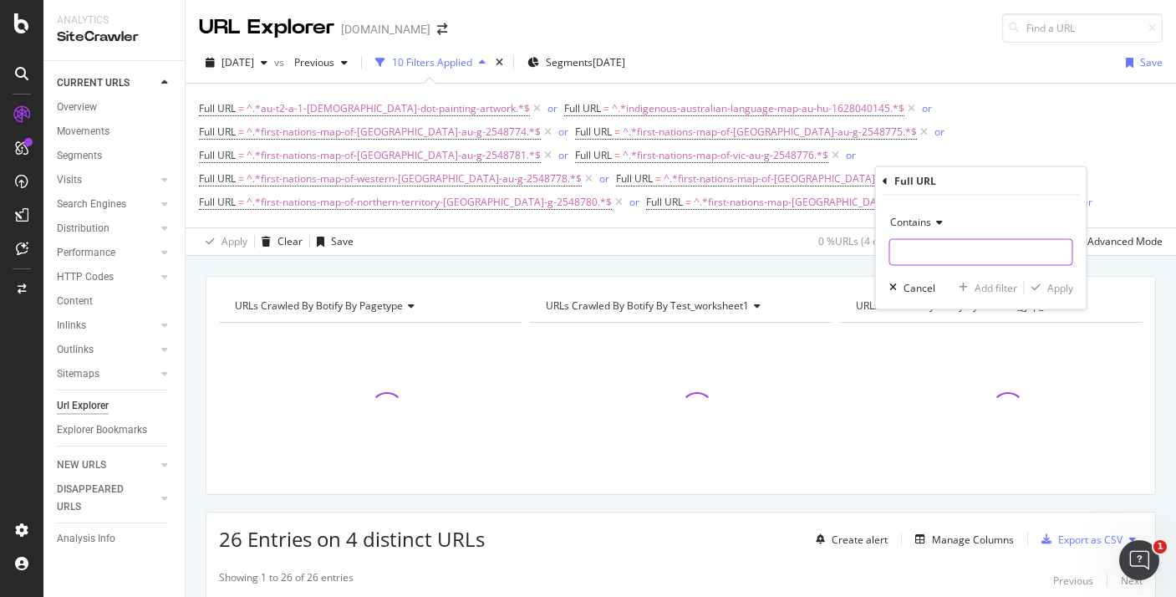
click at [923, 243] on input "text" at bounding box center [981, 252] width 182 height 27
paste input "au-g-437-aboriginal-nyoongar-seasons-poster"
type input "au-g-437-aboriginal-nyoongar-seasons-poster"
click at [1058, 284] on div "Apply" at bounding box center [1061, 287] width 26 height 14
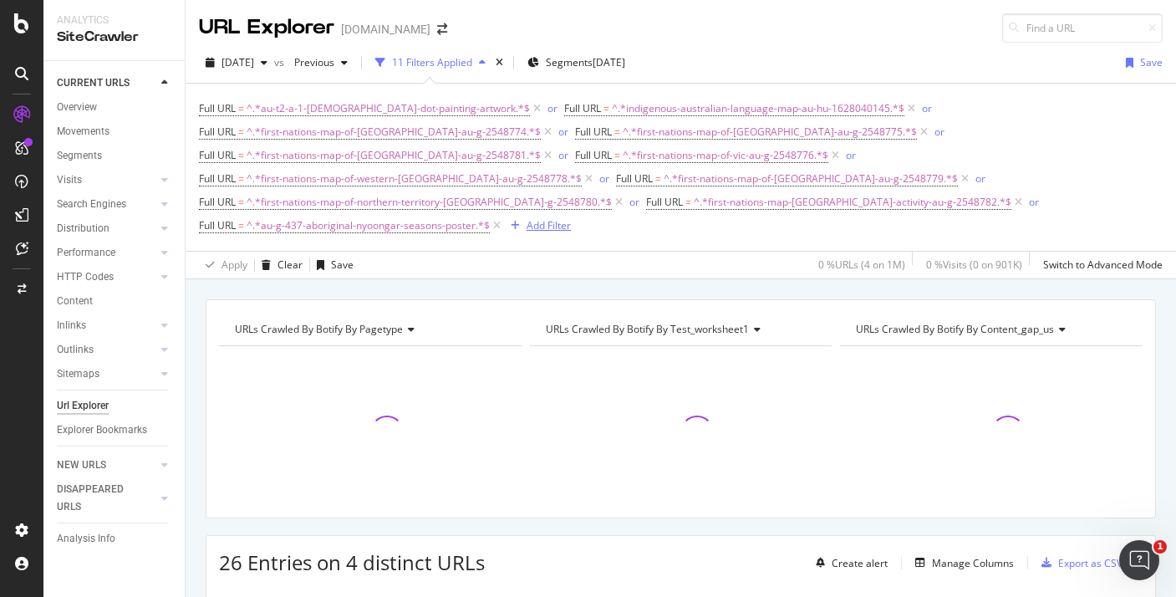
click at [534, 218] on div "Add Filter" at bounding box center [549, 225] width 44 height 14
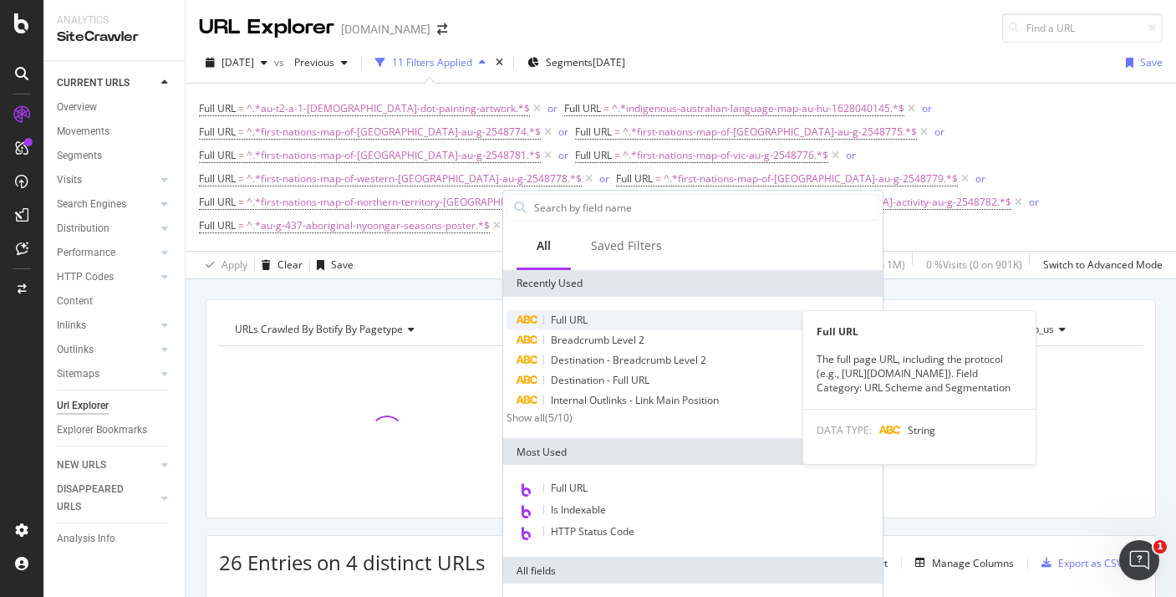
click at [564, 324] on span "Full URL" at bounding box center [569, 320] width 37 height 14
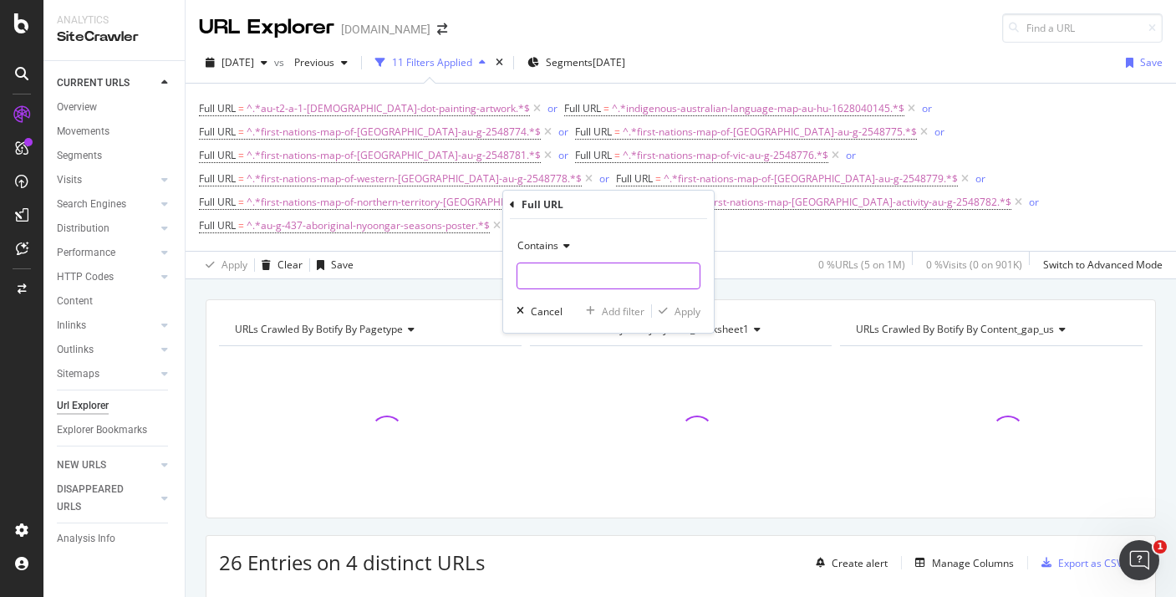
click at [615, 265] on input "text" at bounding box center [609, 276] width 182 height 27
paste input "[DEMOGRAPHIC_DATA]-kaurna-seasons-poster-au-sc-2743"
type input "[DEMOGRAPHIC_DATA]-kaurna-seasons-poster-au-sc-2743"
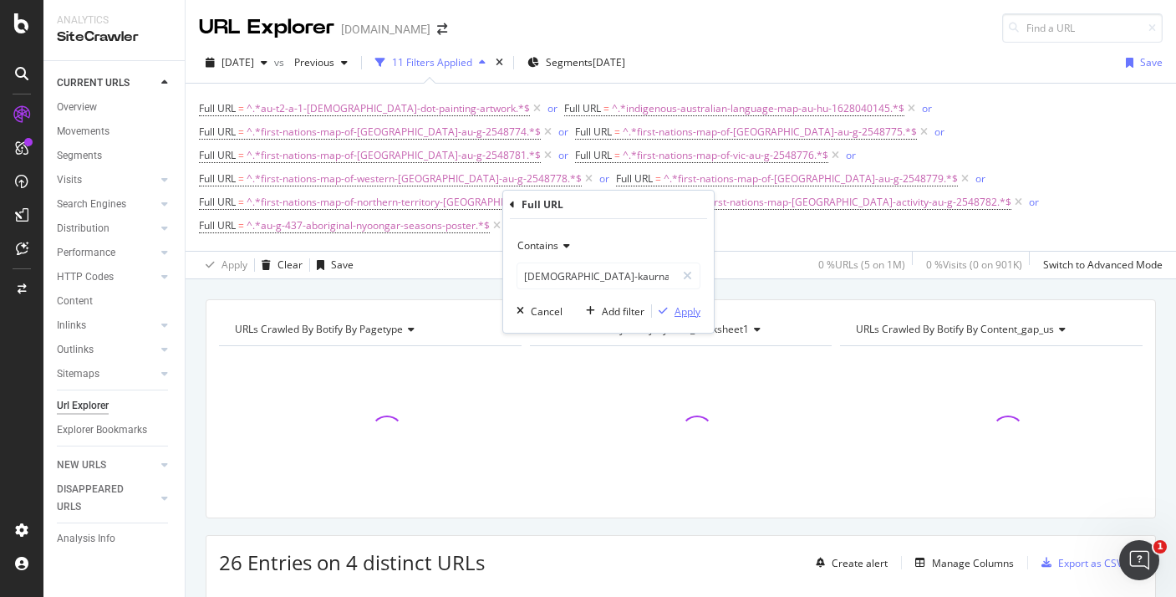
click at [696, 317] on div "Apply" at bounding box center [688, 311] width 26 height 14
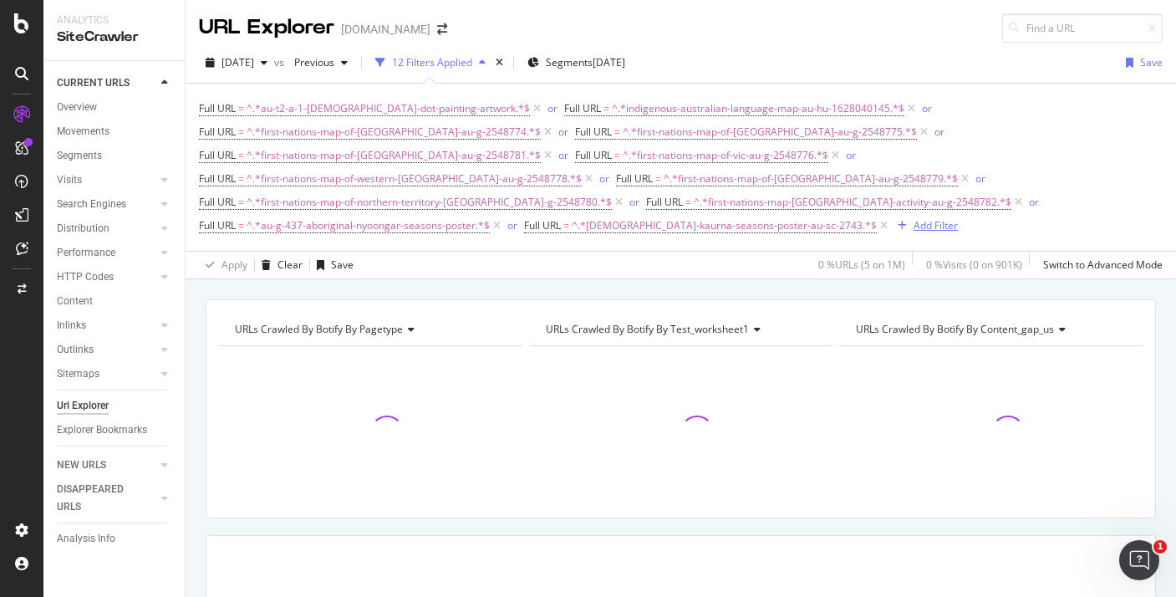
click at [898, 221] on icon "button" at bounding box center [902, 226] width 9 height 10
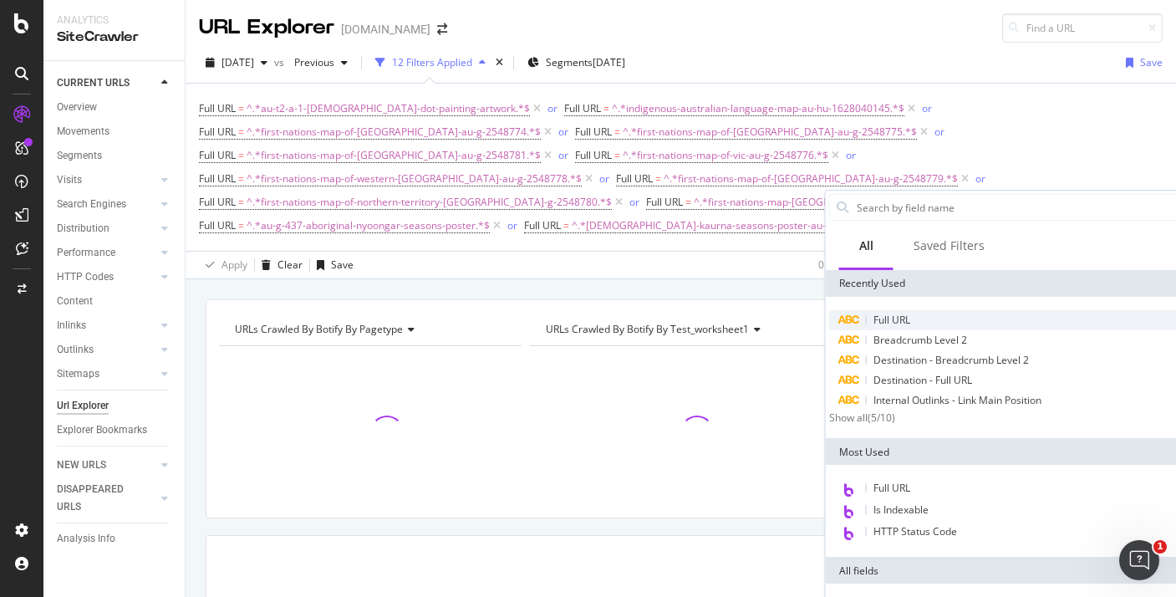
click at [887, 314] on span "Full URL" at bounding box center [892, 320] width 37 height 14
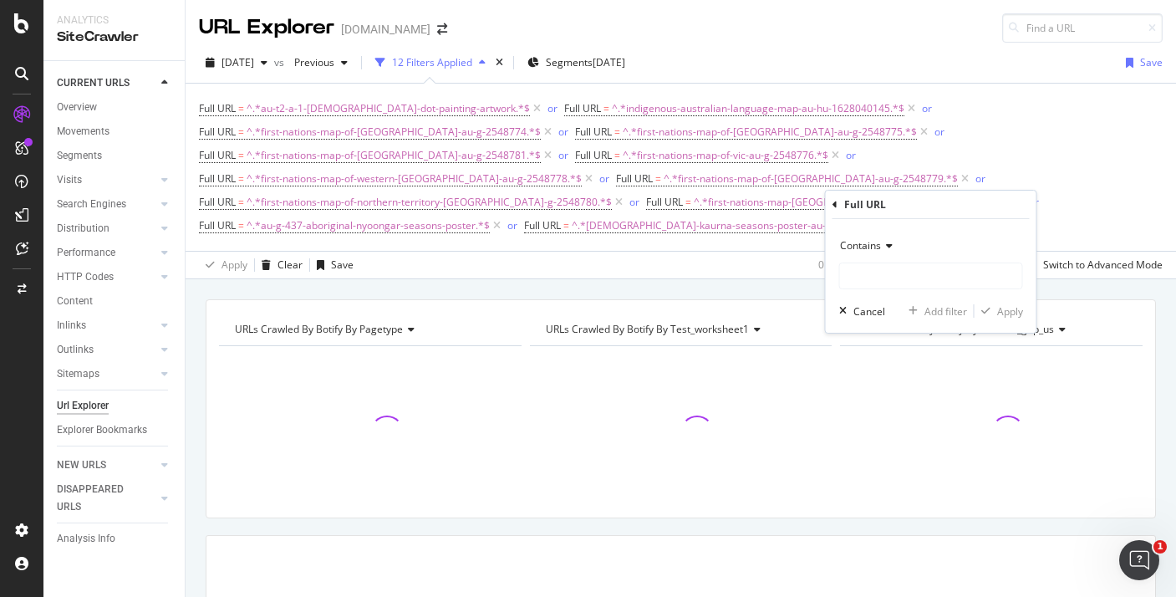
click at [896, 291] on div "Contains Cancel Add filter Apply" at bounding box center [931, 276] width 211 height 114
click at [891, 285] on input "text" at bounding box center [931, 276] width 182 height 27
paste input "kulin-seasons-activity-pack-au-hu-110"
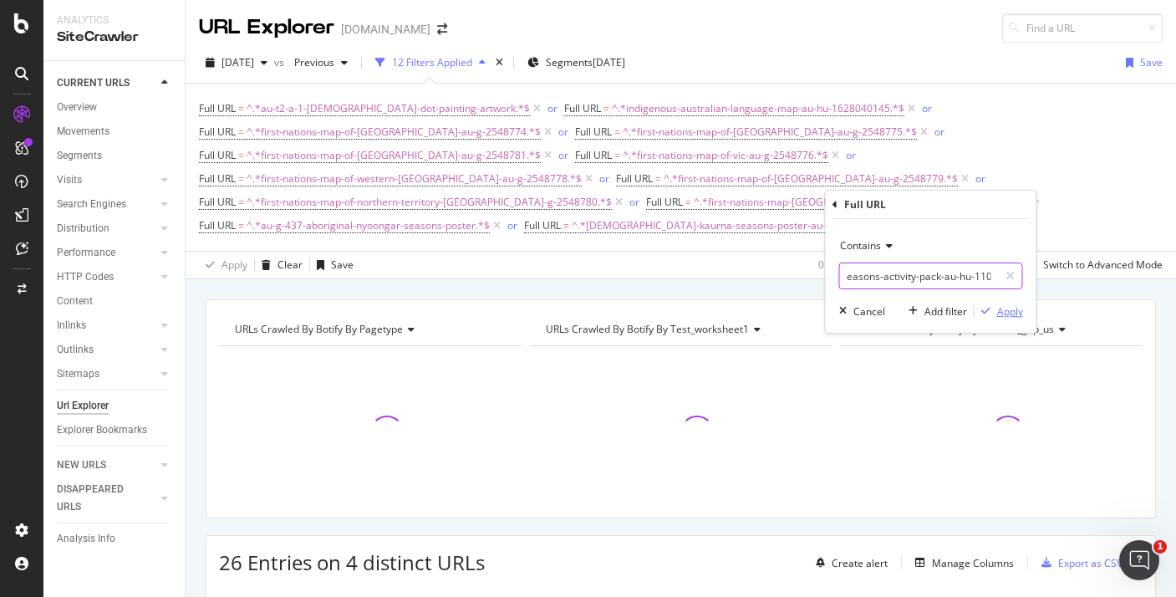
type input "kulin-seasons-activity-pack-au-hu-110"
click at [1005, 312] on div "Apply" at bounding box center [1011, 311] width 26 height 14
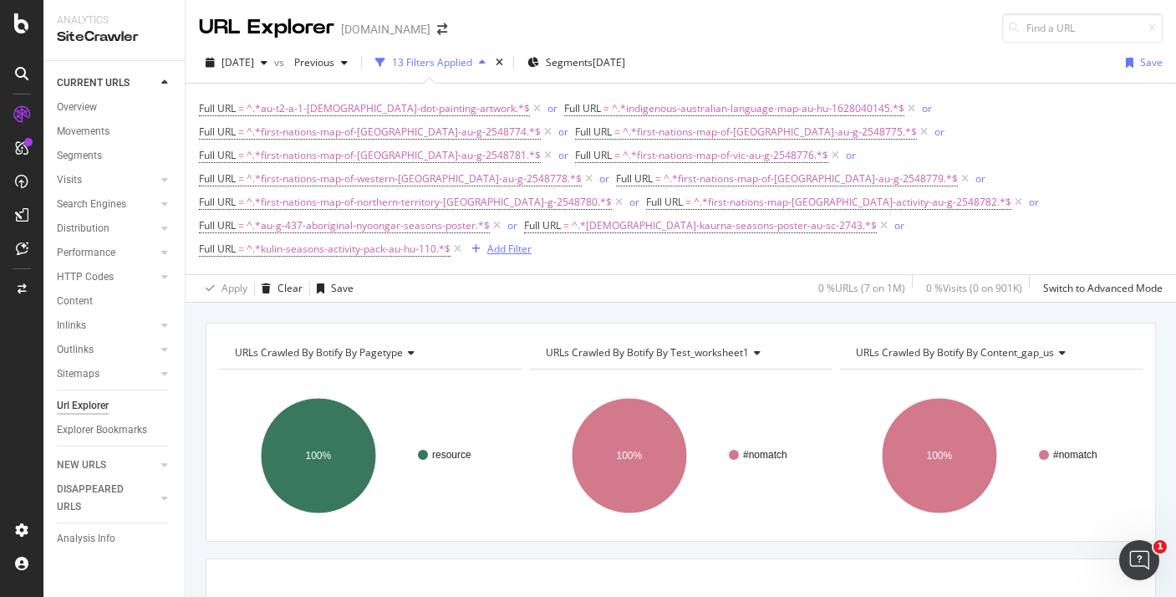
click at [487, 242] on div "Add Filter" at bounding box center [509, 249] width 44 height 14
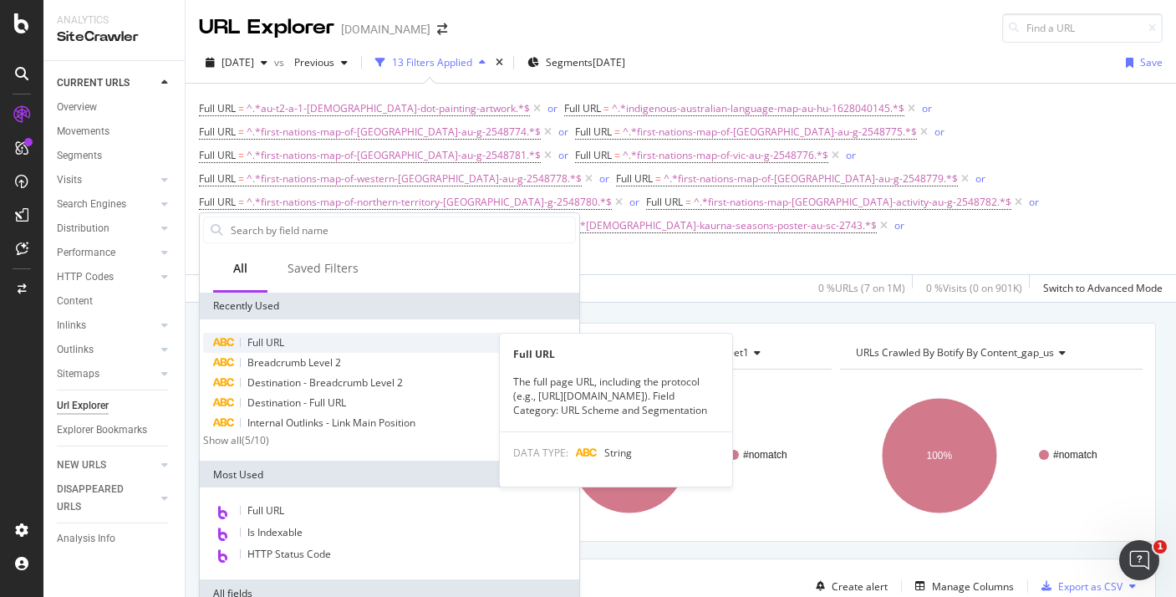
click at [268, 343] on span "Full URL" at bounding box center [265, 342] width 37 height 14
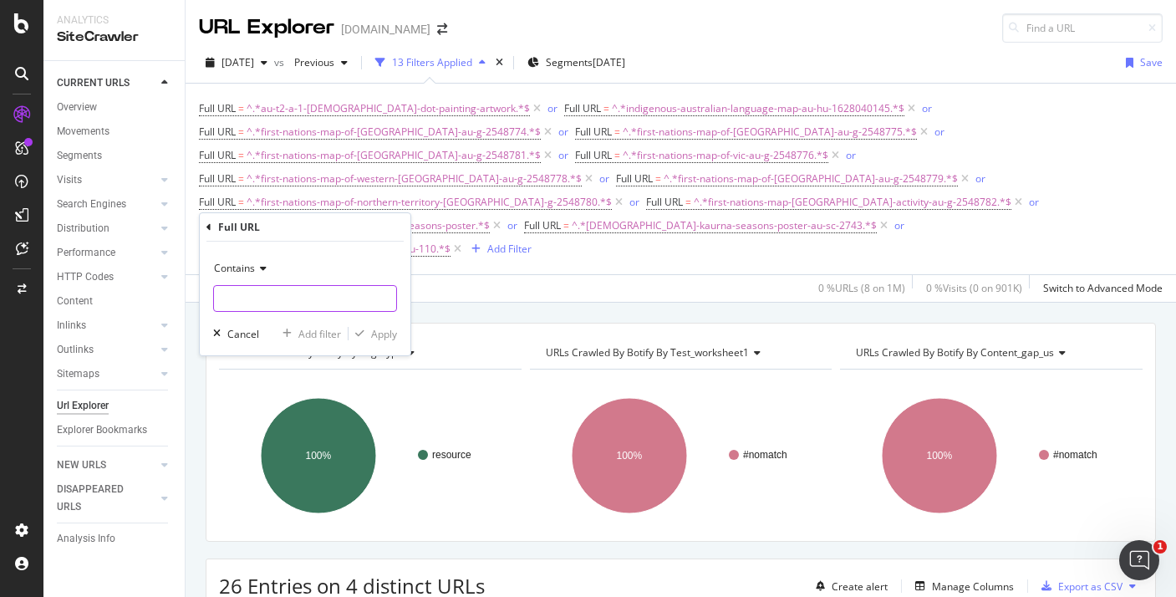
click at [315, 303] on input "text" at bounding box center [305, 298] width 182 height 27
paste input "indigenous-anzac-inferring-picture-comprehension-au-hu-1649134866"
type input "indigenous-anzac-inferring-picture-comprehension-au-hu-1649134866"
click at [384, 329] on div "Apply" at bounding box center [384, 334] width 26 height 14
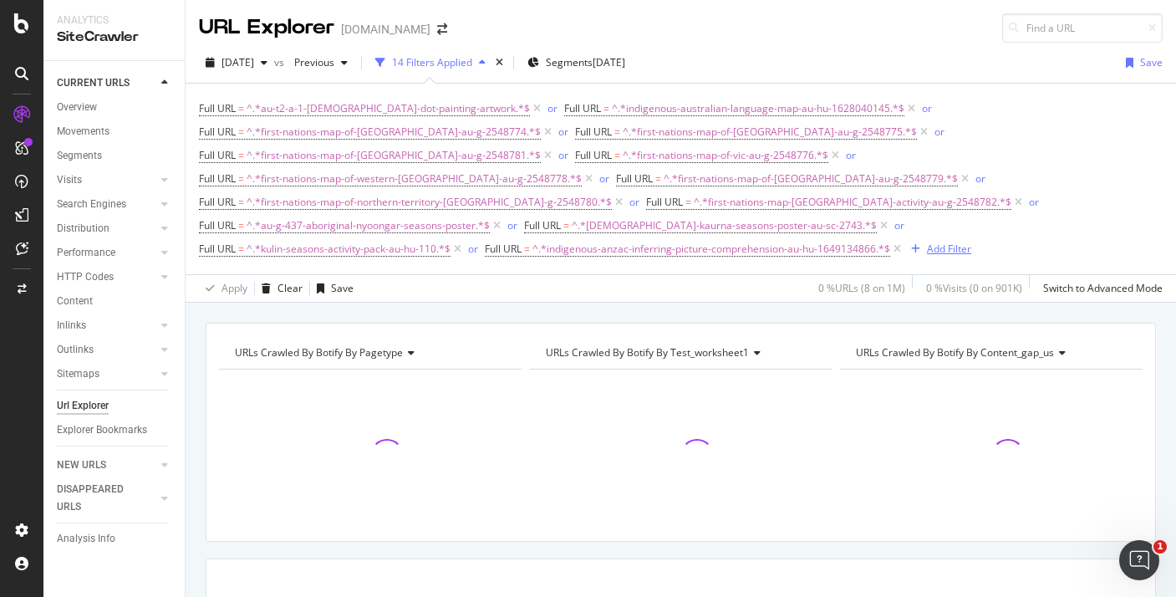
click at [927, 242] on div "Add Filter" at bounding box center [949, 249] width 44 height 14
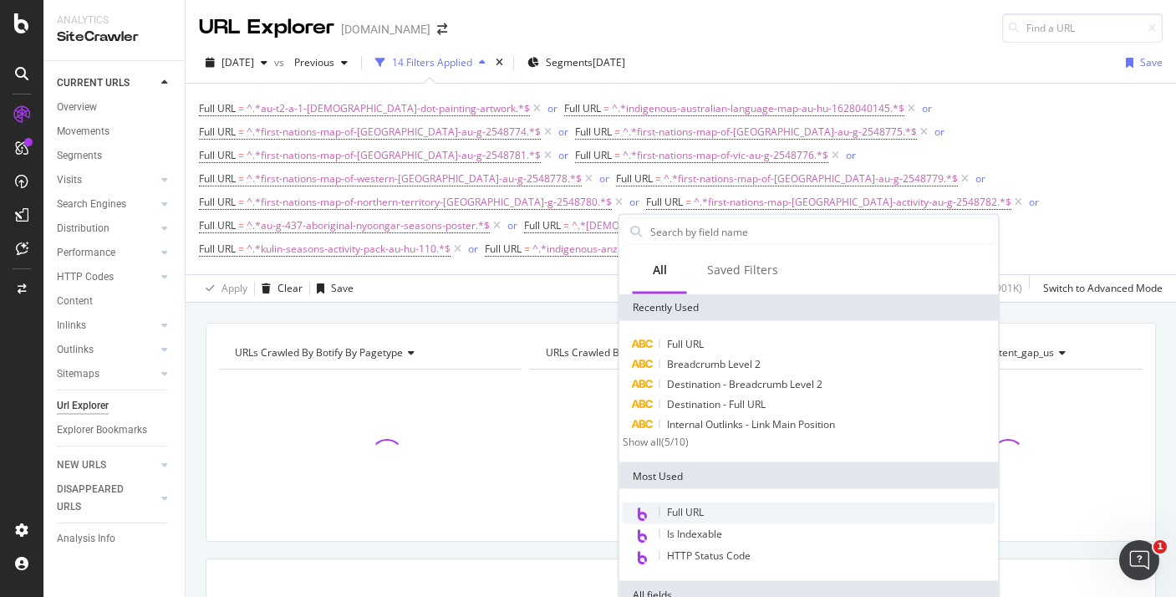
click at [674, 519] on span "Full URL" at bounding box center [685, 512] width 37 height 14
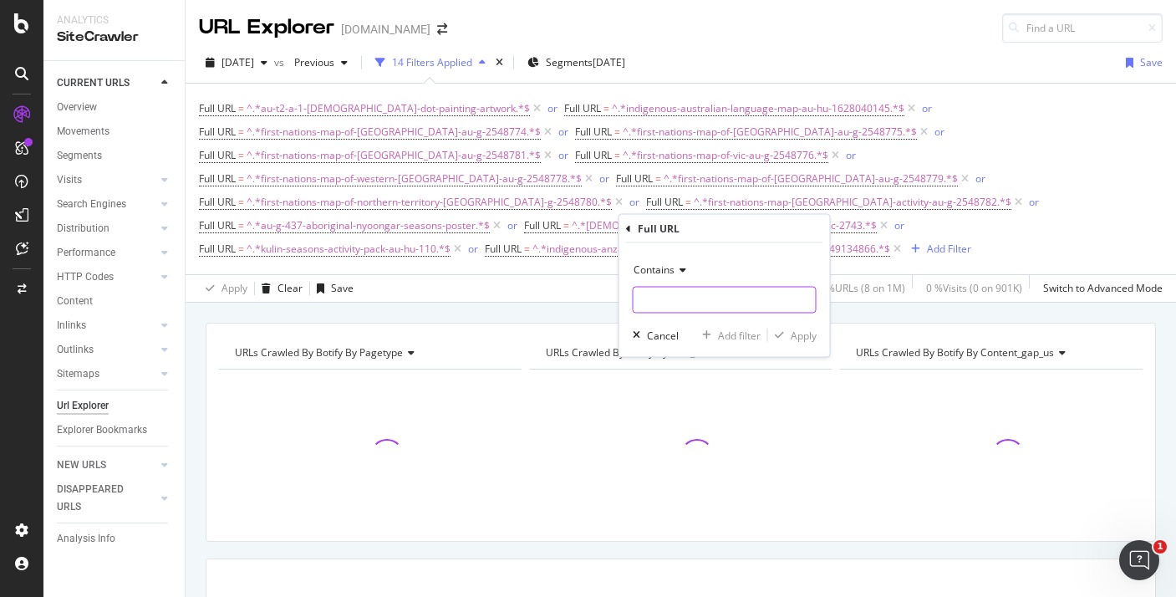
click at [655, 302] on input "text" at bounding box center [725, 300] width 182 height 27
paste input "first-nations-map-of-[PERSON_NAME]-islands-au-g-2548864"
type input "first-nations-map-of-[PERSON_NAME]-islands-au-g-2548864"
click at [784, 334] on div "button" at bounding box center [779, 335] width 23 height 10
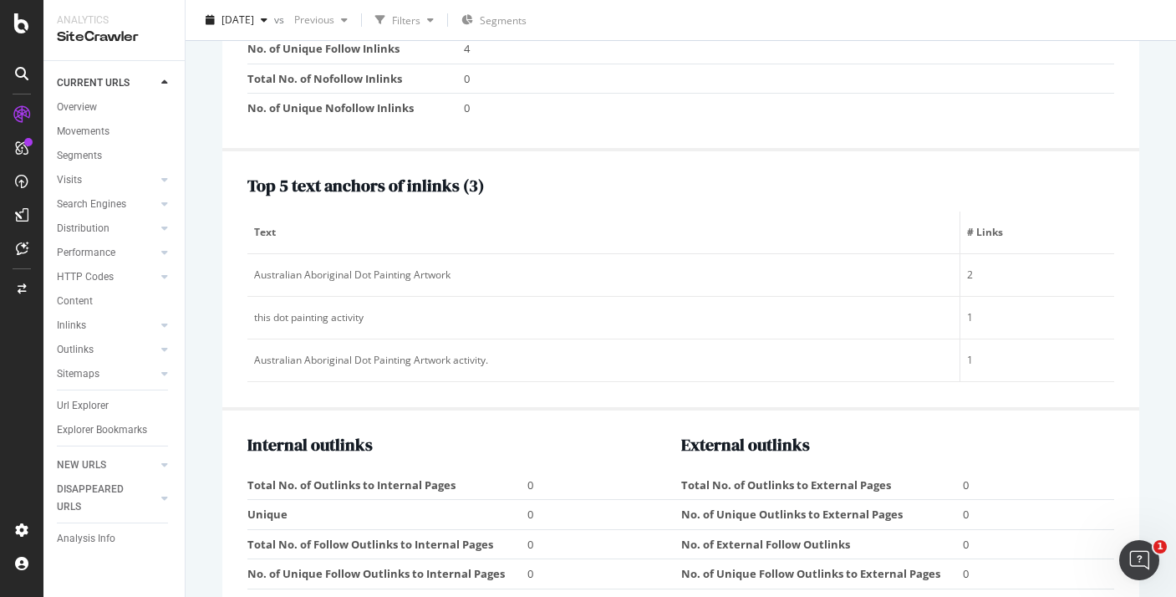
scroll to position [2023, 0]
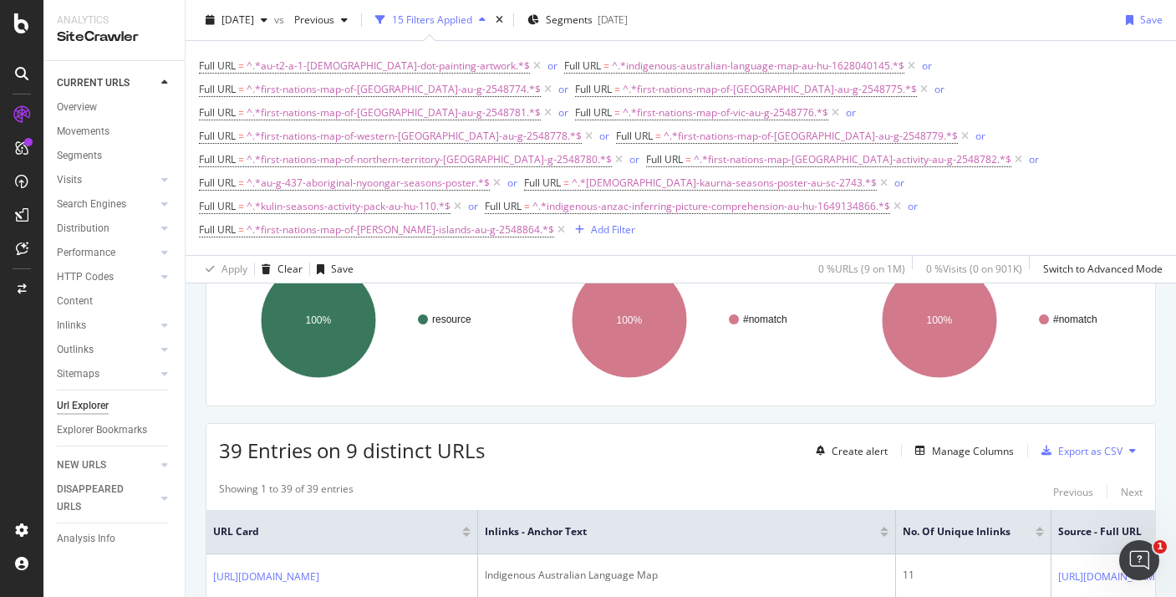
scroll to position [175, 0]
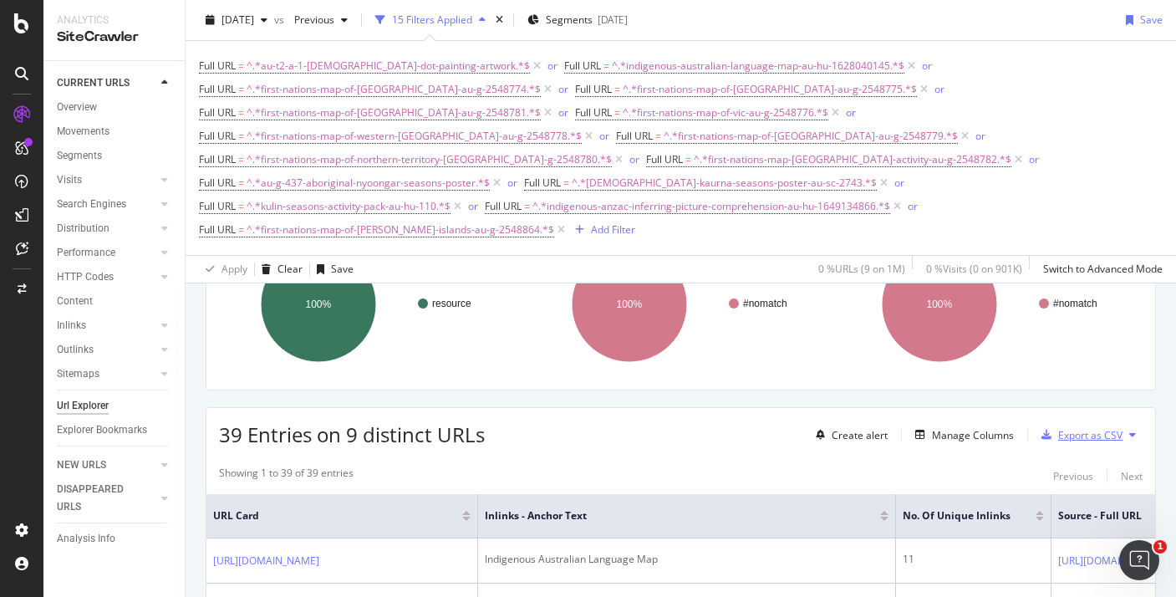
click at [1080, 422] on div "Export as CSV" at bounding box center [1079, 434] width 88 height 25
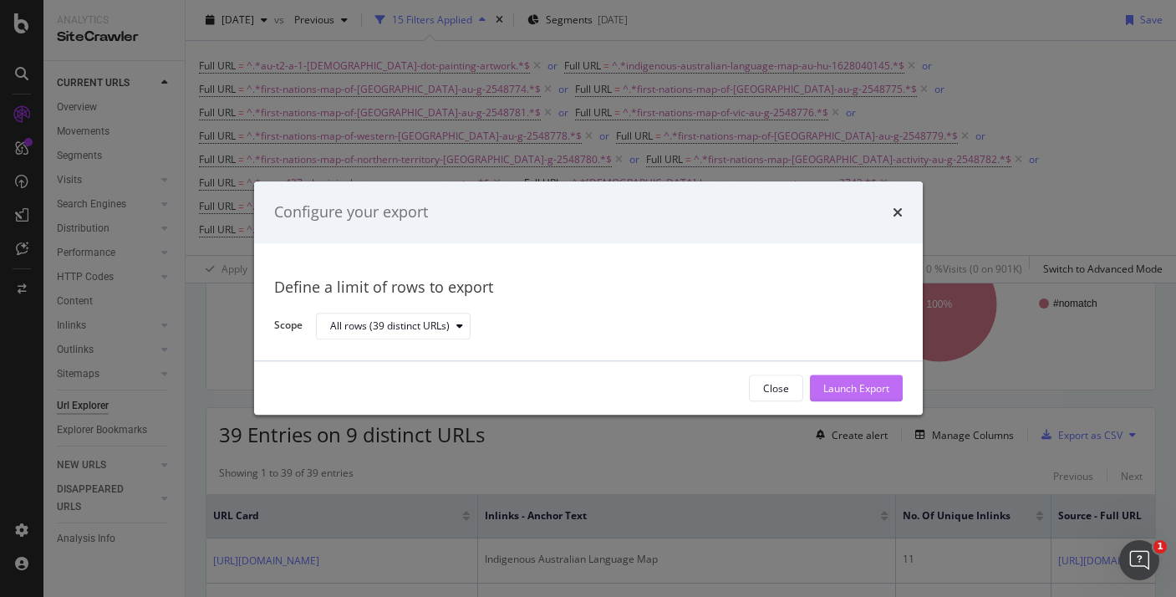
click at [824, 395] on div "Launch Export" at bounding box center [857, 388] width 66 height 14
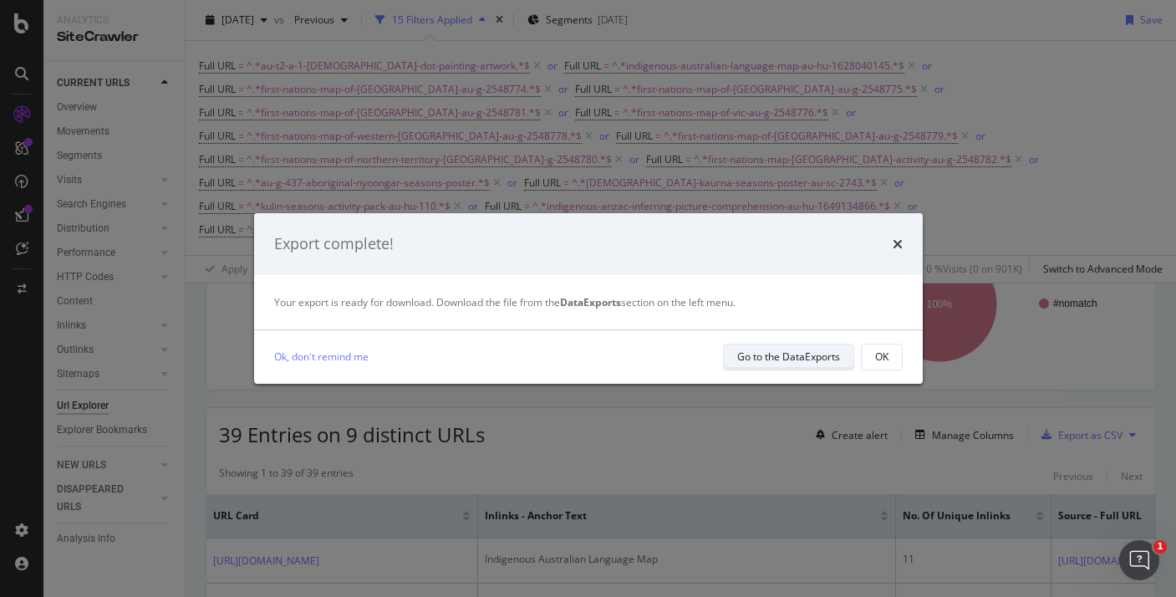
click at [817, 362] on div "Go to the DataExports" at bounding box center [788, 357] width 103 height 14
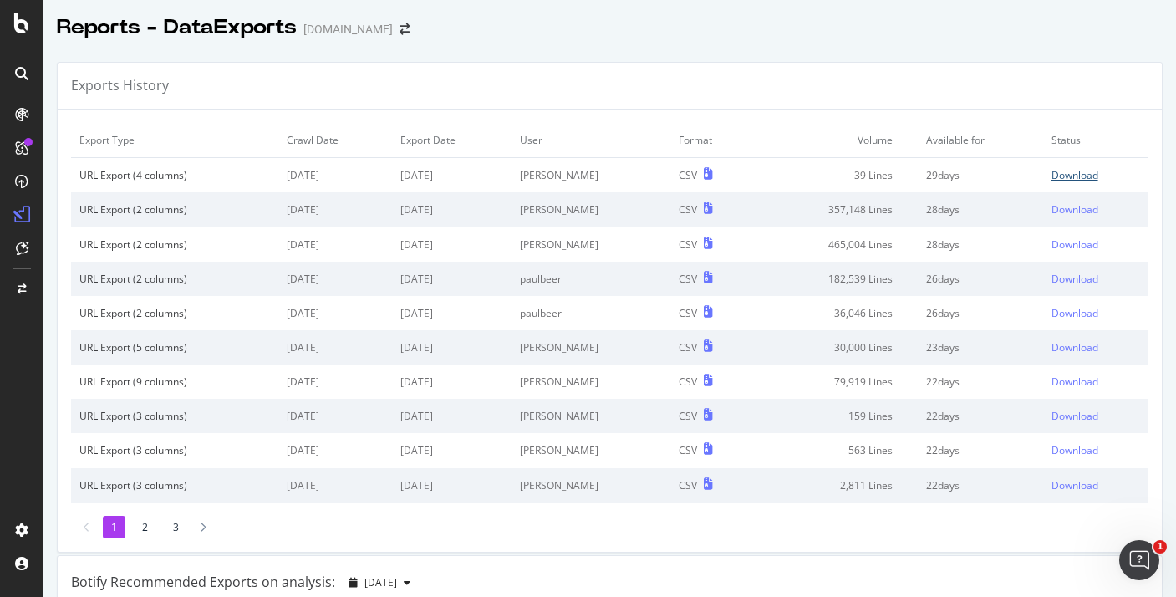
click at [1077, 176] on div "Download" at bounding box center [1075, 175] width 47 height 14
click at [400, 26] on icon "arrow-right-arrow-left" at bounding box center [405, 29] width 10 height 12
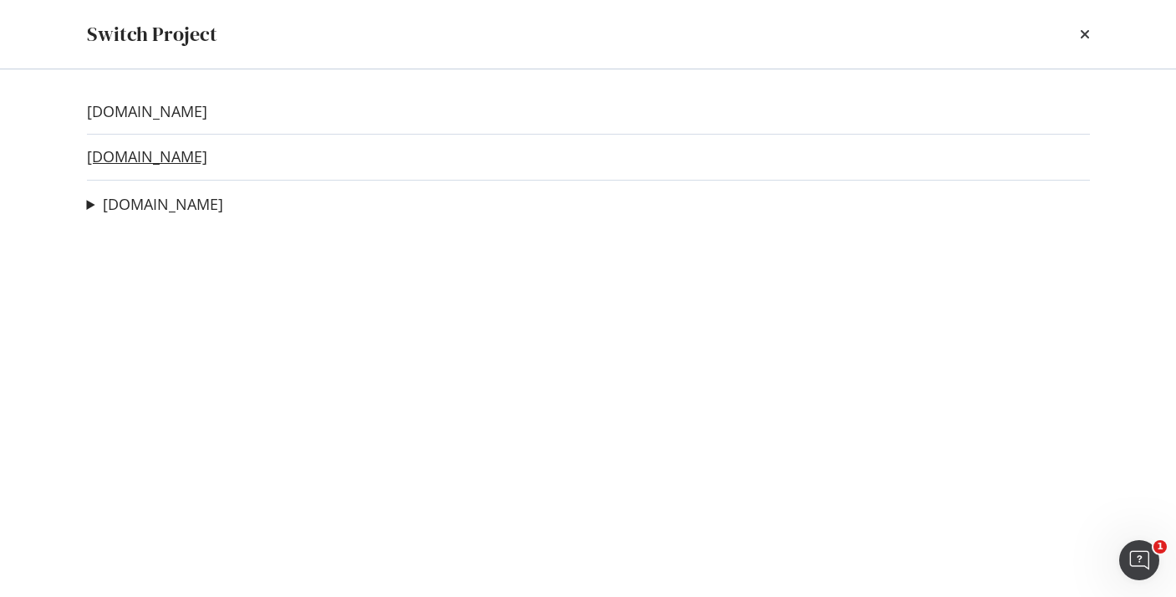
click at [152, 156] on link "twinkl.co.uk" at bounding box center [147, 157] width 120 height 18
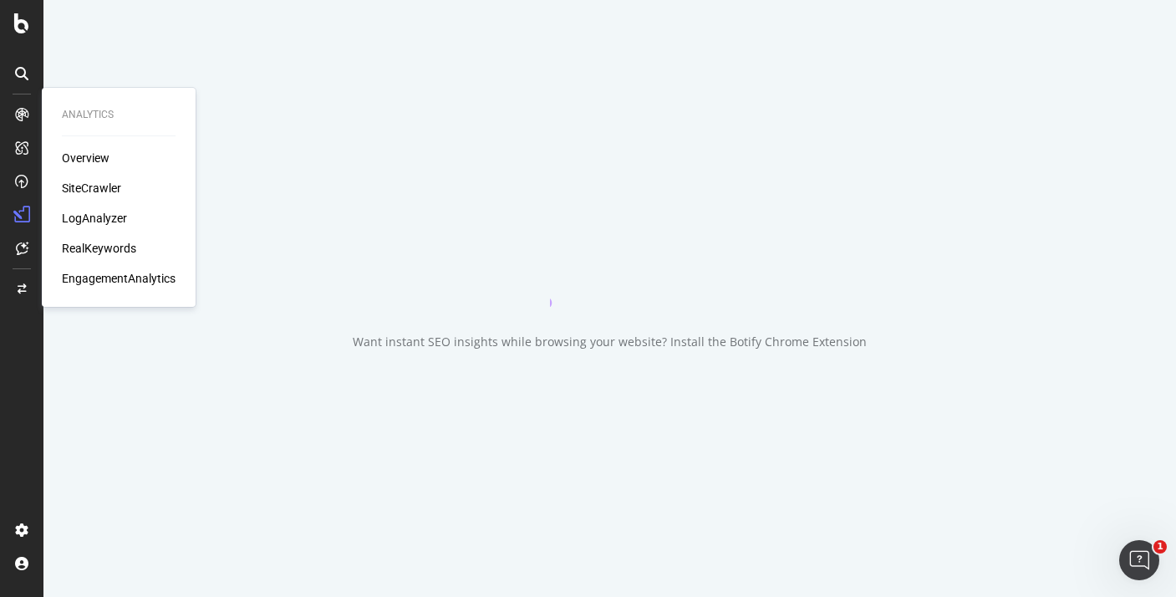
click at [94, 184] on div "SiteCrawler" at bounding box center [91, 188] width 59 height 17
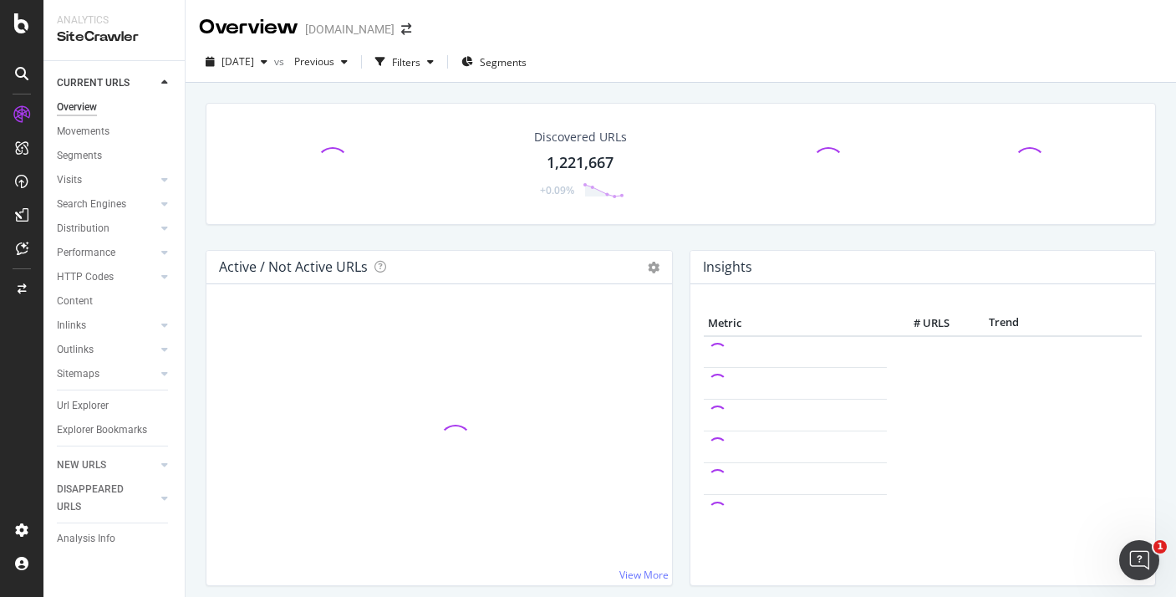
click at [94, 395] on div "Url Explorer" at bounding box center [121, 406] width 128 height 24
click at [94, 402] on div "Url Explorer" at bounding box center [83, 406] width 52 height 18
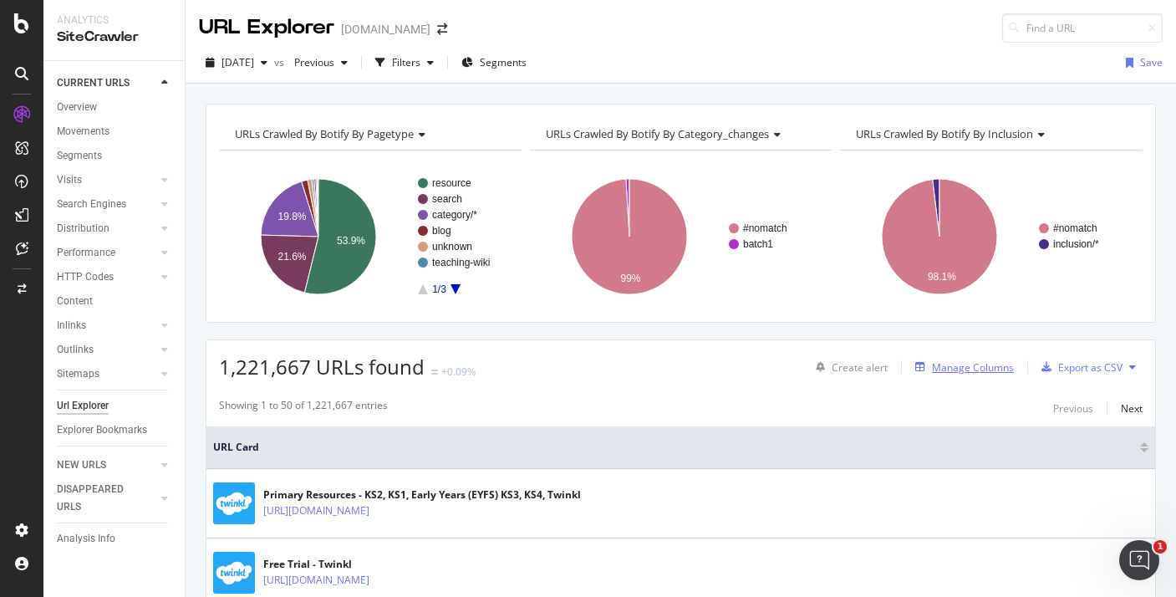
click at [971, 370] on div "Manage Columns" at bounding box center [973, 367] width 82 height 14
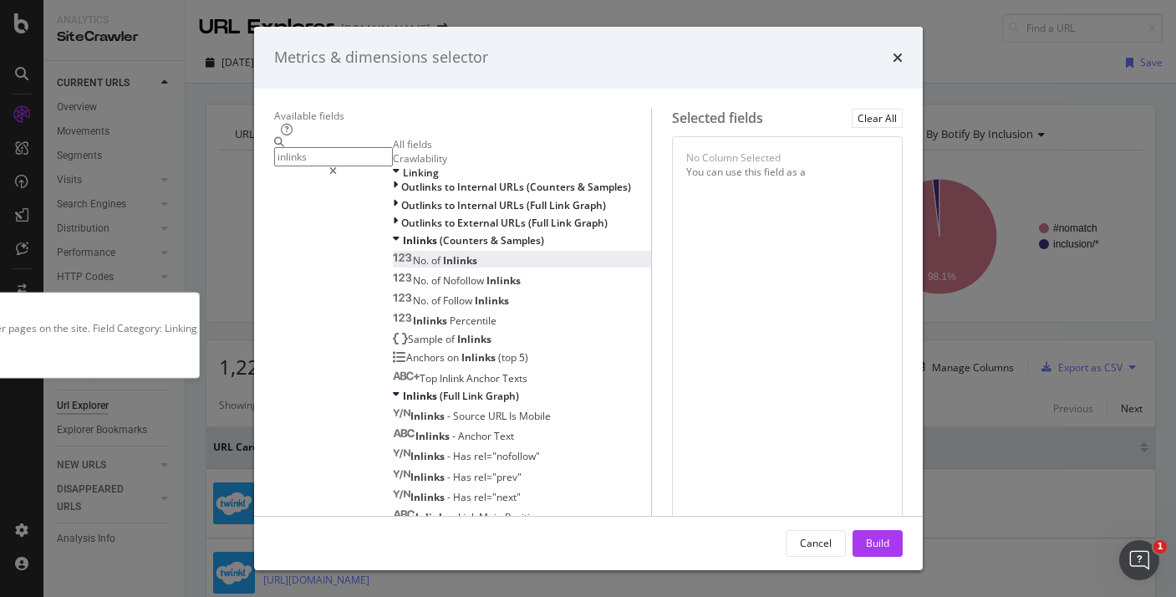
scroll to position [133, 0]
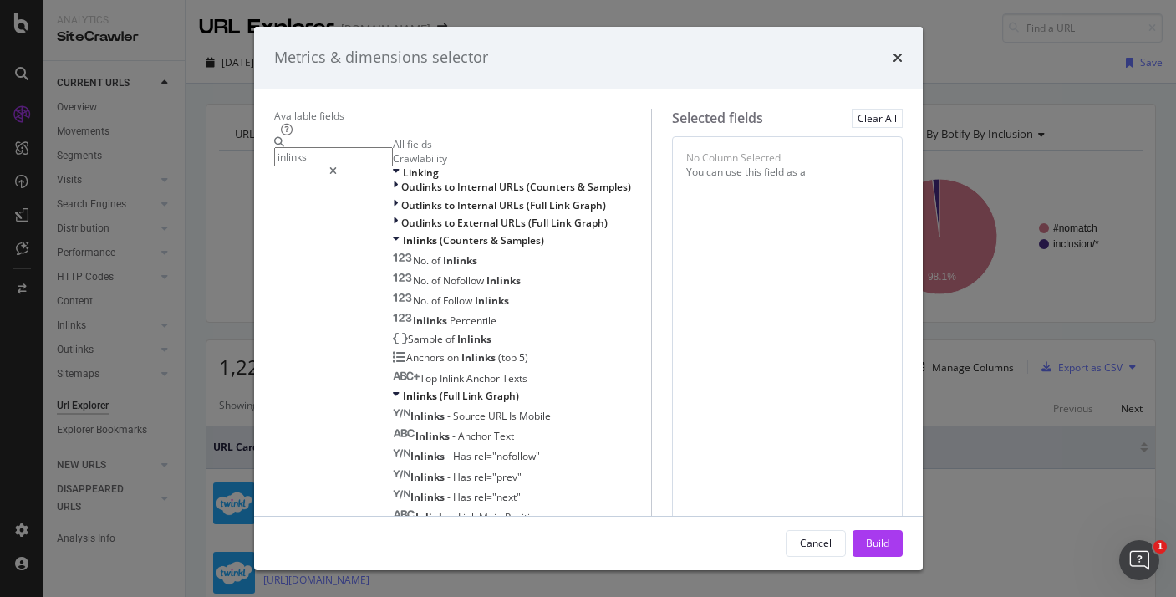
click at [372, 157] on input "inlinks" at bounding box center [333, 156] width 119 height 19
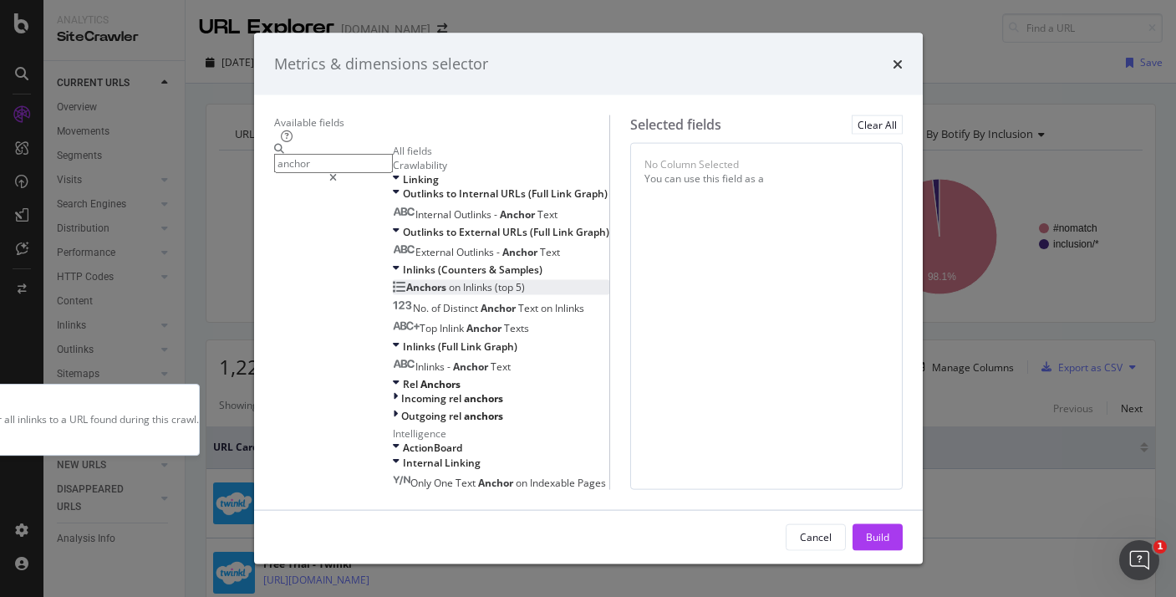
scroll to position [0, 0]
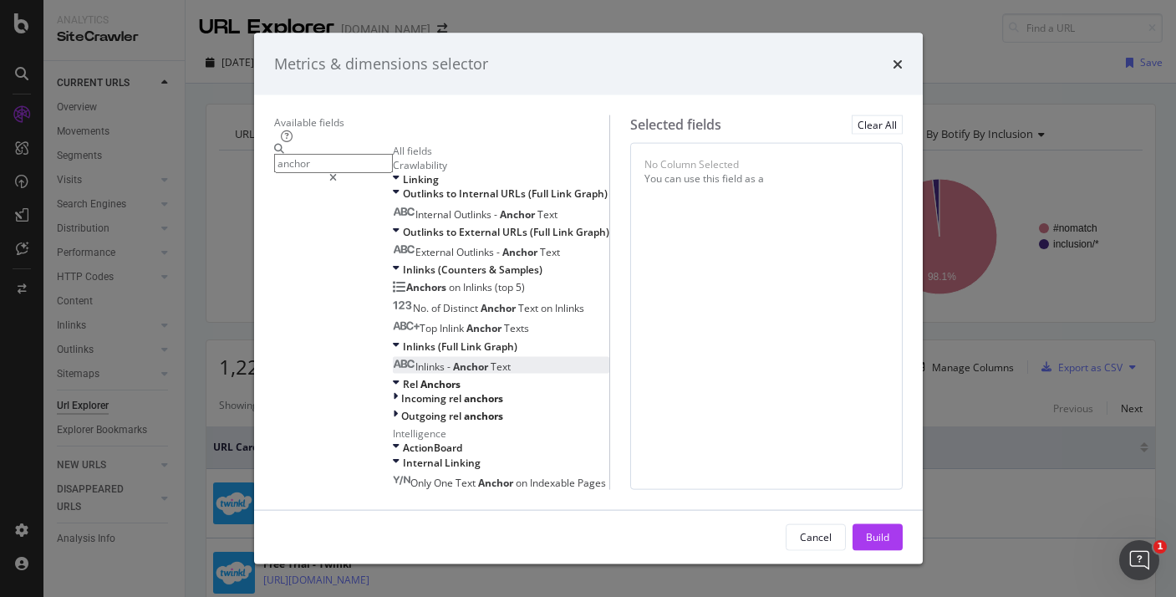
click at [453, 373] on span "Anchor" at bounding box center [472, 366] width 38 height 14
click at [325, 164] on input "anchor" at bounding box center [333, 163] width 119 height 19
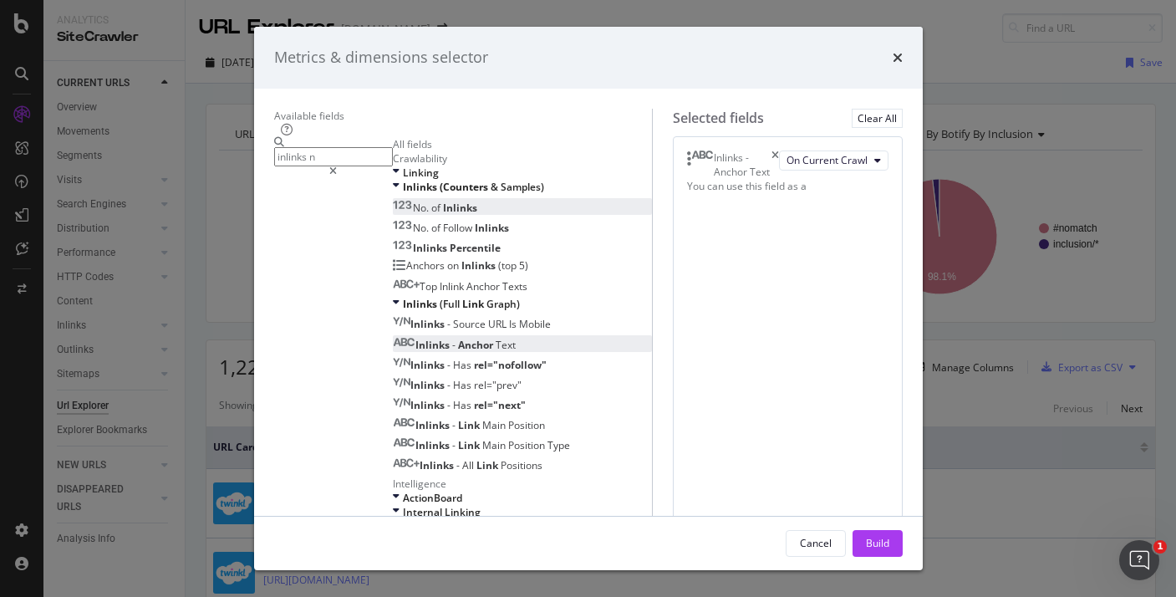
click at [443, 215] on span "Inlinks" at bounding box center [460, 208] width 34 height 14
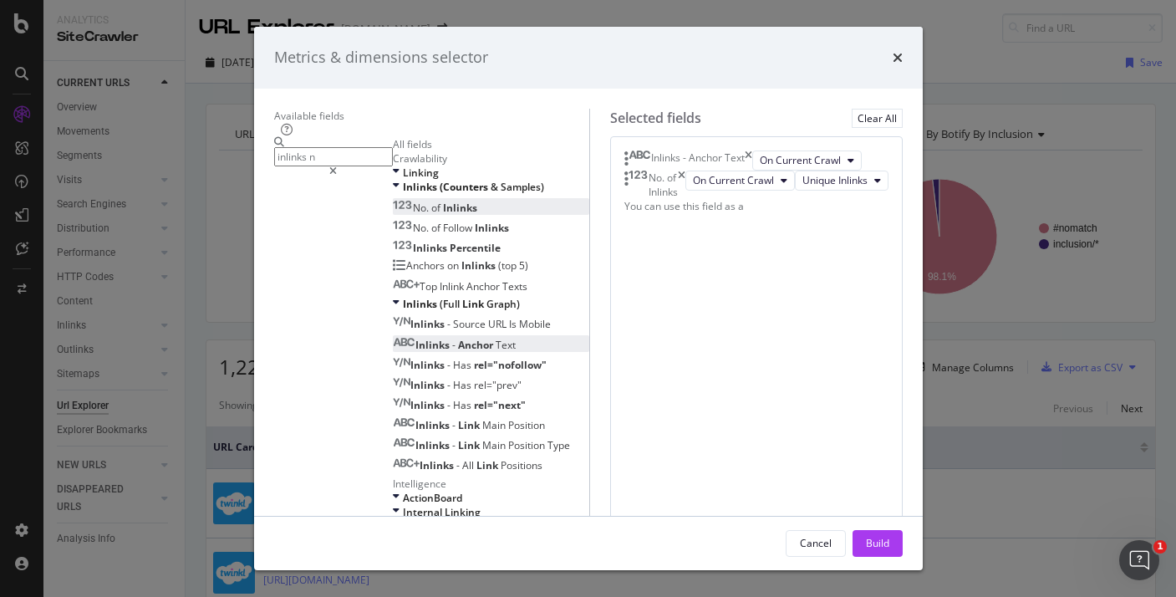
click at [323, 164] on input "inlinks n" at bounding box center [333, 156] width 119 height 19
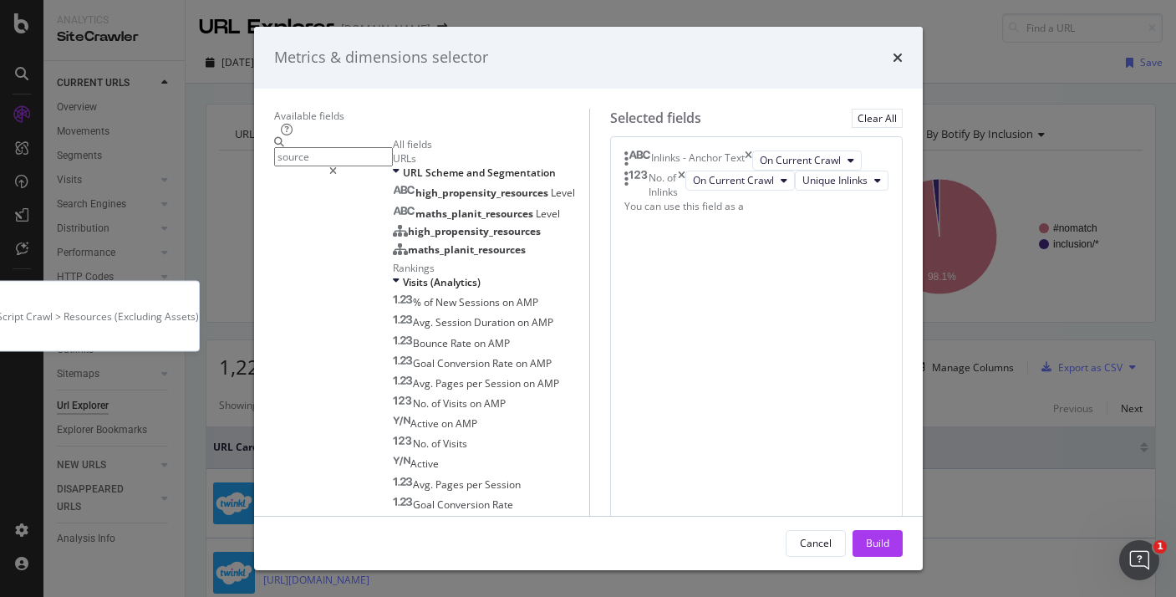
scroll to position [851, 0]
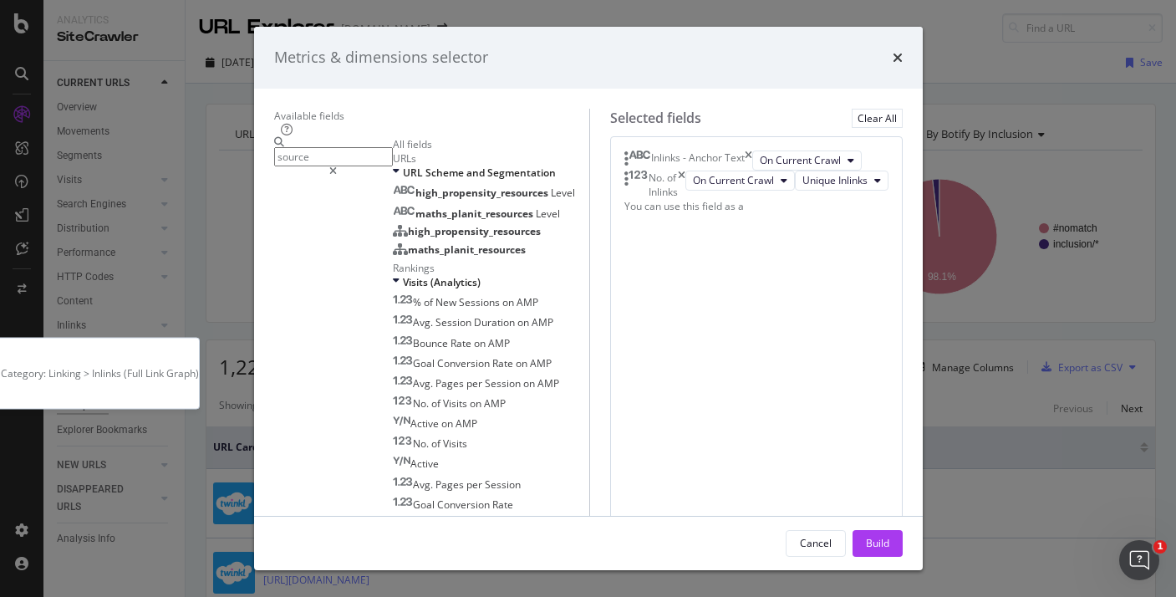
type input "source"
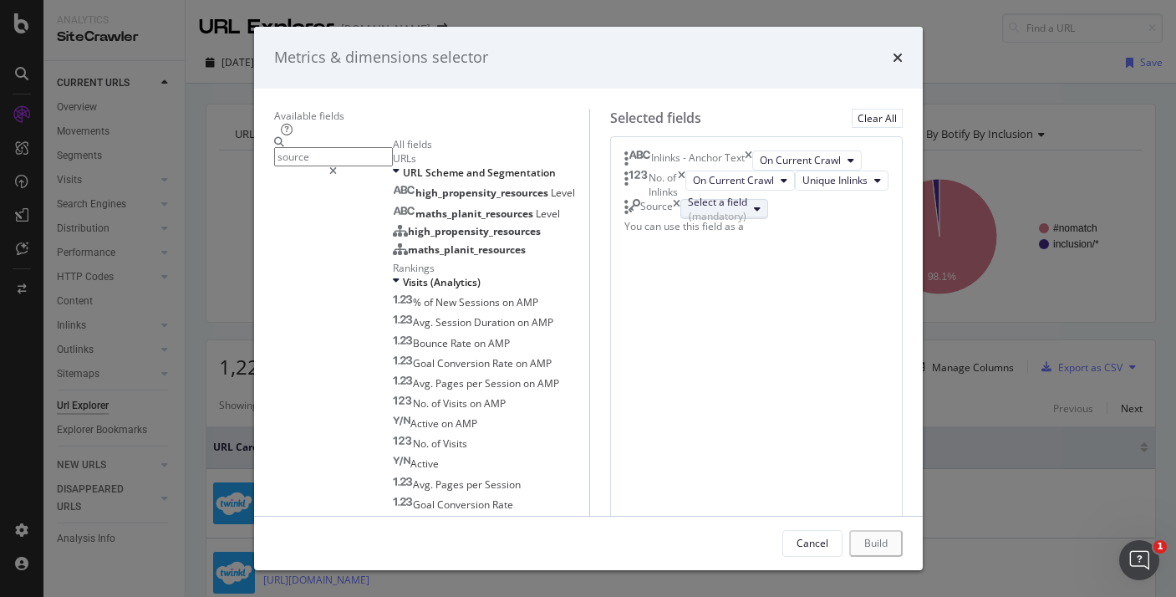
click at [702, 223] on div "(mandatory)" at bounding box center [717, 216] width 59 height 14
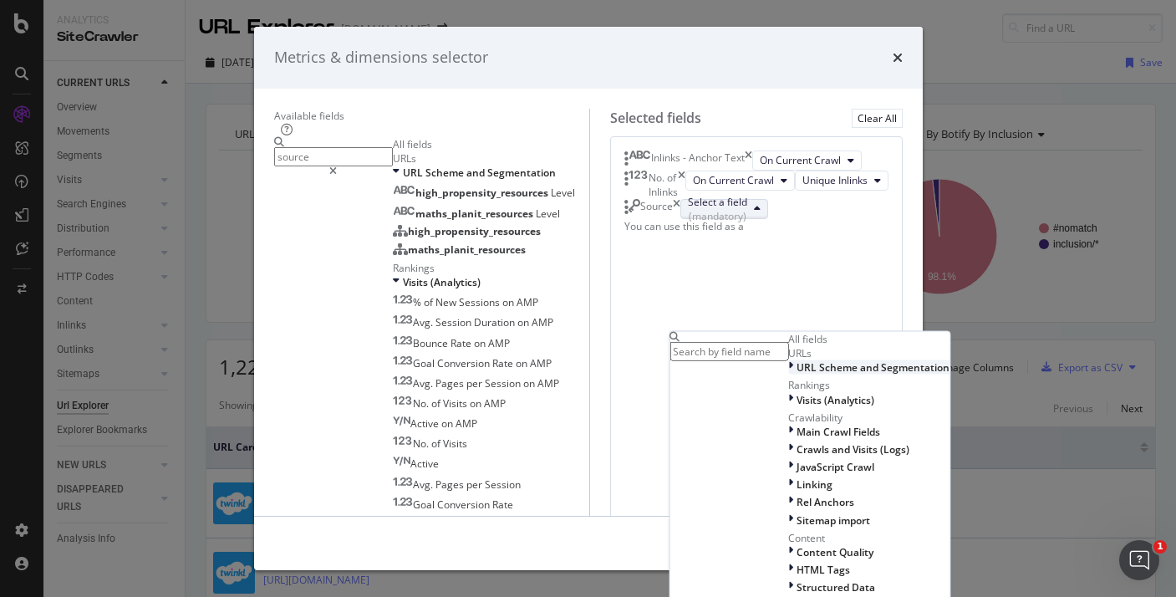
click at [797, 375] on div "URL Scheme and Segmentation" at bounding box center [873, 367] width 153 height 14
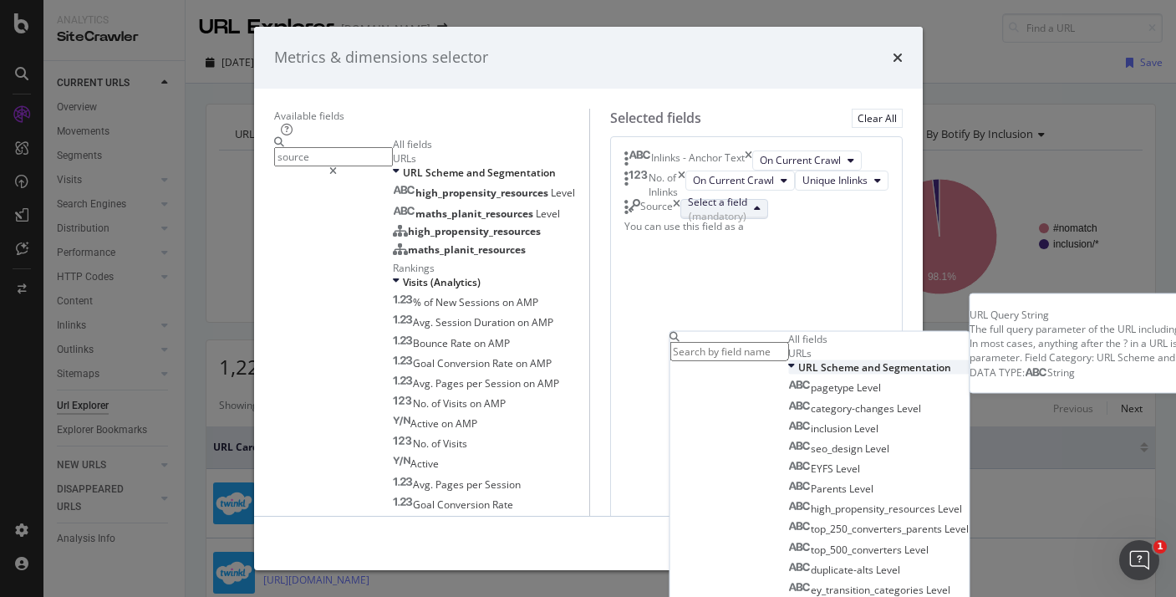
scroll to position [284, 0]
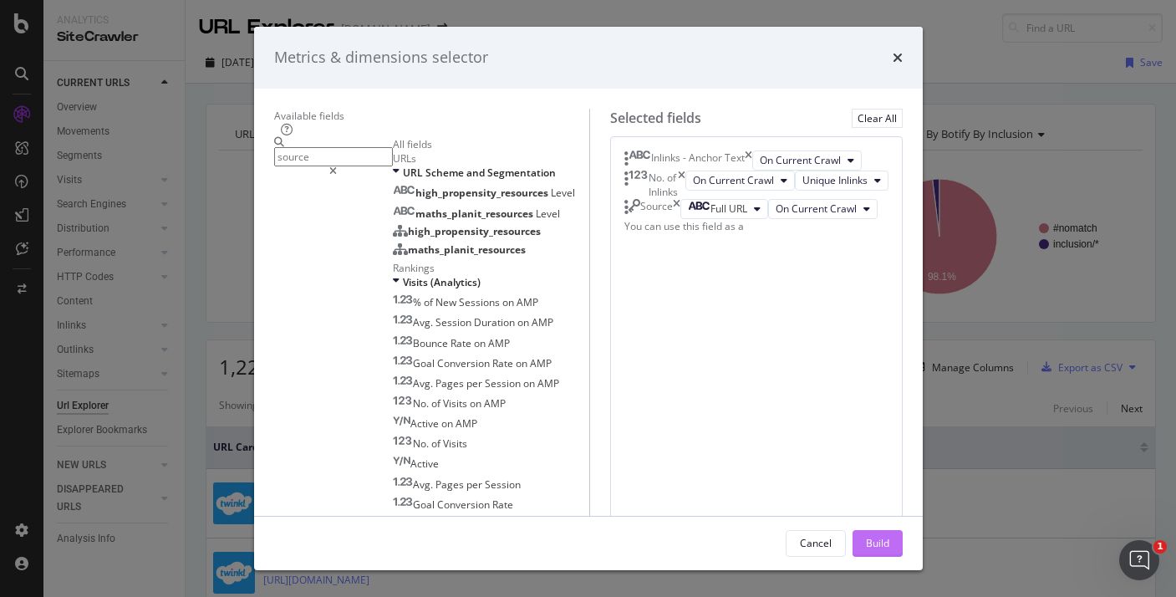
click at [890, 551] on div "Build" at bounding box center [877, 543] width 23 height 25
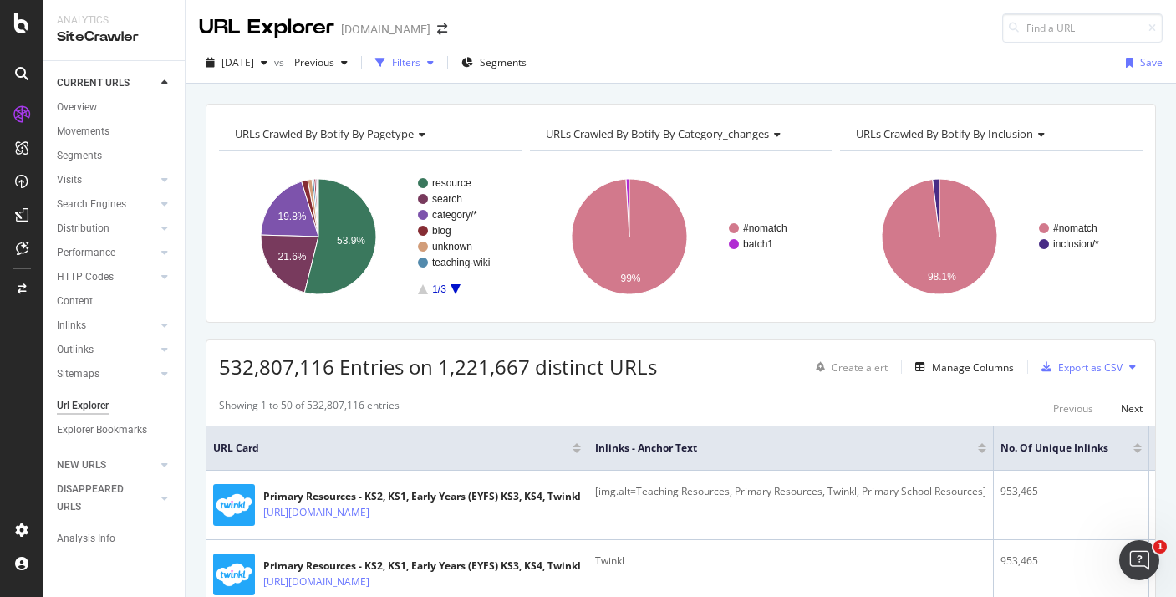
click at [421, 60] on div "Filters" at bounding box center [405, 62] width 72 height 25
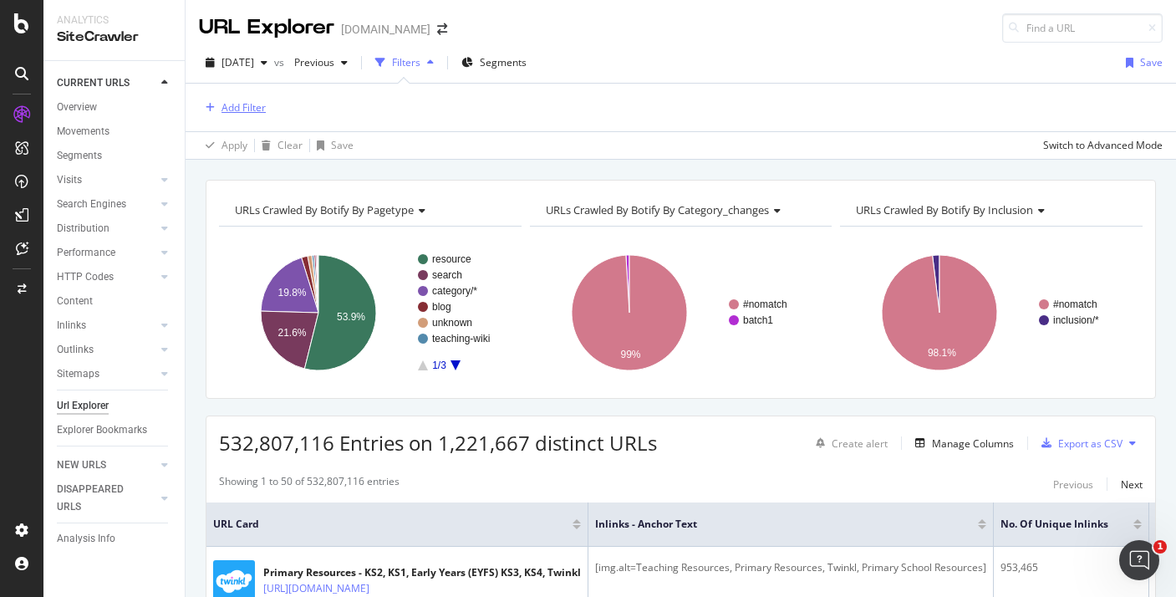
click at [258, 99] on div "Add Filter" at bounding box center [232, 108] width 67 height 18
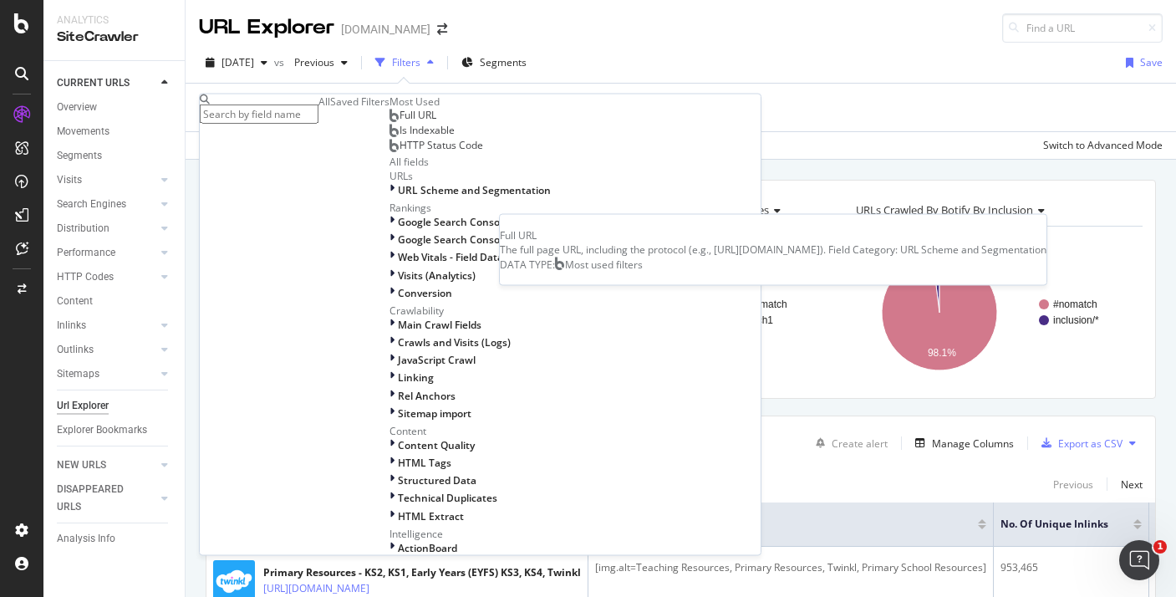
click at [390, 122] on div "Full URL" at bounding box center [413, 115] width 47 height 13
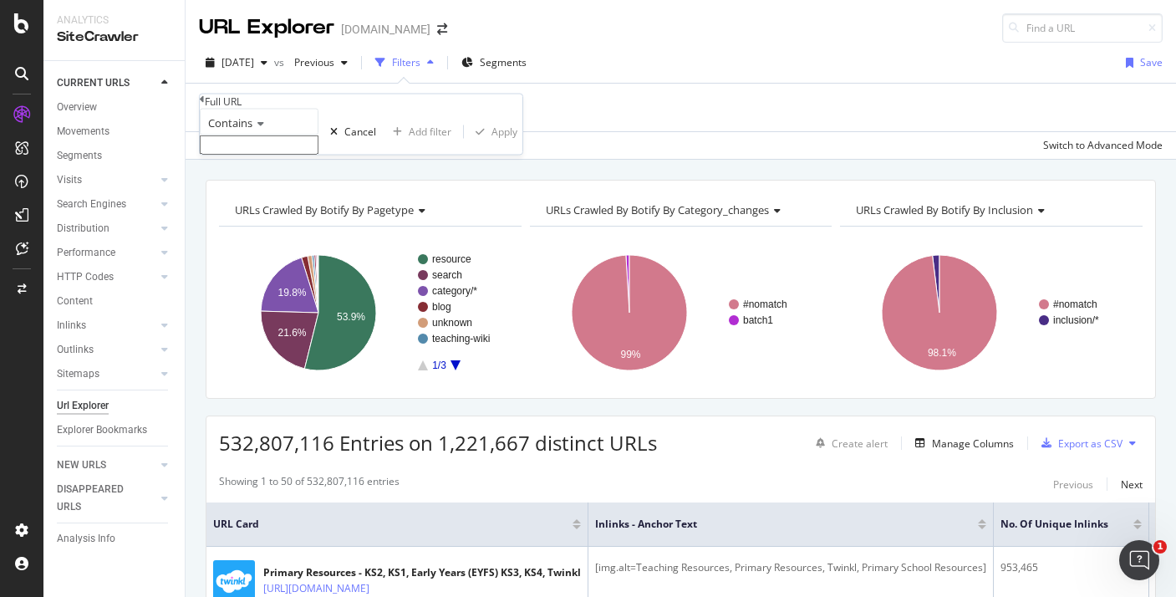
click at [300, 155] on input "text" at bounding box center [259, 144] width 119 height 19
paste input "au-t2-a-1-australian-aboriginal-dot-painting-artwork"
type input "au-t2-a-1-australian-aboriginal-dot-painting-artwork"
click at [463, 143] on div at bounding box center [463, 136] width 1 height 13
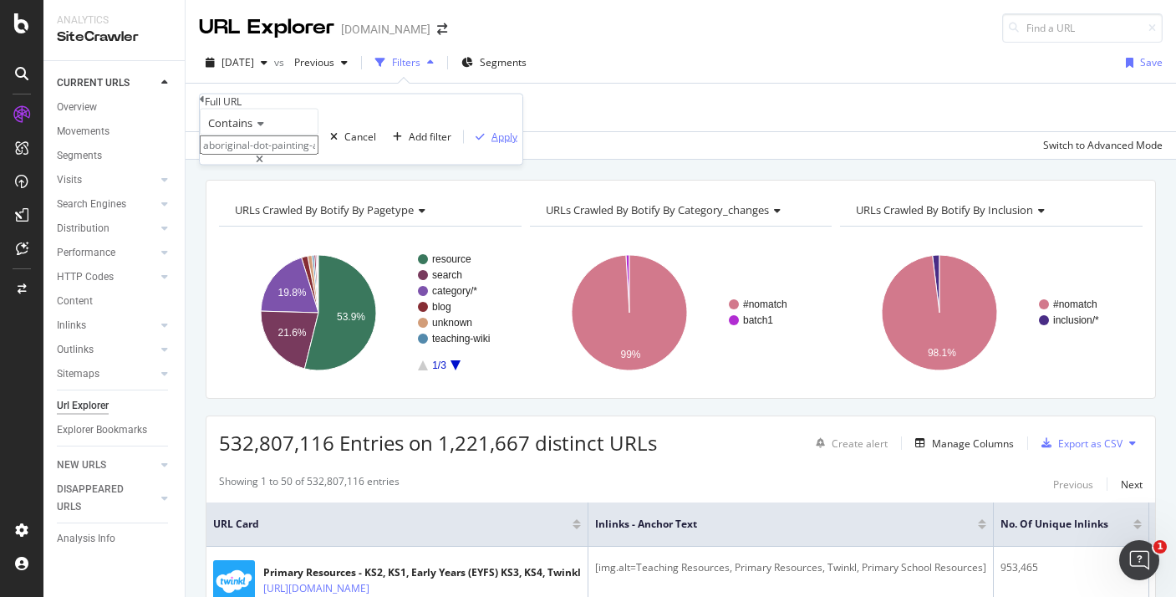
scroll to position [0, 0]
click at [469, 141] on div "button" at bounding box center [480, 136] width 23 height 10
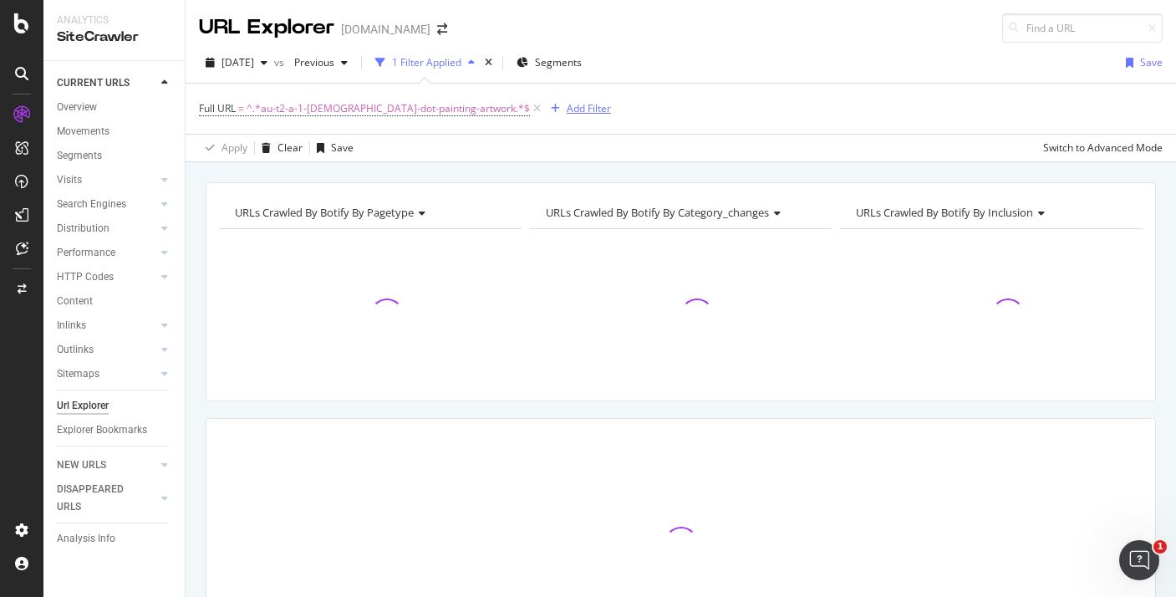
click at [560, 115] on div "Add Filter" at bounding box center [577, 109] width 67 height 18
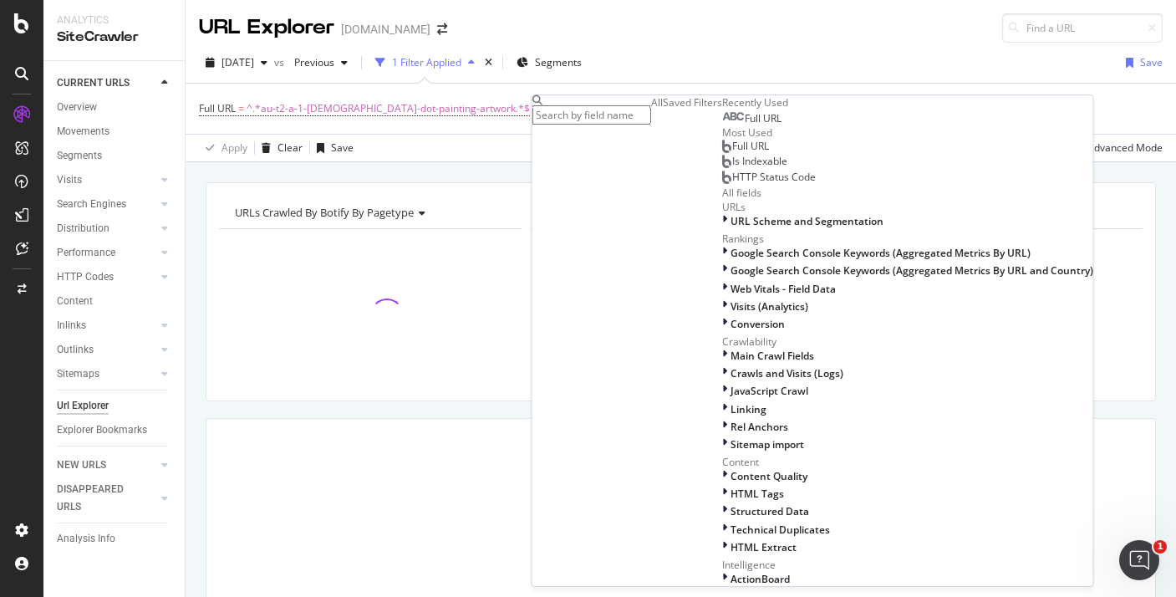
click at [722, 125] on div "Full URL" at bounding box center [907, 118] width 371 height 16
click at [722, 110] on div "Recently Used" at bounding box center [907, 102] width 371 height 14
click at [745, 125] on span "Full URL" at bounding box center [763, 118] width 37 height 14
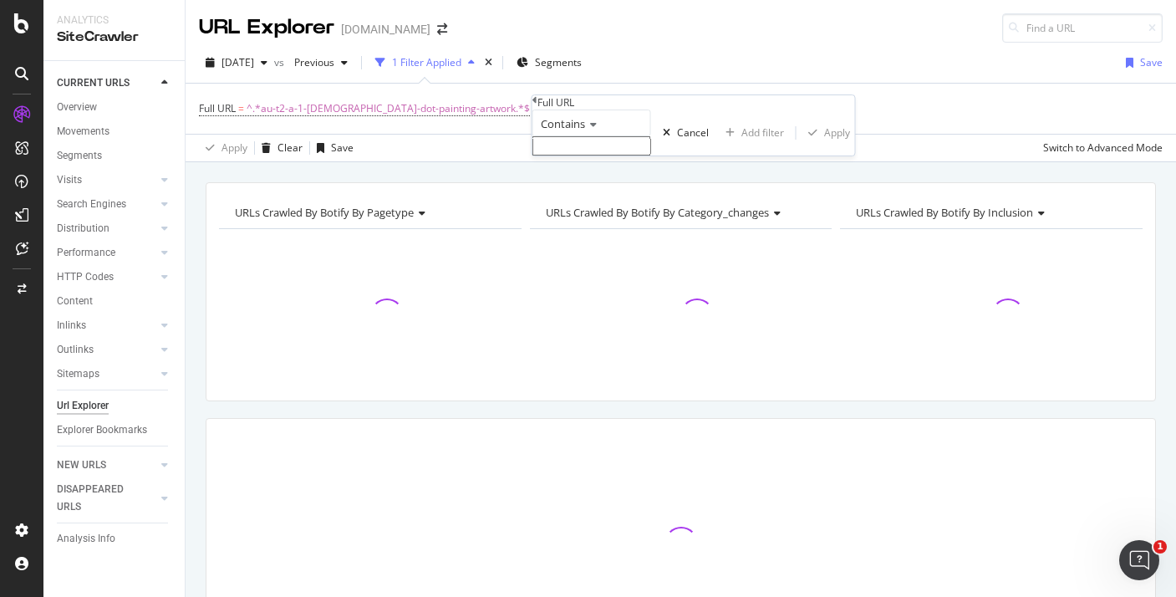
click at [603, 156] on input "text" at bounding box center [592, 145] width 119 height 19
paste input "indigenous-australian-language-map-au-hu-1628040145"
type input "indigenous-australian-language-map-au-hu-1628040145"
click at [824, 145] on div "Apply" at bounding box center [837, 137] width 26 height 14
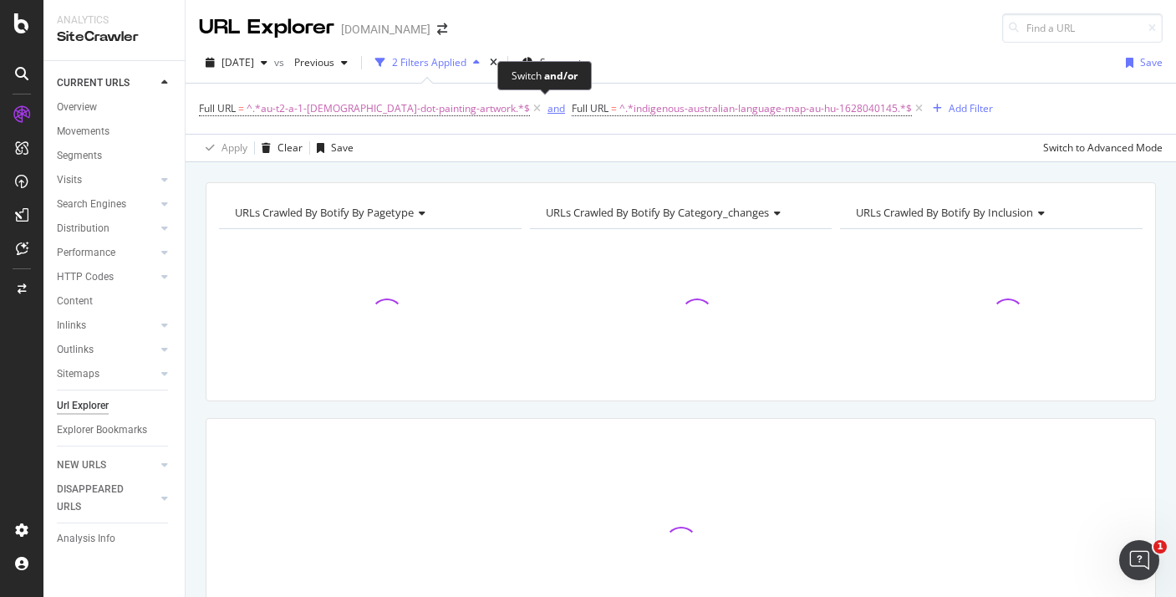
click at [549, 111] on div "and" at bounding box center [557, 108] width 18 height 14
click at [958, 110] on div "Add Filter" at bounding box center [963, 108] width 44 height 14
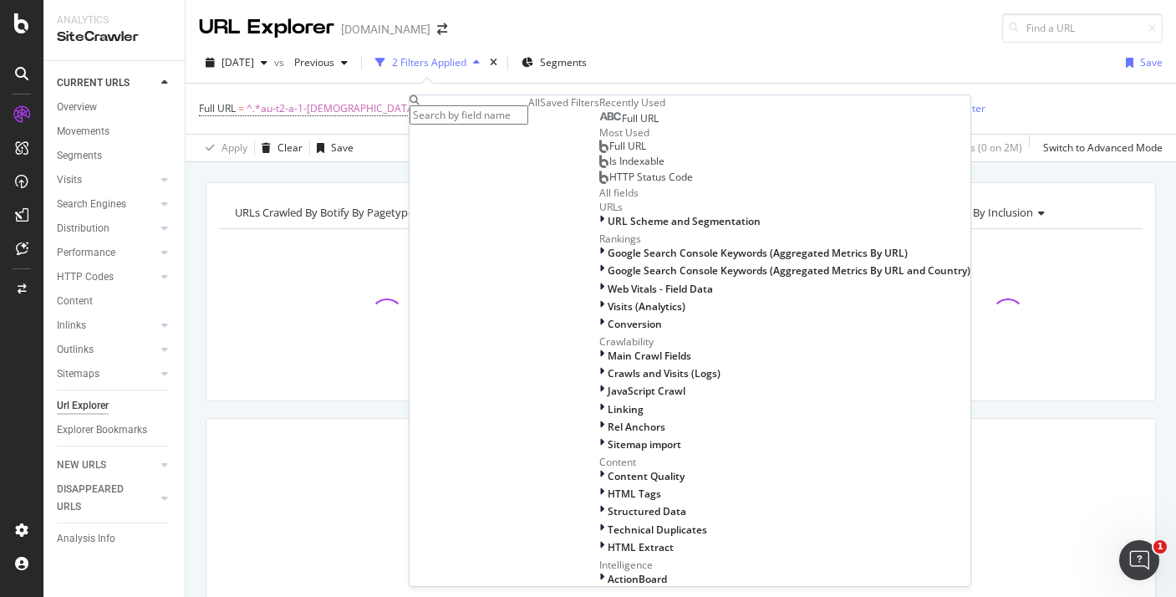
click at [659, 125] on div "Full URL" at bounding box center [629, 118] width 59 height 13
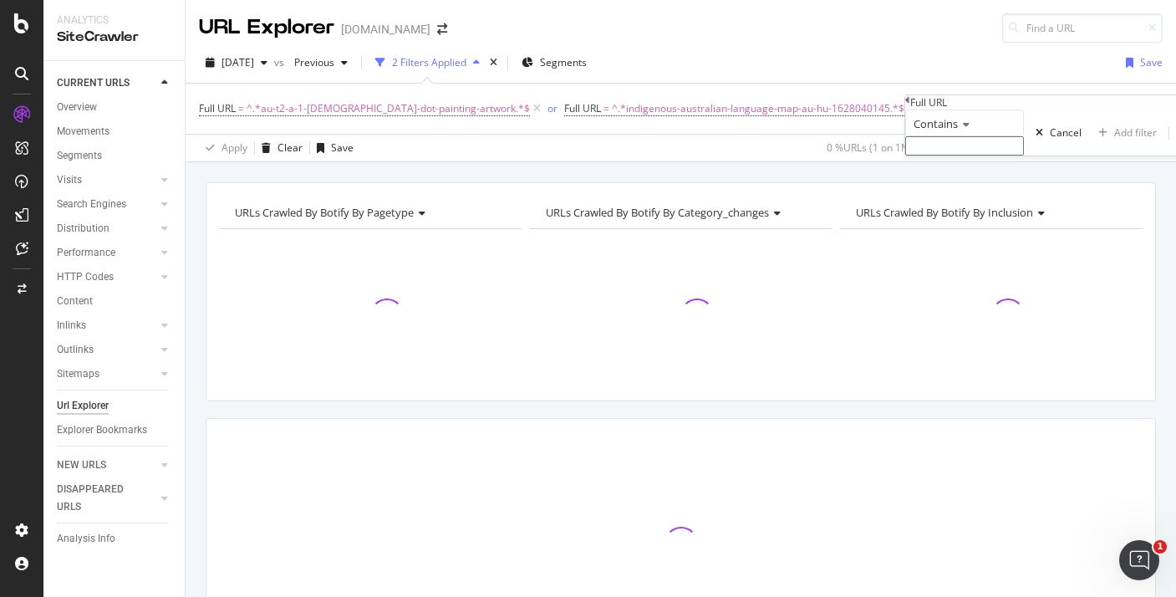
click at [936, 156] on div "Contains Cancel Add filter Apply" at bounding box center [1067, 133] width 323 height 46
click at [937, 156] on input "text" at bounding box center [965, 145] width 119 height 19
paste input "first-nations-map-of-australia-au-g-2548774"
type input "first-nations-map-of-australia-au-g-2548774"
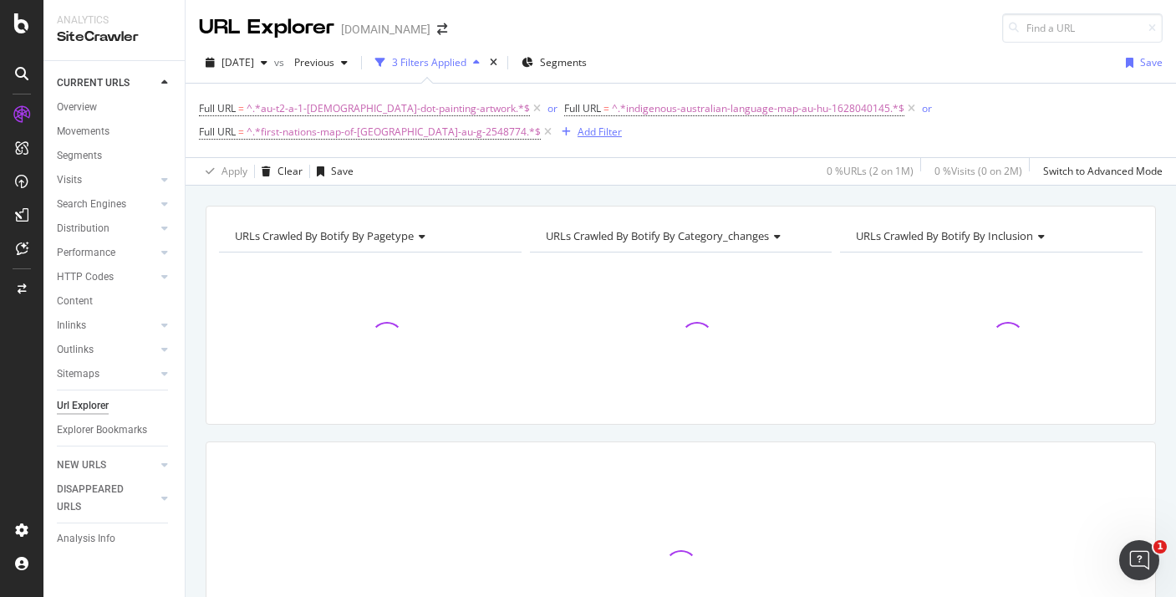
click at [555, 125] on div "Add Filter" at bounding box center [588, 132] width 67 height 18
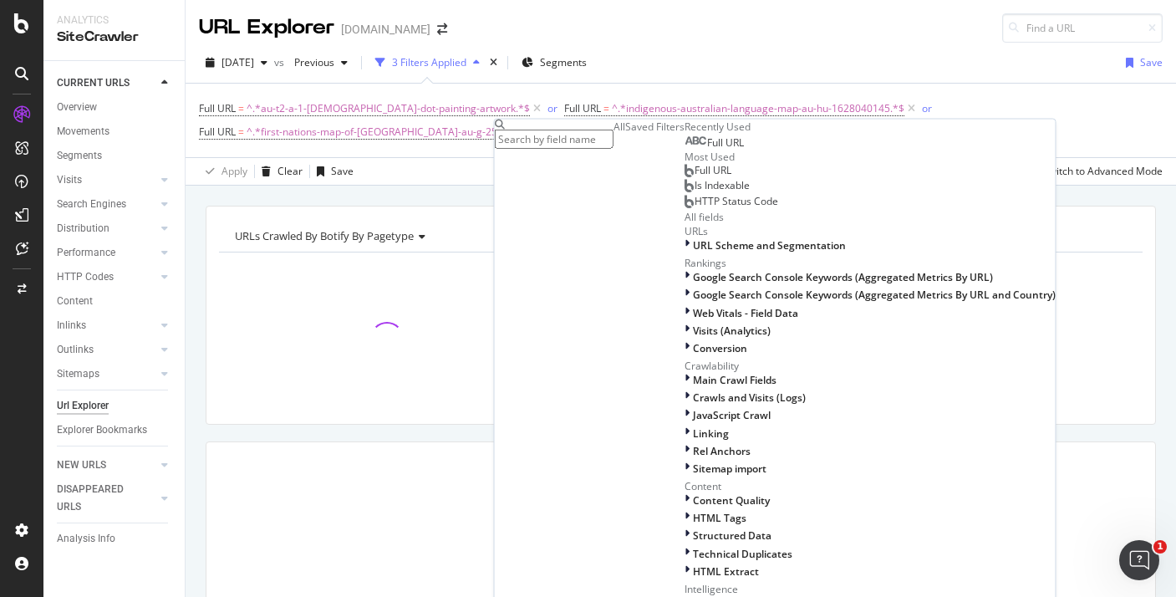
click at [685, 150] on div "Full URL" at bounding box center [714, 142] width 59 height 13
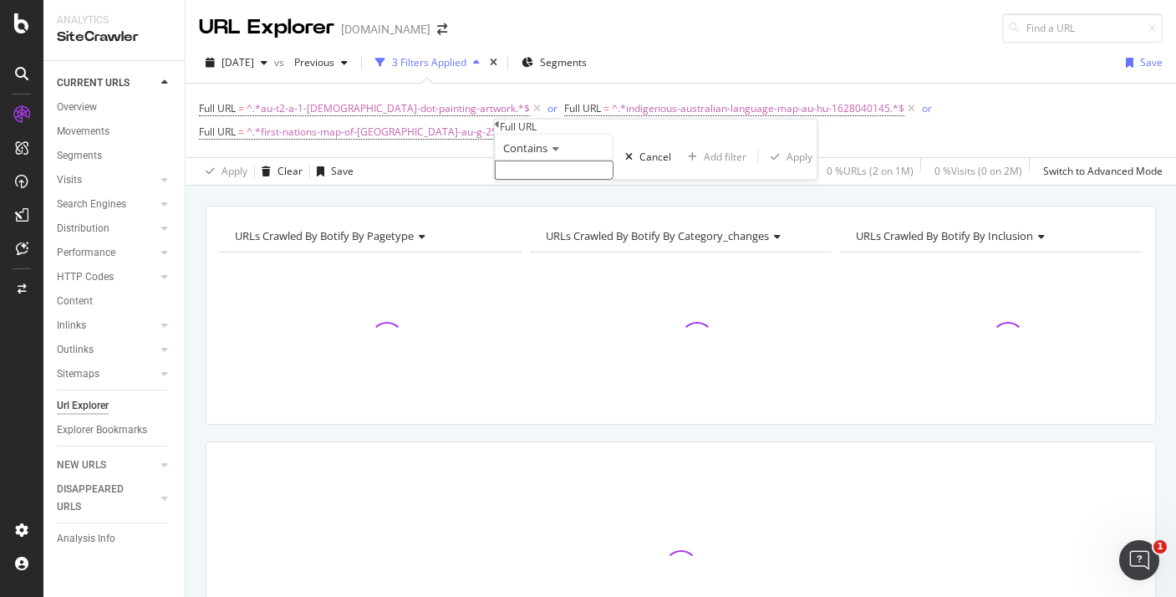
click at [577, 180] on input "text" at bounding box center [554, 170] width 119 height 19
paste input "first-nations-map-of-nsw-au-g-2548775"
type input "first-nations-map-of-nsw-au-g-2548775"
click at [764, 166] on div "button" at bounding box center [775, 161] width 23 height 10
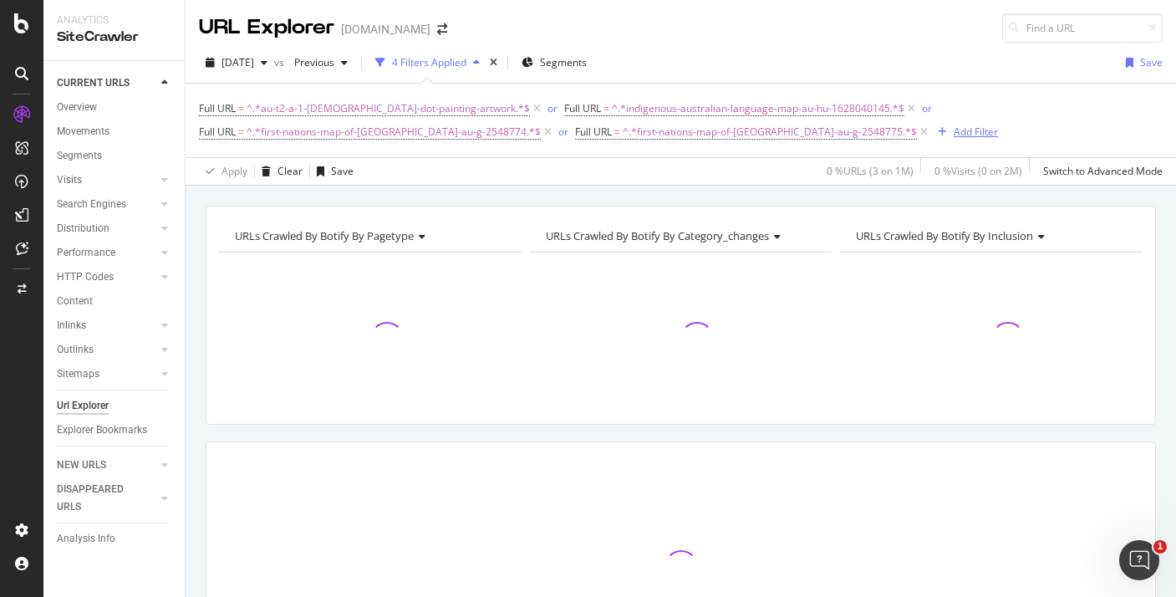
click at [954, 130] on div "Add Filter" at bounding box center [976, 132] width 44 height 14
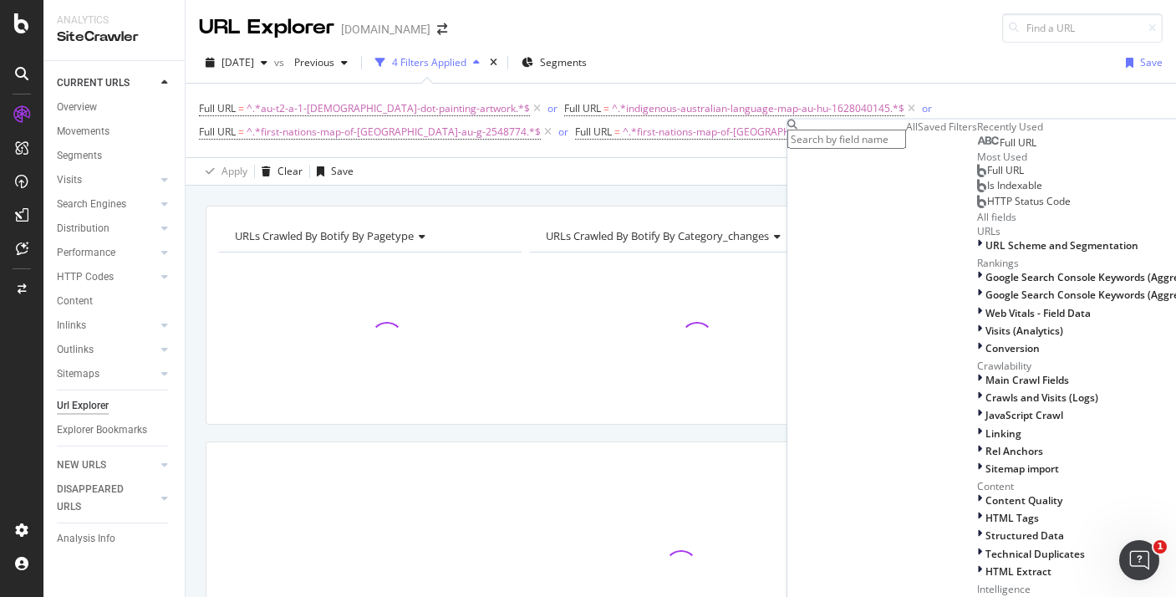
click at [1000, 150] on div at bounding box center [1000, 142] width 0 height 13
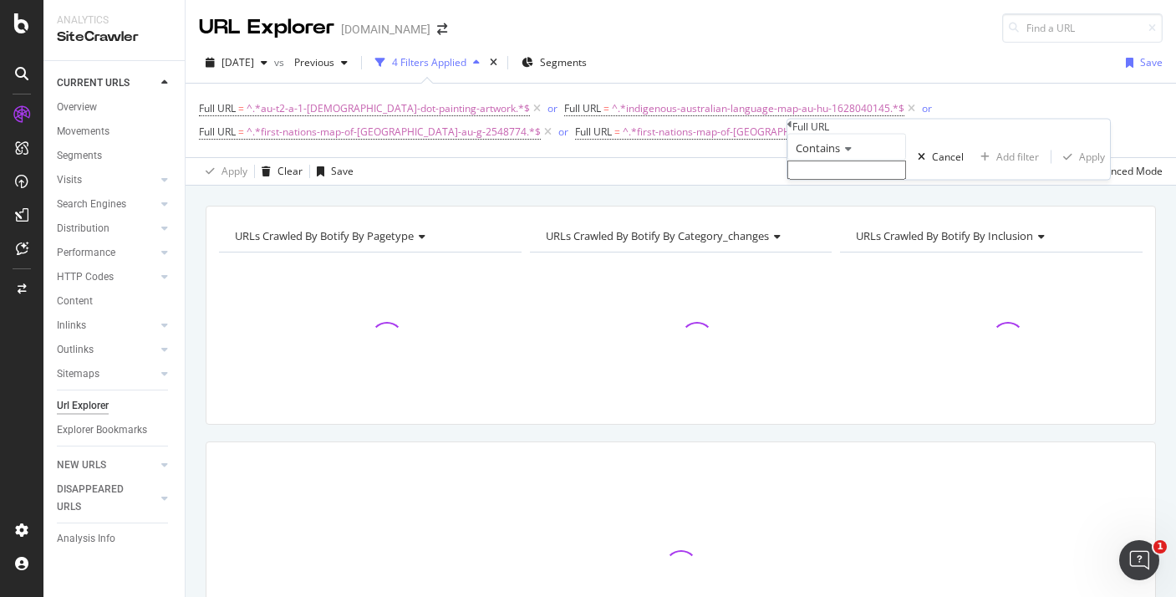
click at [823, 180] on input "text" at bounding box center [847, 170] width 119 height 19
paste input "first-nations-map-of-queensland-au-g-2548781"
type input "first-nations-map-of-queensland-au-g-2548781"
click at [1079, 169] on div "Apply" at bounding box center [1092, 162] width 26 height 14
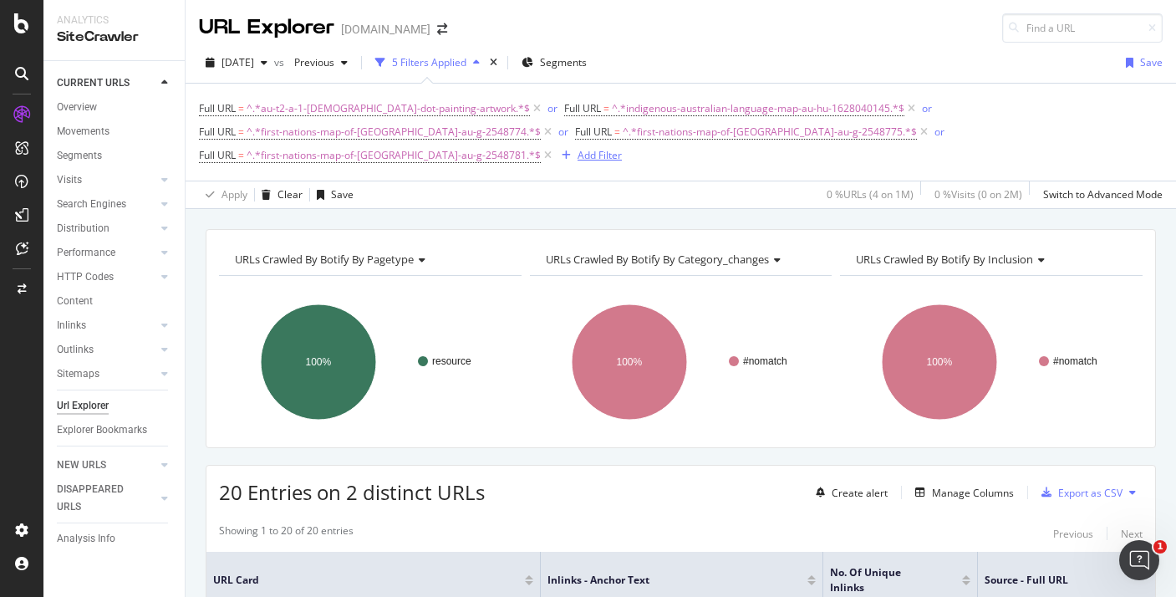
click at [578, 151] on div "Add Filter" at bounding box center [600, 155] width 44 height 14
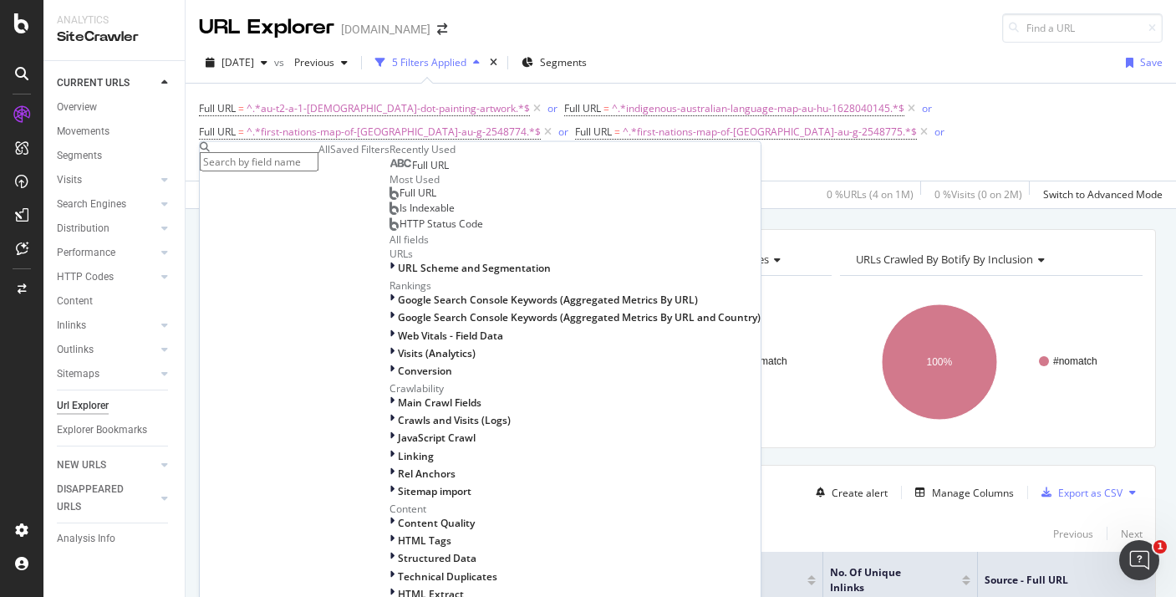
click at [412, 172] on span "Full URL" at bounding box center [430, 165] width 37 height 14
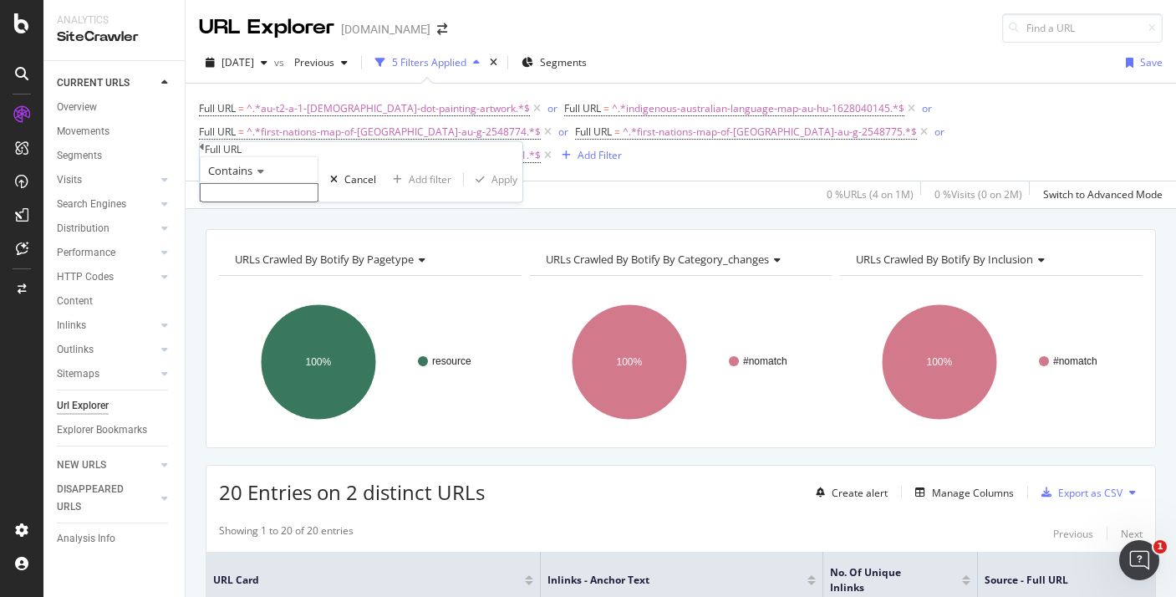
click at [319, 202] on input "text" at bounding box center [259, 192] width 119 height 19
paste input "first-nations-map-of-vic-au-g-2548776"
type input "first-nations-map-of-vic-au-g-2548776"
click at [385, 212] on div "Contains first-nations-map-of-vic-au-g-2548776 Cancel Add filter Apply" at bounding box center [361, 184] width 323 height 56
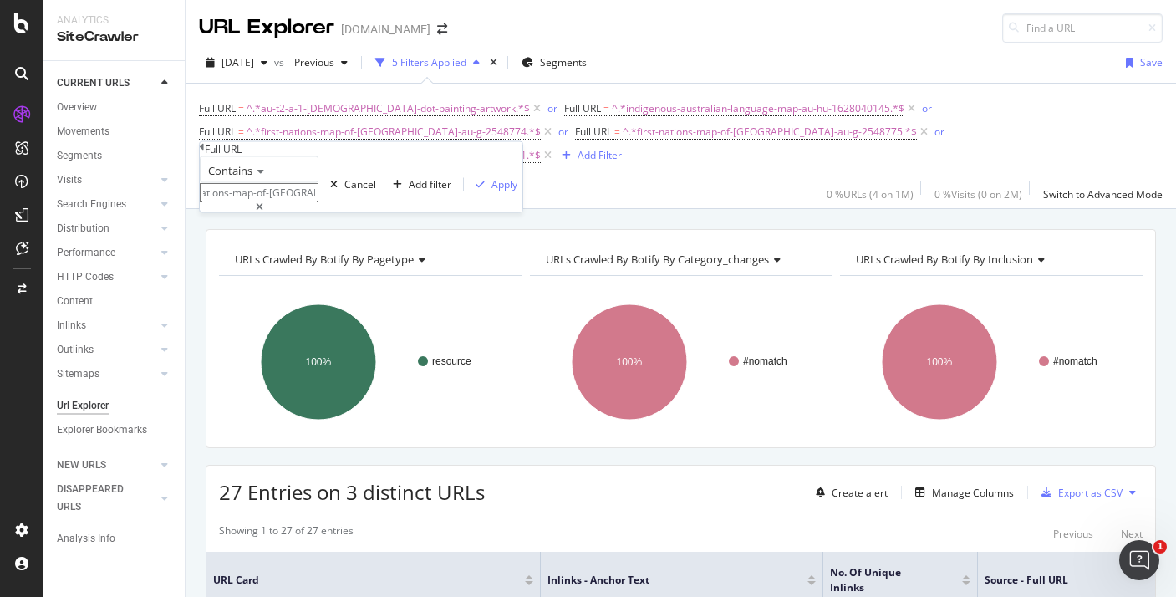
scroll to position [0, 0]
click at [492, 191] on div "Apply" at bounding box center [505, 184] width 26 height 14
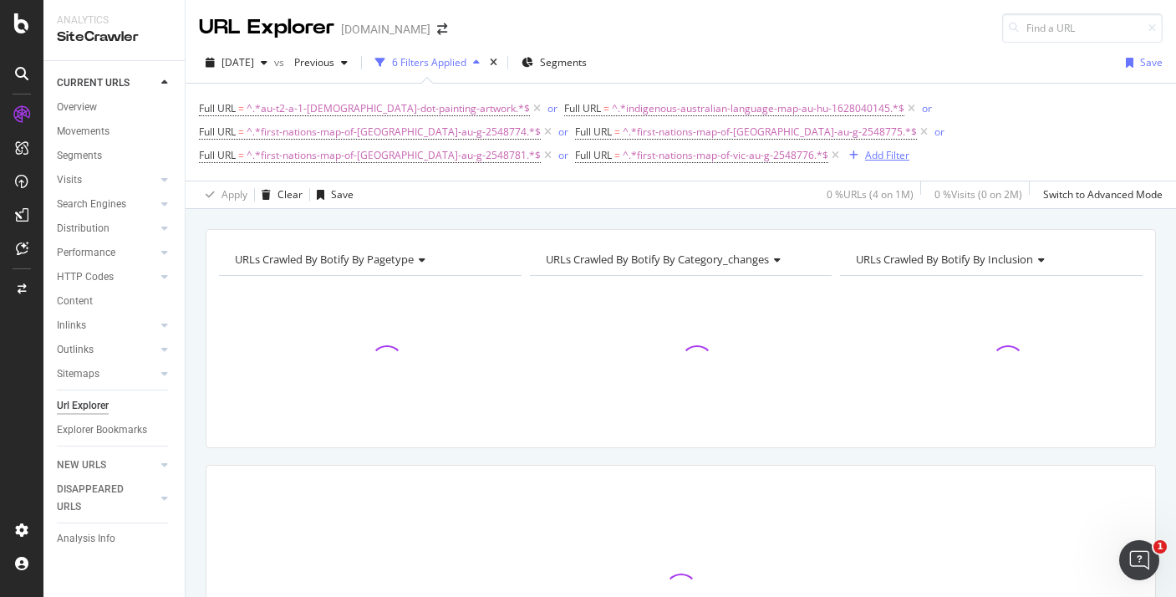
click at [865, 156] on div "Add Filter" at bounding box center [887, 155] width 44 height 14
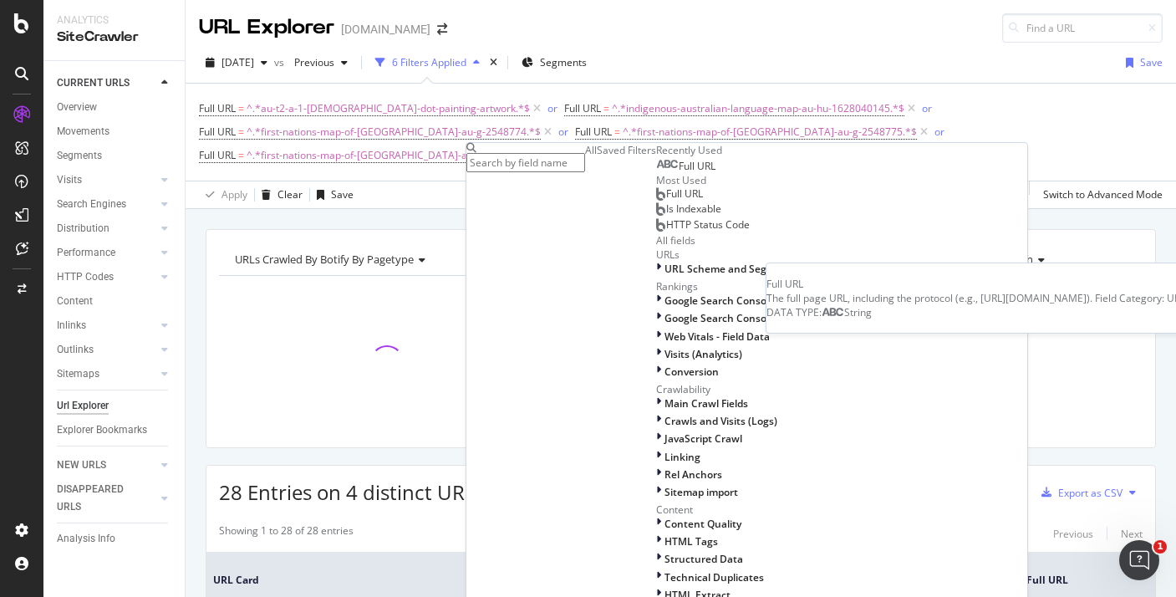
click at [679, 173] on span "Full URL" at bounding box center [697, 166] width 37 height 14
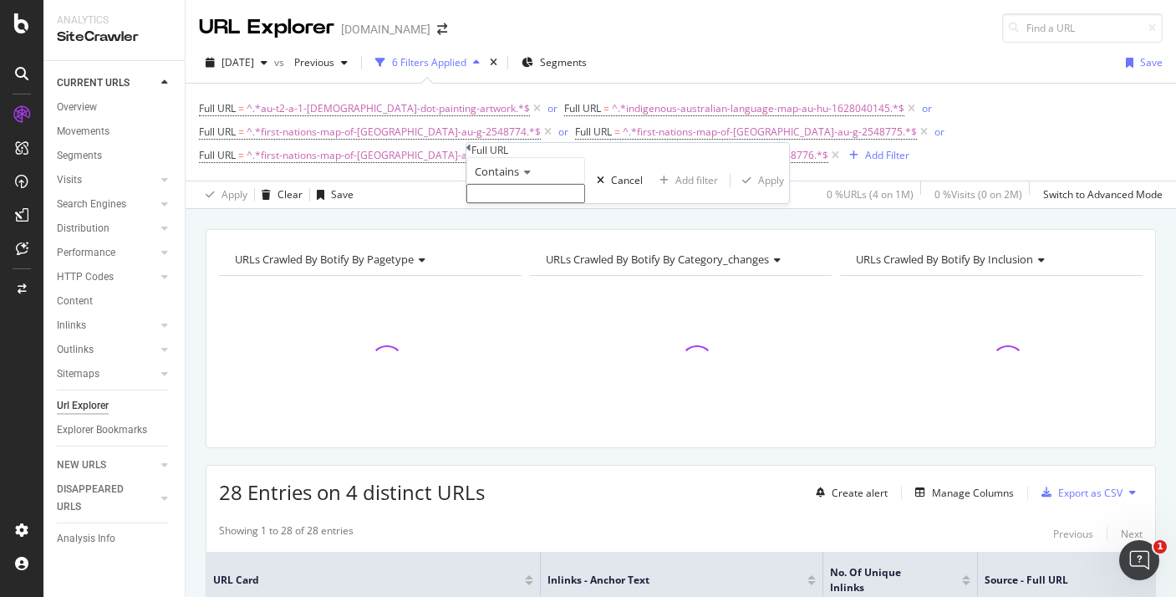
click at [552, 203] on input "text" at bounding box center [526, 193] width 119 height 19
paste input "first-nations-map-of-western-australia-au-g-2548778"
type input "first-nations-map-of-western-australia-au-g-2548778"
click at [736, 191] on div "button" at bounding box center [747, 186] width 23 height 10
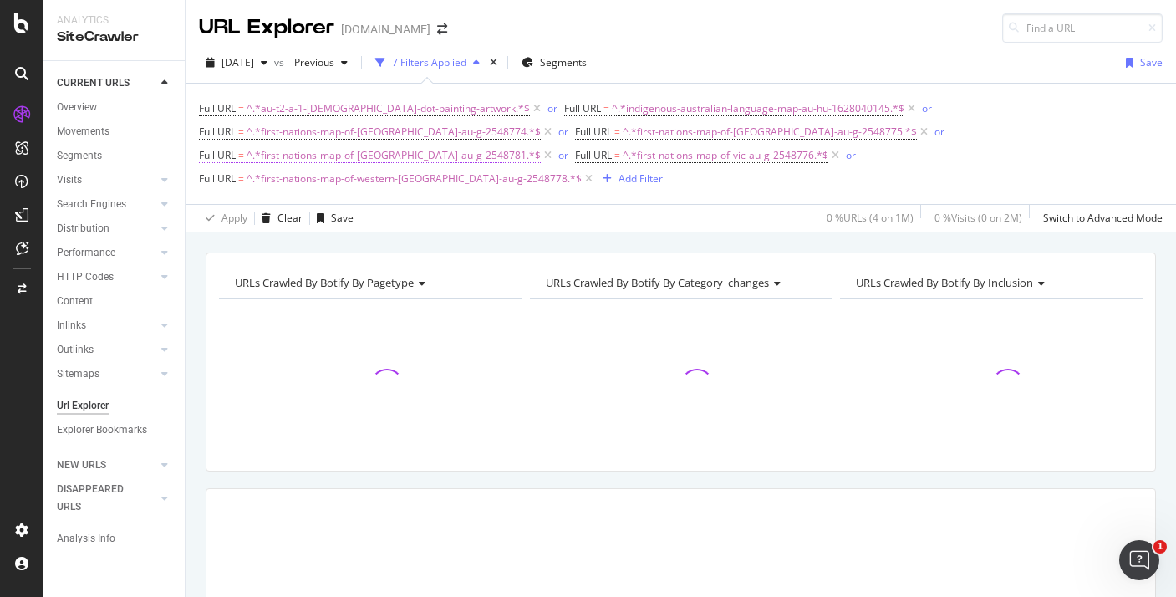
click at [541, 144] on span "^.*first-nations-map-of-queensland-au-g-2548781.*$" at bounding box center [394, 155] width 294 height 23
click at [785, 204] on div "Apply Clear Save 0 % URLs ( 4 on 1M ) 0 % Visits ( 0 on 2M ) Switch to Advanced…" at bounding box center [681, 218] width 991 height 28
click at [663, 170] on div "Add Filter" at bounding box center [629, 179] width 67 height 18
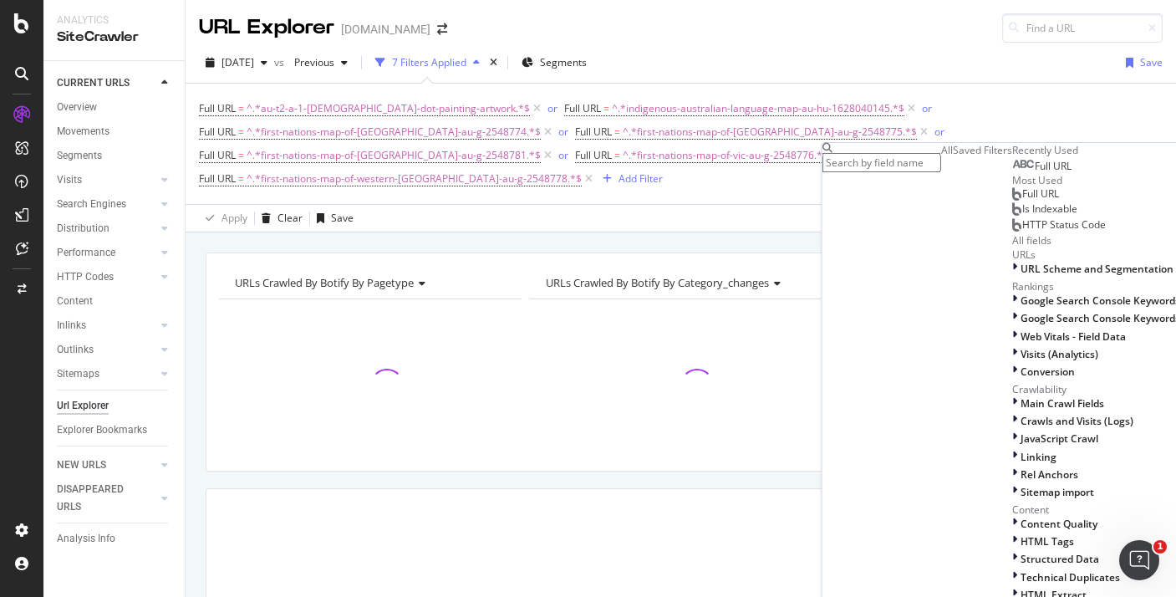
click at [1013, 173] on div "Full URL" at bounding box center [1042, 166] width 59 height 13
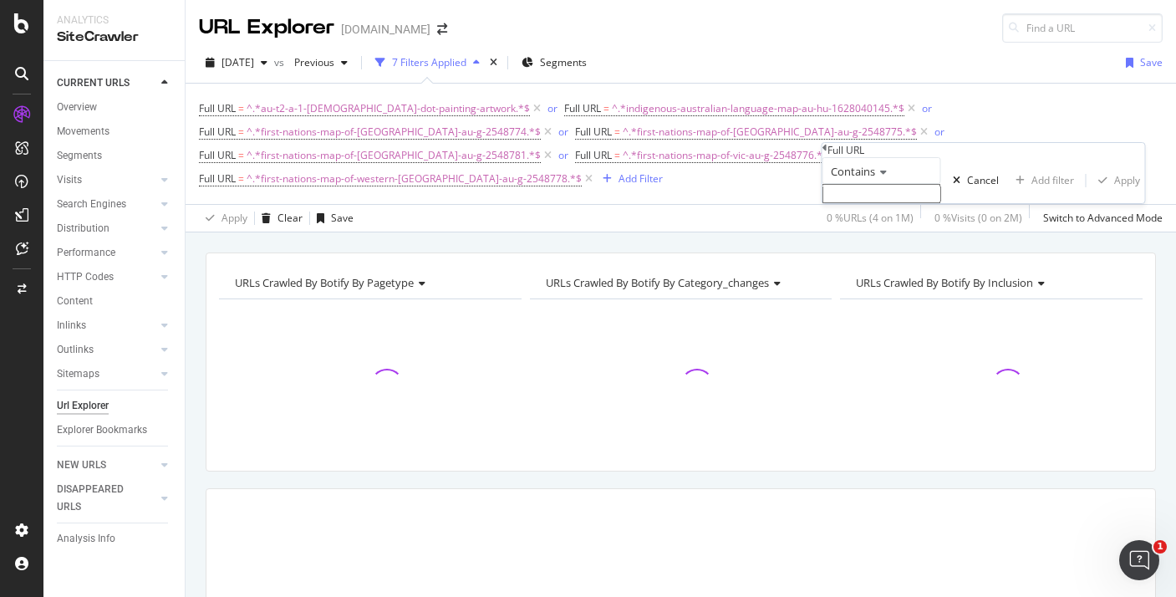
click at [856, 203] on input "text" at bounding box center [882, 193] width 119 height 19
paste input "first-nations-map-of-tasmania-au-g-2548779"
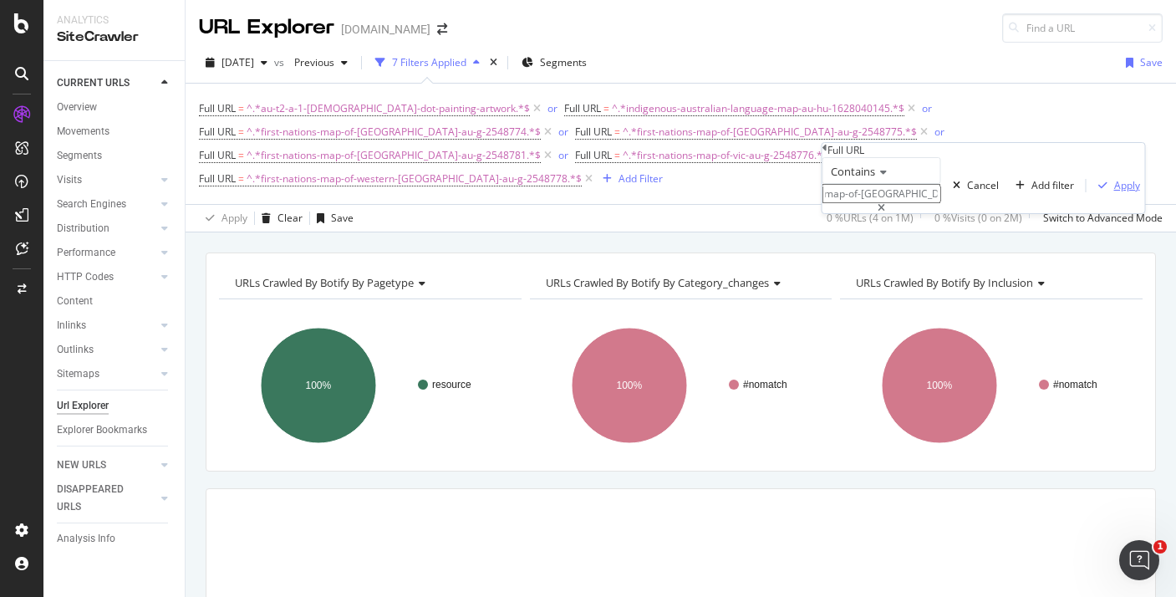
type input "first-nations-map-of-tasmania-au-g-2548779"
click at [1092, 192] on div "Apply" at bounding box center [1116, 185] width 48 height 14
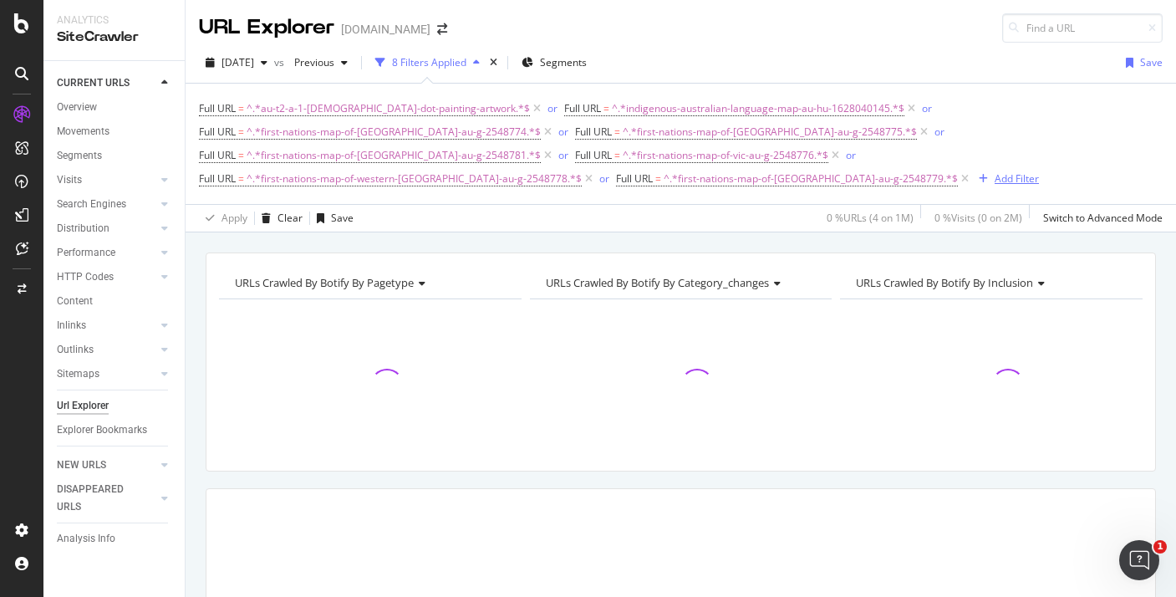
click at [995, 173] on div "Add Filter" at bounding box center [1017, 178] width 44 height 14
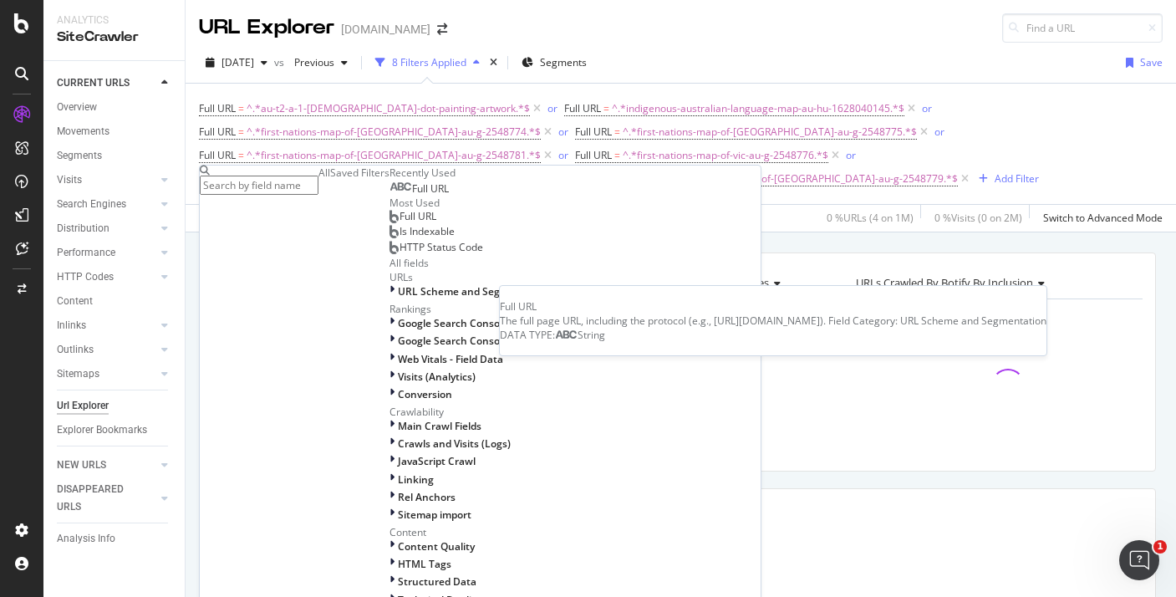
click at [390, 196] on div "Full URL" at bounding box center [419, 188] width 59 height 13
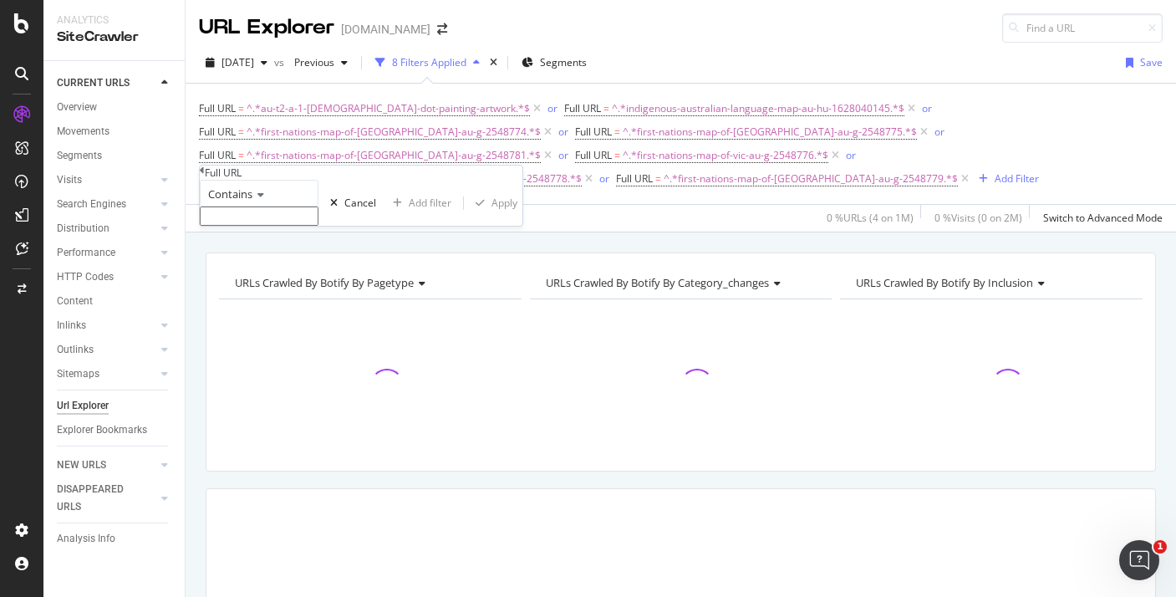
click at [319, 226] on input "text" at bounding box center [259, 216] width 119 height 19
paste input "first-nations-map-of-northern-territory-au-g-2548780"
type input "first-nations-map-of-northern-territory-au-g-2548780"
click at [492, 215] on div "Apply" at bounding box center [505, 208] width 26 height 14
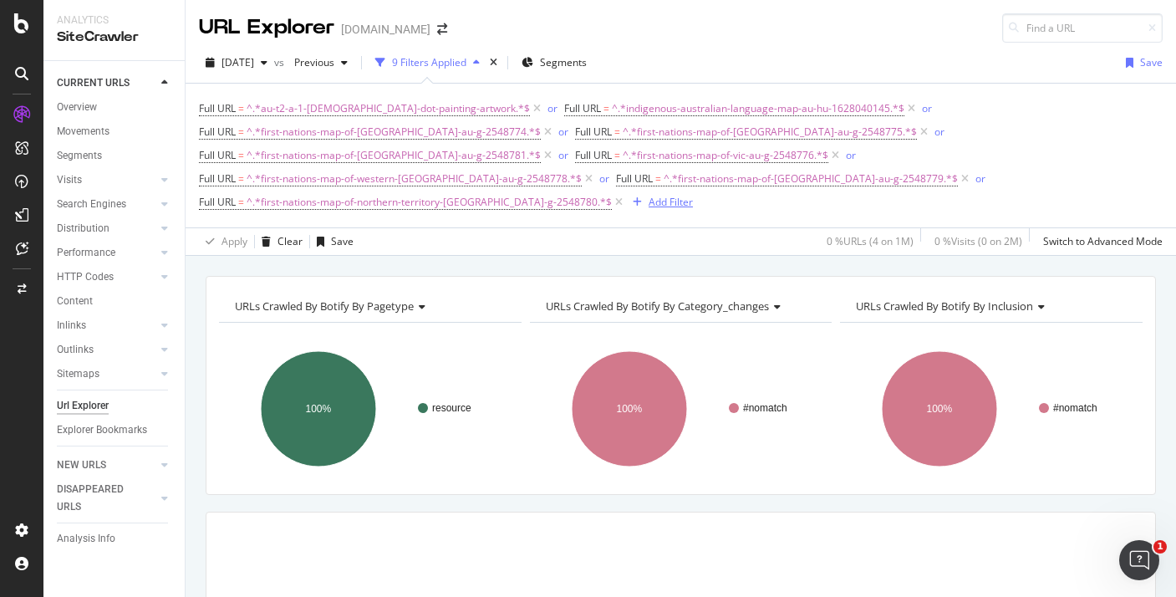
click at [649, 195] on div "Add Filter" at bounding box center [671, 202] width 44 height 14
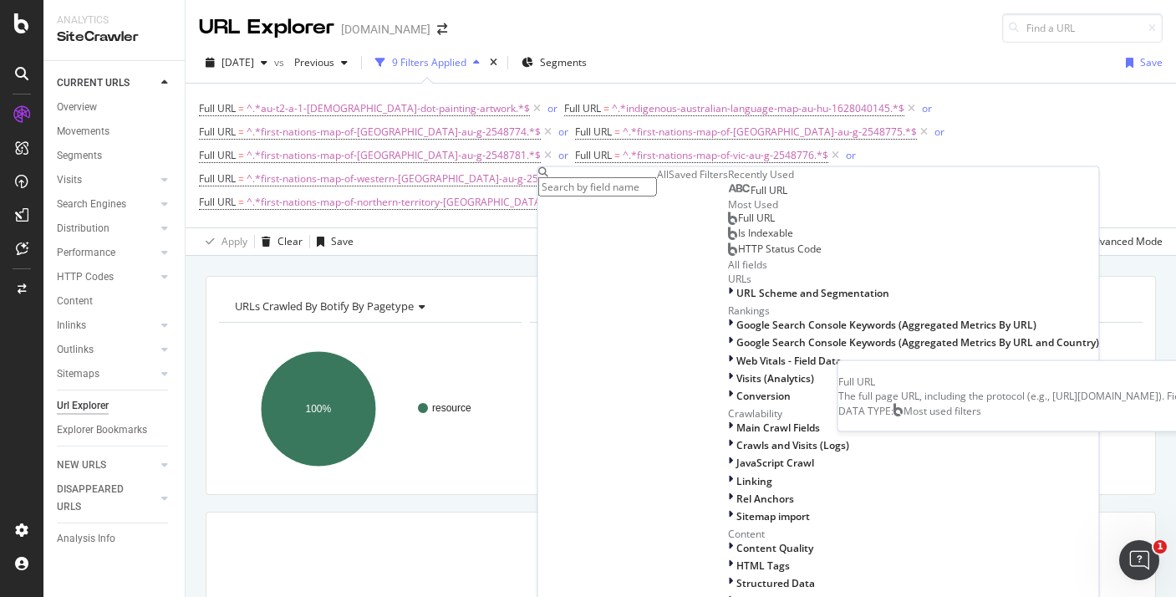
click at [728, 257] on div "Full URL Full URL The full page URL, including the protocol (e.g., https://www.…" at bounding box center [913, 234] width 371 height 45
click at [728, 225] on div "Full URL" at bounding box center [751, 218] width 47 height 13
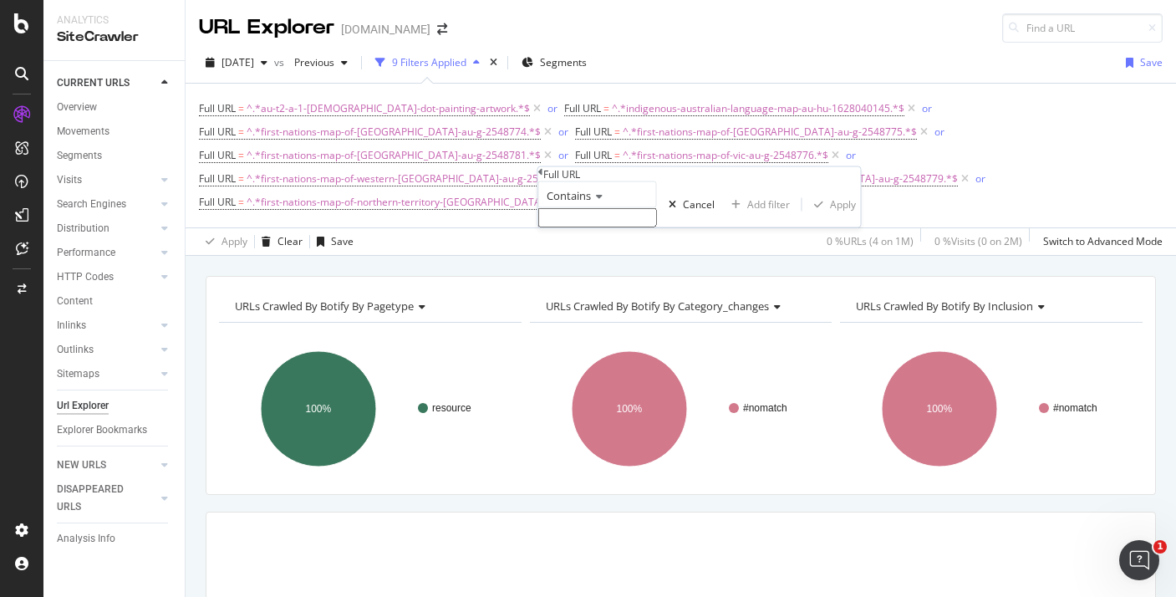
click at [620, 227] on div "Contains Cancel Add filter Apply" at bounding box center [699, 204] width 323 height 46
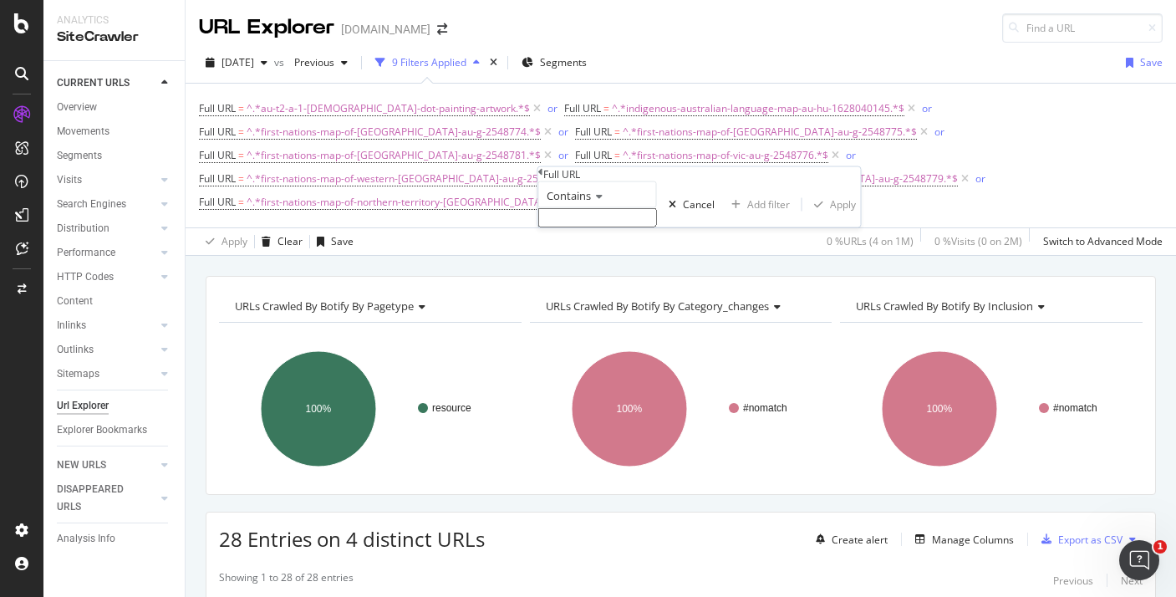
click at [620, 227] on input "text" at bounding box center [597, 217] width 119 height 19
paste input "first-nations-map-australia-activity-au-g-2548782"
type input "first-nations-map-australia-activity-au-g-2548782"
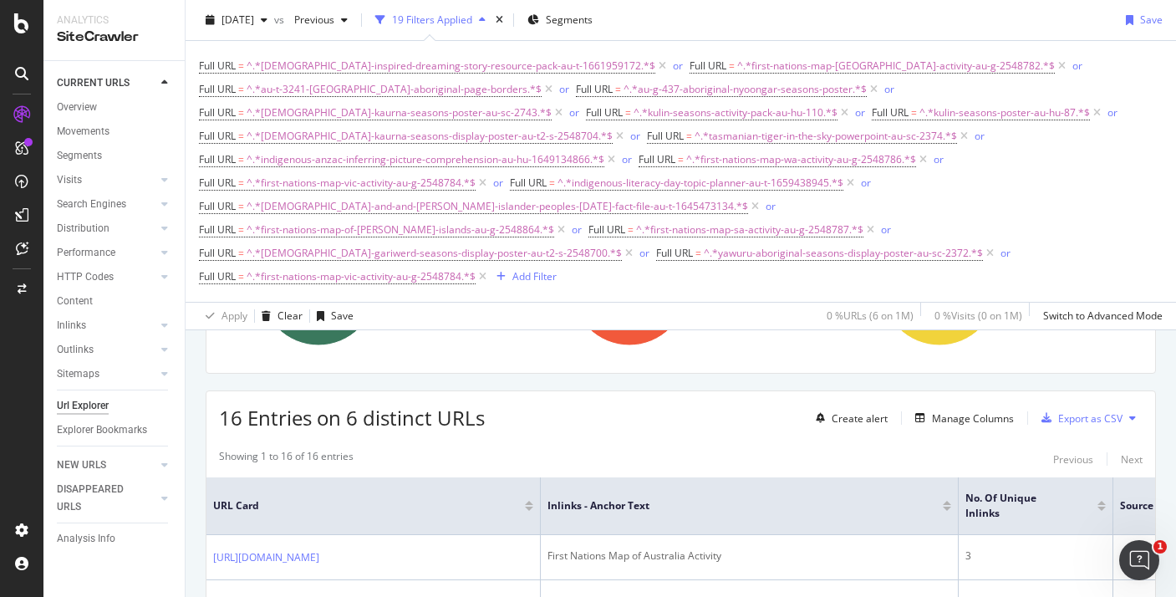
scroll to position [253, 0]
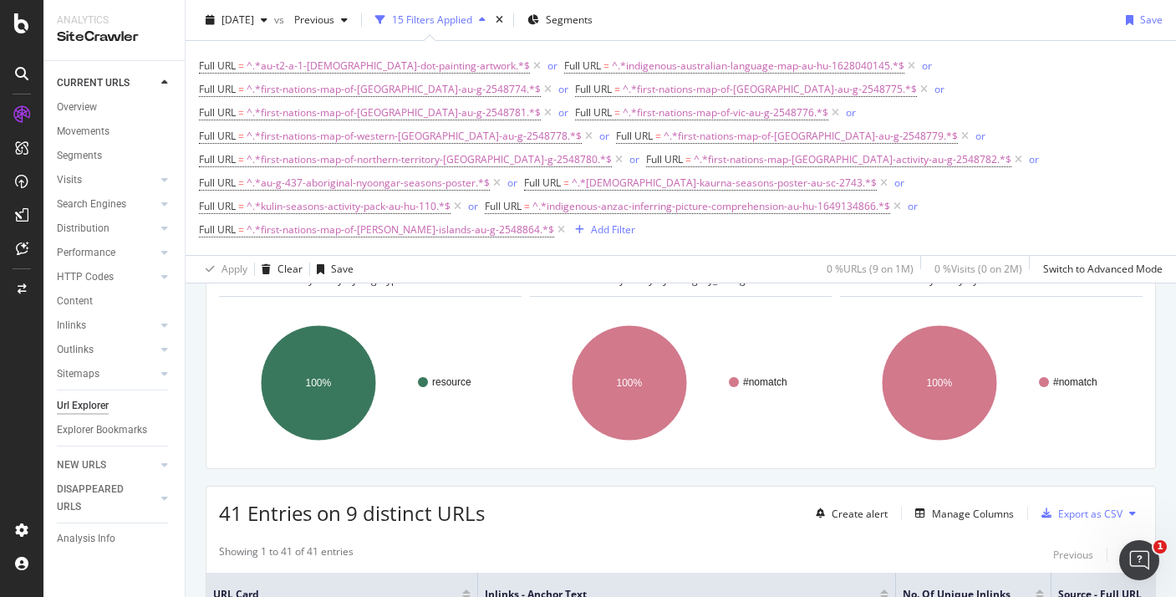
scroll to position [102, 0]
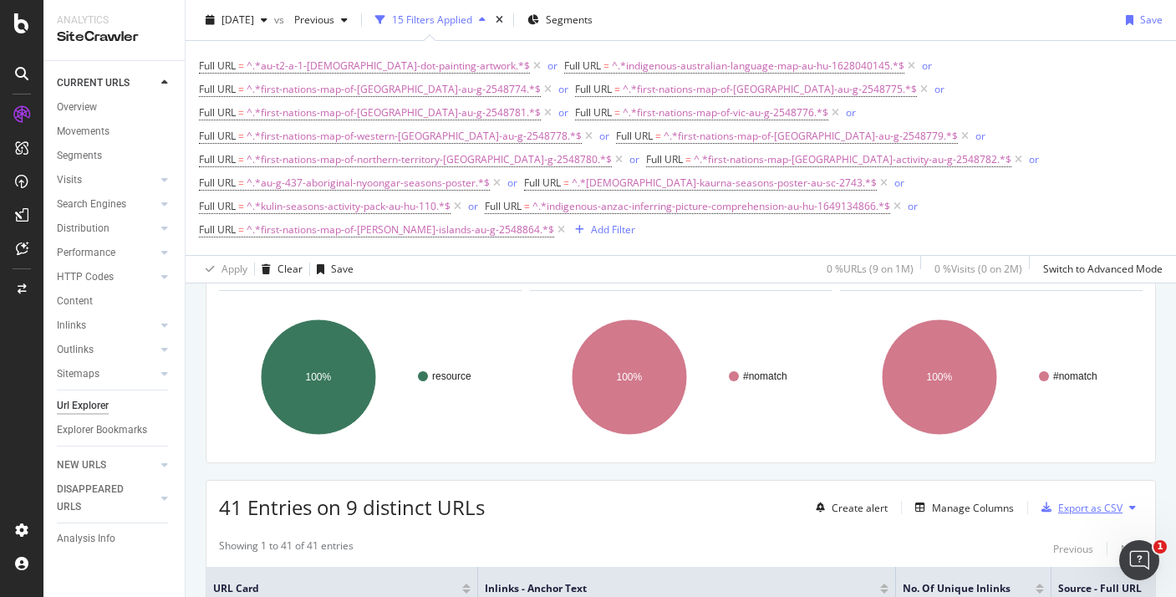
click at [1069, 501] on div "Export as CSV" at bounding box center [1091, 508] width 64 height 14
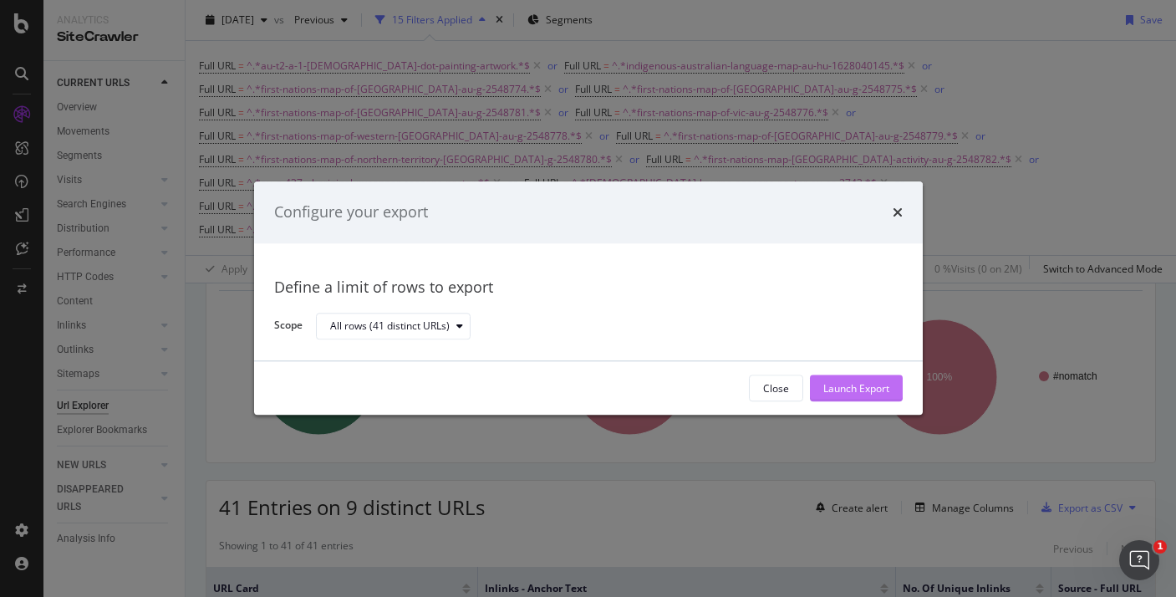
click at [849, 386] on div "Launch Export" at bounding box center [857, 388] width 66 height 14
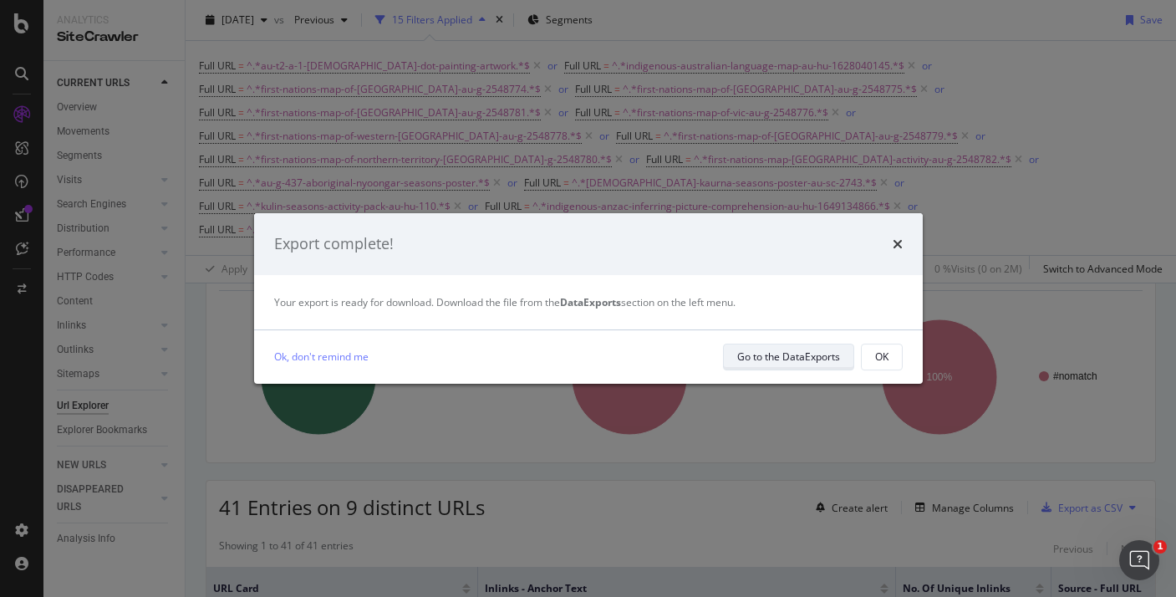
click at [749, 360] on div "Go to the DataExports" at bounding box center [788, 357] width 103 height 14
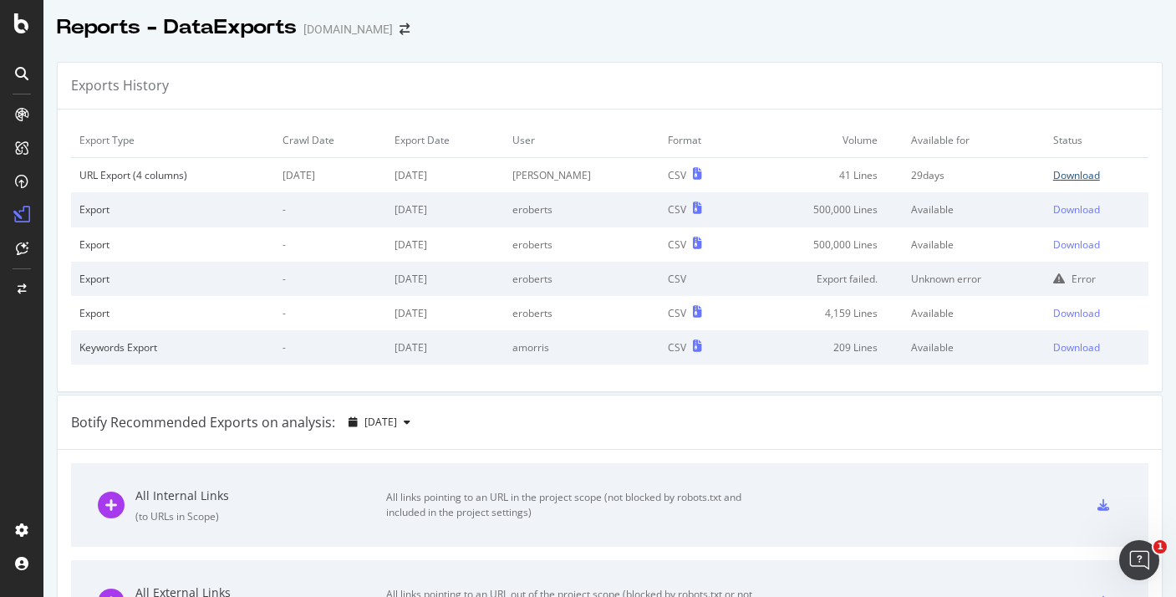
click at [1079, 182] on div "Download" at bounding box center [1077, 175] width 47 height 14
